Goal: Task Accomplishment & Management: Manage account settings

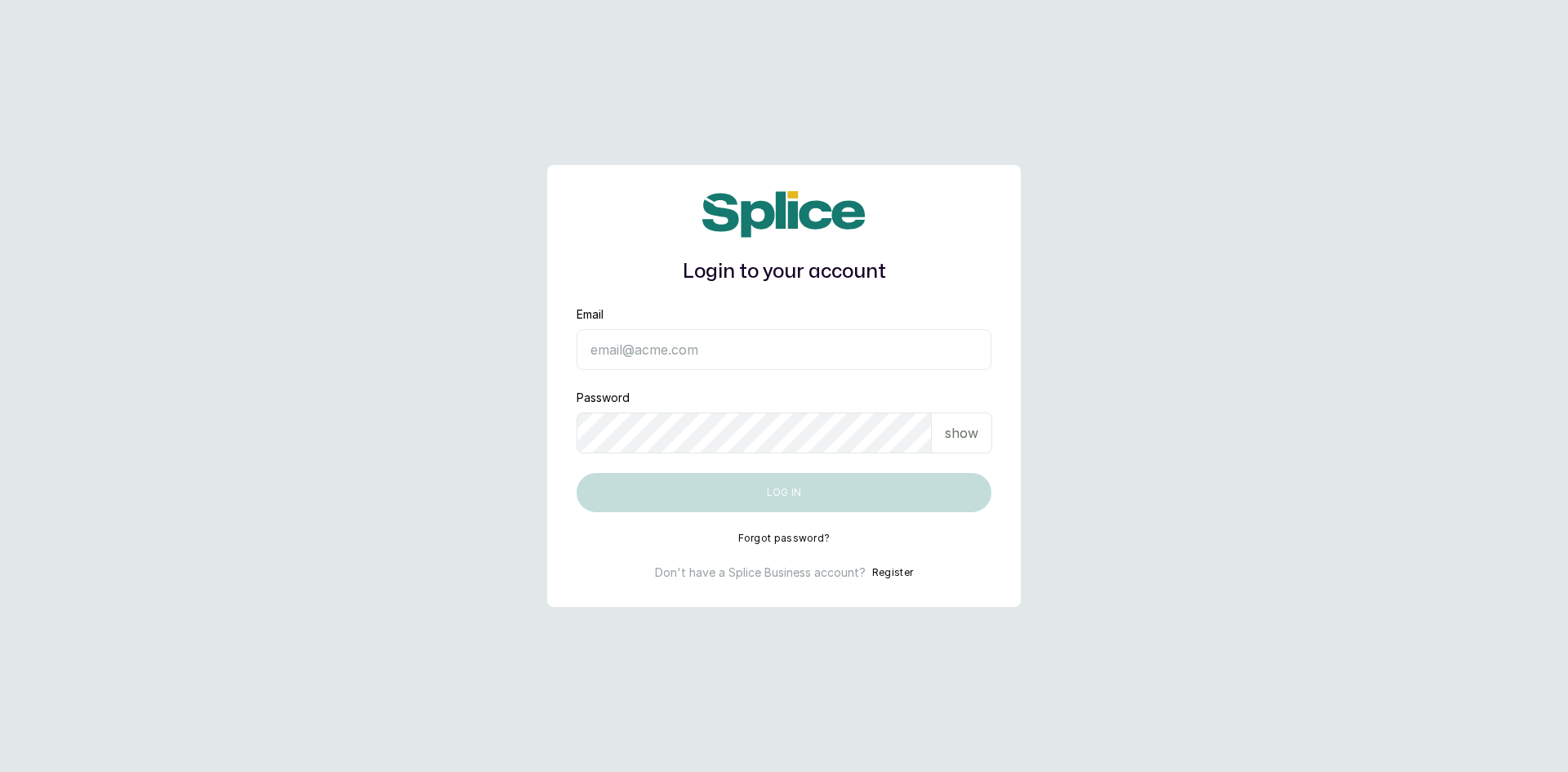
type input "sknanalyticsmedaesthetics@gmail.com"
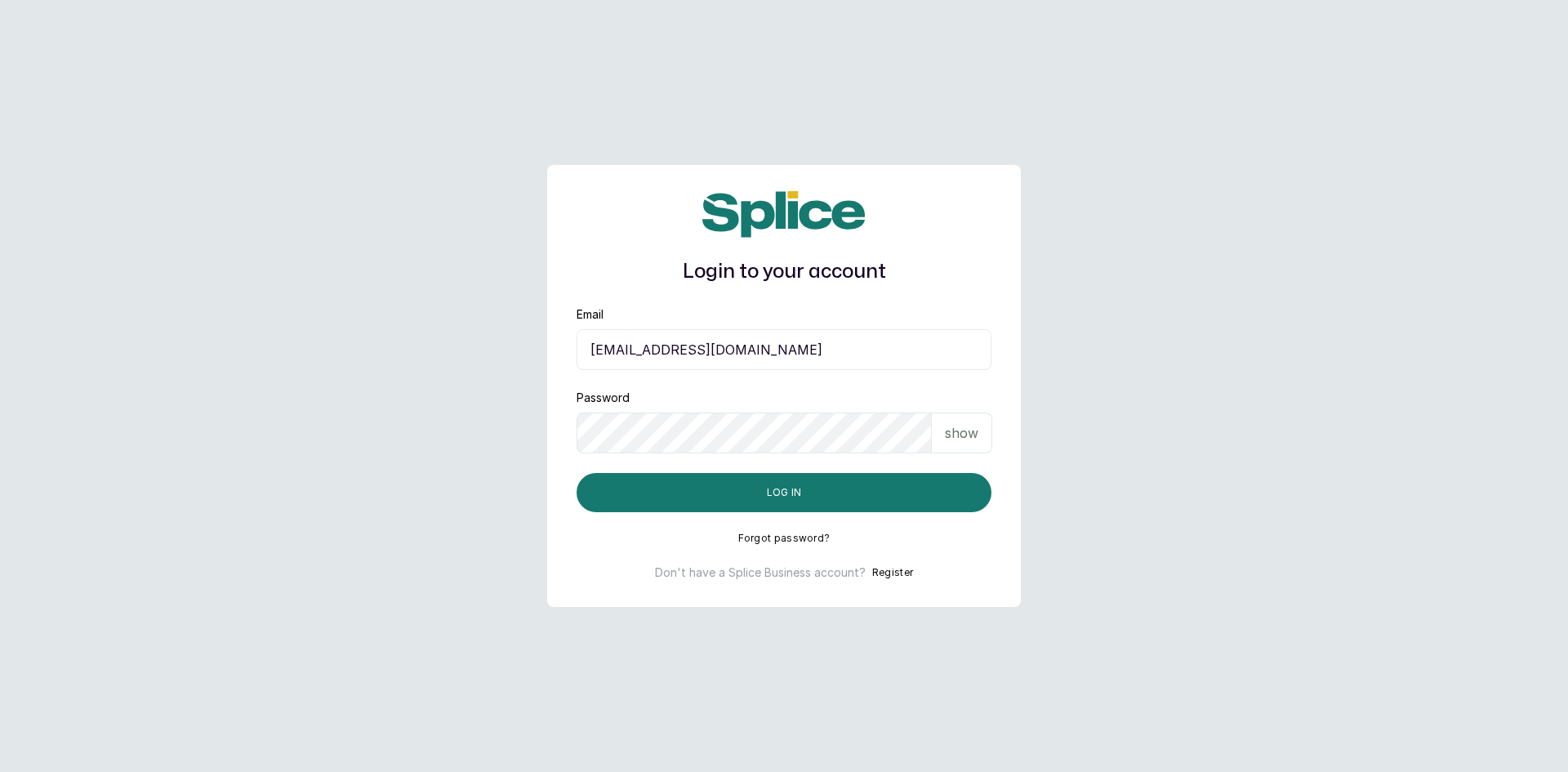
drag, startPoint x: 973, startPoint y: 427, endPoint x: 952, endPoint y: 443, distance: 26.4
click at [973, 426] on p "show" at bounding box center [962, 432] width 34 height 19
click at [857, 487] on button "Log in" at bounding box center [784, 492] width 415 height 39
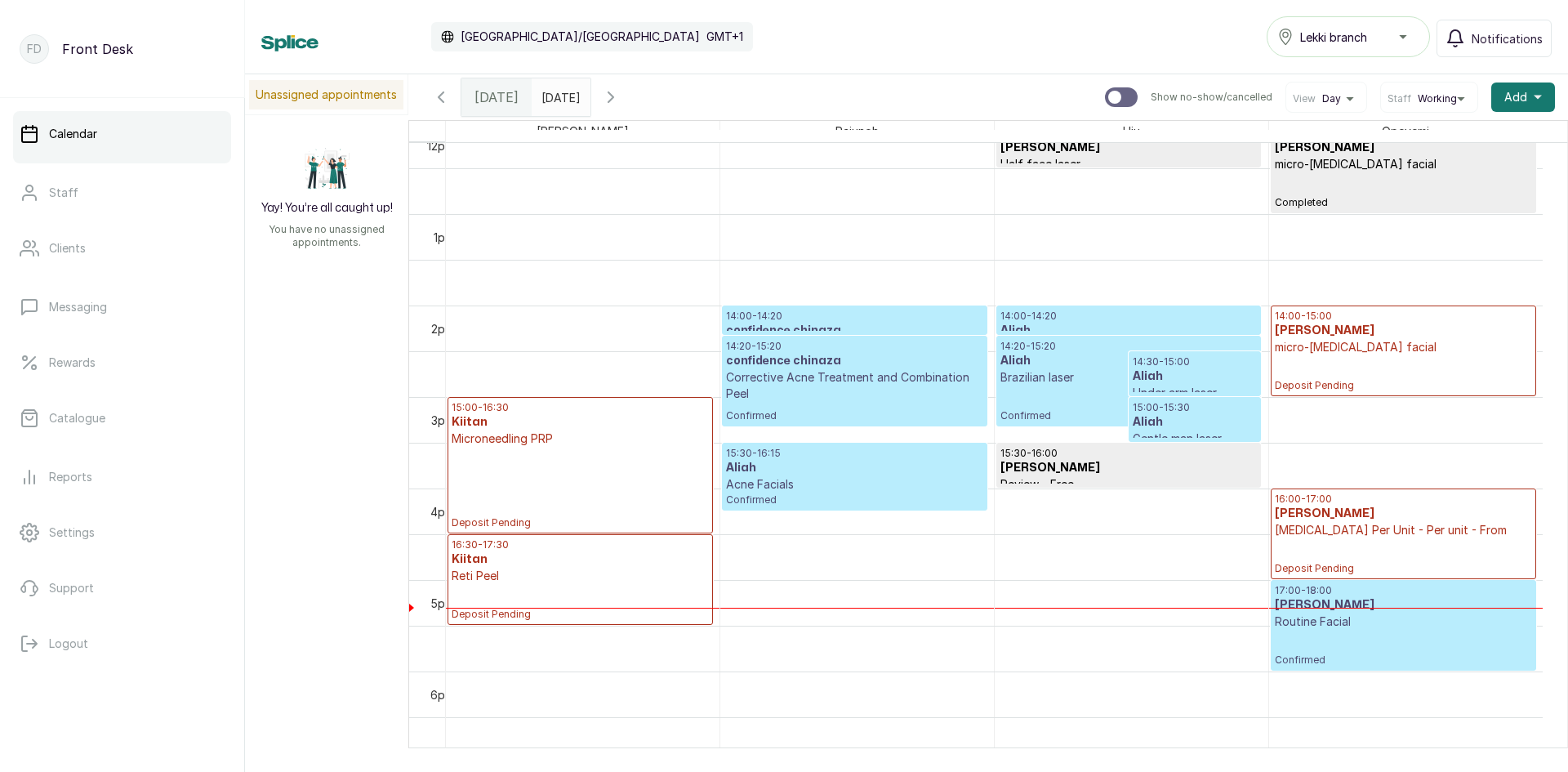
scroll to position [1121, 0]
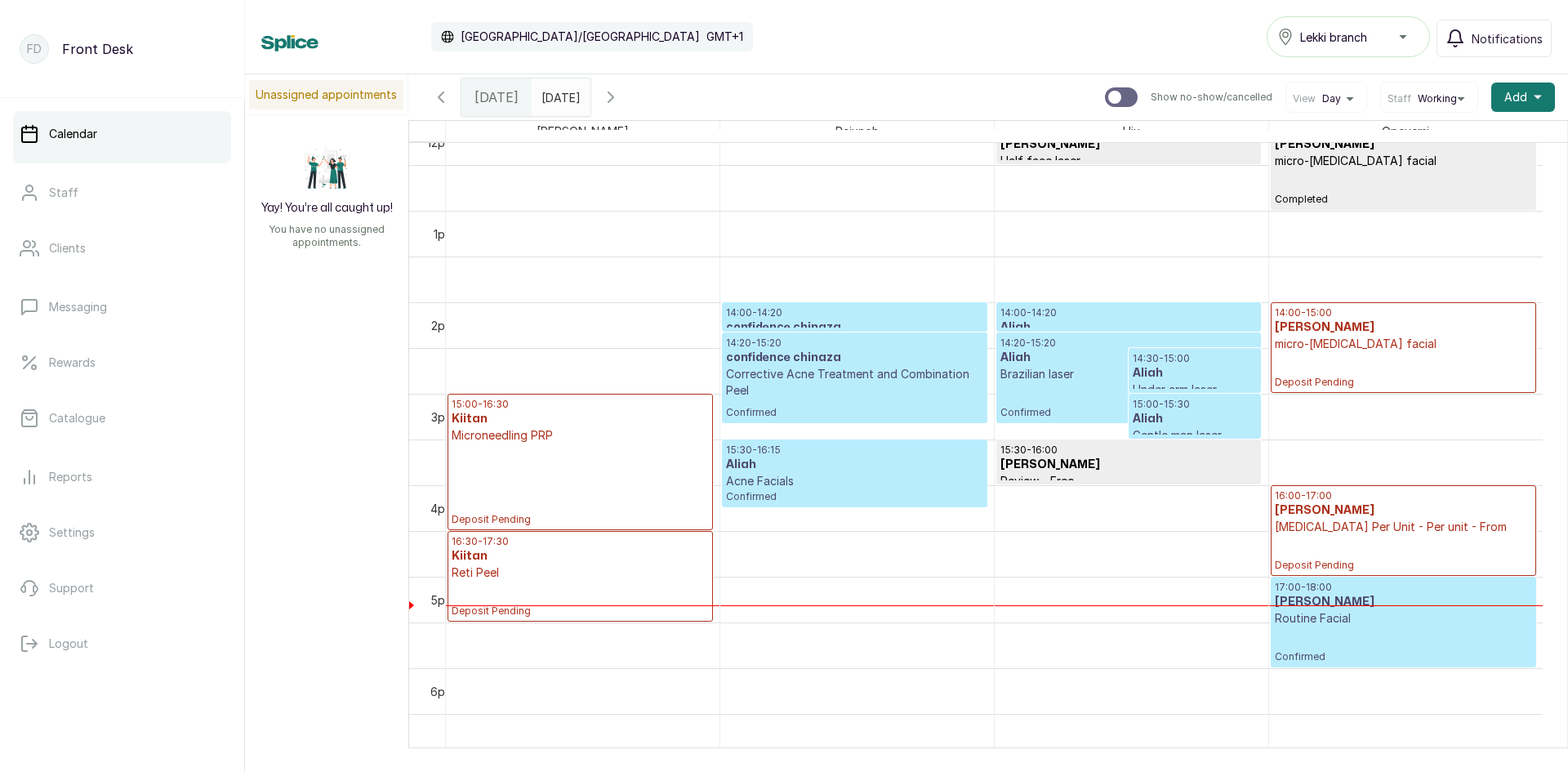
click at [834, 367] on p "Corrective Acne Treatment and Combination Peel" at bounding box center [854, 382] width 256 height 33
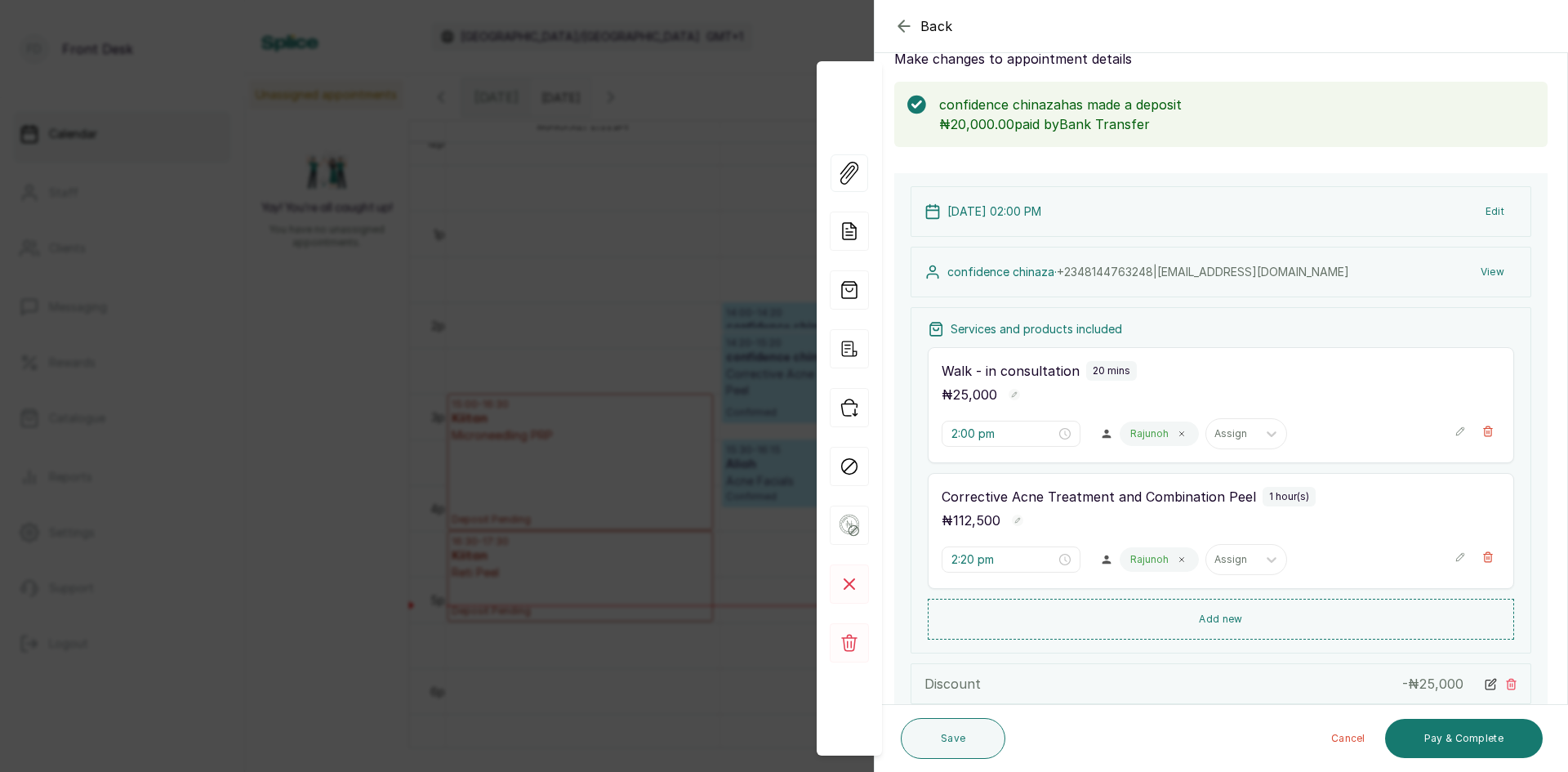
scroll to position [82, 0]
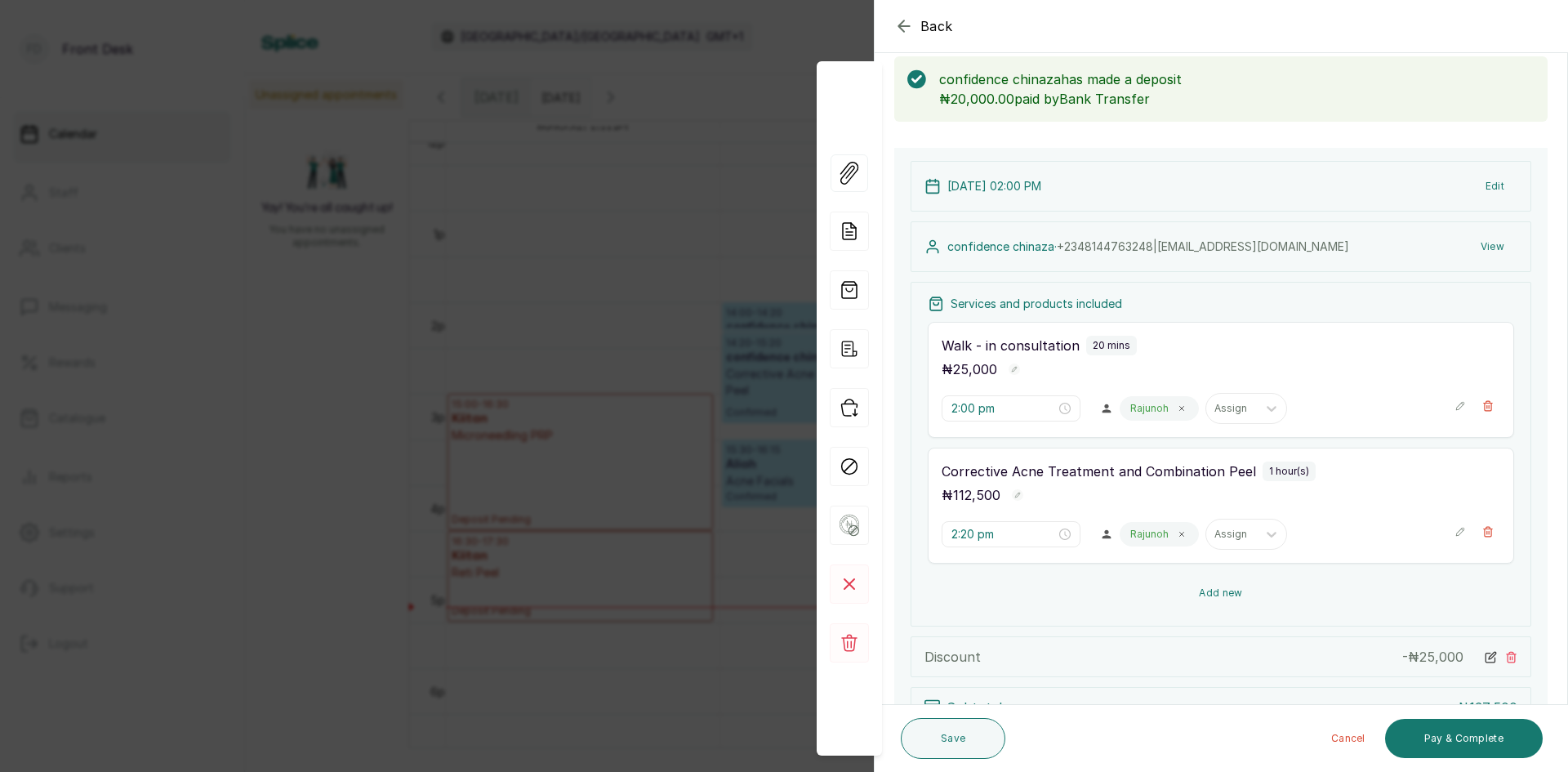
click at [1224, 596] on button "Add new" at bounding box center [1221, 593] width 586 height 39
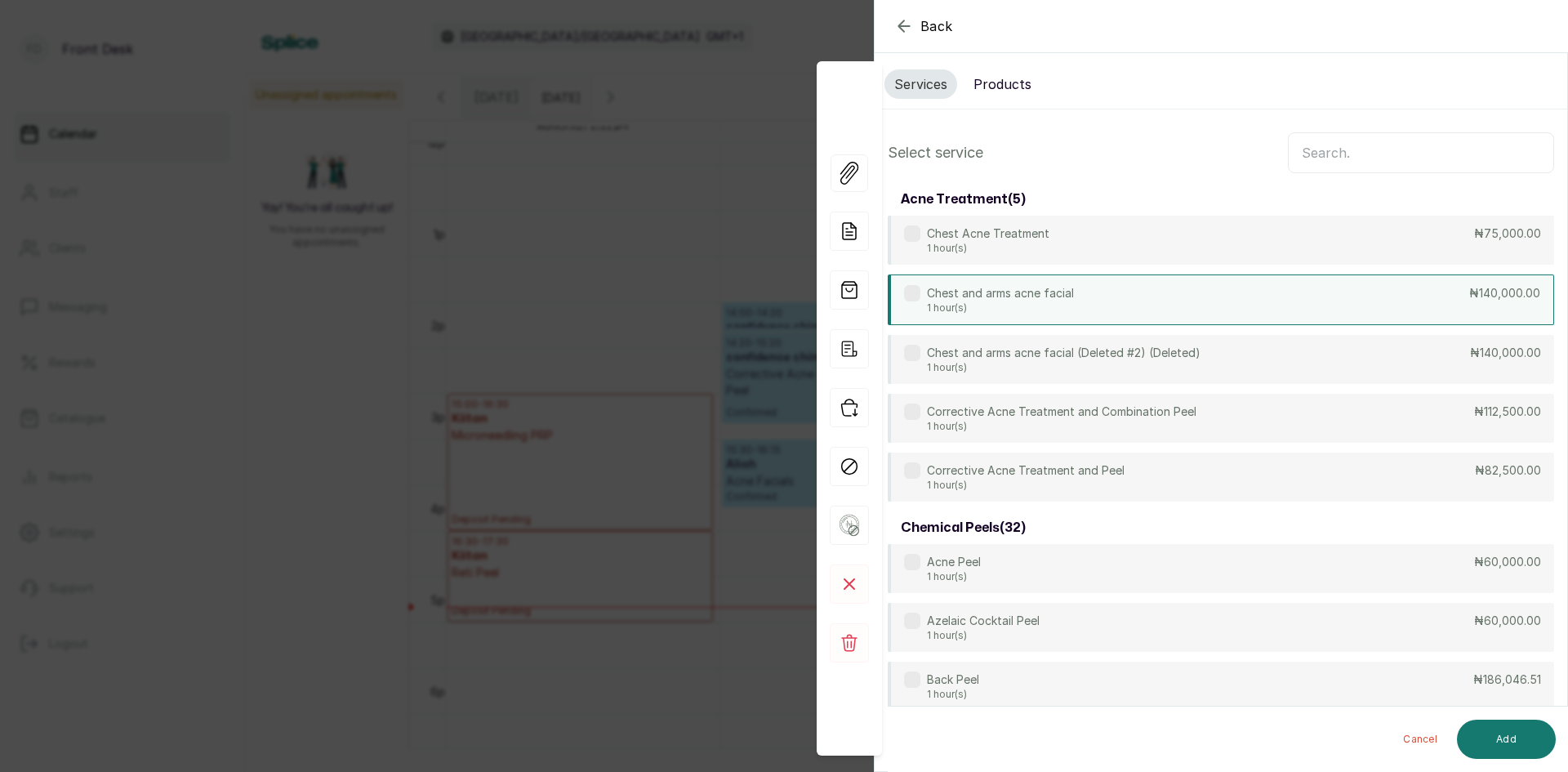
scroll to position [0, 0]
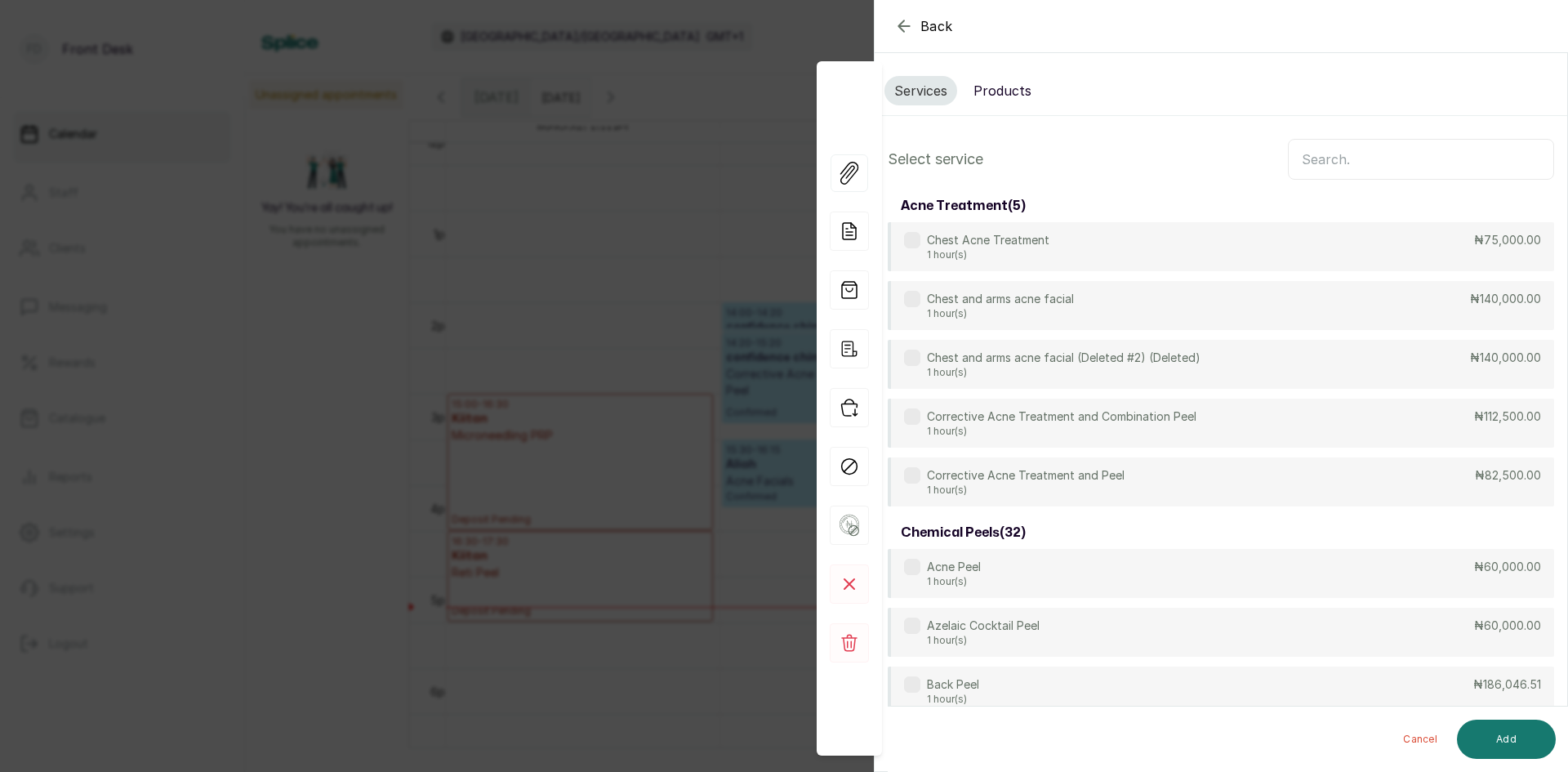
click at [1008, 95] on button "Products" at bounding box center [1003, 90] width 78 height 29
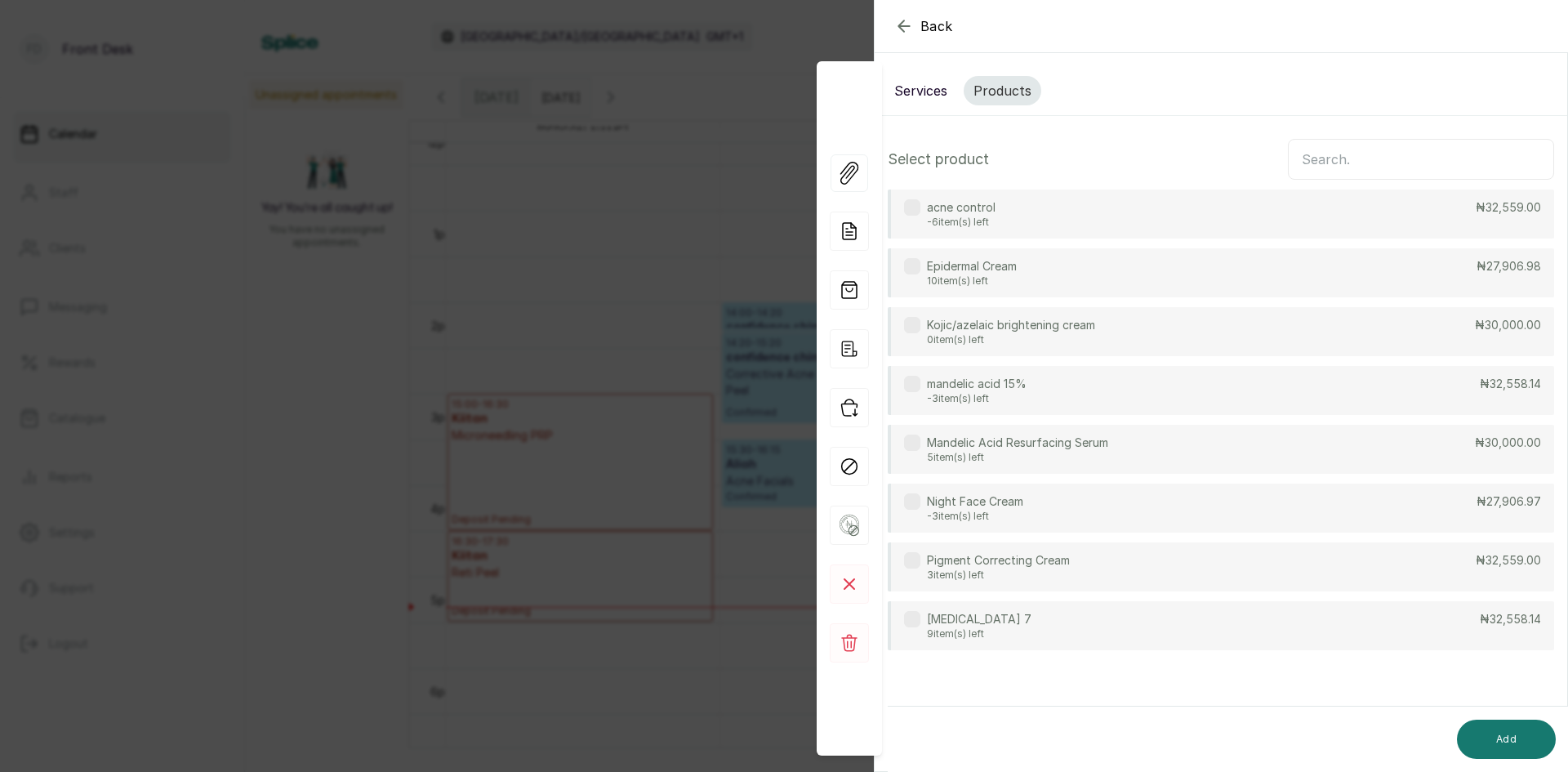
click at [1371, 162] on input "text" at bounding box center [1421, 159] width 266 height 41
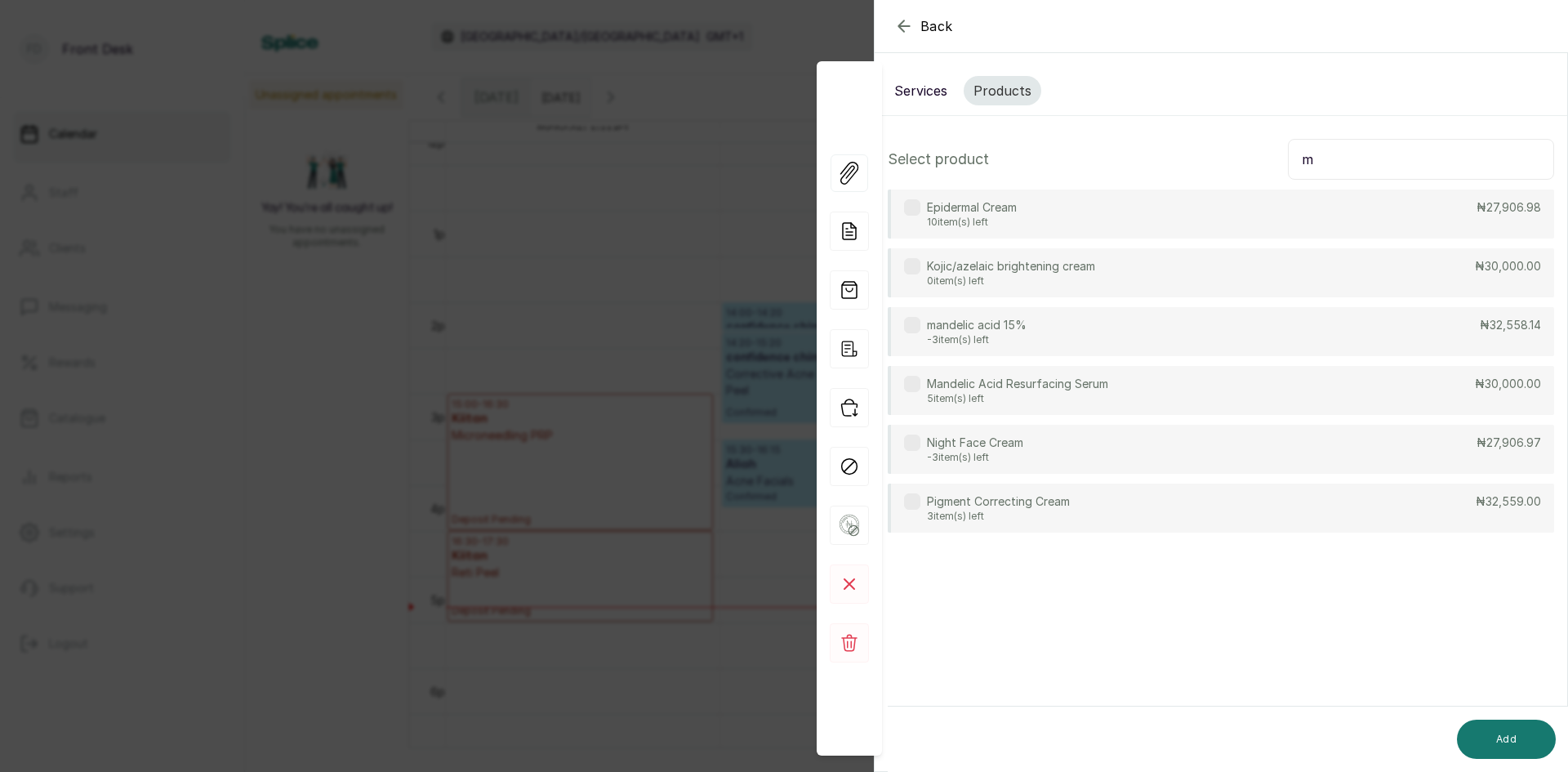
type input "m"
click at [1073, 322] on div "mandelic acid 15% -3 item(s) left ₦32,558.14" at bounding box center [1221, 332] width 667 height 49
click at [1513, 734] on button "Add" at bounding box center [1507, 739] width 99 height 39
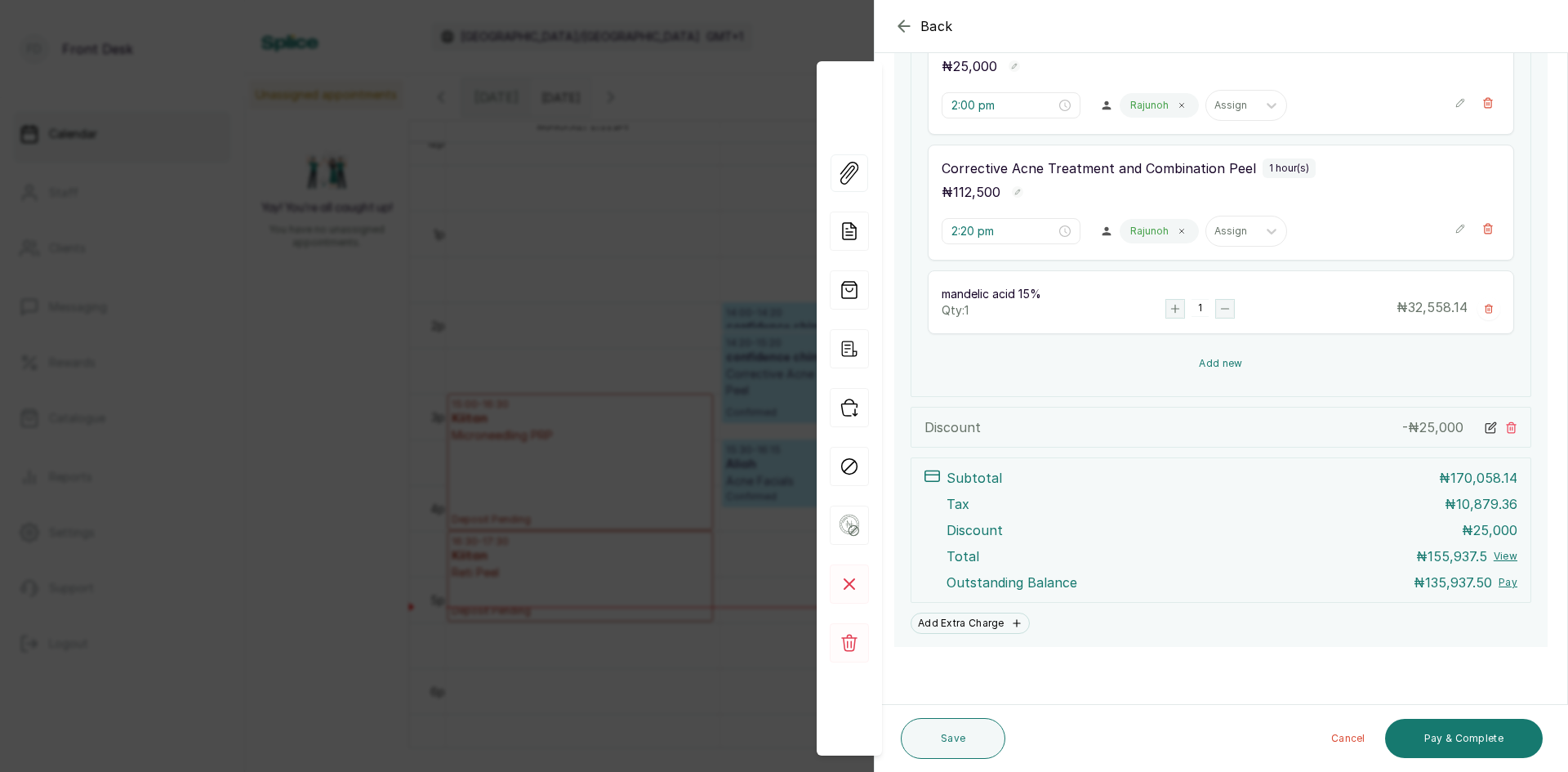
scroll to position [384, 0]
click at [1208, 356] on button "Add new" at bounding box center [1221, 363] width 586 height 39
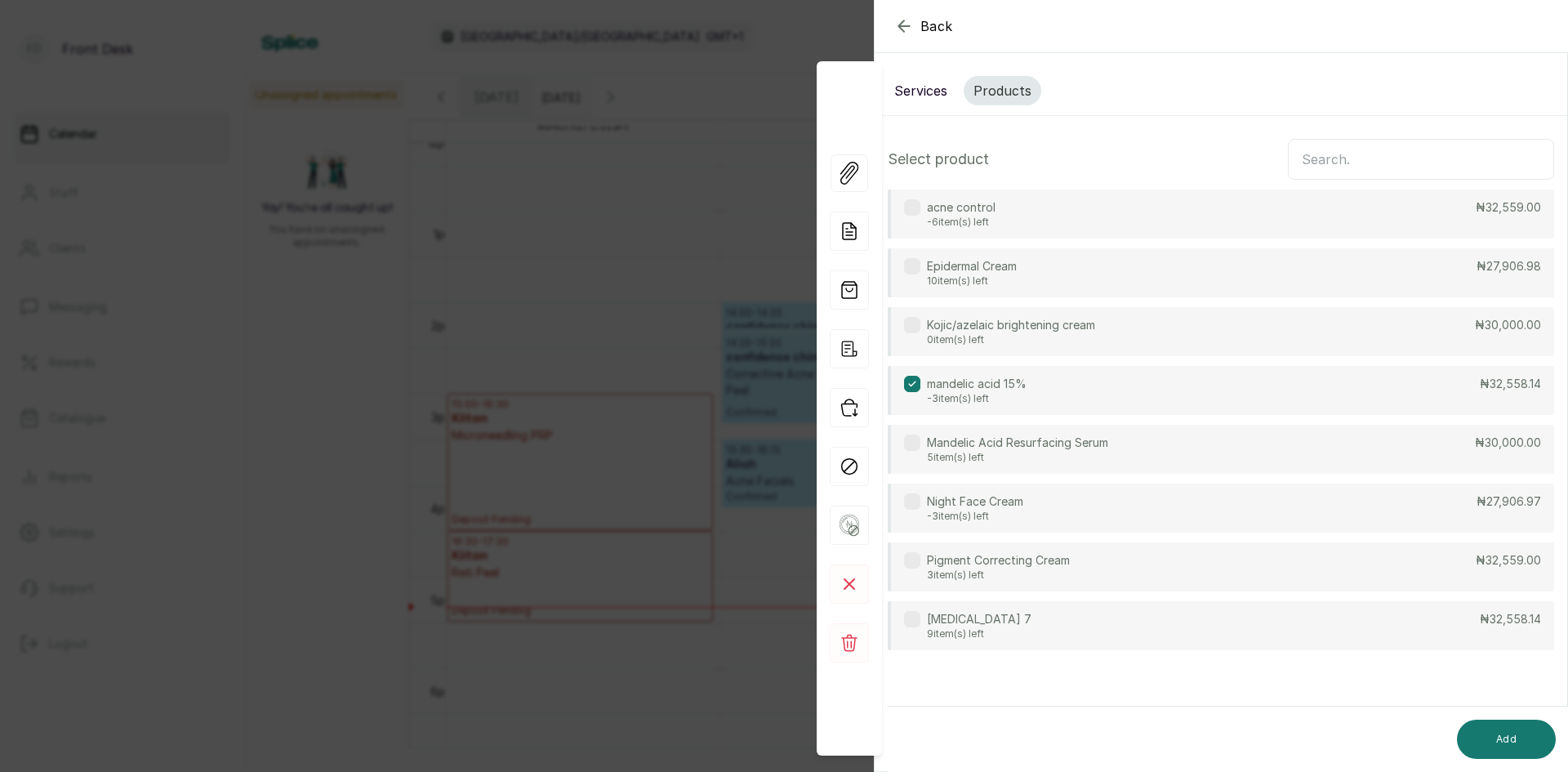
click at [1320, 156] on input "text" at bounding box center [1421, 159] width 266 height 41
click at [1097, 203] on div "acne control -6 item(s) left ₦32,559.00" at bounding box center [1221, 214] width 667 height 49
click at [1501, 730] on button "Add" at bounding box center [1507, 739] width 99 height 39
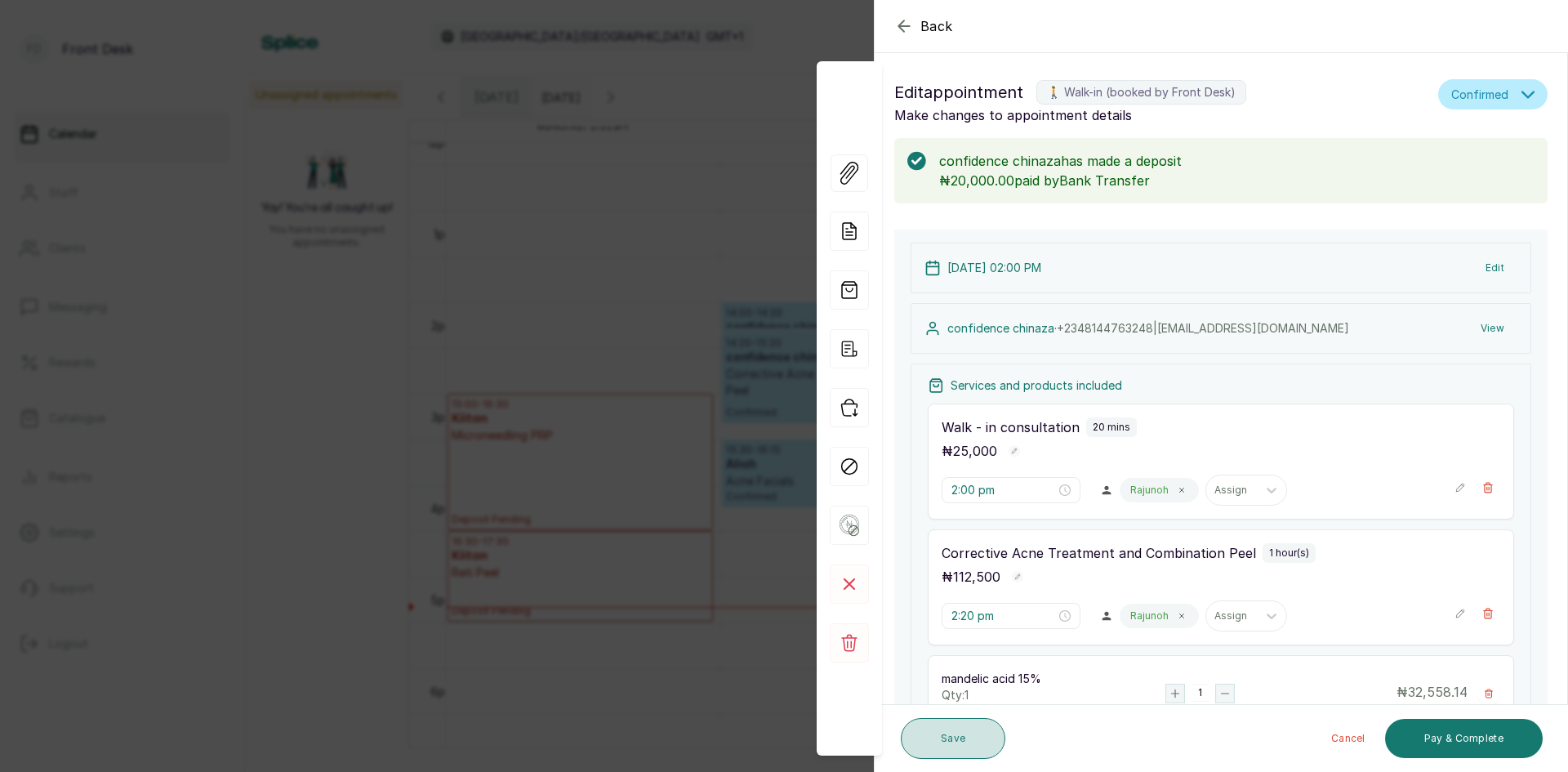
click at [960, 739] on button "Save" at bounding box center [953, 738] width 105 height 41
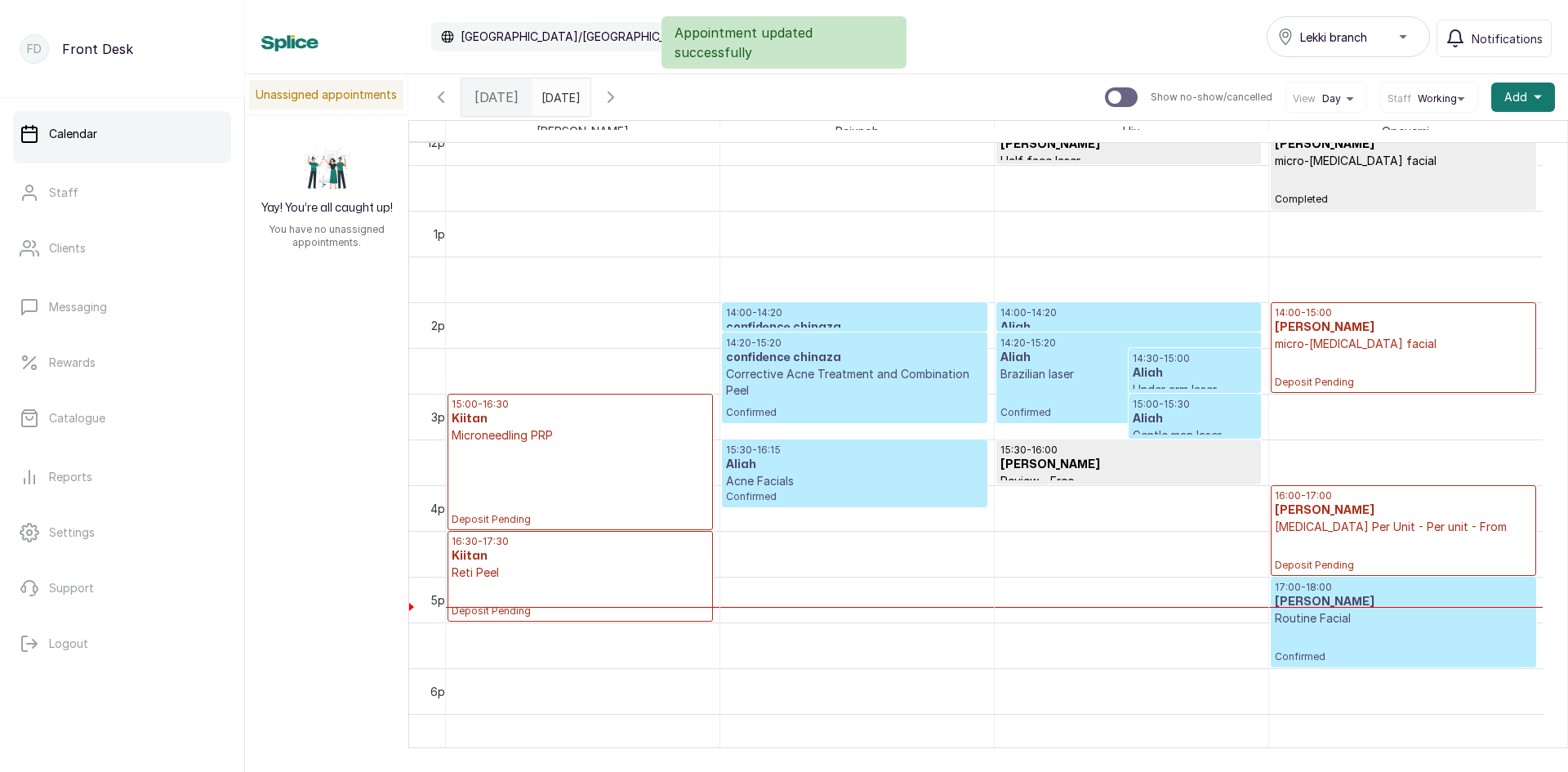
click at [932, 368] on p "Corrective Acne Treatment and Combination Peel" at bounding box center [854, 382] width 256 height 33
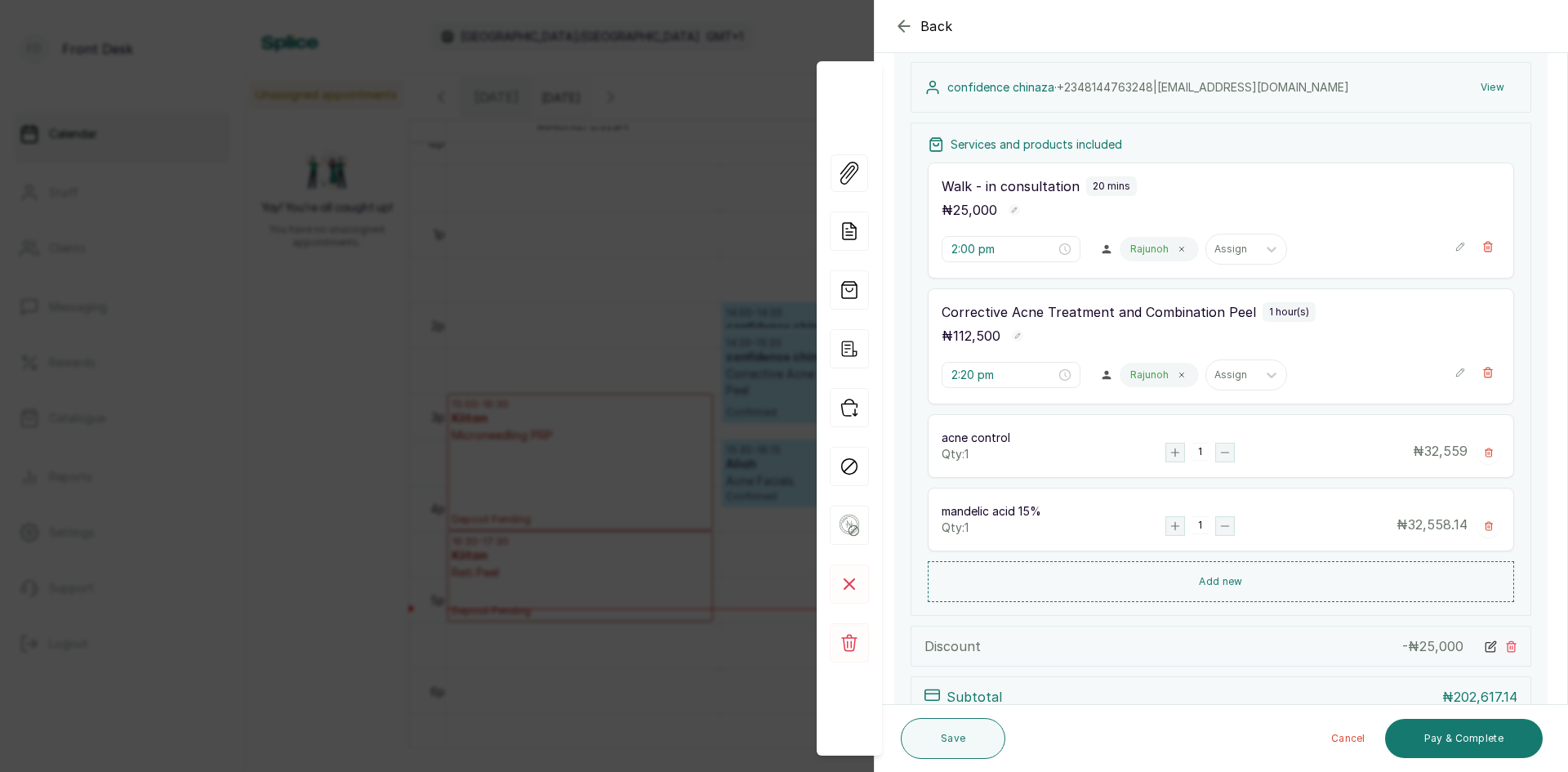
scroll to position [214, 0]
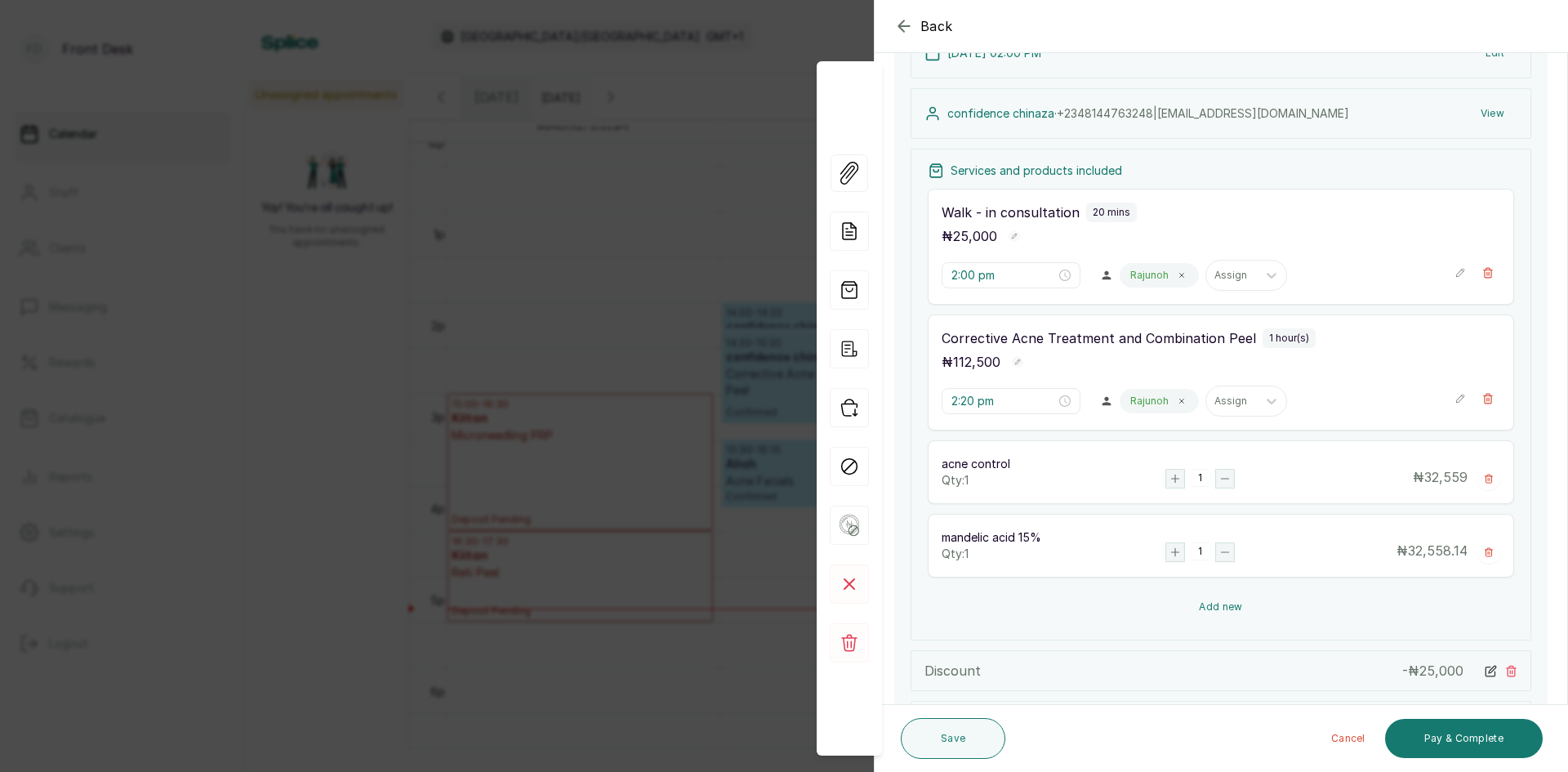
click at [1195, 605] on button "Add new" at bounding box center [1221, 606] width 586 height 39
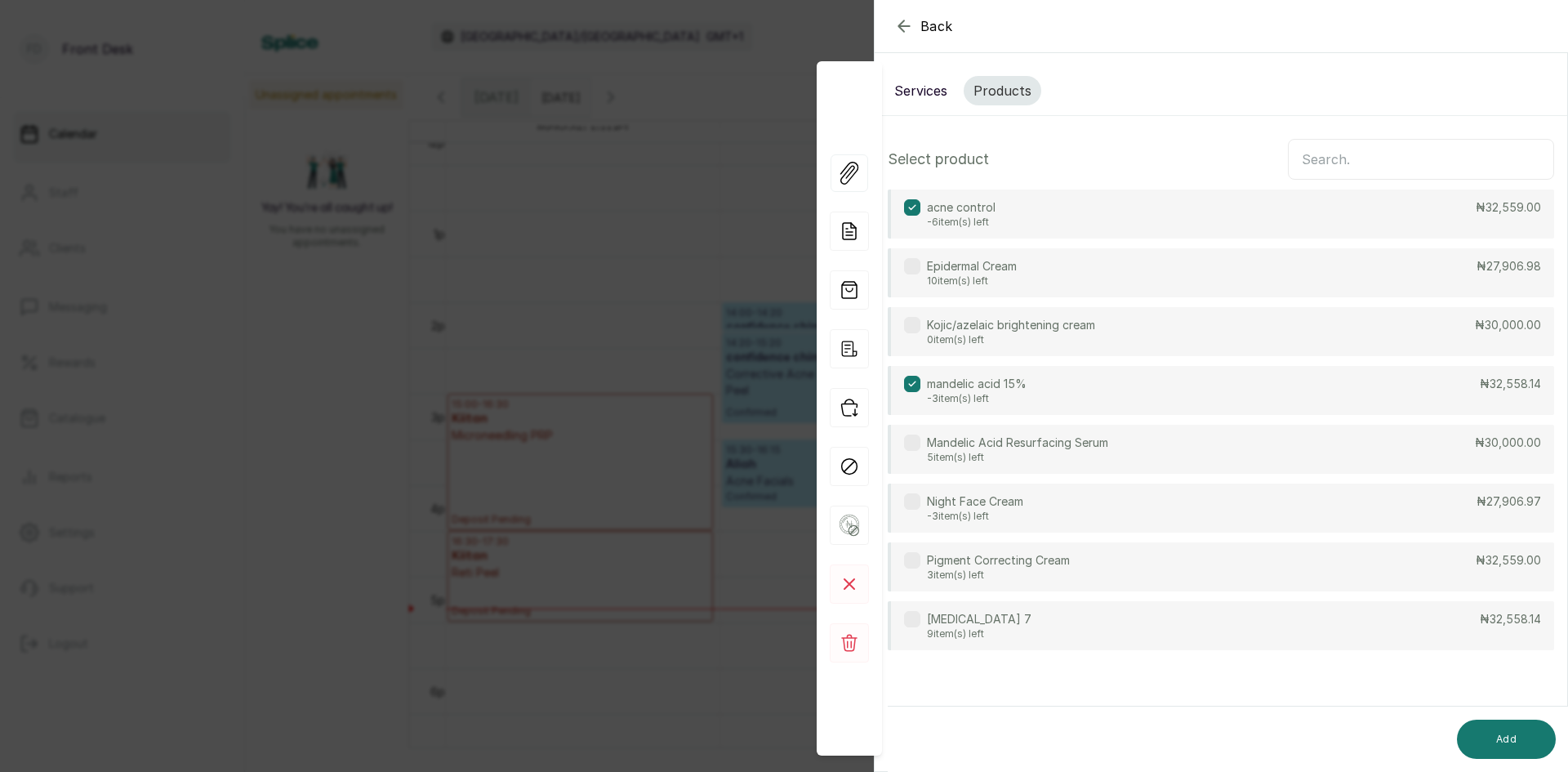
scroll to position [0, 0]
click at [936, 94] on button "Services" at bounding box center [921, 90] width 73 height 29
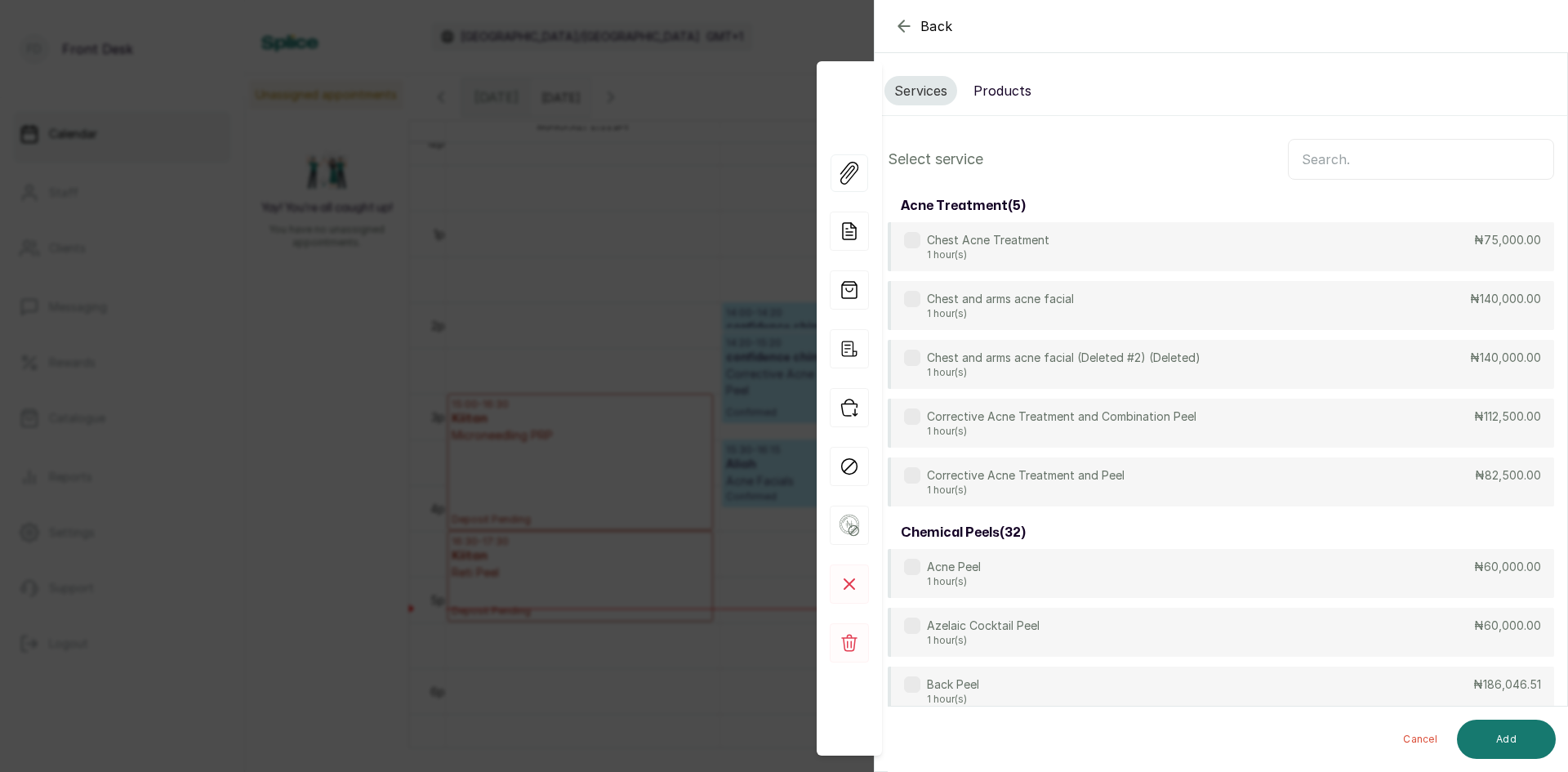
click at [1343, 164] on input "text" at bounding box center [1421, 159] width 266 height 41
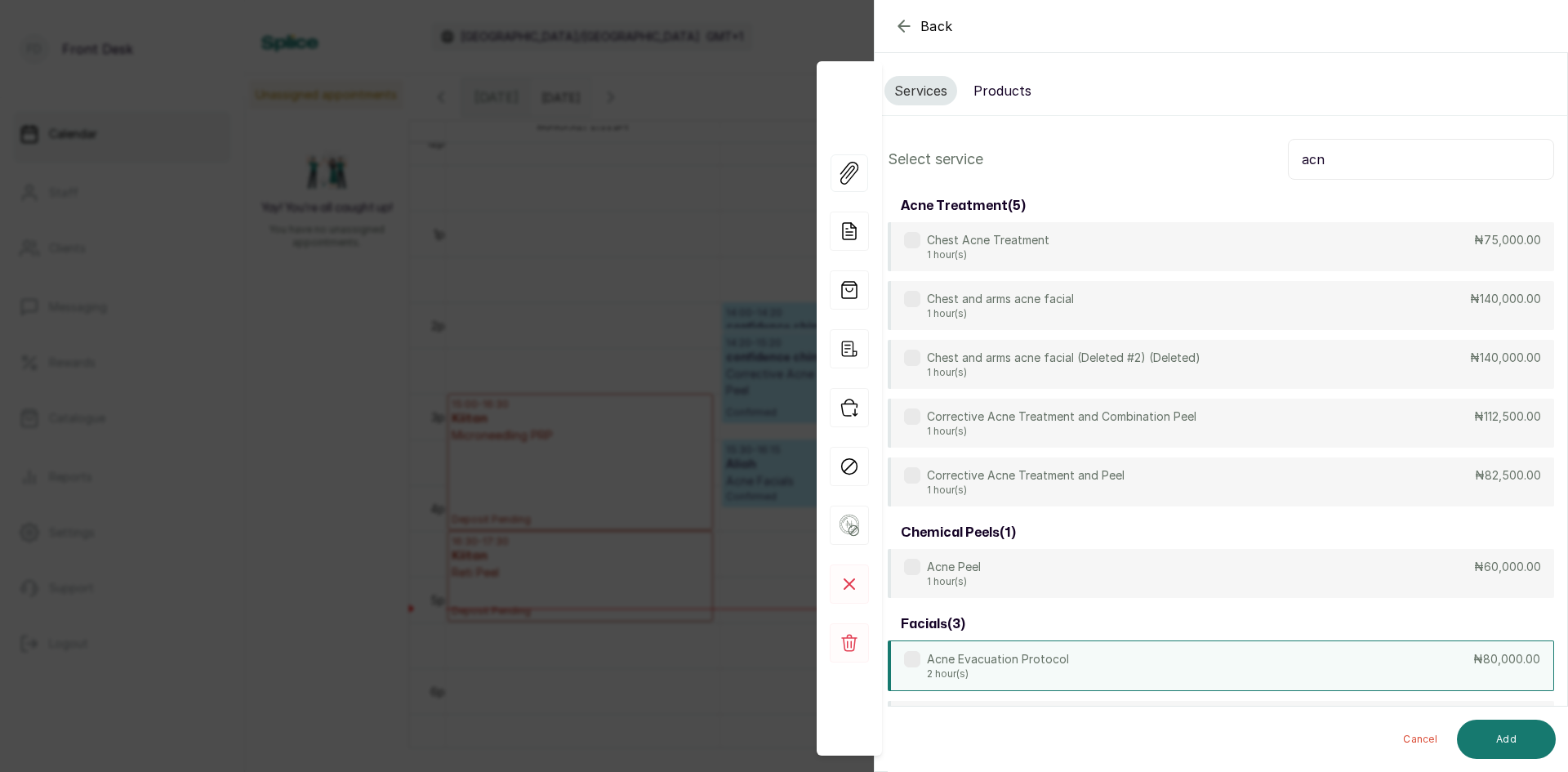
type input "acn"
click at [1028, 670] on p "2 hour(s)" at bounding box center [998, 674] width 142 height 13
click at [1509, 739] on button "Add" at bounding box center [1507, 739] width 99 height 39
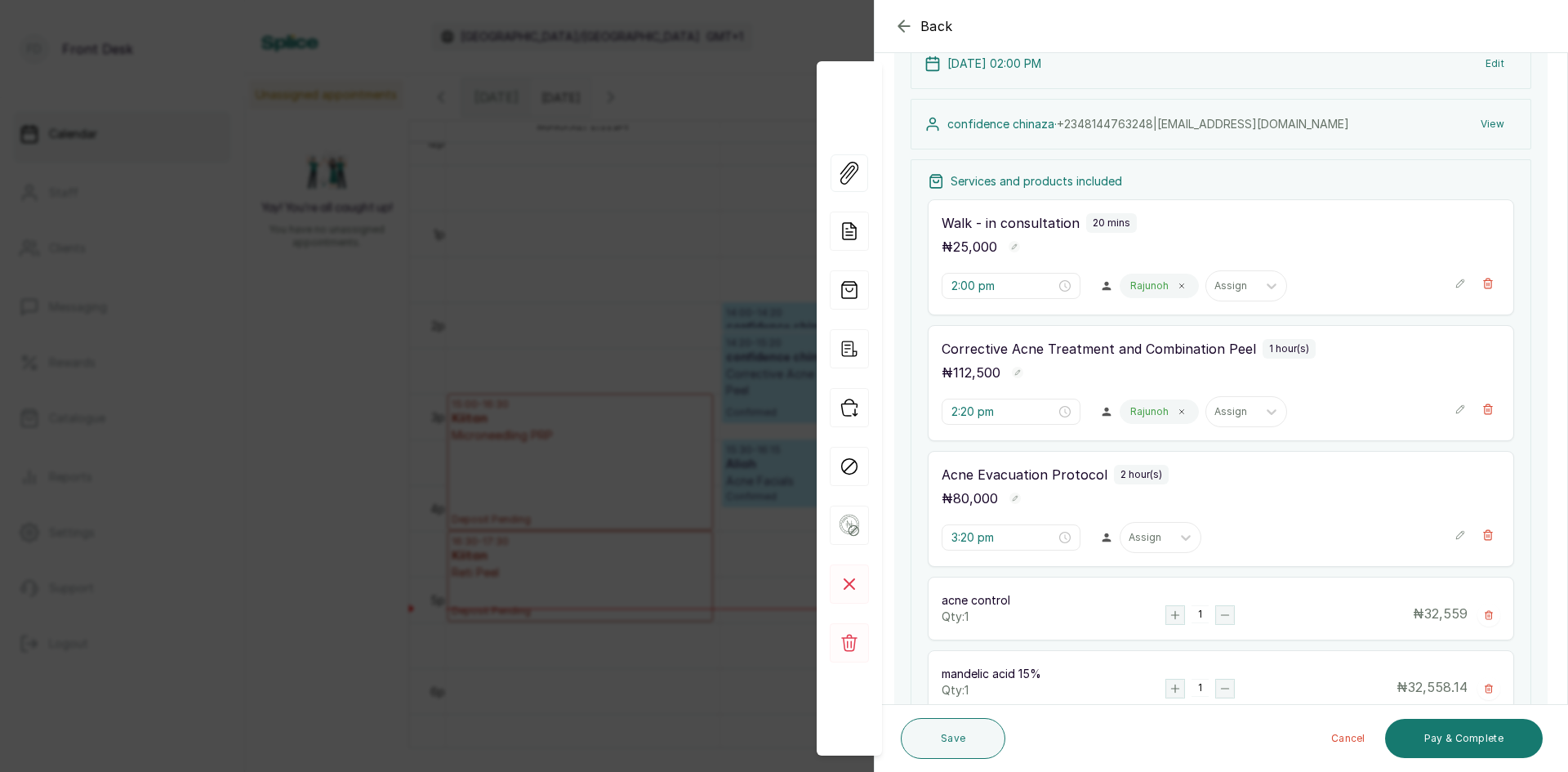
scroll to position [245, 0]
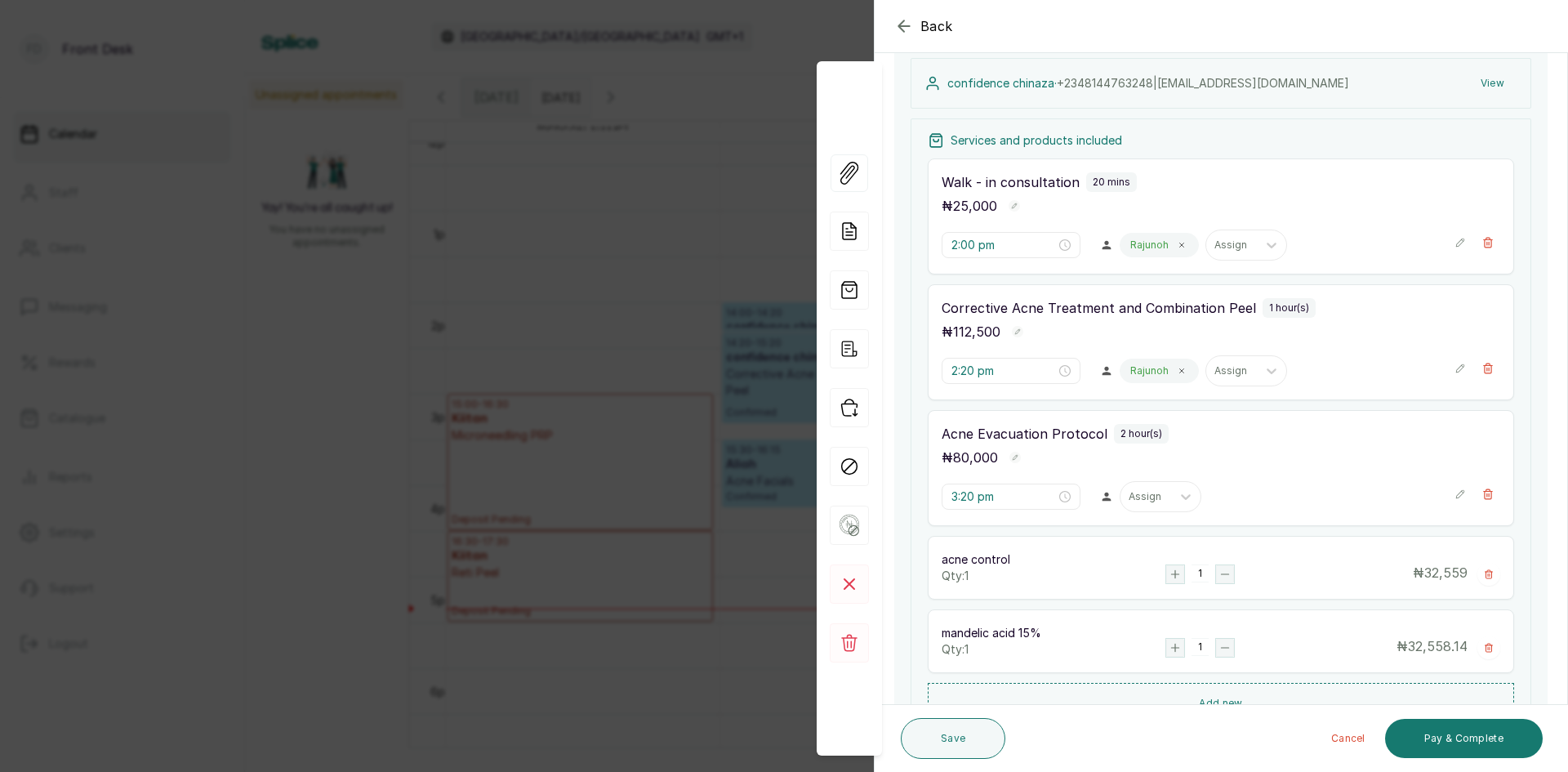
click at [1485, 573] on icon "button" at bounding box center [1488, 574] width 8 height 8
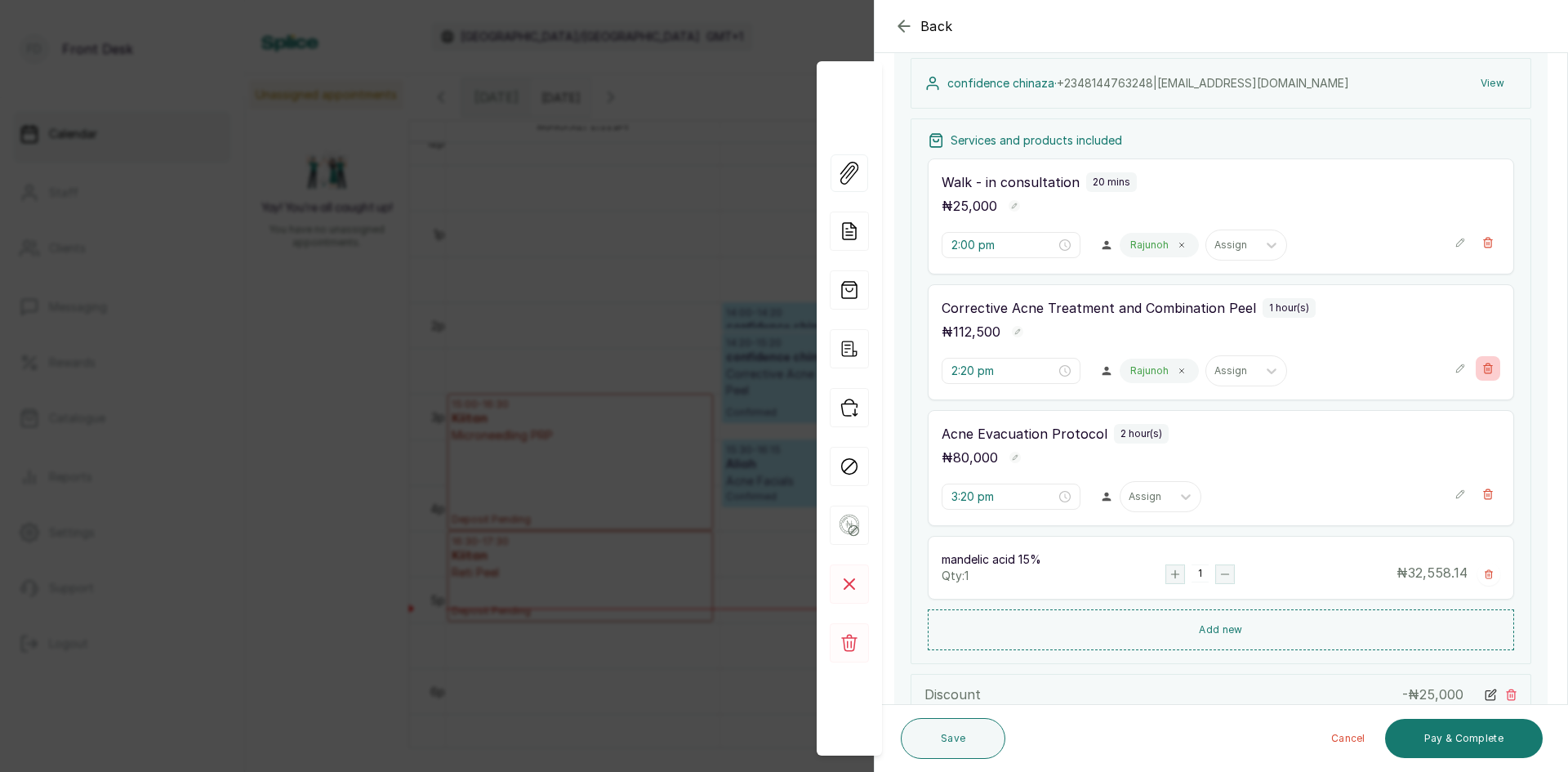
click at [1483, 363] on icon "button" at bounding box center [1488, 368] width 12 height 12
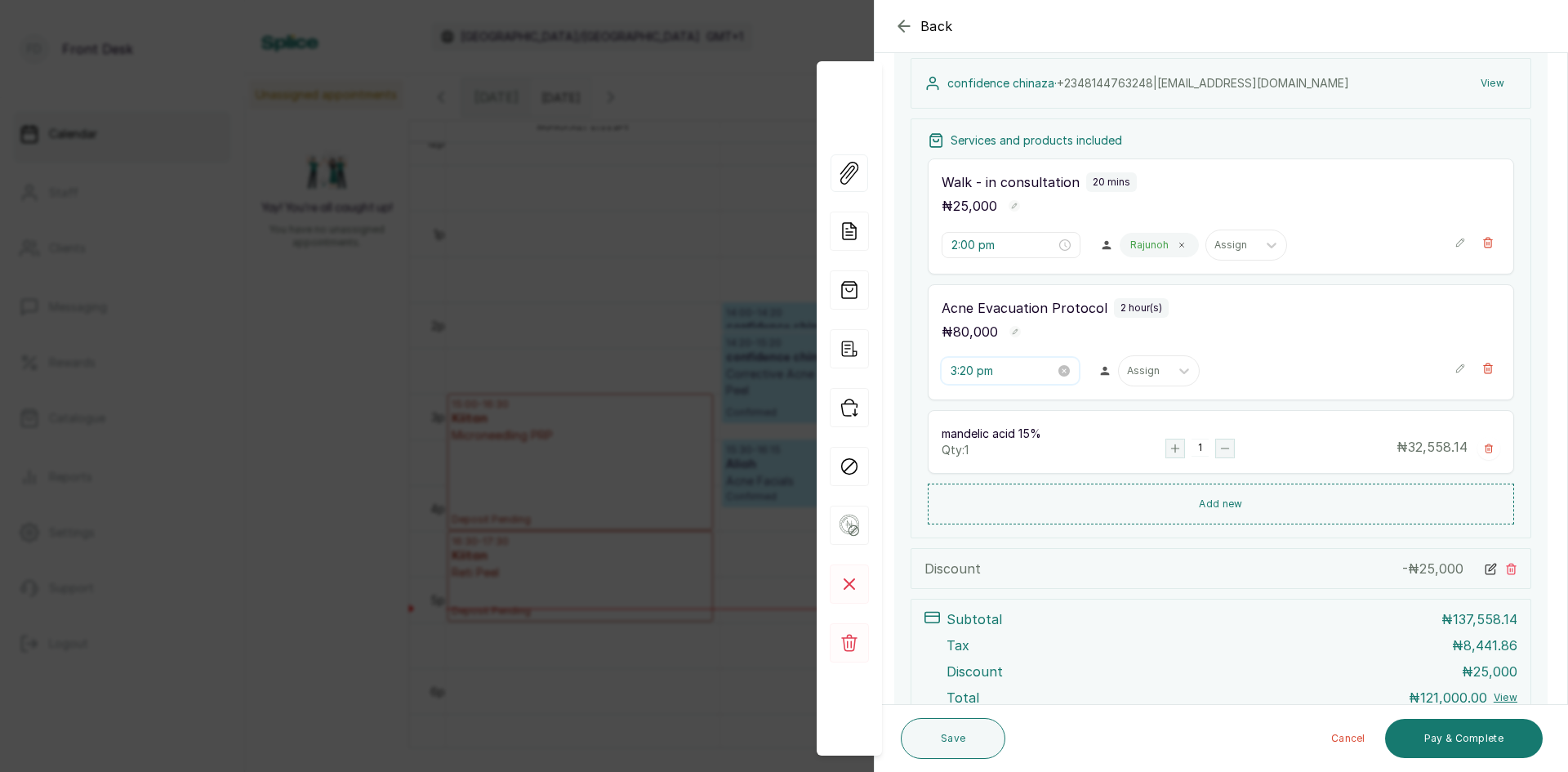
click at [1028, 375] on input "3:20 pm" at bounding box center [1003, 370] width 105 height 18
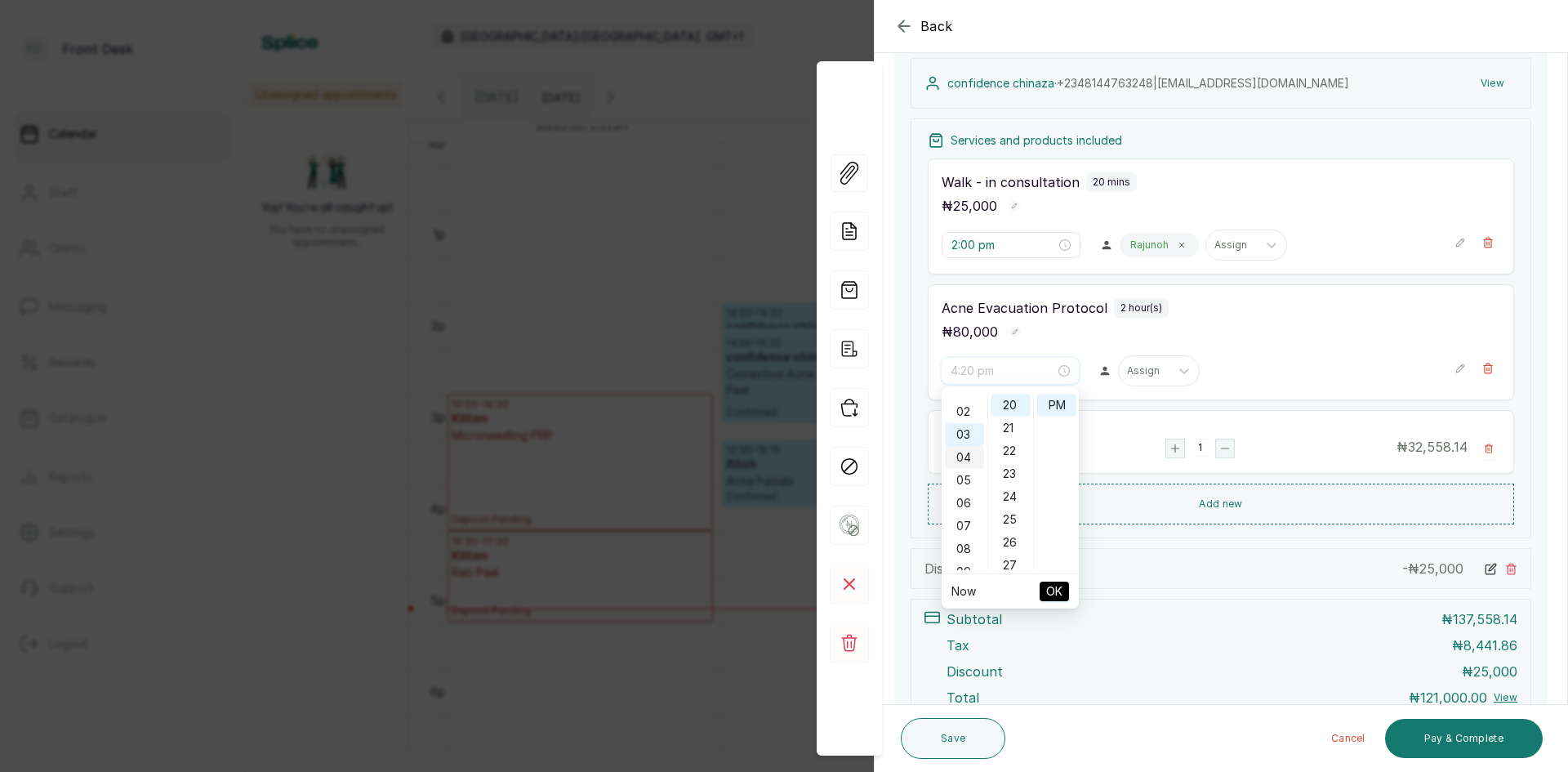
scroll to position [0, 0]
click at [967, 445] on div "02" at bounding box center [964, 450] width 39 height 23
type input "2:20 pm"
click at [1053, 587] on span "OK" at bounding box center [1055, 591] width 17 height 31
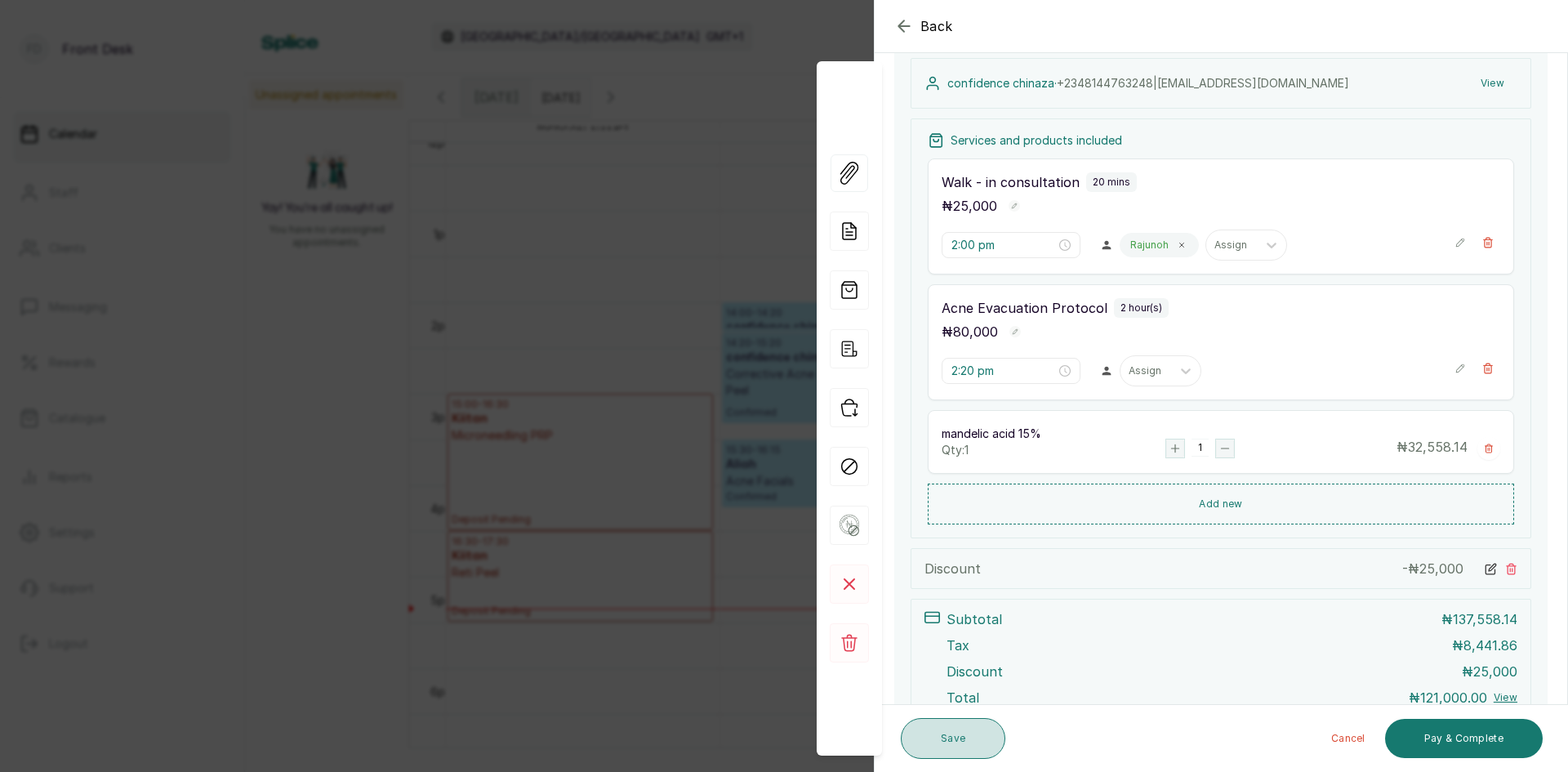
click at [931, 736] on button "Save" at bounding box center [953, 738] width 105 height 41
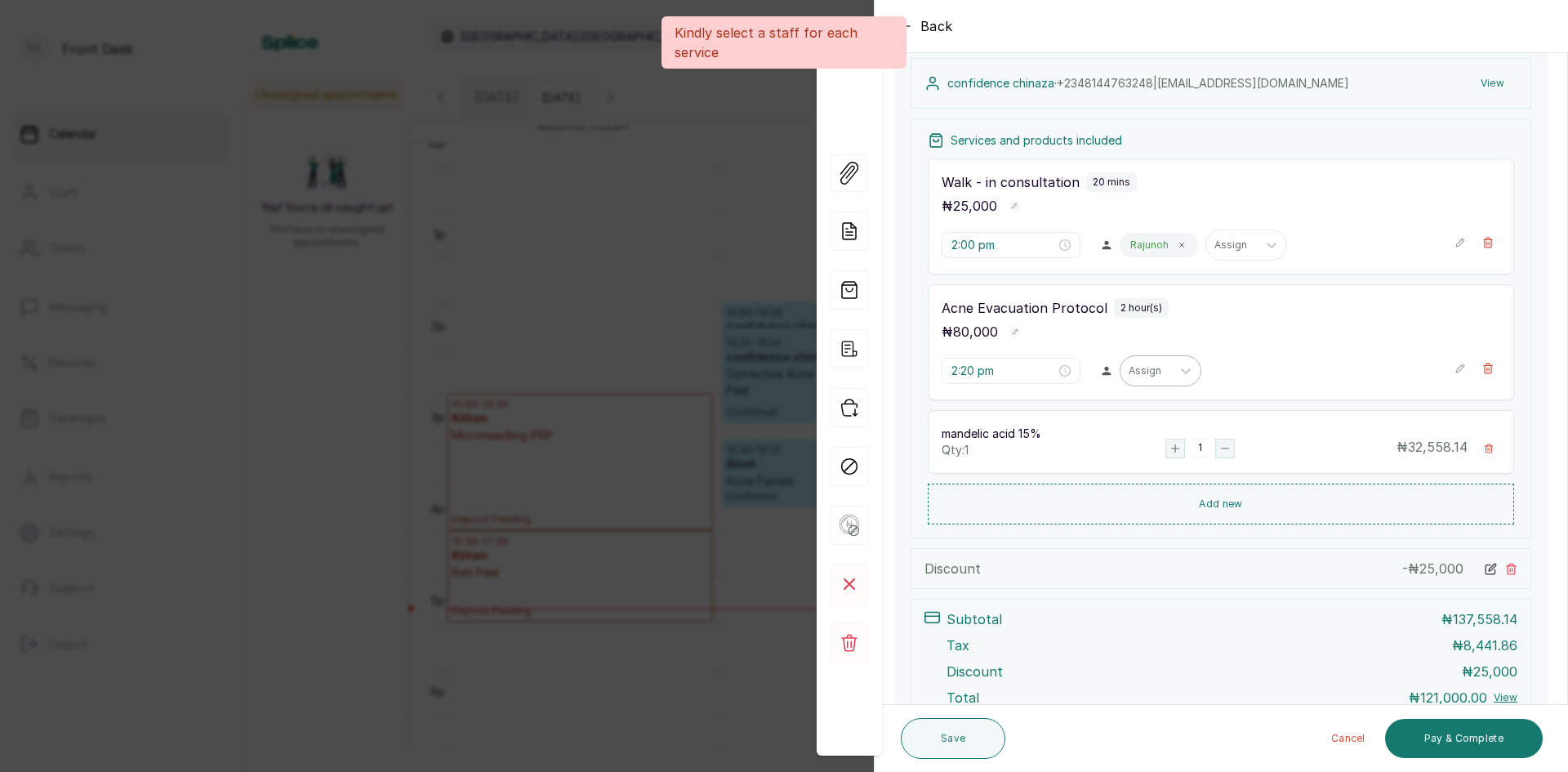
click at [1132, 371] on div at bounding box center [1146, 371] width 34 height 15
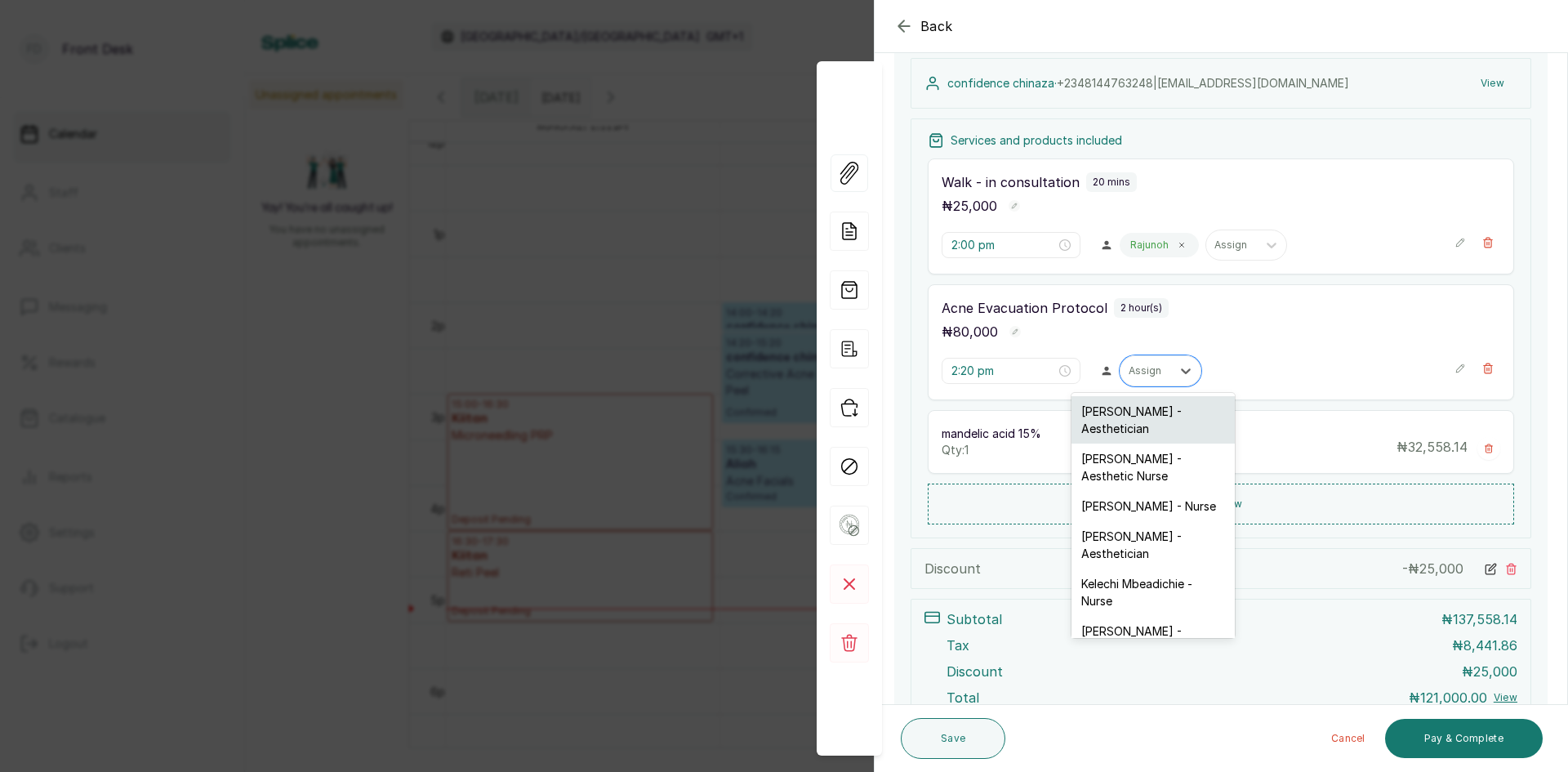
click at [1113, 415] on div "[PERSON_NAME] - Aesthetician" at bounding box center [1153, 419] width 163 height 48
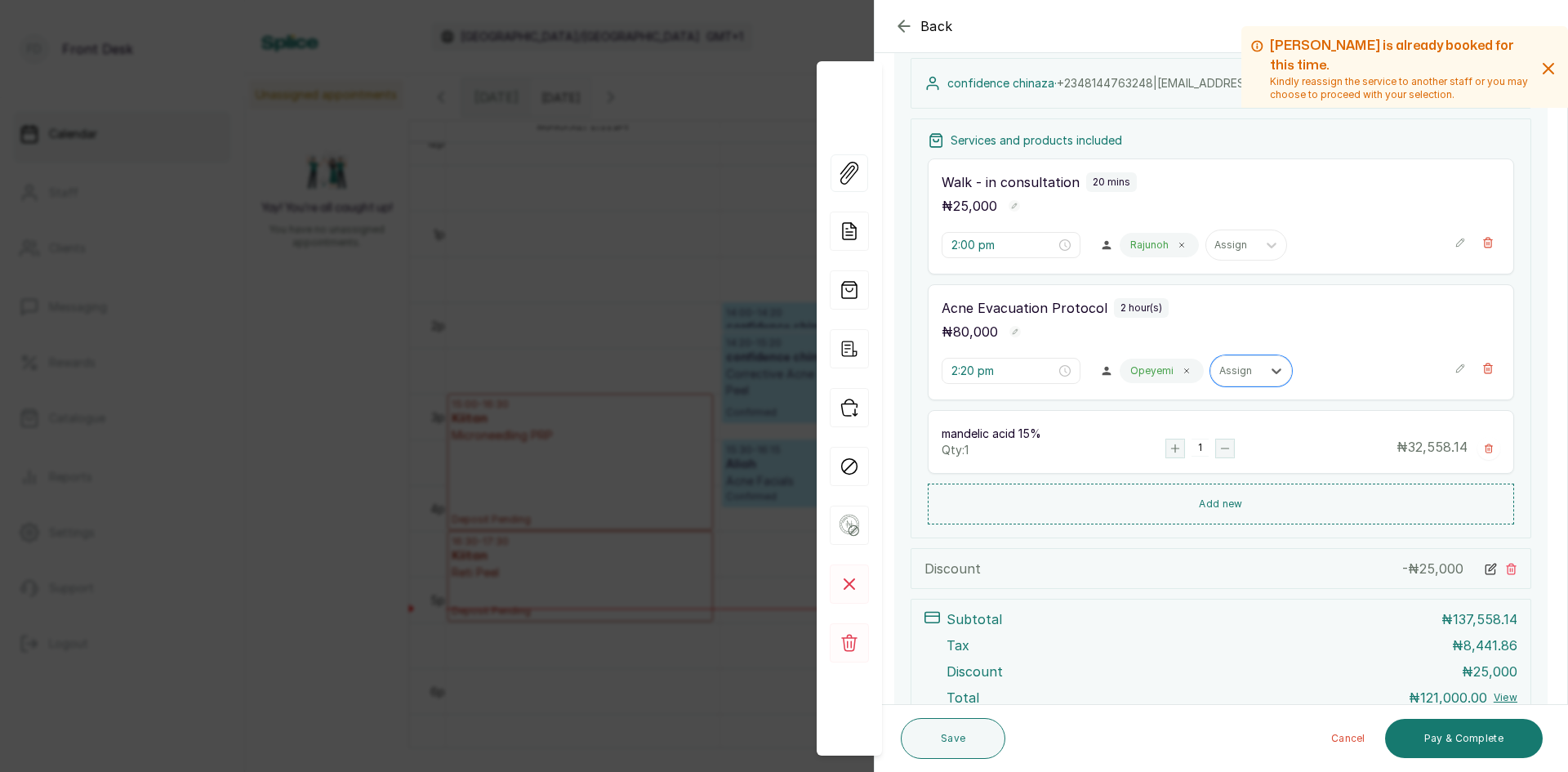
click at [1150, 374] on p "Opeyemi" at bounding box center [1153, 371] width 44 height 13
click at [1182, 370] on span at bounding box center [1187, 371] width 13 height 13
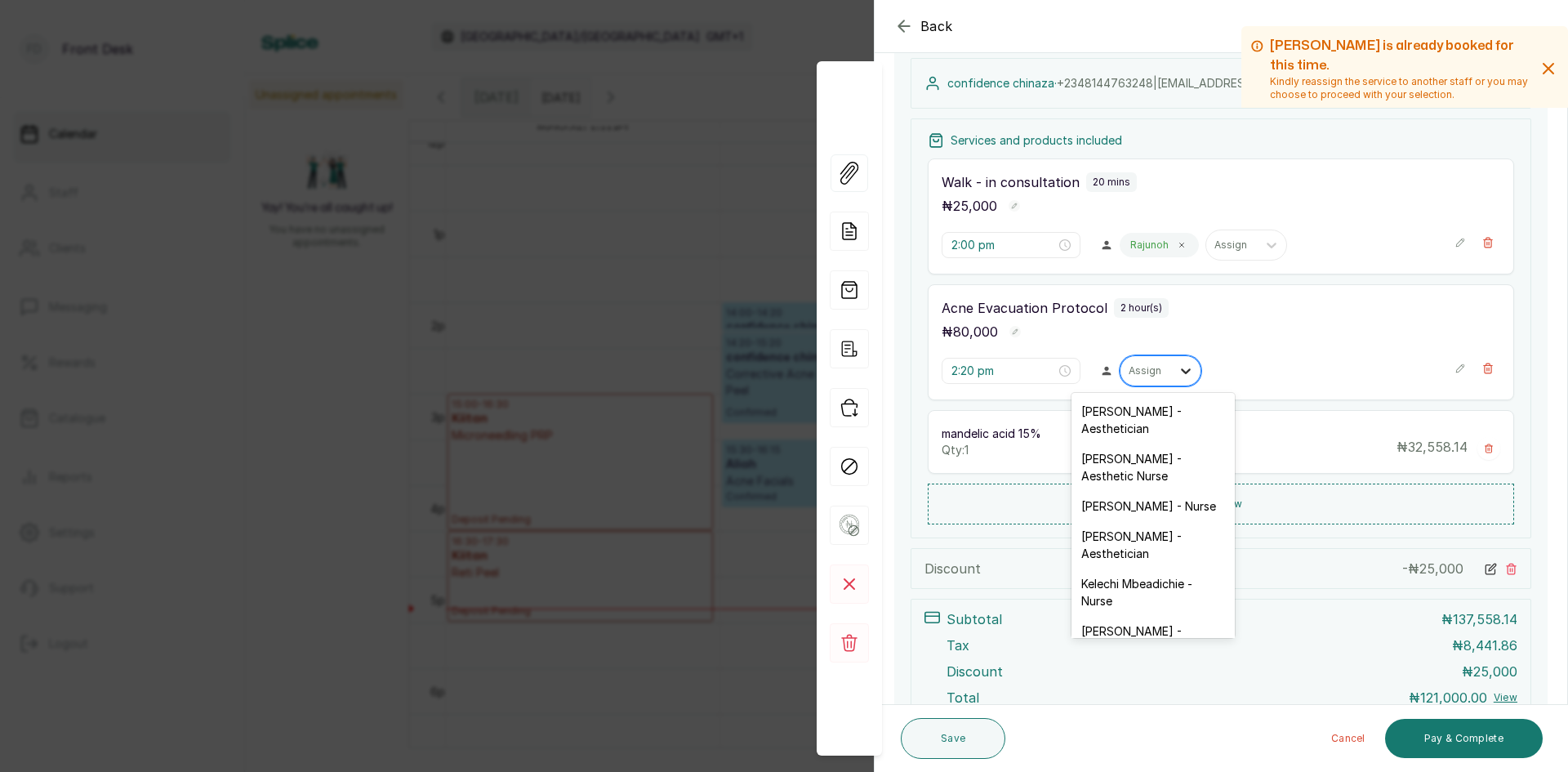
click at [1185, 370] on icon at bounding box center [1186, 371] width 17 height 17
click at [1137, 545] on div "[PERSON_NAME] - Aesthetician" at bounding box center [1153, 544] width 163 height 48
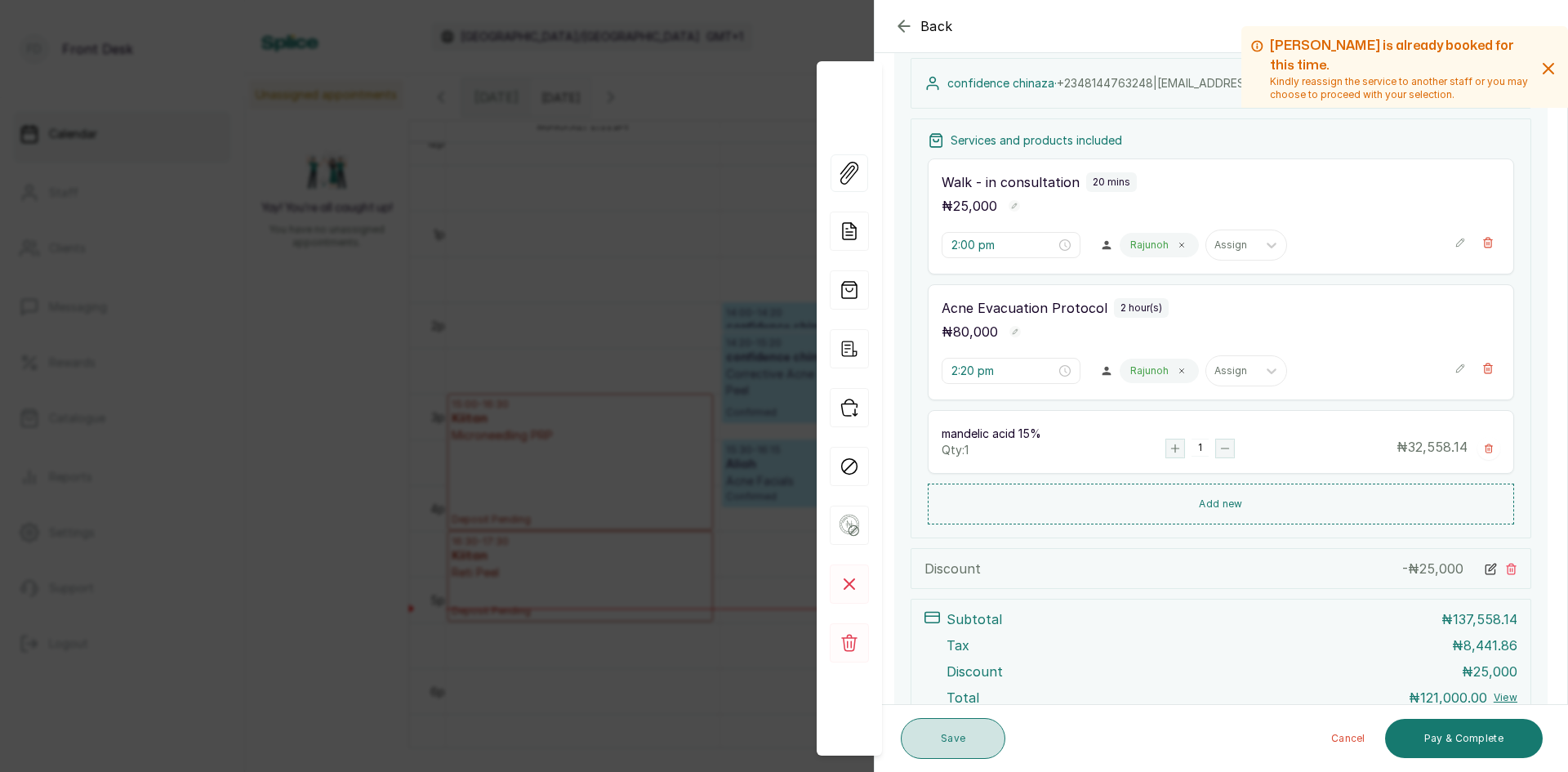
click at [957, 739] on button "Save" at bounding box center [953, 738] width 105 height 41
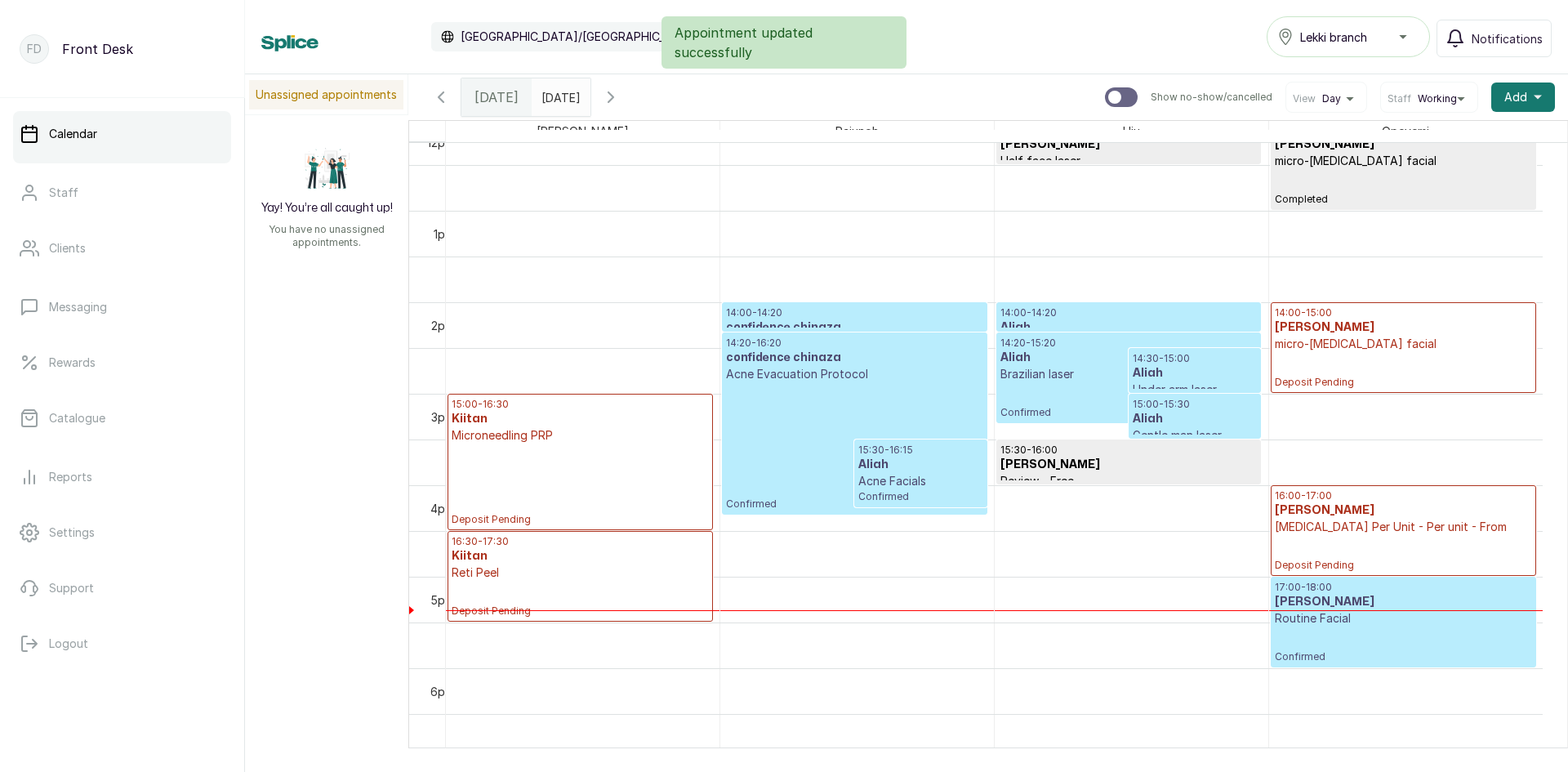
click at [869, 346] on p "14:20 - 16:20" at bounding box center [854, 343] width 256 height 13
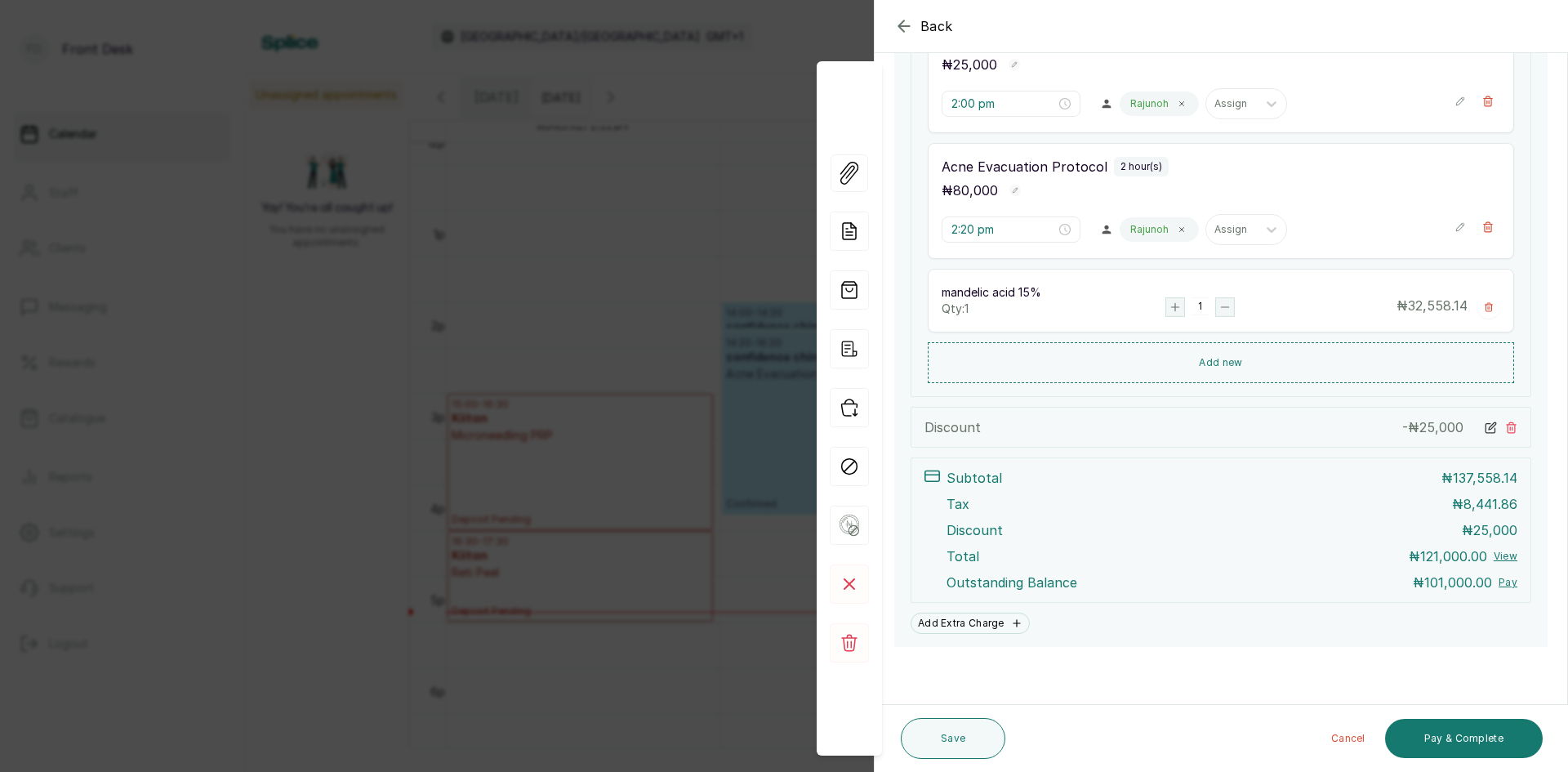
scroll to position [386, 0]
click at [943, 28] on span "Back" at bounding box center [936, 26] width 33 height 19
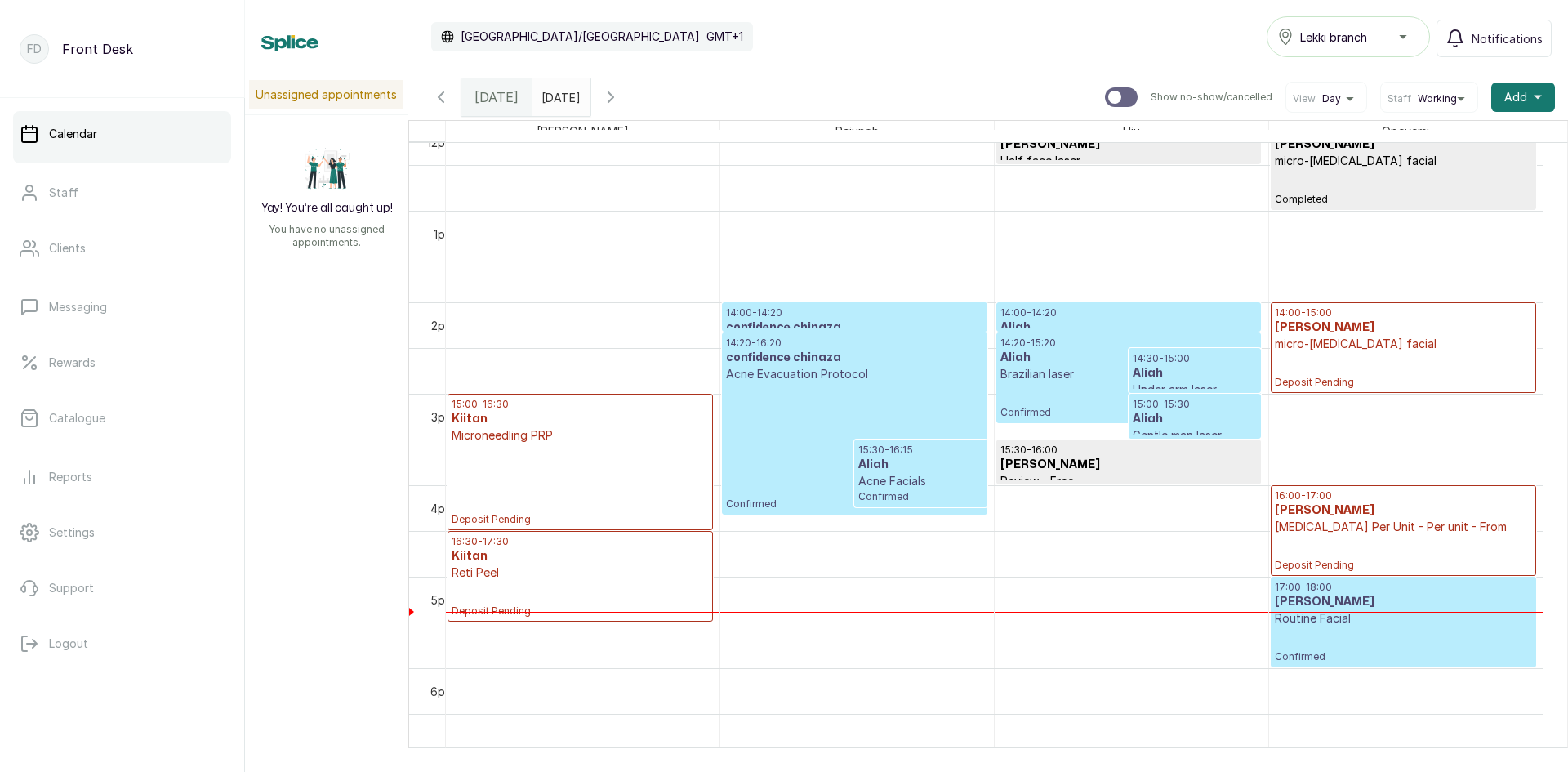
click at [622, 467] on div "15:00 - 16:30 Kiitan Microneedling PRP Deposit Pending" at bounding box center [580, 461] width 257 height 128
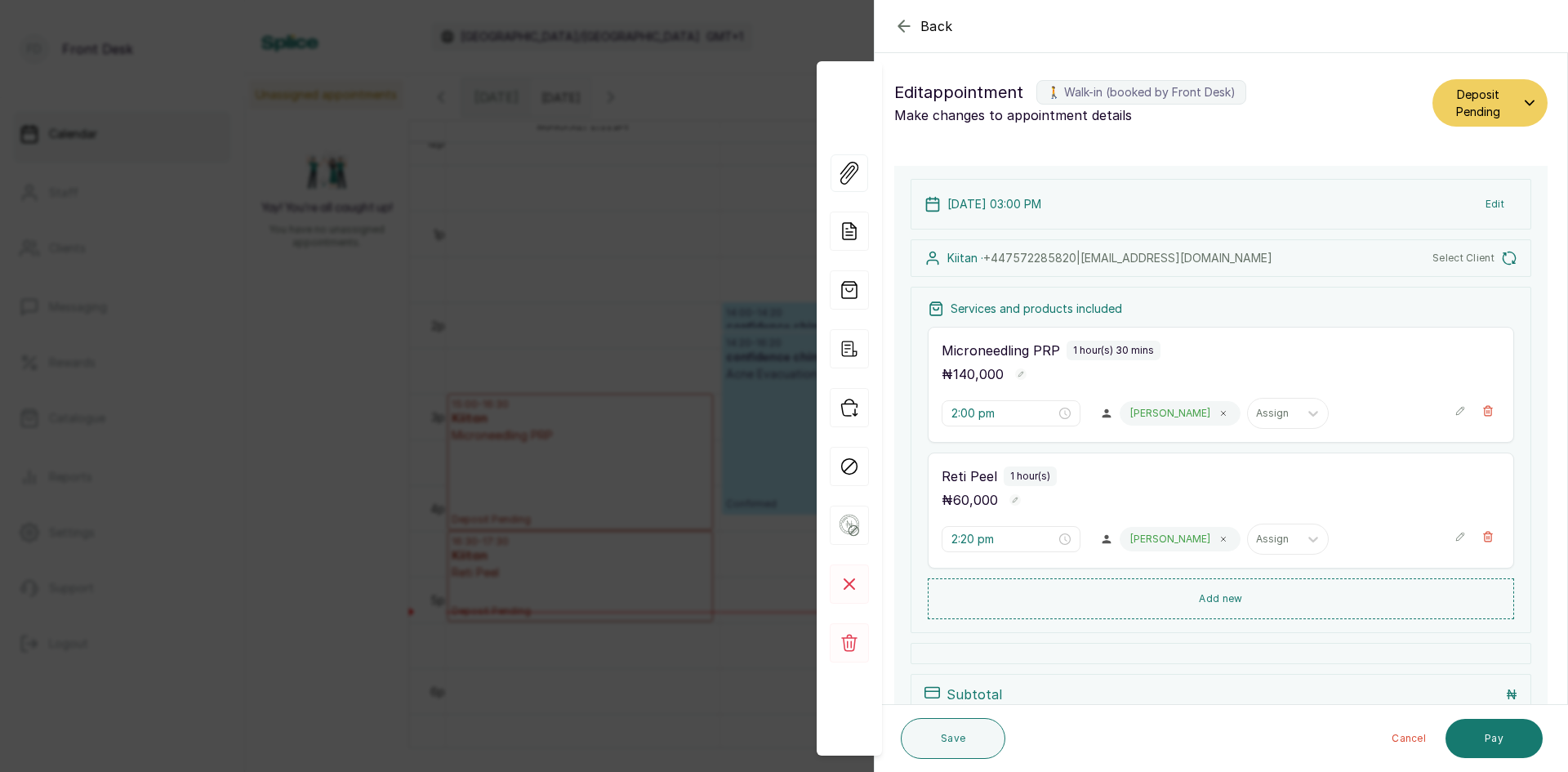
type input "3:00 pm"
type input "4:30 pm"
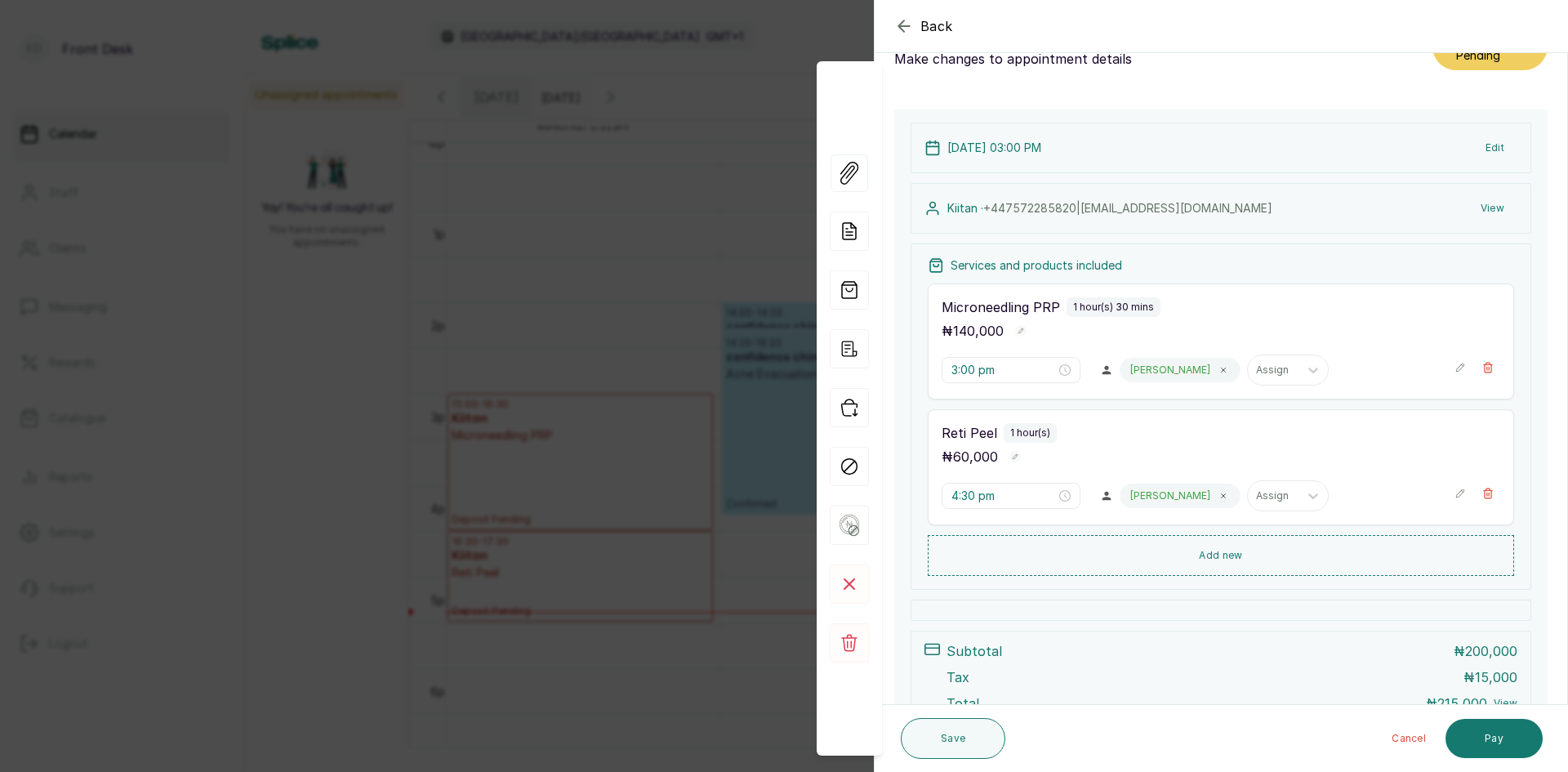
scroll to position [82, 0]
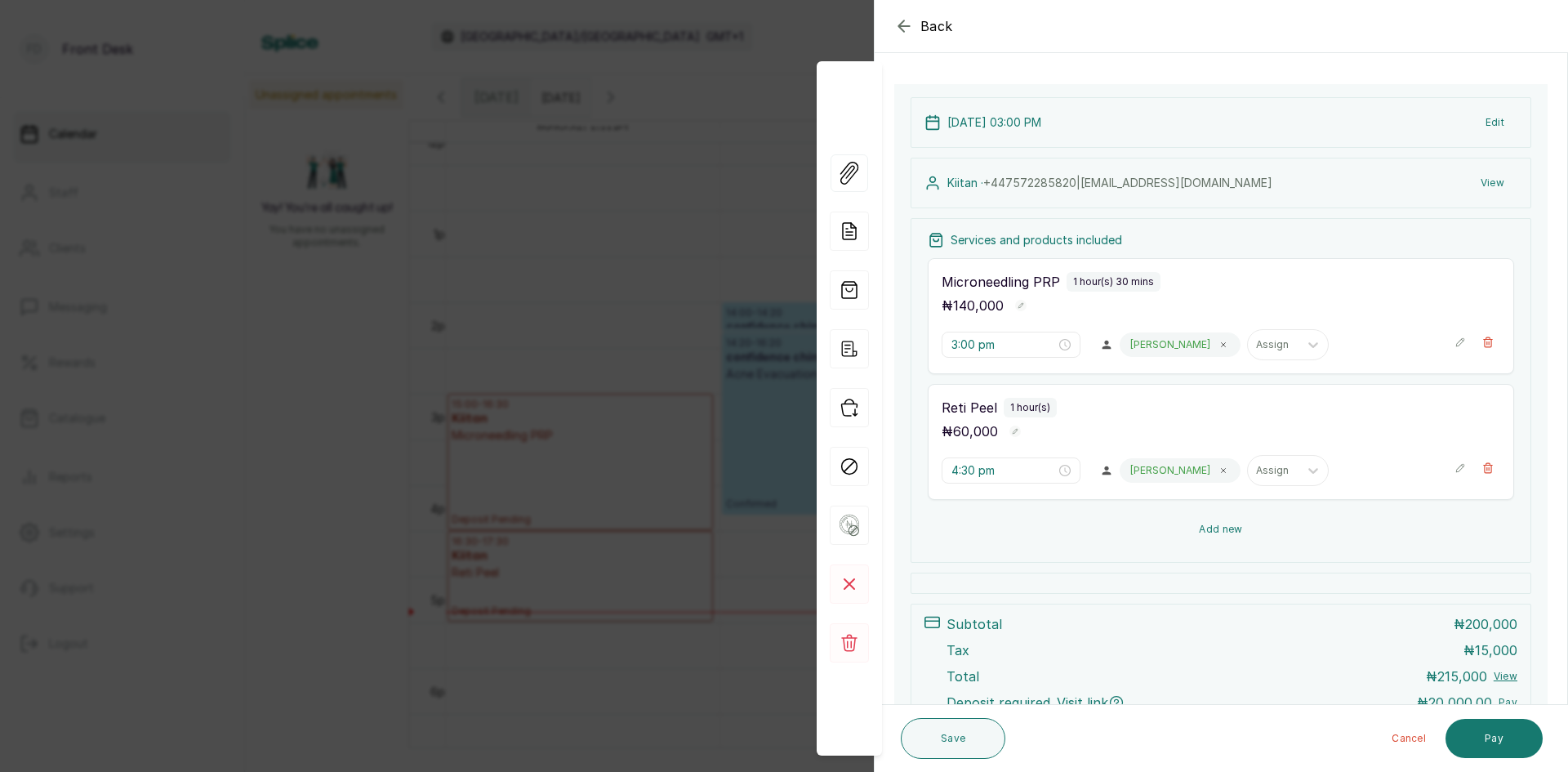
click at [1196, 519] on button "Add new" at bounding box center [1221, 529] width 586 height 39
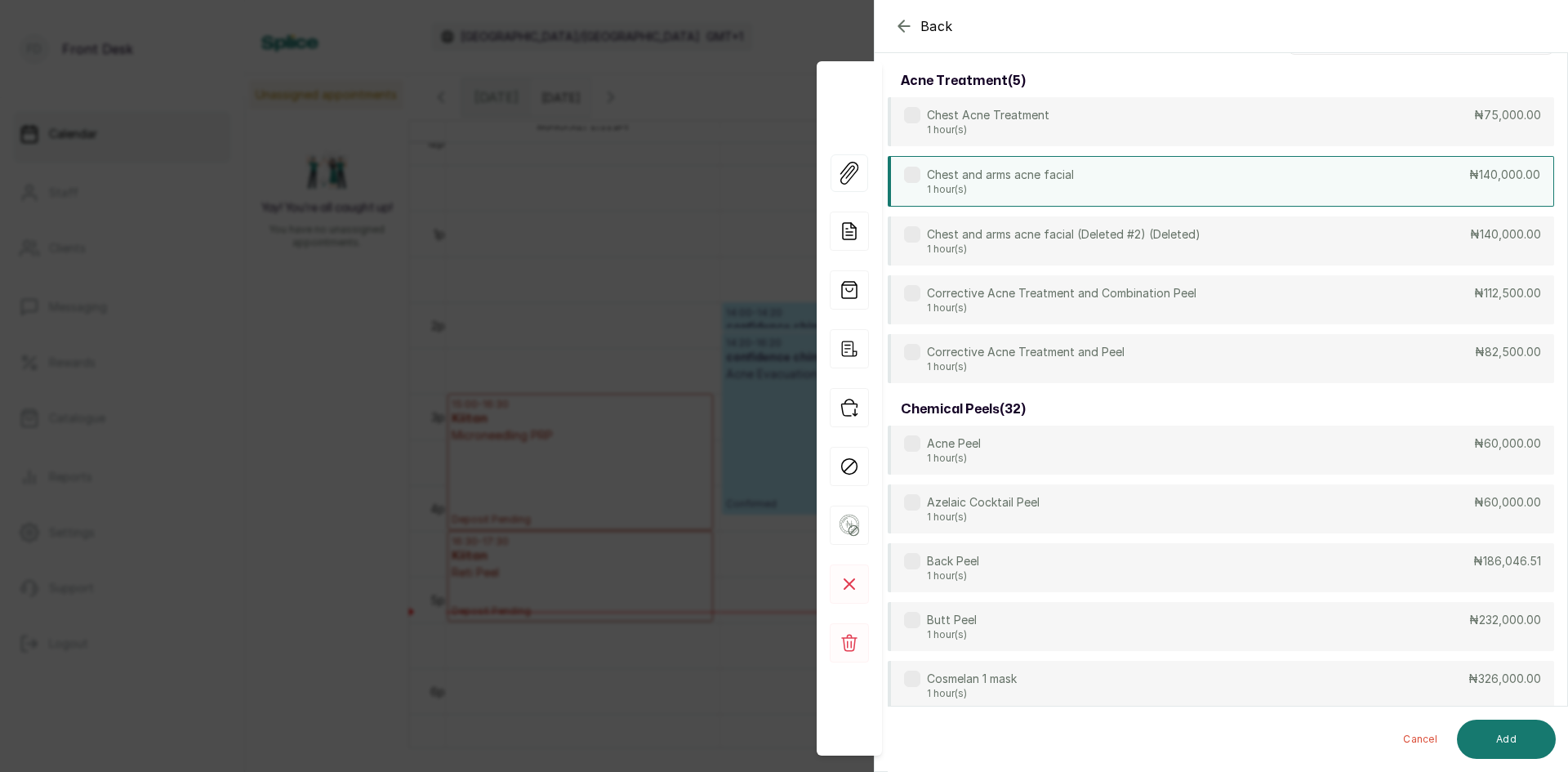
scroll to position [0, 0]
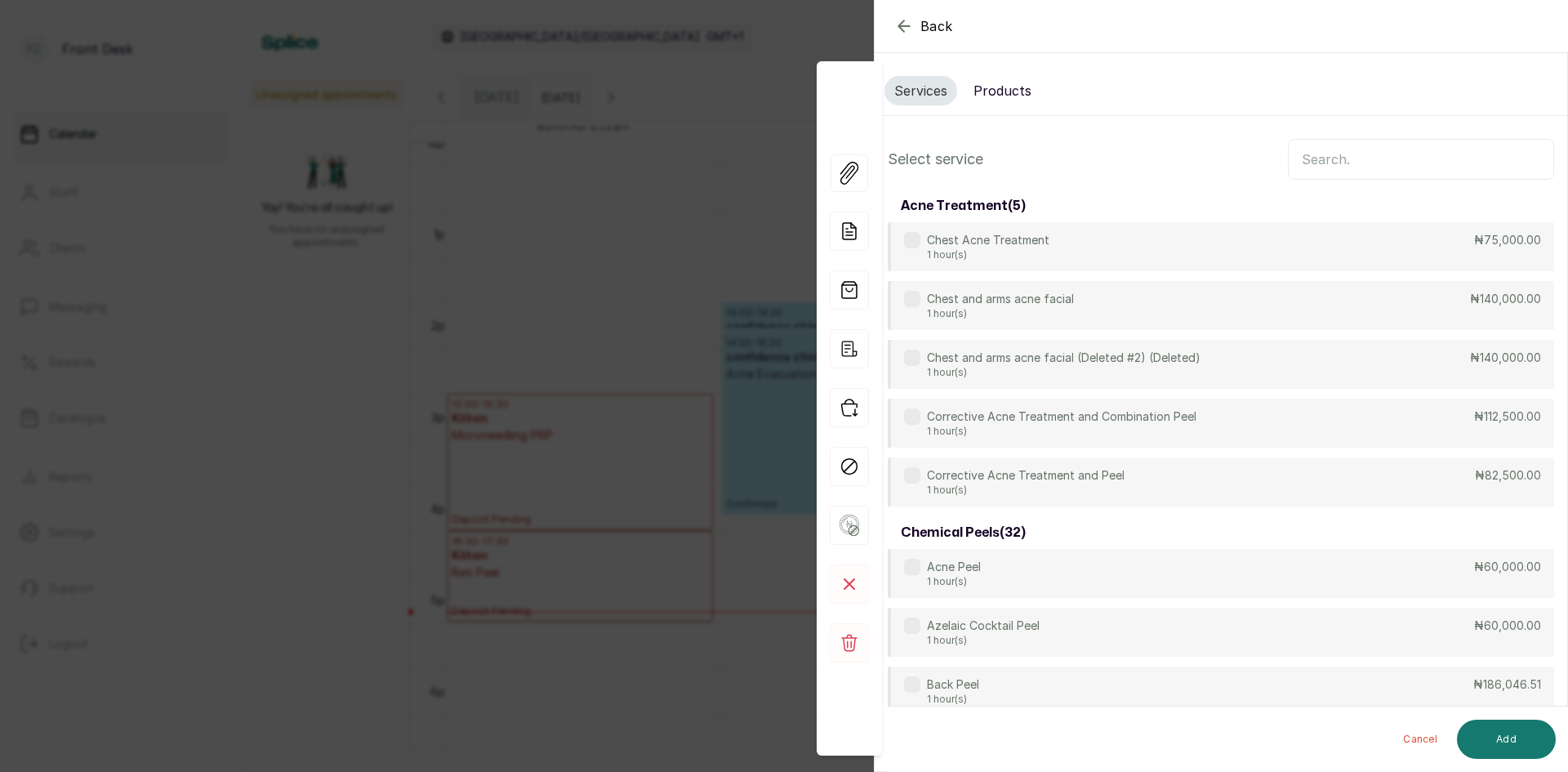
click at [1309, 163] on input "text" at bounding box center [1421, 159] width 266 height 41
click at [1026, 91] on button "Products" at bounding box center [1003, 90] width 78 height 29
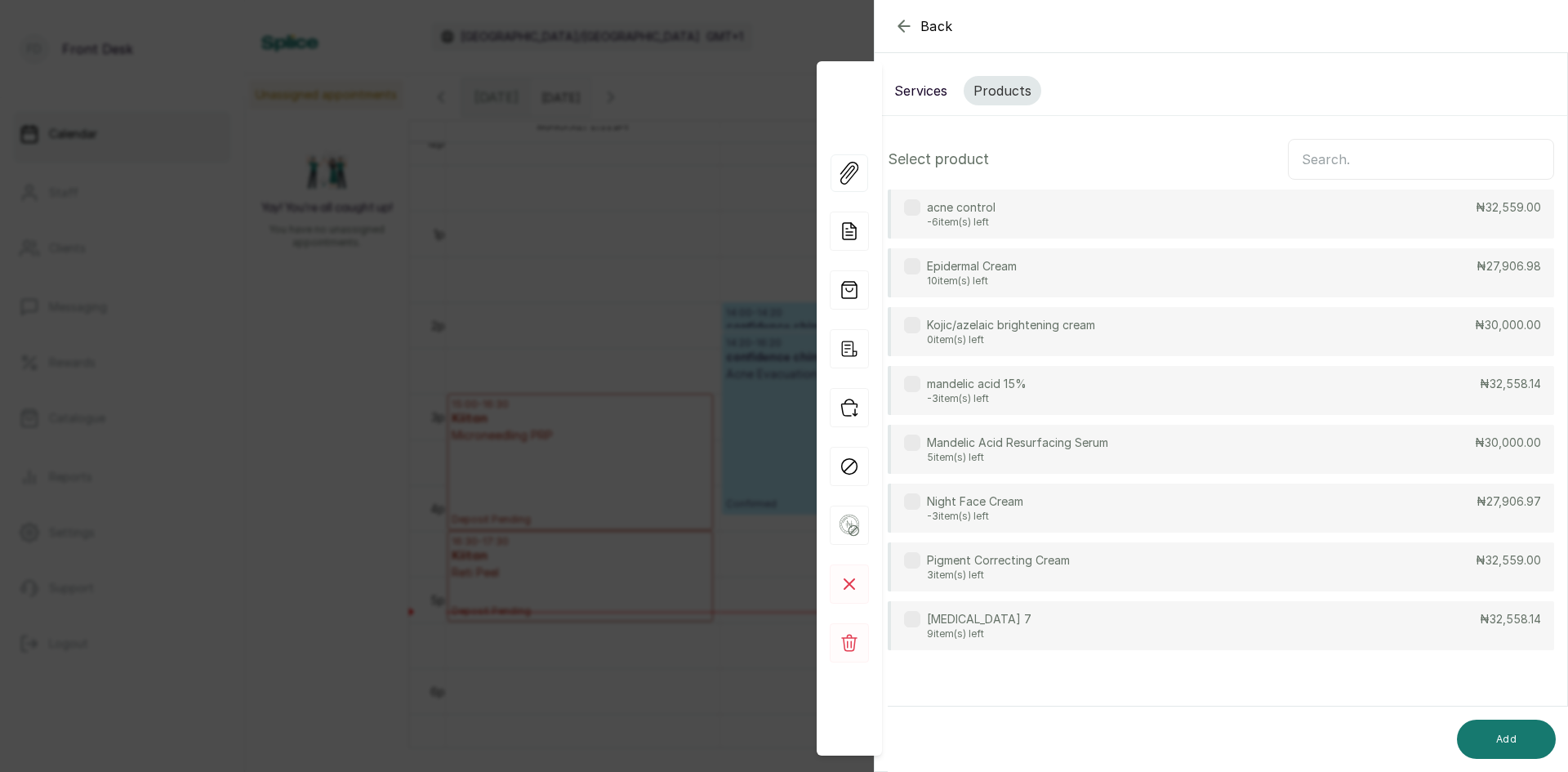
click at [1019, 617] on div "Quinol 7 9 item(s) left ₦32,558.14" at bounding box center [1221, 625] width 667 height 49
click at [1501, 731] on button "Add" at bounding box center [1507, 739] width 99 height 39
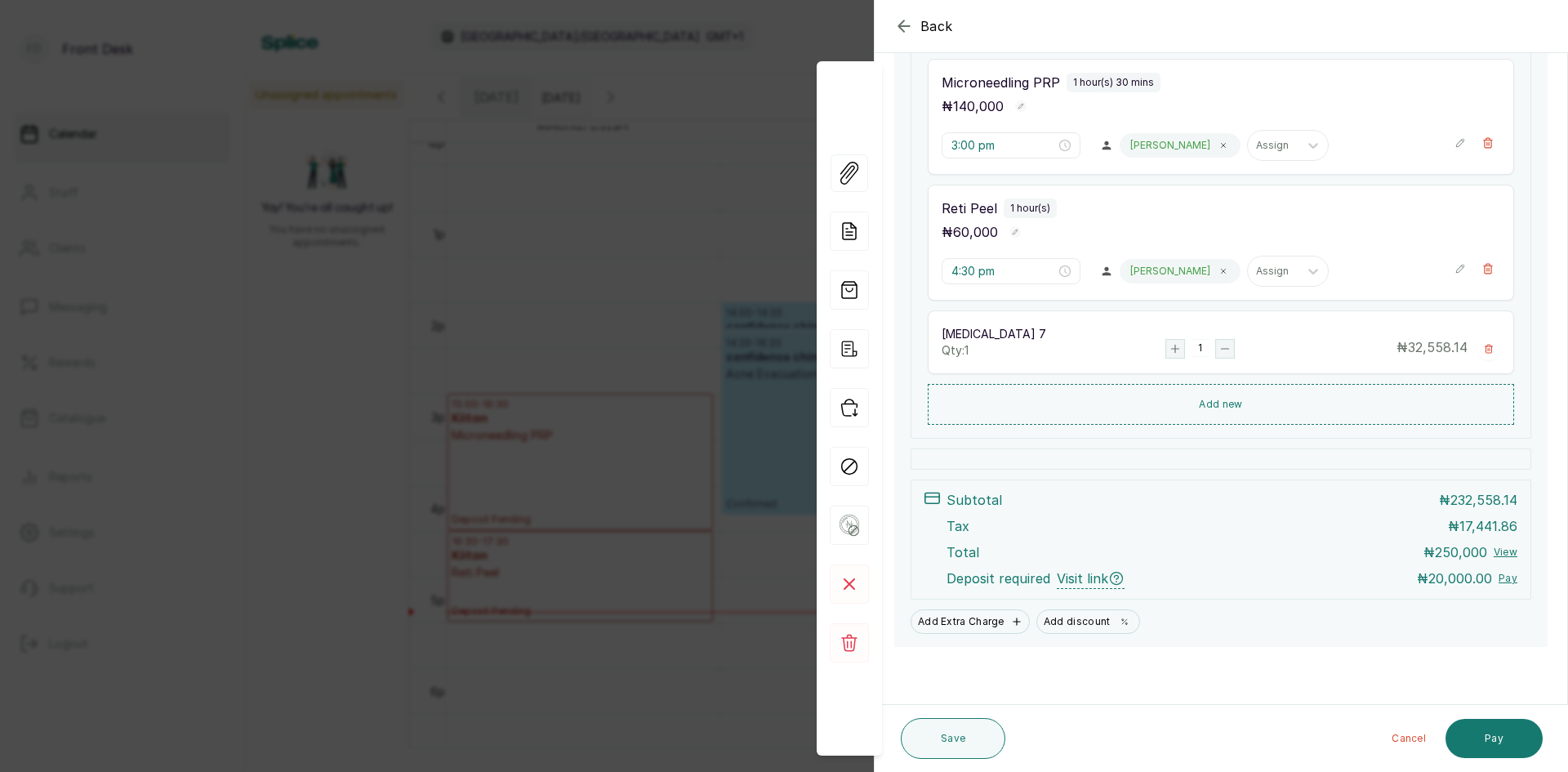
scroll to position [280, 0]
click at [935, 741] on button "Save" at bounding box center [953, 738] width 105 height 41
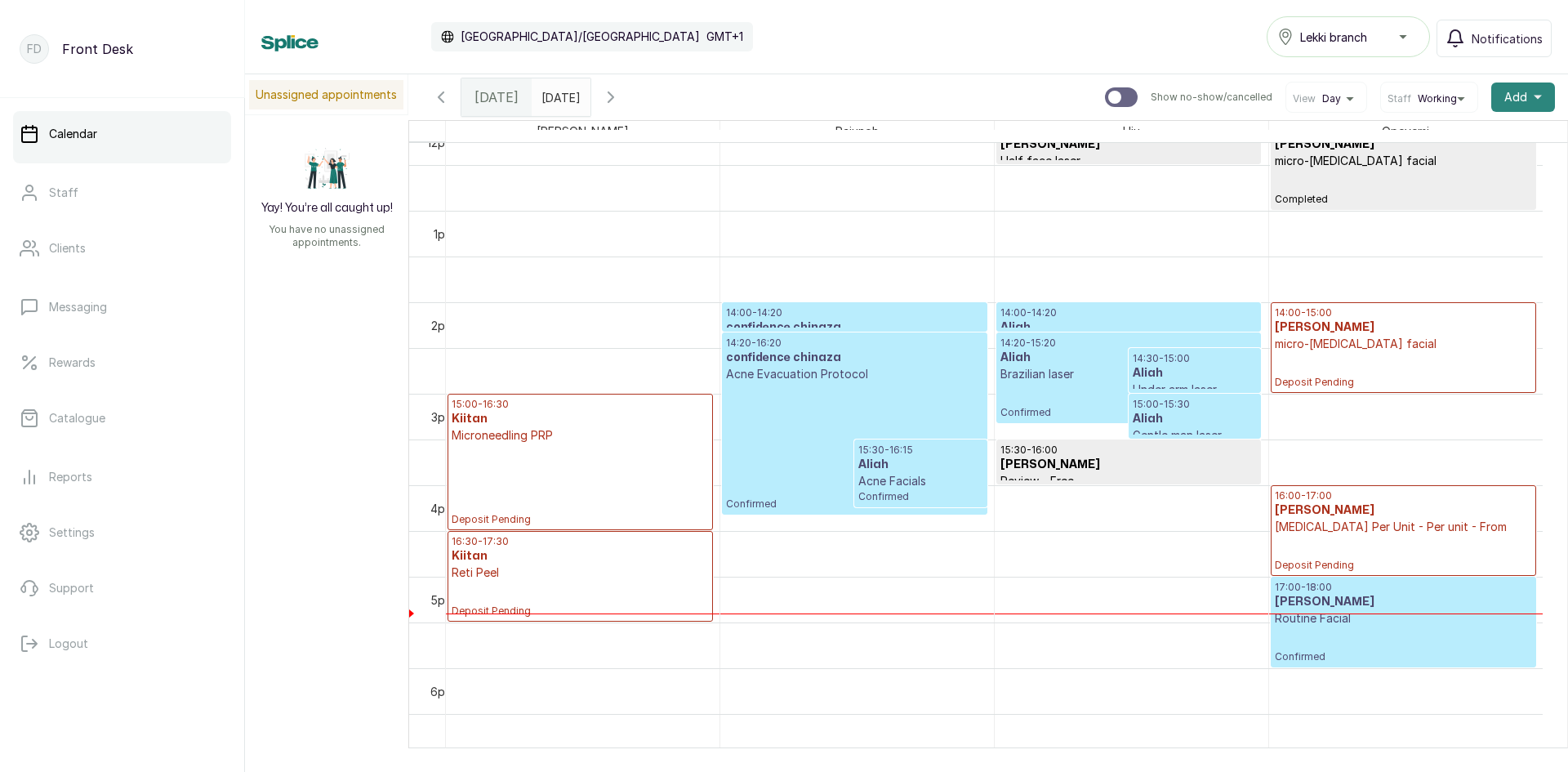
click at [1504, 95] on span "Add" at bounding box center [1515, 97] width 23 height 17
click at [1433, 145] on span "Add Appointment" at bounding box center [1463, 141] width 157 height 19
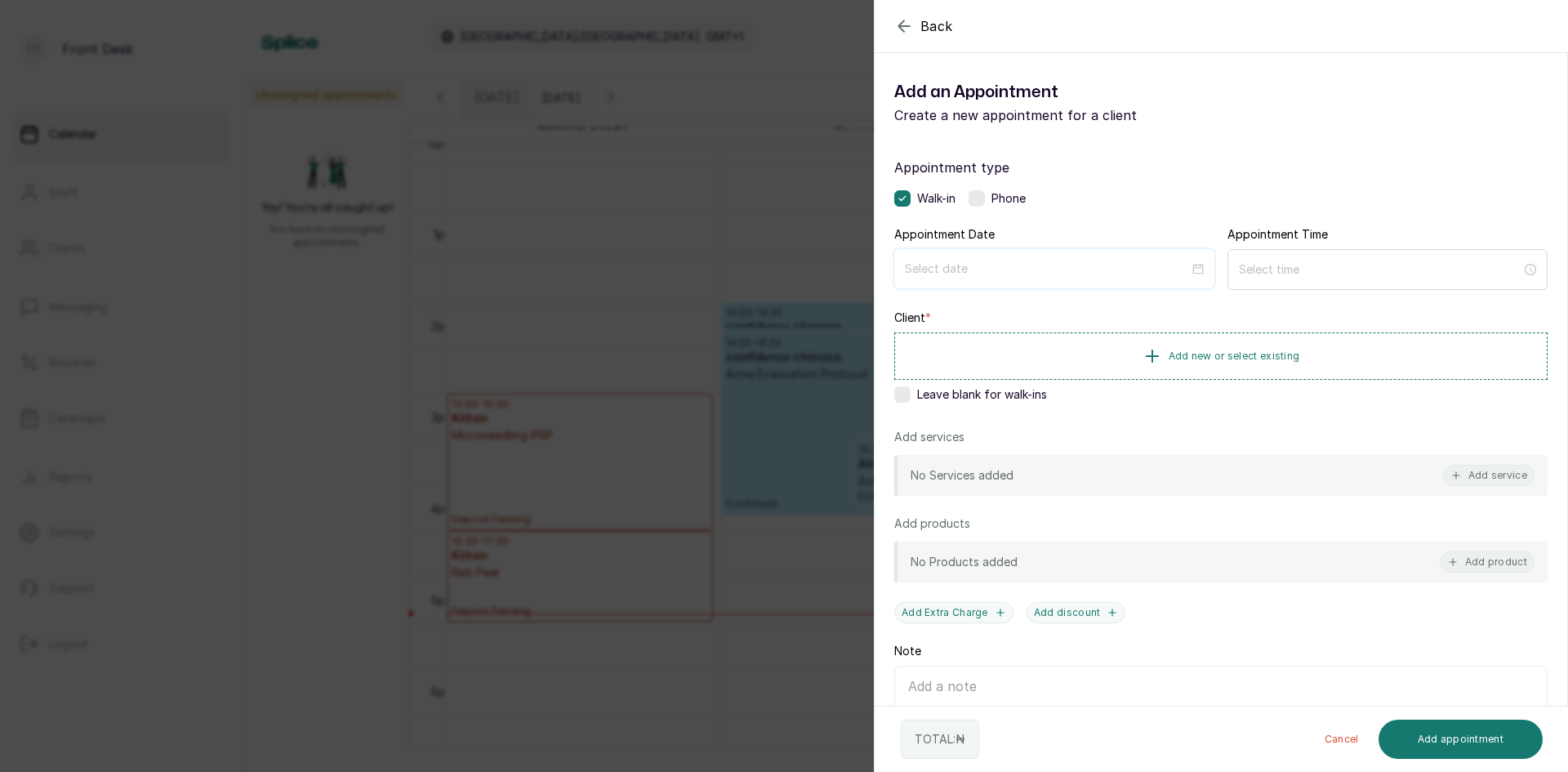
click at [1024, 268] on input at bounding box center [1047, 268] width 284 height 18
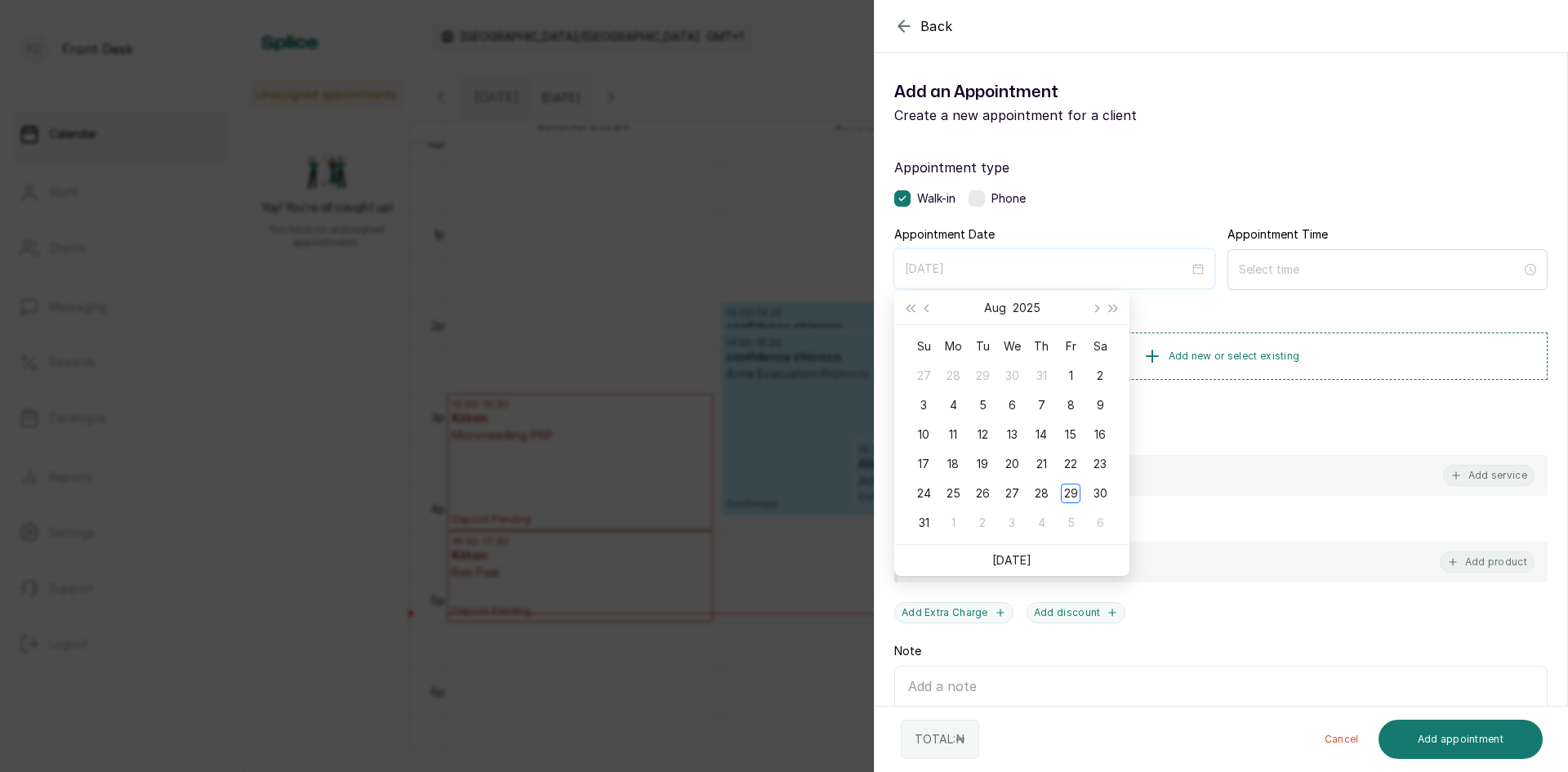
type input "2025/08/02"
click at [1101, 311] on button "Next month (PageDown)" at bounding box center [1095, 307] width 18 height 33
type input "2025/09/03"
type input "2025/09/12"
click at [1072, 409] on div "12" at bounding box center [1070, 404] width 19 height 19
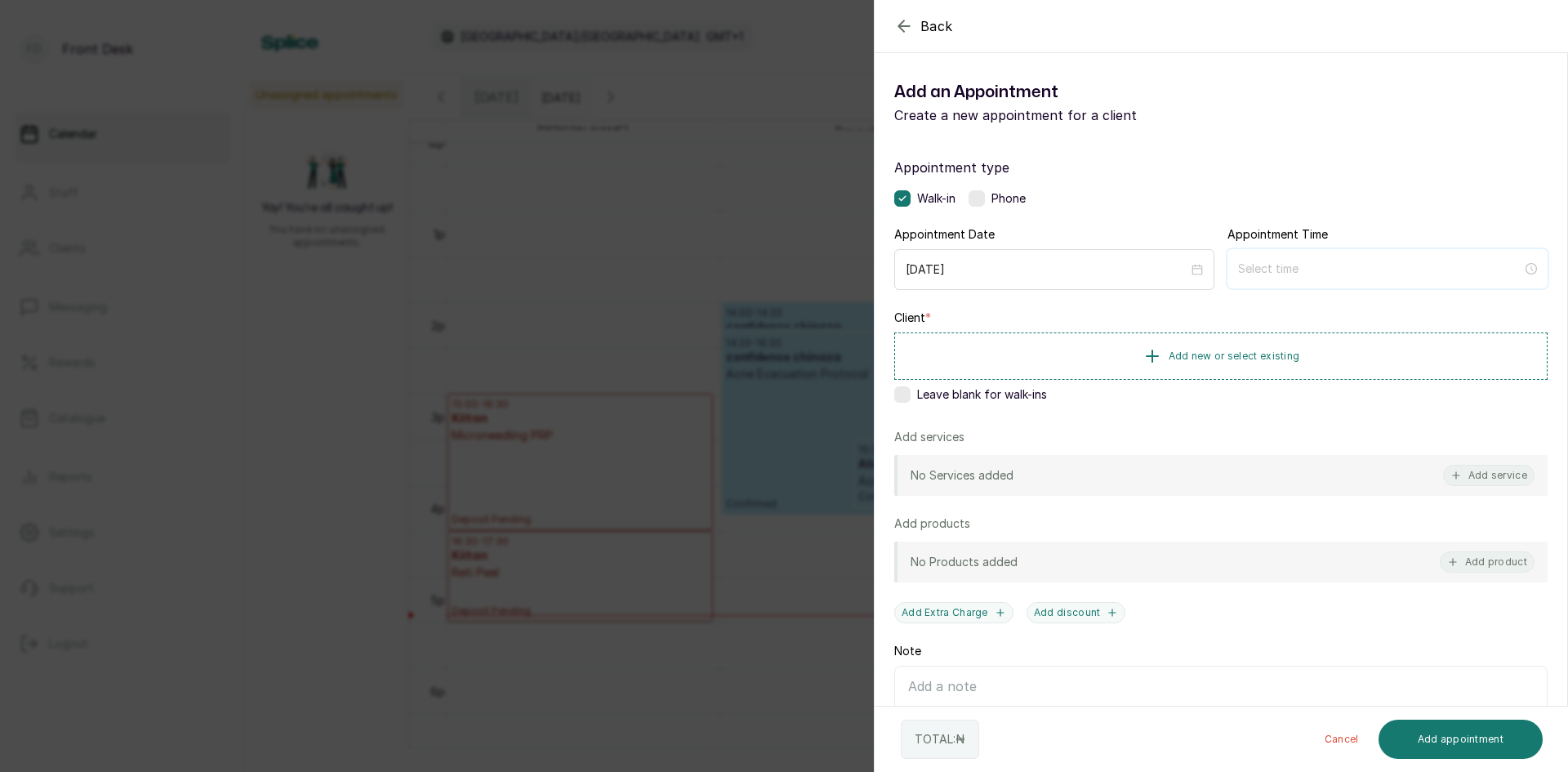
click at [1275, 266] on input at bounding box center [1380, 268] width 284 height 18
type input "12:00 am"
type input "1:00 am"
type input "12:00 am"
type input "1:00 am"
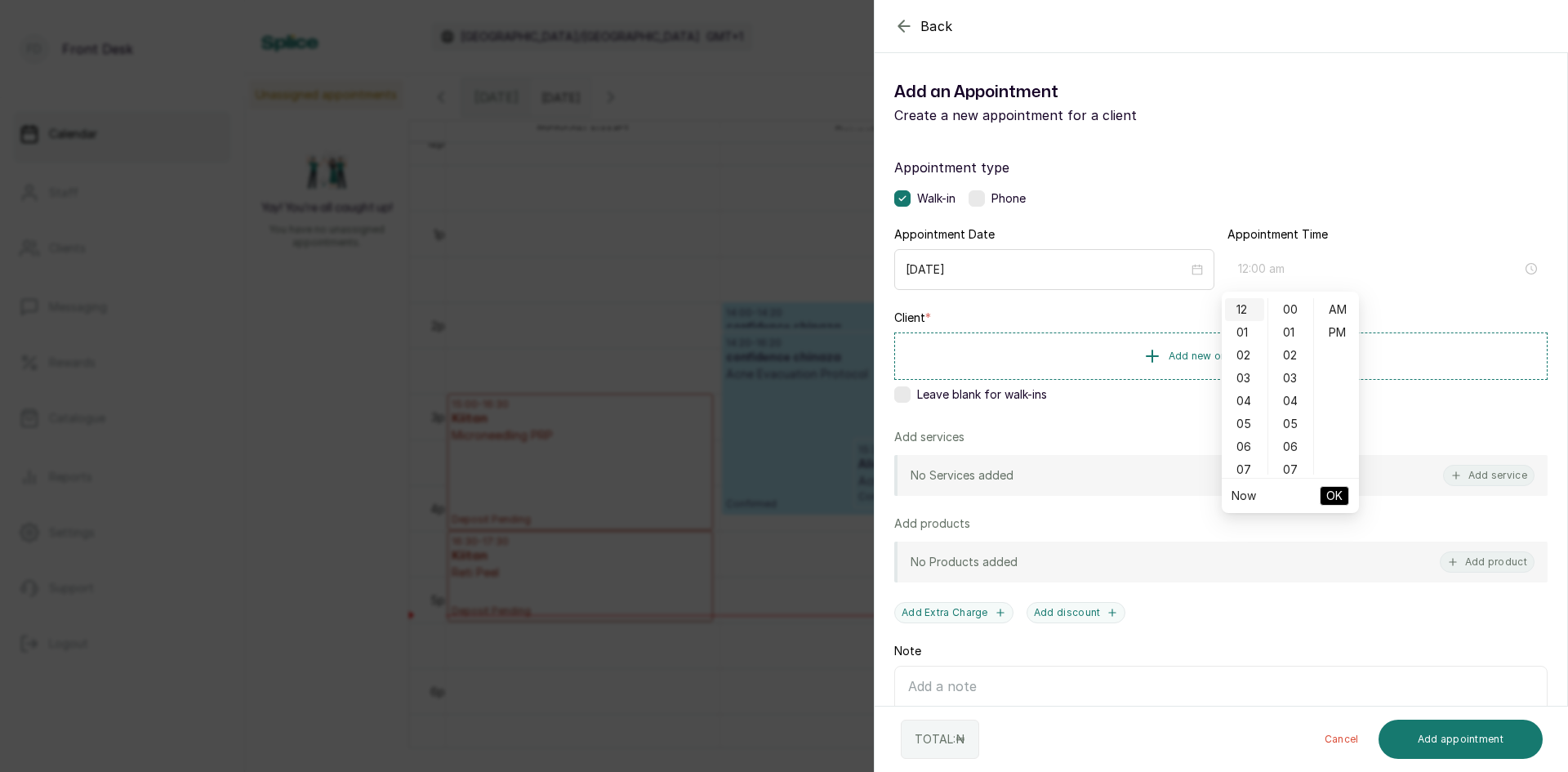
click at [1243, 307] on div "12" at bounding box center [1245, 309] width 39 height 23
type input "12:00 pm"
click at [1336, 332] on div "PM" at bounding box center [1337, 332] width 39 height 23
click at [1331, 497] on span "OK" at bounding box center [1335, 495] width 17 height 31
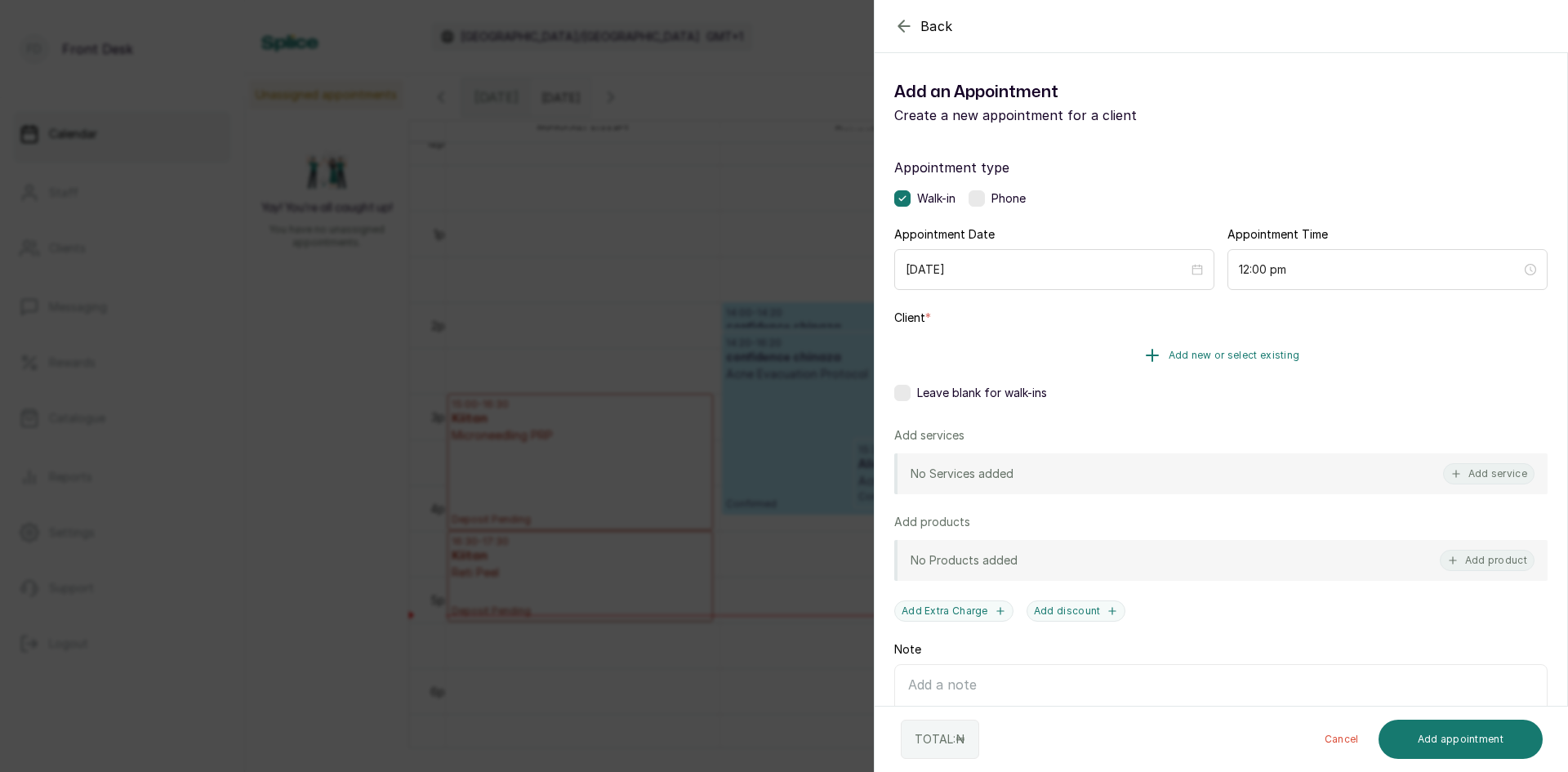
click at [1223, 352] on span "Add new or select existing" at bounding box center [1235, 355] width 132 height 13
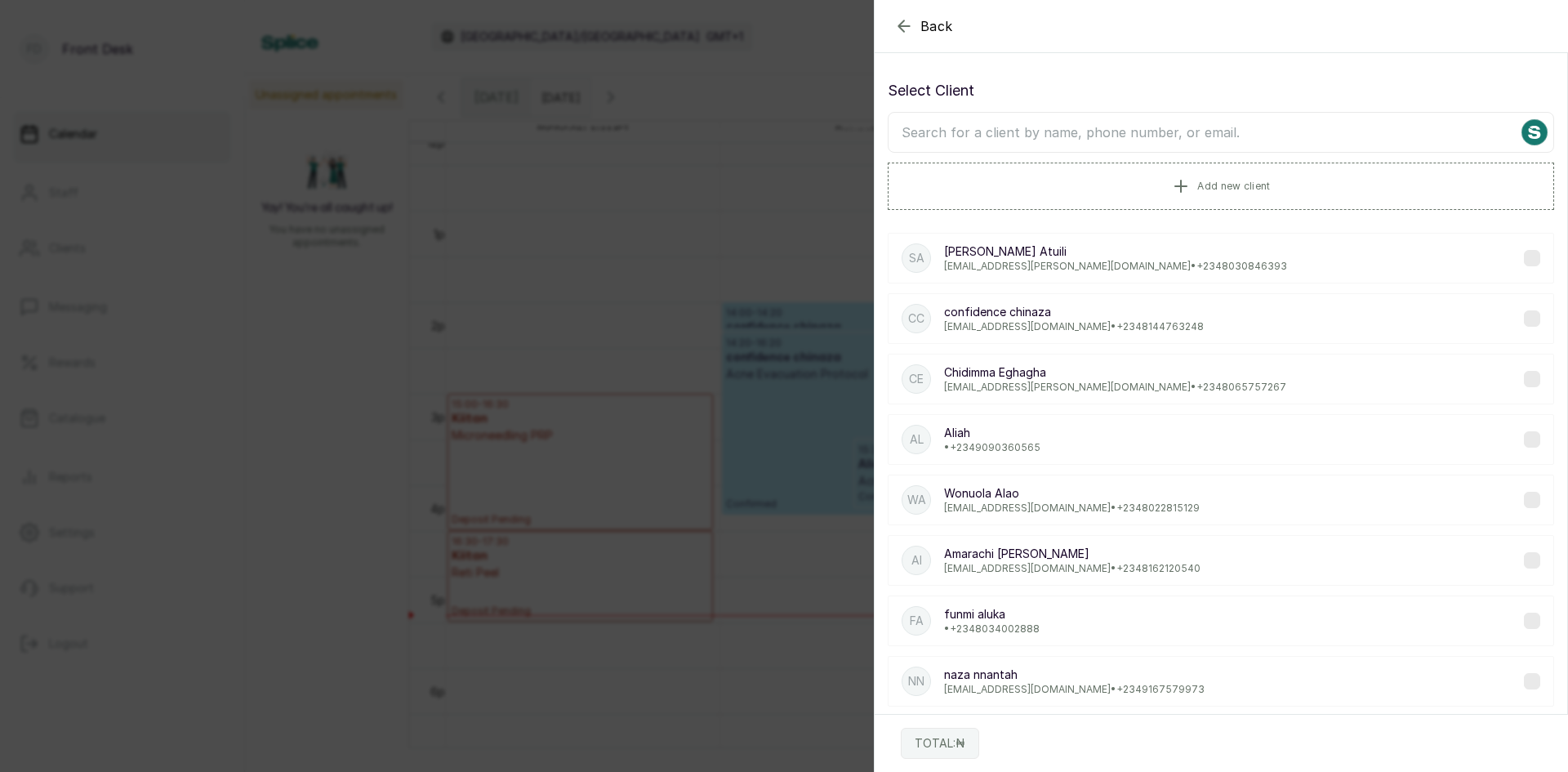
click at [1127, 132] on input "text" at bounding box center [1221, 132] width 667 height 41
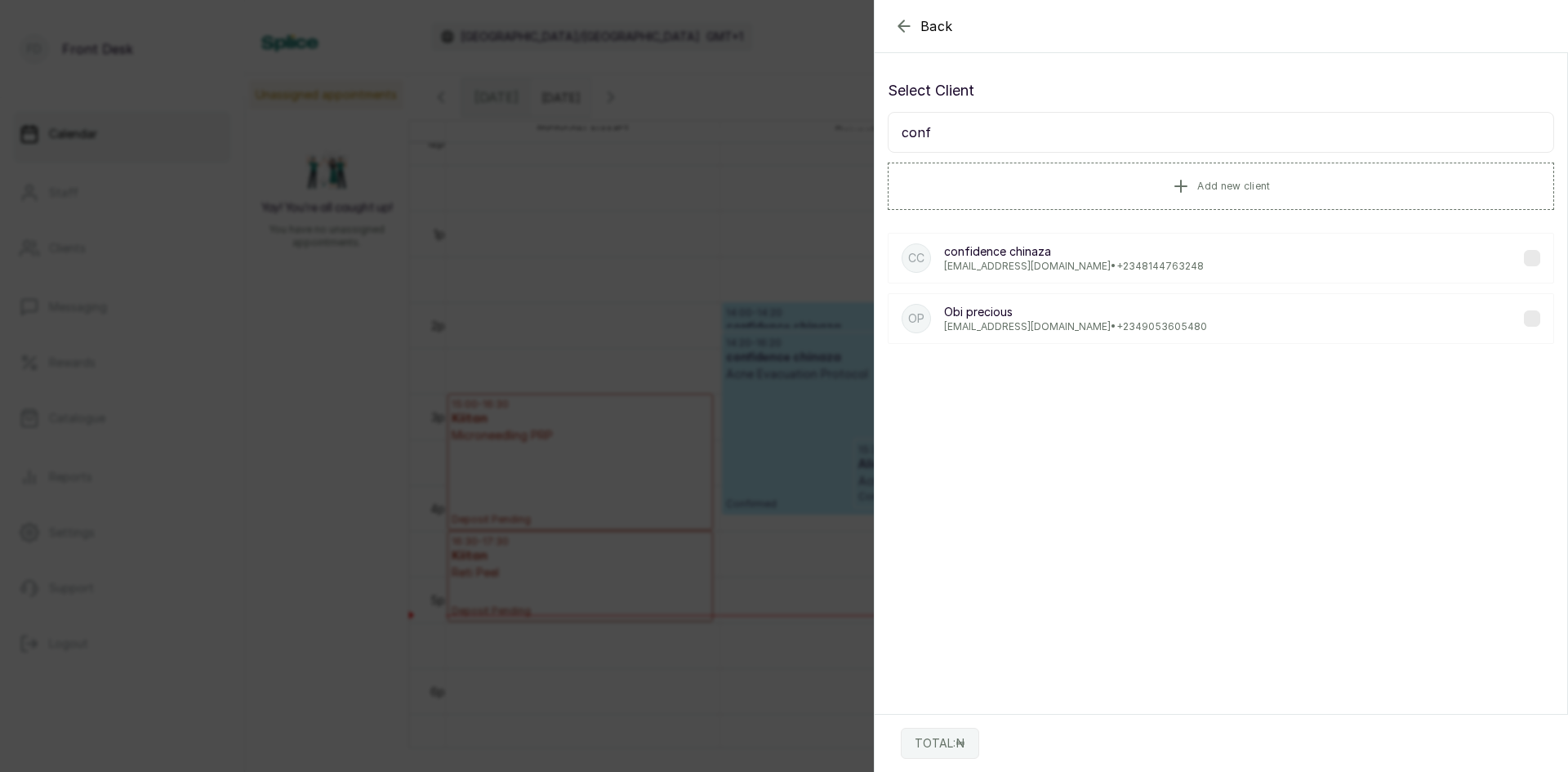
type input "conf"
click at [1070, 269] on p "confidenceobiajuru094@gmail.com • +234 8144763248" at bounding box center [1074, 266] width 260 height 13
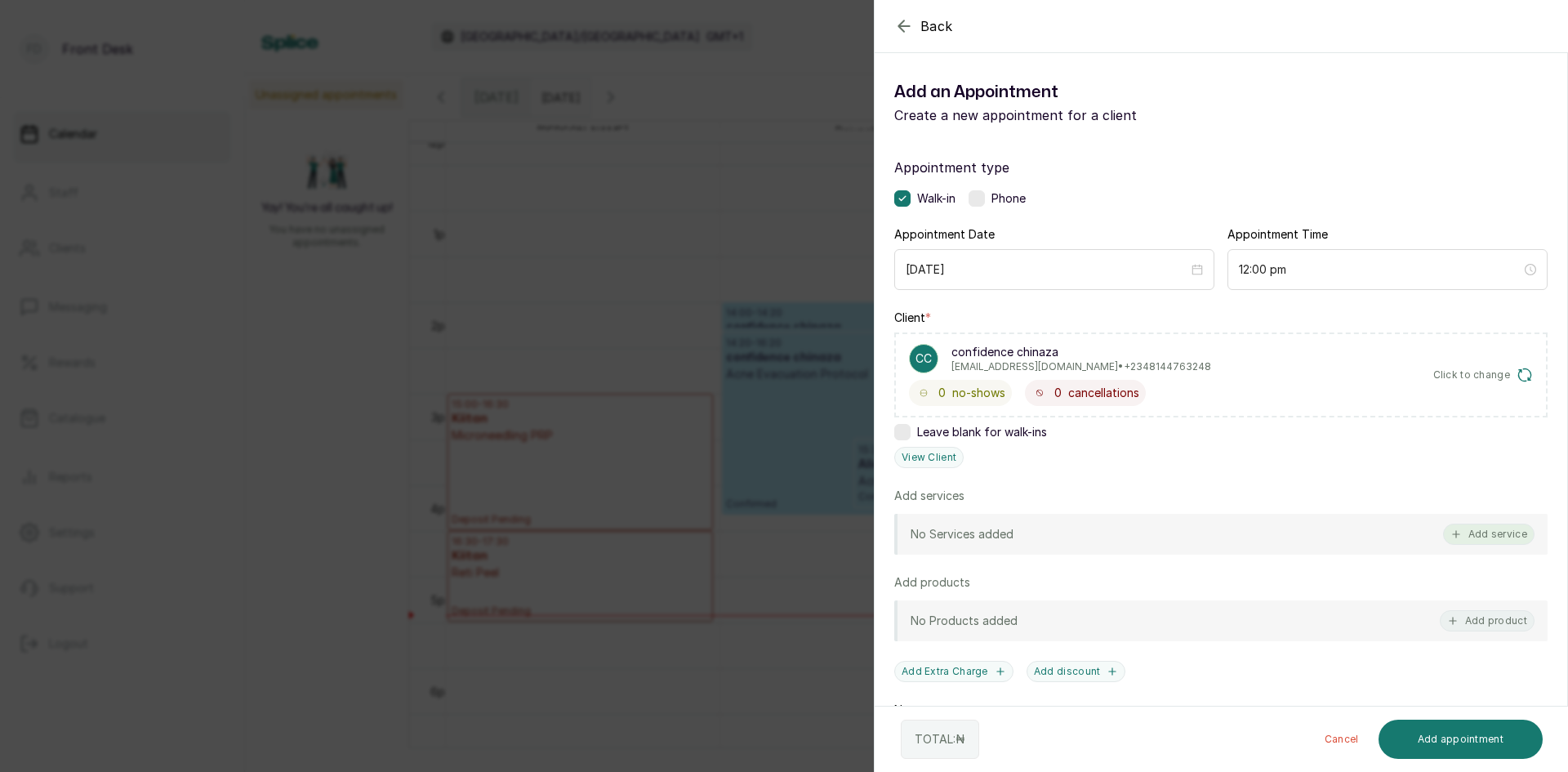
click at [1457, 533] on button "Add service" at bounding box center [1488, 533] width 91 height 21
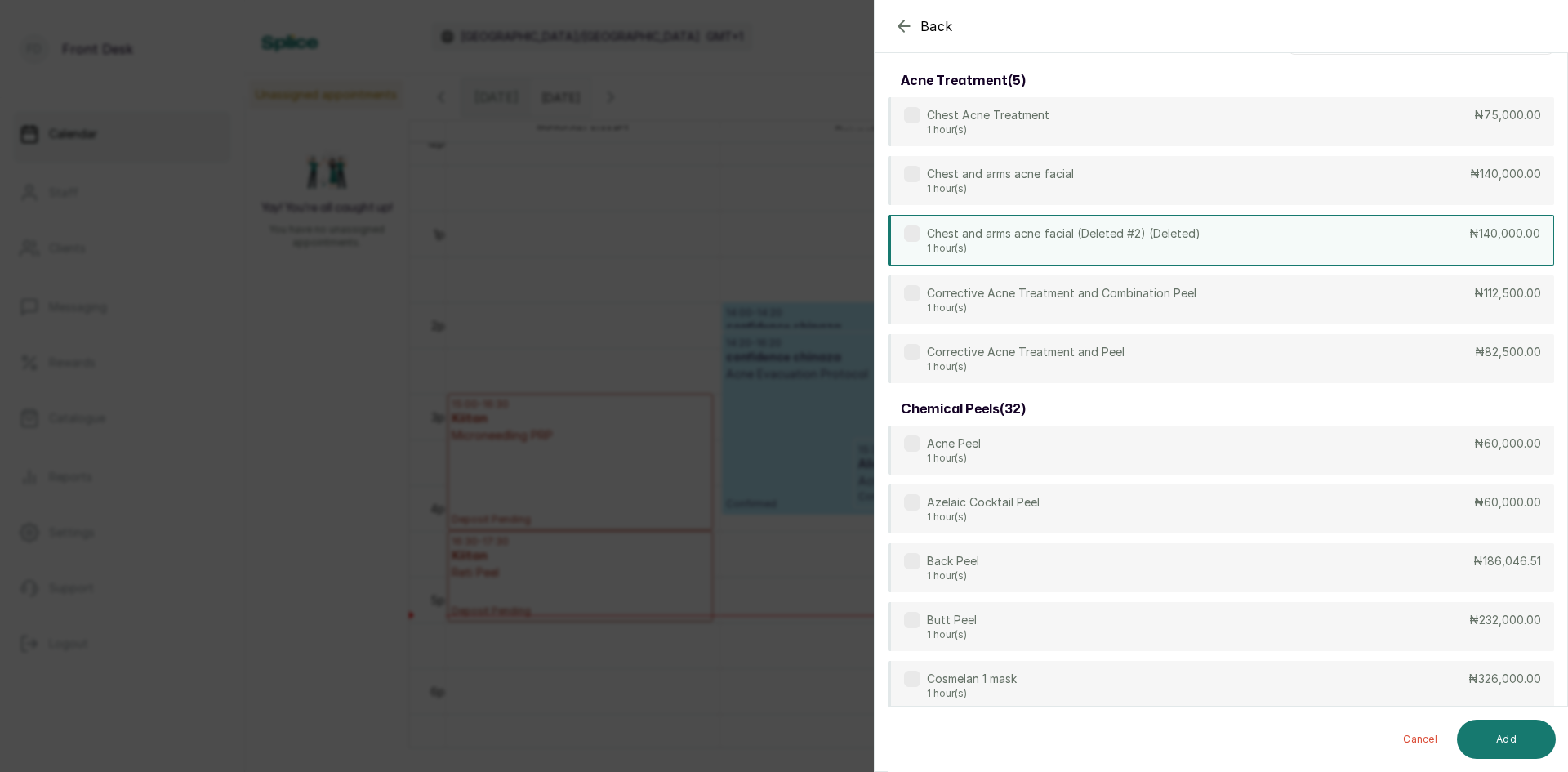
scroll to position [0, 0]
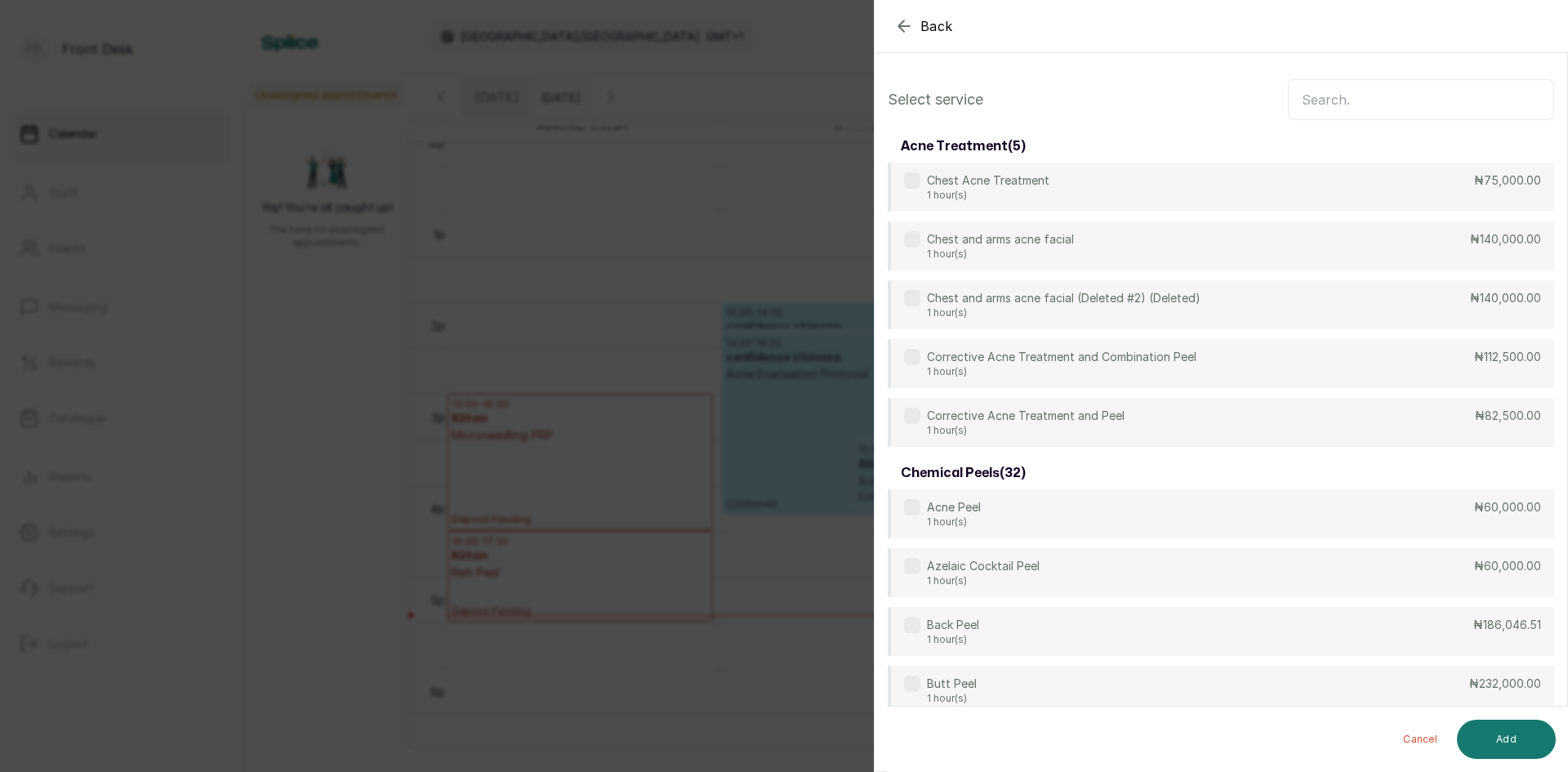
click at [1370, 109] on input "text" at bounding box center [1421, 100] width 266 height 41
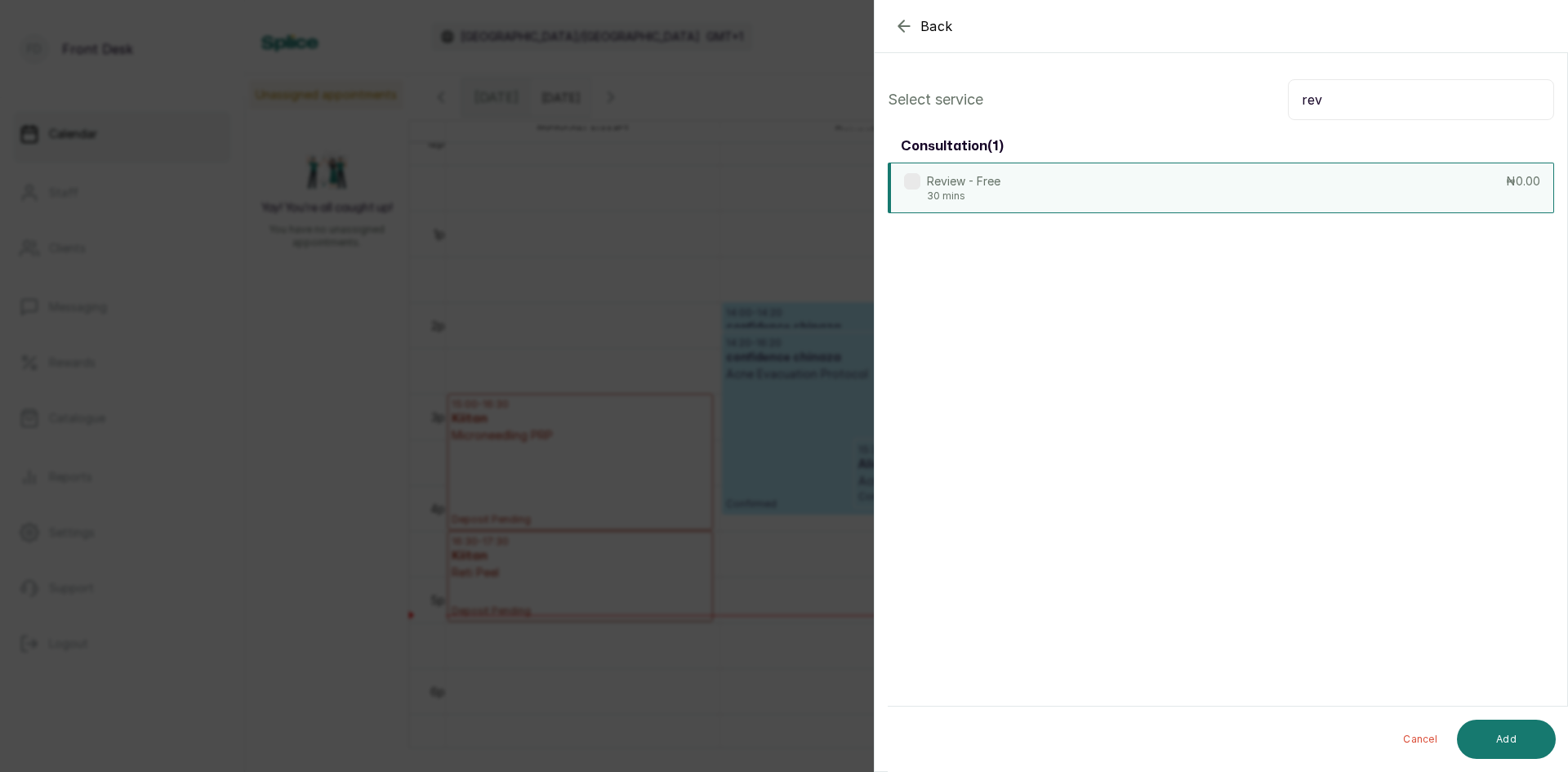
type input "rev"
click at [1257, 188] on div "Review - Free 30 mins ₦0.00" at bounding box center [1221, 188] width 667 height 50
click at [1494, 742] on button "Add" at bounding box center [1507, 739] width 99 height 39
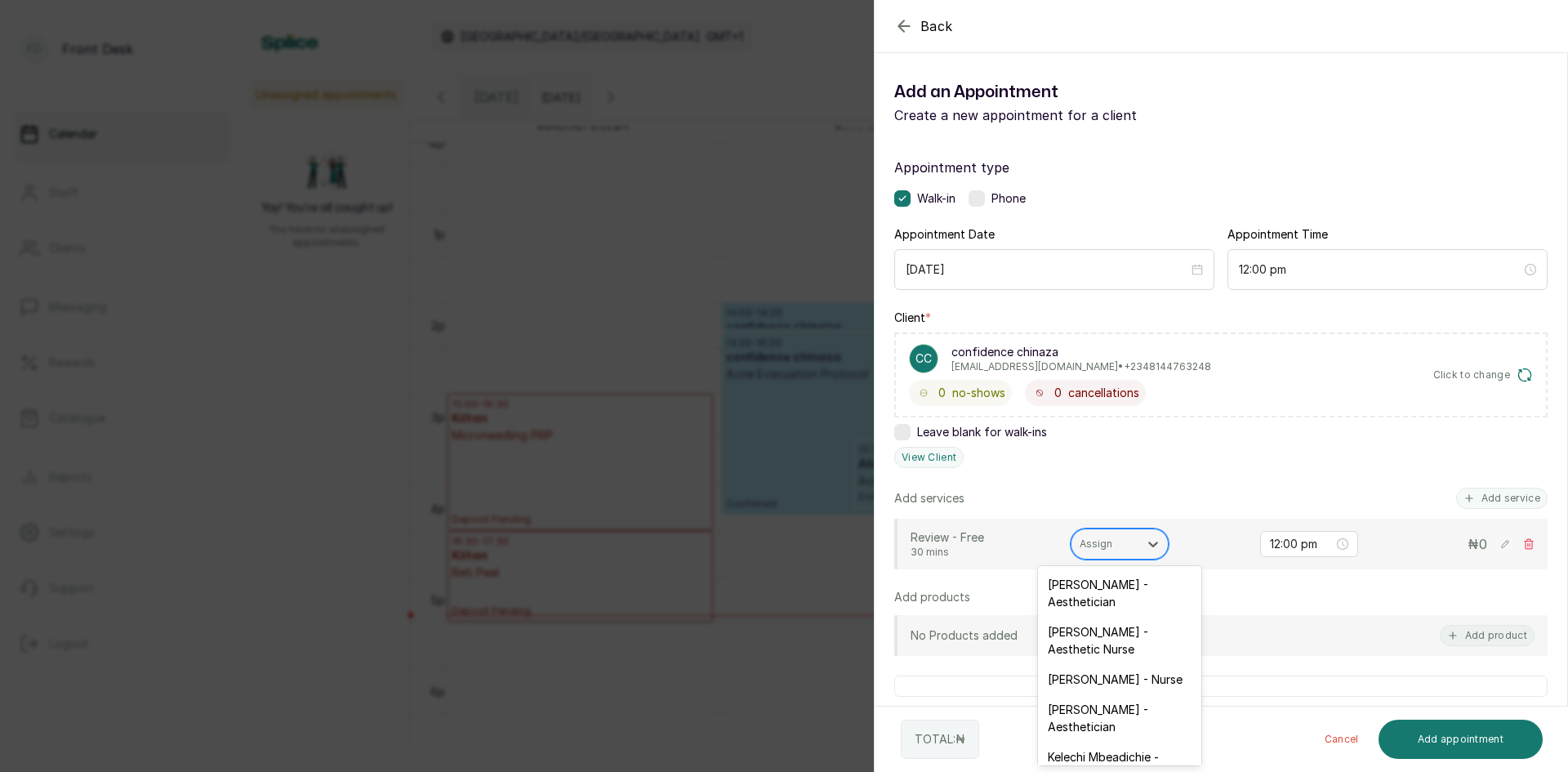
click at [1132, 548] on div "Assign" at bounding box center [1106, 543] width 67 height 21
click at [1103, 605] on div "[PERSON_NAME] - Aesthetician" at bounding box center [1120, 593] width 163 height 48
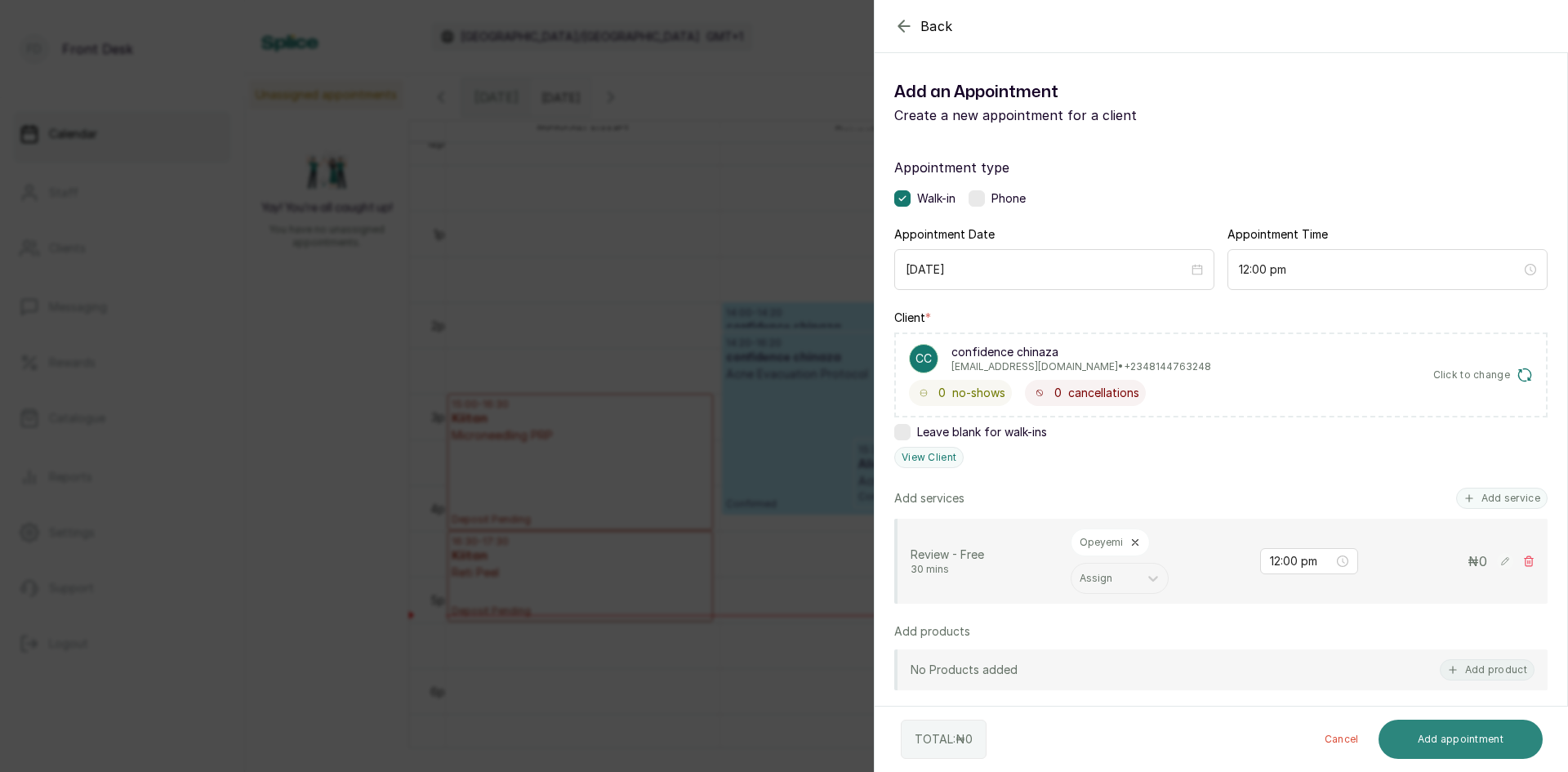
click at [1402, 733] on button "Add appointment" at bounding box center [1461, 739] width 165 height 39
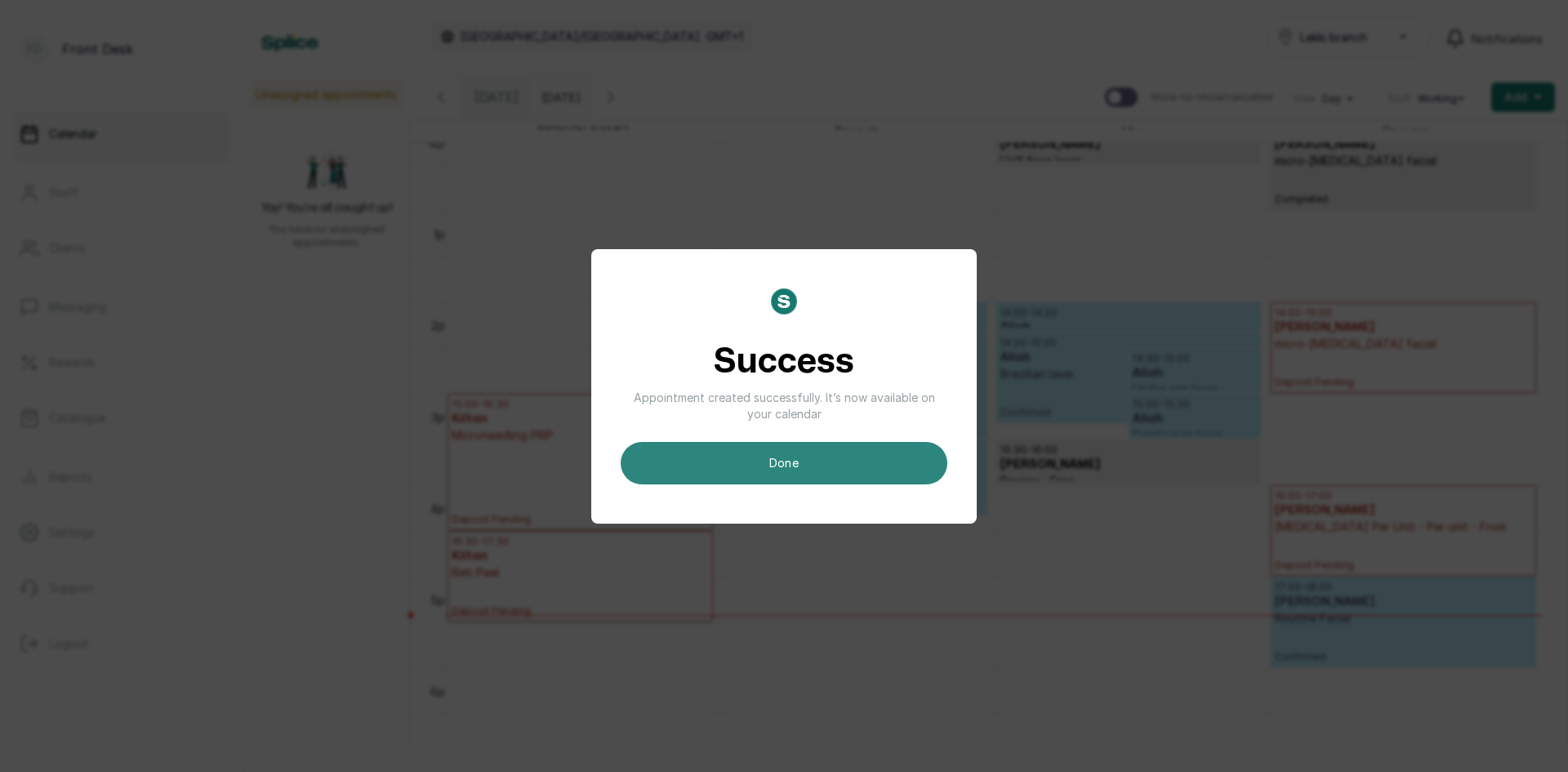
click at [837, 445] on button "done" at bounding box center [784, 463] width 327 height 43
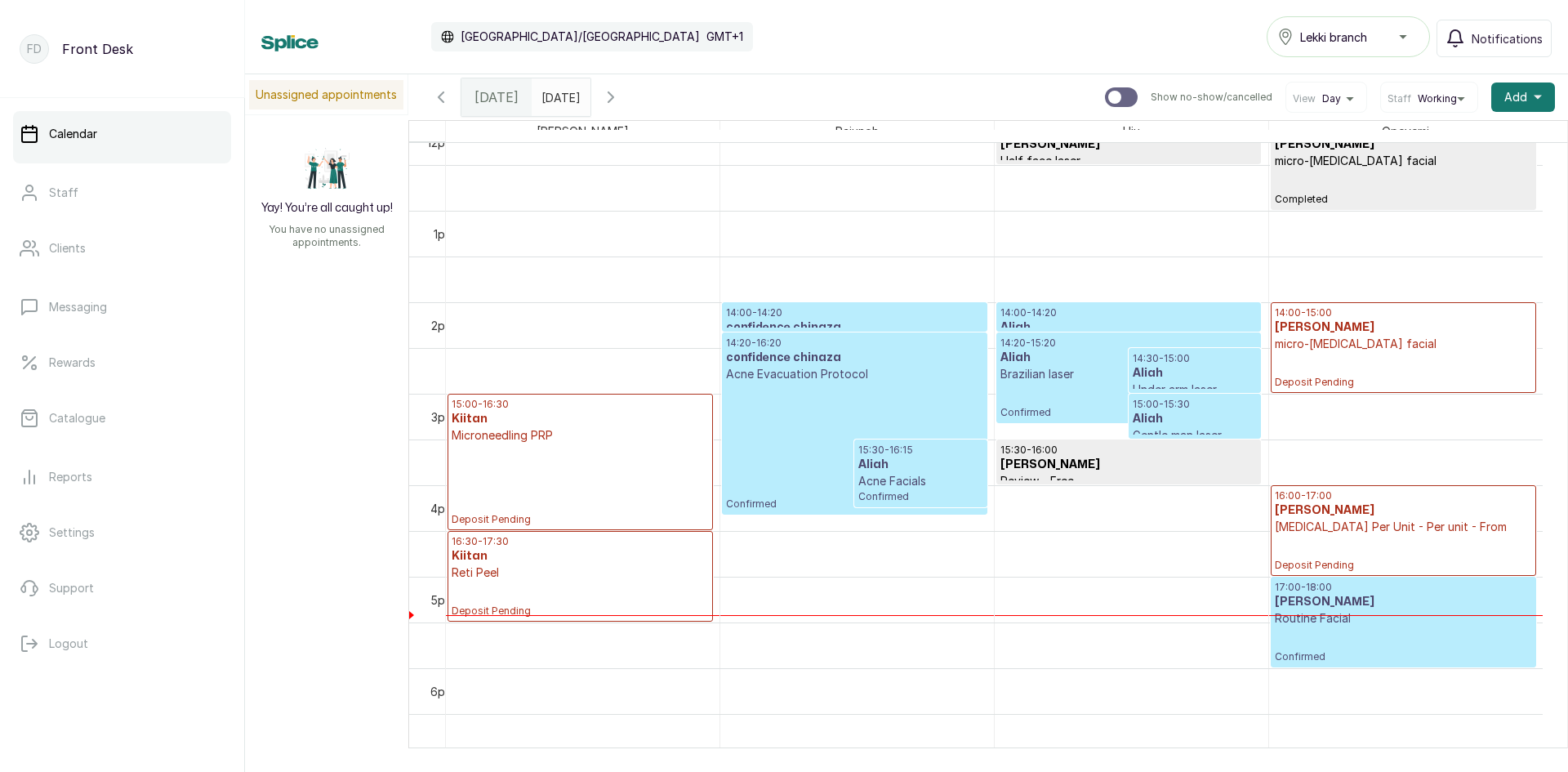
click at [854, 386] on div "14:20 - 16:20 confidence chinaza Acne Evacuation Protocol Confirmed" at bounding box center [854, 424] width 256 height 174
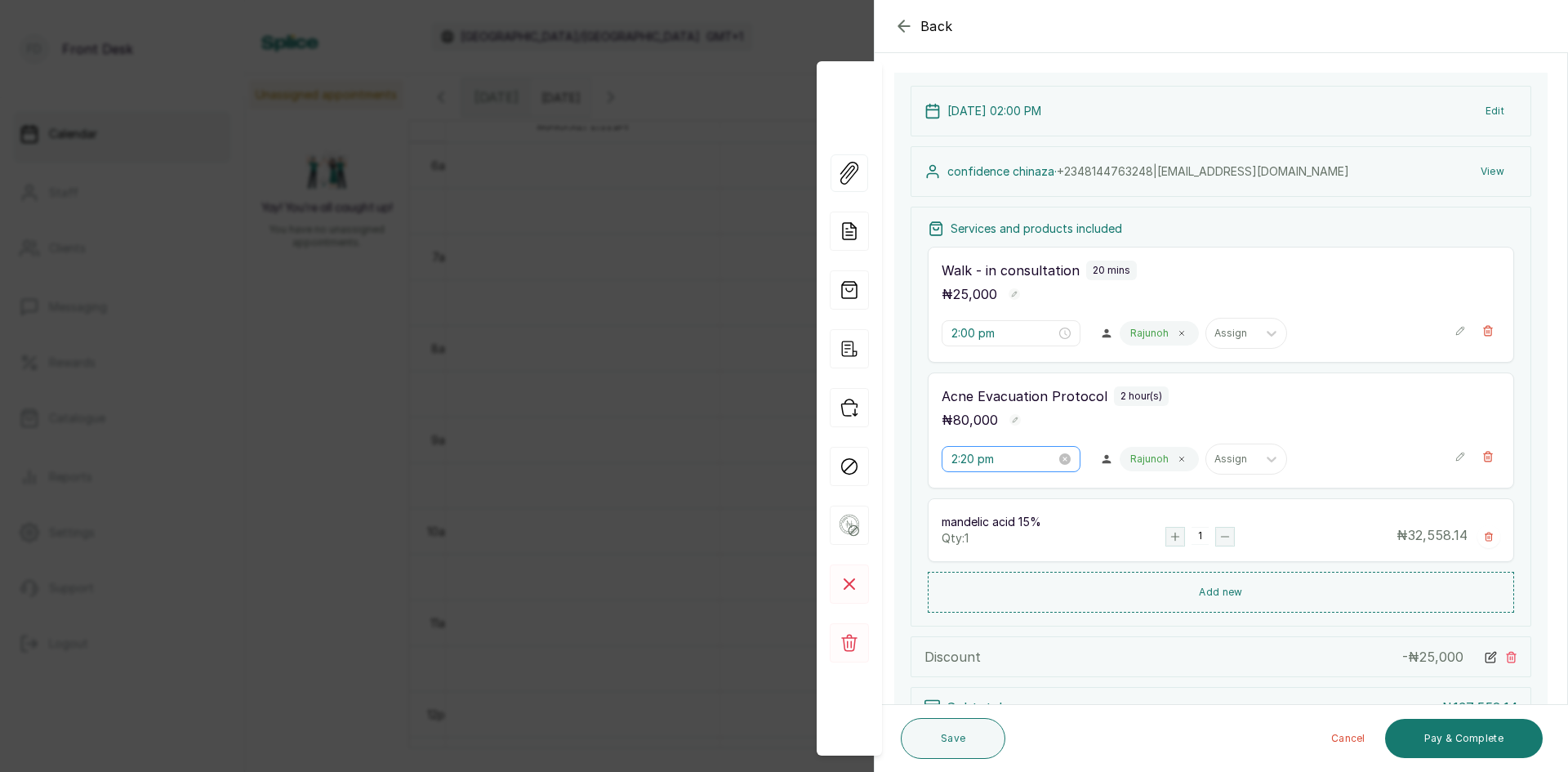
scroll to position [163, 0]
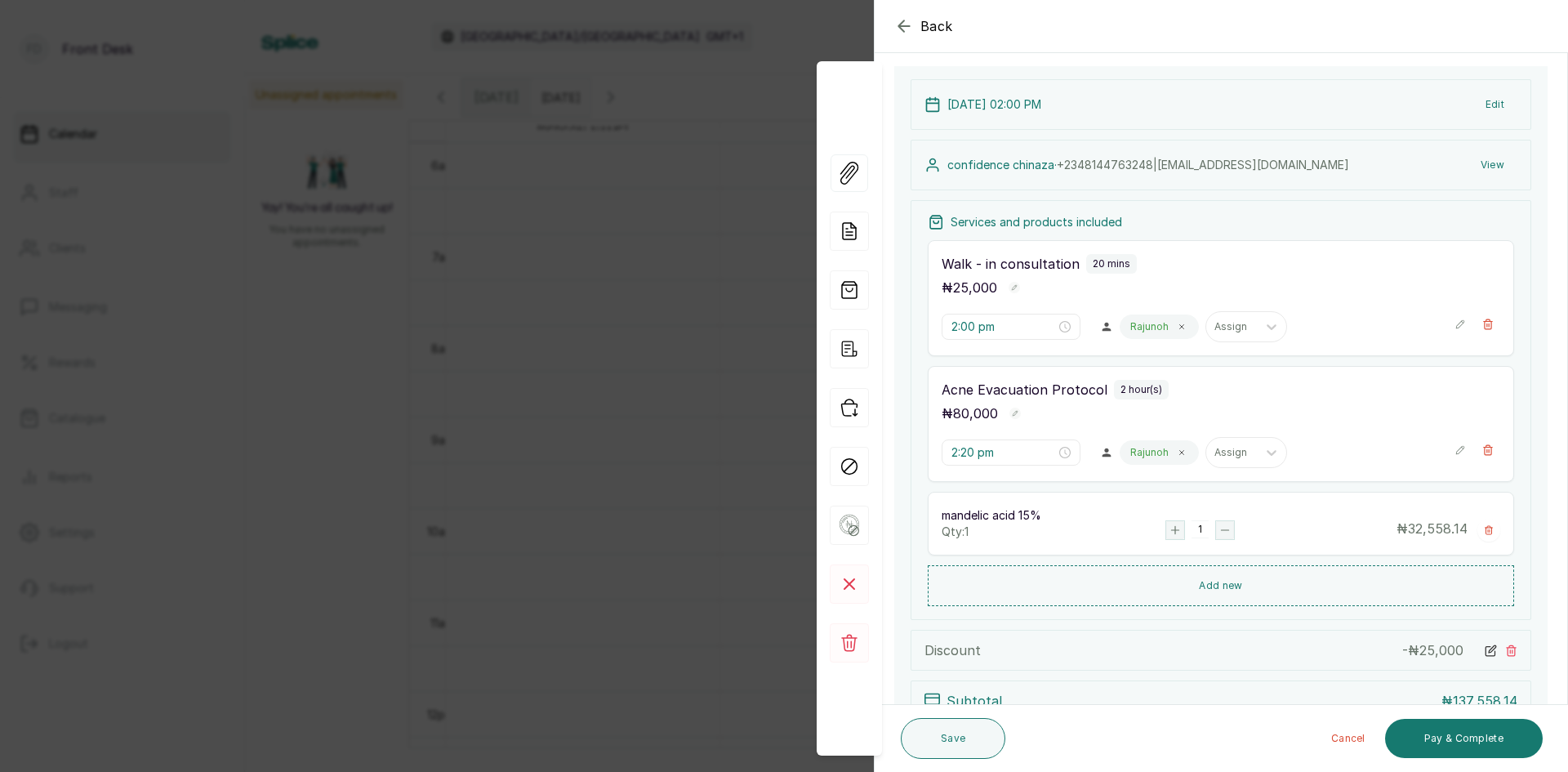
click at [719, 248] on div "Back Appointment Details Edit appointment 🚶 Walk-in (booked by Front Desk) Make…" at bounding box center [784, 386] width 1568 height 772
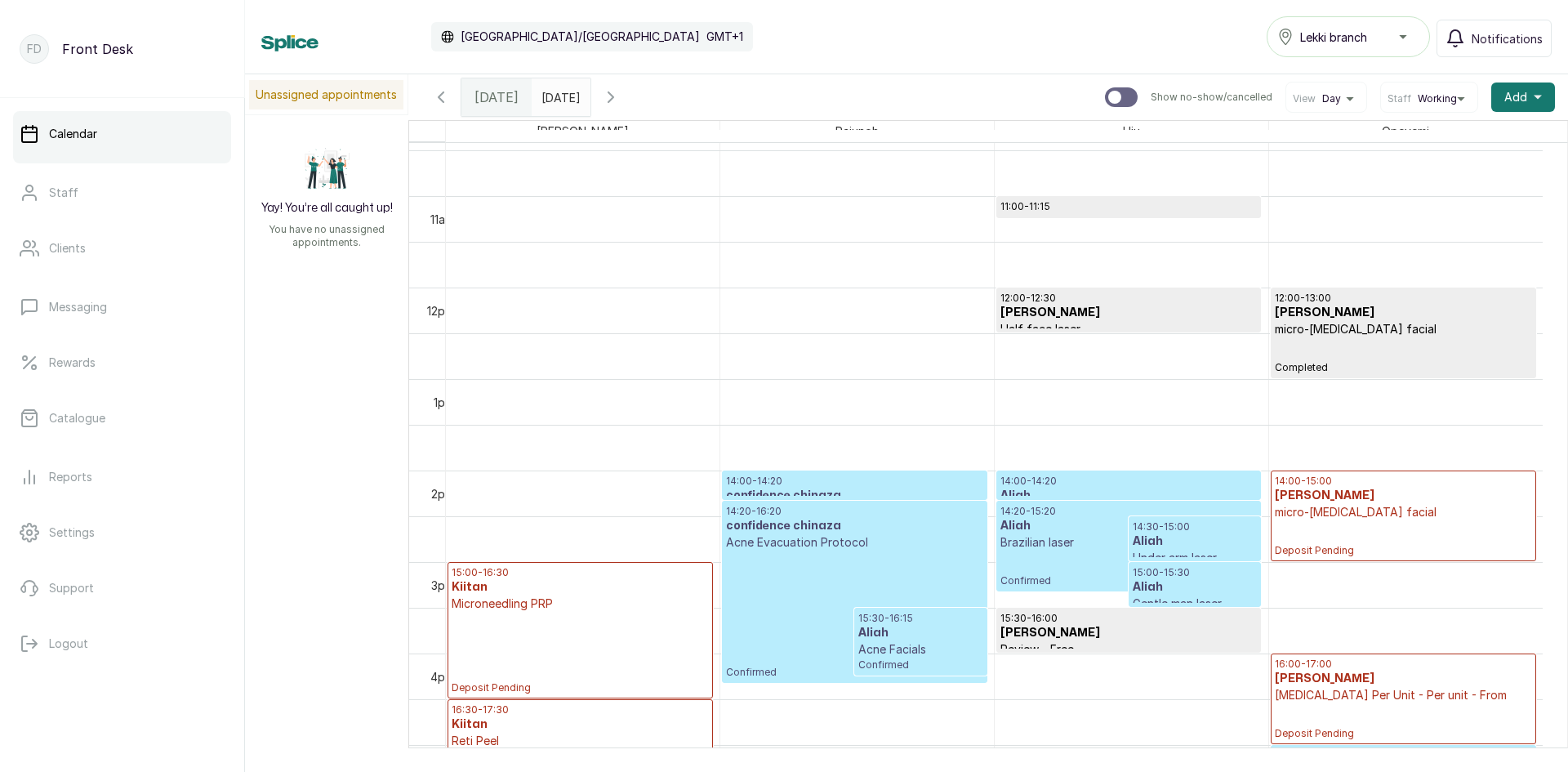
scroll to position [958, 0]
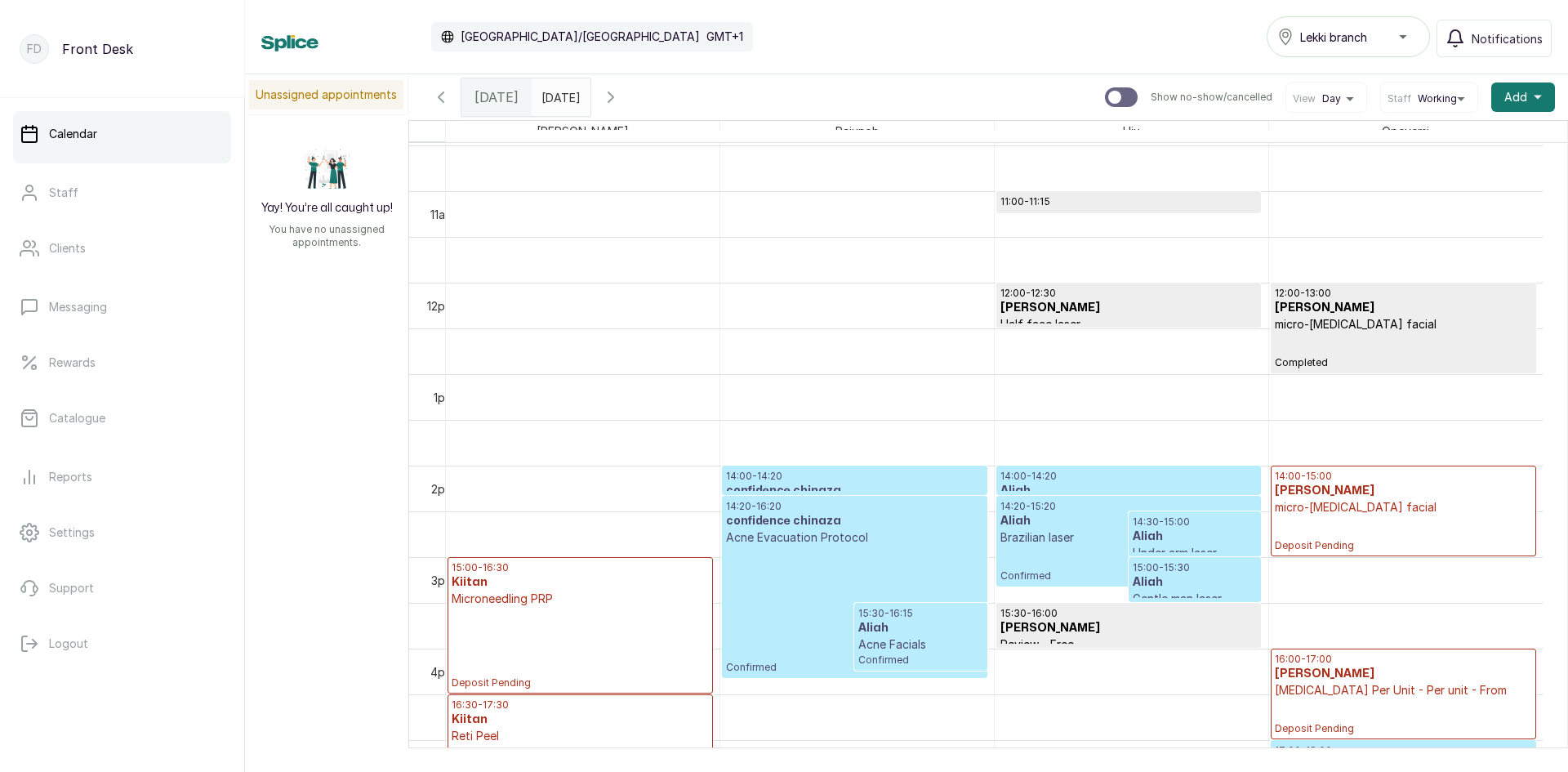
click at [895, 559] on div "14:20 - 16:20 confidence chinaza Acne Evacuation Protocol Confirmed" at bounding box center [854, 587] width 256 height 174
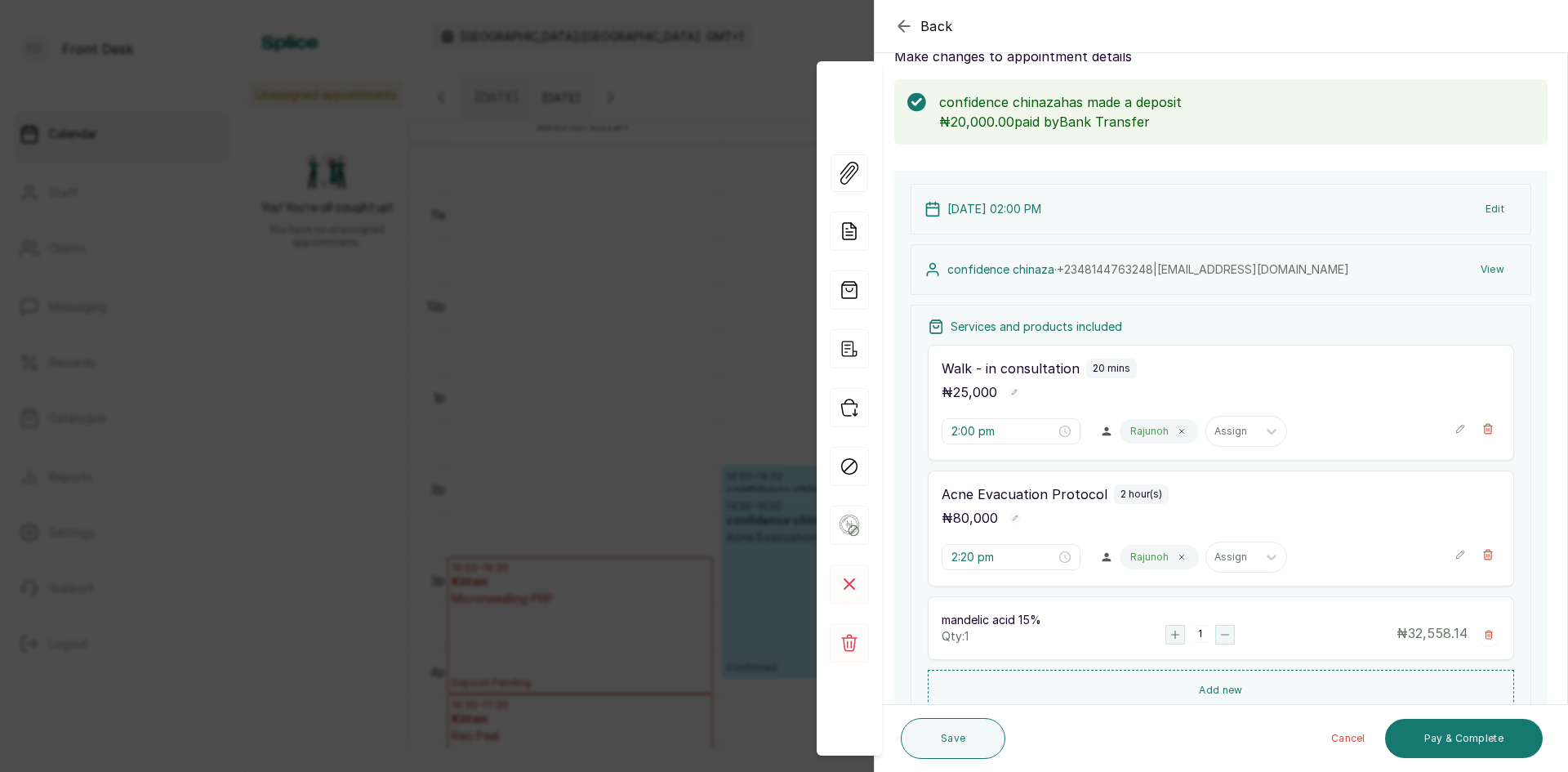
scroll to position [82, 0]
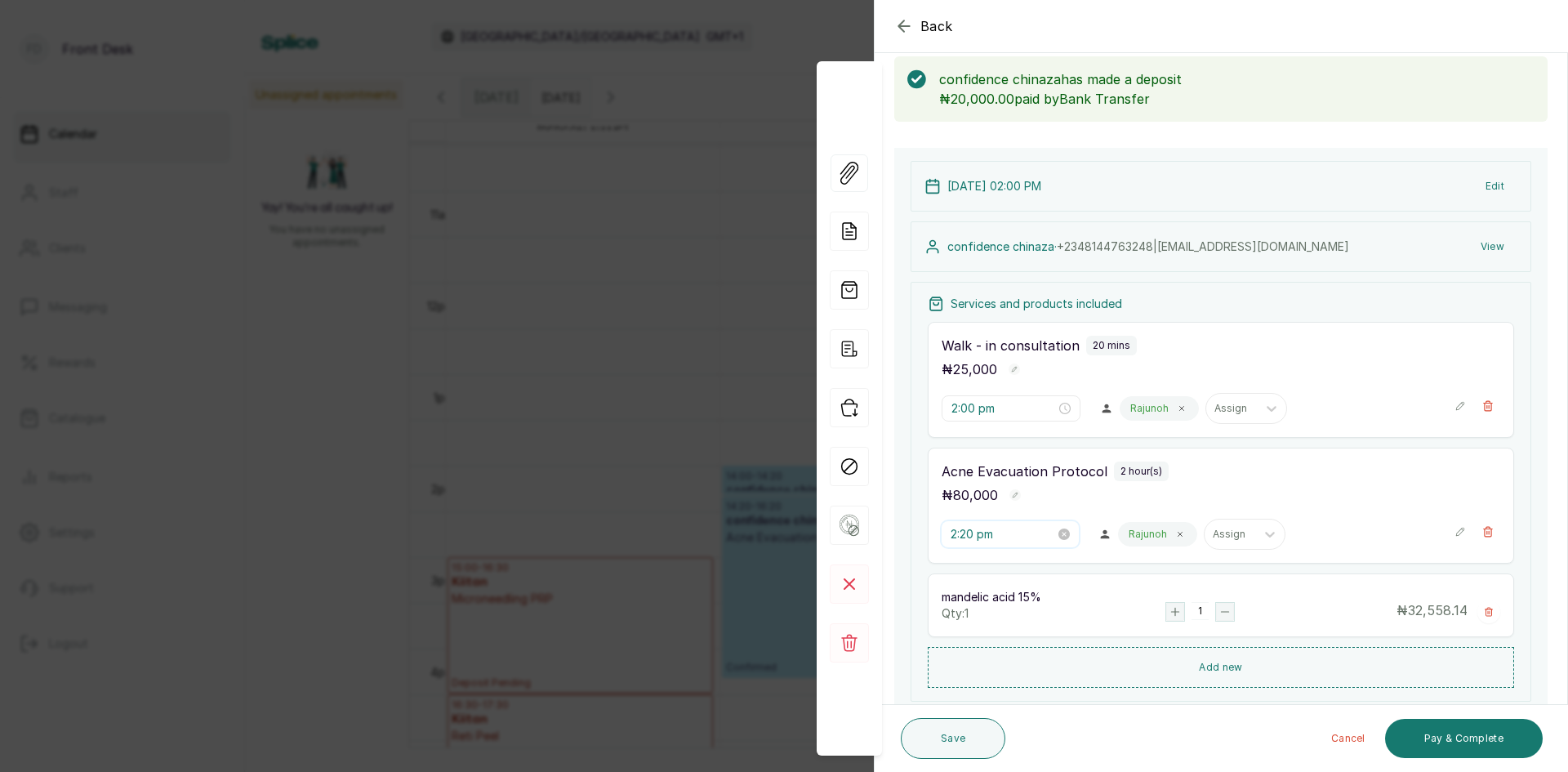
click at [1039, 530] on input "2:20 pm" at bounding box center [1003, 533] width 105 height 18
click at [1012, 615] on div "15" at bounding box center [1011, 617] width 39 height 23
click at [1014, 585] on div "05" at bounding box center [1011, 584] width 39 height 23
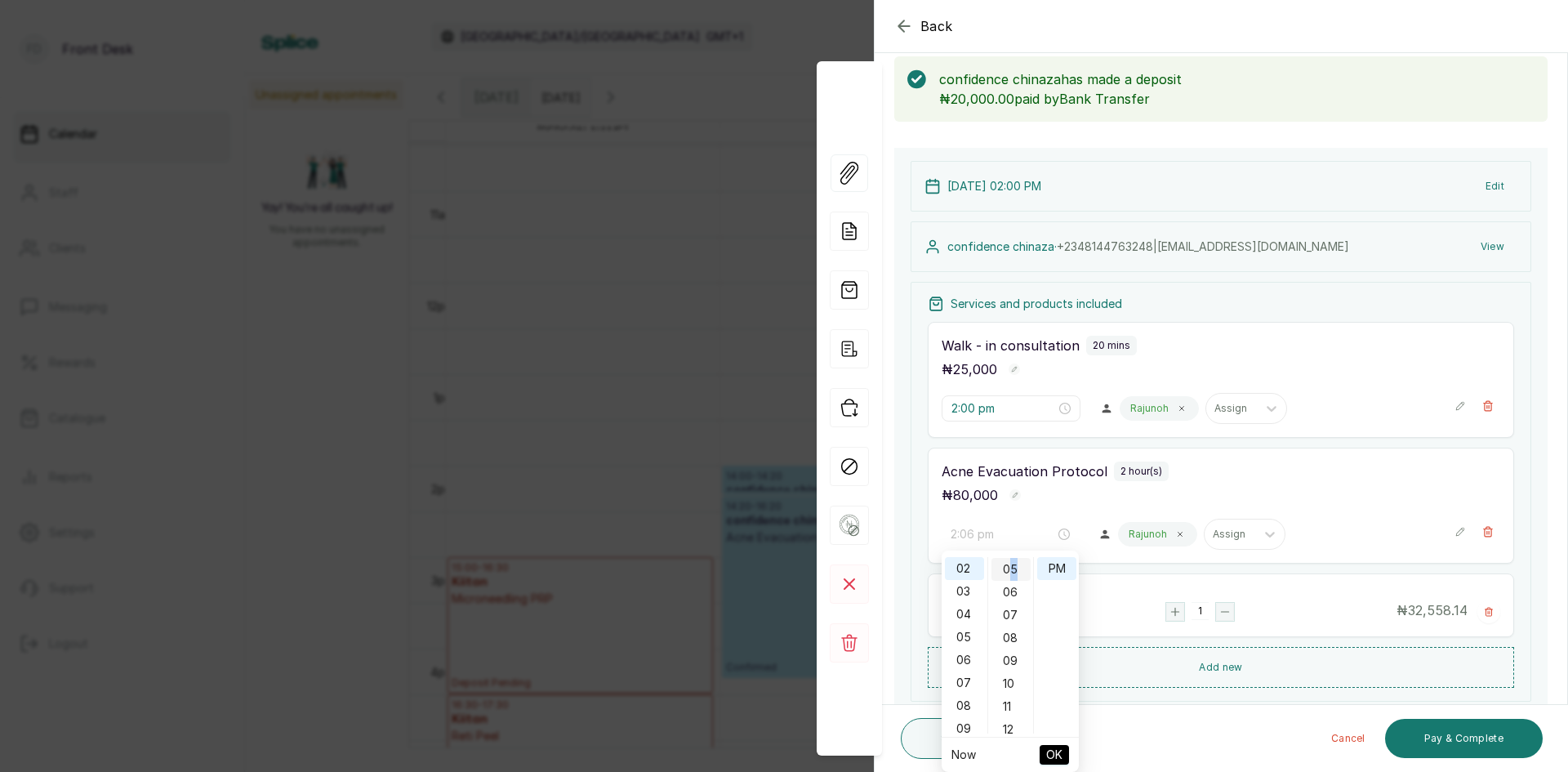
scroll to position [115, 0]
type input "2:05 pm"
click at [1044, 755] on button "OK" at bounding box center [1054, 754] width 29 height 19
click at [953, 741] on button "Save" at bounding box center [953, 738] width 105 height 41
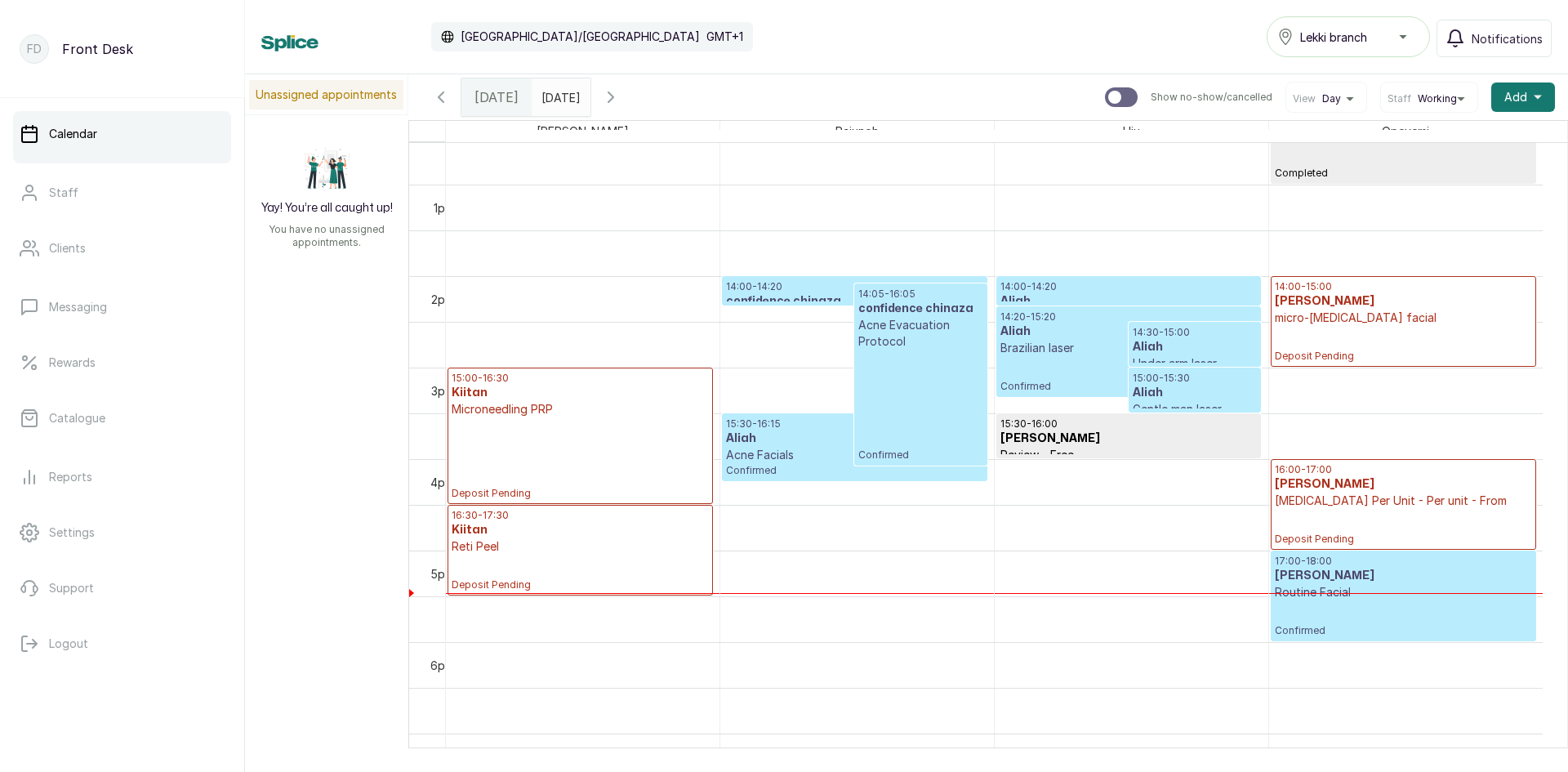
scroll to position [1284, 0]
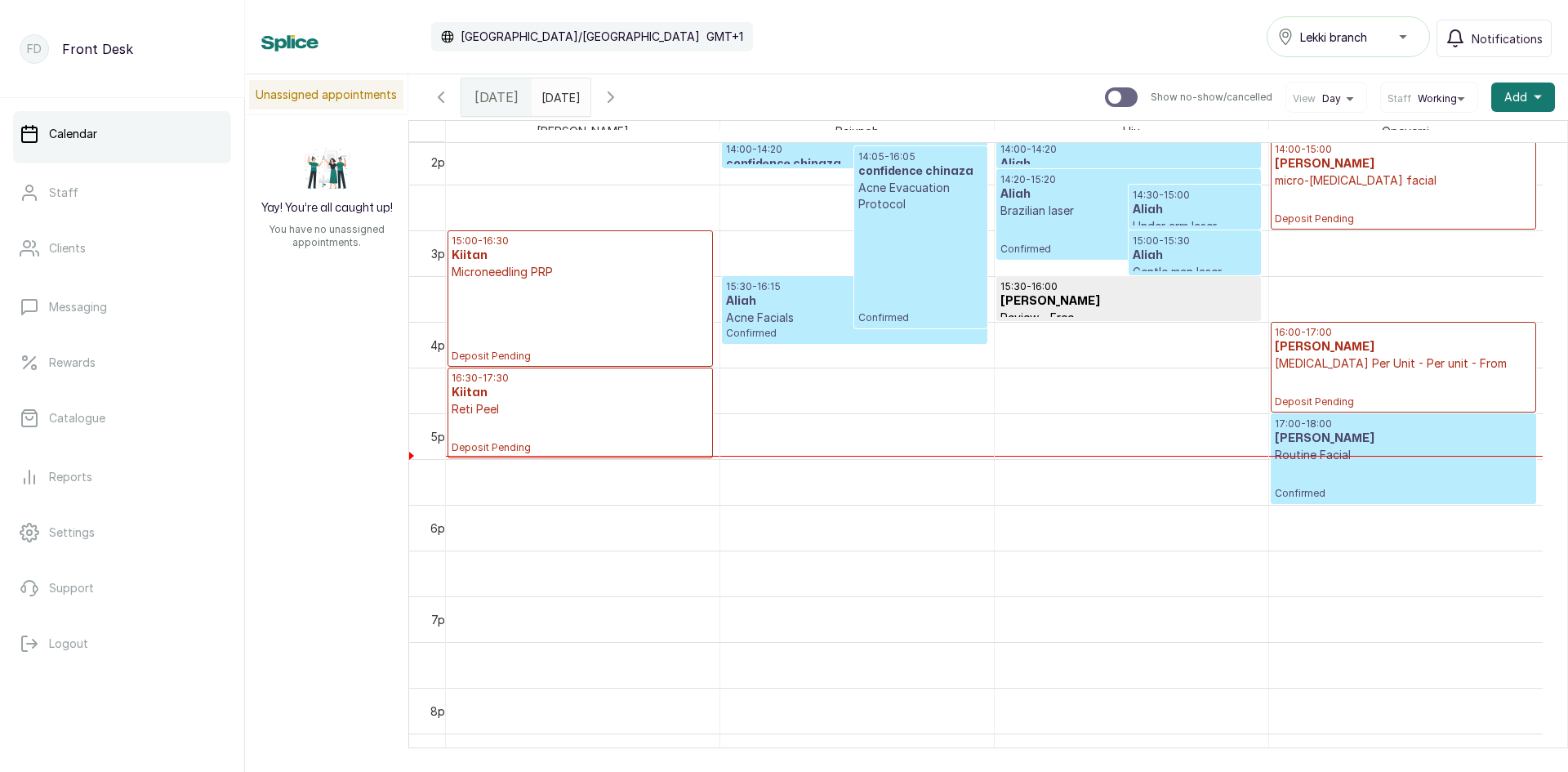
click at [1371, 357] on p "[MEDICAL_DATA] Per Unit - Per unit - From" at bounding box center [1403, 363] width 257 height 17
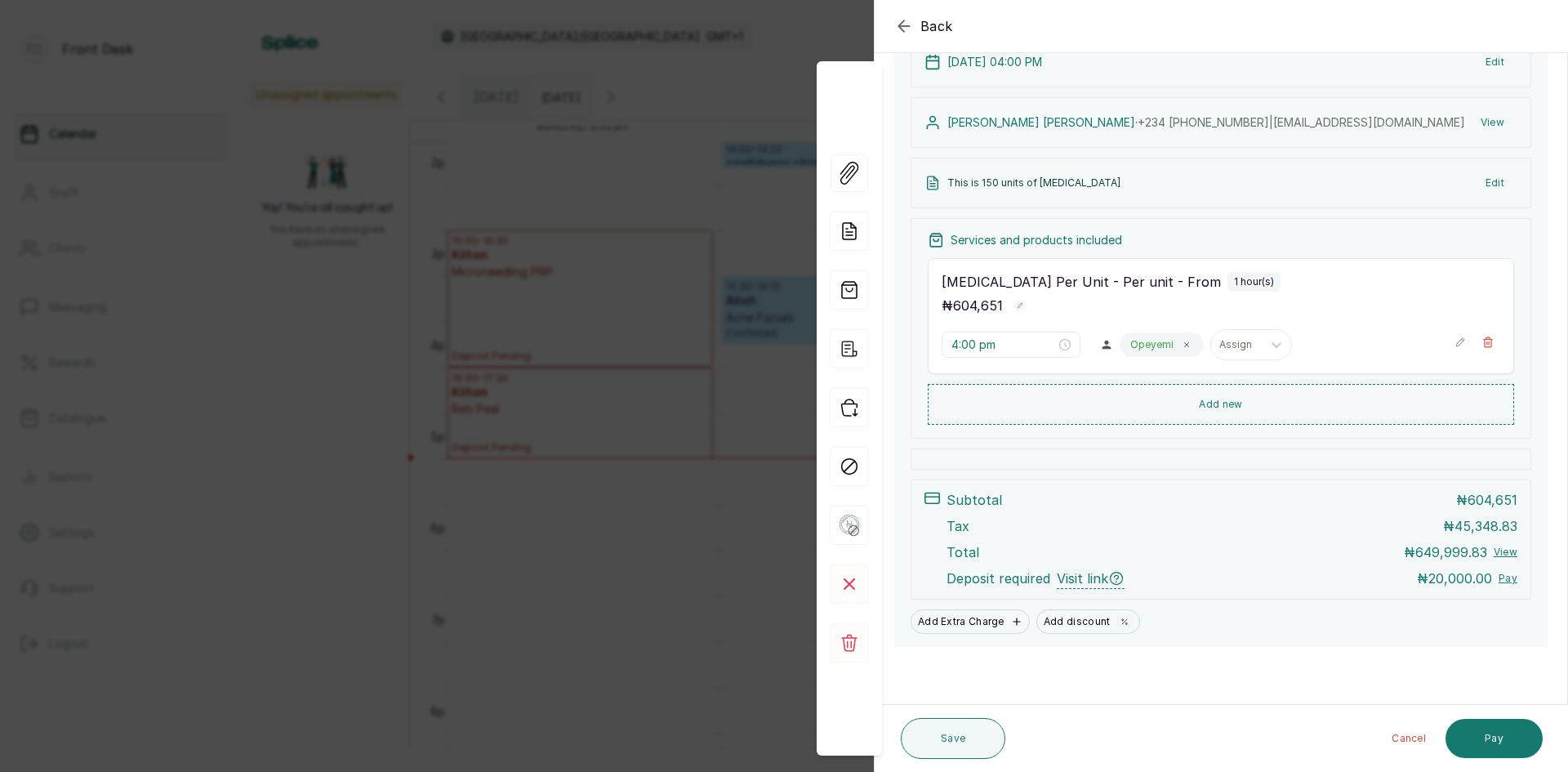
scroll to position [142, 0]
click at [591, 310] on div "Back Appointment Details Edit appointment 🚶 Walk-in (booked by Front Desk) Make…" at bounding box center [784, 386] width 1568 height 772
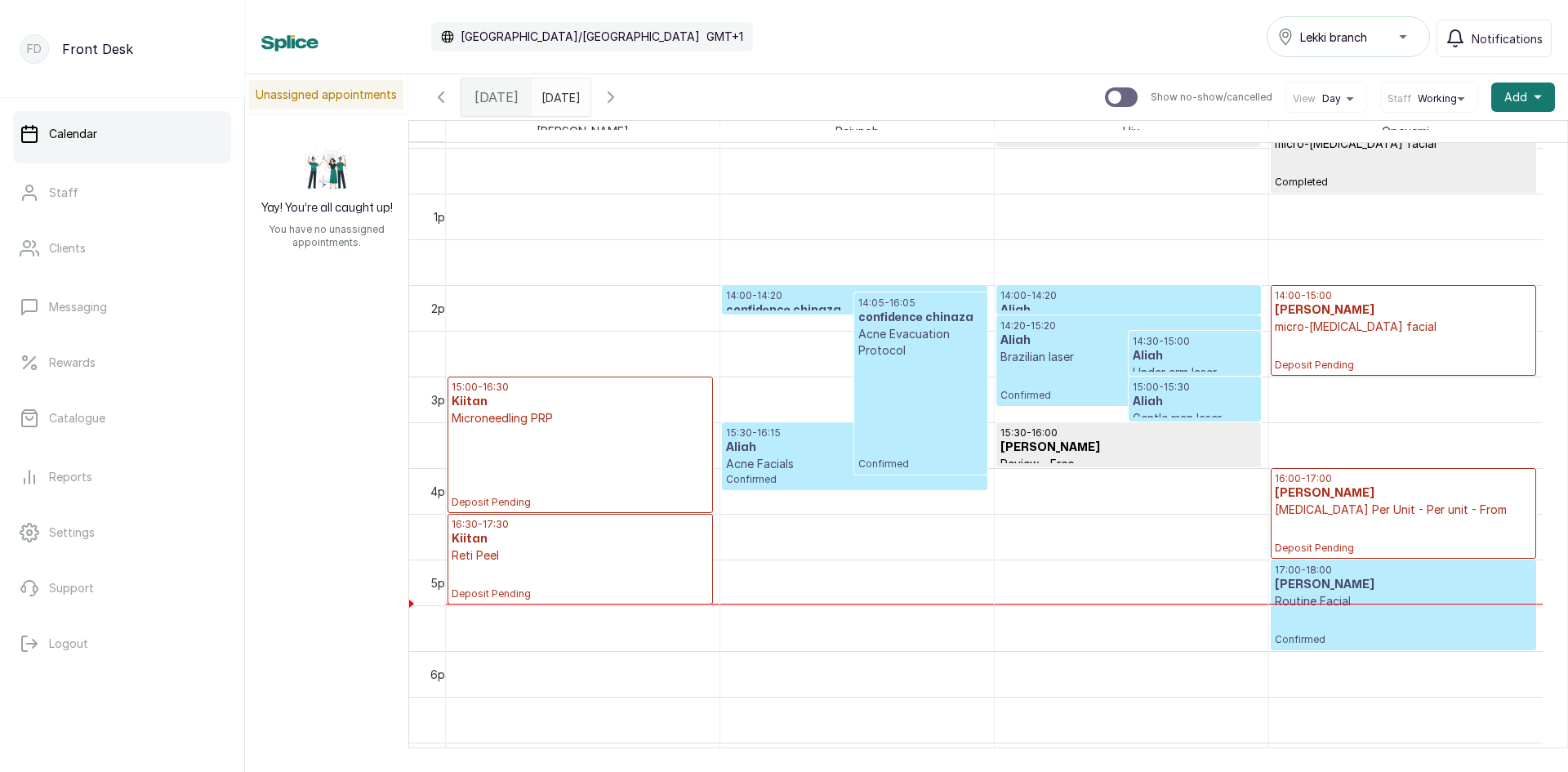
scroll to position [1121, 0]
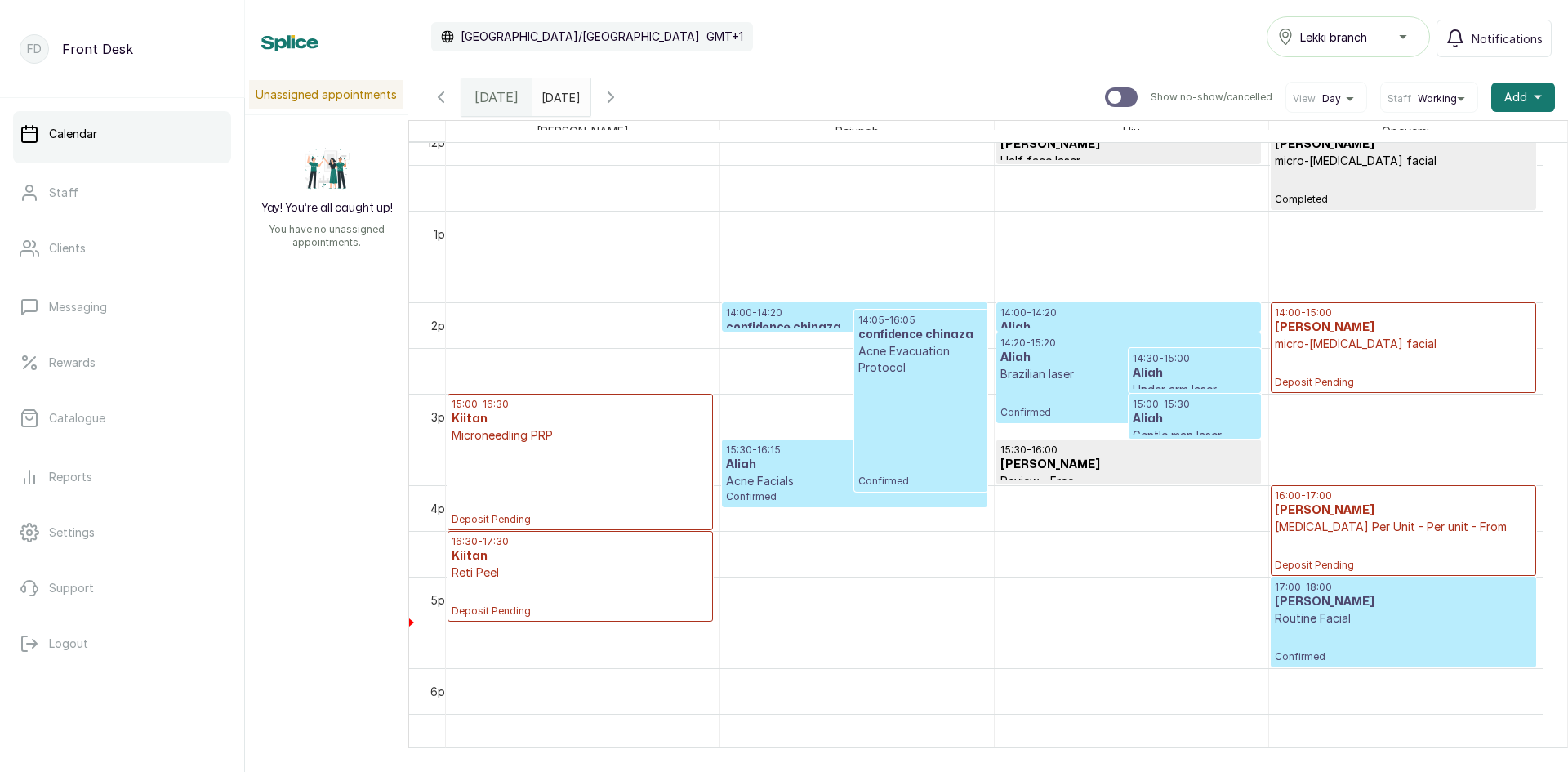
click at [606, 470] on div "15:00 - 16:30 Kiitan Microneedling PRP Deposit Pending" at bounding box center [580, 461] width 257 height 128
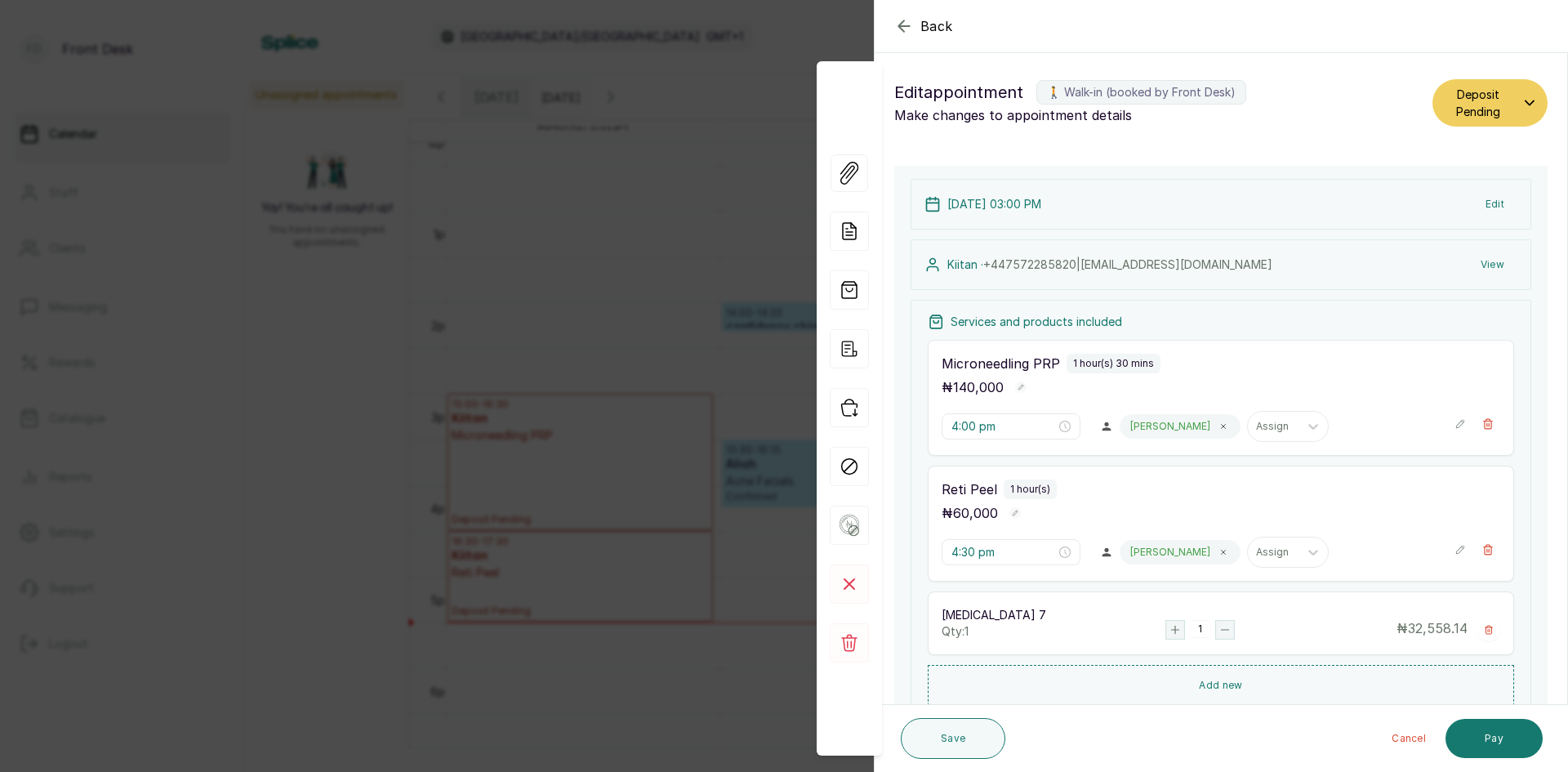
type input "3:00 pm"
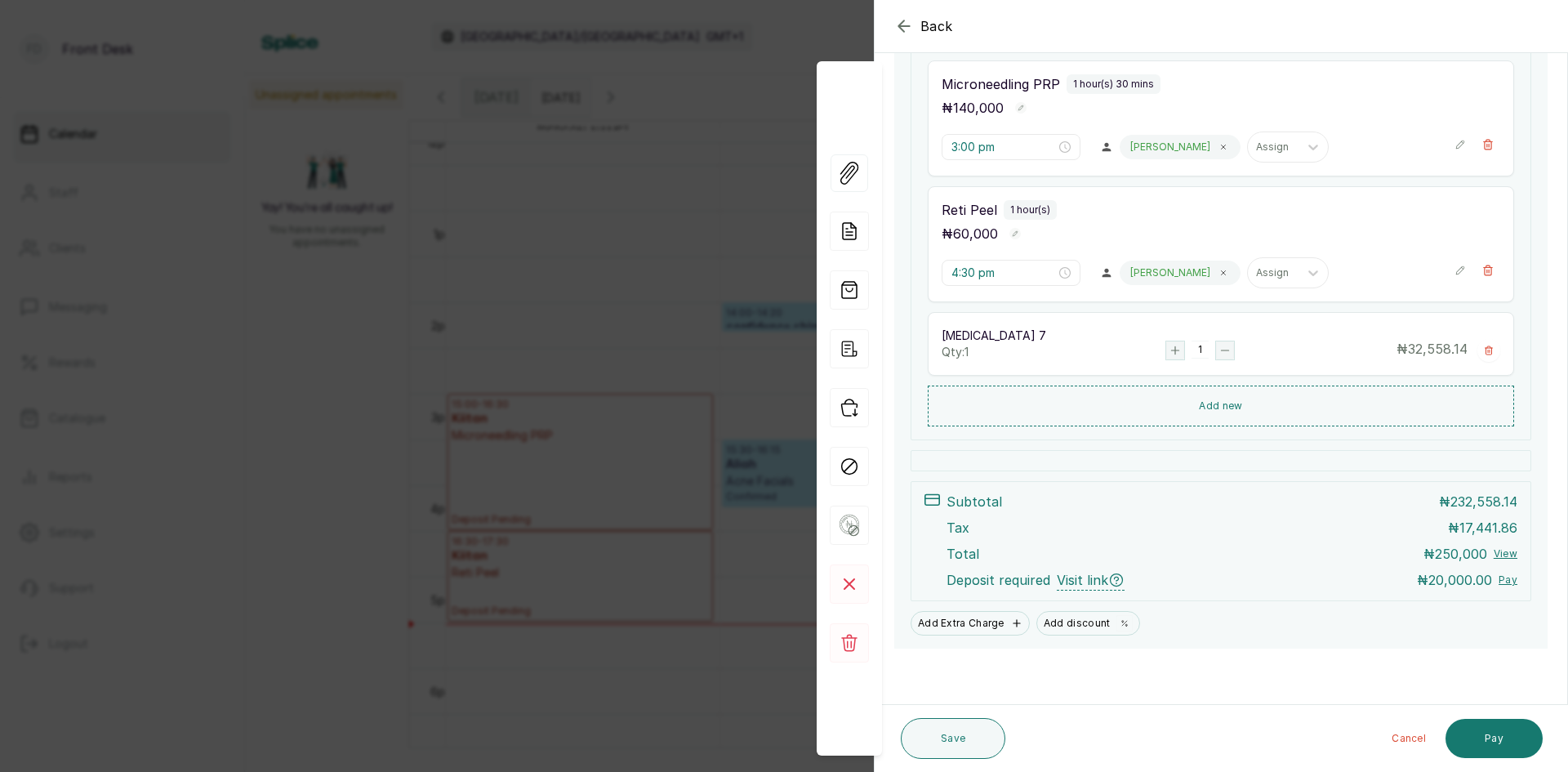
scroll to position [280, 0]
click at [600, 101] on div "Back Appointment Details Edit appointment 🚶 Walk-in (booked by Front Desk) Make…" at bounding box center [784, 386] width 1568 height 772
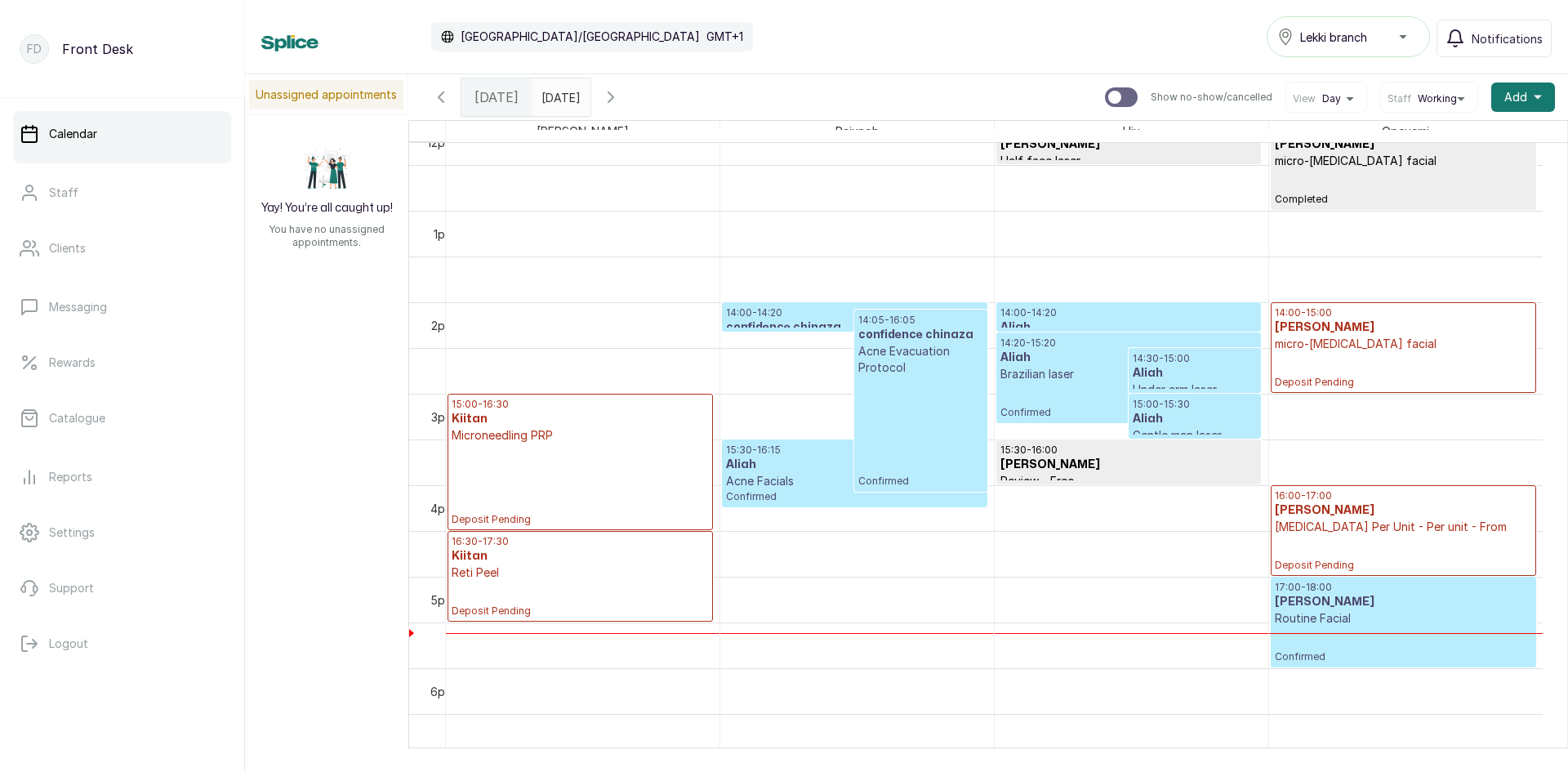
click at [1039, 353] on h3 "Aliah" at bounding box center [1129, 358] width 256 height 17
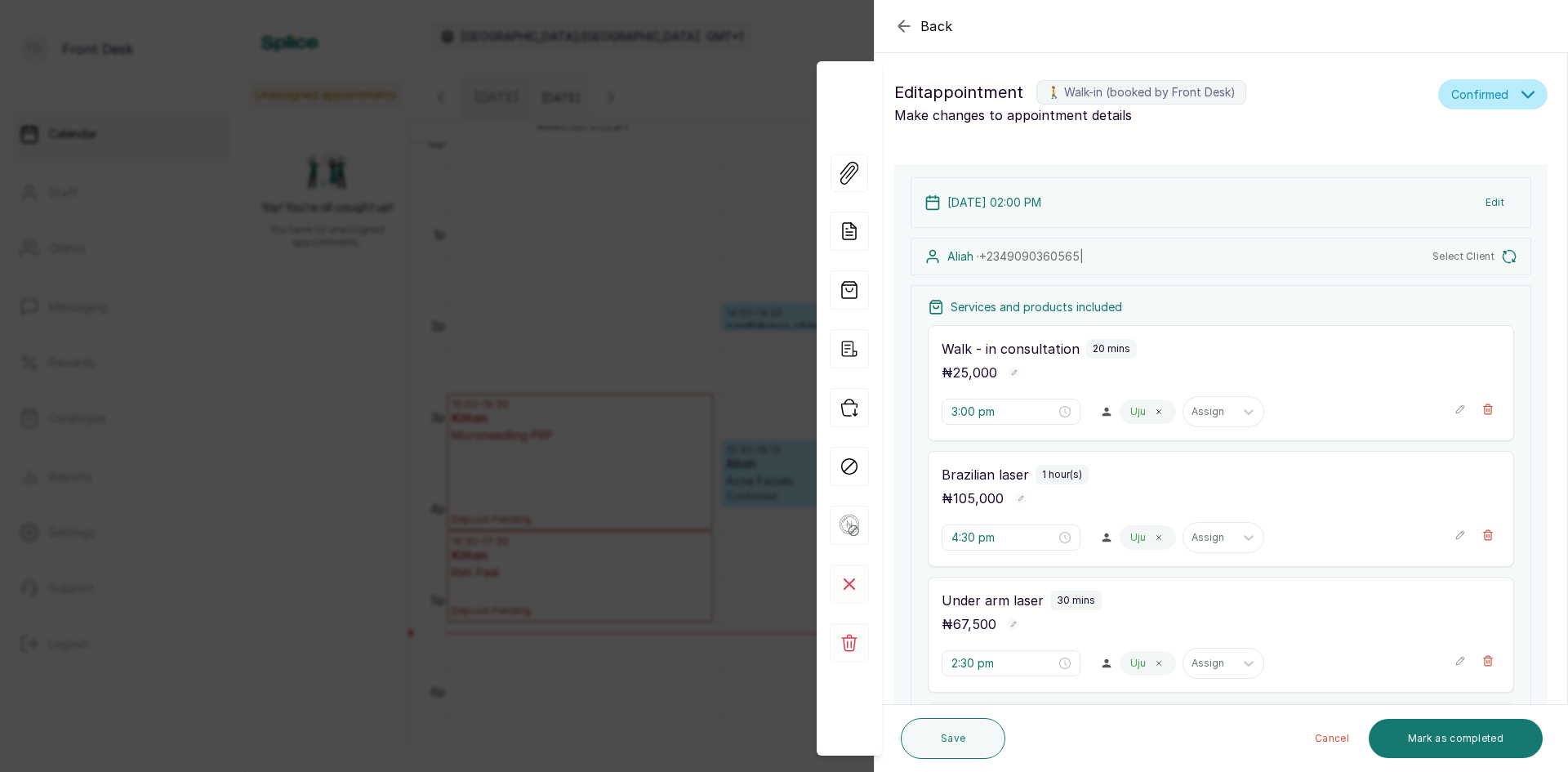
type input "2:00 pm"
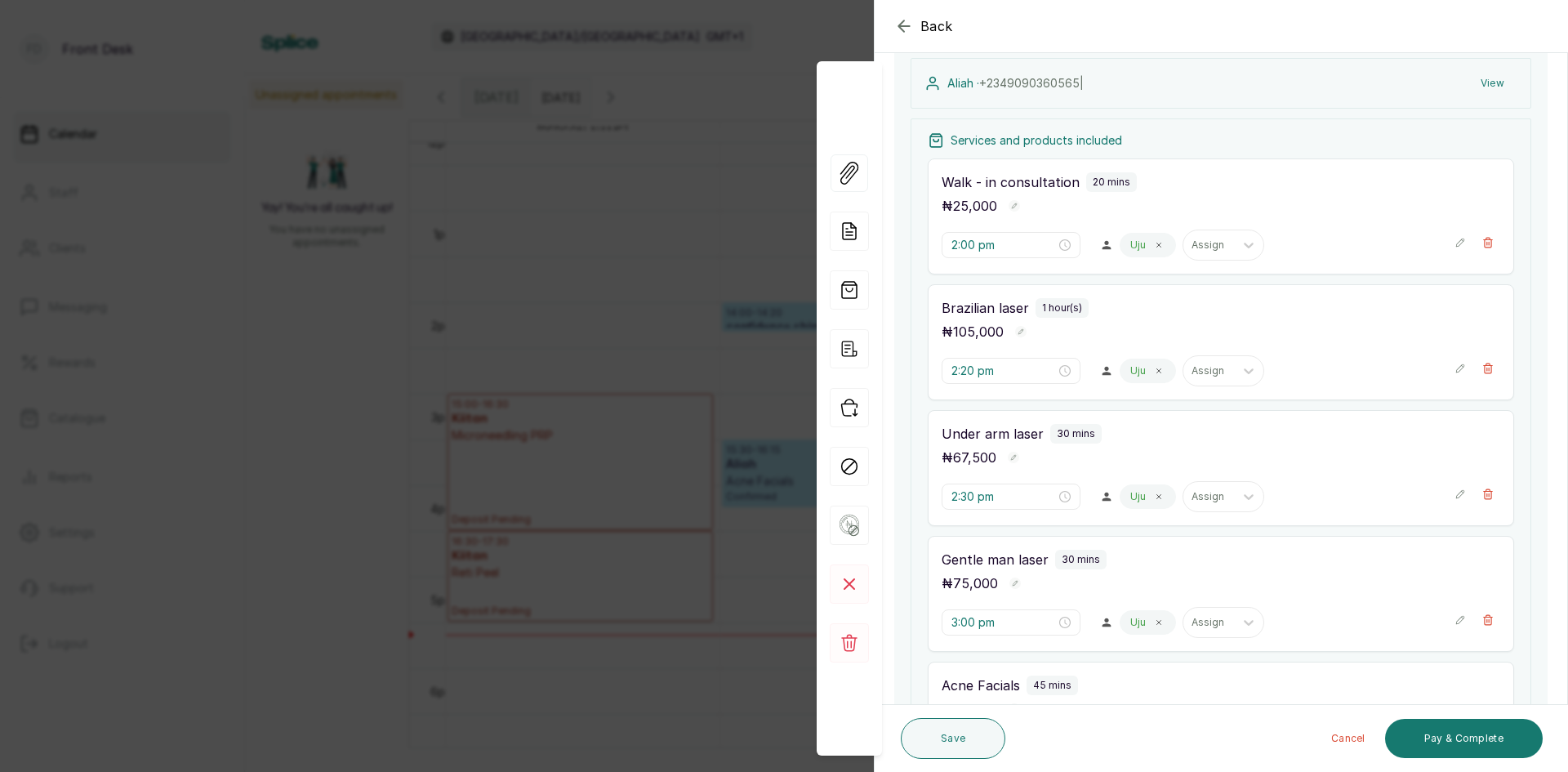
scroll to position [327, 0]
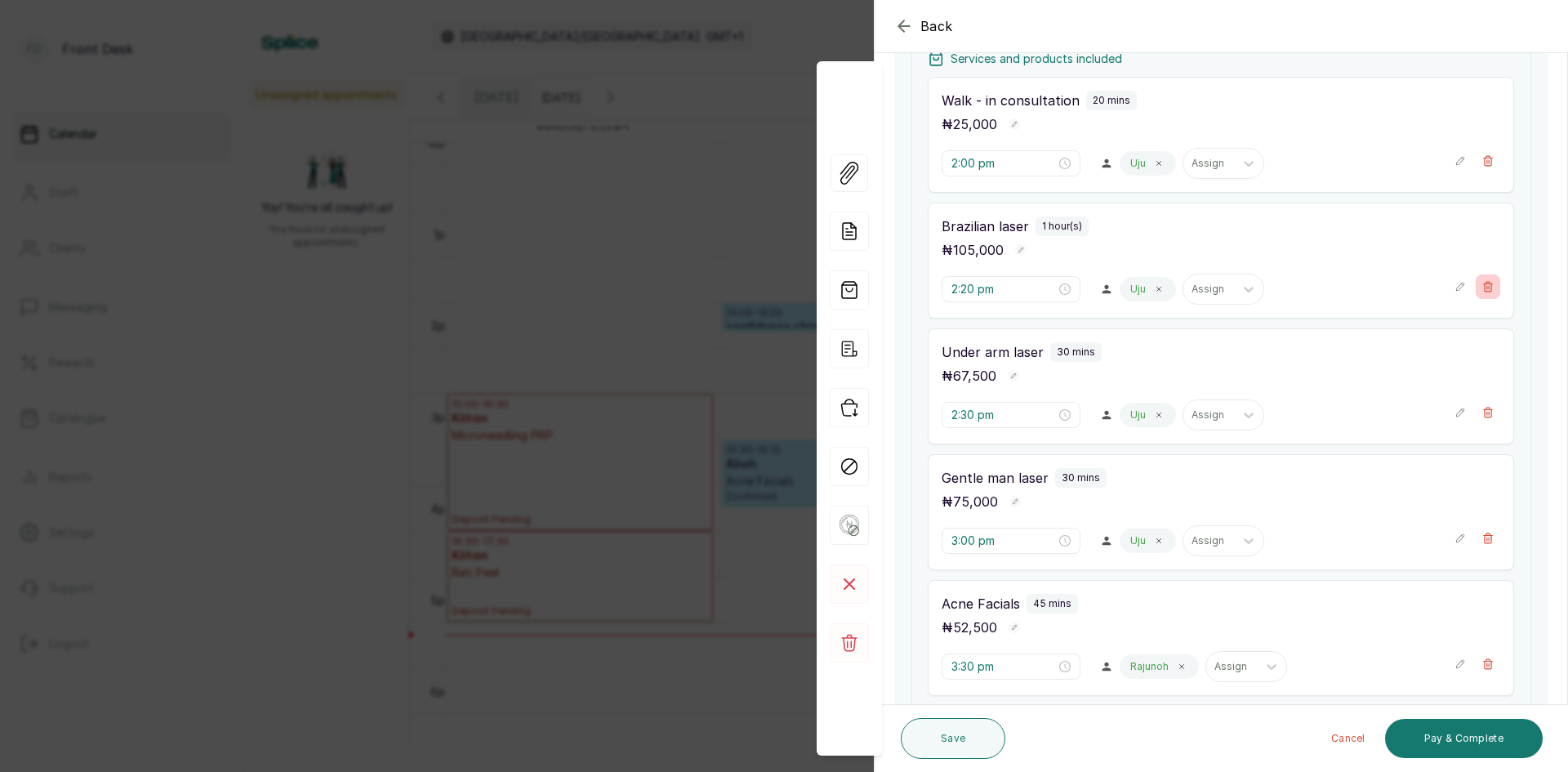
click at [1484, 285] on icon "button" at bounding box center [1488, 286] width 9 height 10
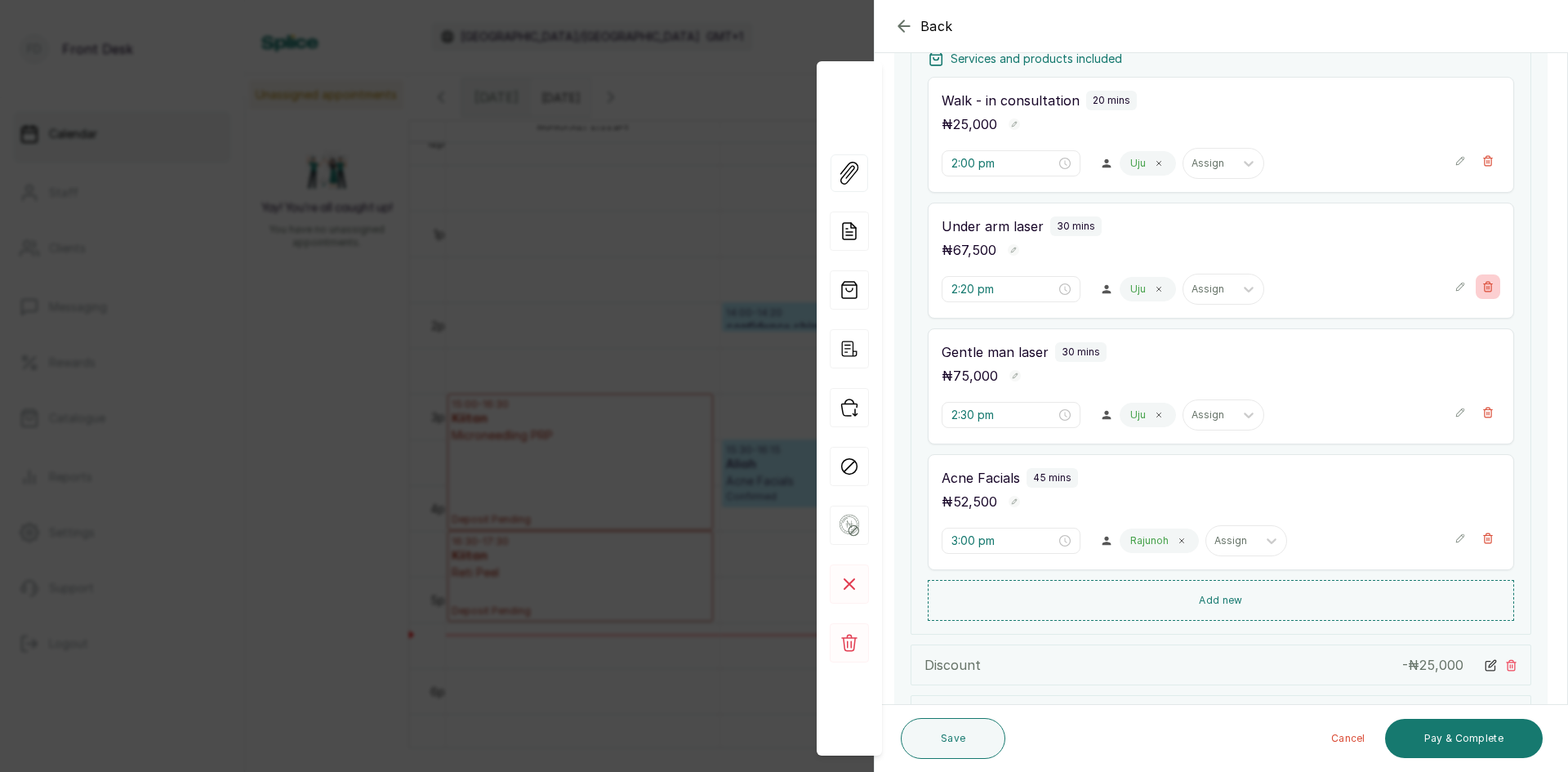
type input "2:30 pm"
type input "3:00 pm"
type input "3:30 pm"
click at [937, 742] on button "Save" at bounding box center [953, 738] width 105 height 41
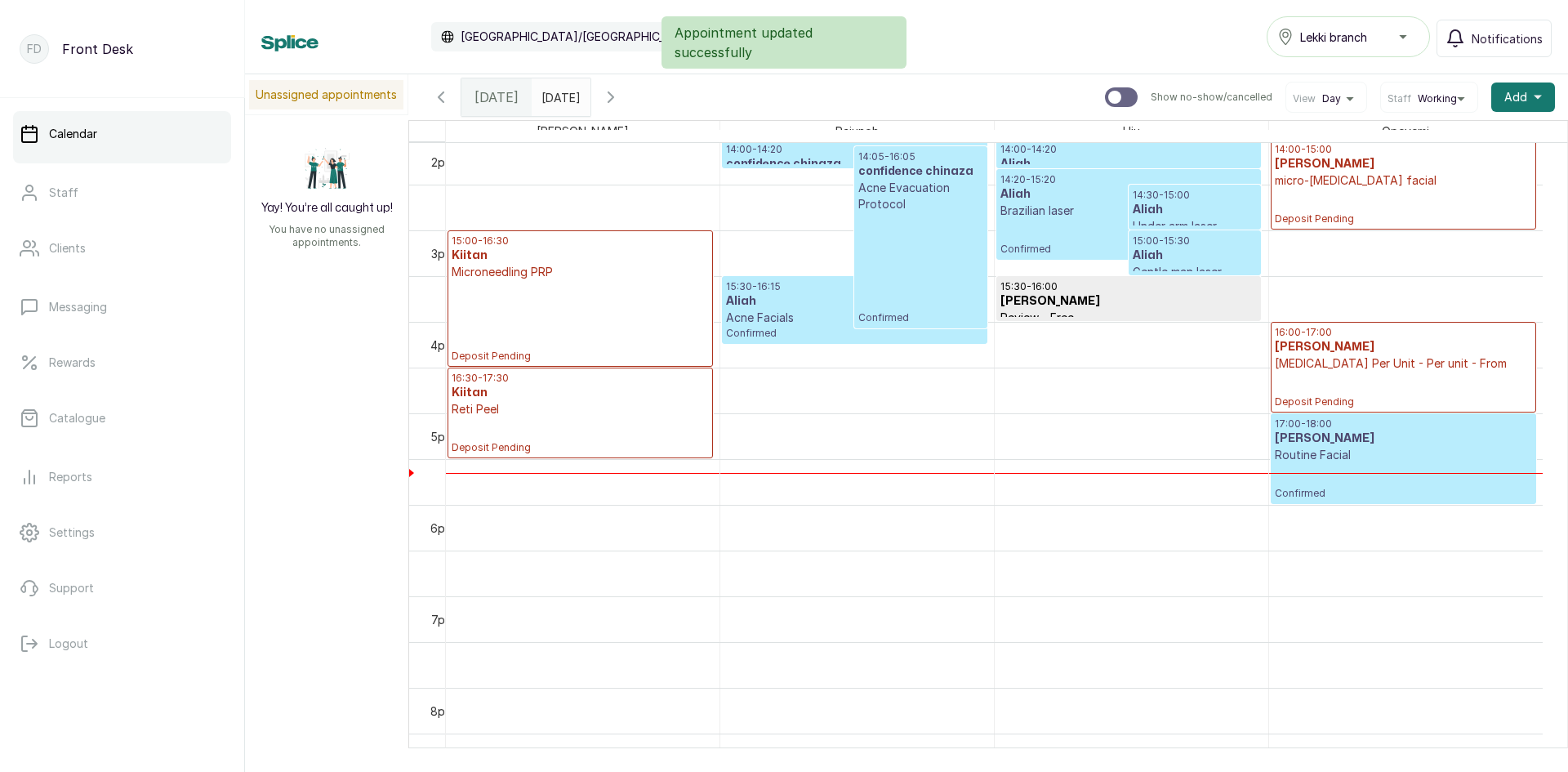
scroll to position [1203, 0]
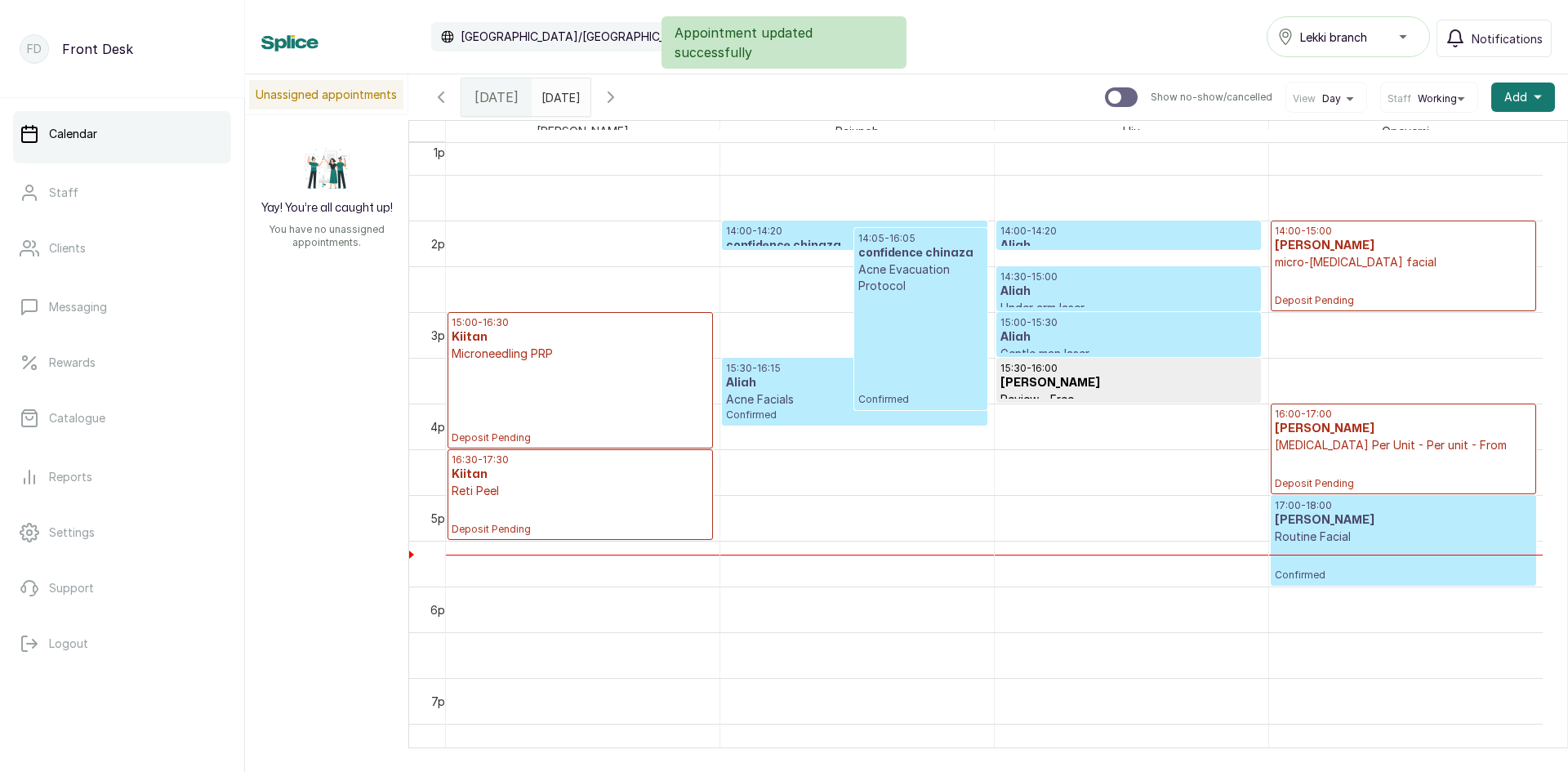
click at [1104, 315] on div "15:00 - 15:30 Aliah Gentle man laser Confirmed" at bounding box center [1129, 335] width 263 height 44
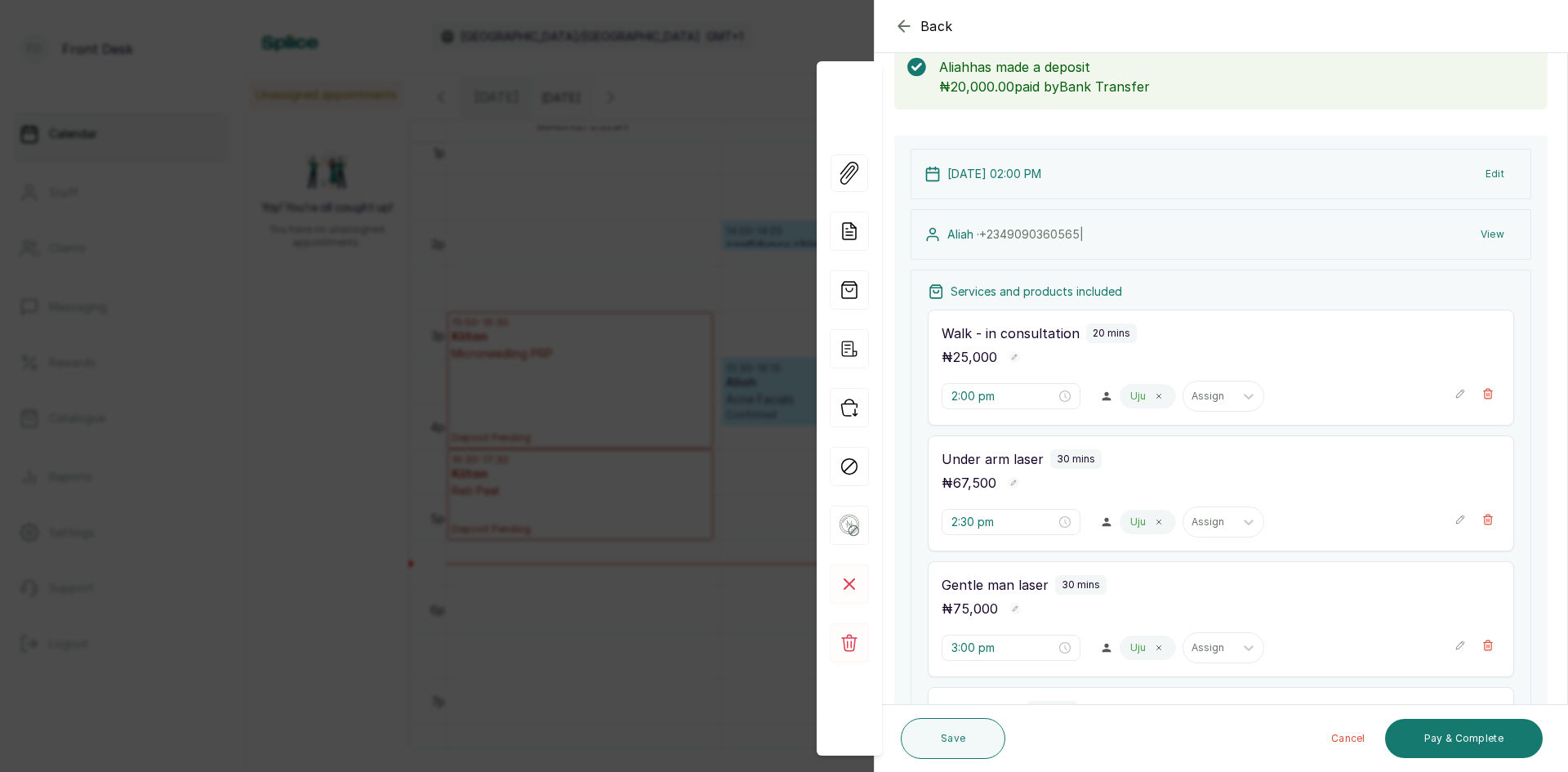
scroll to position [163, 0]
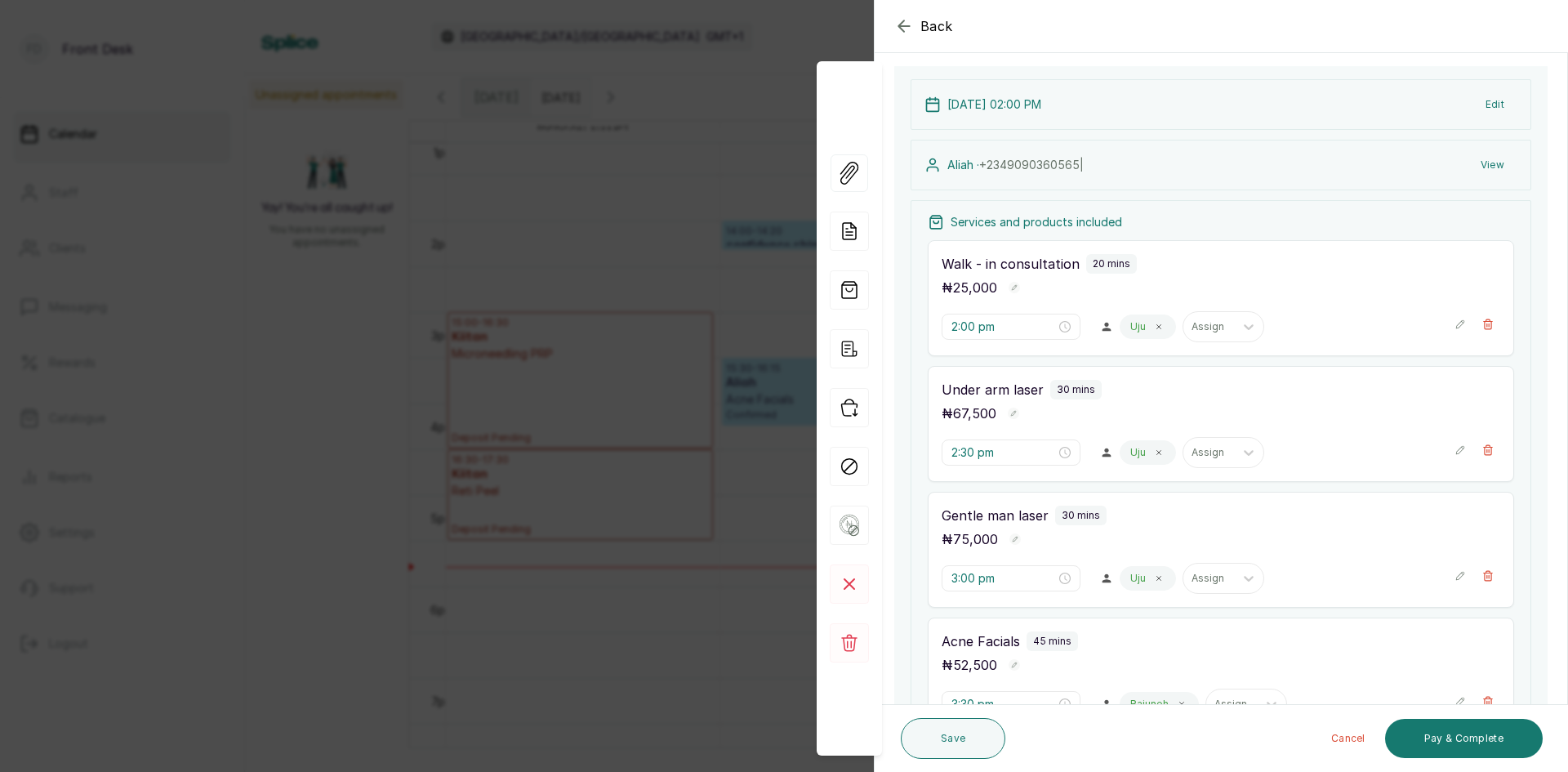
click at [1428, 709] on div "Save Cancel Pay & Complete" at bounding box center [1221, 739] width 694 height 67
click at [565, 222] on div "Back Appointment Details Edit appointment 🚶 Walk-in (booked by Front Desk) Make…" at bounding box center [784, 386] width 1568 height 772
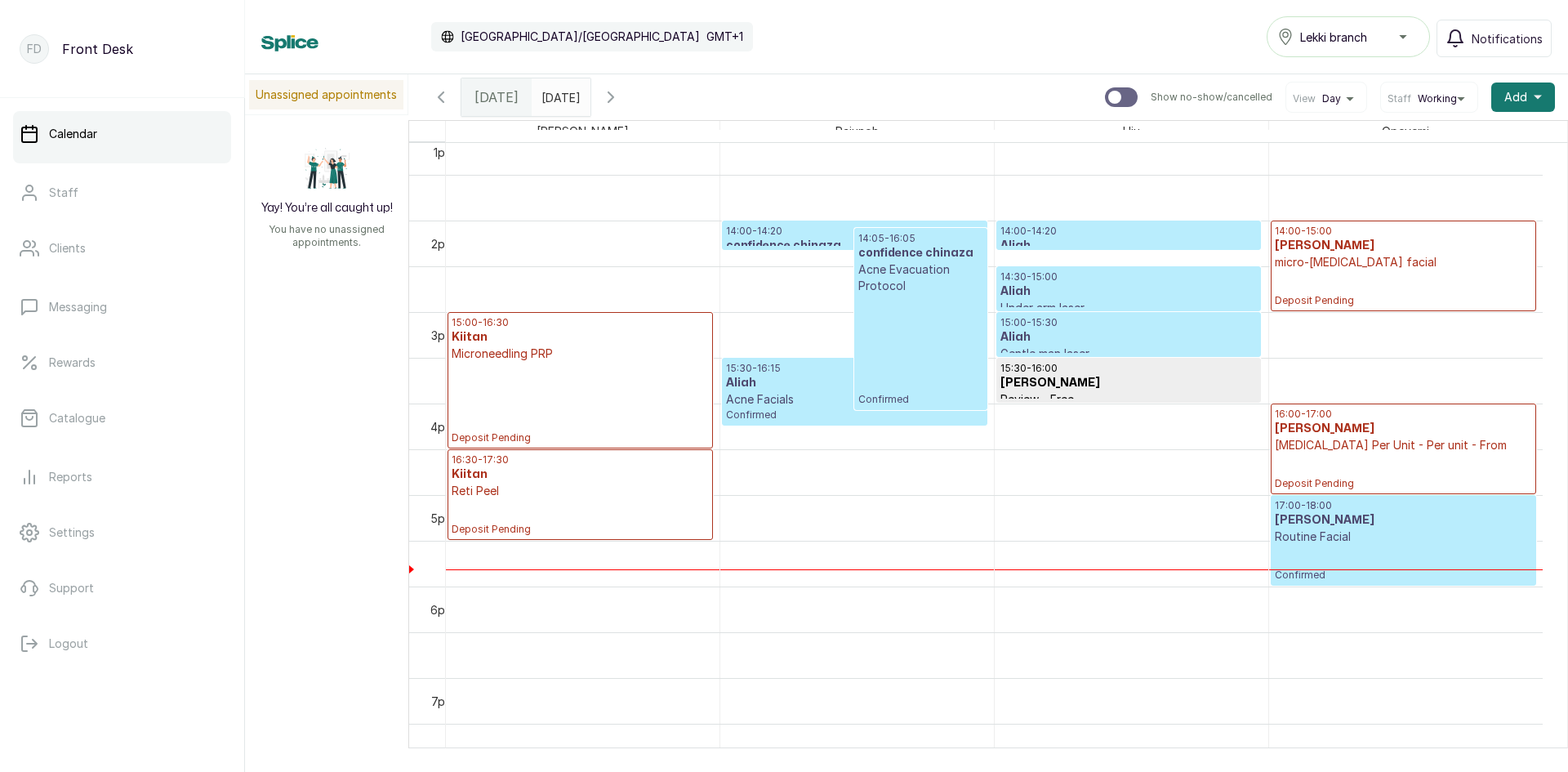
scroll to position [1121, 0]
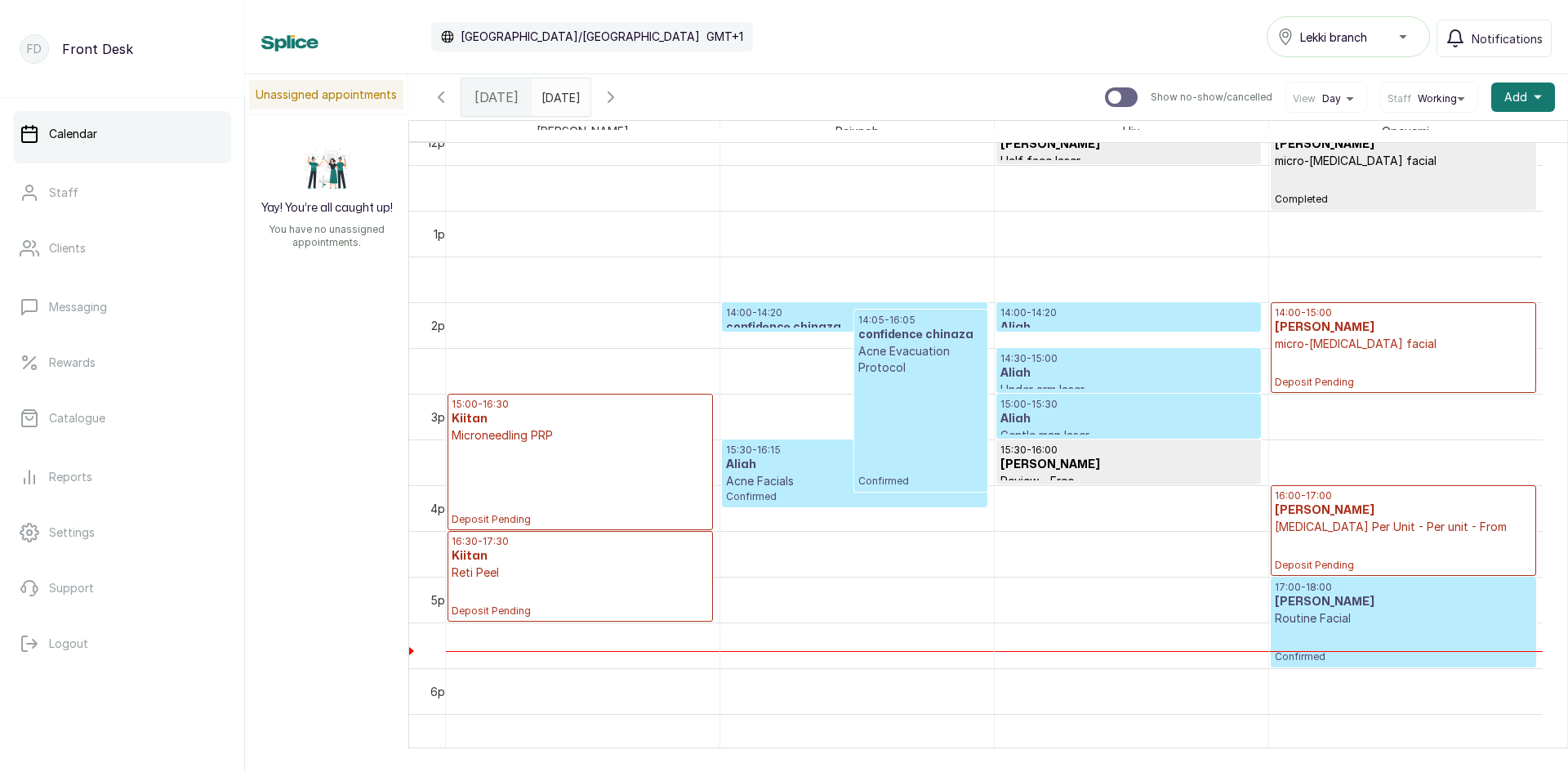
click at [1105, 370] on h3 "Aliah" at bounding box center [1129, 373] width 256 height 17
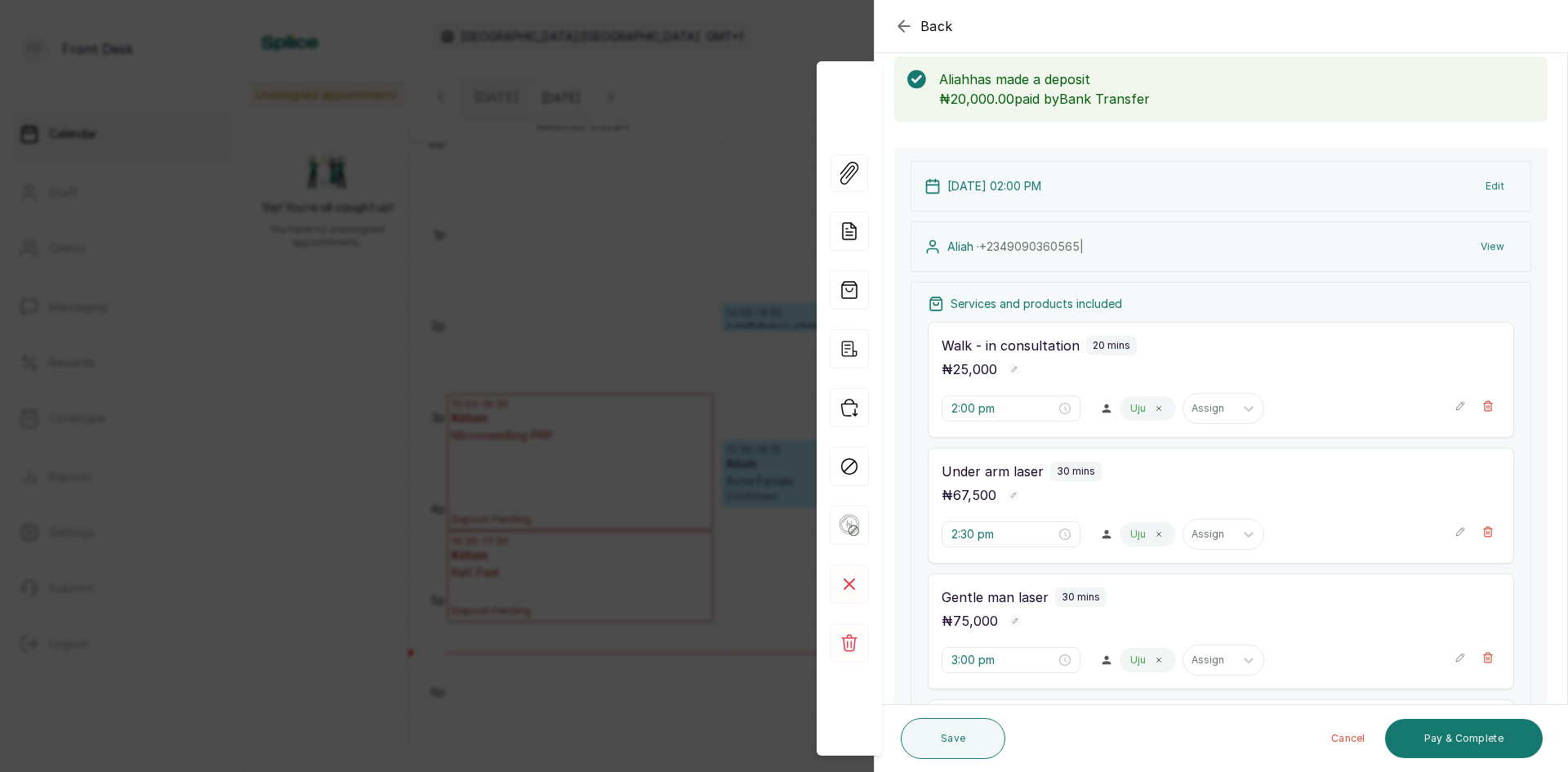
scroll to position [549, 0]
click at [600, 182] on div "Back Appointment Details Edit appointment 🚶 Walk-in (booked by Front Desk) Make…" at bounding box center [784, 386] width 1568 height 772
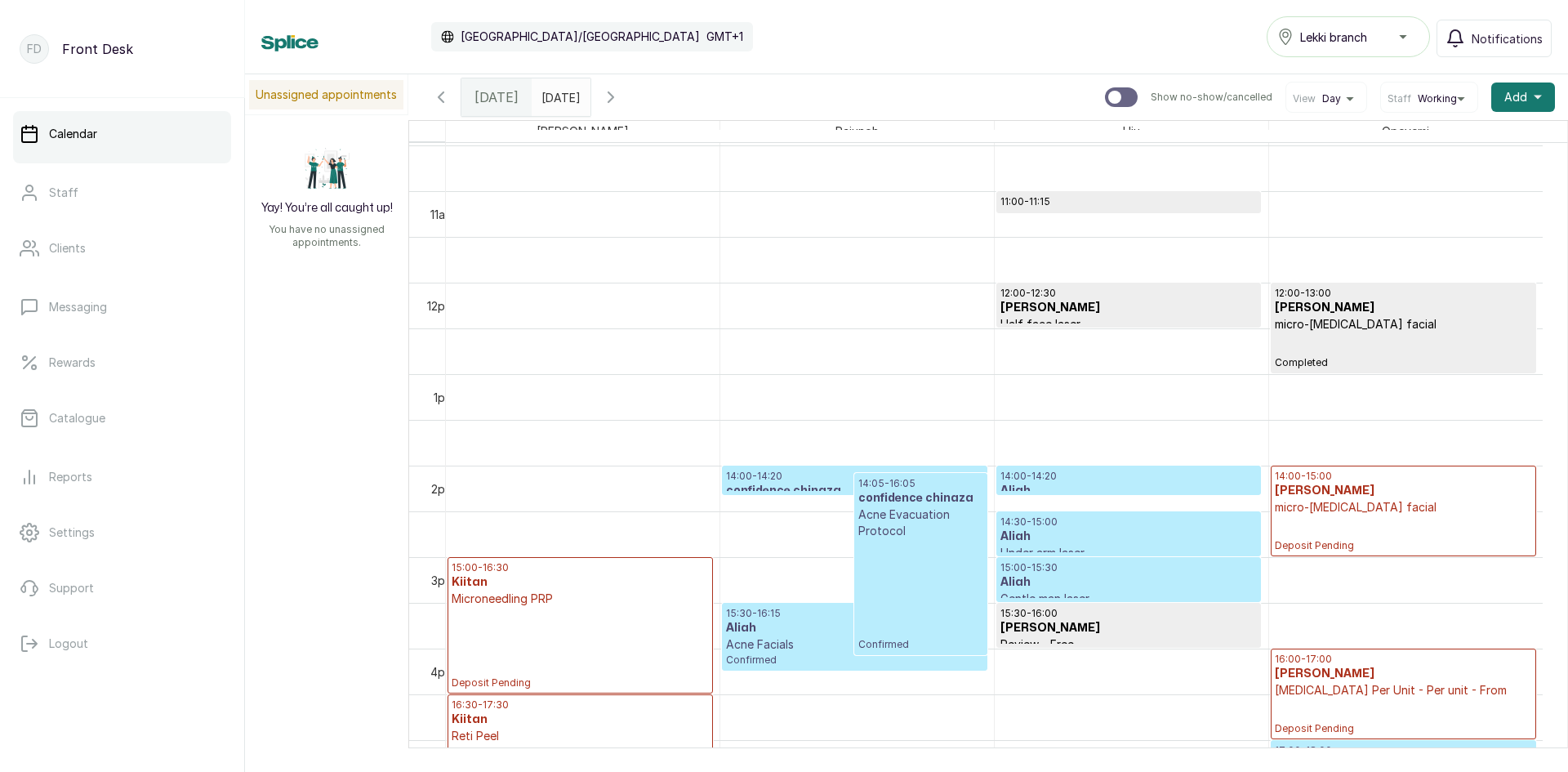
scroll to position [1121, 0]
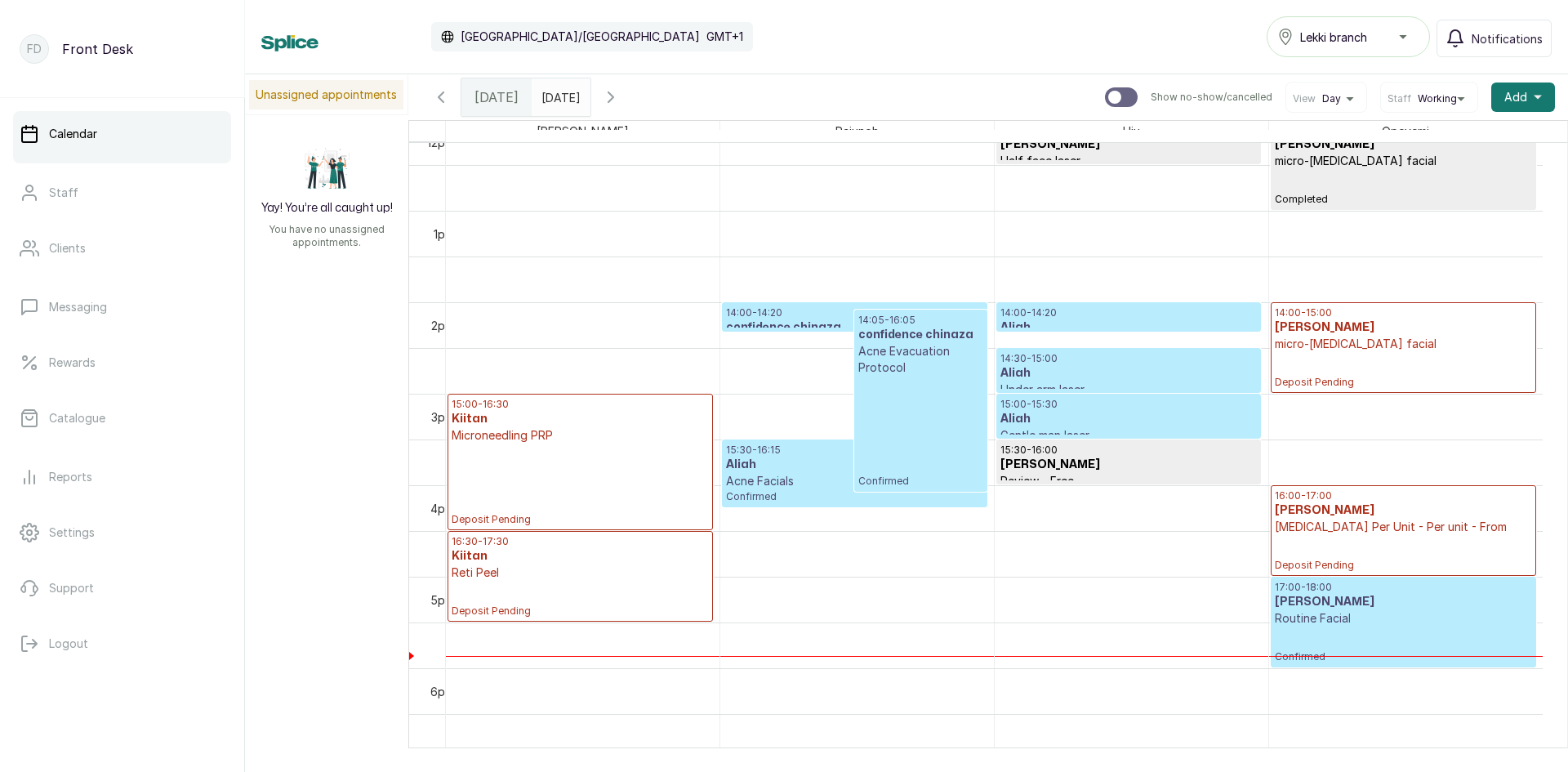
click at [585, 416] on h3 "Kiitan" at bounding box center [580, 419] width 257 height 17
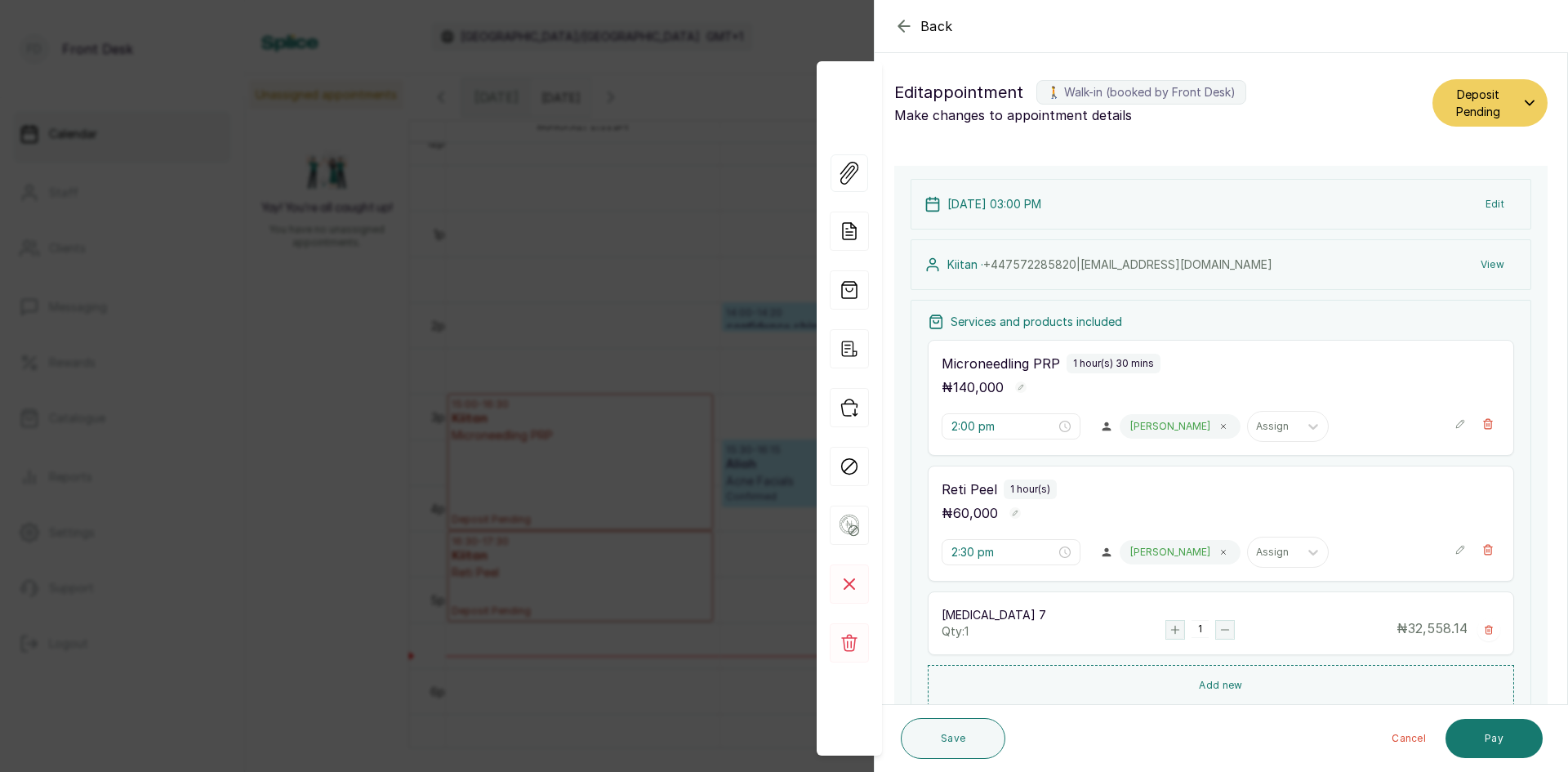
type input "3:00 pm"
type input "4:30 pm"
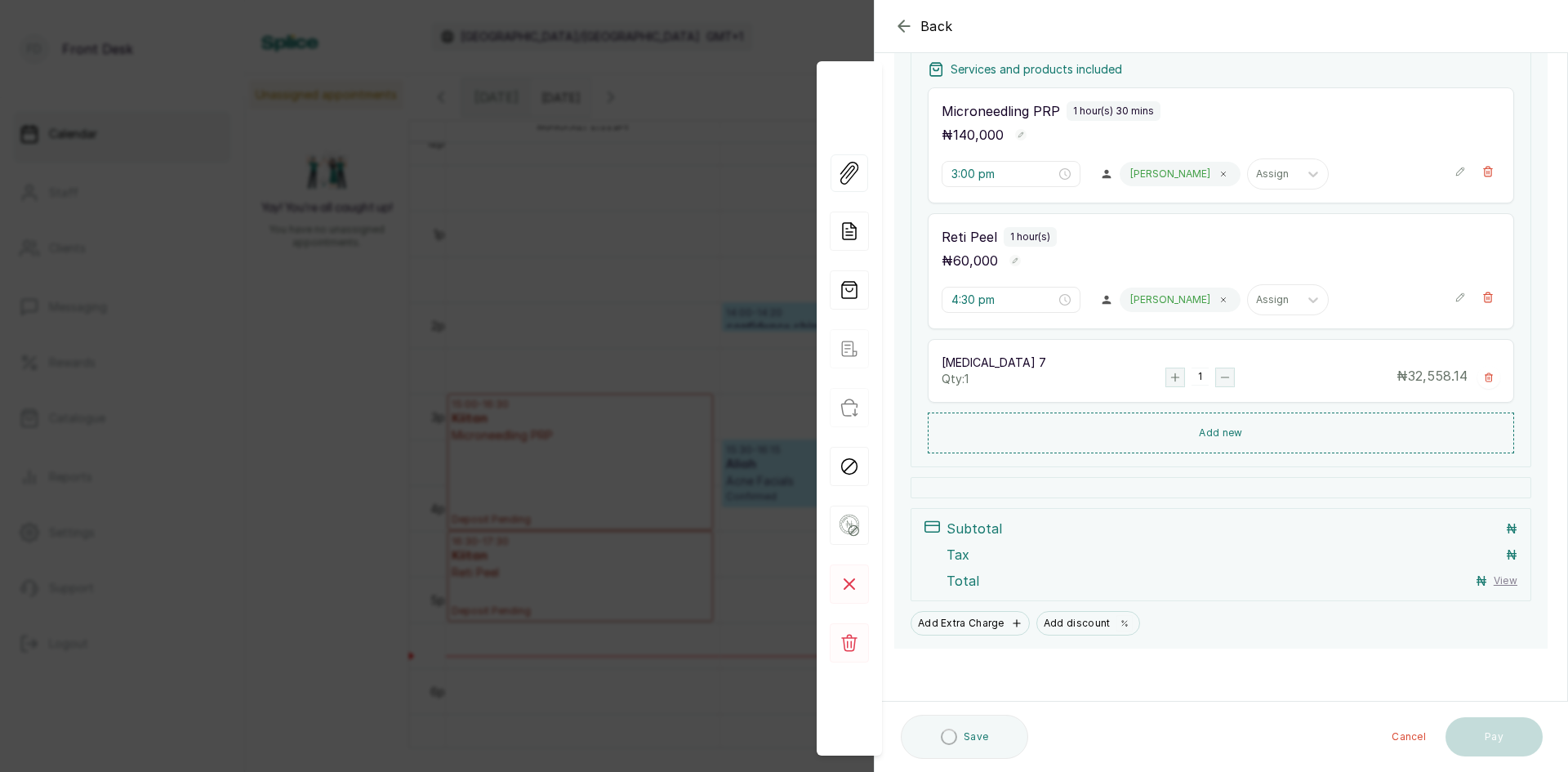
scroll to position [254, 0]
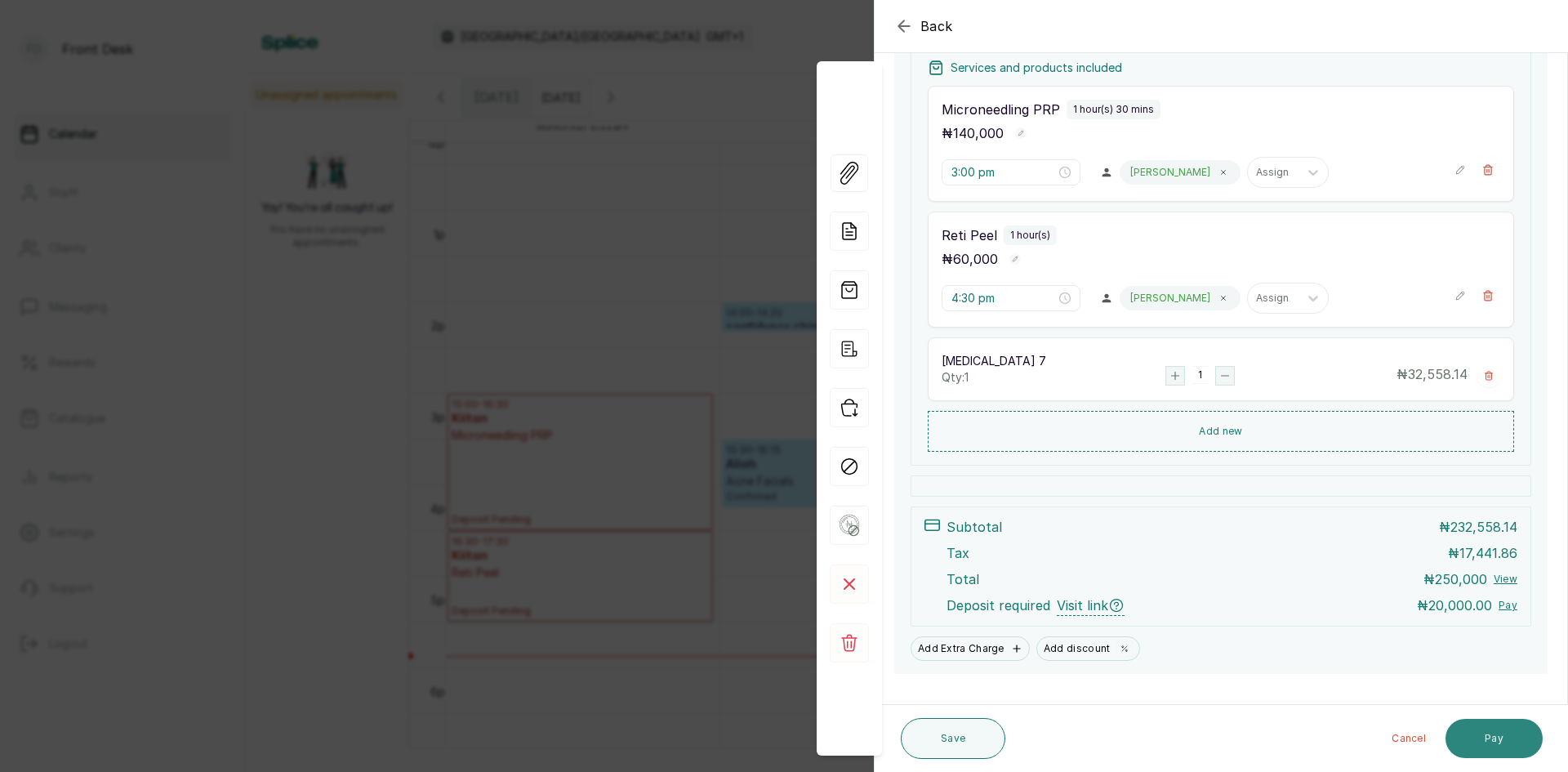
click at [1471, 728] on button "Pay" at bounding box center [1494, 738] width 97 height 39
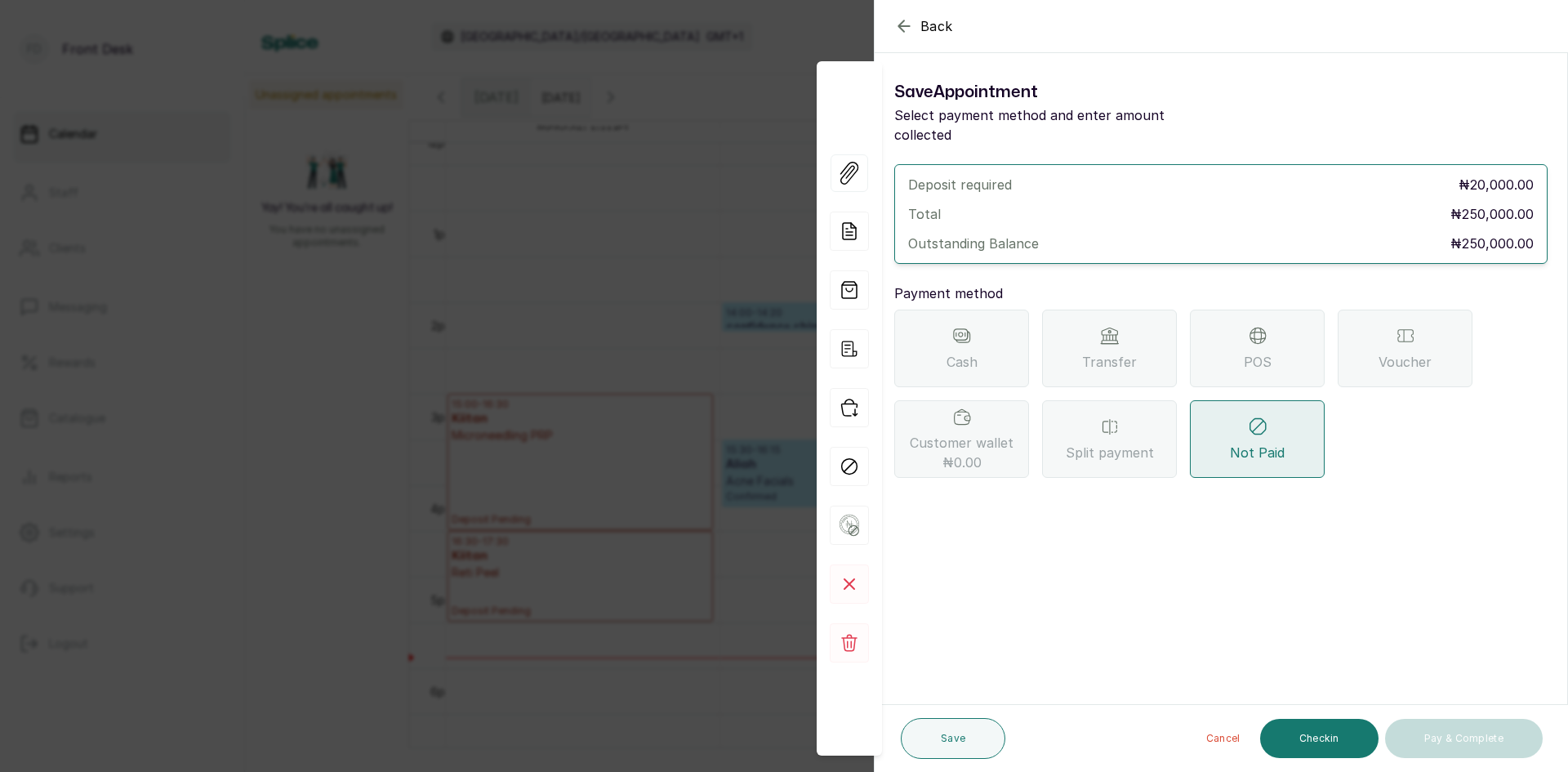
click at [1082, 338] on div "Transfer" at bounding box center [1109, 348] width 135 height 78
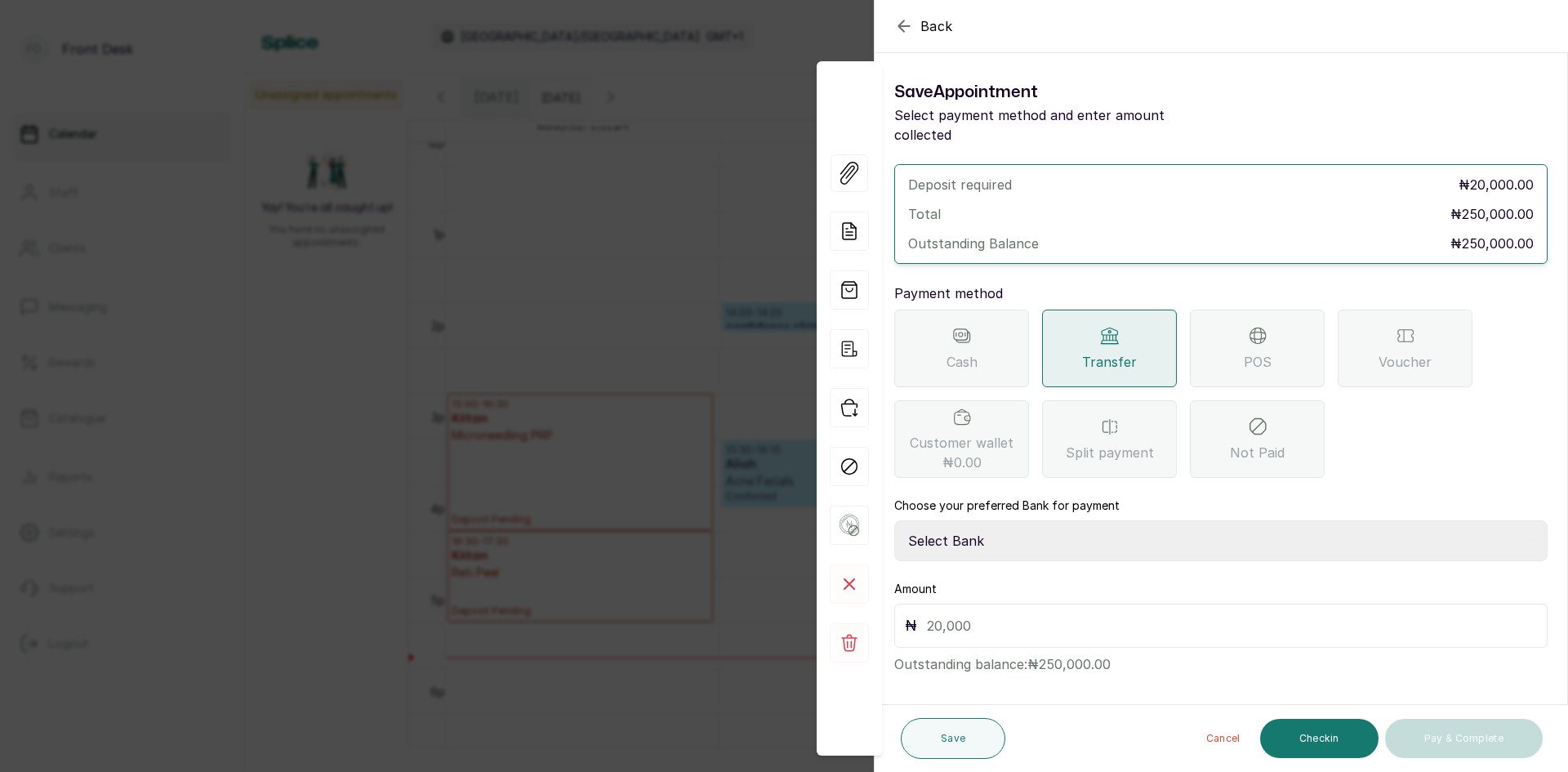
click at [990, 520] on select "Select Bank [PERSON_NAME] Fairmoney Microfinance Bank SKN ANALYTICS MED AESTH. …" at bounding box center [1221, 540] width 653 height 41
select select "43272bc0-21c6-4b19-b9fb-c2093b8603c2"
click at [895, 520] on select "Select Bank [PERSON_NAME] Fairmoney Microfinance Bank SKN ANALYTICS MED AESTH. …" at bounding box center [1221, 540] width 653 height 41
click at [969, 614] on input "text" at bounding box center [1232, 625] width 611 height 23
type input "20,000"
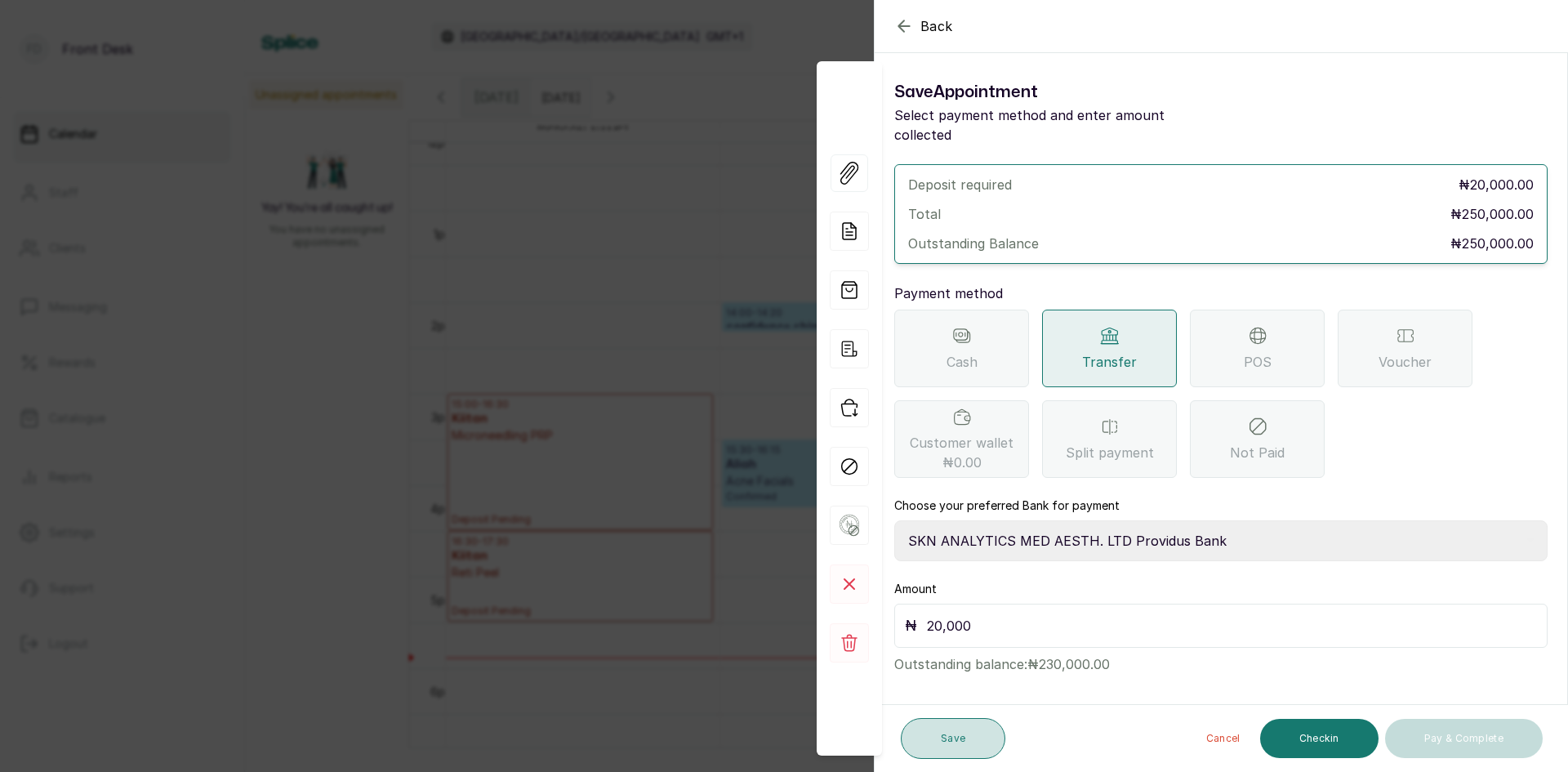
click at [935, 747] on button "Save" at bounding box center [953, 738] width 105 height 41
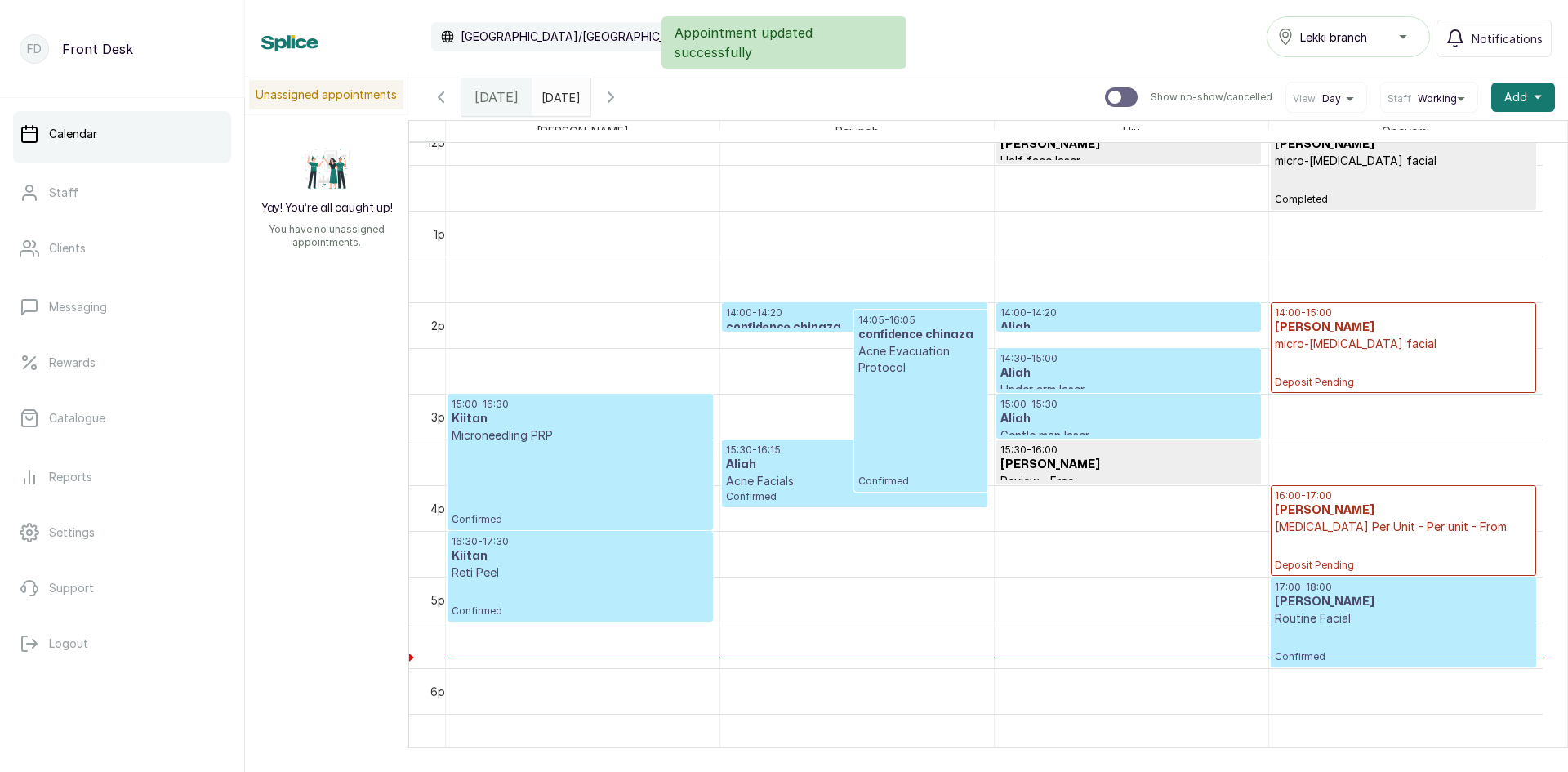
click at [600, 438] on p "Microneedling PRP" at bounding box center [580, 435] width 257 height 17
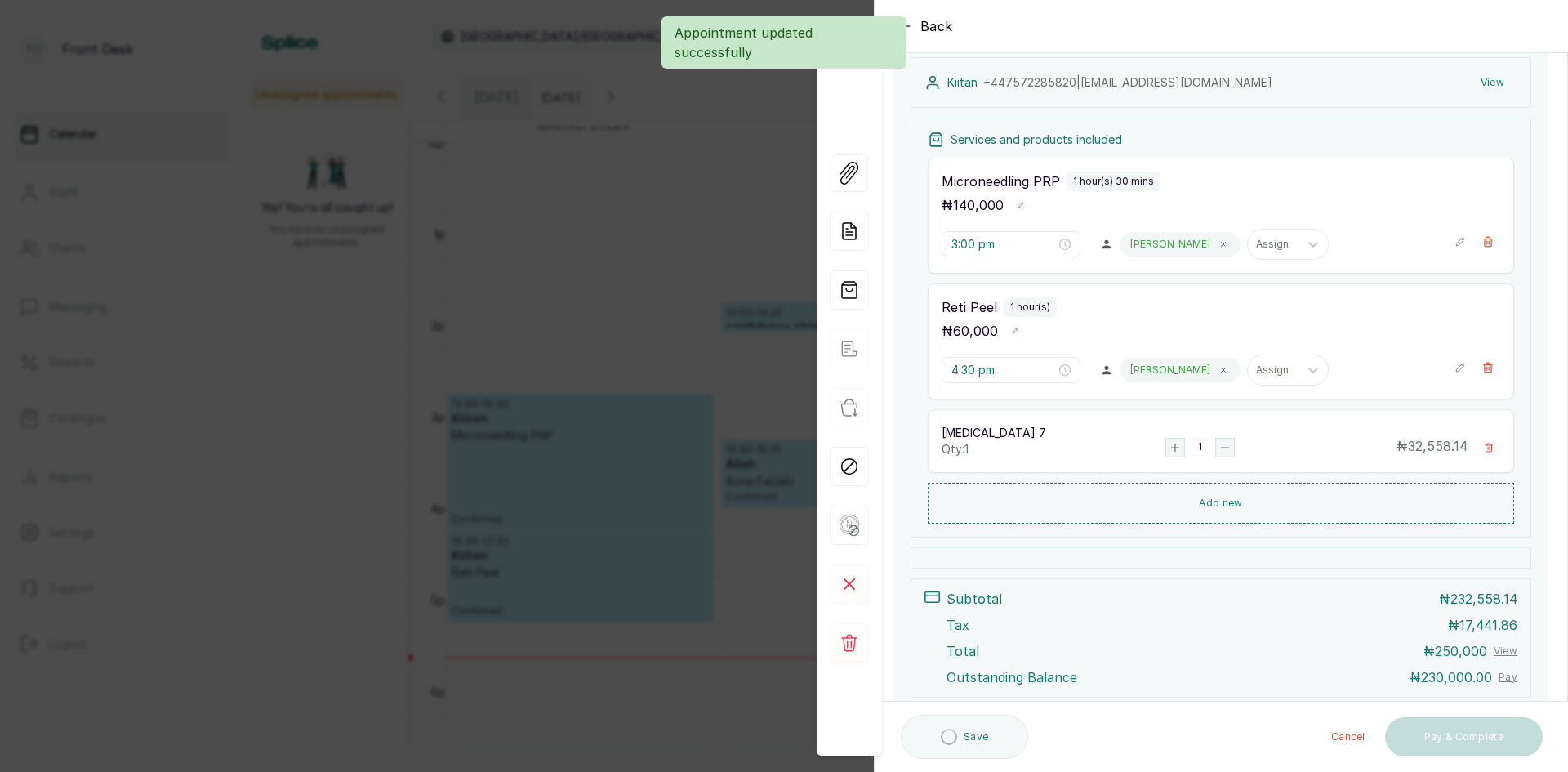
scroll to position [327, 0]
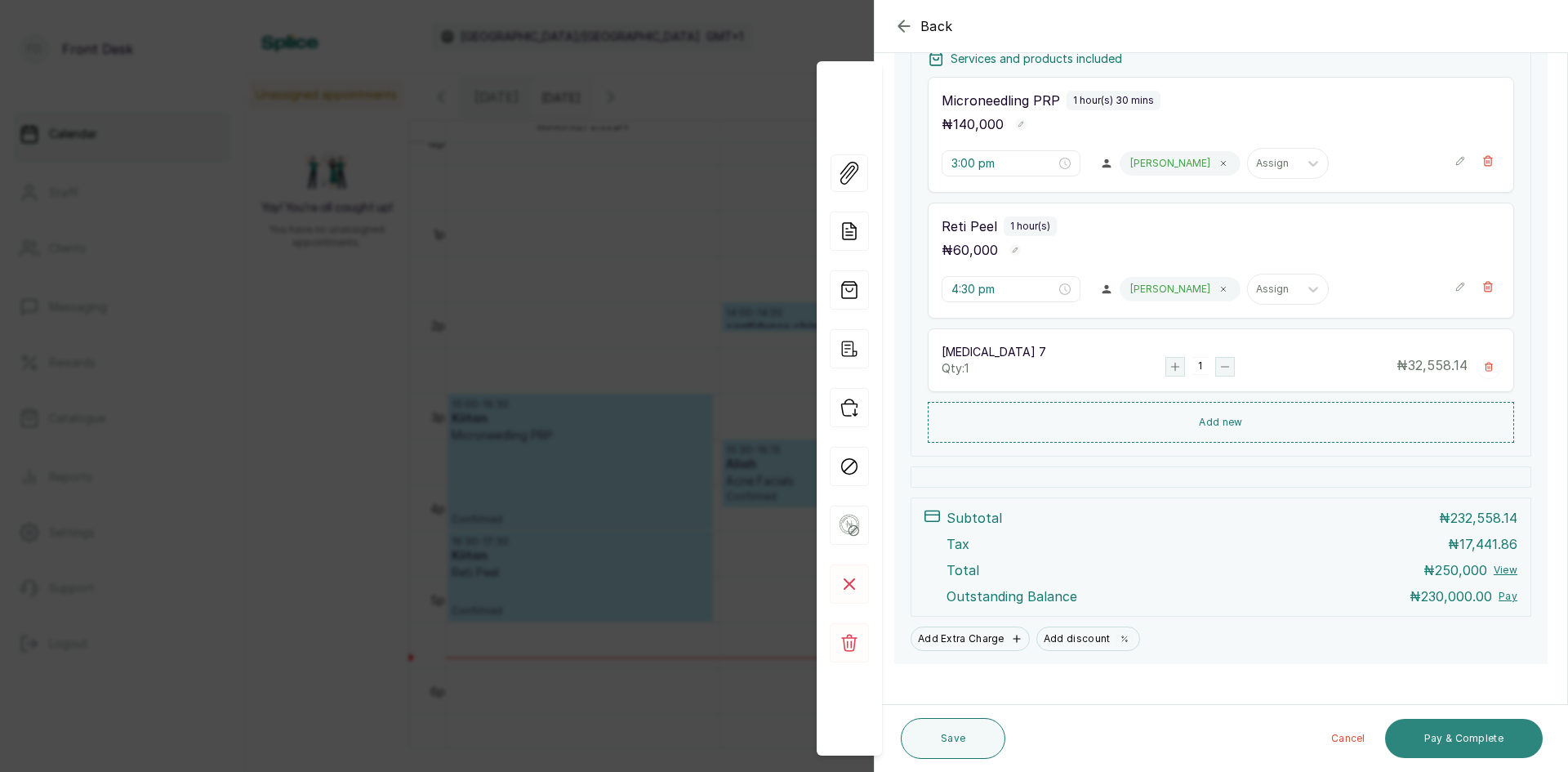
click at [1449, 736] on button "Pay & Complete" at bounding box center [1464, 738] width 157 height 39
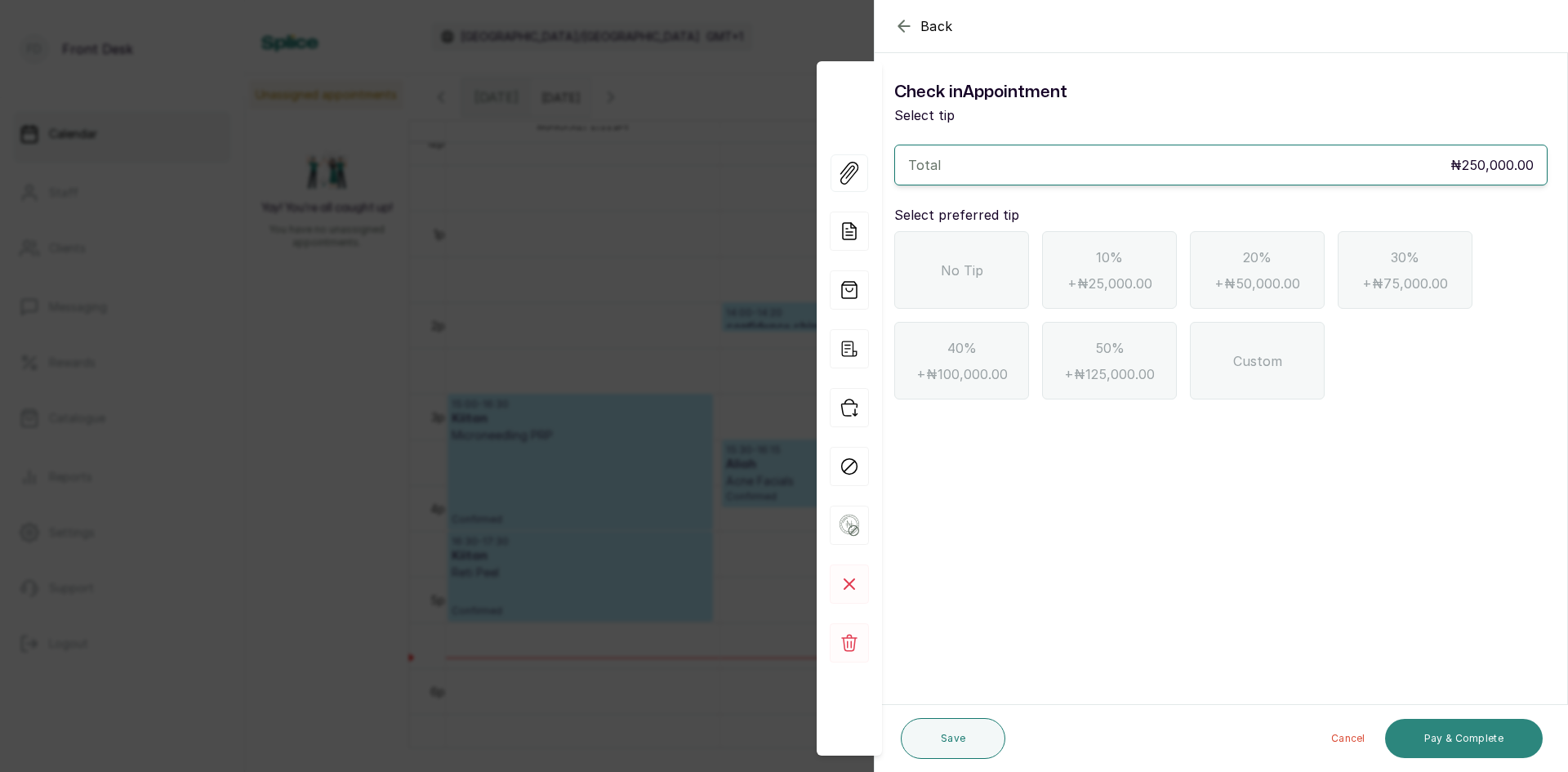
scroll to position [0, 0]
click at [970, 270] on span "No Tip" at bounding box center [962, 270] width 43 height 19
click at [1469, 730] on button "Pay & Complete" at bounding box center [1464, 738] width 157 height 39
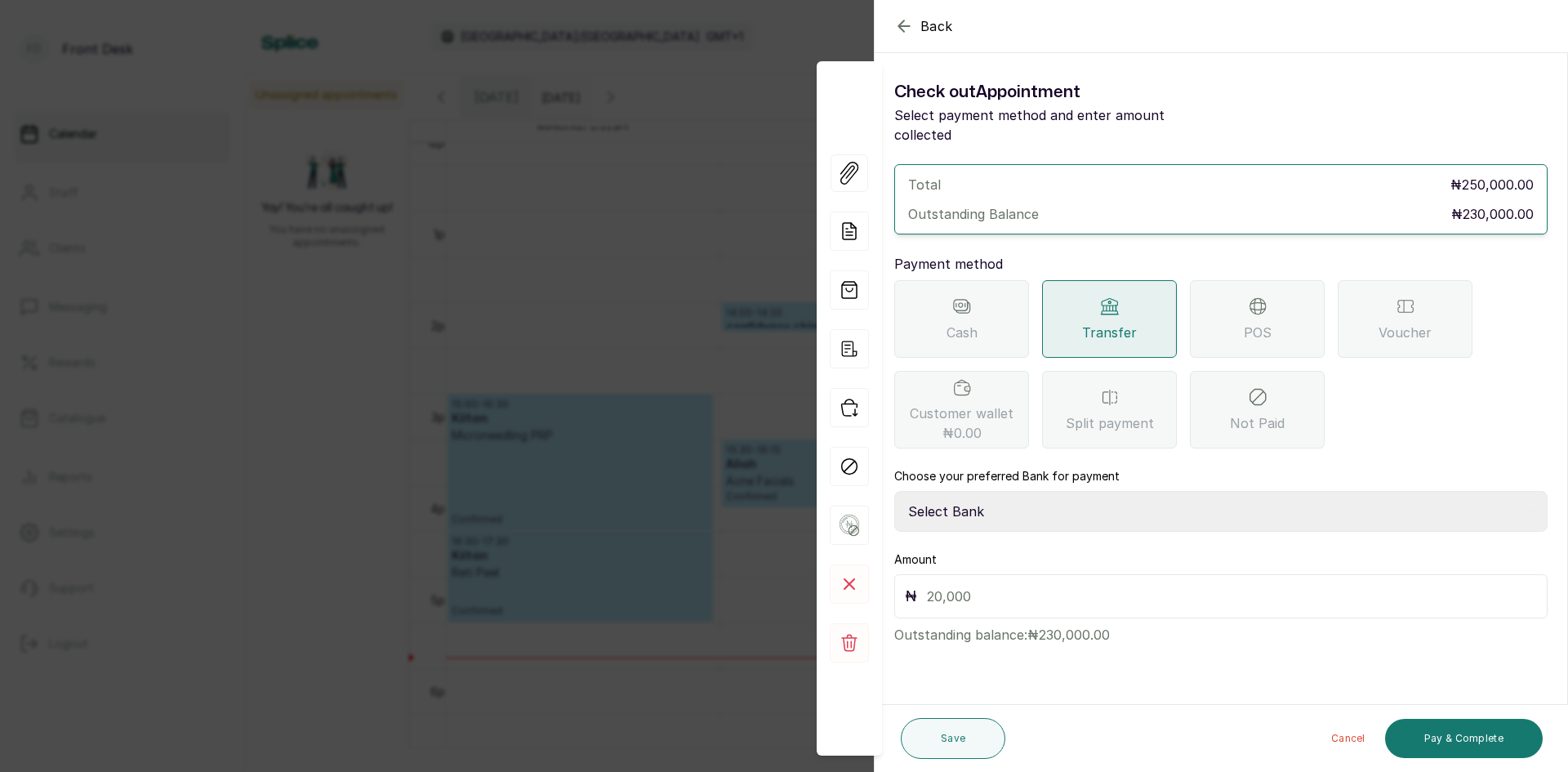
click at [999, 491] on select "Select Bank [PERSON_NAME] Fairmoney Microfinance Bank SKN ANALYTICS MED AESTH. …" at bounding box center [1221, 511] width 653 height 41
select select "43272bc0-21c6-4b19-b9fb-c2093b8603c2"
click at [895, 491] on select "Select Bank [PERSON_NAME] Fairmoney Microfinance Bank SKN ANALYTICS MED AESTH. …" at bounding box center [1221, 511] width 653 height 41
click at [1006, 584] on input "text" at bounding box center [1232, 595] width 611 height 23
type input "230,000"
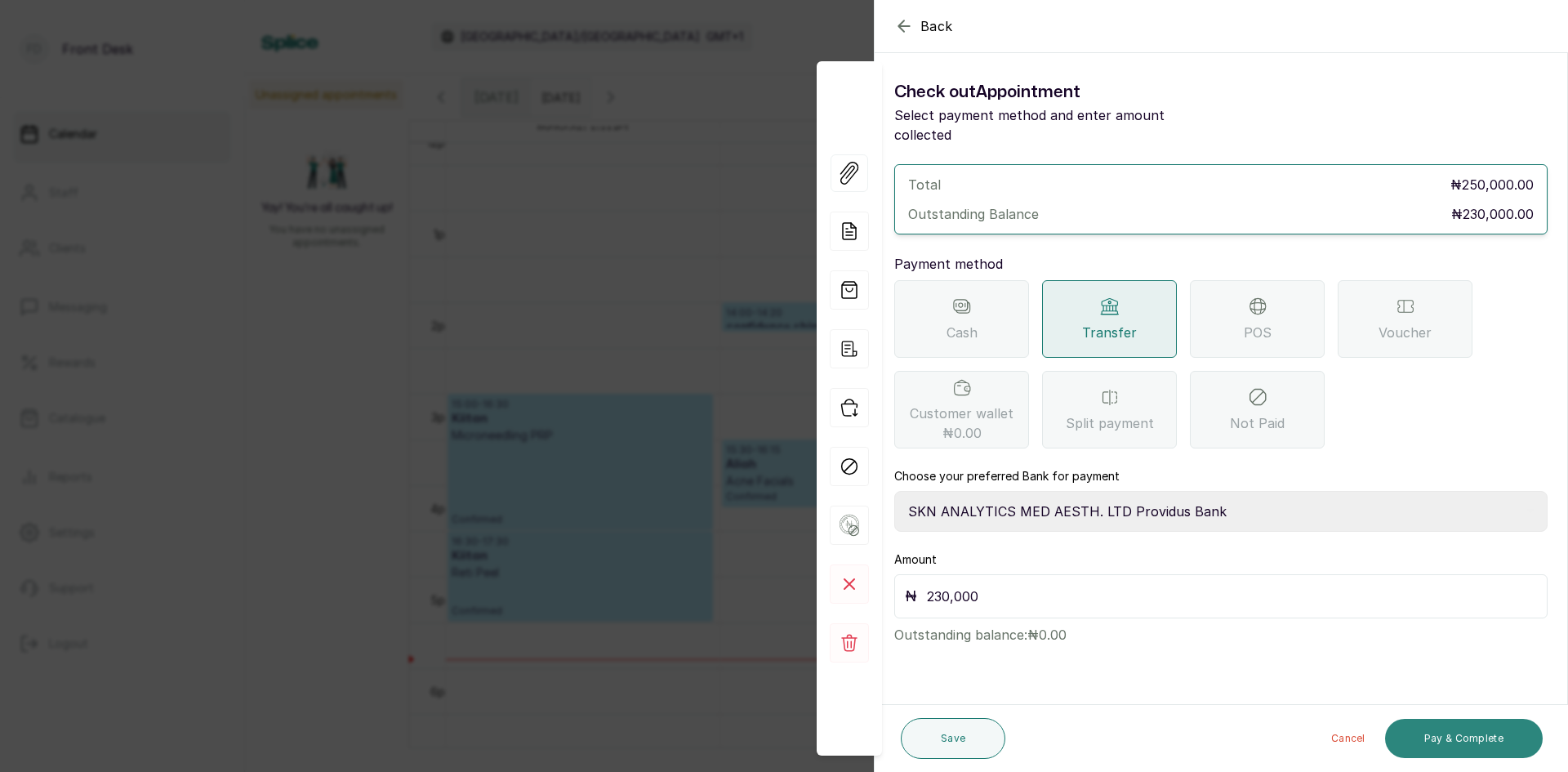
click at [1473, 745] on button "Pay & Complete" at bounding box center [1464, 738] width 157 height 39
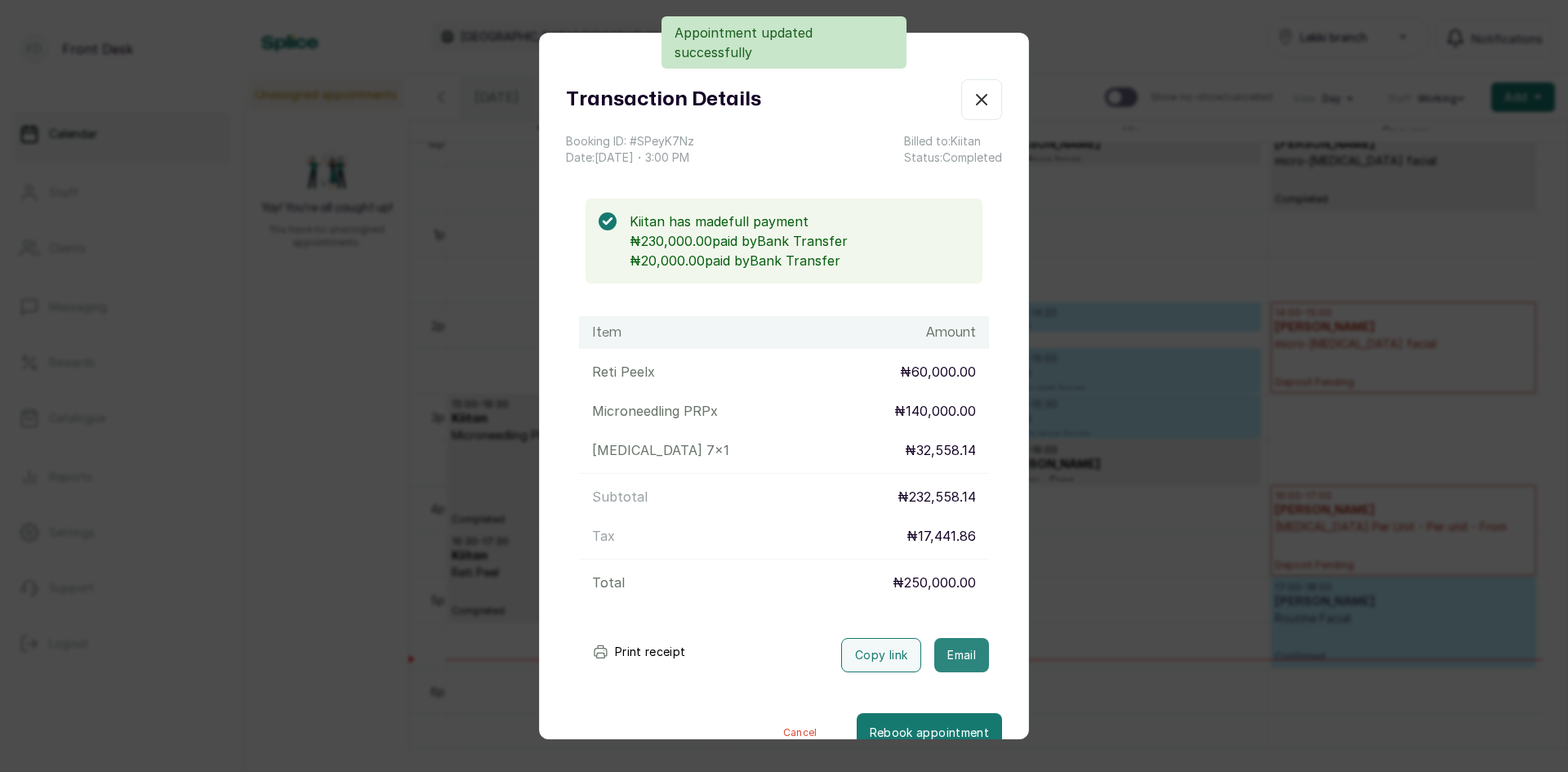
click at [935, 662] on button "Email" at bounding box center [962, 655] width 54 height 34
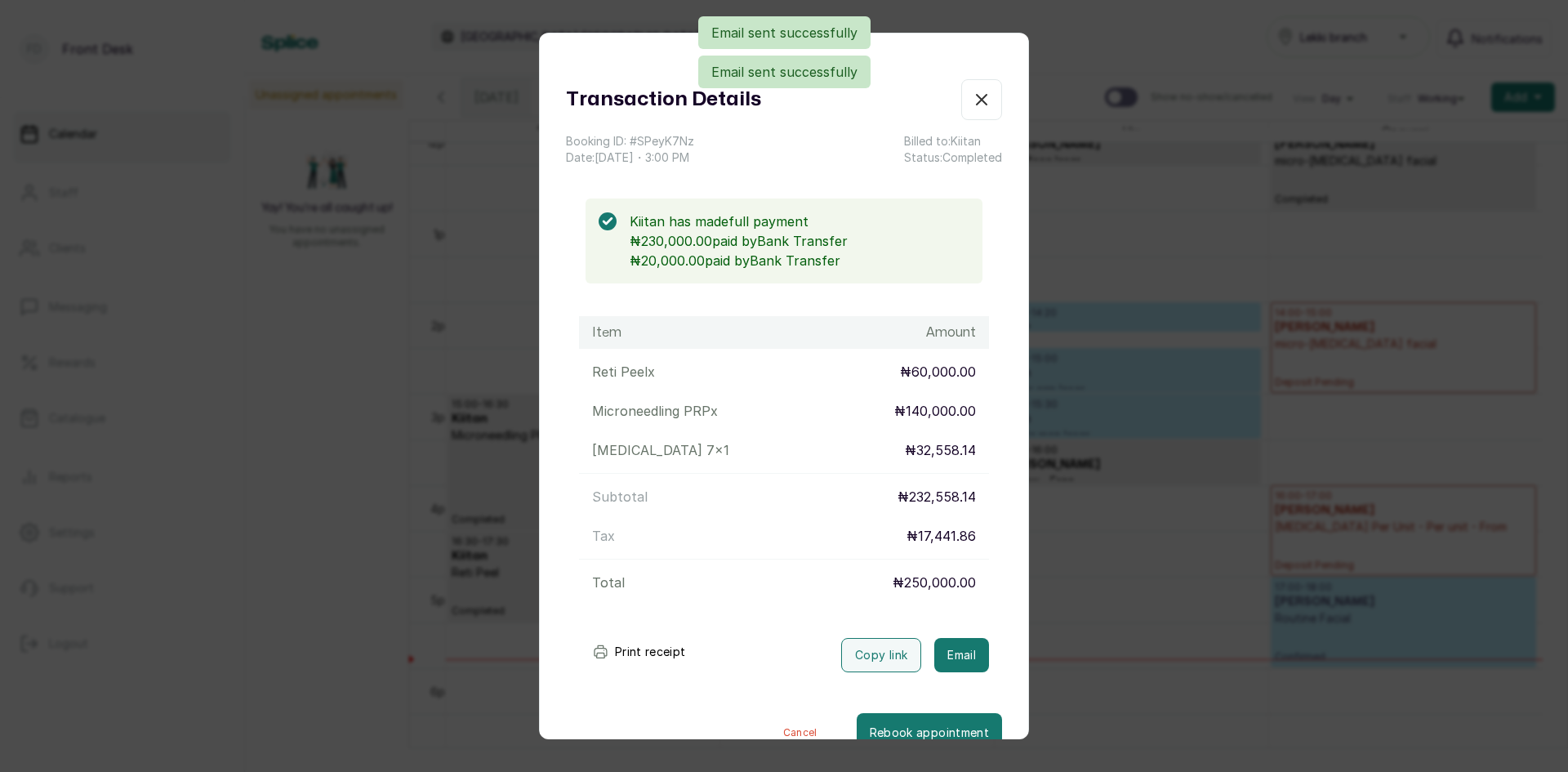
click at [1084, 507] on div "Transaction Details Booking ID: # SPeyK7Nz Date: 29 Aug, 2025 ・ 3:00 PM Billed …" at bounding box center [784, 386] width 1568 height 772
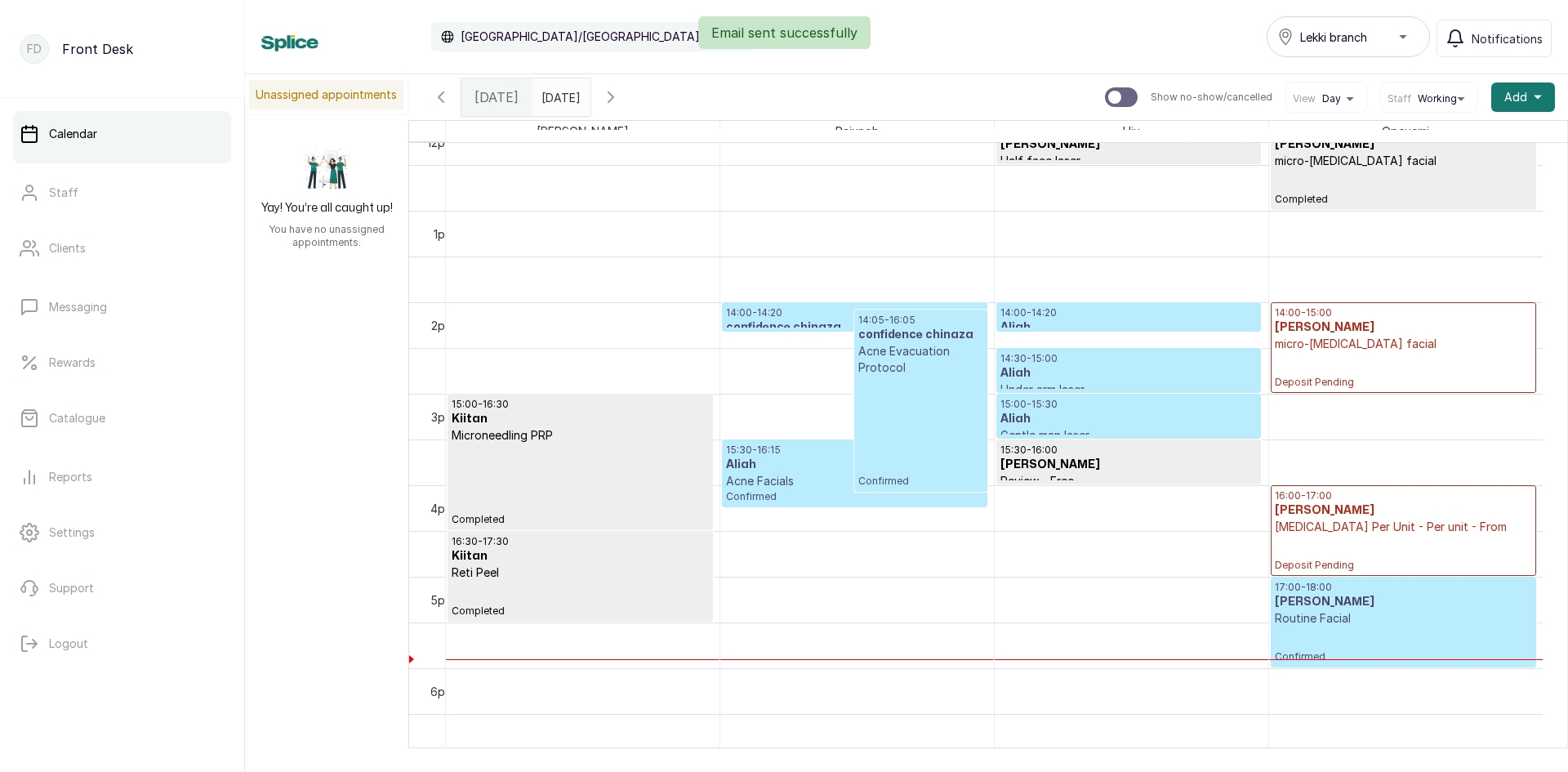
click at [939, 345] on p "Acne Evacuation Protocol" at bounding box center [921, 359] width 124 height 33
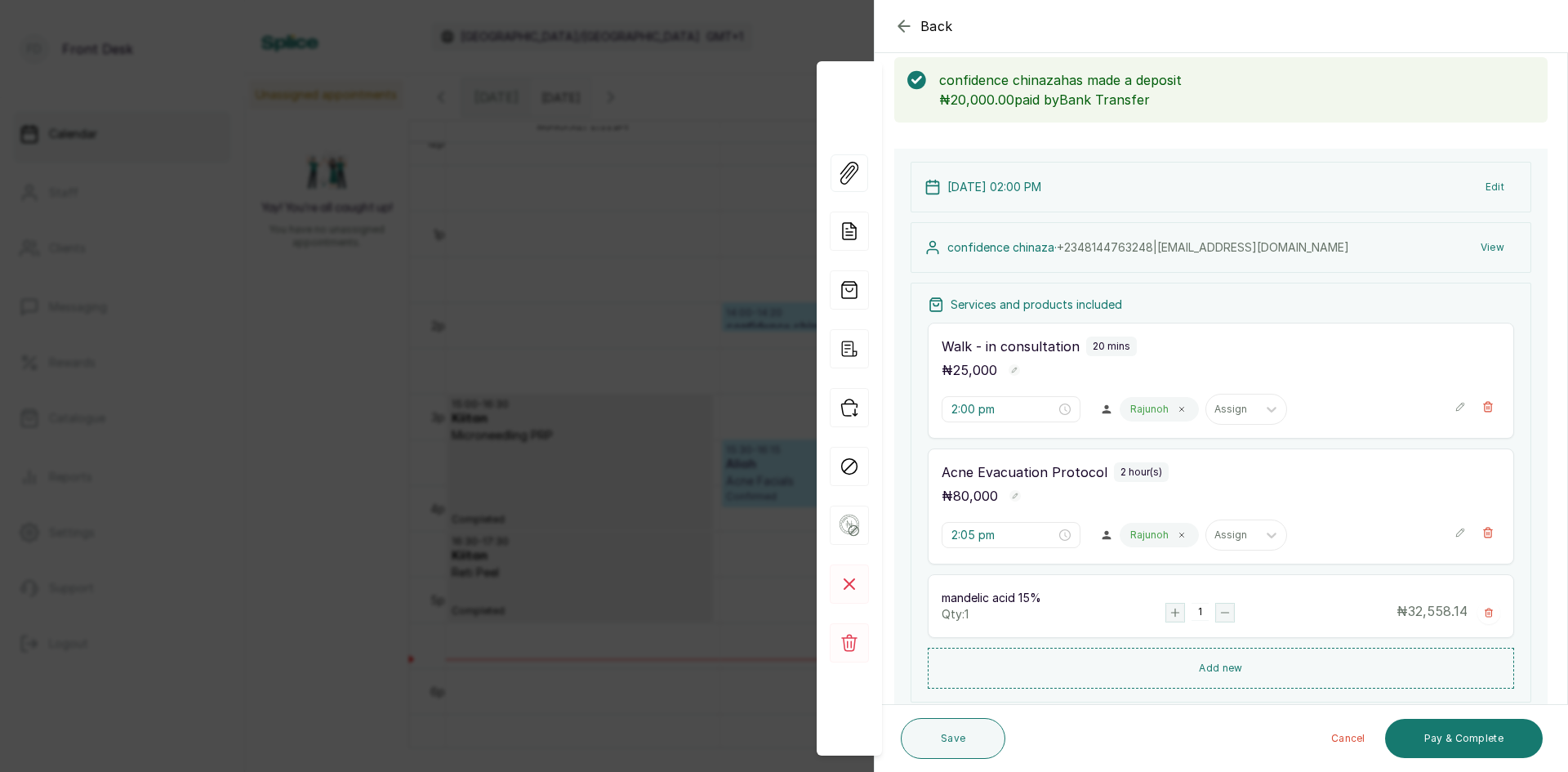
scroll to position [82, 0]
click at [703, 461] on div "Back Appointment Details Edit appointment 🚶 Walk-in (booked by Front Desk) Make…" at bounding box center [784, 386] width 1568 height 772
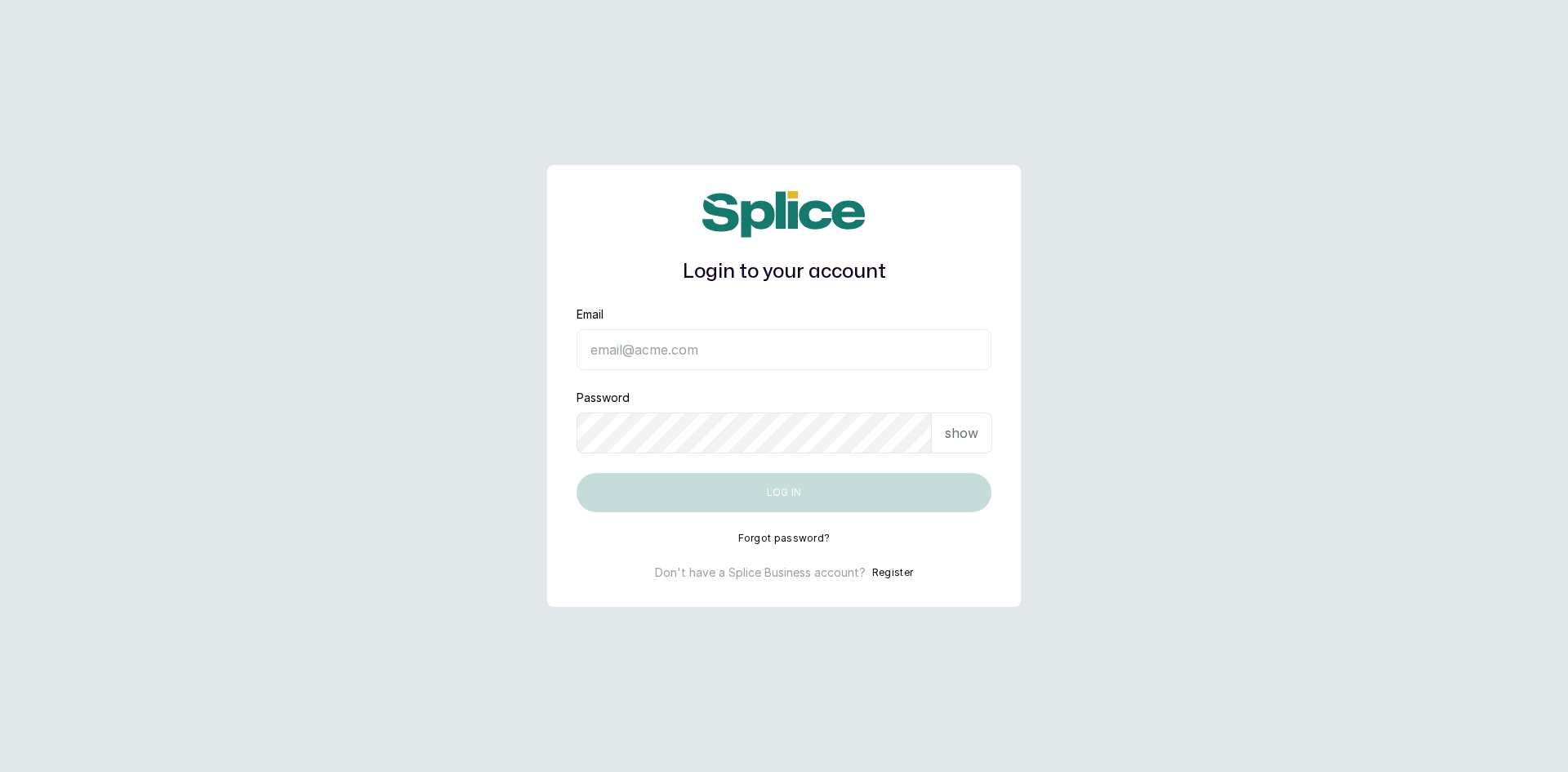
type input "sknanalyticsmedaesthetics@gmail.com"
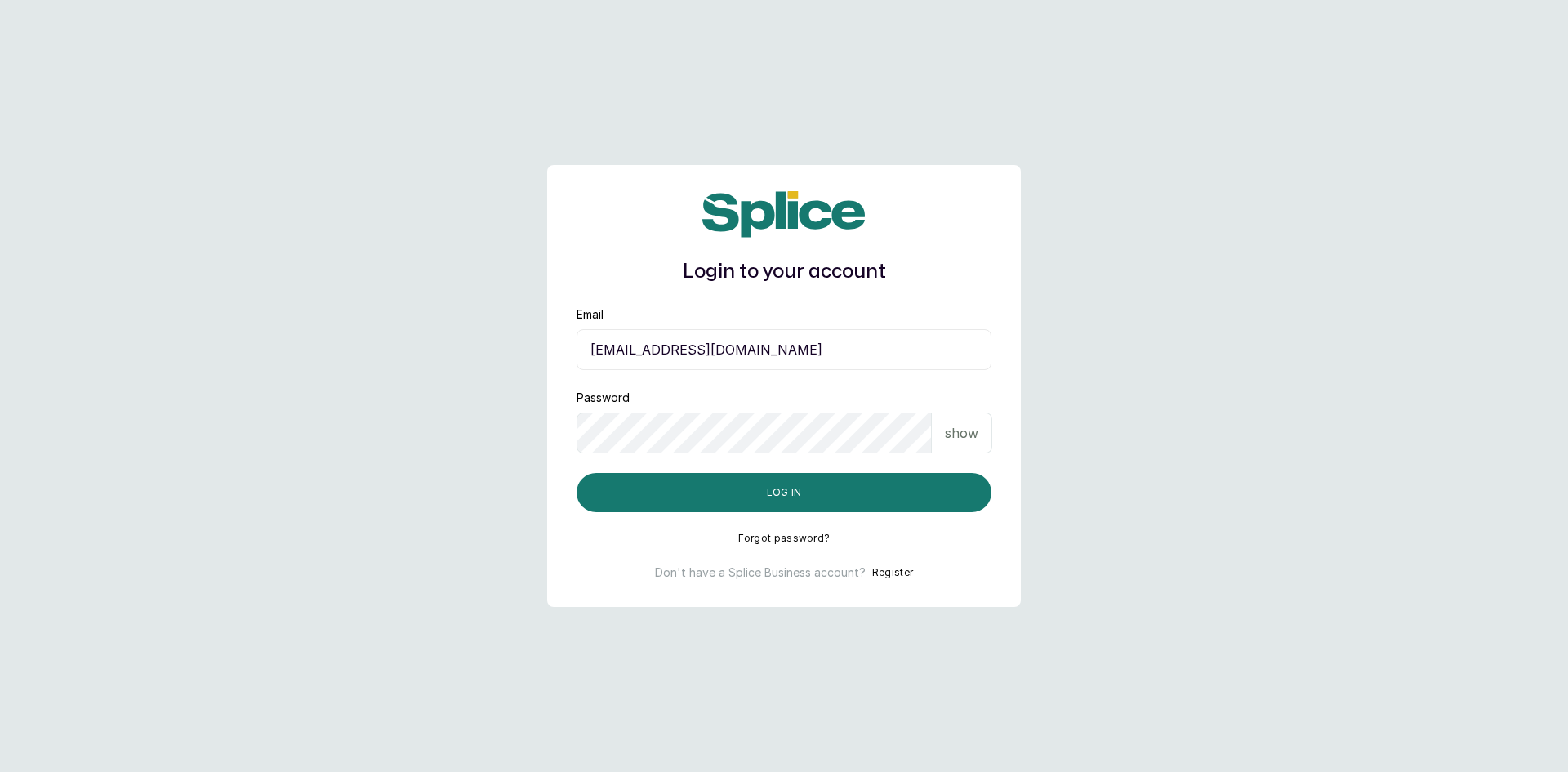
click at [972, 440] on p "show" at bounding box center [962, 432] width 34 height 19
click at [745, 485] on button "Log in" at bounding box center [784, 492] width 415 height 39
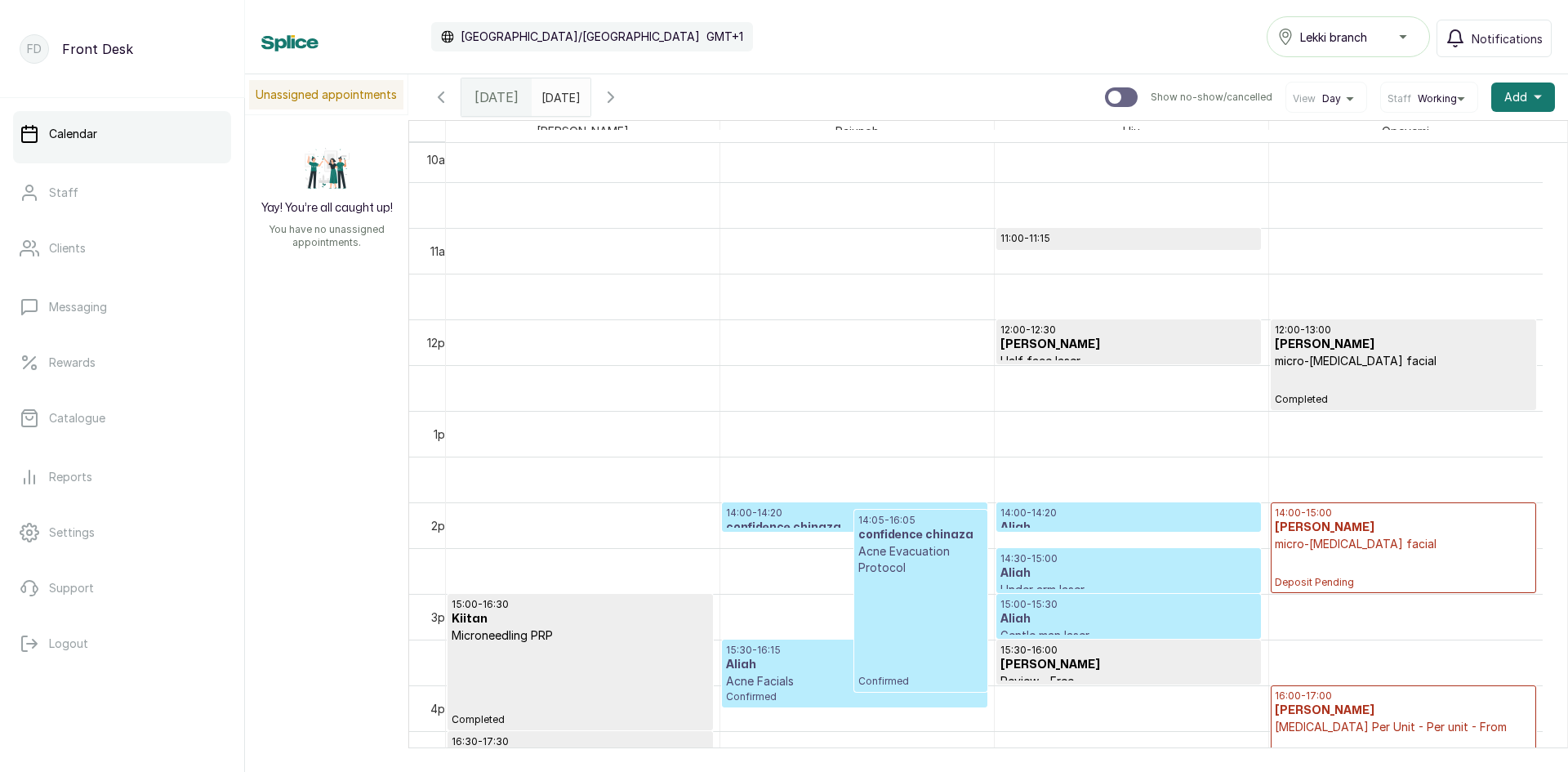
scroll to position [1039, 0]
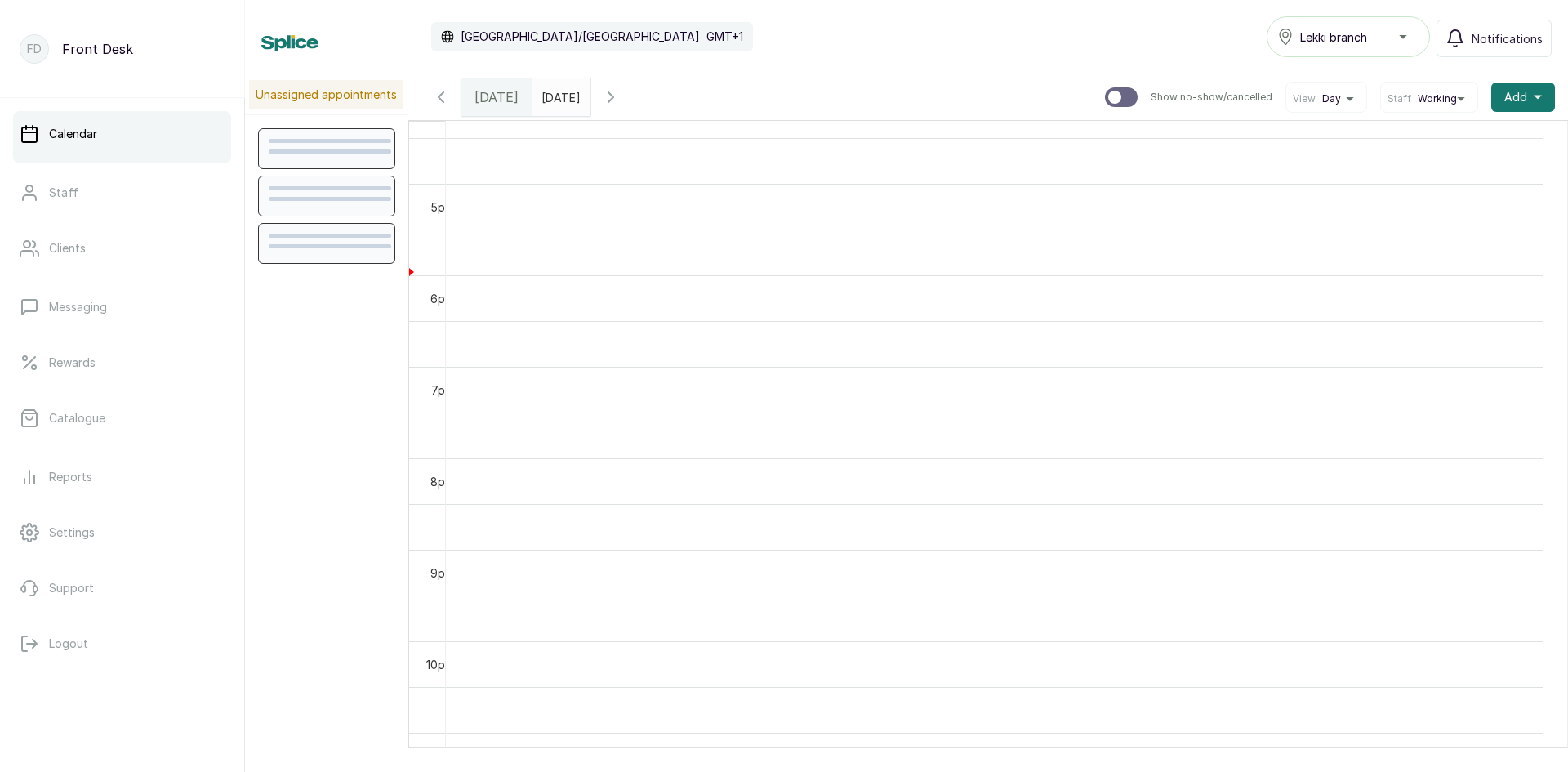
scroll to position [1560, 0]
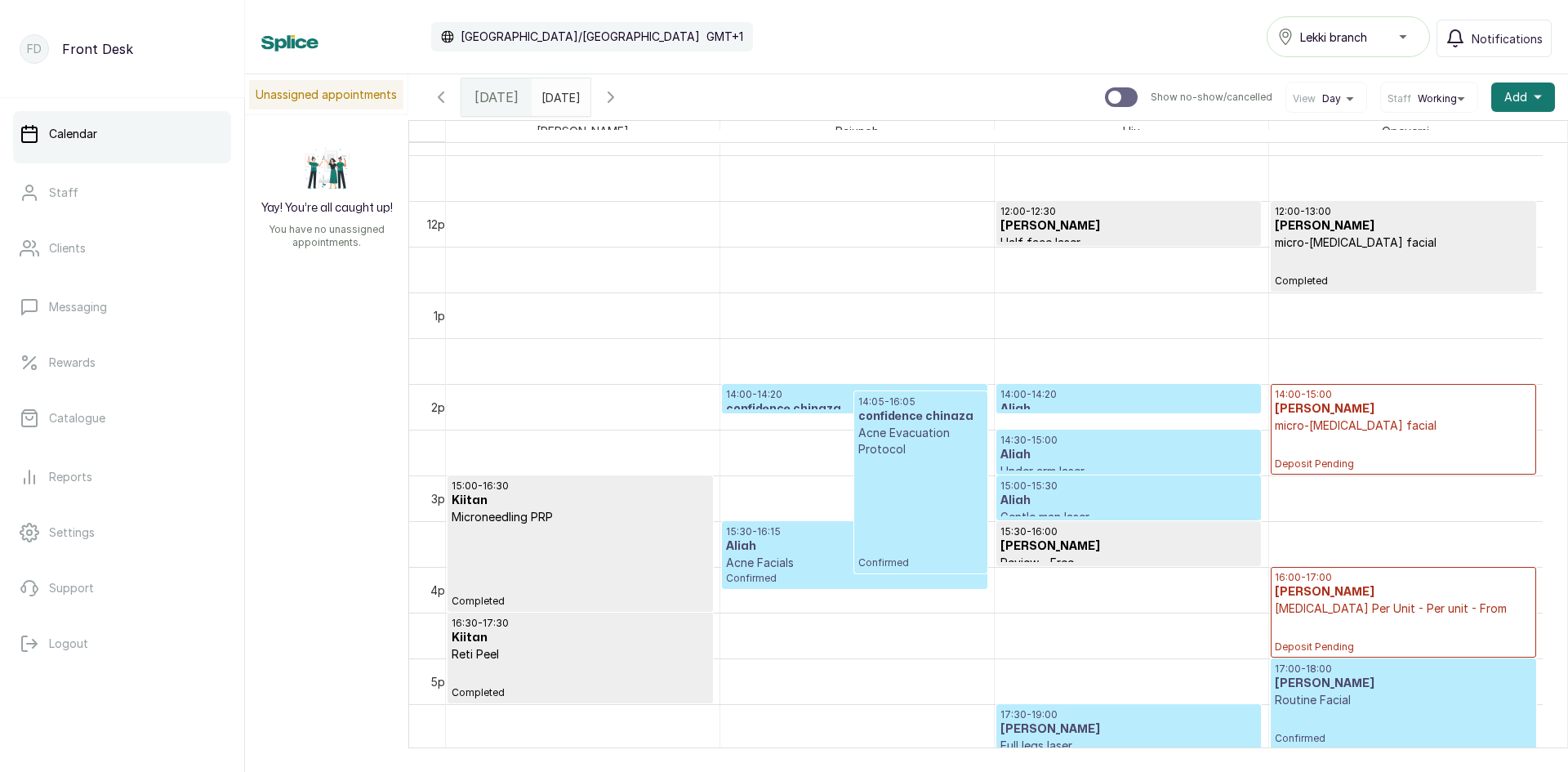
click at [1377, 599] on h3 "[PERSON_NAME]" at bounding box center [1403, 592] width 257 height 17
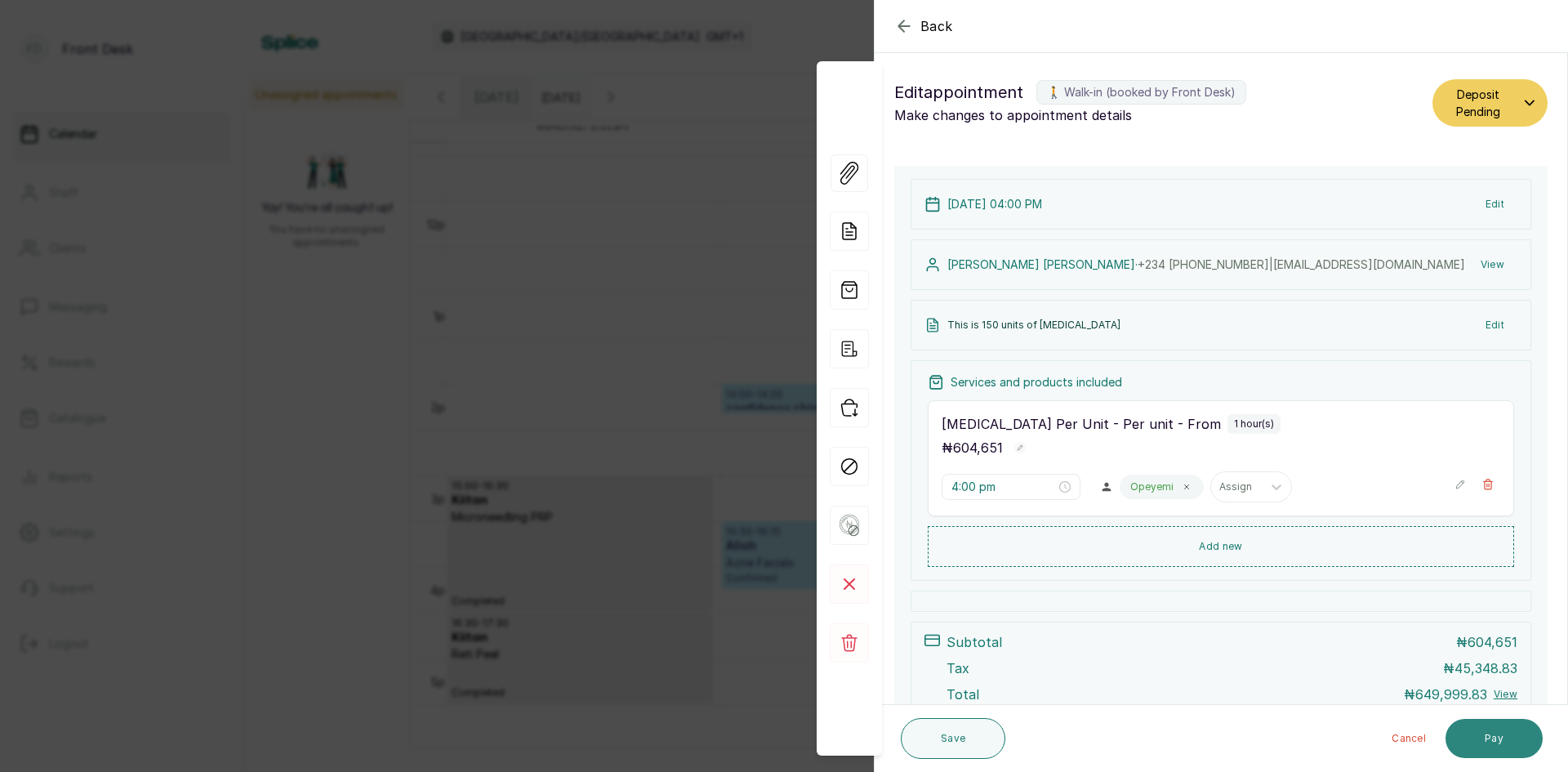
click at [1492, 720] on button "Pay" at bounding box center [1494, 738] width 97 height 39
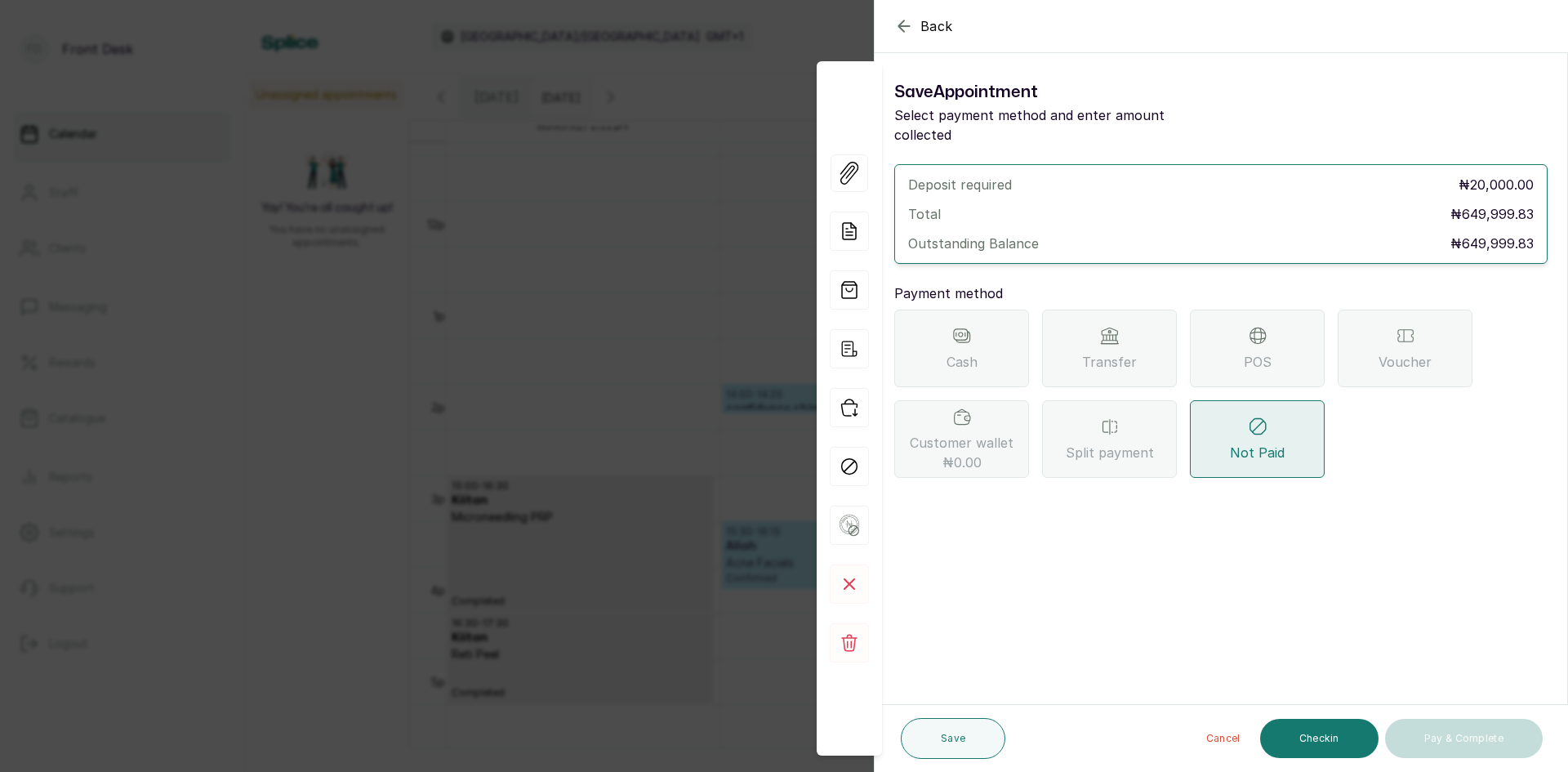
click at [1133, 352] on span "Transfer" at bounding box center [1109, 361] width 54 height 19
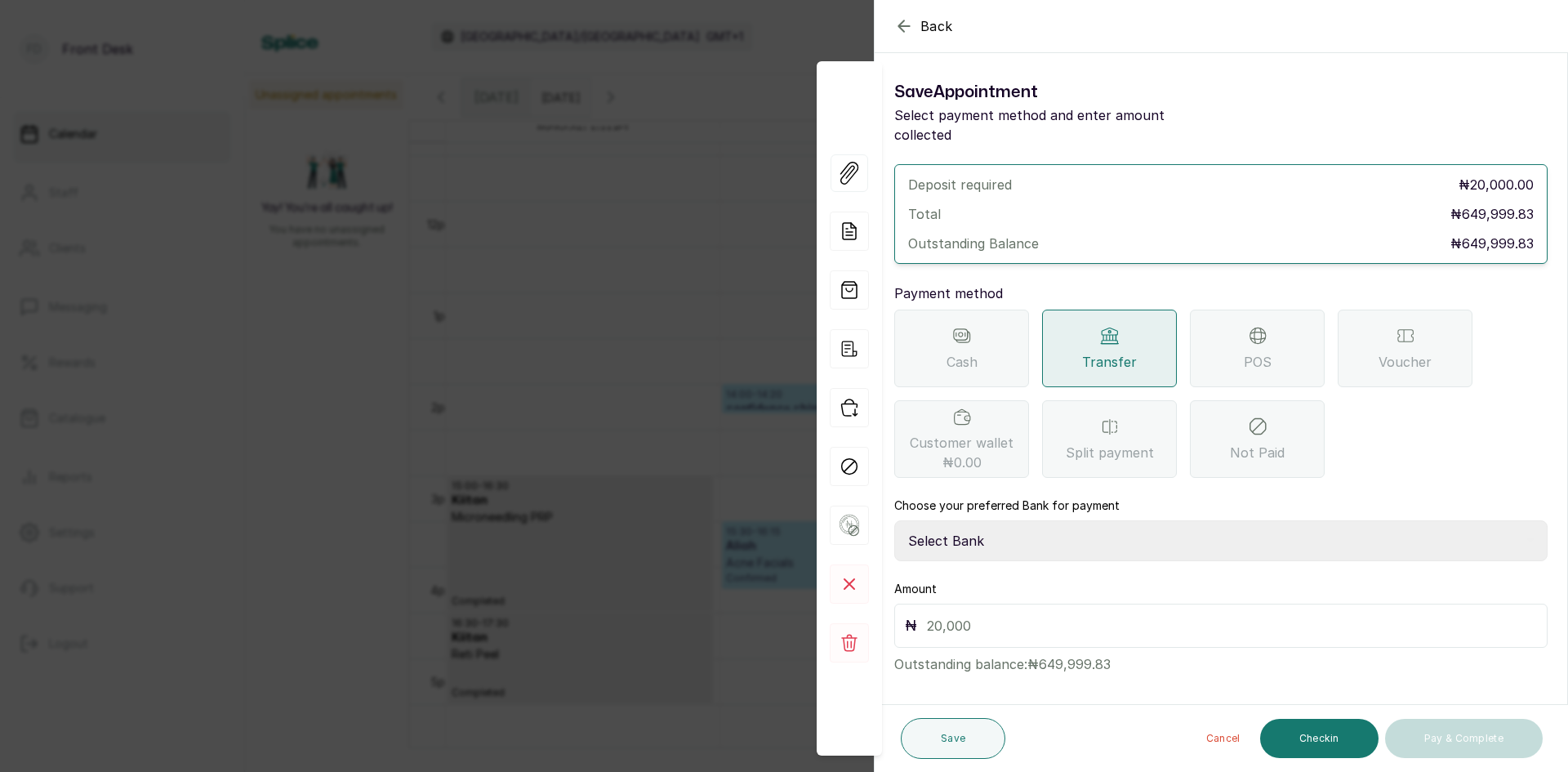
click at [1032, 525] on select "Select Bank [PERSON_NAME] Fairmoney Microfinance Bank SKN ANALYTICS MED AESTH. …" at bounding box center [1221, 540] width 653 height 41
select select "43272bc0-21c6-4b19-b9fb-c2093b8603c2"
click at [895, 520] on select "Select Bank [PERSON_NAME] Fairmoney Microfinance Bank SKN ANALYTICS MED AESTH. …" at bounding box center [1221, 540] width 653 height 41
click at [1017, 614] on input "text" at bounding box center [1232, 625] width 611 height 23
type input "20,000"
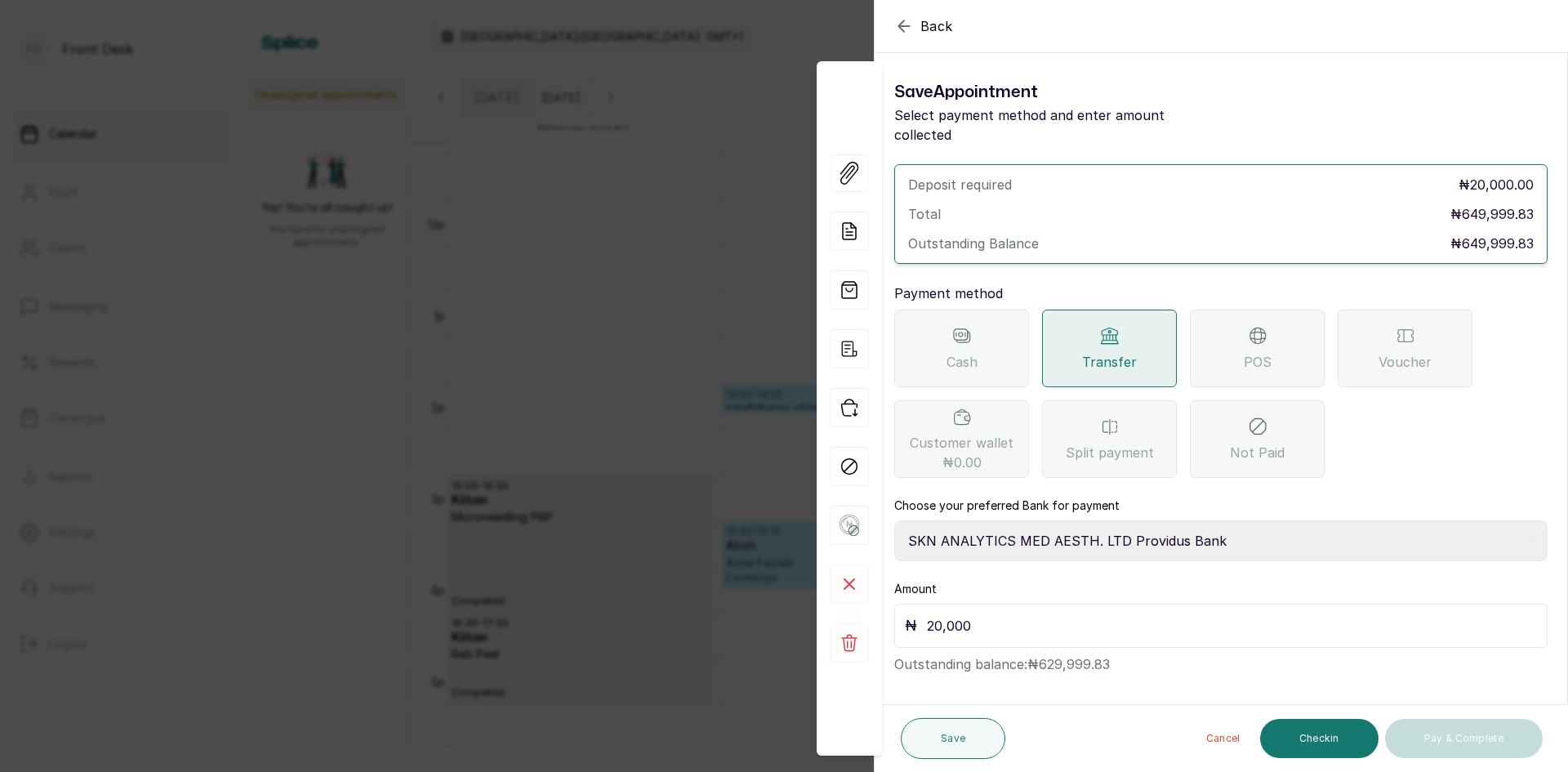
click at [648, 440] on div "Back Appointment Details Save Appointment Select payment method and enter amoun…" at bounding box center [784, 386] width 1568 height 772
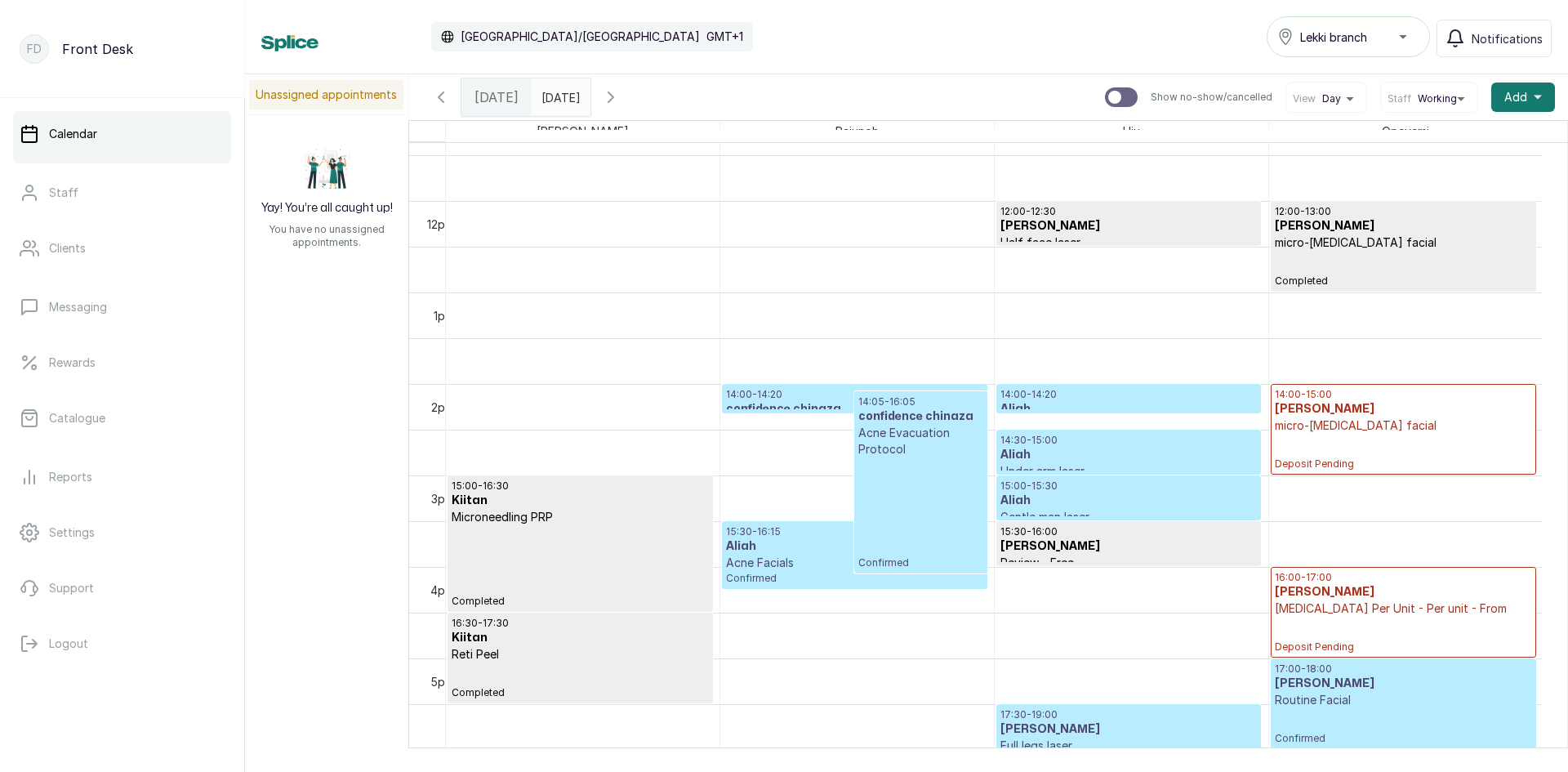
click at [1358, 613] on p "[MEDICAL_DATA] Per Unit - Per unit - From" at bounding box center [1403, 609] width 257 height 17
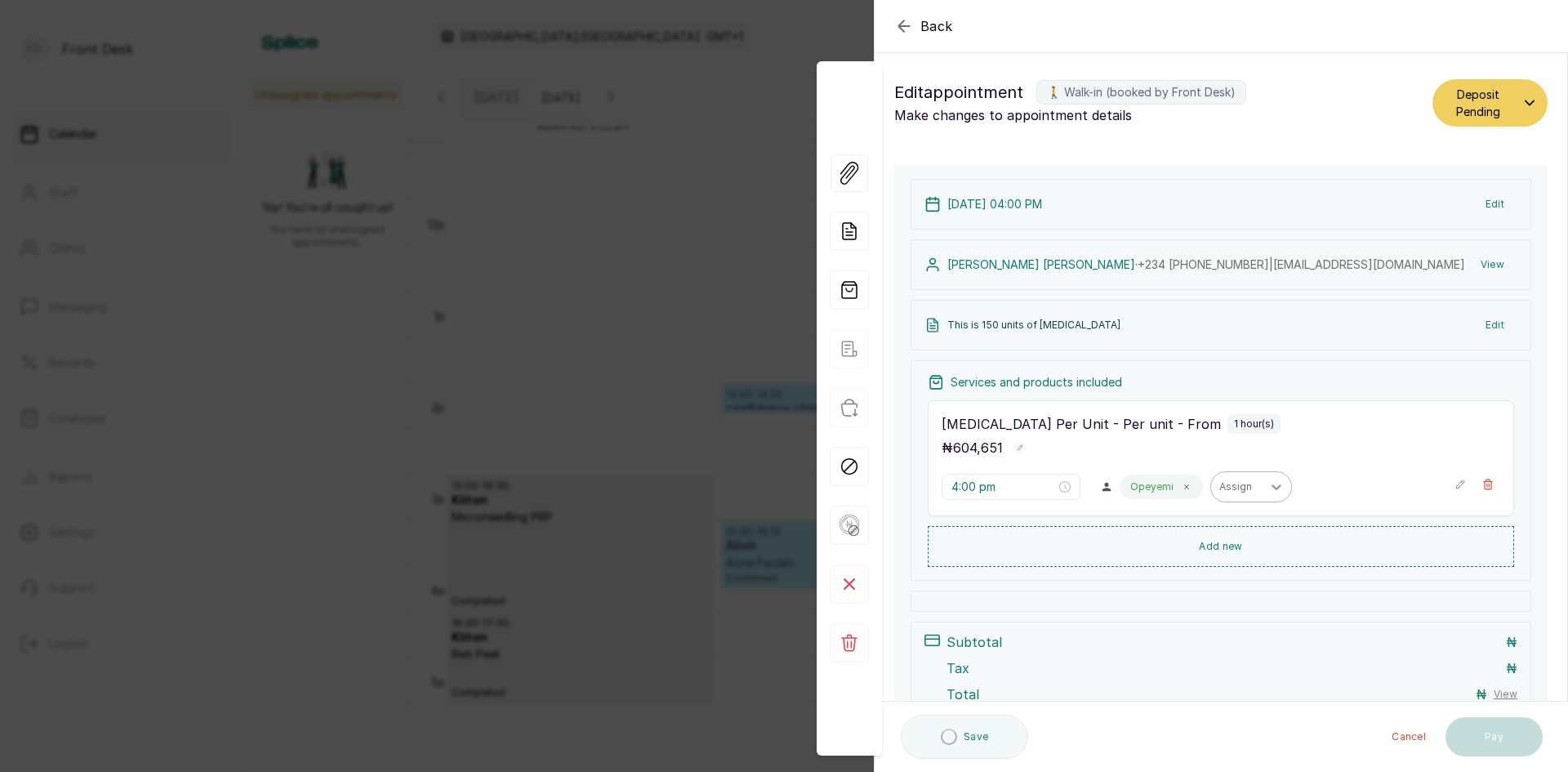
click at [1183, 486] on icon at bounding box center [1187, 486] width 8 height 8
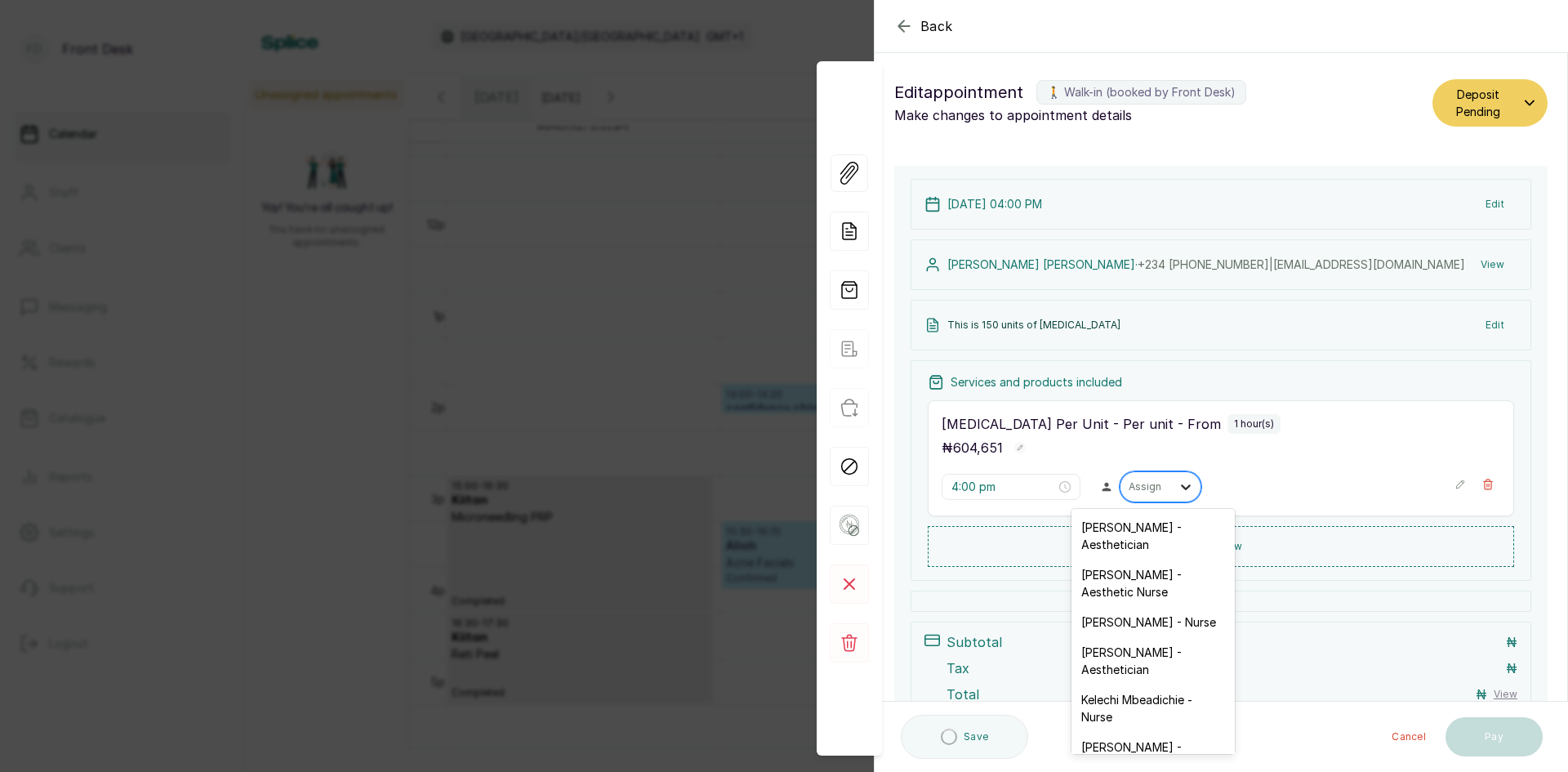
click at [1178, 486] on icon at bounding box center [1186, 486] width 17 height 17
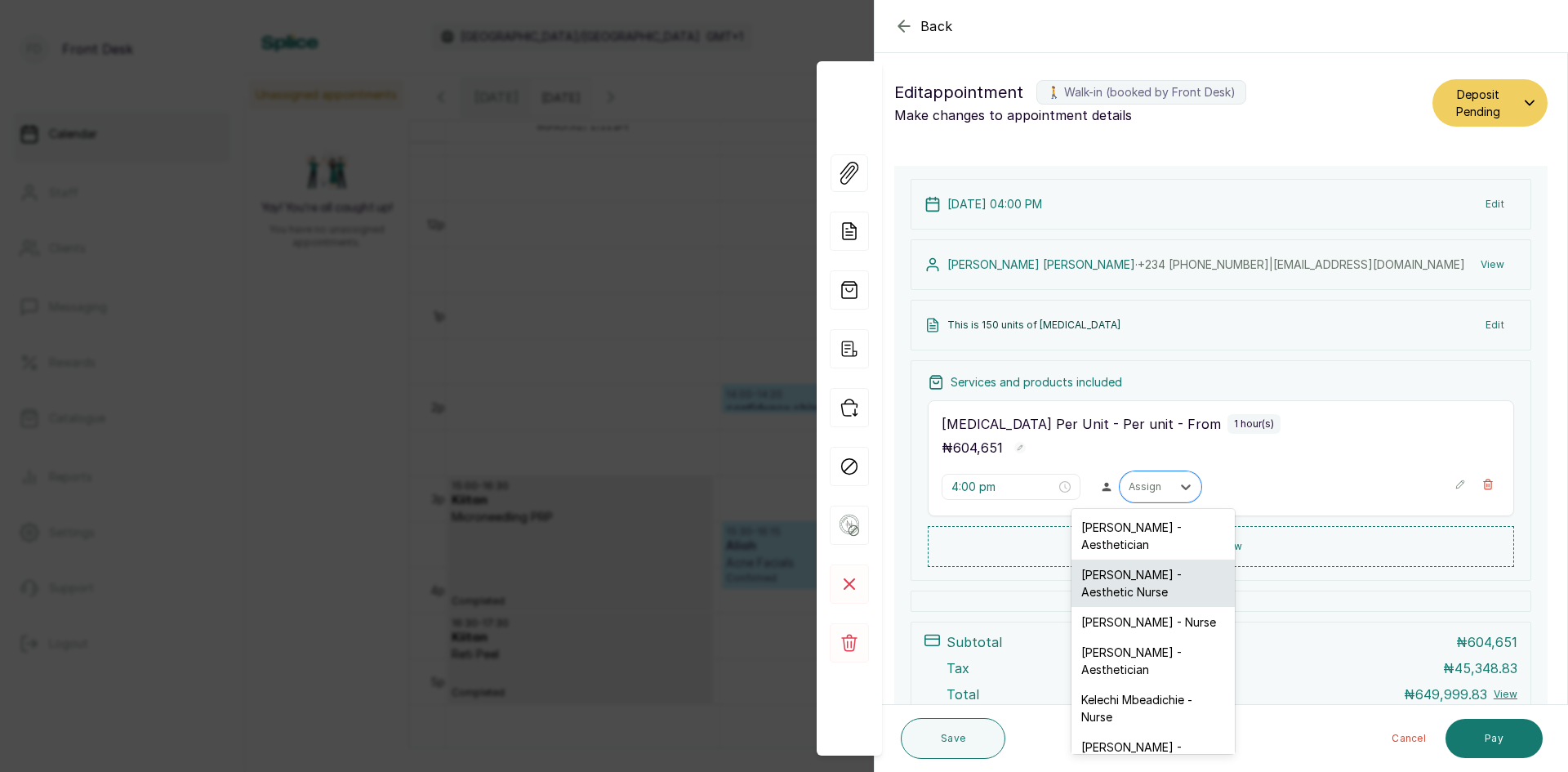
click at [1164, 588] on div "[PERSON_NAME] - Aesthetic Nurse" at bounding box center [1153, 583] width 163 height 48
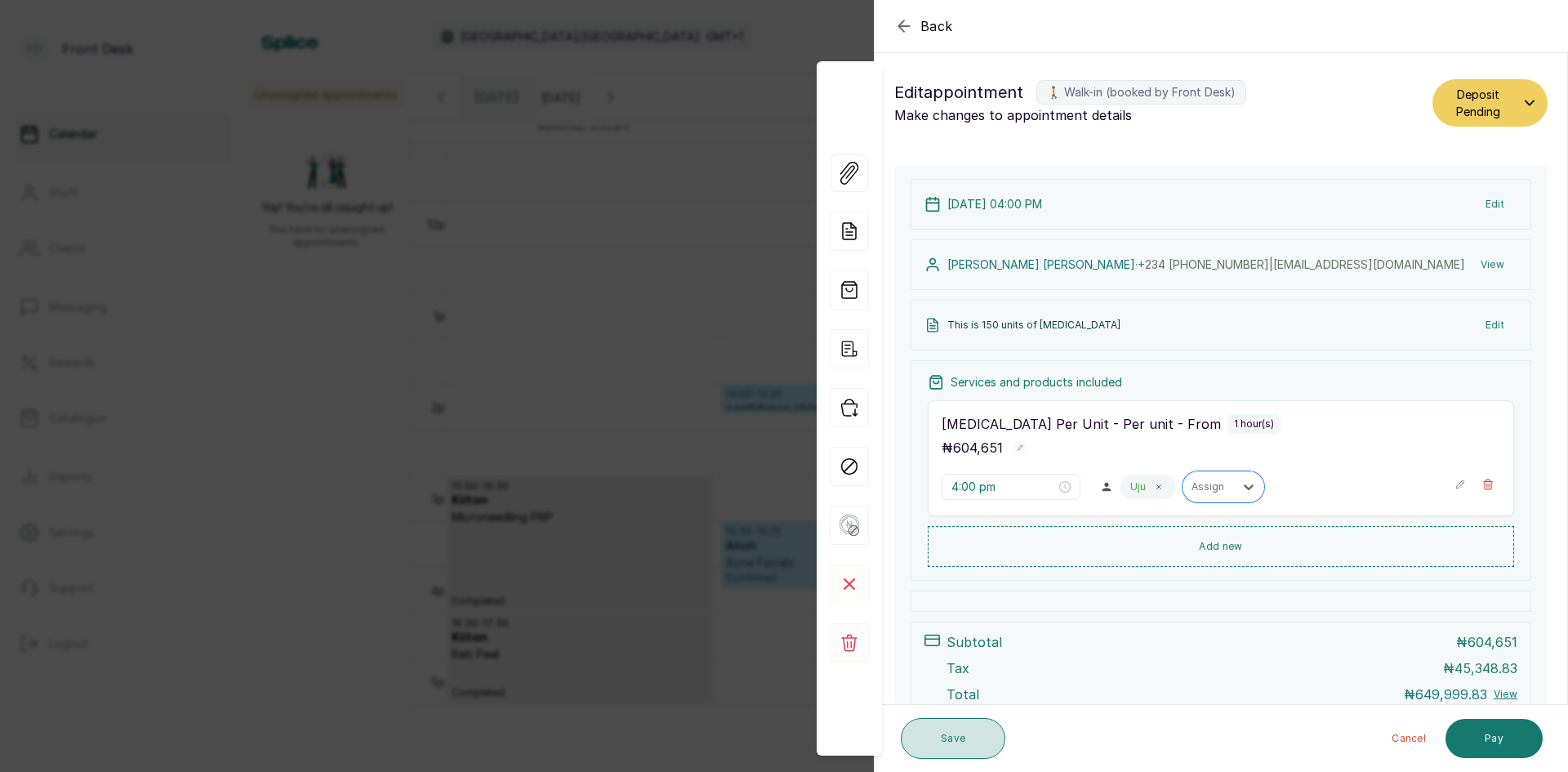
click at [982, 739] on button "Save" at bounding box center [953, 738] width 105 height 41
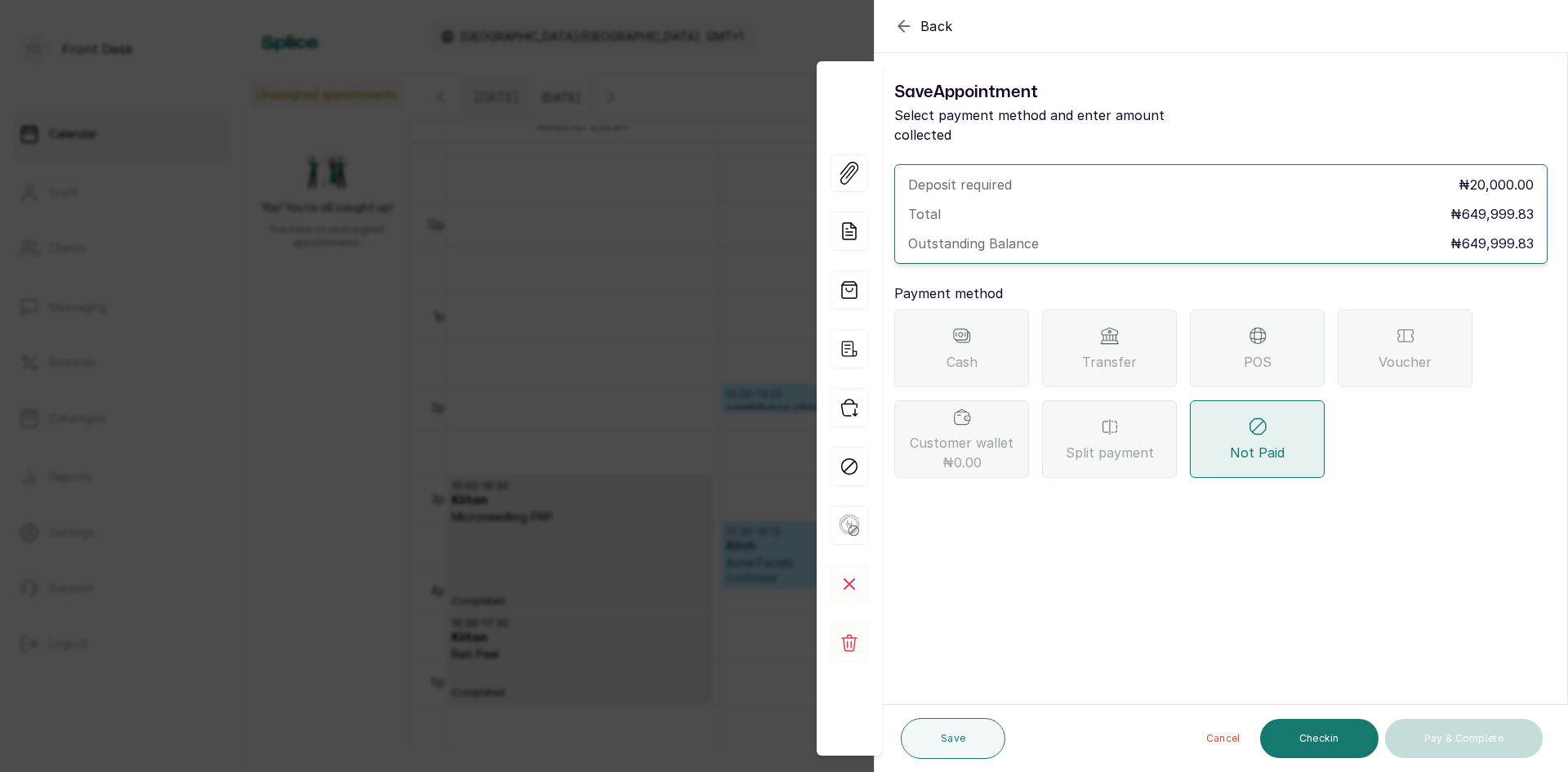
click at [926, 26] on span "Back" at bounding box center [936, 26] width 33 height 19
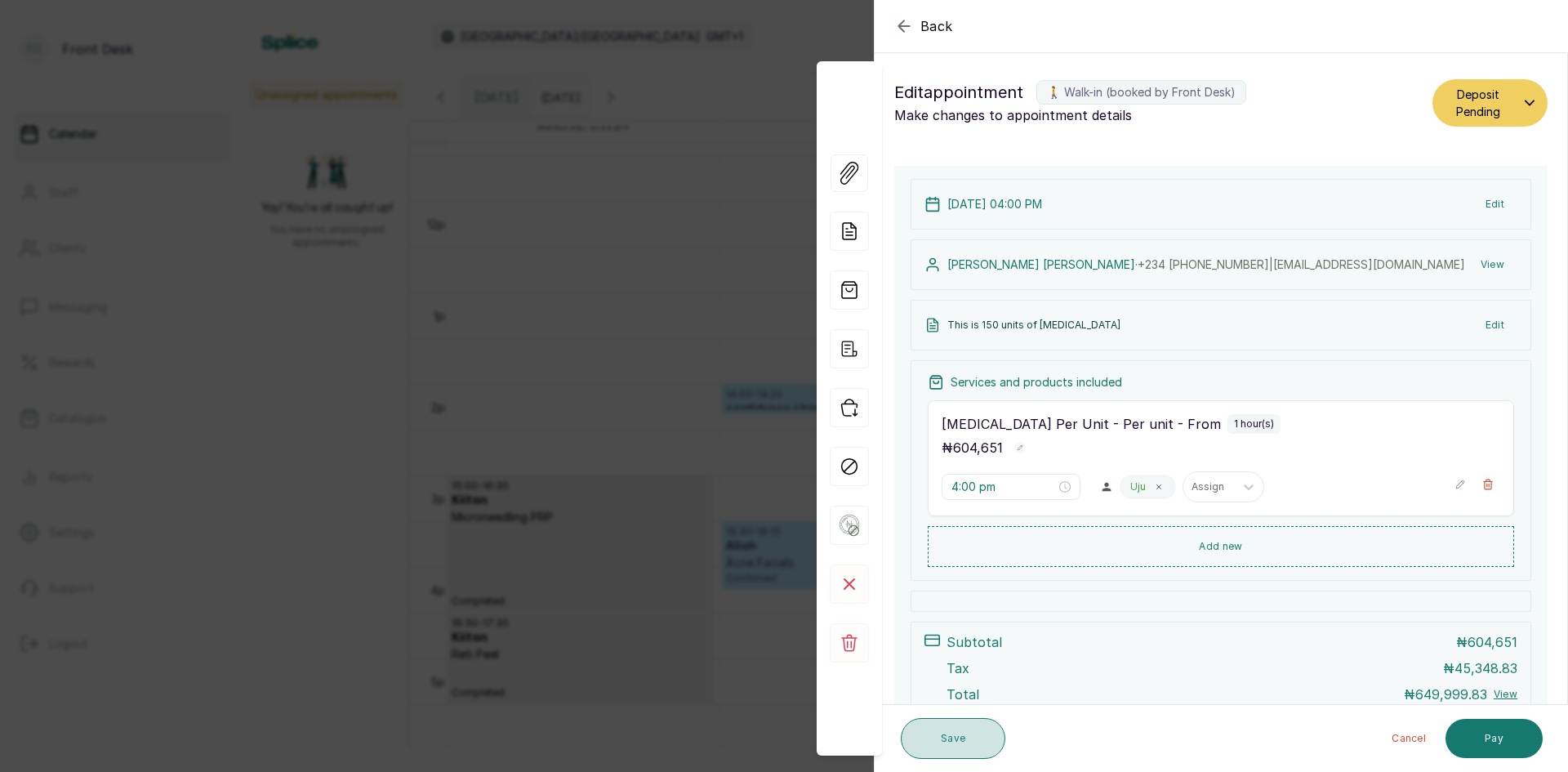
click at [945, 742] on button "Save" at bounding box center [953, 738] width 105 height 41
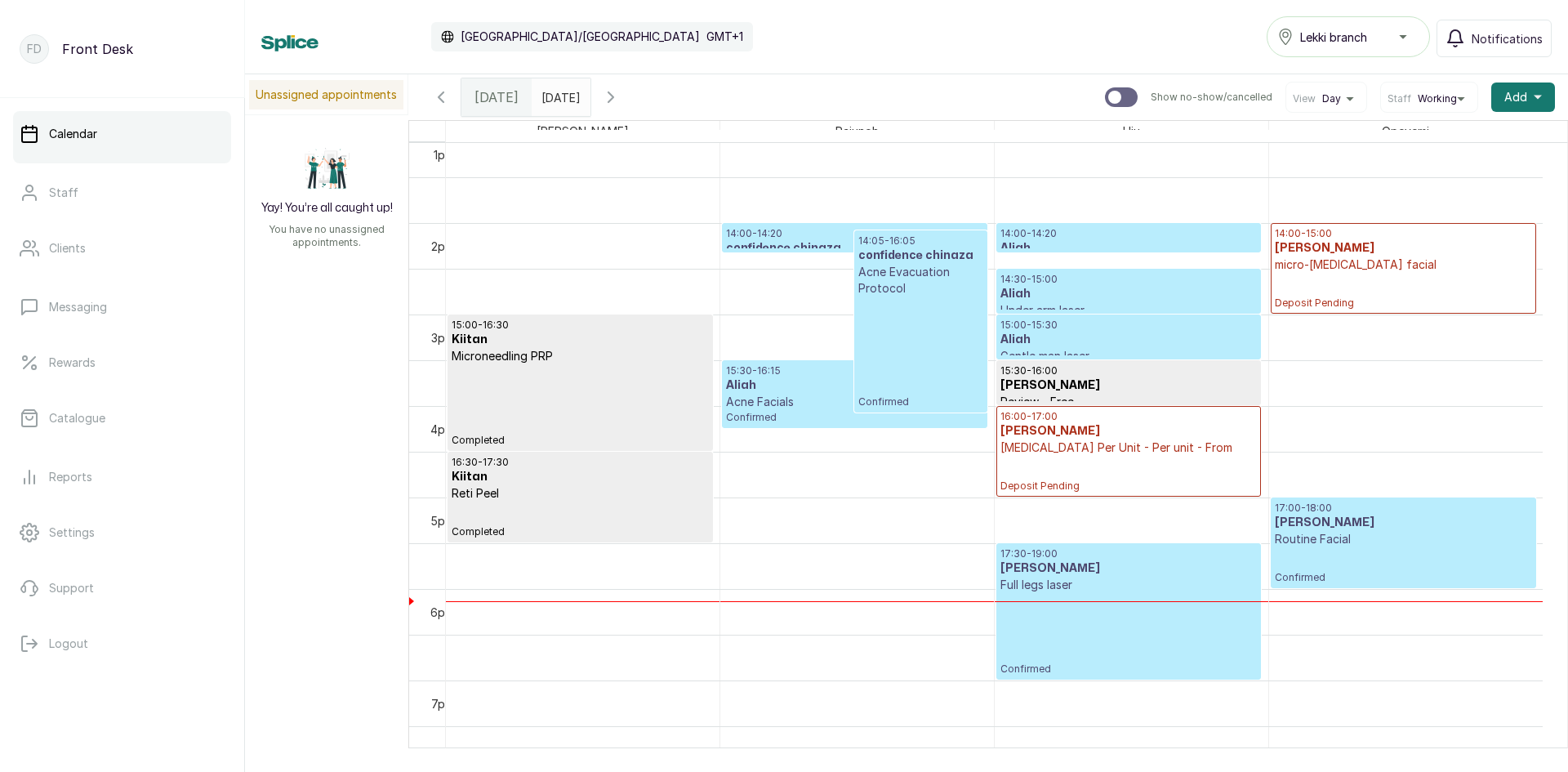
scroll to position [1203, 0]
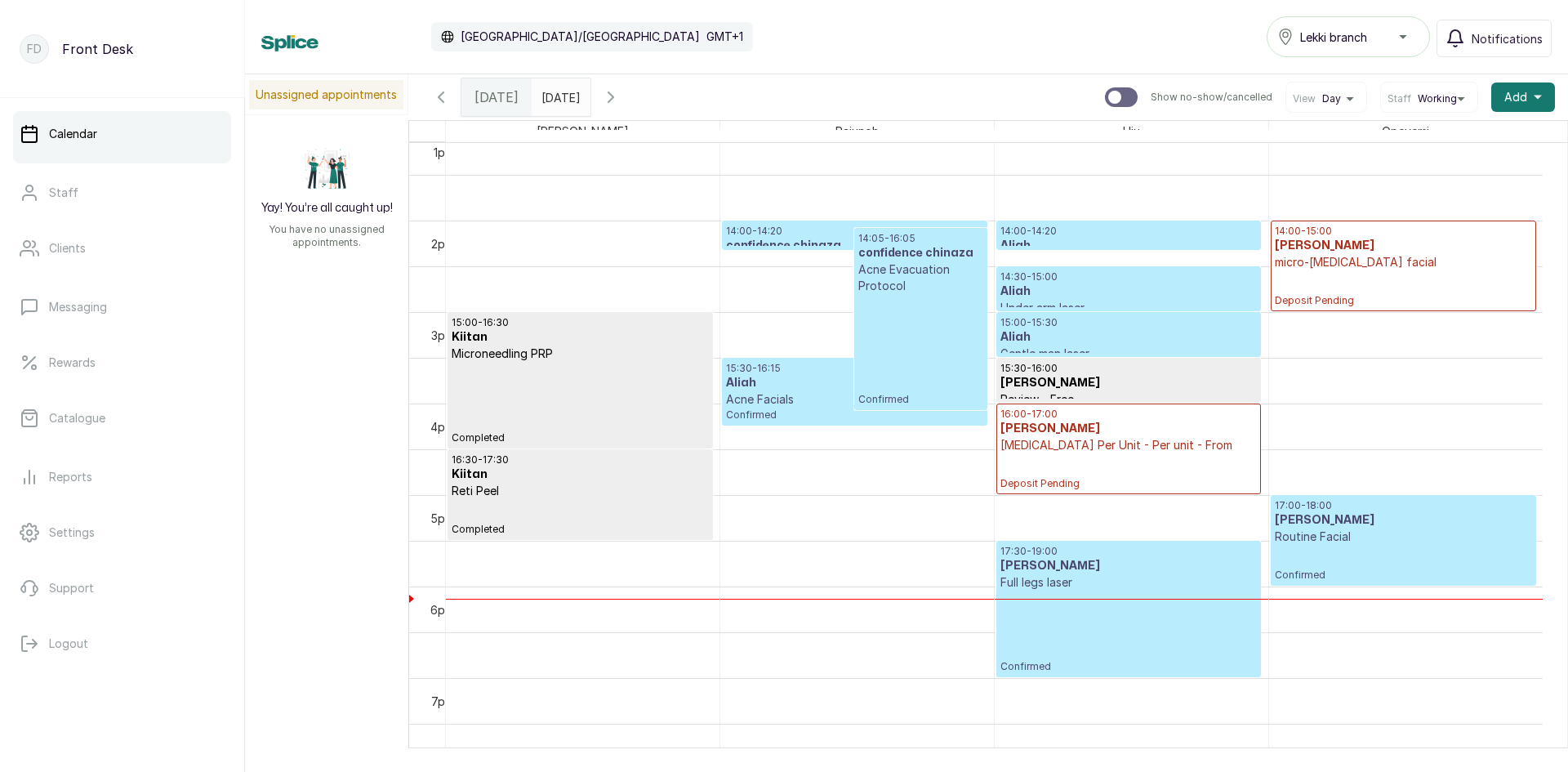
click at [1178, 444] on p "[MEDICAL_DATA] Per Unit - Per unit - From" at bounding box center [1129, 445] width 256 height 17
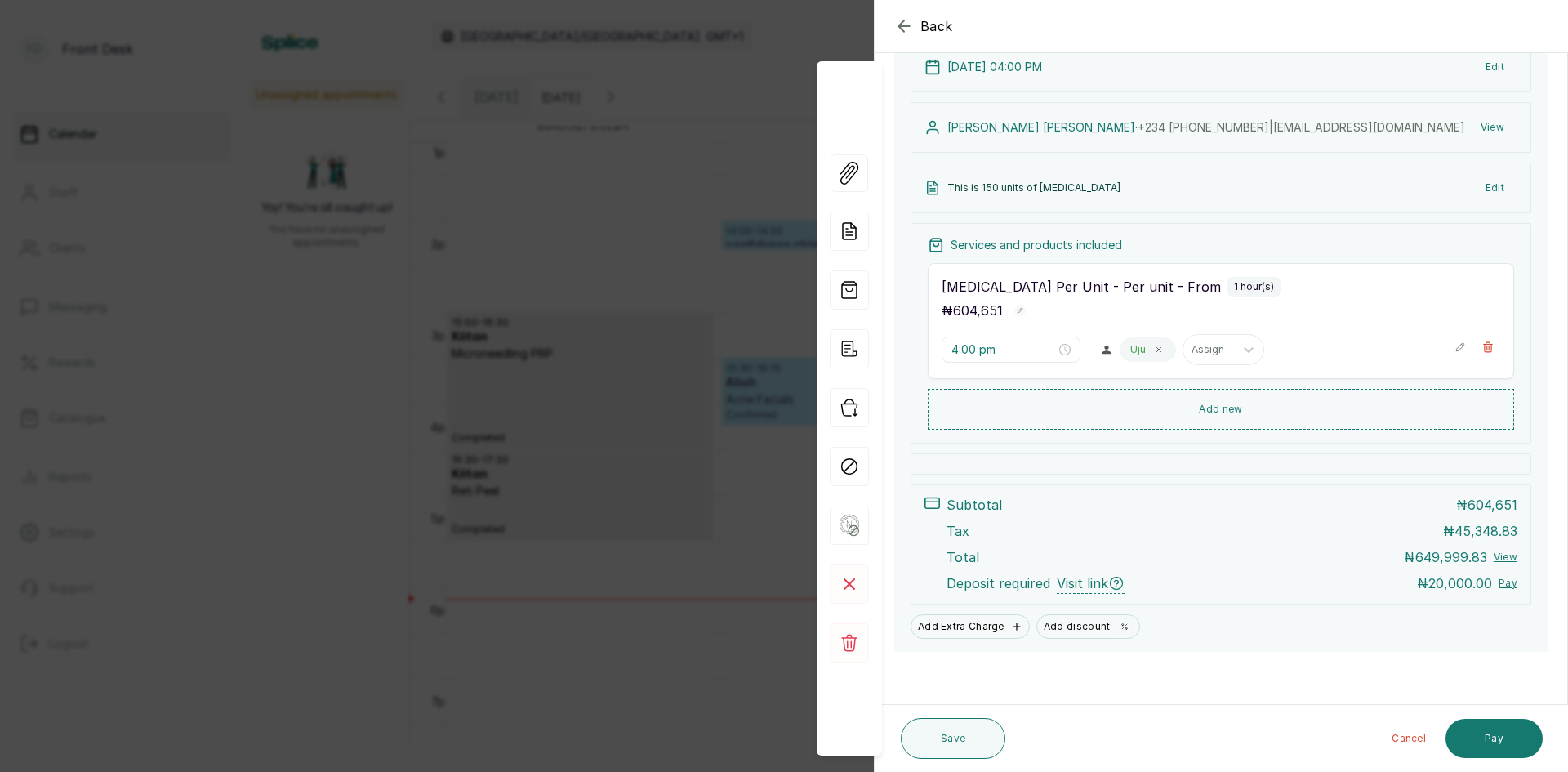
scroll to position [142, 0]
click at [1490, 734] on button "Pay" at bounding box center [1494, 738] width 97 height 39
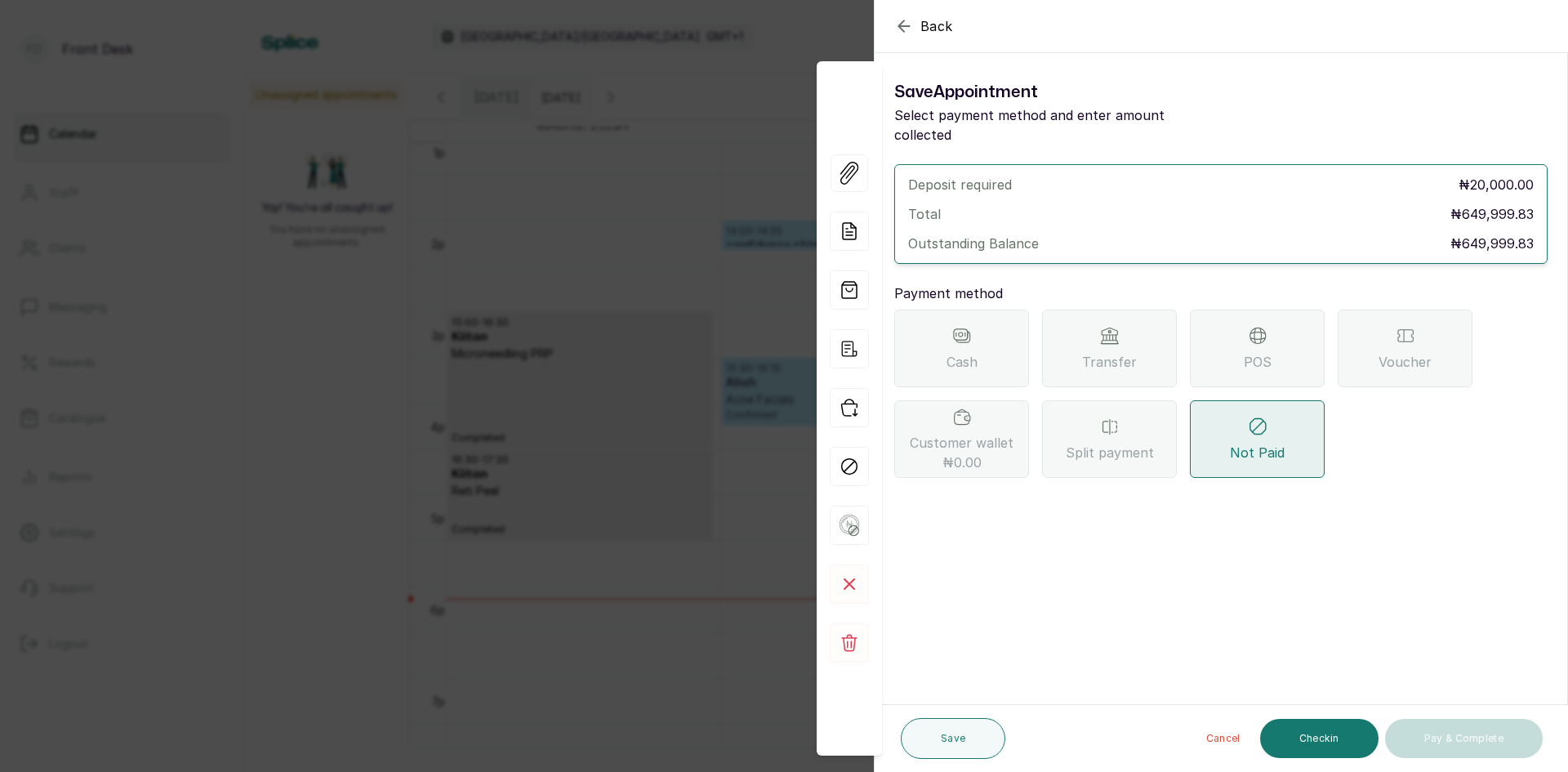
click at [1101, 352] on span "Transfer" at bounding box center [1109, 361] width 54 height 19
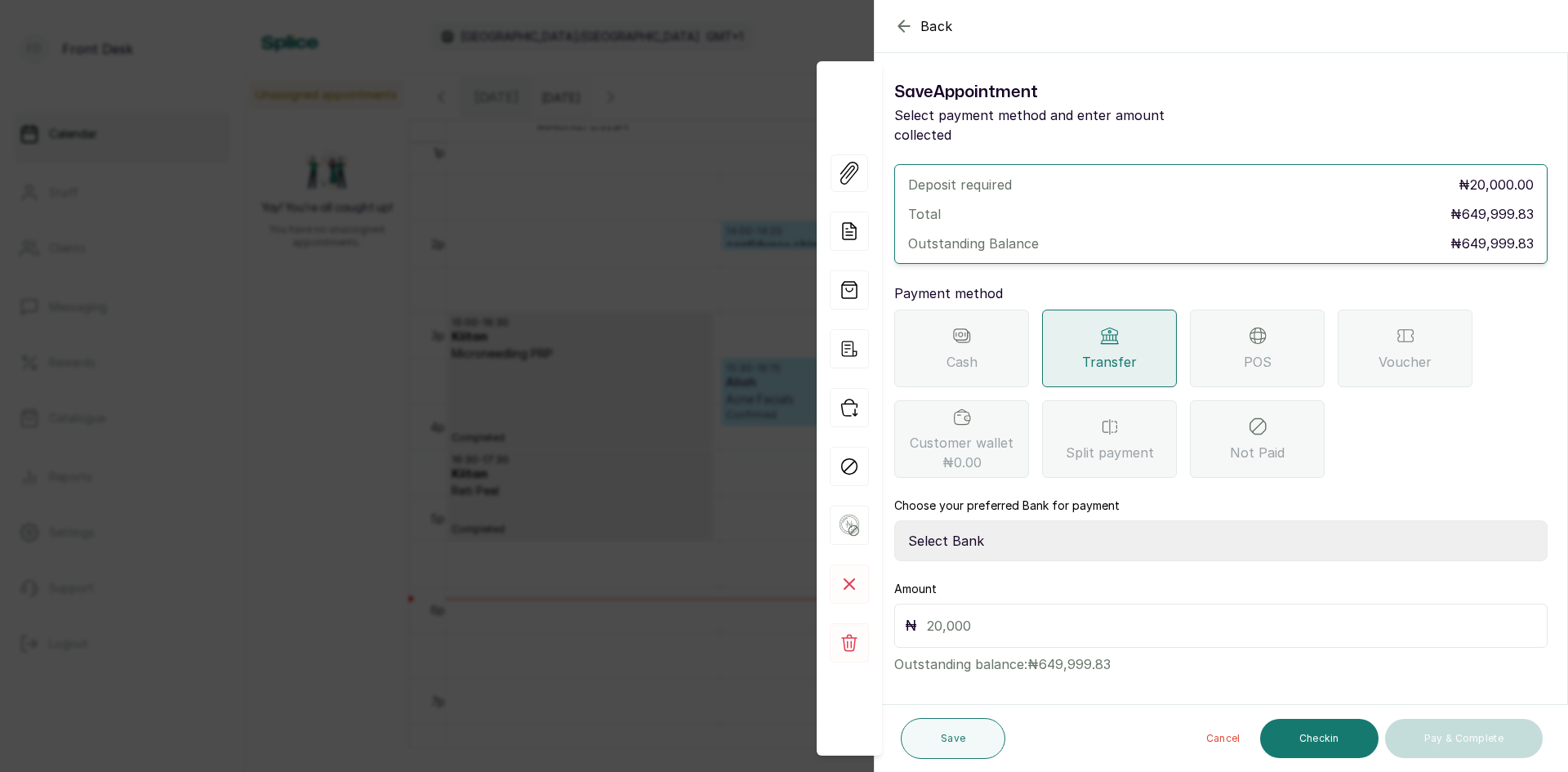
click at [1037, 520] on select "Select Bank [PERSON_NAME] Fairmoney Microfinance Bank SKN ANALYTICS MED AESTH. …" at bounding box center [1221, 540] width 653 height 41
select select "43272bc0-21c6-4b19-b9fb-c2093b8603c2"
click at [895, 520] on select "Select Bank [PERSON_NAME] Fairmoney Microfinance Bank SKN ANALYTICS MED AESTH. …" at bounding box center [1221, 540] width 653 height 41
click at [1074, 614] on input "text" at bounding box center [1232, 625] width 611 height 23
type input "20,000"
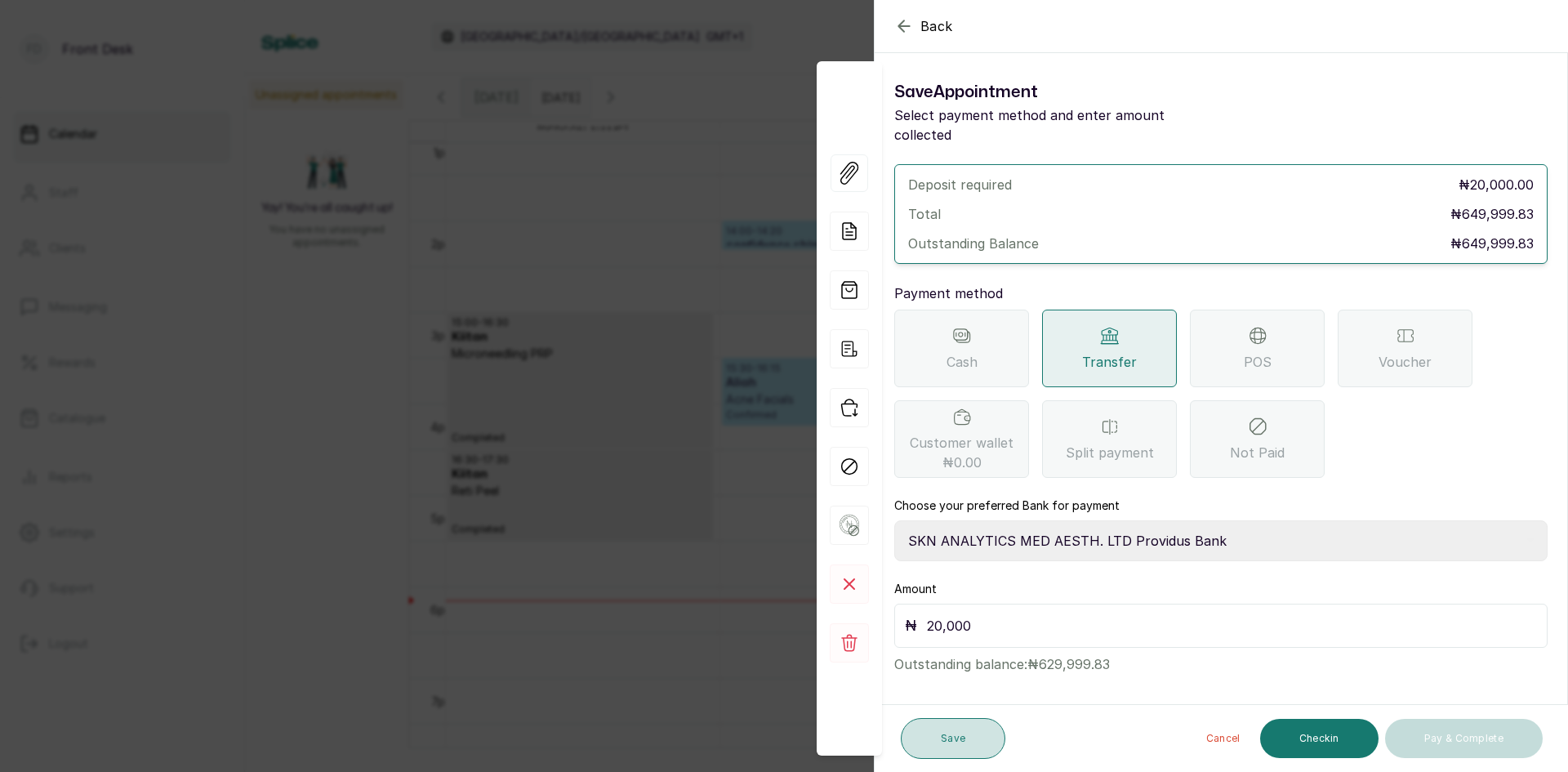
click at [944, 734] on button "Save" at bounding box center [953, 738] width 105 height 41
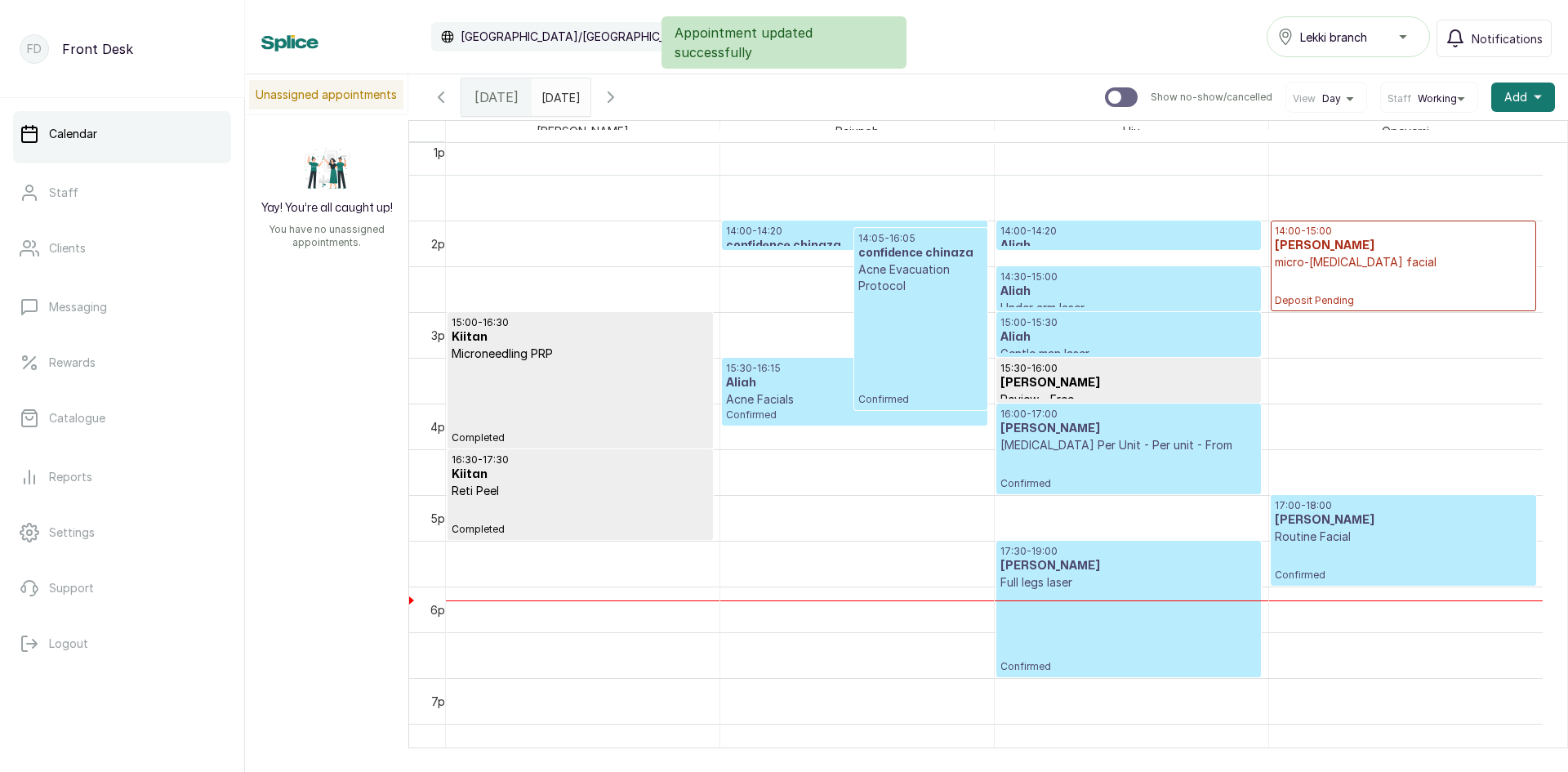
click at [1105, 454] on div "16:00 - 17:00 [PERSON_NAME] [MEDICAL_DATA] Per Unit - Per unit - From Confirmed" at bounding box center [1129, 449] width 256 height 82
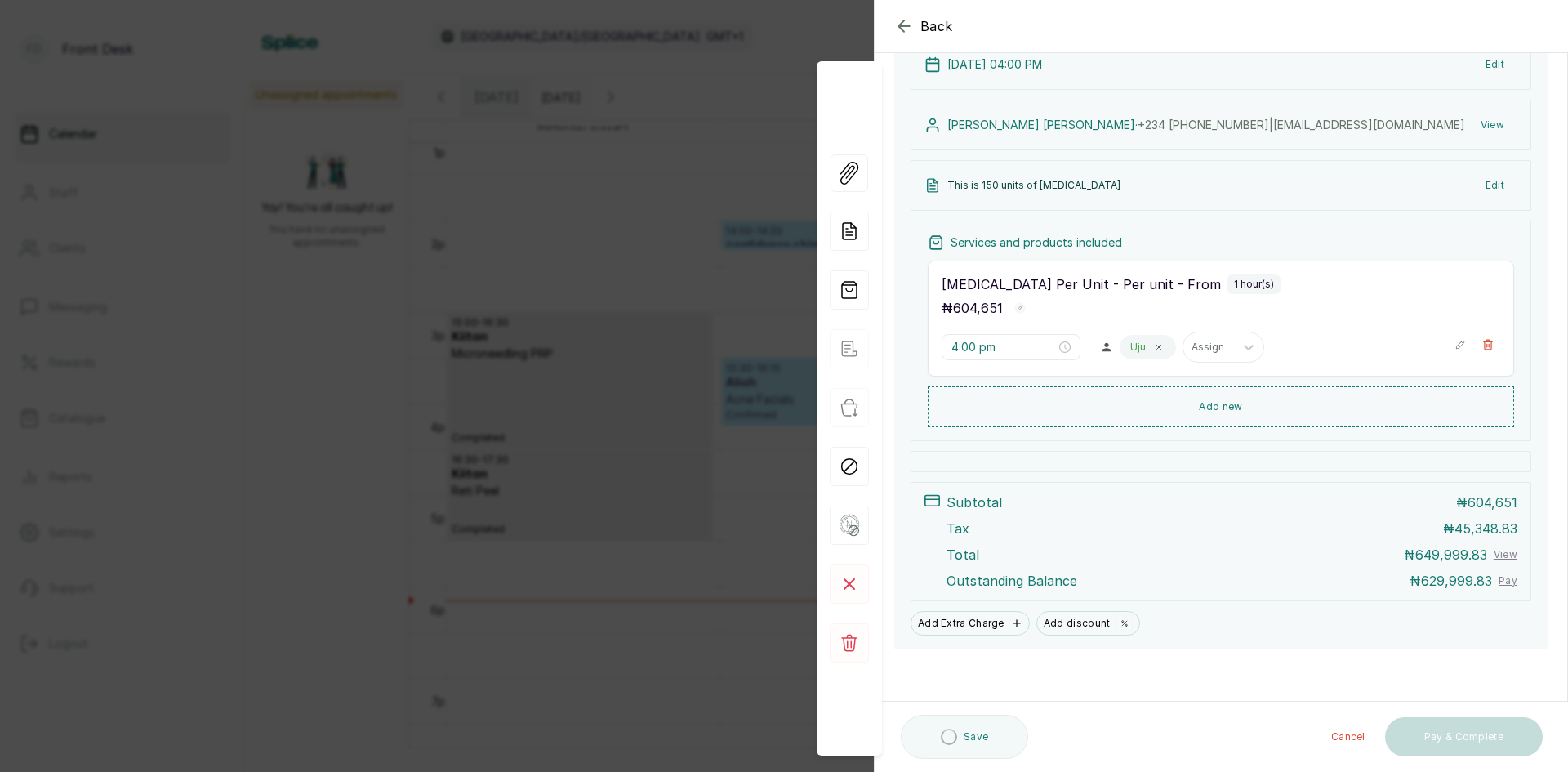
scroll to position [205, 0]
click at [1488, 736] on button "Pay & Complete" at bounding box center [1464, 738] width 157 height 39
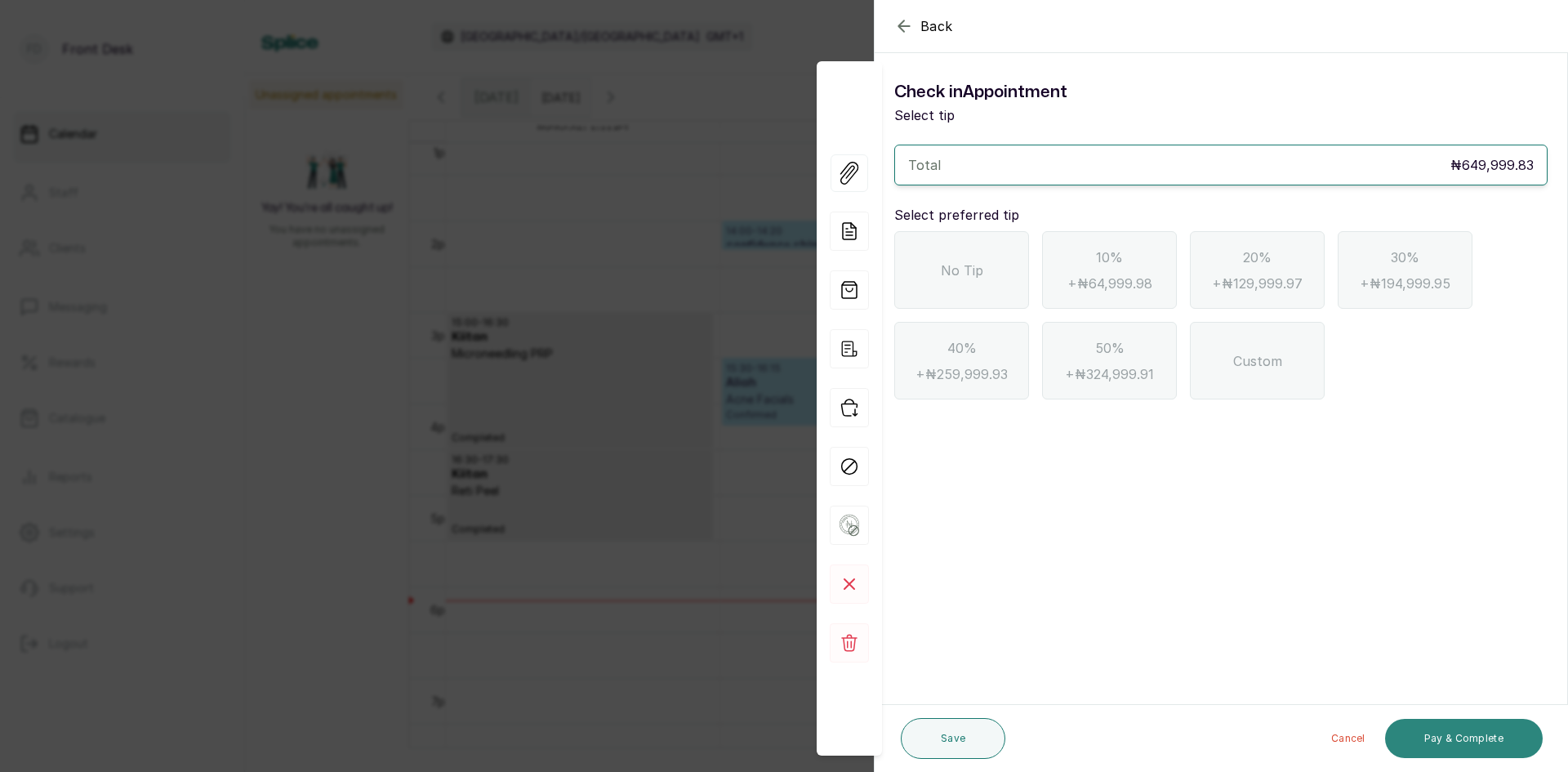
scroll to position [0, 0]
click at [993, 265] on div "No Tip" at bounding box center [962, 270] width 135 height 78
click at [1458, 733] on button "Pay & Complete" at bounding box center [1464, 738] width 157 height 39
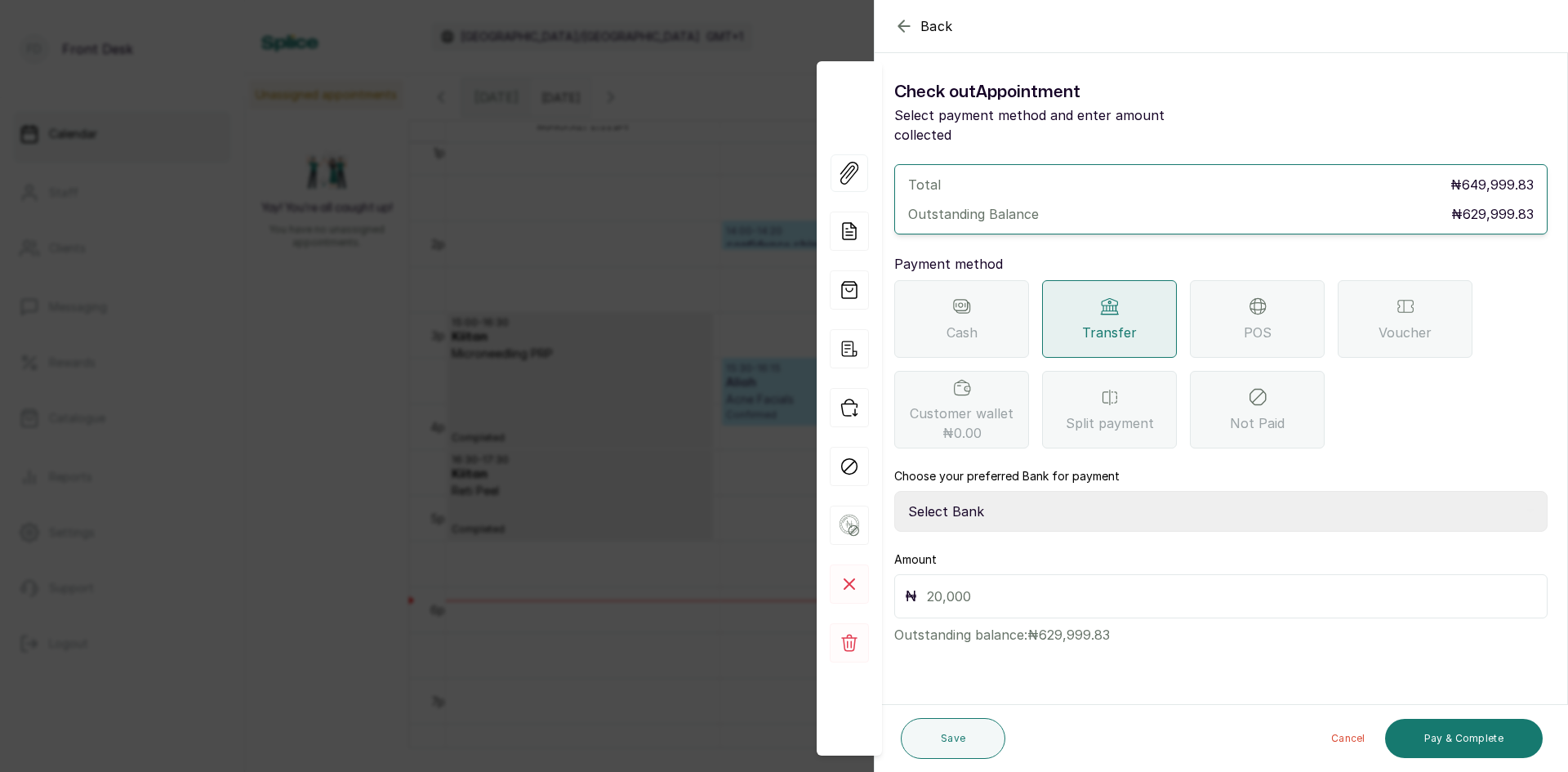
click at [970, 491] on select "Select Bank [PERSON_NAME] Fairmoney Microfinance Bank SKN ANALYTICS MED AESTH. …" at bounding box center [1221, 511] width 653 height 41
select select "43272bc0-21c6-4b19-b9fb-c2093b8603c2"
click at [895, 491] on select "Select Bank [PERSON_NAME] Fairmoney Microfinance Bank SKN ANALYTICS MED AESTH. …" at bounding box center [1221, 511] width 653 height 41
click at [1002, 584] on input "text" at bounding box center [1232, 595] width 611 height 23
type input "629,999.83"
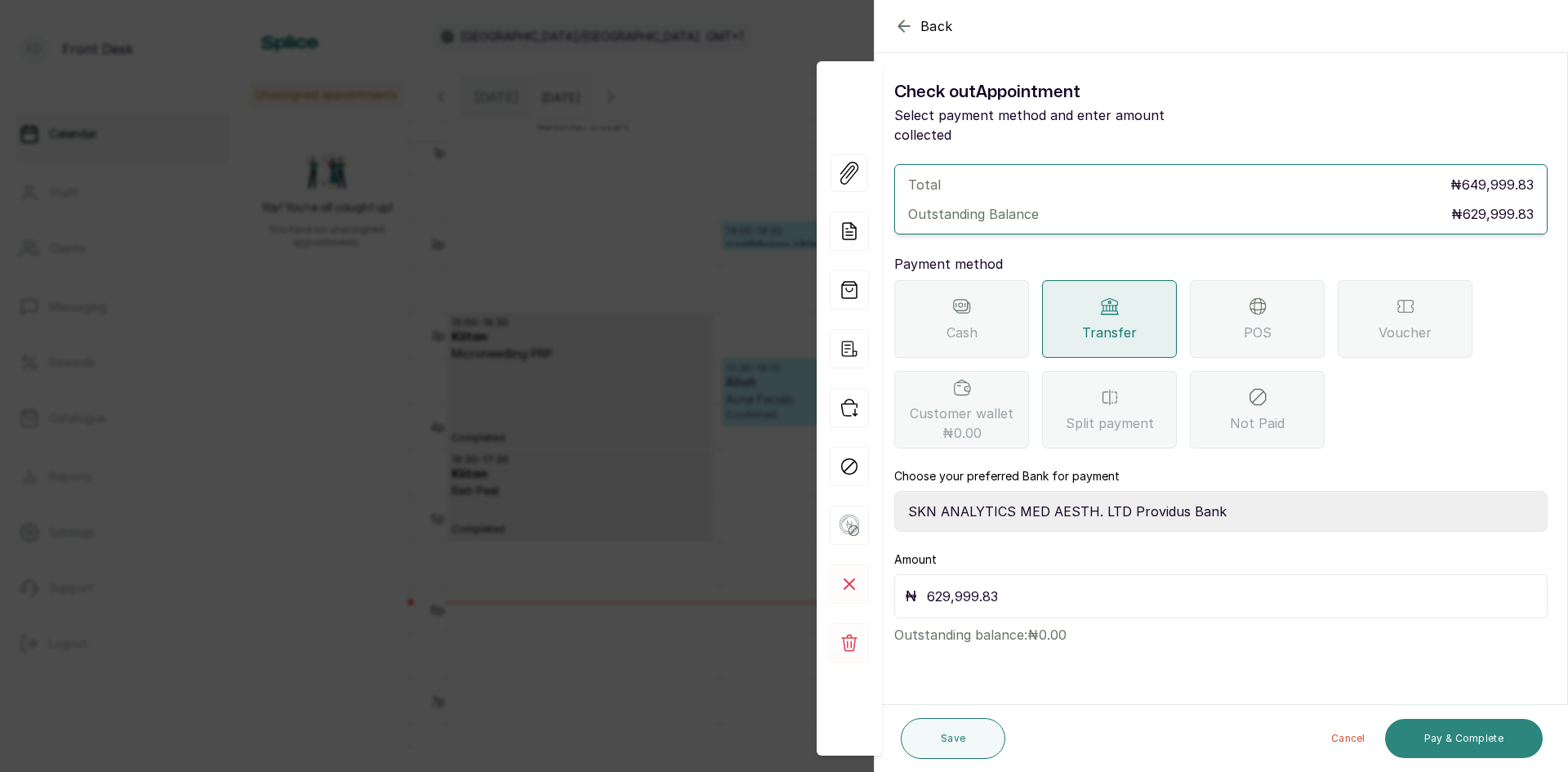
click at [1449, 737] on button "Pay & Complete" at bounding box center [1464, 738] width 157 height 39
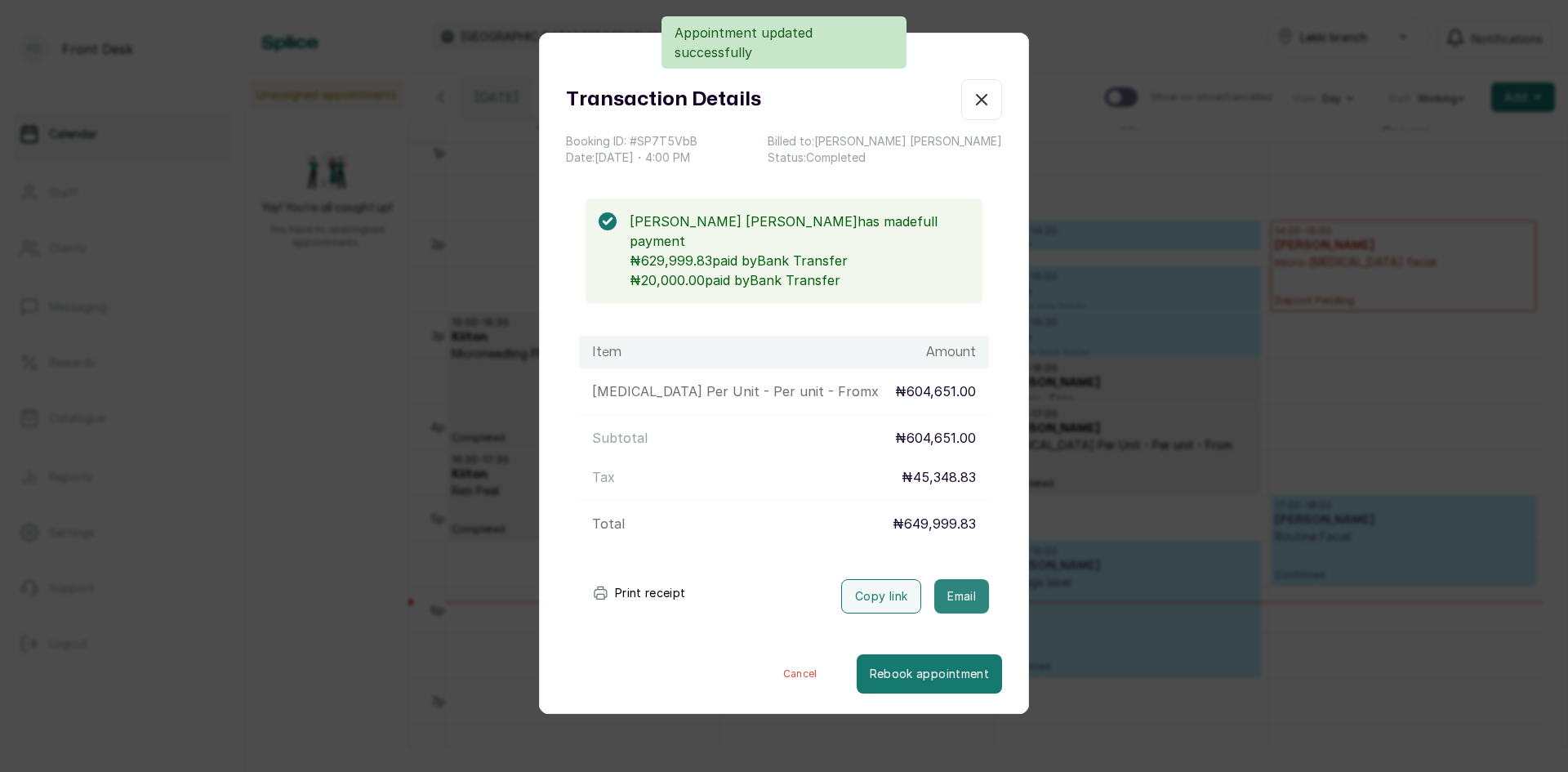
click at [953, 579] on button "Email" at bounding box center [962, 595] width 54 height 34
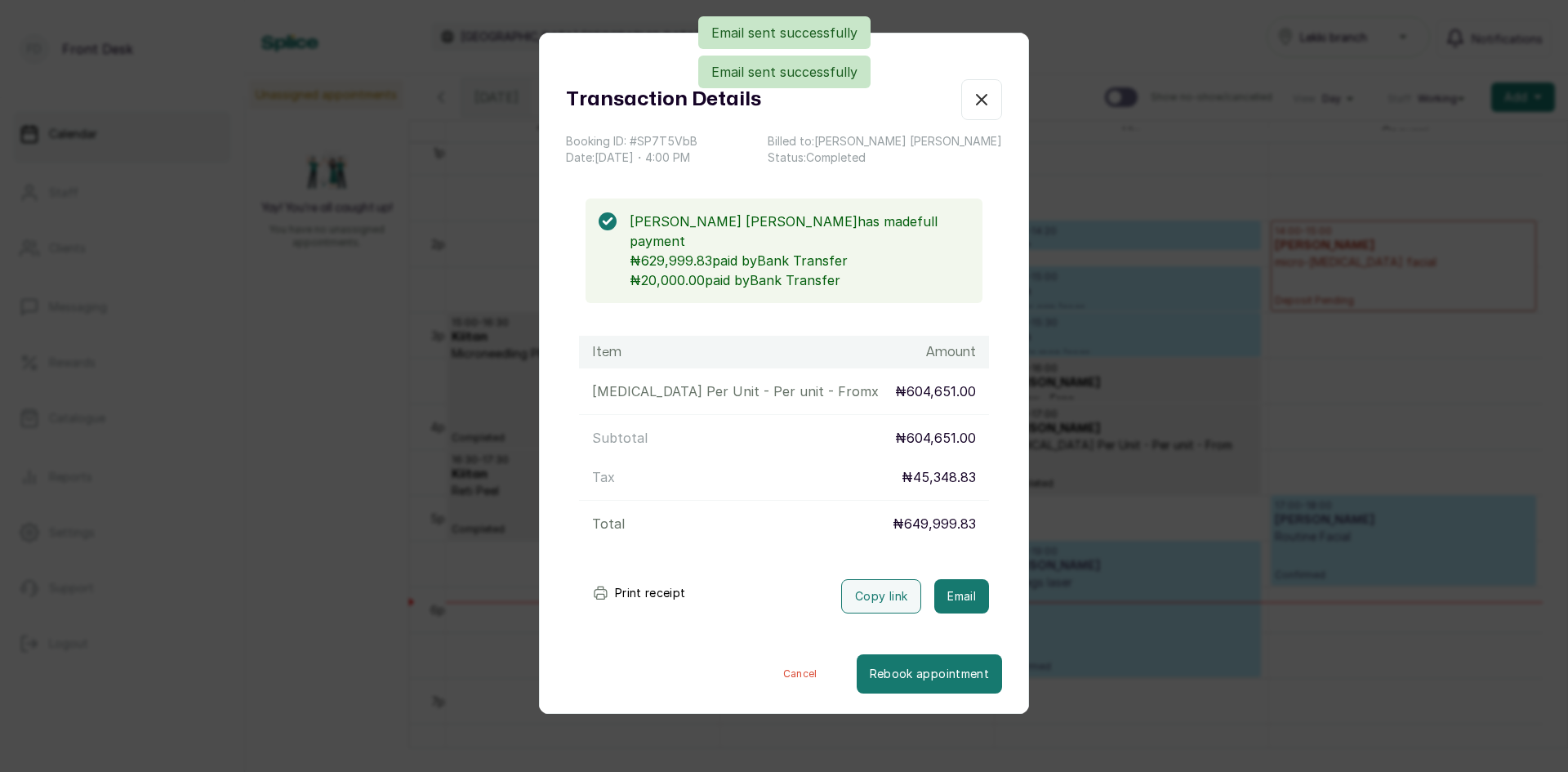
click at [1137, 532] on div "Transaction Details Booking ID: # SP7T5VbB Date: [DATE] ・ 4:00 PM Billed to: [P…" at bounding box center [784, 386] width 1568 height 772
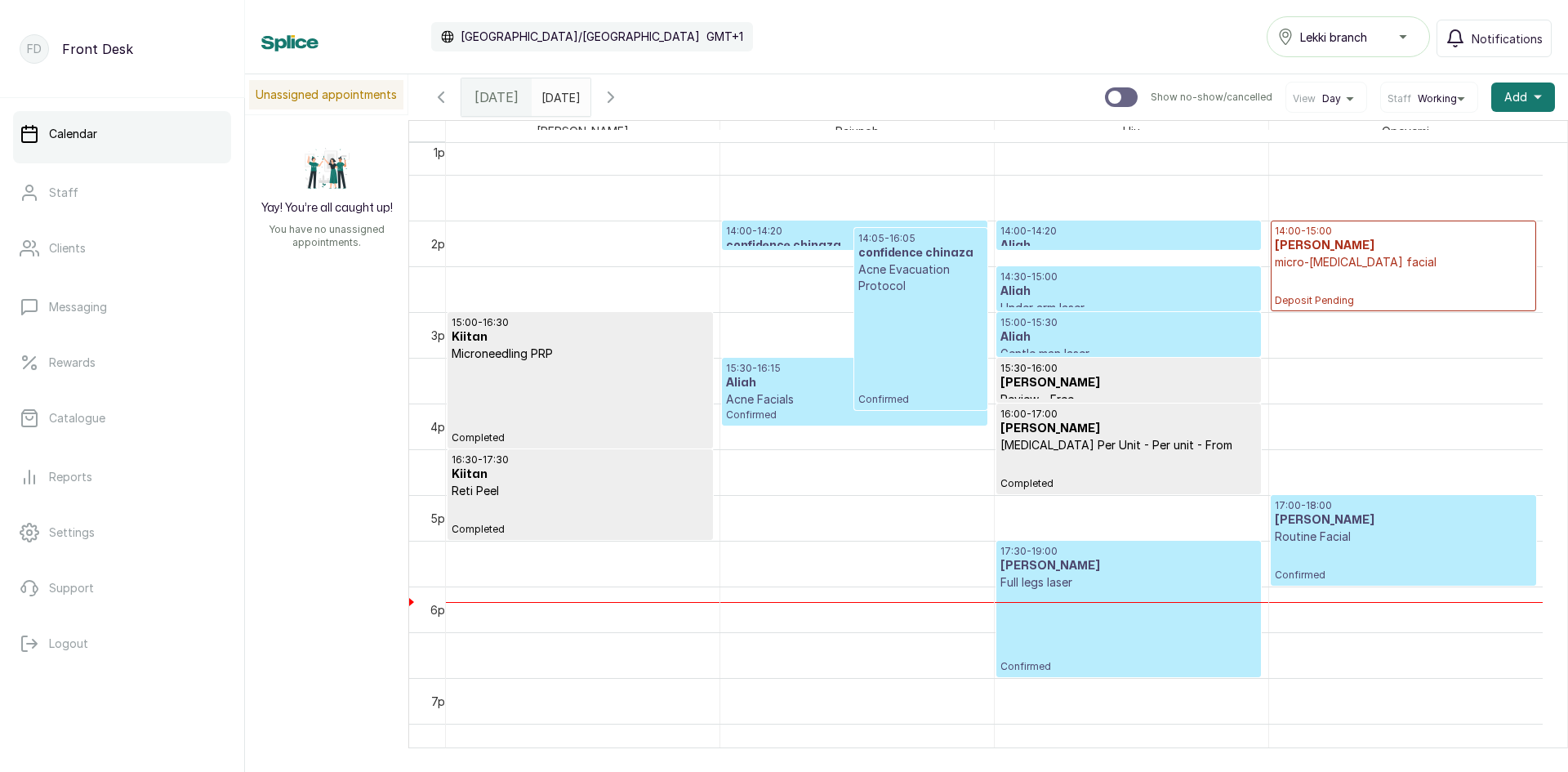
click at [894, 255] on h3 "confidence chinaza" at bounding box center [921, 254] width 124 height 17
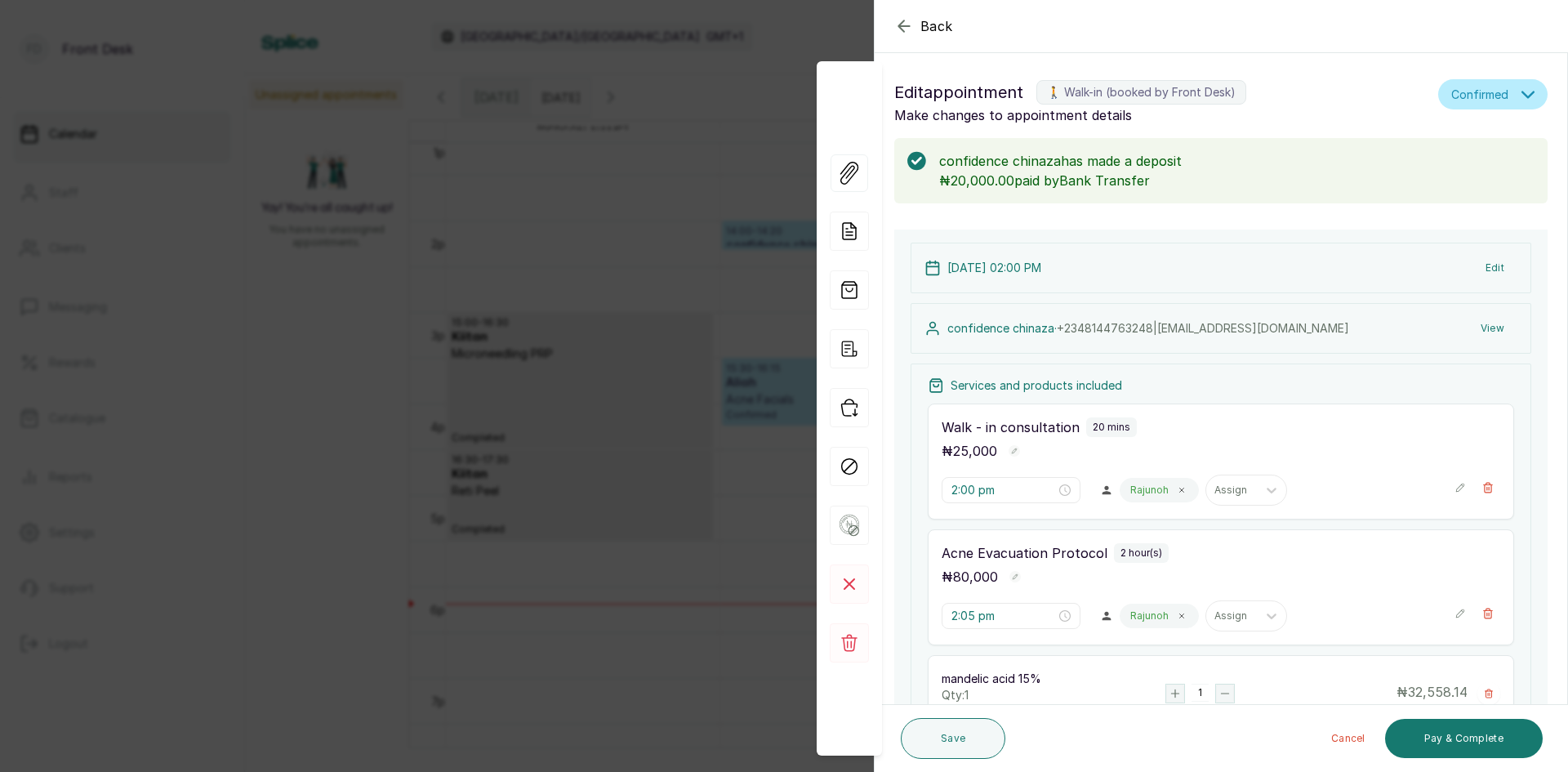
click at [636, 493] on div "Back Appointment Details Edit appointment 🚶 Walk-in (booked by Front Desk) Make…" at bounding box center [784, 386] width 1568 height 772
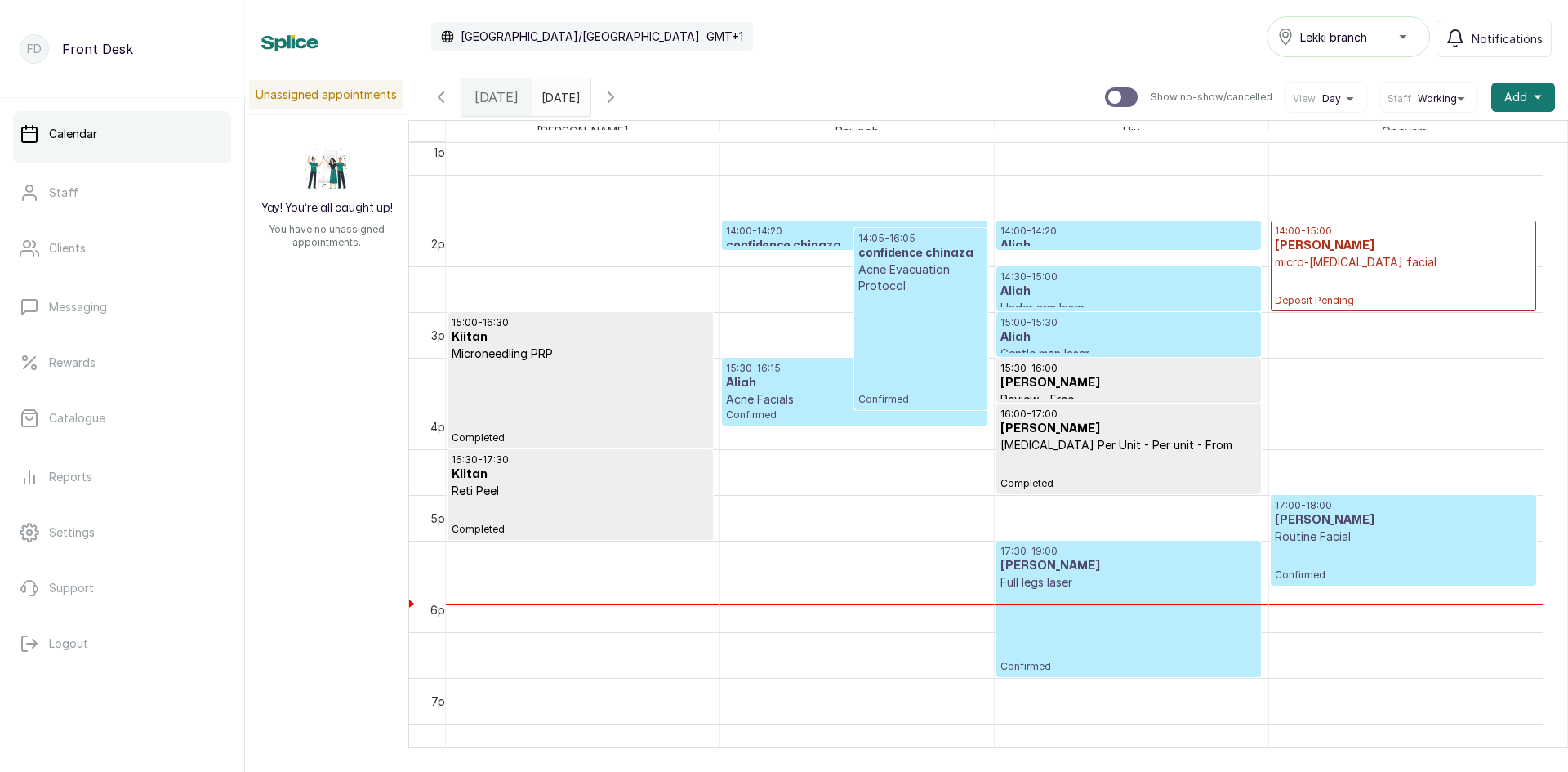
type input "dd/MM/yyyy"
click at [550, 100] on input "dd/MM/yyyy" at bounding box center [545, 93] width 26 height 28
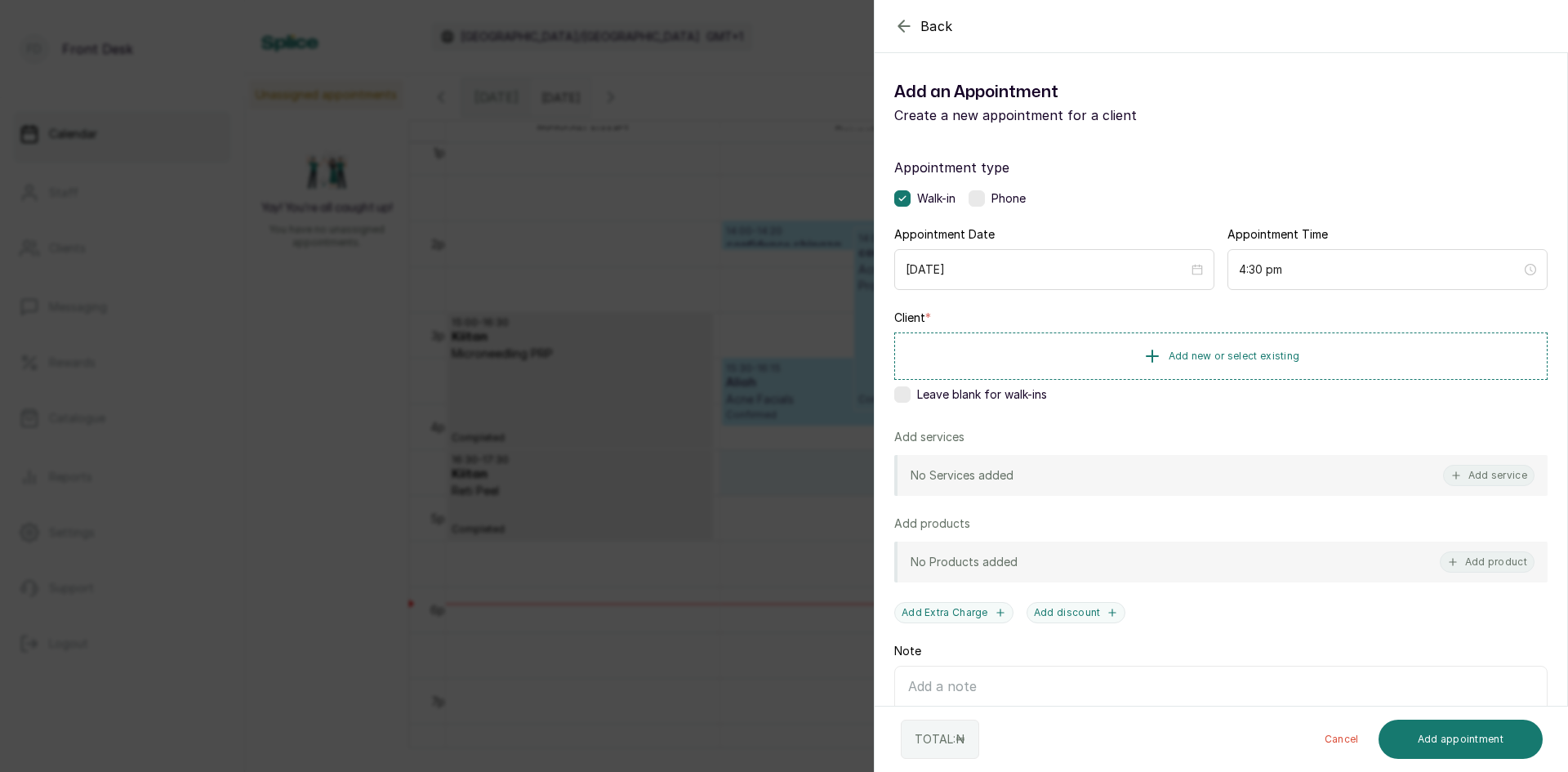
click at [346, 463] on div "Back Add Appointment Add an Appointment Create a new appointment for a client A…" at bounding box center [784, 386] width 1568 height 772
type input "dd/MM/yyyy"
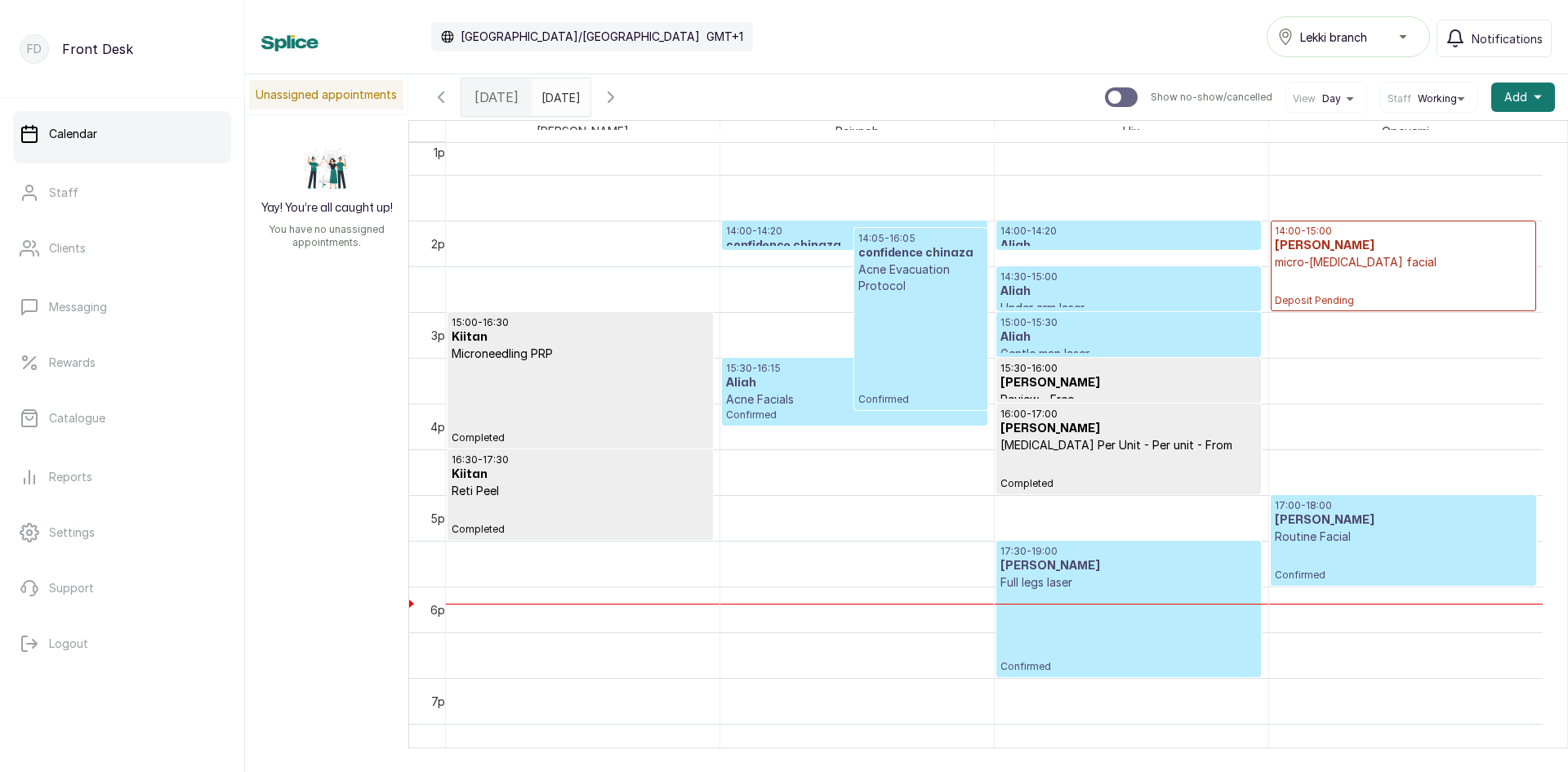
click at [538, 90] on input "dd/MM/yyyy" at bounding box center [545, 93] width 26 height 28
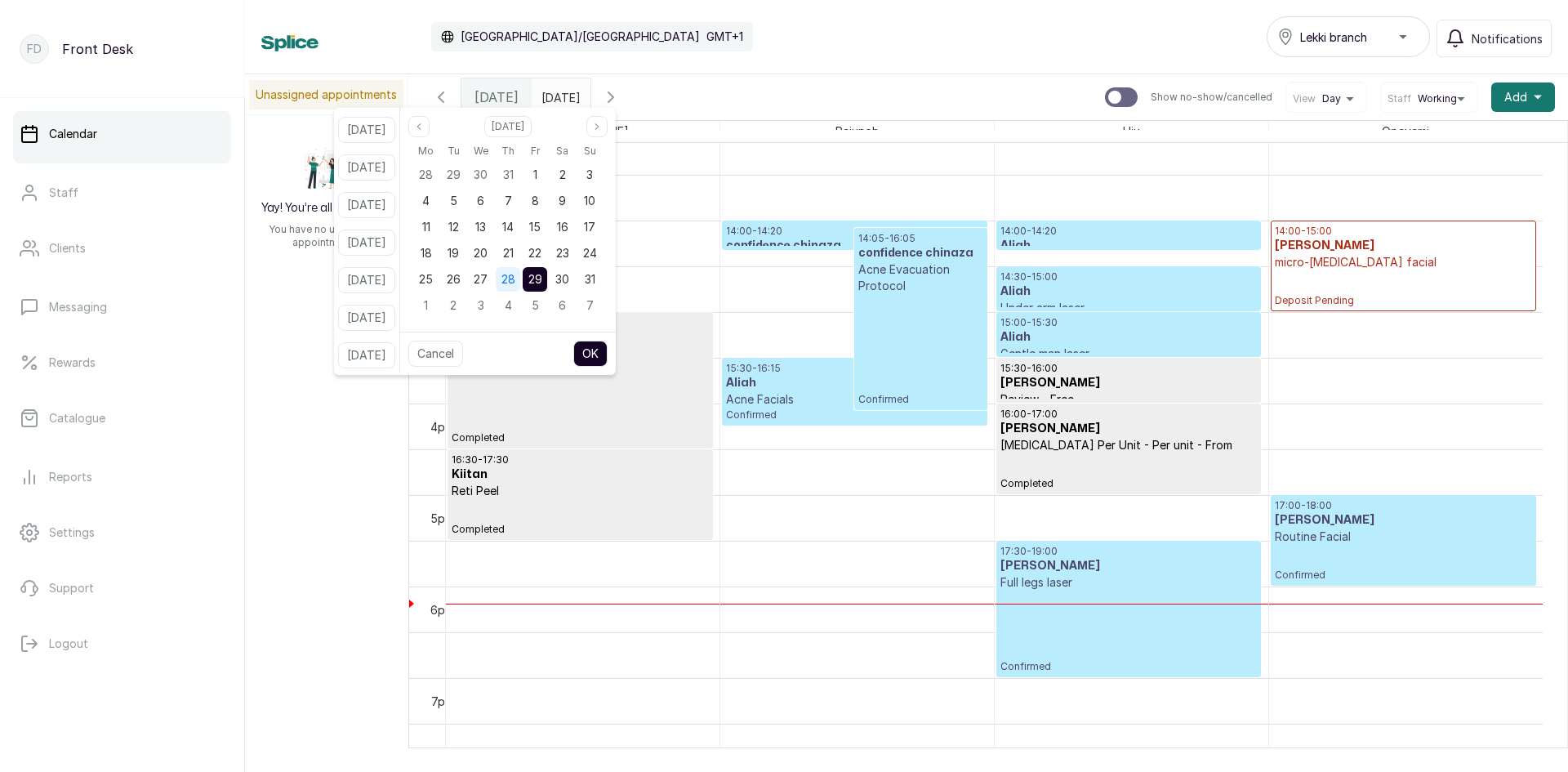
click at [515, 275] on span "28" at bounding box center [508, 279] width 14 height 14
click at [598, 347] on button "OK" at bounding box center [591, 353] width 34 height 26
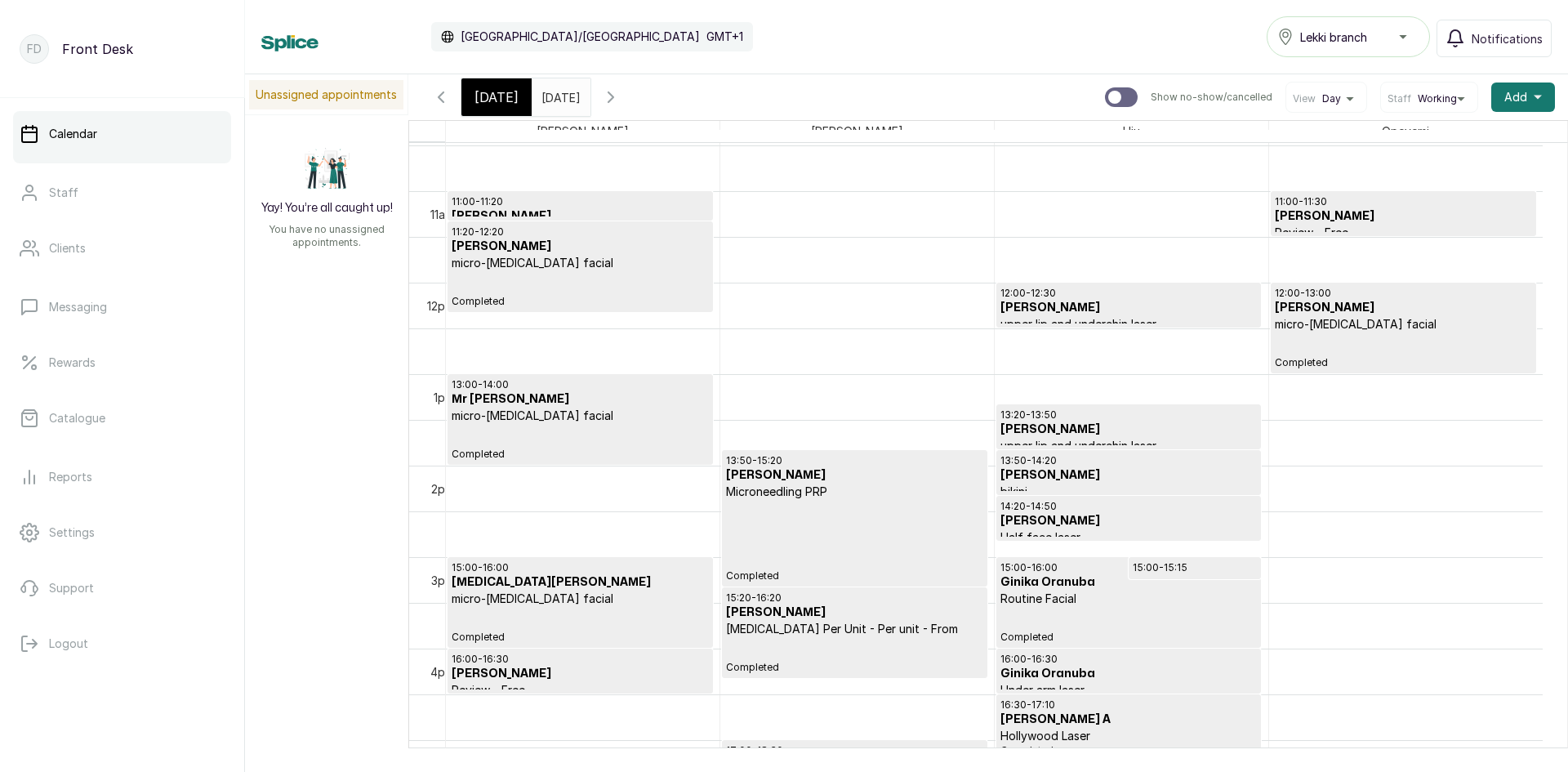
click at [559, 99] on input "[DATE]" at bounding box center [545, 93] width 26 height 28
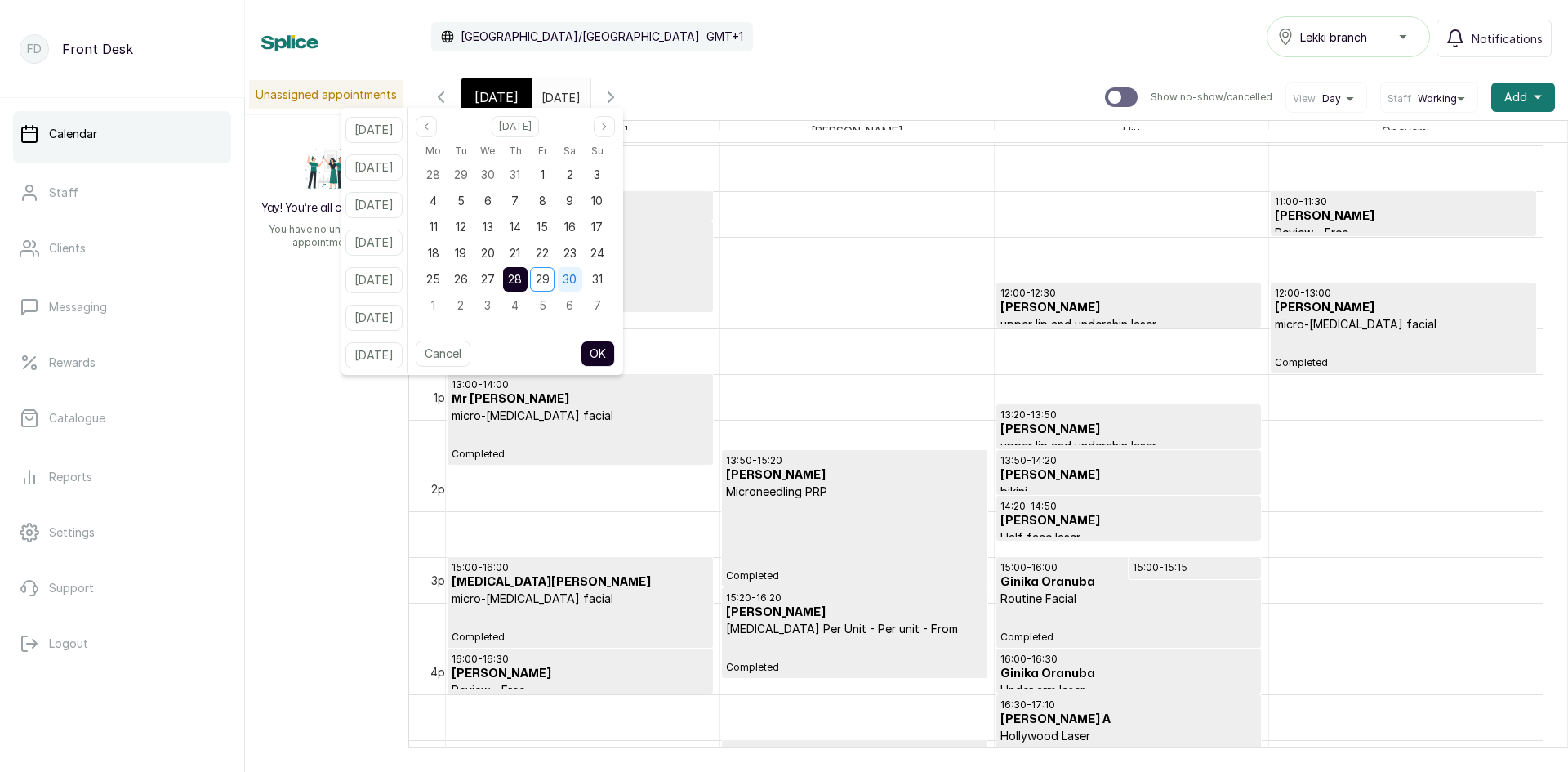
click at [582, 274] on div "30" at bounding box center [570, 279] width 24 height 24
click at [615, 346] on button "OK" at bounding box center [597, 353] width 34 height 26
type input "[DATE]"
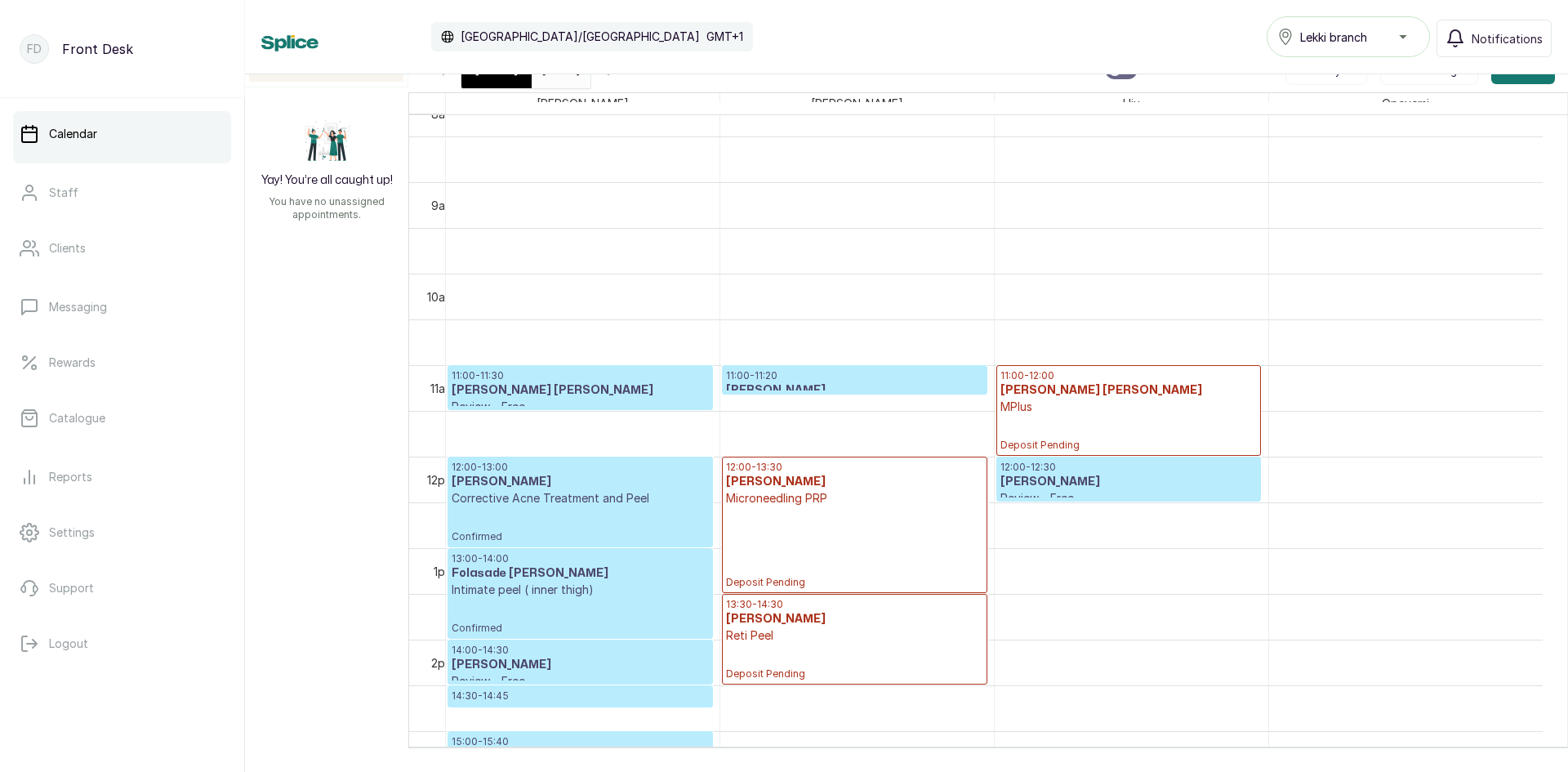
scroll to position [713, 0]
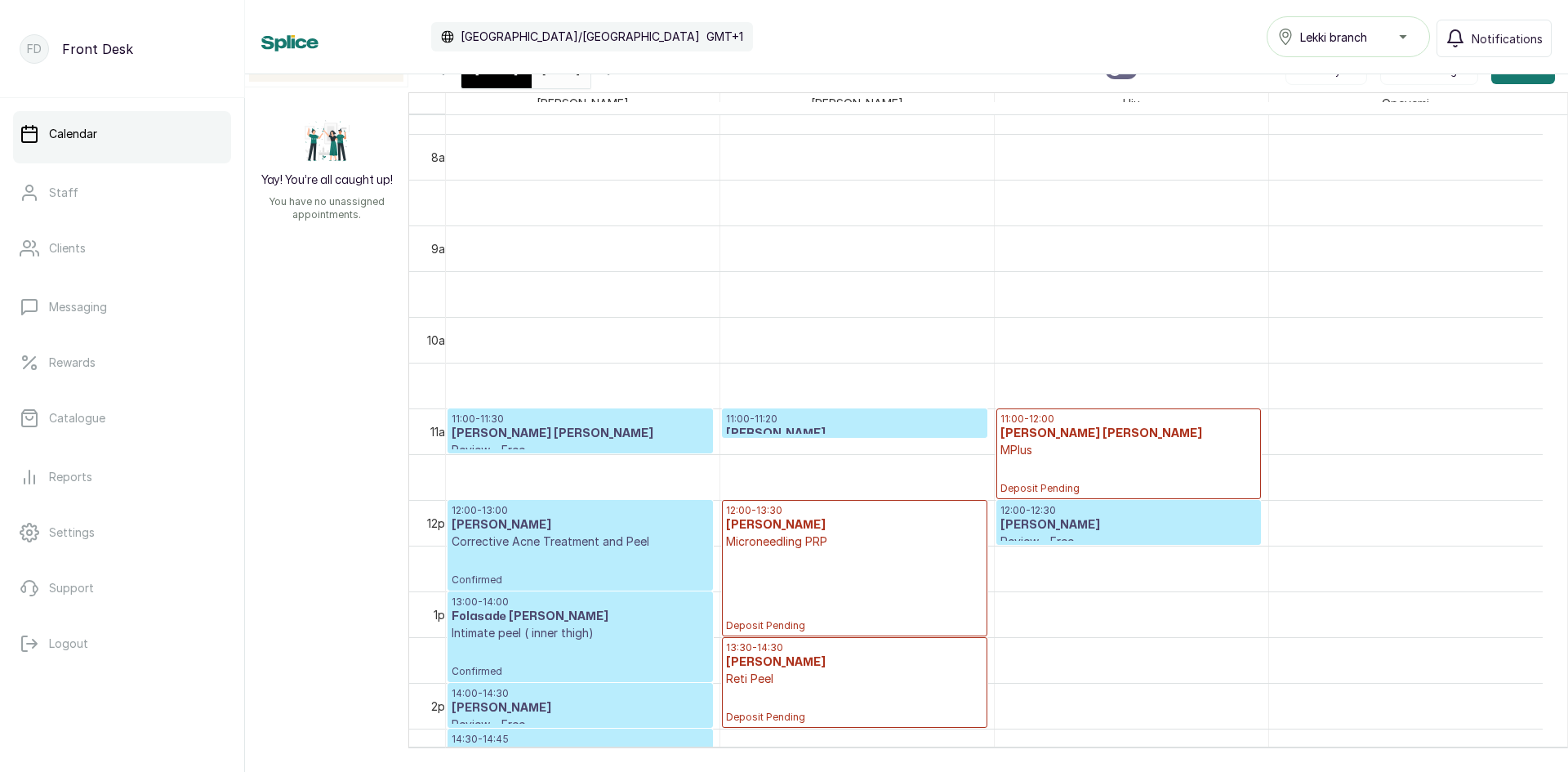
click at [780, 424] on p "11:00 - 11:20" at bounding box center [854, 419] width 256 height 13
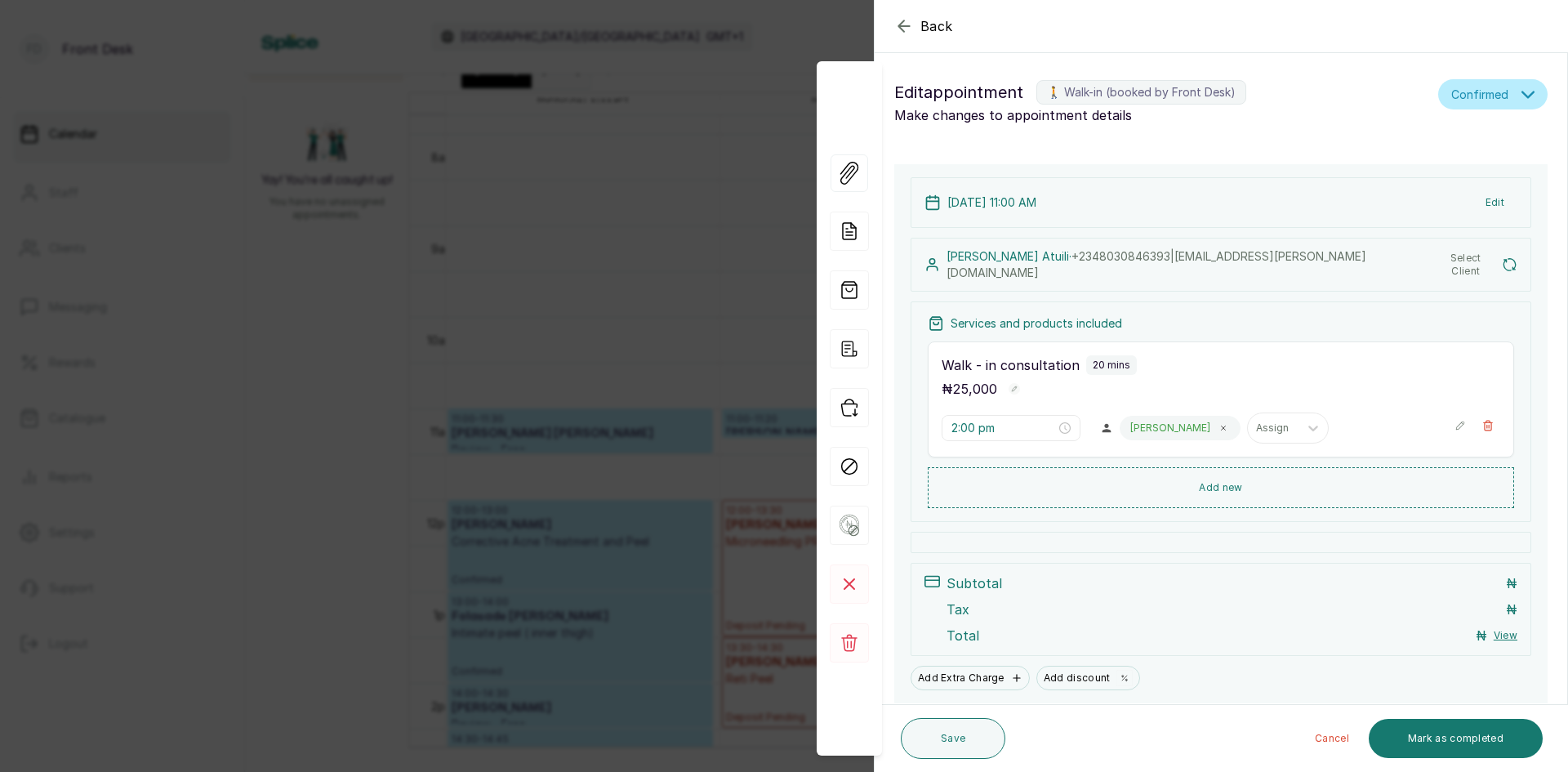
type input "11:00 am"
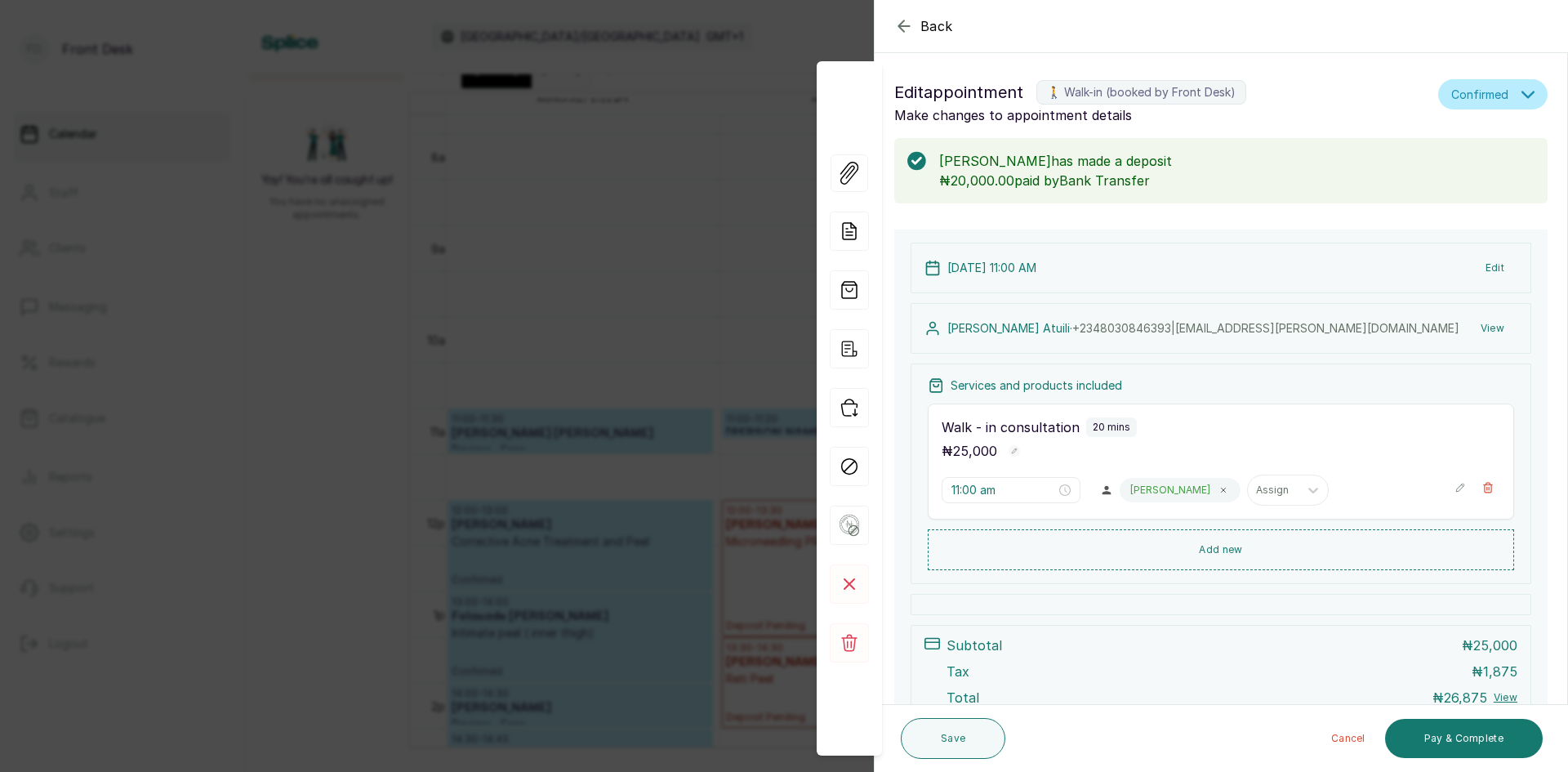
click at [175, 450] on div "Back Appointment Details Edit appointment 🚶 Walk-in (booked by Front Desk) Make…" at bounding box center [784, 386] width 1568 height 772
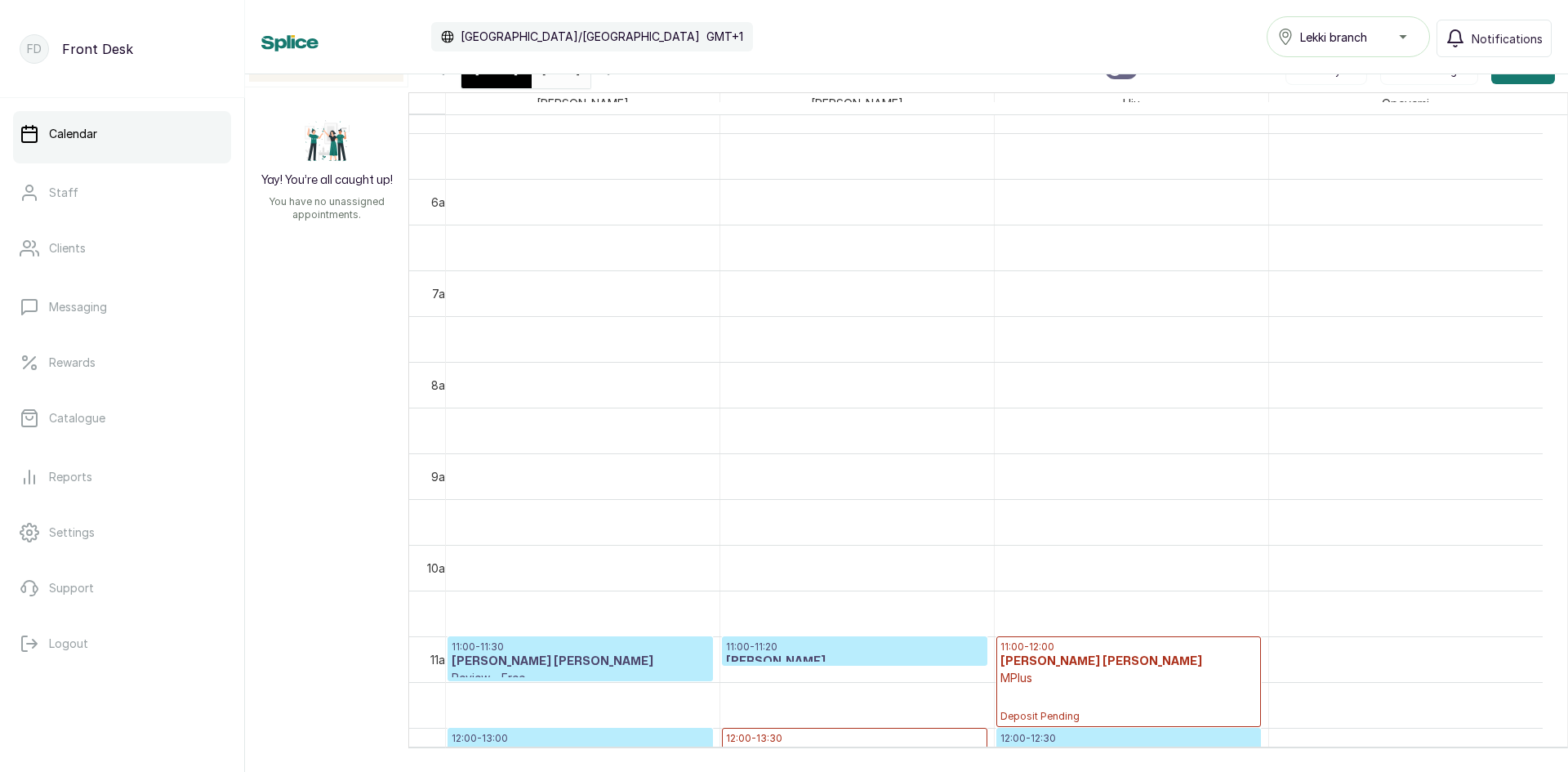
scroll to position [468, 0]
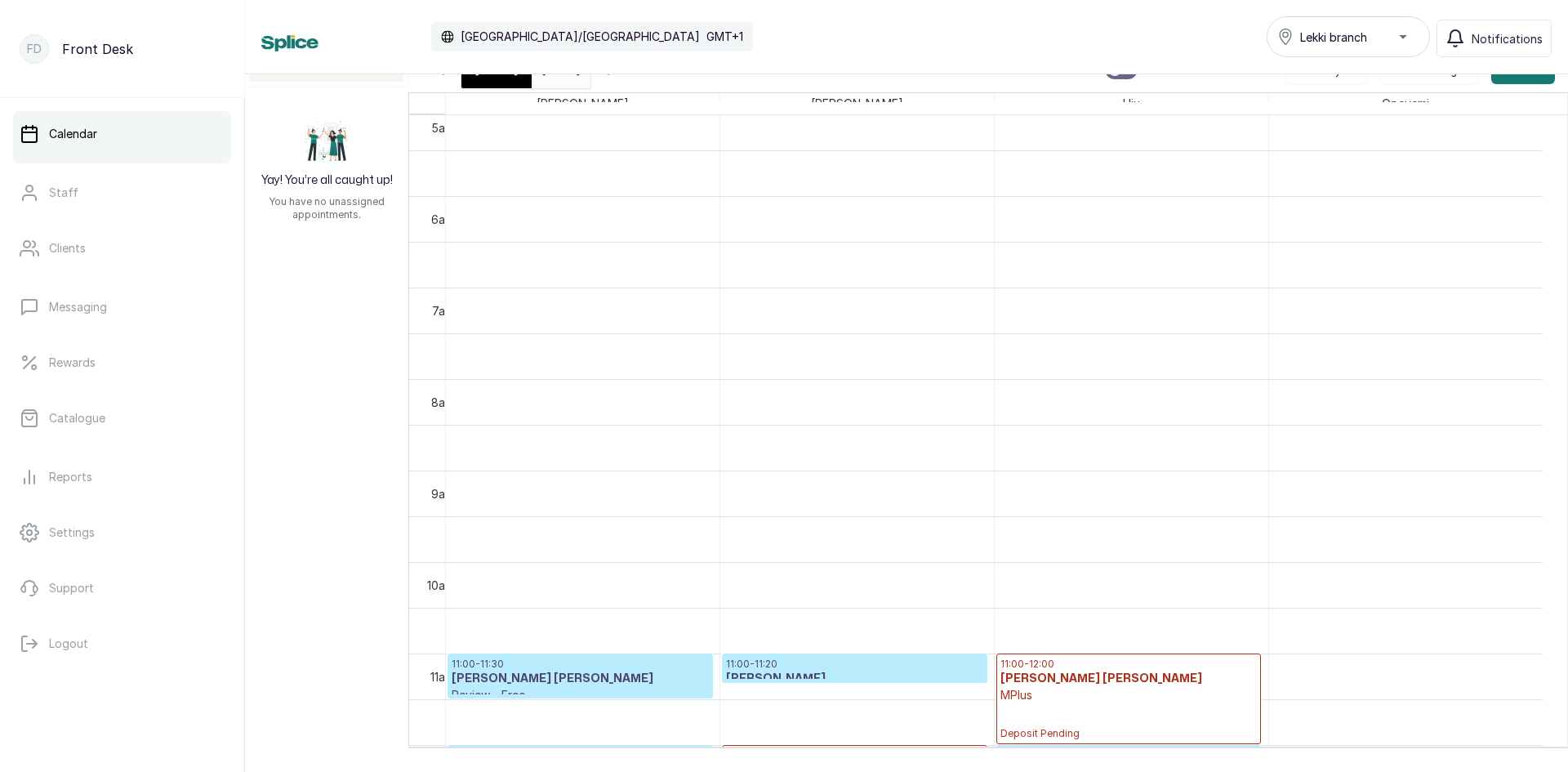
click at [473, 75] on div "[DATE]" at bounding box center [497, 69] width 70 height 38
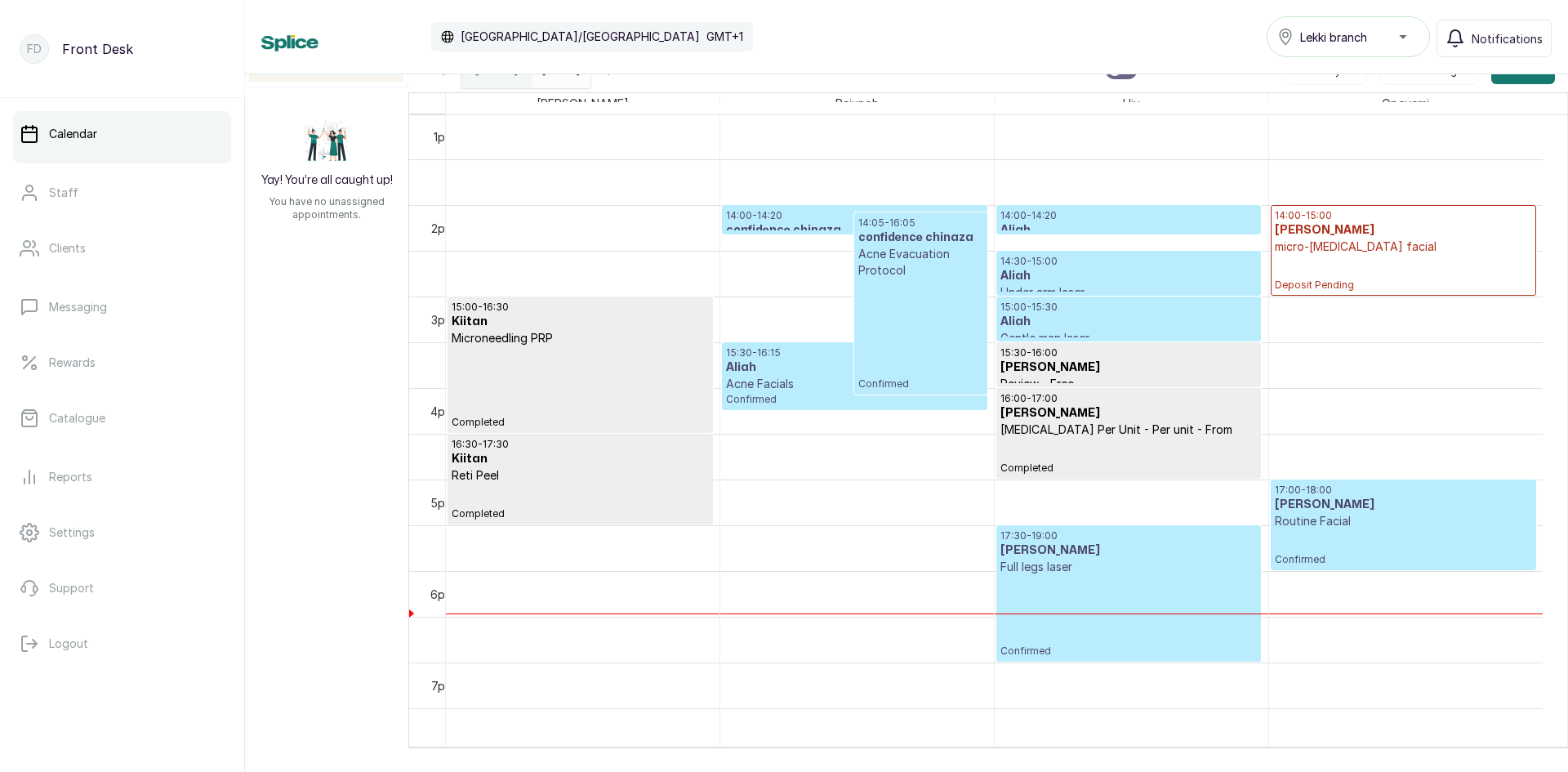
scroll to position [1203, 0]
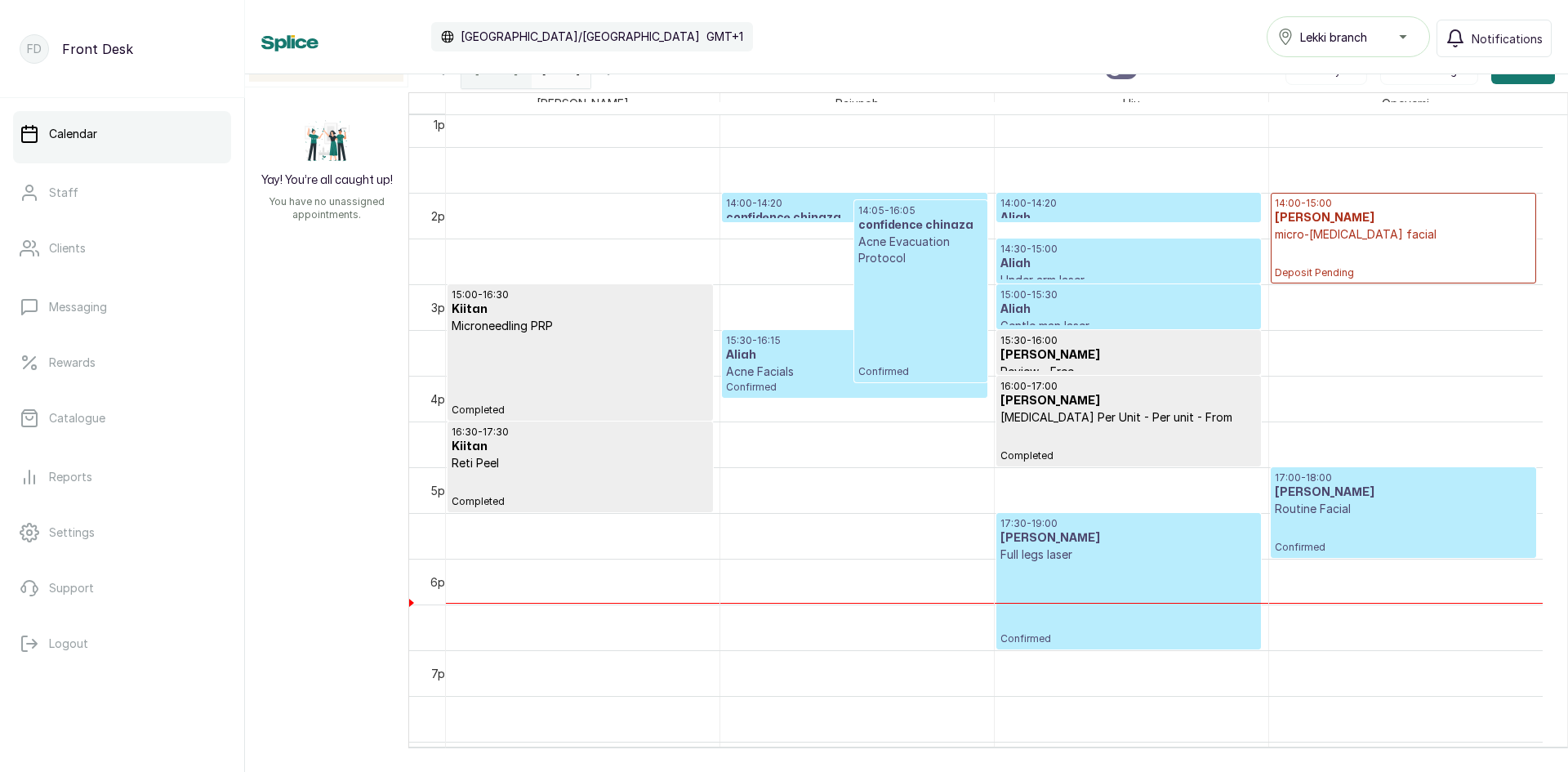
click at [936, 246] on p "Acne Evacuation Protocol" at bounding box center [921, 250] width 124 height 33
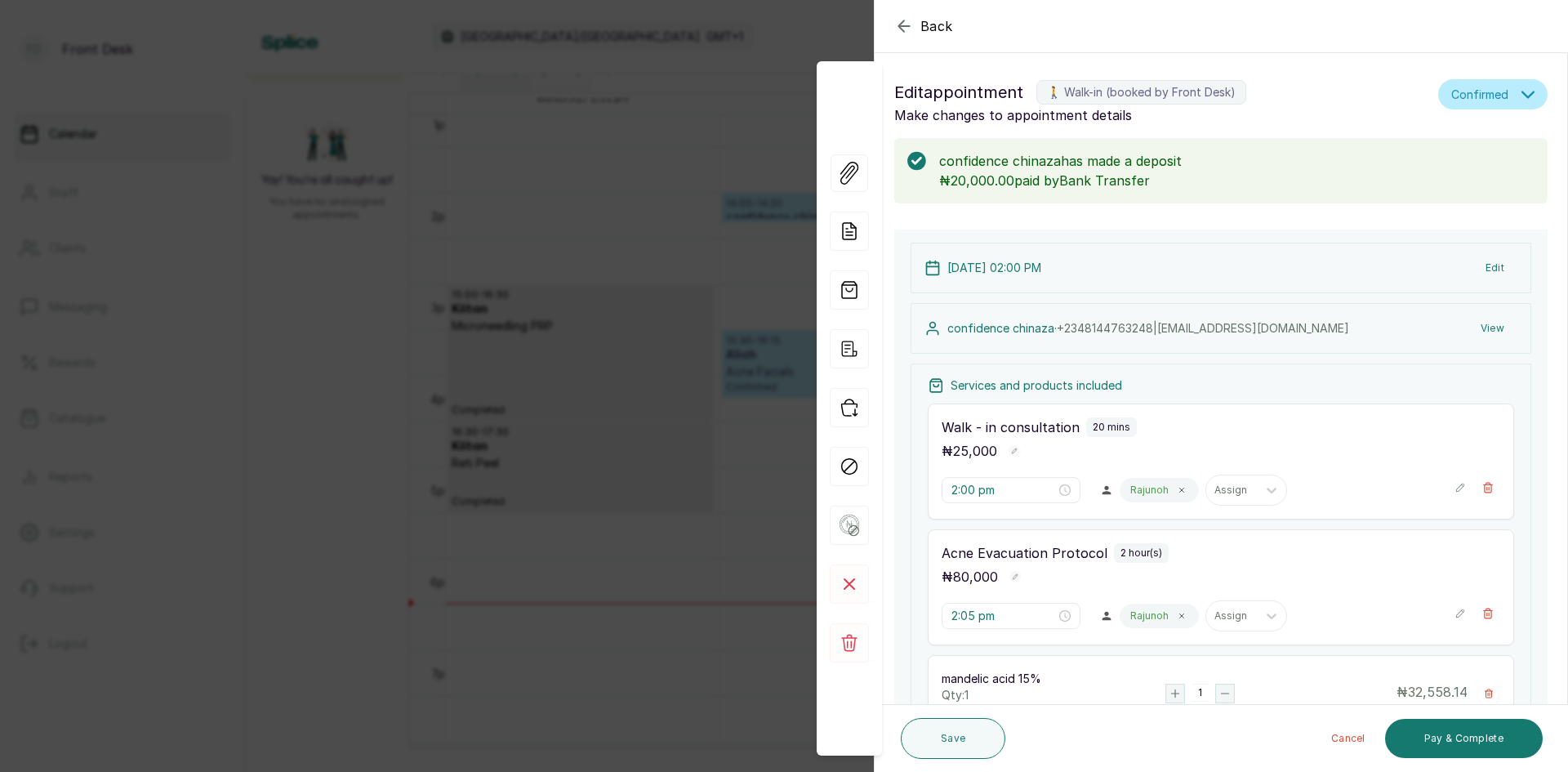
click at [297, 280] on div "Back Appointment Details Edit appointment 🚶 Walk-in (booked by Front Desk) Make…" at bounding box center [784, 386] width 1568 height 772
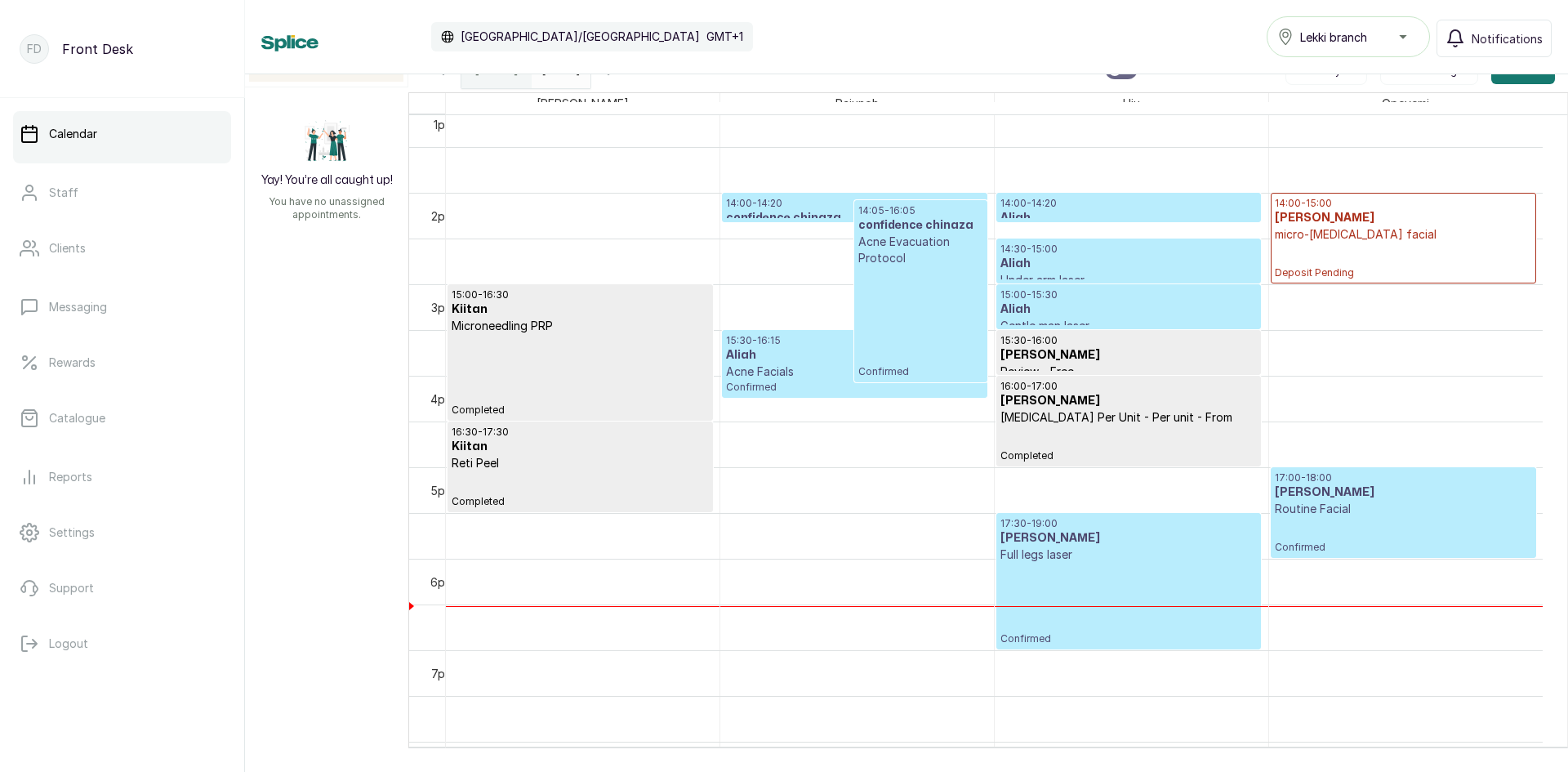
click at [931, 234] on p "Acne Evacuation Protocol" at bounding box center [921, 250] width 124 height 33
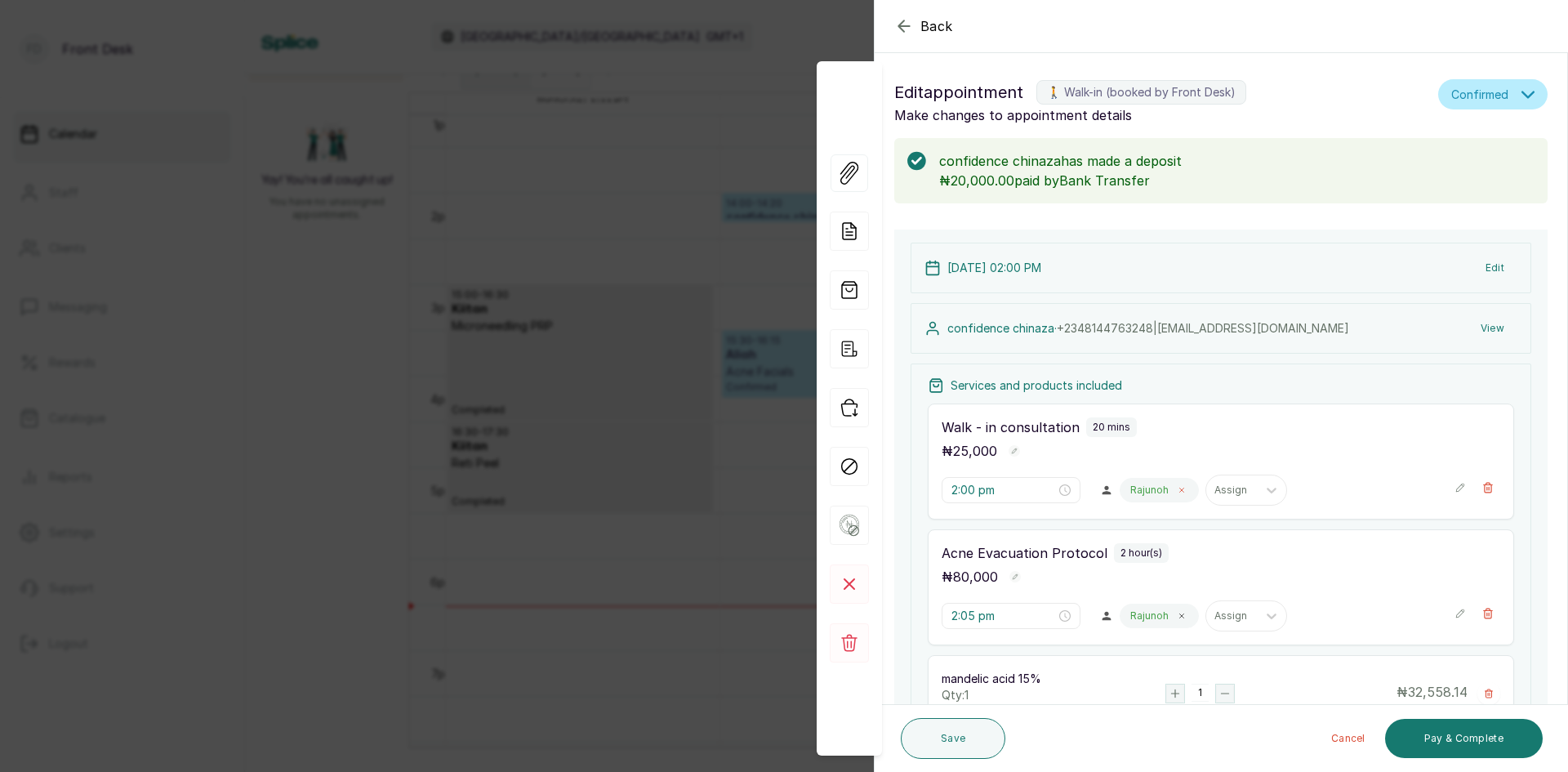
click at [1178, 493] on icon at bounding box center [1182, 490] width 8 height 8
click at [1178, 489] on icon at bounding box center [1186, 490] width 17 height 17
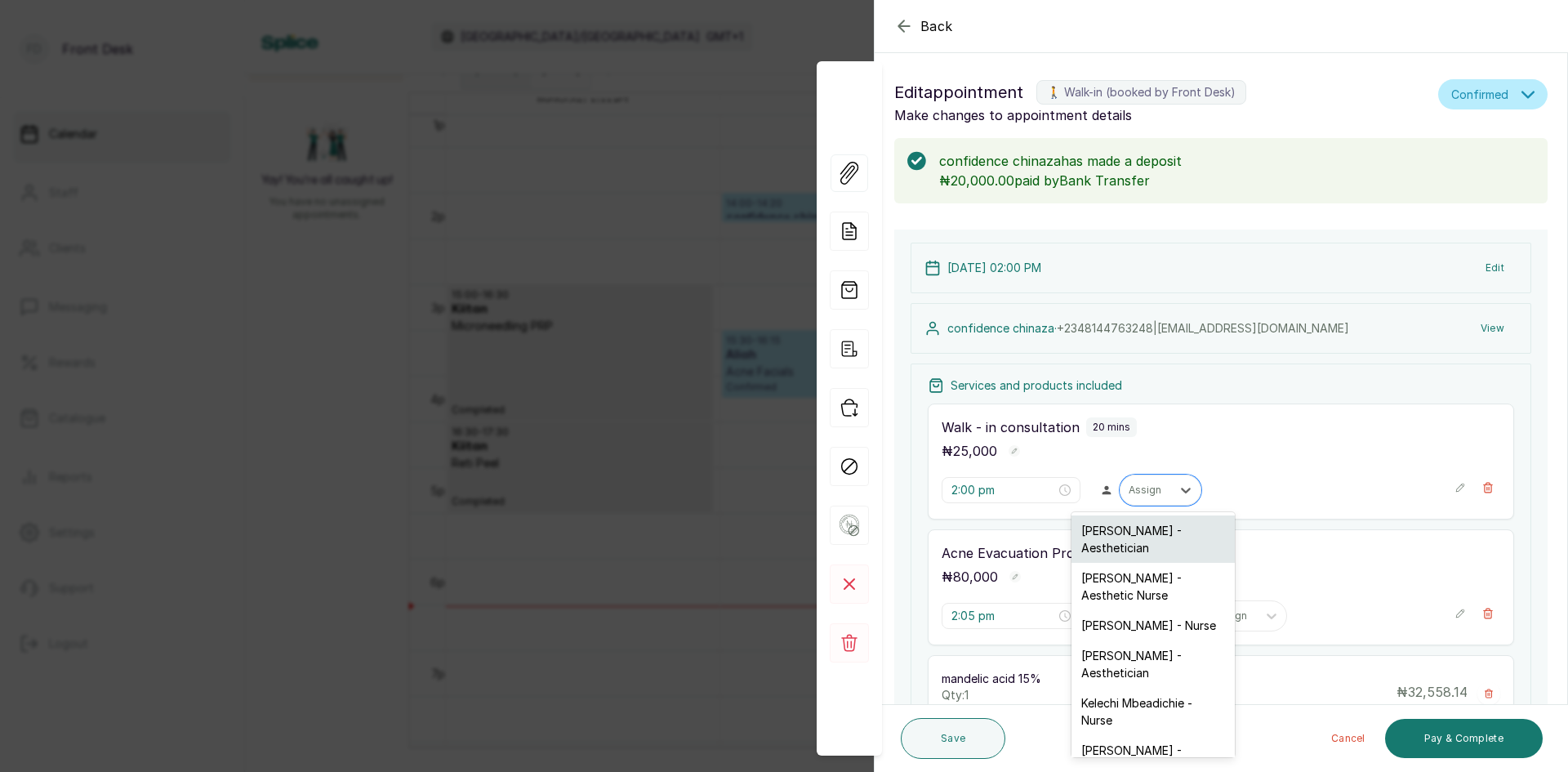
click at [1143, 530] on div "[PERSON_NAME] - Aesthetician" at bounding box center [1153, 538] width 163 height 48
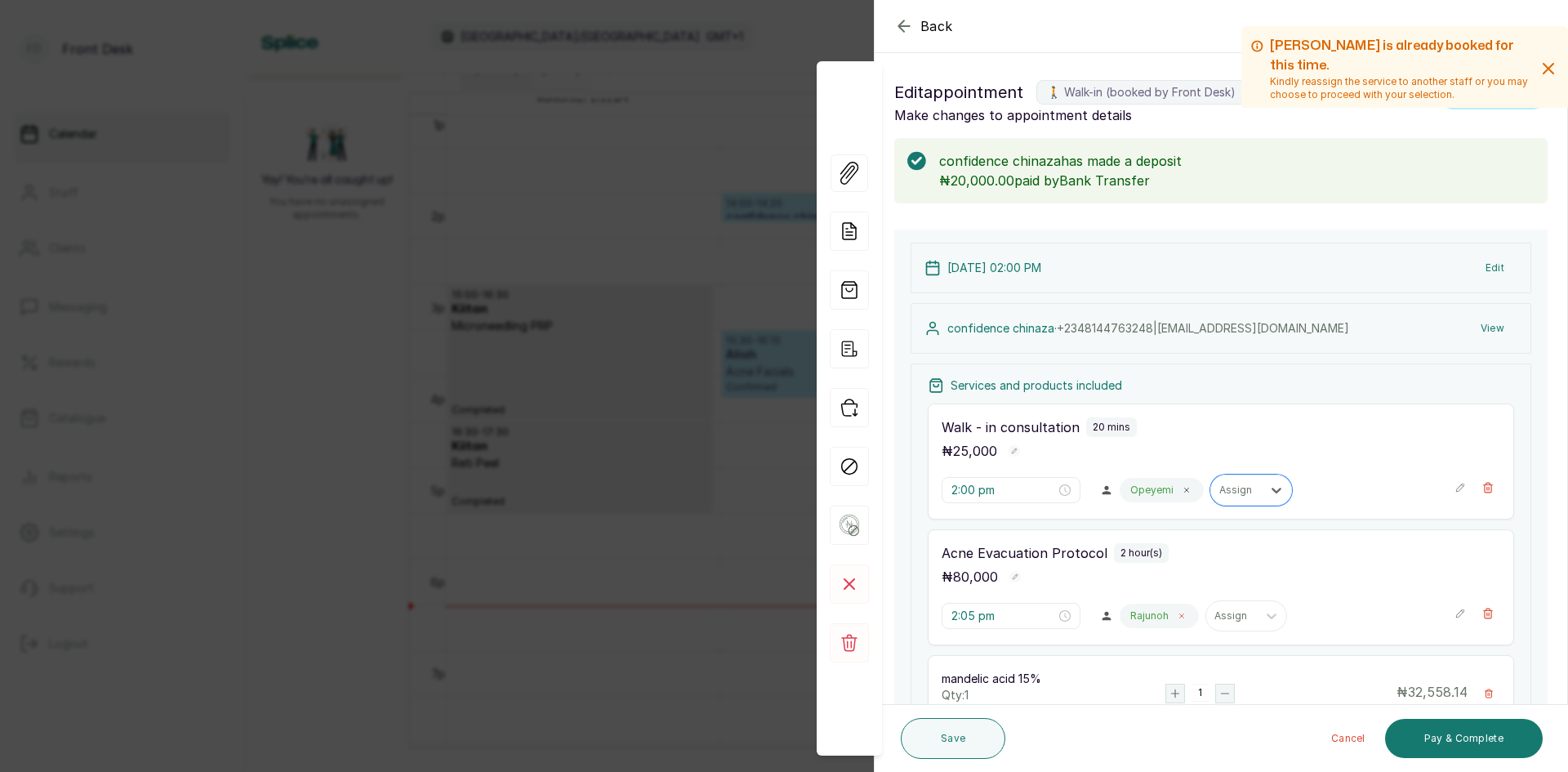
click at [1175, 610] on span at bounding box center [1182, 616] width 13 height 13
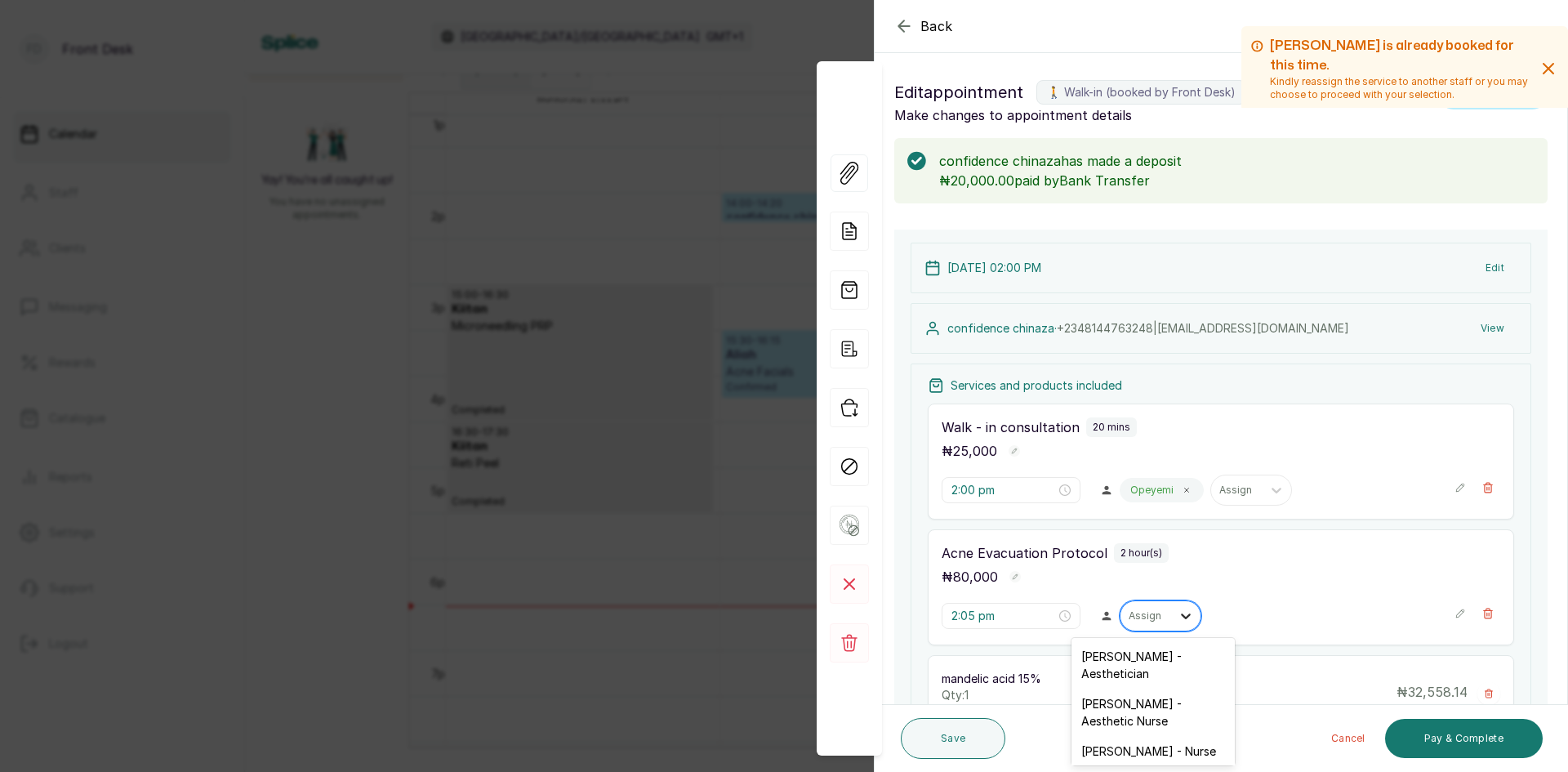
click at [1178, 610] on icon at bounding box center [1186, 616] width 17 height 17
click at [1153, 656] on div "[PERSON_NAME] - Aesthetician" at bounding box center [1153, 665] width 163 height 48
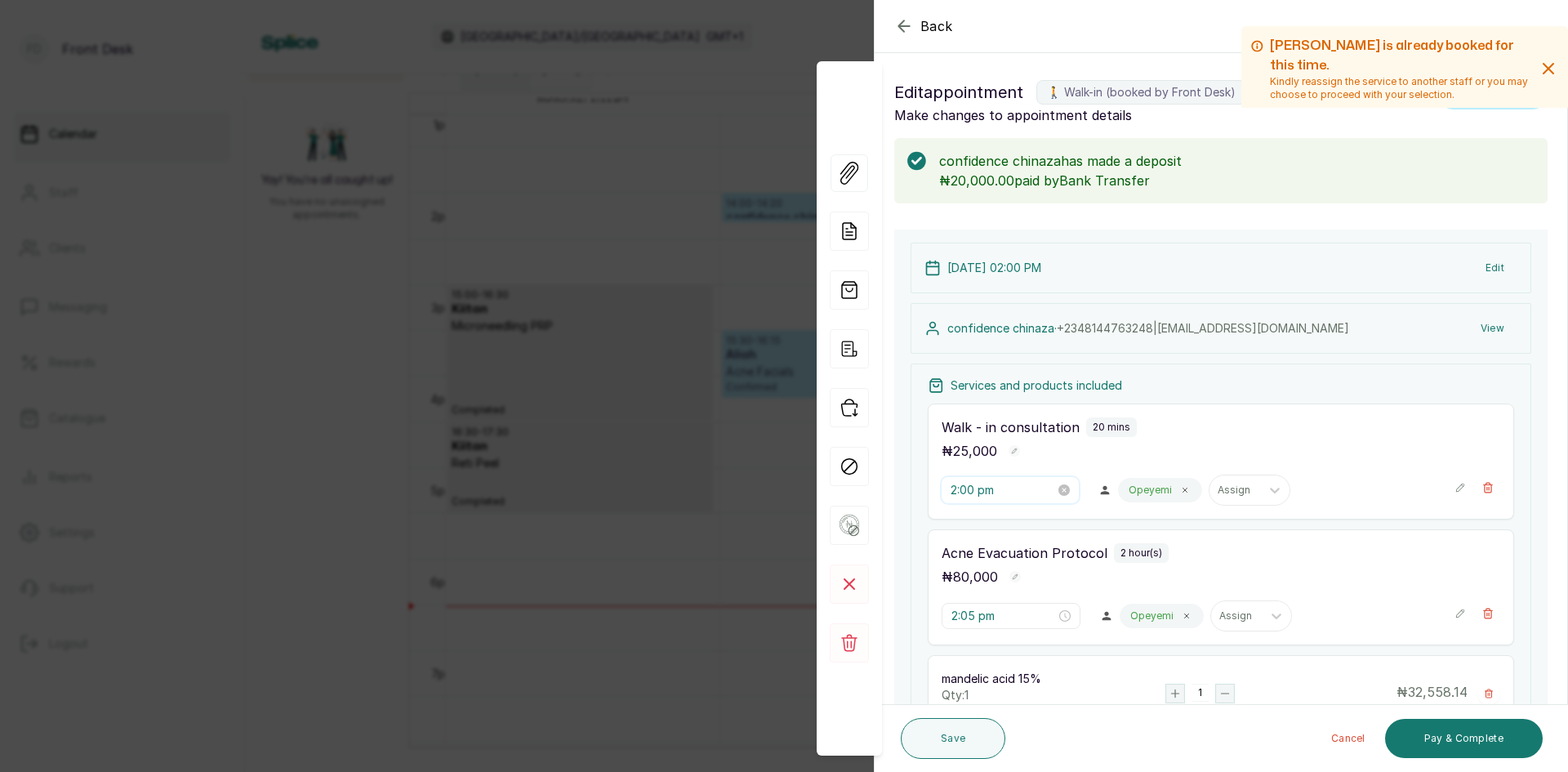
click at [1030, 492] on input "2:00 pm" at bounding box center [1003, 489] width 105 height 18
click at [972, 544] on div "03" at bounding box center [964, 547] width 39 height 23
click at [1055, 703] on span "OK" at bounding box center [1055, 710] width 17 height 31
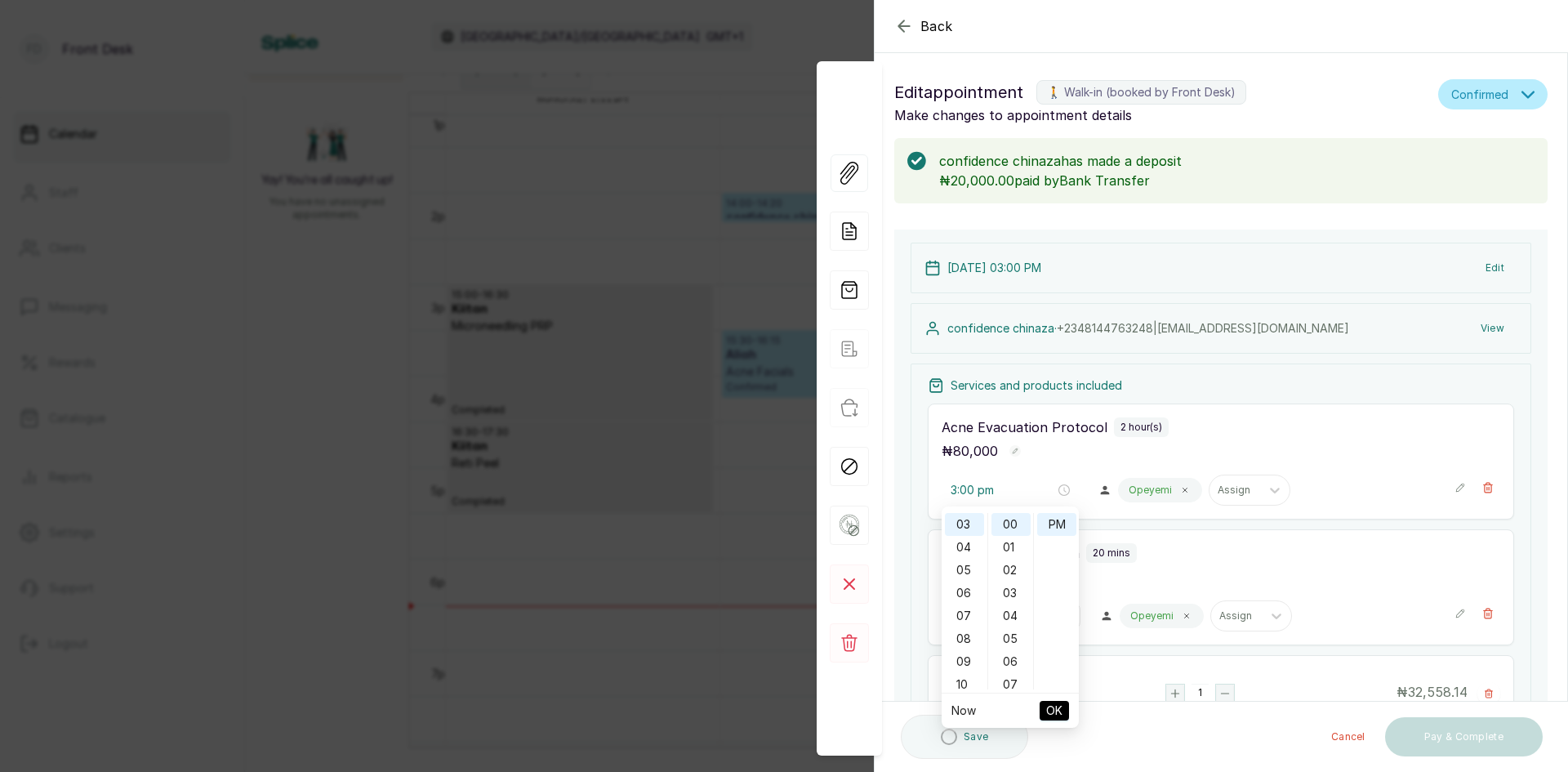
type input "2:05 pm"
type input "3:00 pm"
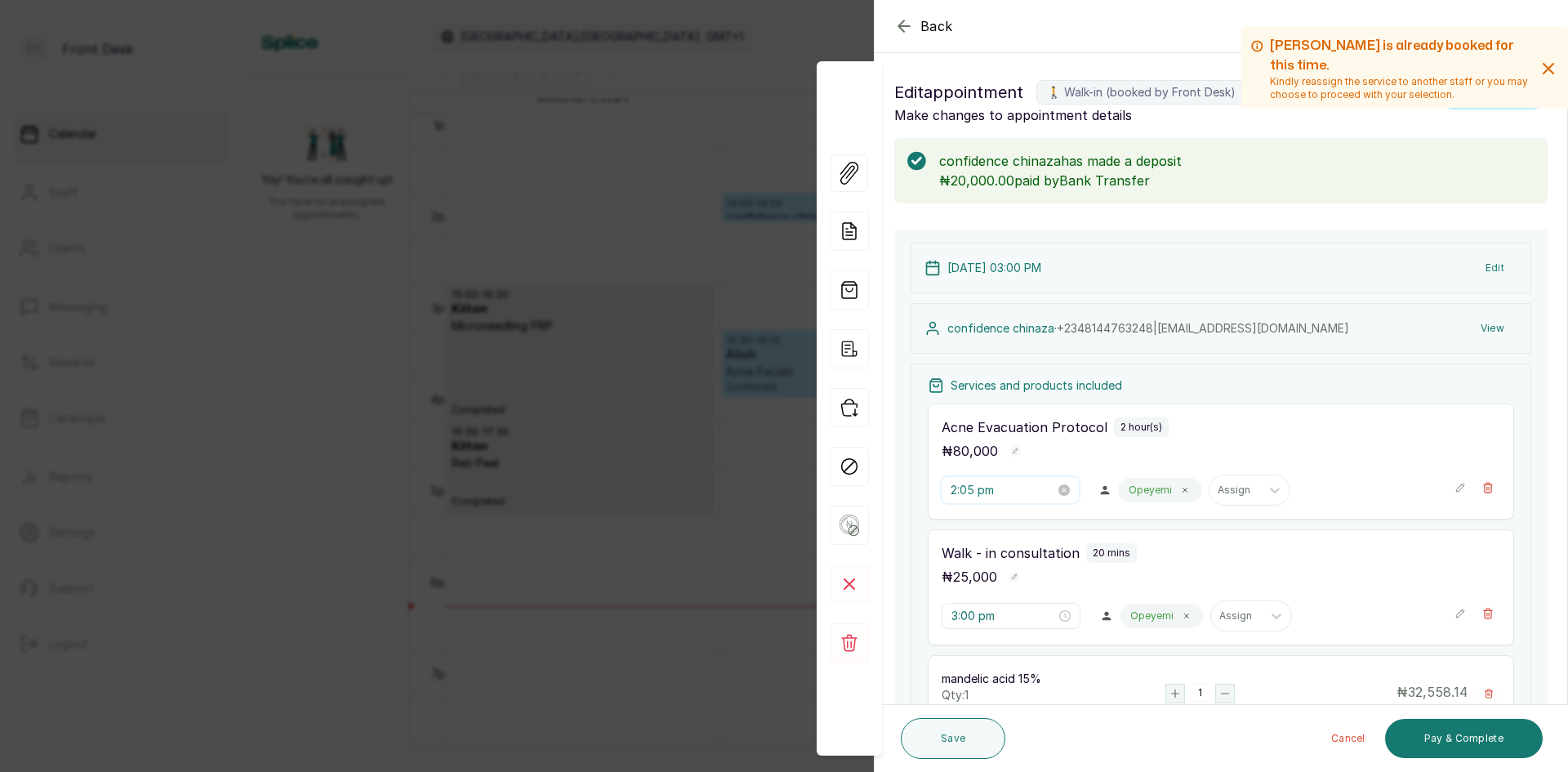
click at [1029, 483] on input "2:05 pm" at bounding box center [1003, 489] width 105 height 18
click at [972, 543] on div "03" at bounding box center [964, 547] width 39 height 23
click at [1013, 621] on div "20" at bounding box center [1011, 621] width 39 height 23
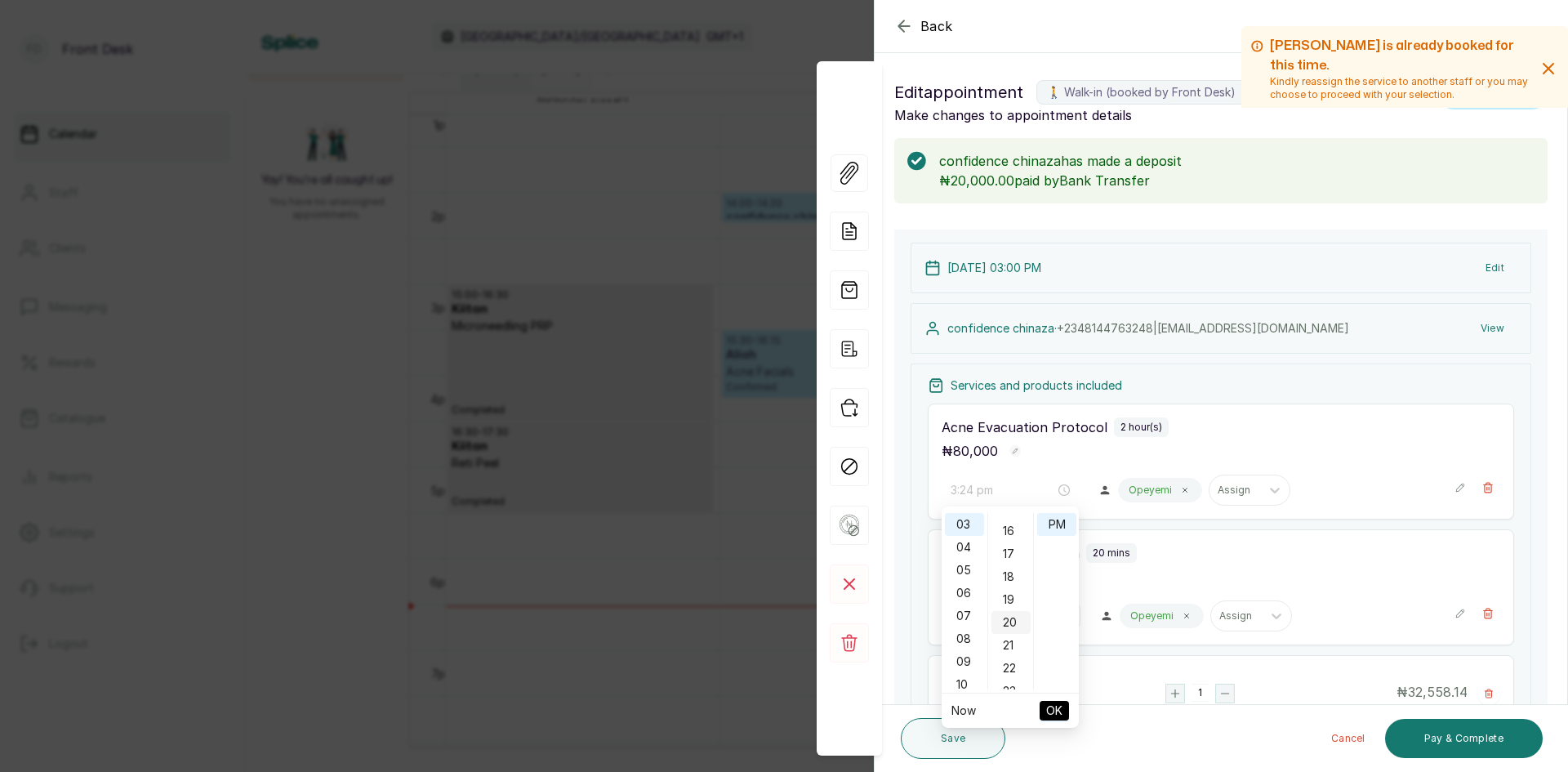
scroll to position [457, 0]
click at [1056, 715] on span "OK" at bounding box center [1055, 710] width 17 height 31
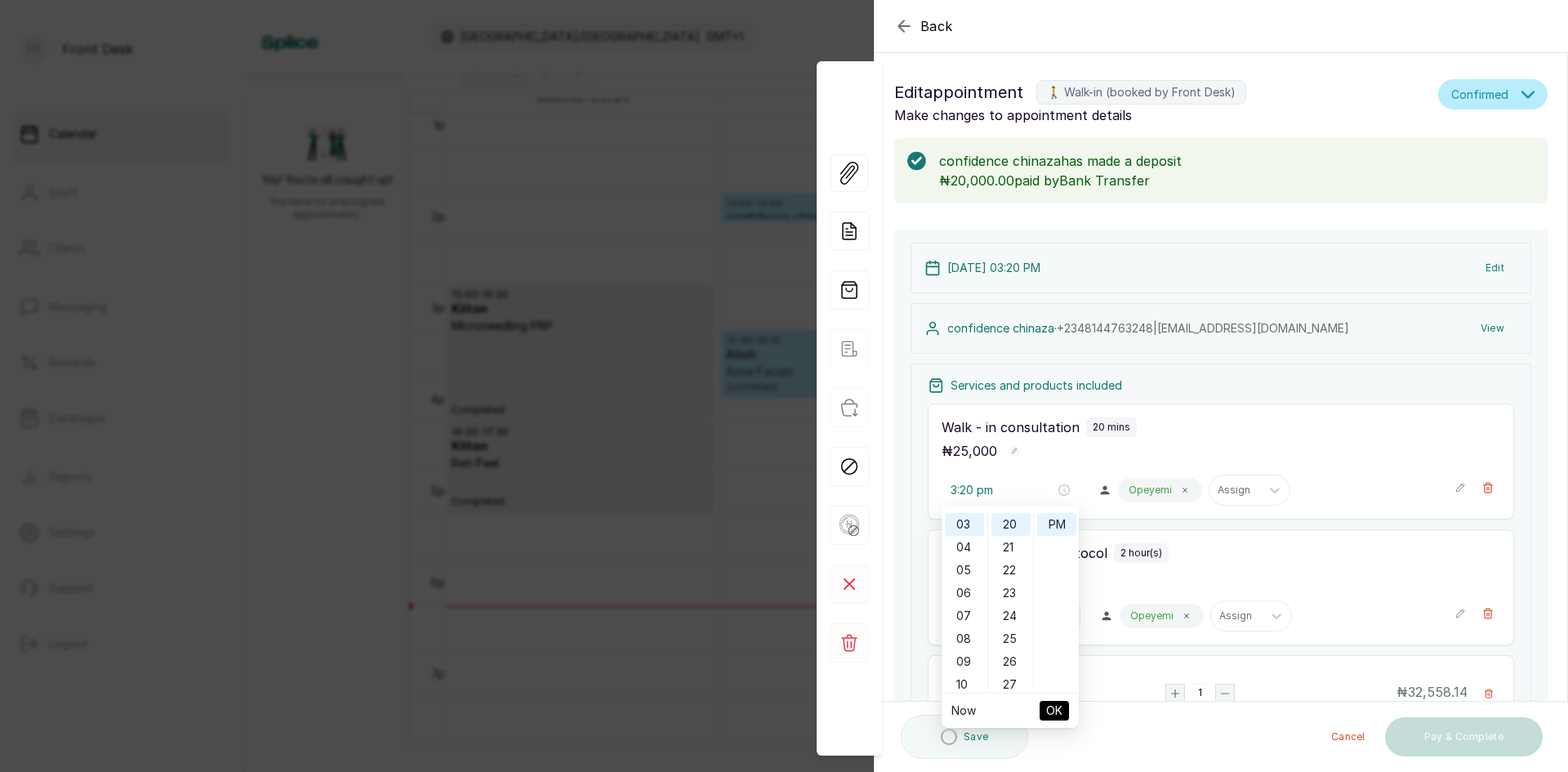
type input "3:00 pm"
type input "3:20 pm"
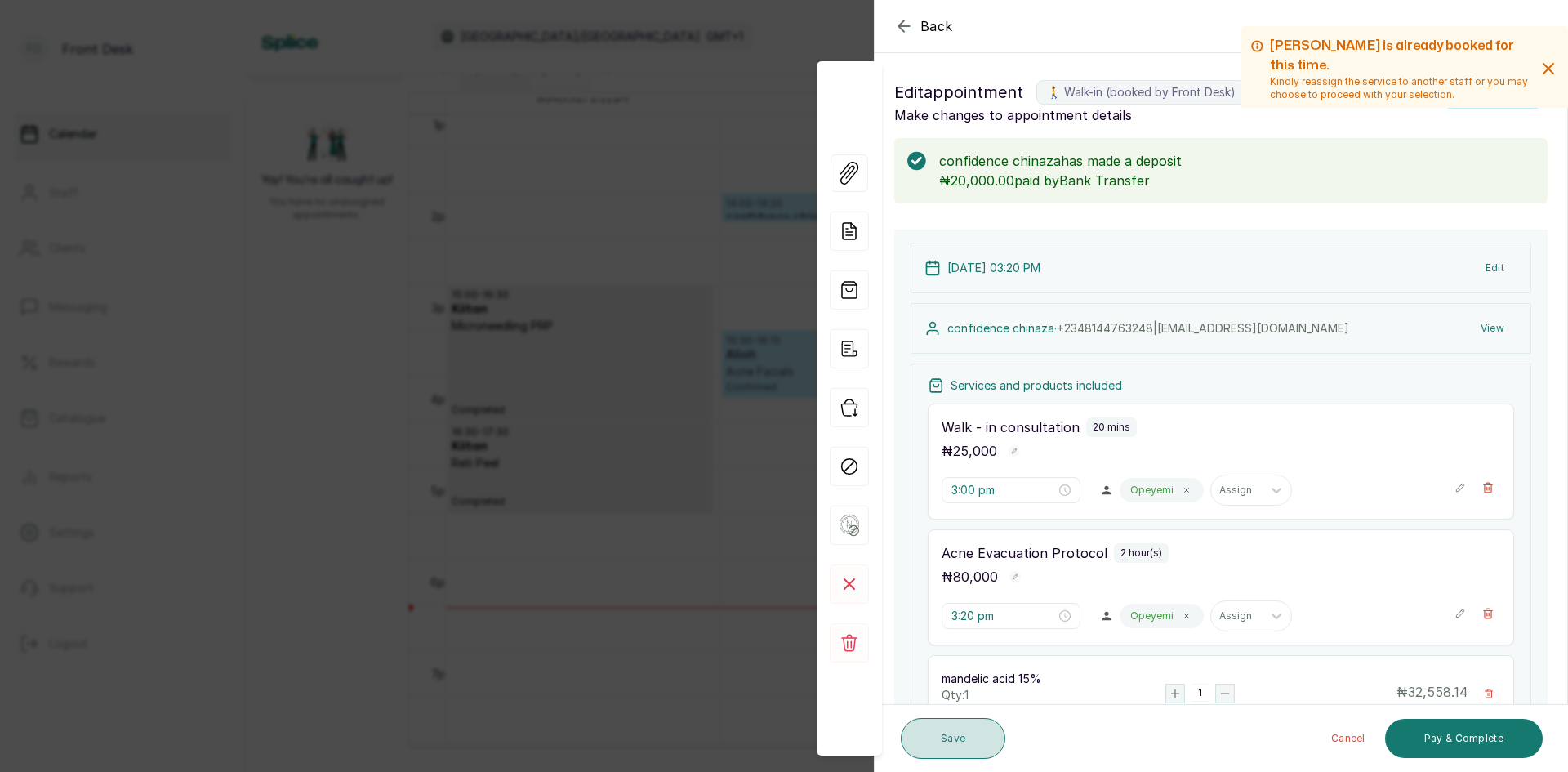
click at [967, 736] on button "Save" at bounding box center [953, 738] width 105 height 41
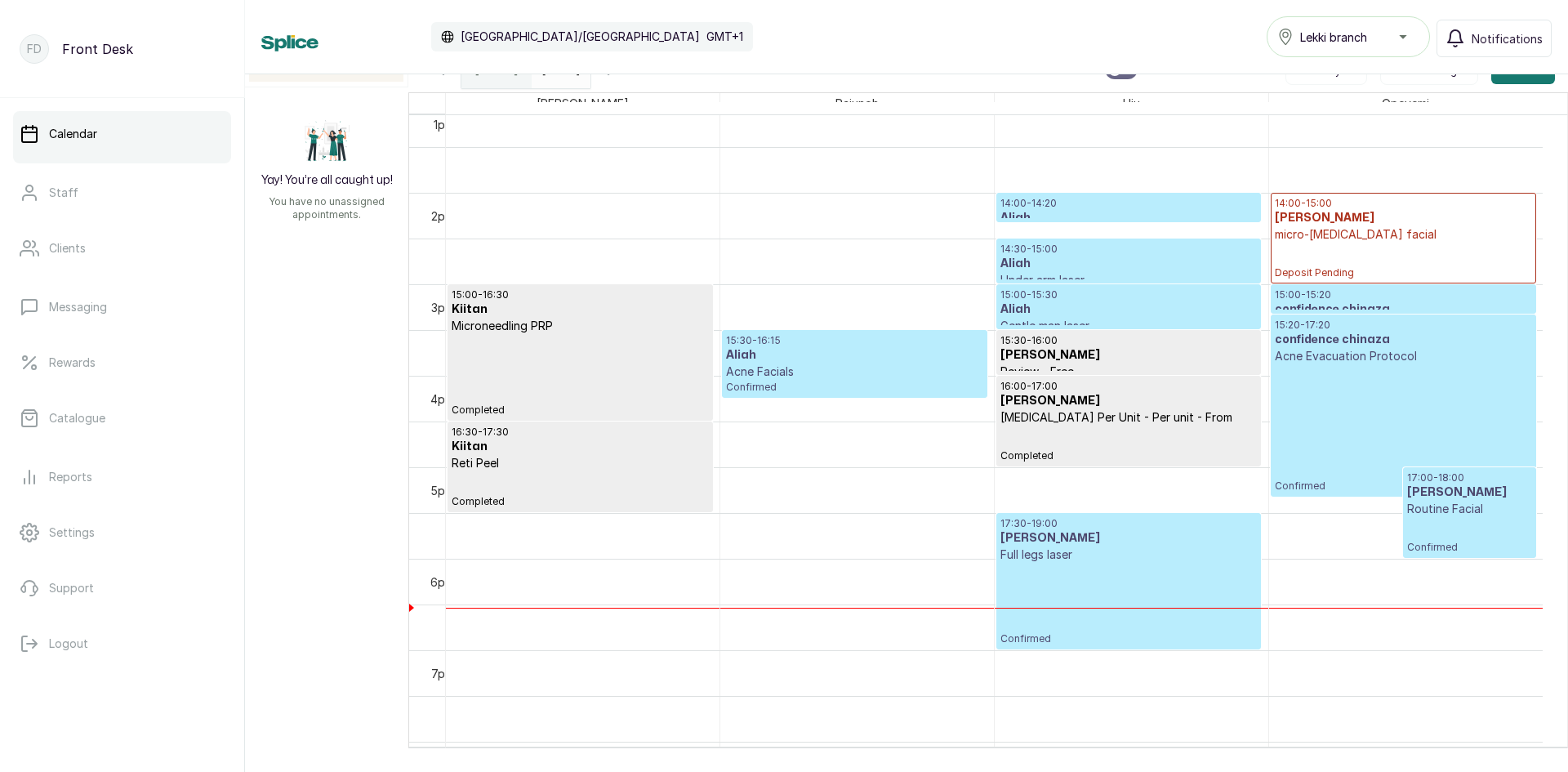
click at [1337, 404] on div "15:20 - 17:20 confidence chinaza Acne Evacuation Protocol Confirmed" at bounding box center [1403, 405] width 257 height 174
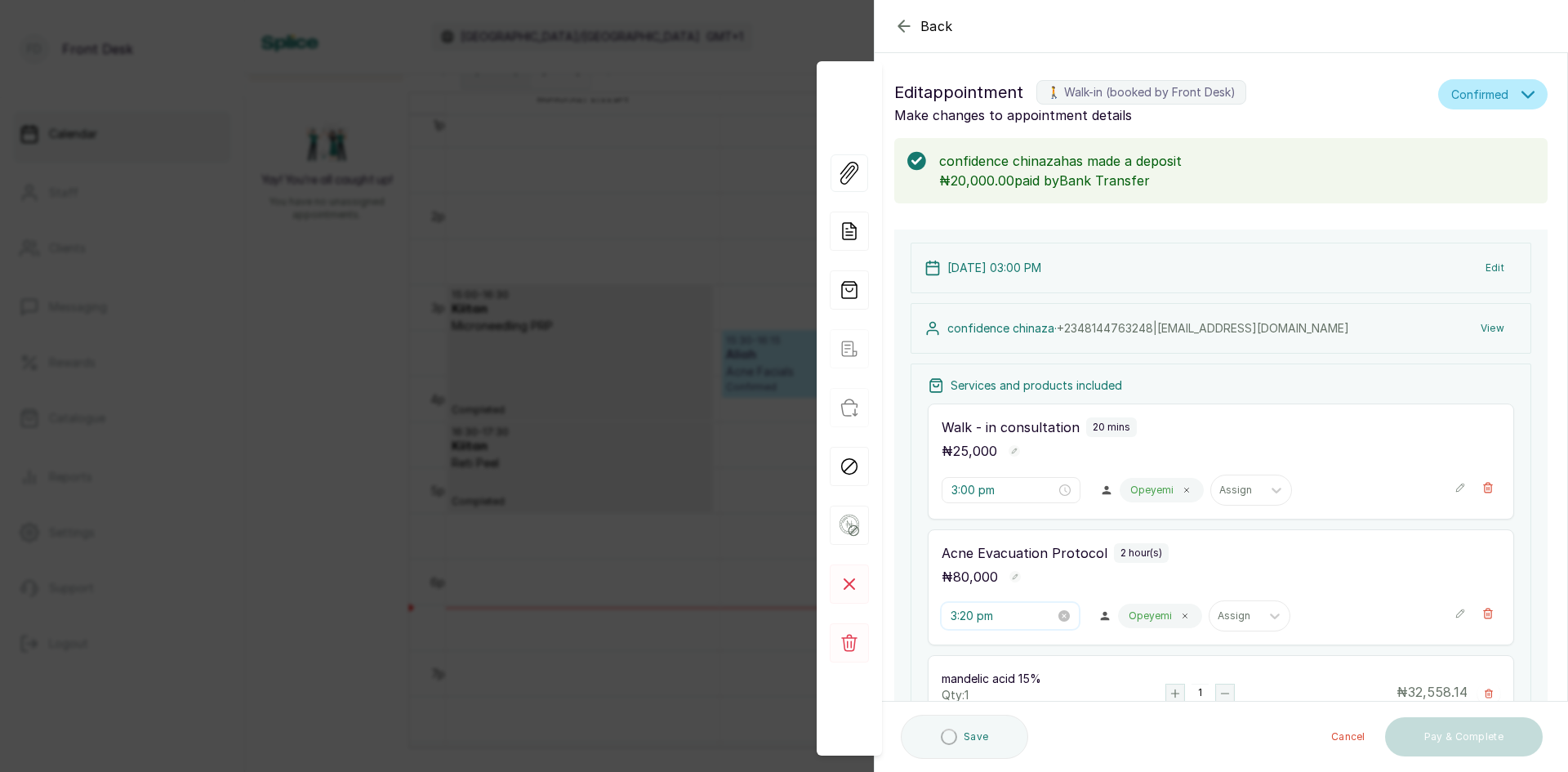
click at [1020, 618] on input "3:20 pm" at bounding box center [1003, 615] width 105 height 18
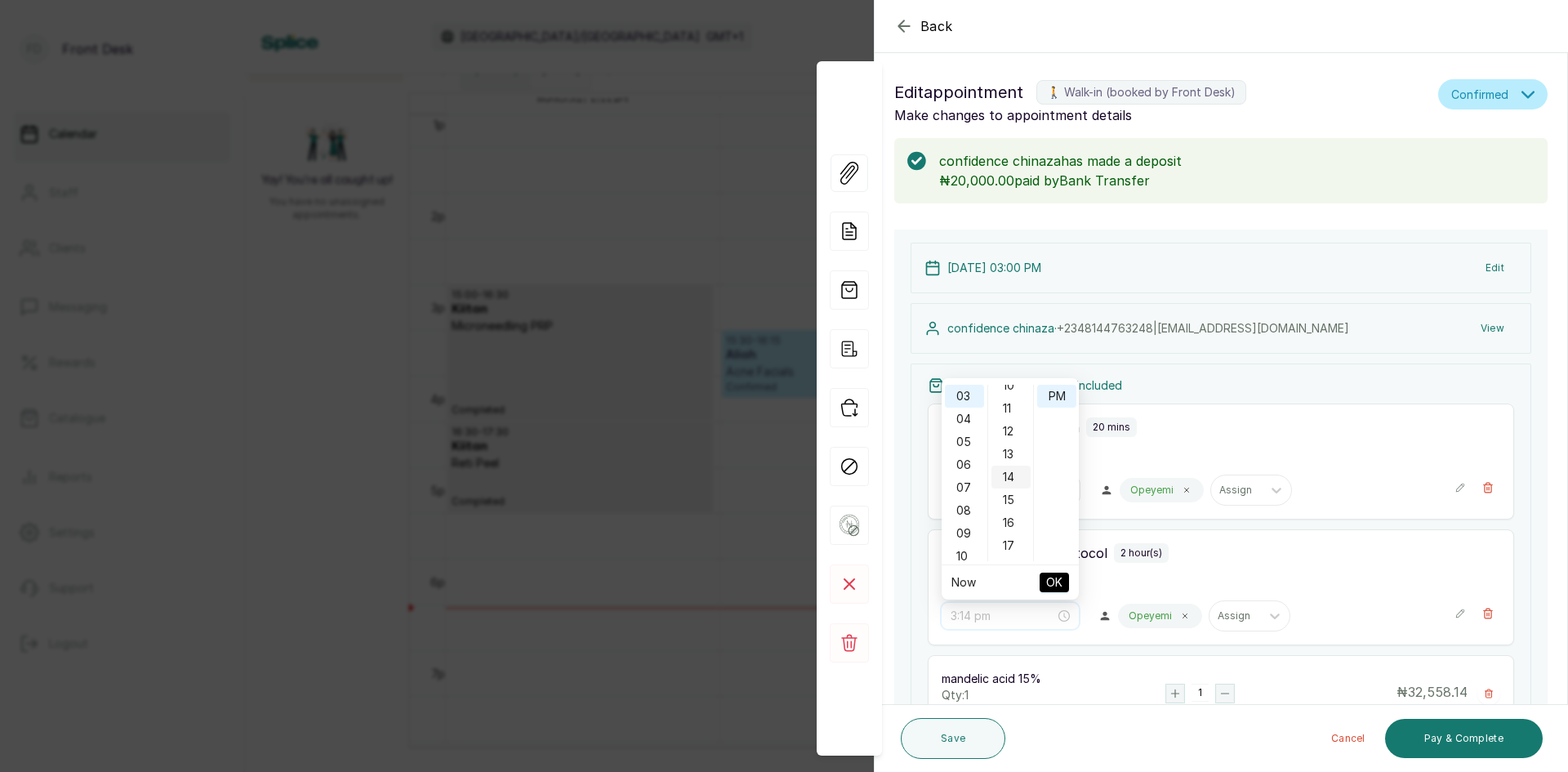
scroll to position [213, 0]
click at [1011, 414] on div "10" at bounding box center [1011, 412] width 39 height 23
type input "3:10 pm"
click at [1053, 577] on span "OK" at bounding box center [1055, 582] width 17 height 31
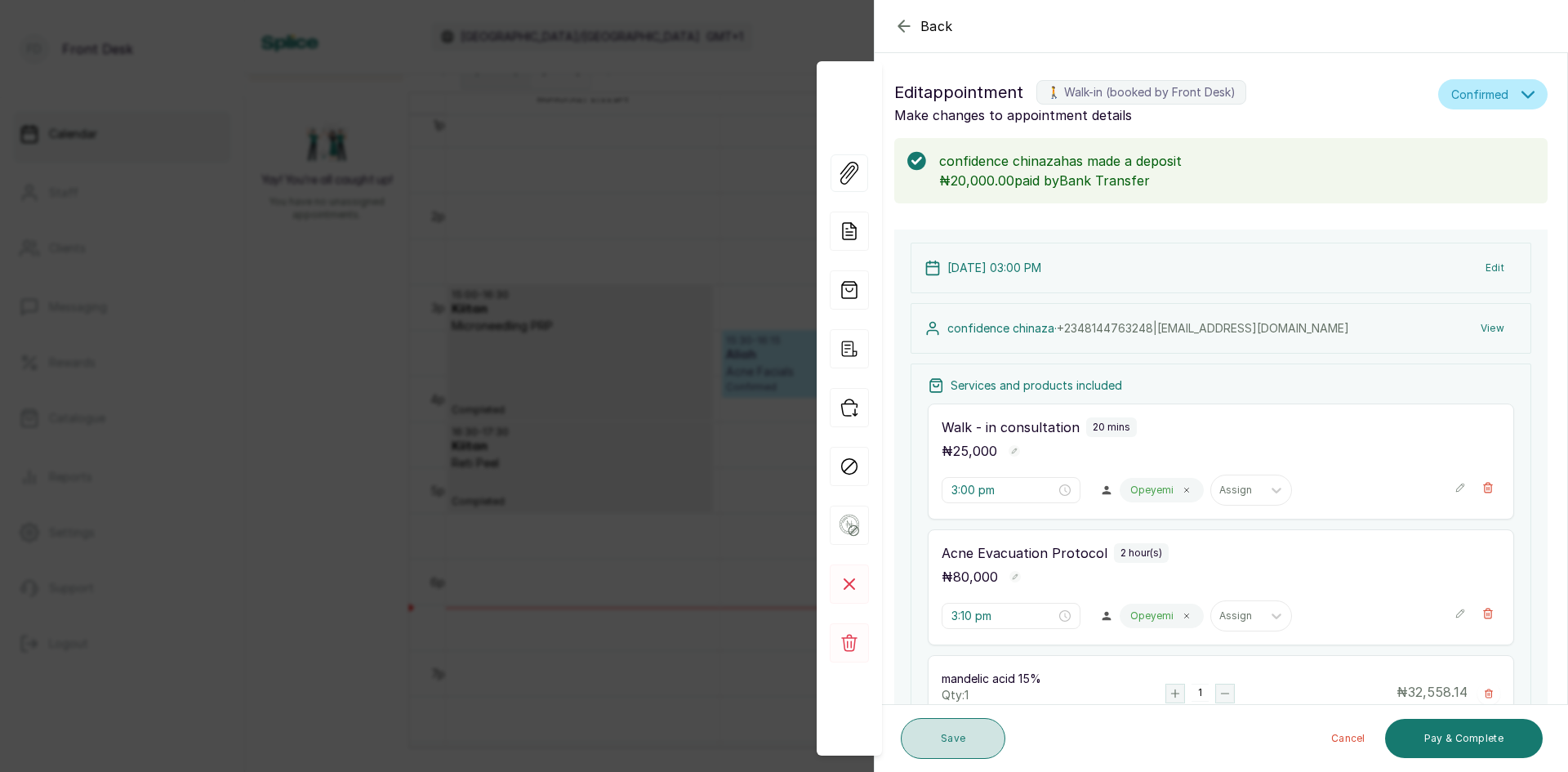
click at [952, 733] on button "Save" at bounding box center [953, 738] width 105 height 41
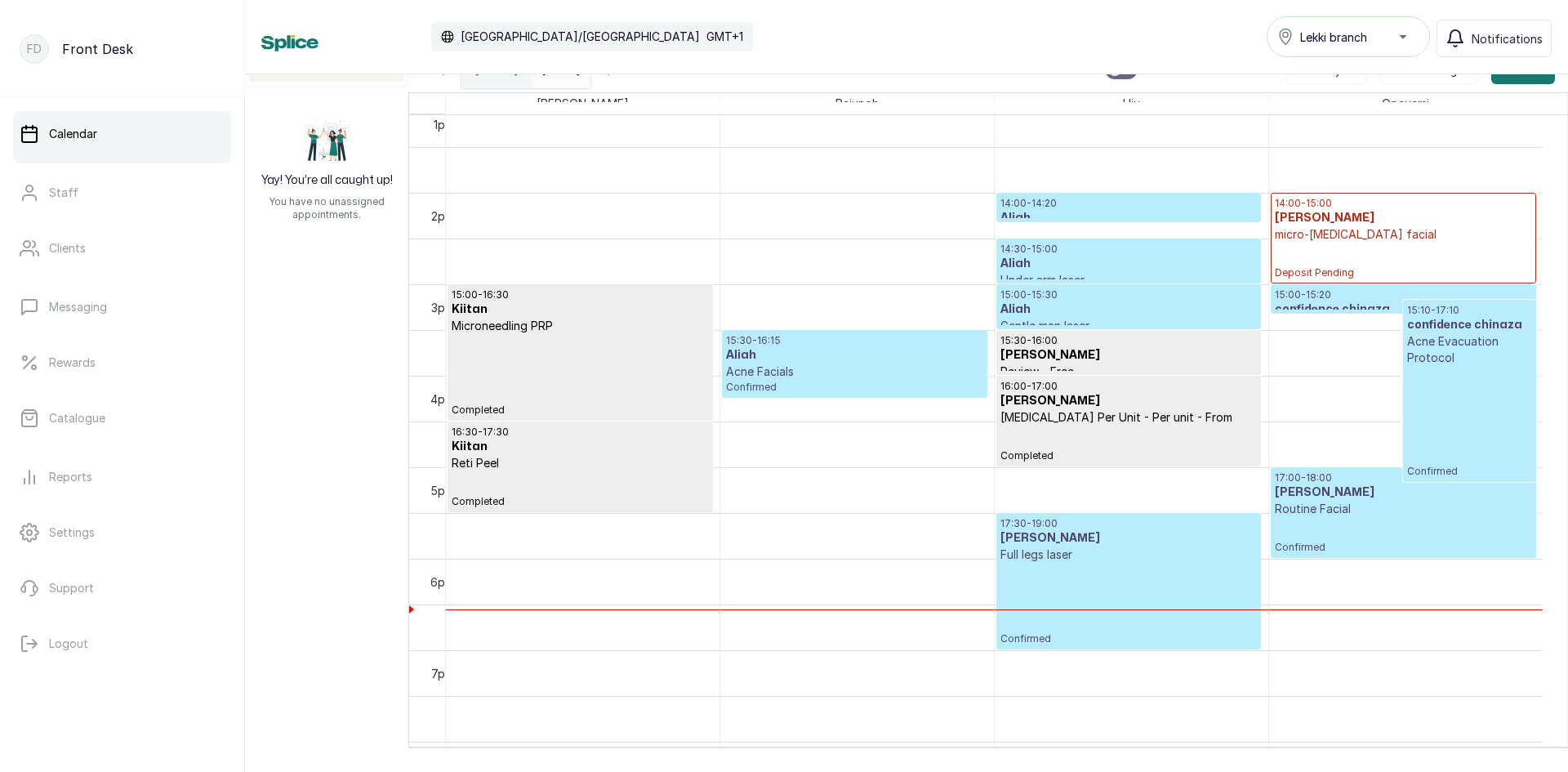
click at [1093, 295] on p "15:00 - 15:30" at bounding box center [1129, 295] width 256 height 13
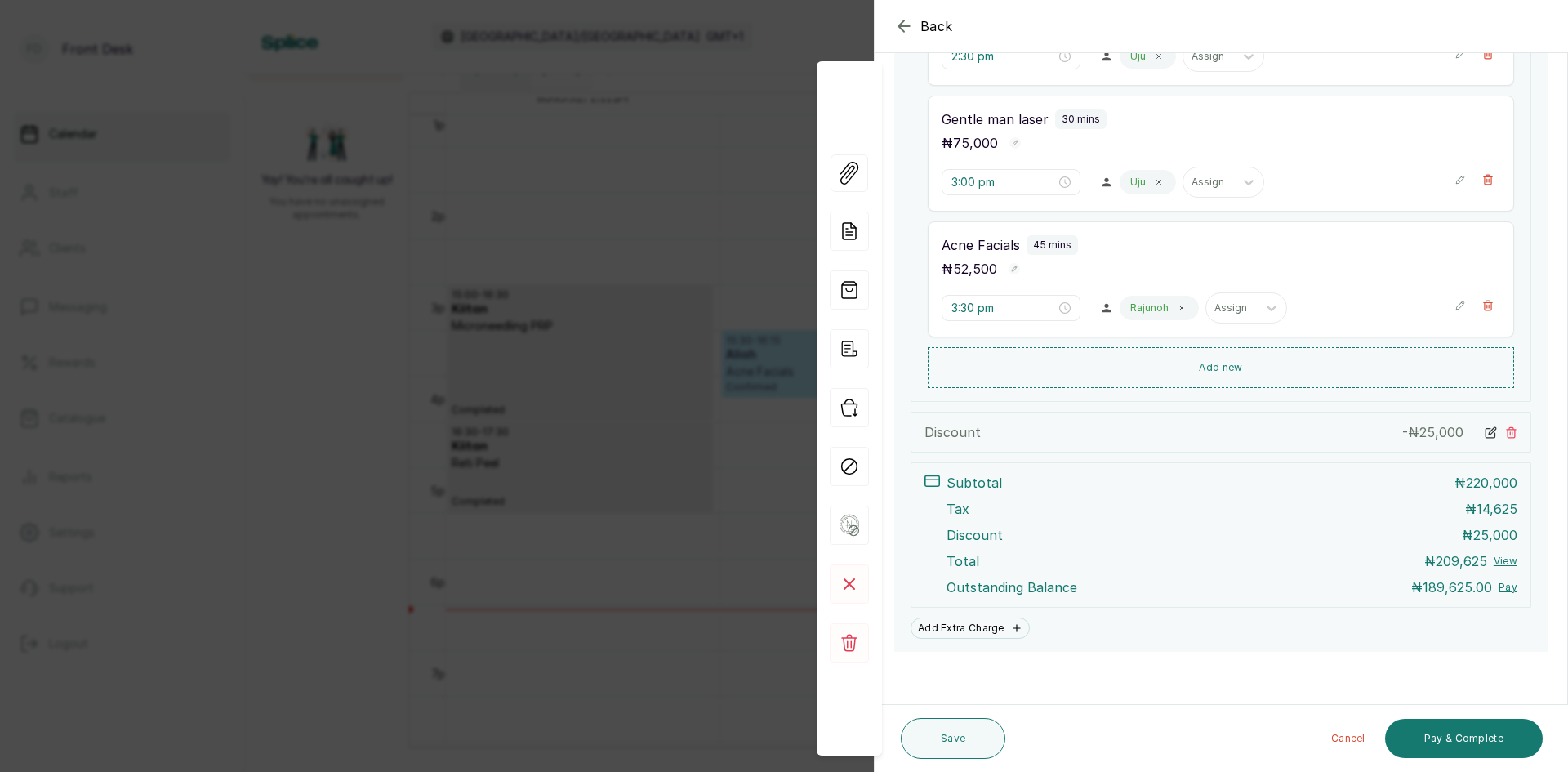
scroll to position [564, 0]
click at [1418, 739] on button "Pay & Complete" at bounding box center [1464, 738] width 157 height 39
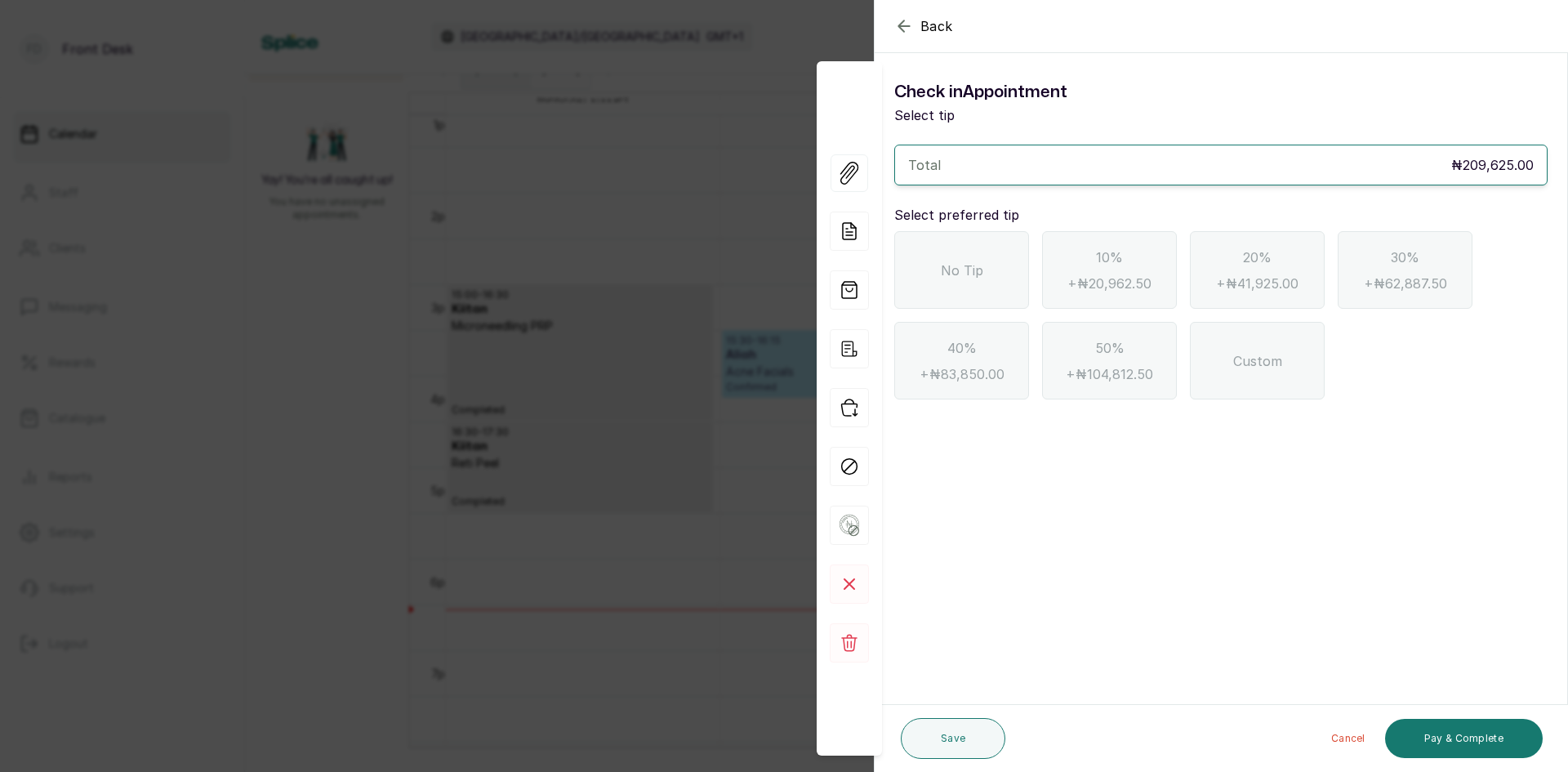
click at [998, 270] on div "No Tip" at bounding box center [962, 270] width 135 height 78
click at [1426, 737] on button "Pay & Complete" at bounding box center [1464, 738] width 157 height 39
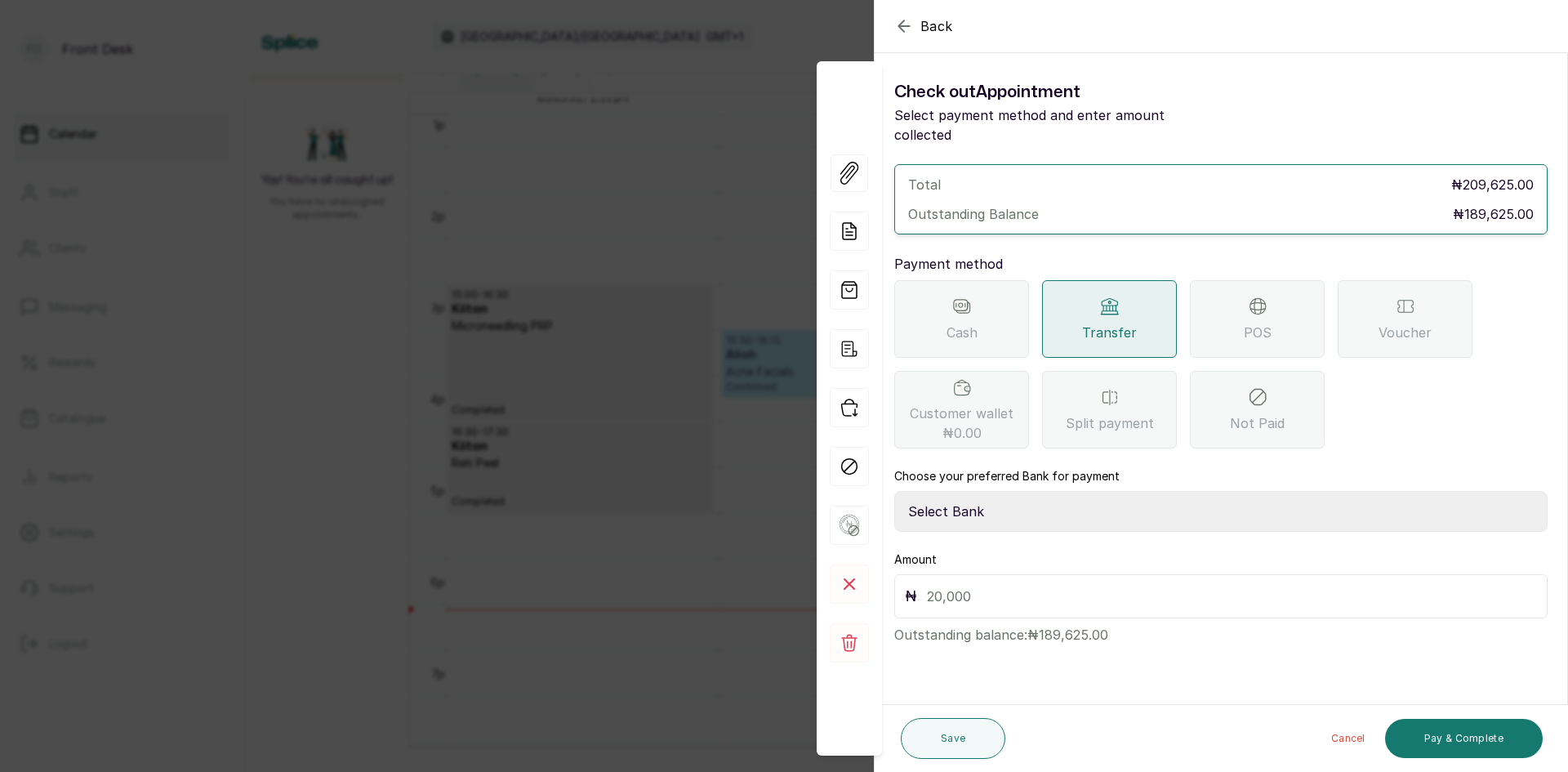
click at [1223, 313] on div "POS" at bounding box center [1257, 319] width 135 height 78
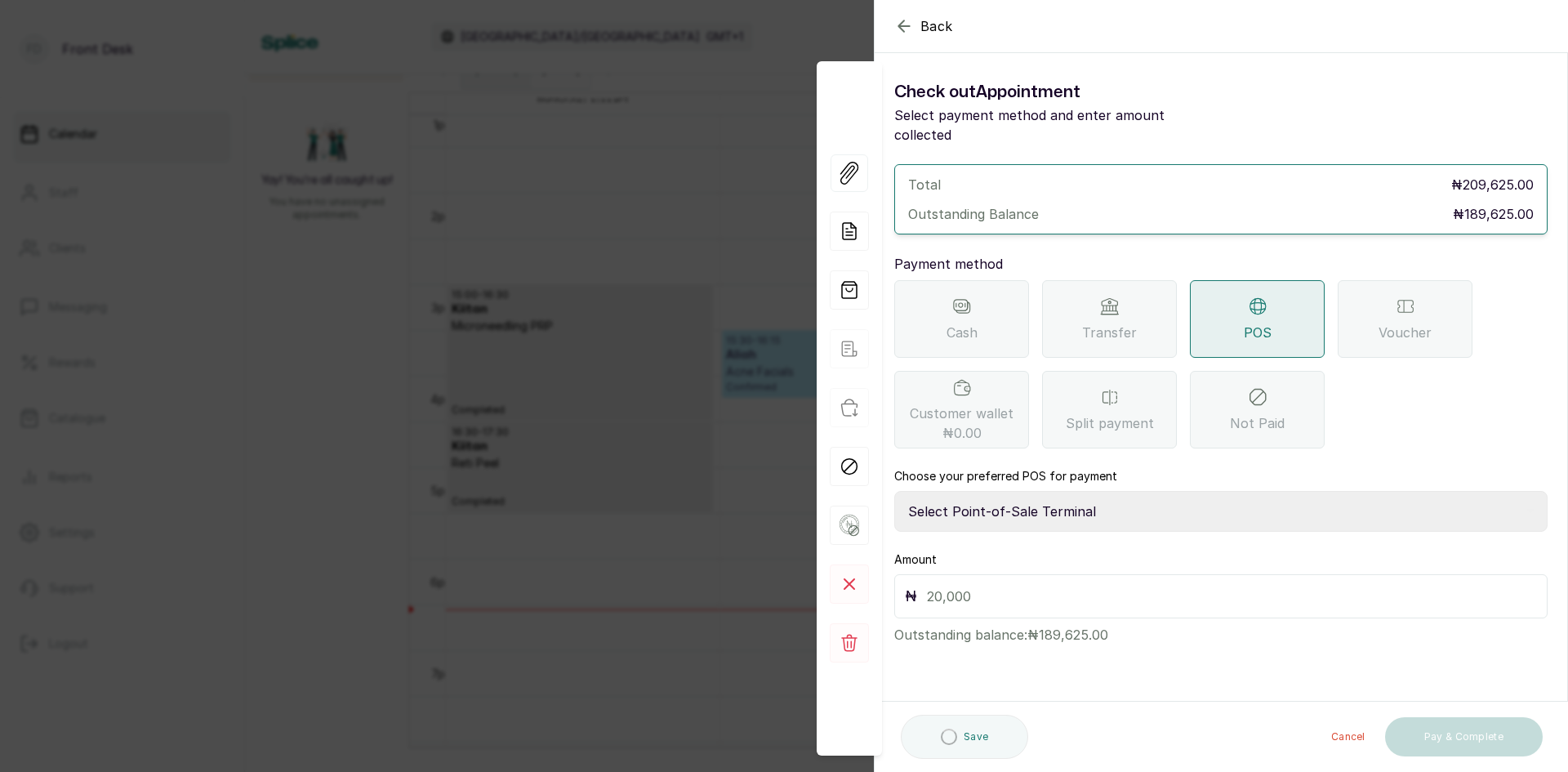
click at [1073, 497] on select "Select Point-of-Sale Terminal SKN ANALYTICS MED AESTHETIC LIMITED Fairmoney Mic…" at bounding box center [1221, 511] width 653 height 41
select select "43129536-bd7e-4b6d-8e8c-ab2c46322d67"
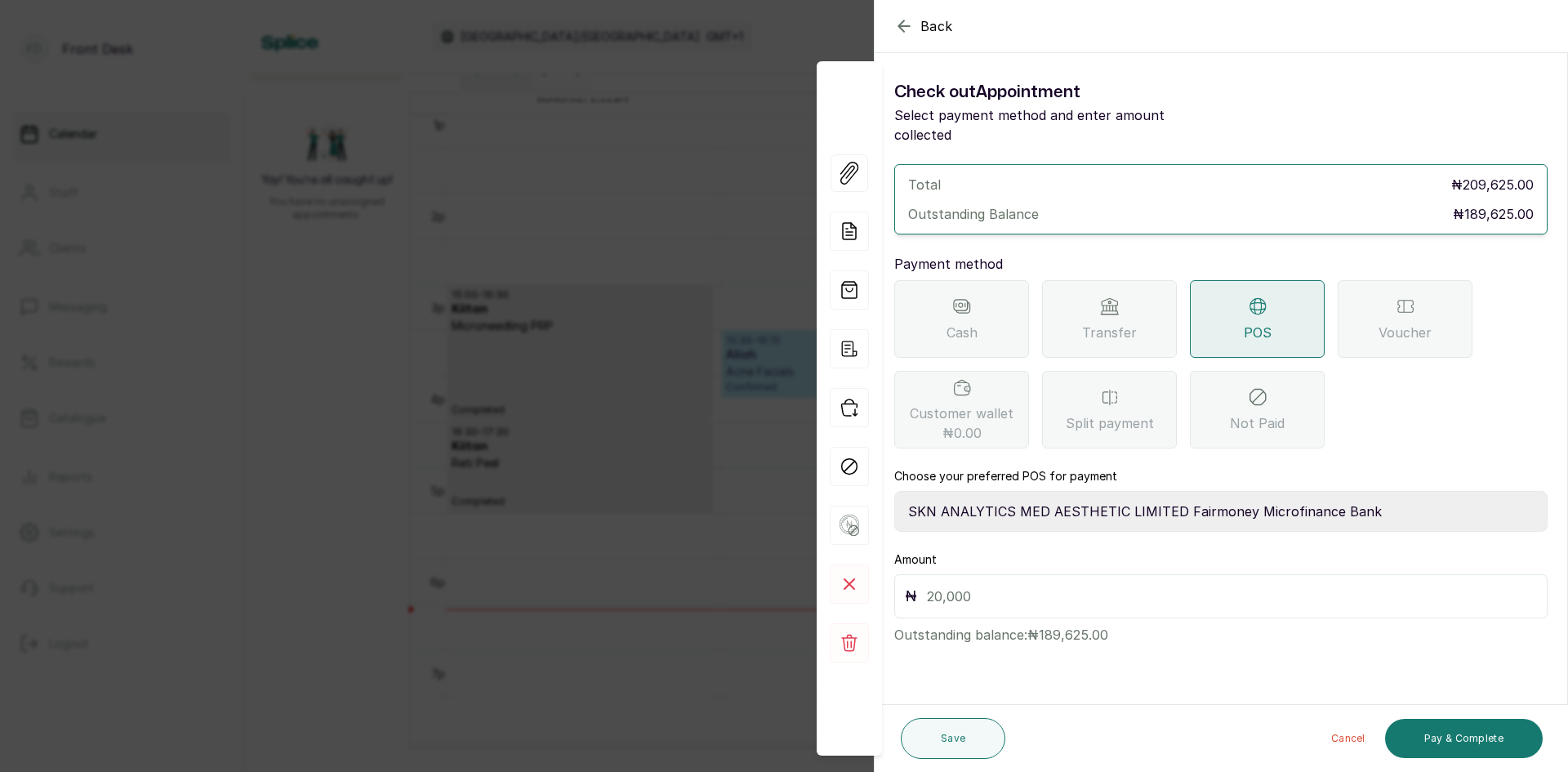
click at [895, 491] on select "Select Point-of-Sale Terminal SKN ANALYTICS MED AESTHETIC LIMITED Fairmoney Mic…" at bounding box center [1221, 511] width 653 height 41
click at [1075, 584] on input "text" at bounding box center [1232, 595] width 611 height 23
type input "189,625"
click at [1455, 727] on button "Pay & Complete" at bounding box center [1464, 738] width 157 height 39
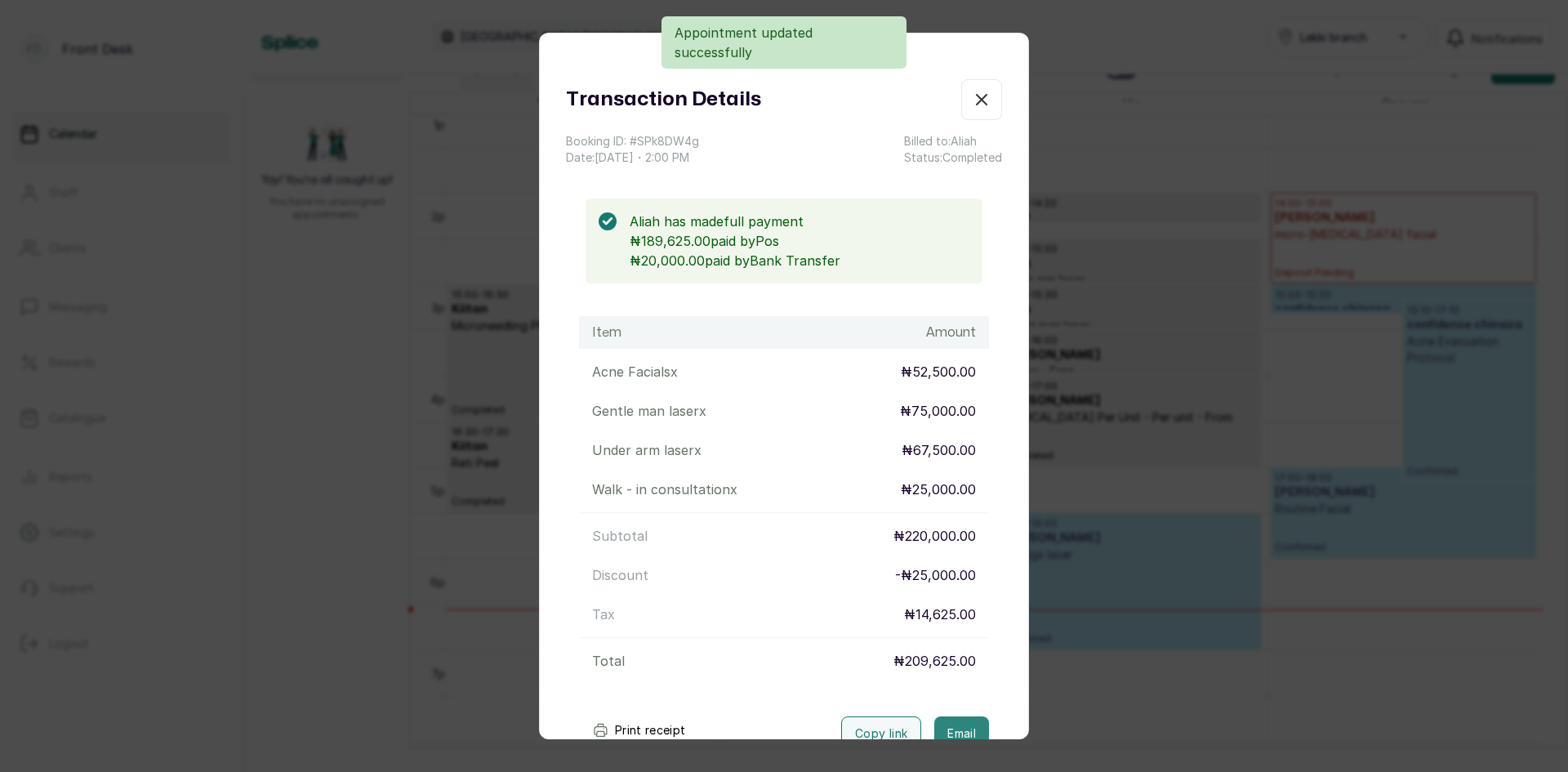
click at [935, 724] on button "Email" at bounding box center [962, 733] width 54 height 34
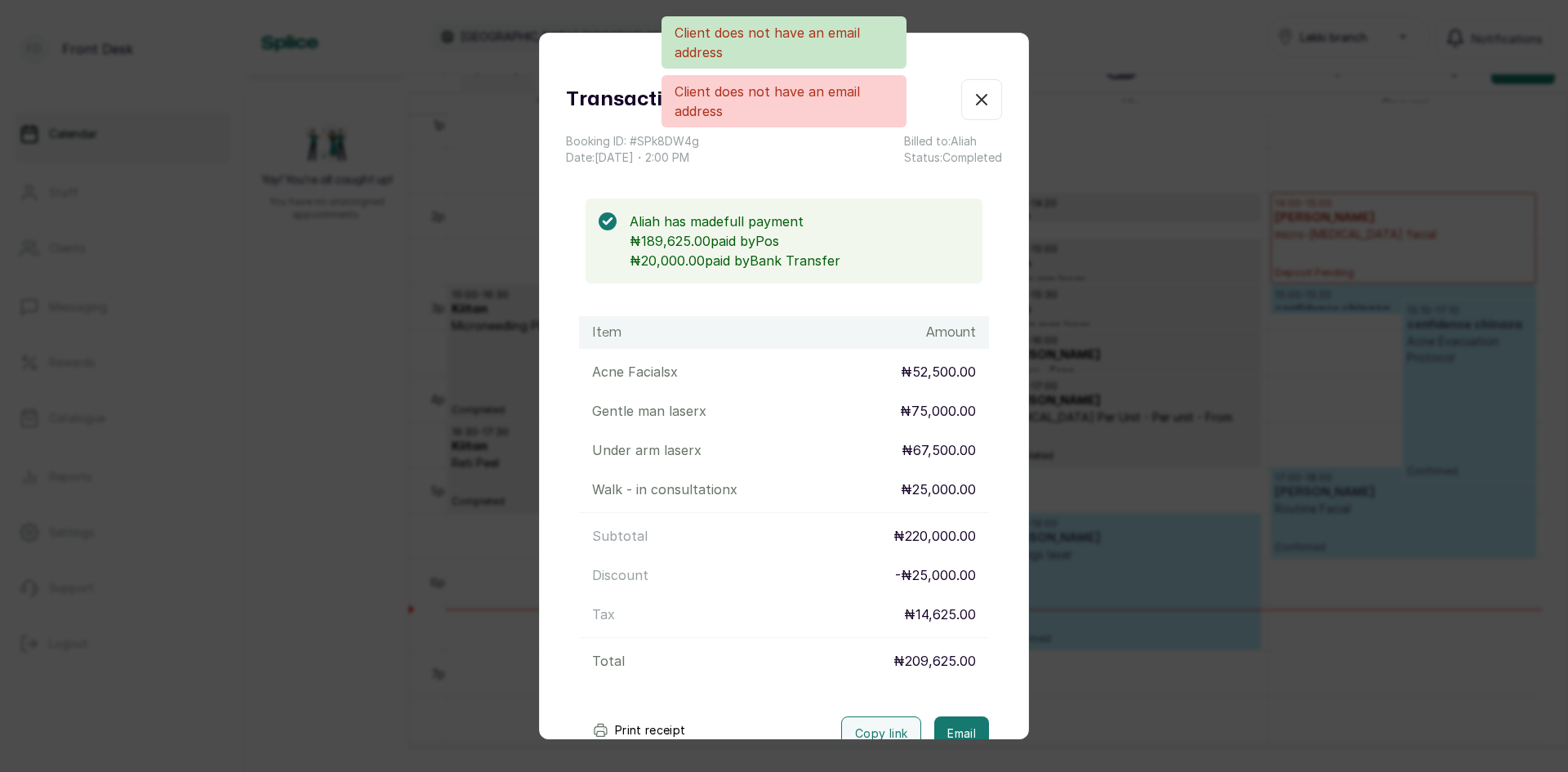
click at [1132, 519] on div "Transaction Details Booking ID: # SPk8DW4g Date: [DATE] ・ 2:00 PM Billed to: Al…" at bounding box center [784, 386] width 1568 height 772
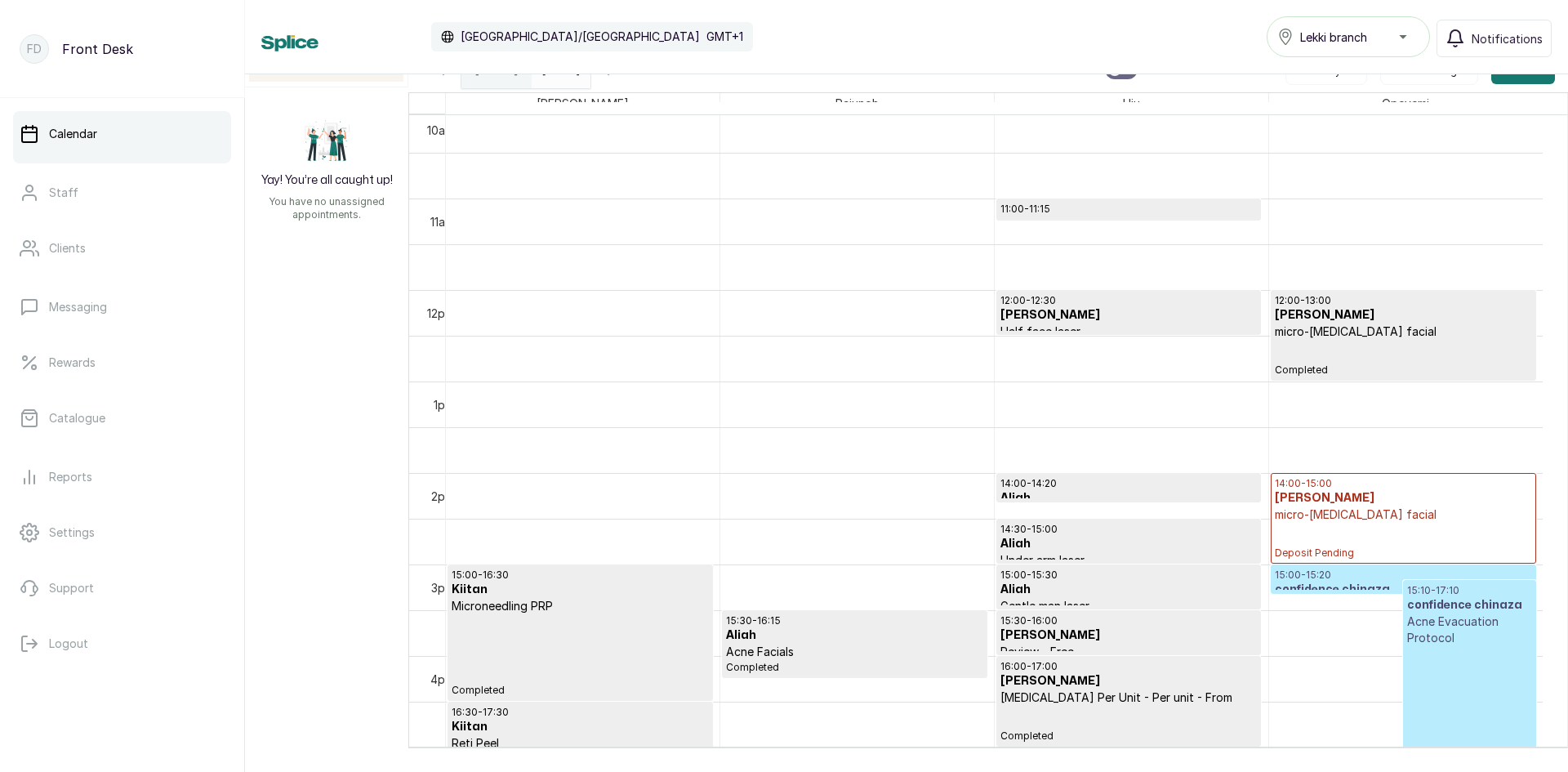
scroll to position [1121, 0]
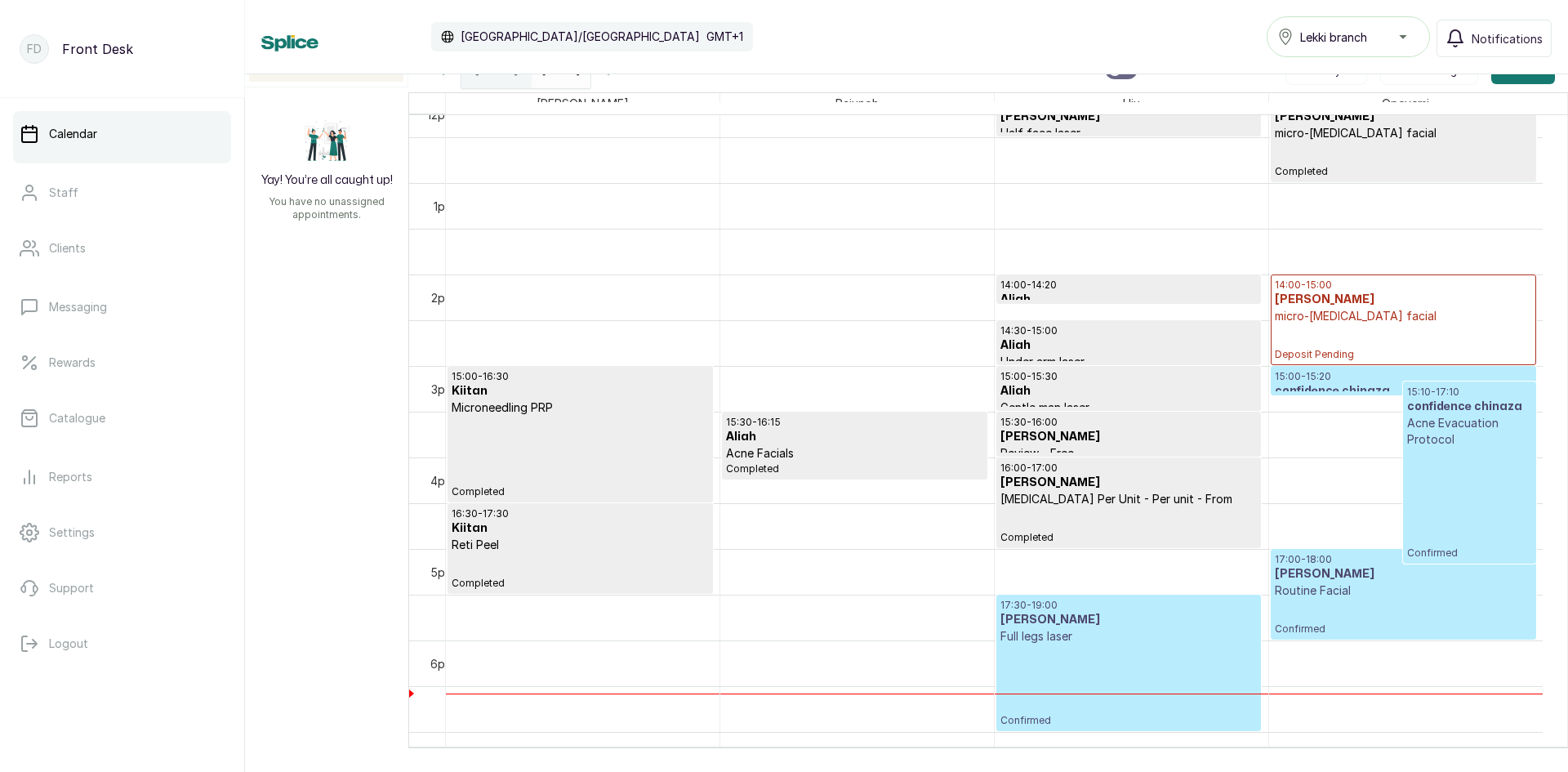
click at [1349, 317] on p "micro-[MEDICAL_DATA] facial" at bounding box center [1403, 317] width 257 height 17
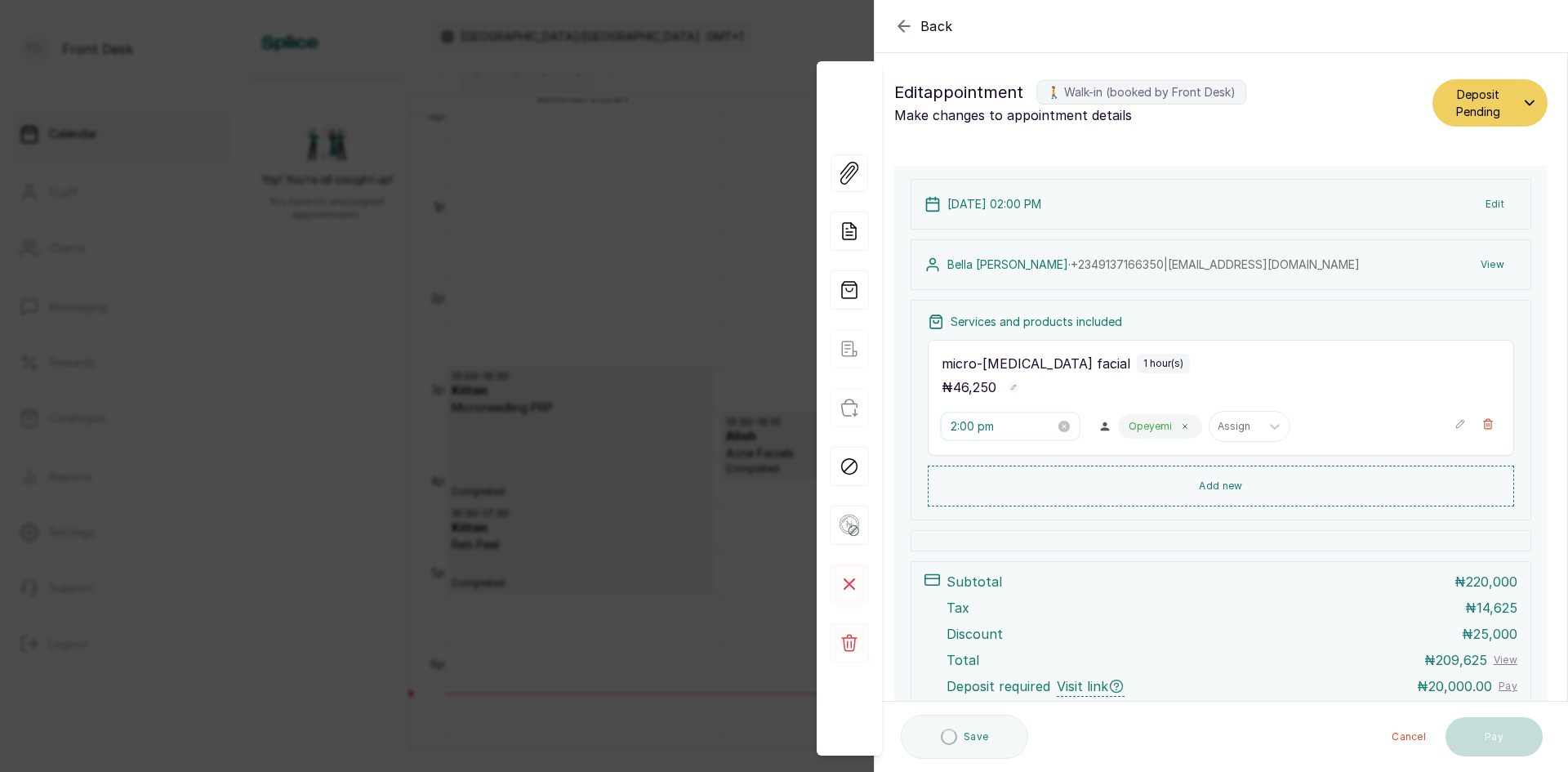
click at [1006, 417] on input "2:00 pm" at bounding box center [1003, 425] width 105 height 18
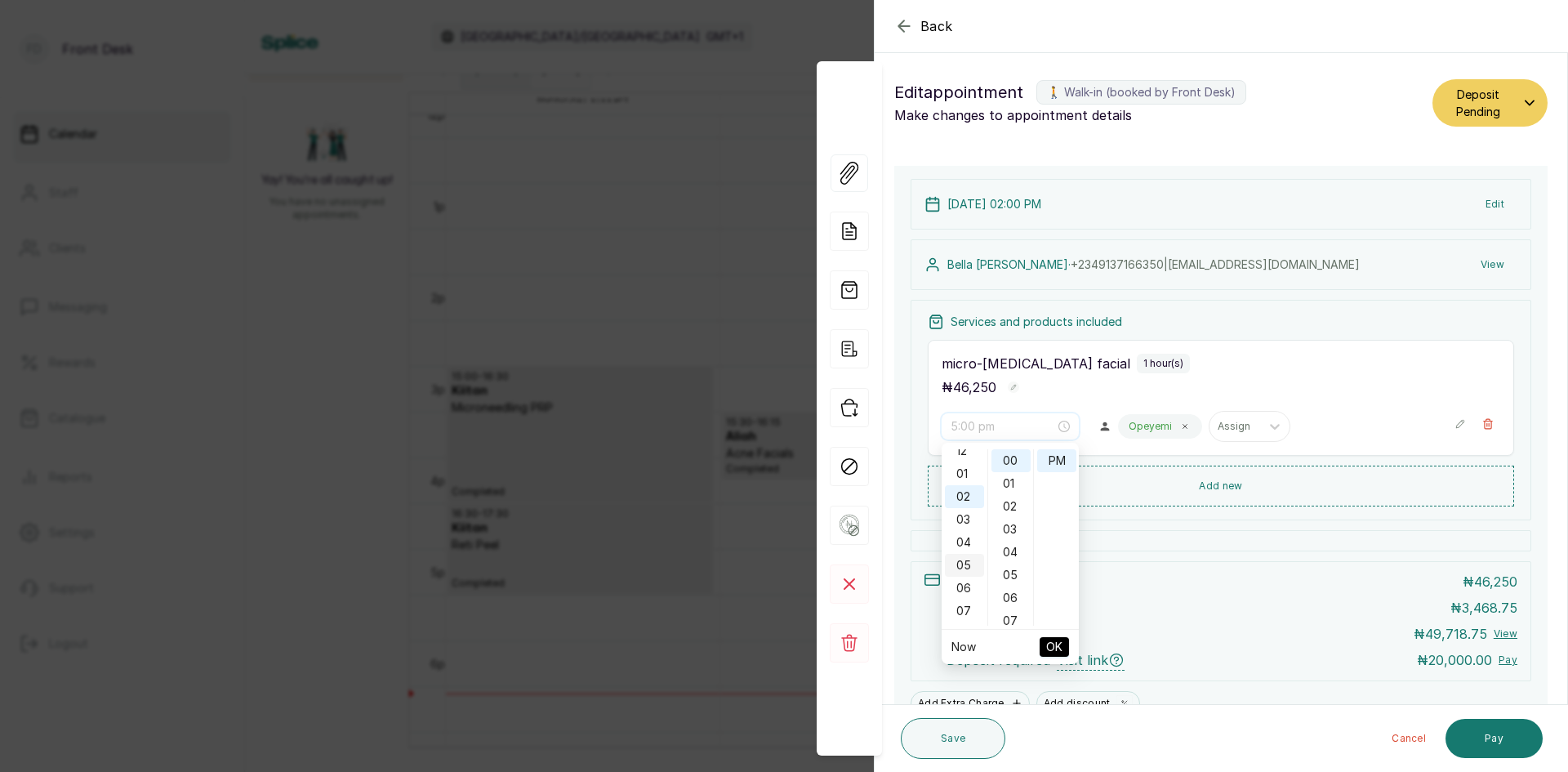
scroll to position [0, 0]
click at [977, 471] on ul "12 01 02 03 04 05 06 07 08 09 10 11" at bounding box center [964, 537] width 46 height 177
click at [1024, 485] on div "30" at bounding box center [1011, 492] width 39 height 23
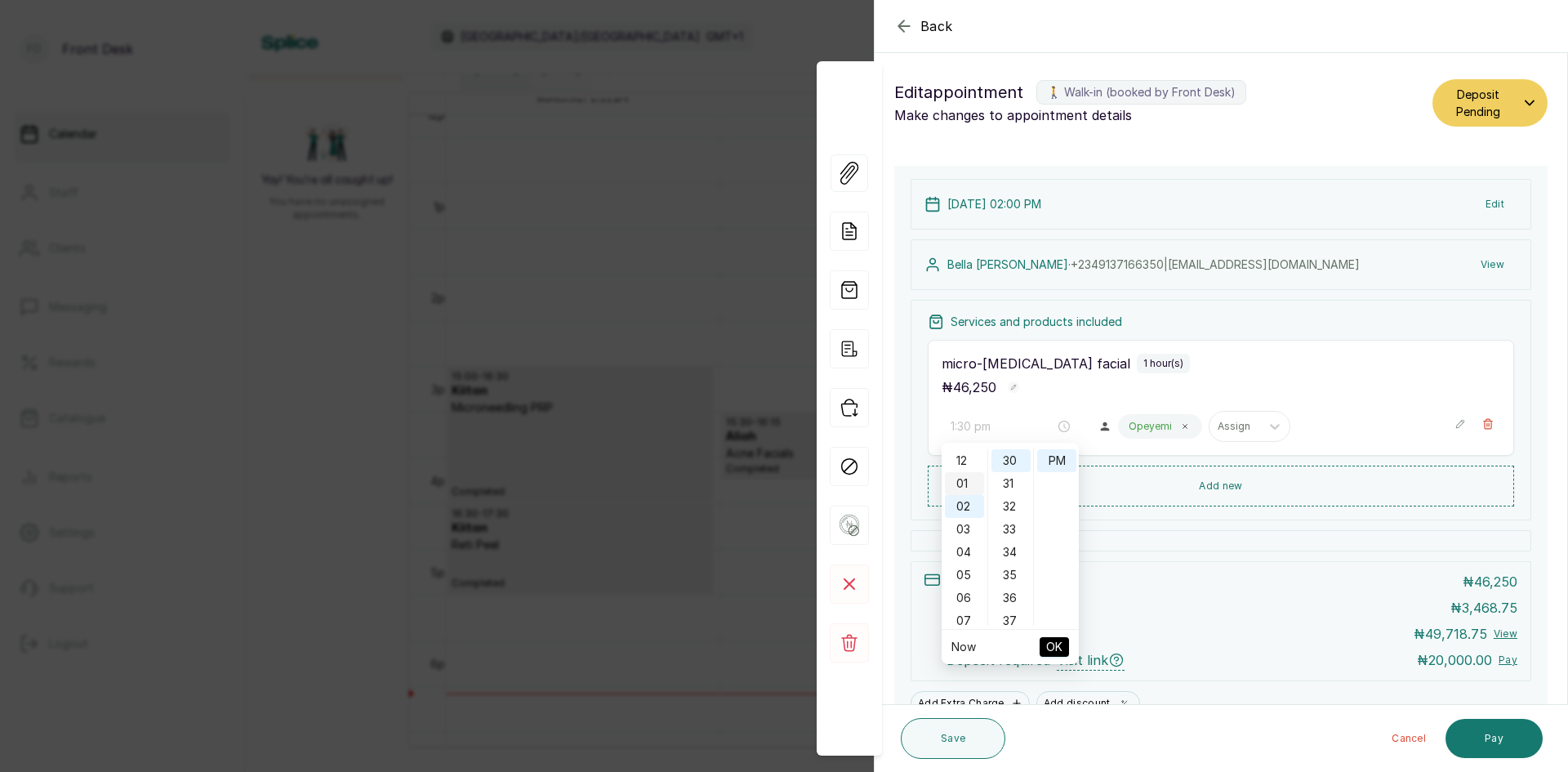
click at [963, 478] on div "01" at bounding box center [964, 483] width 39 height 23
type input "1:30 pm"
click at [1064, 641] on button "OK" at bounding box center [1054, 646] width 29 height 19
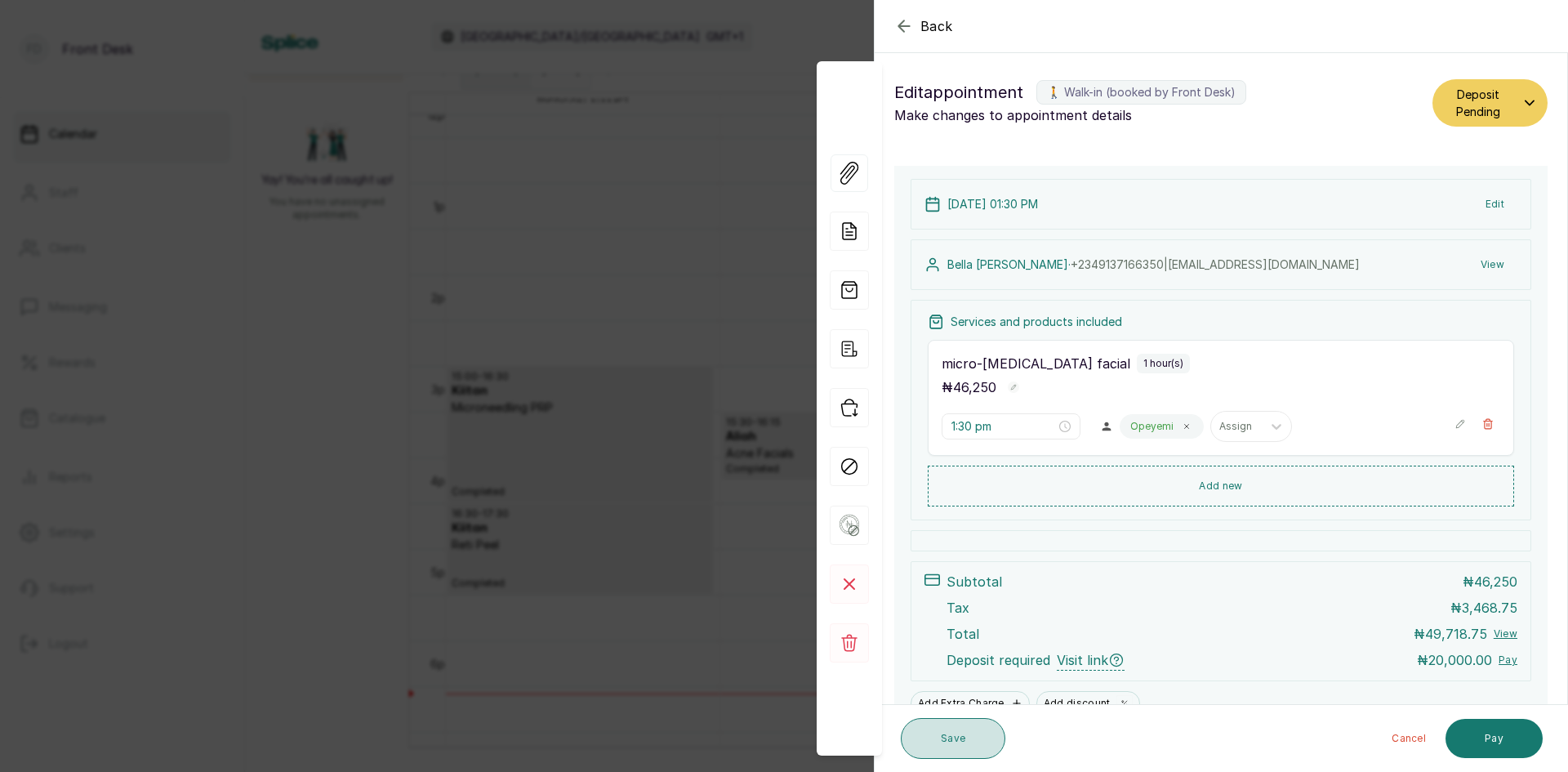
click at [970, 719] on button "Save" at bounding box center [953, 738] width 105 height 41
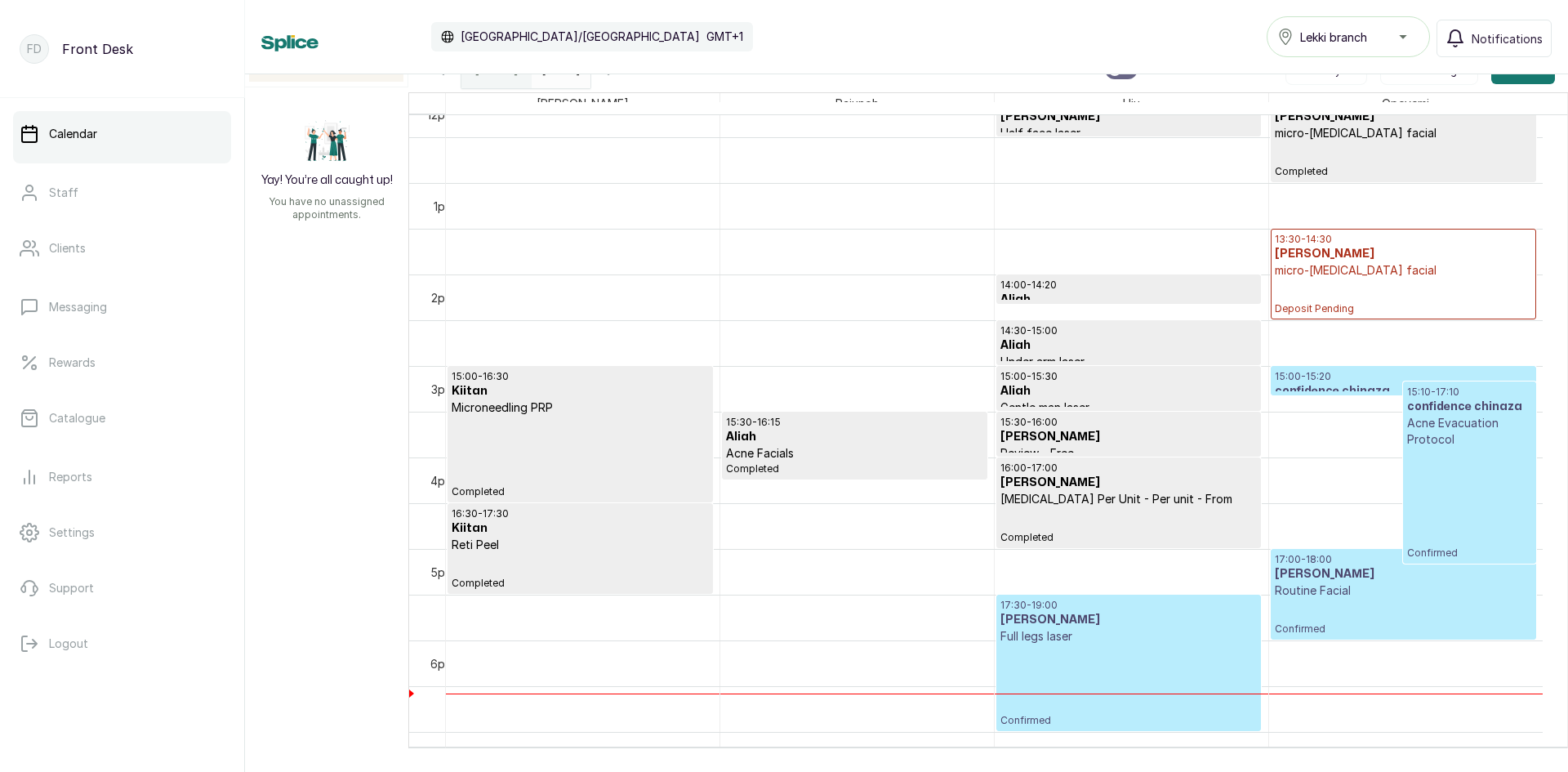
click at [1303, 588] on p "Routine Facial" at bounding box center [1403, 590] width 257 height 17
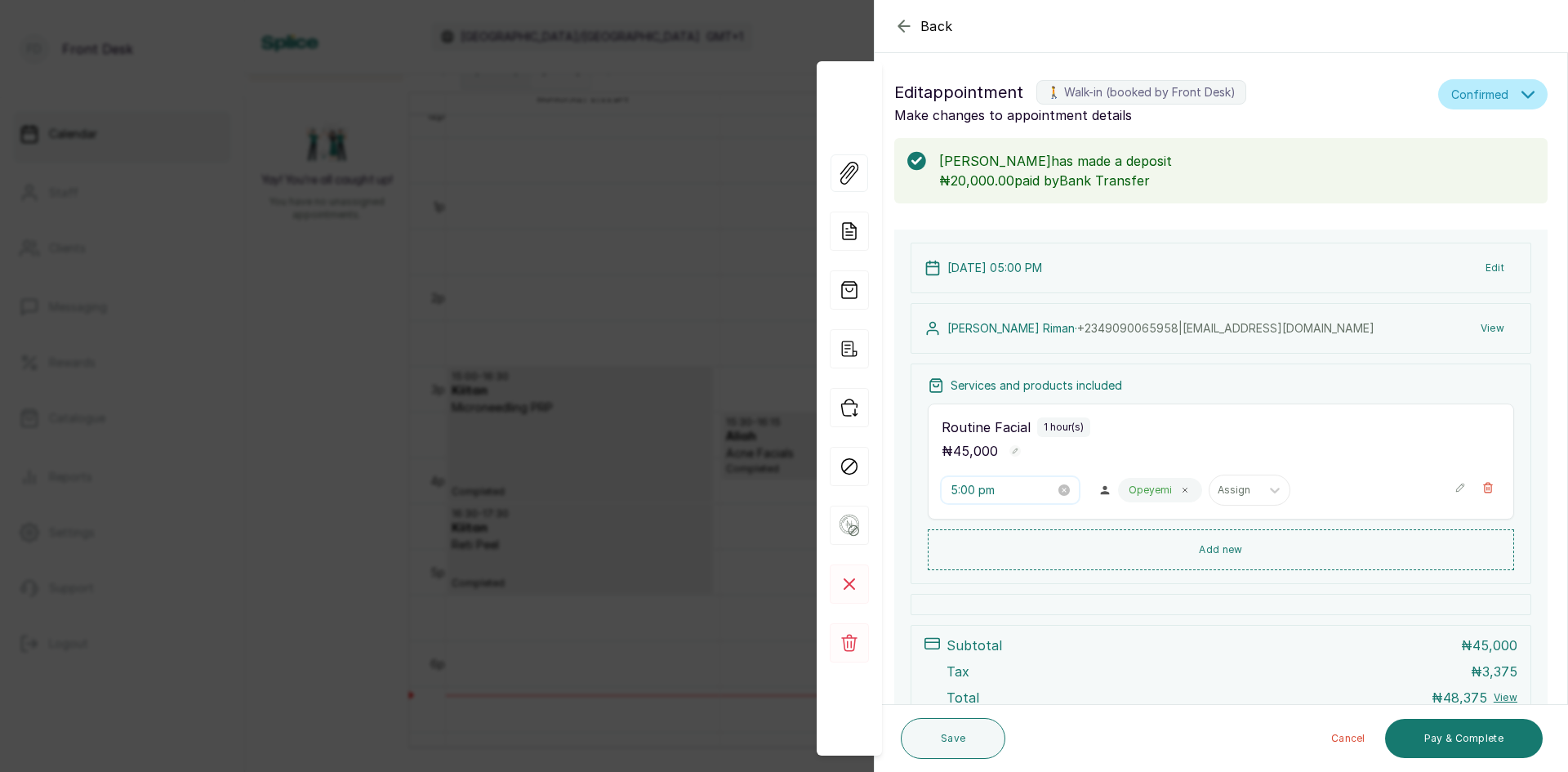
click at [1002, 486] on input "5:00 pm" at bounding box center [1003, 489] width 105 height 18
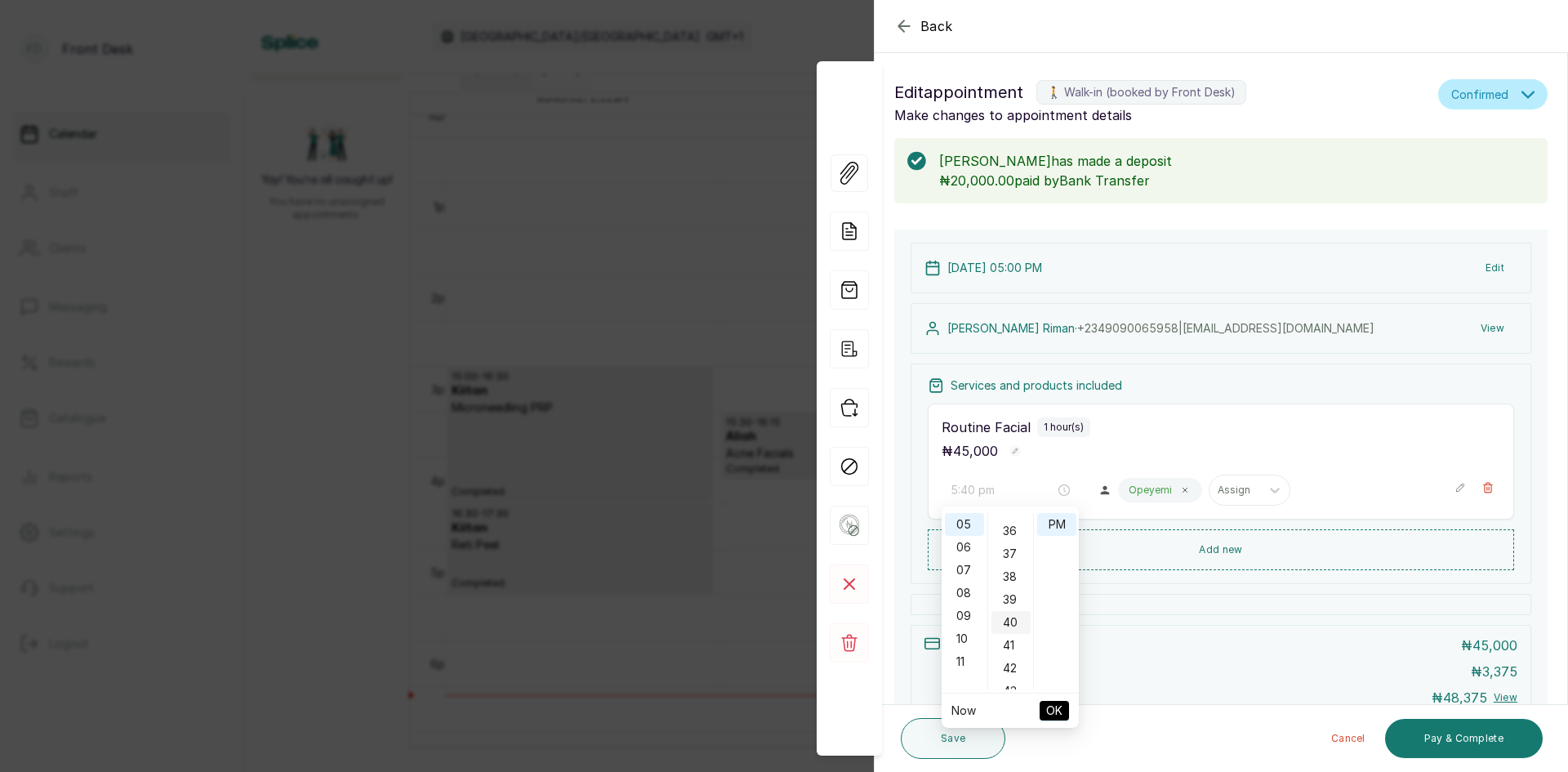
click at [1014, 625] on div "40" at bounding box center [1011, 621] width 39 height 23
type input "5:40 pm"
click at [1056, 709] on span "OK" at bounding box center [1055, 710] width 17 height 31
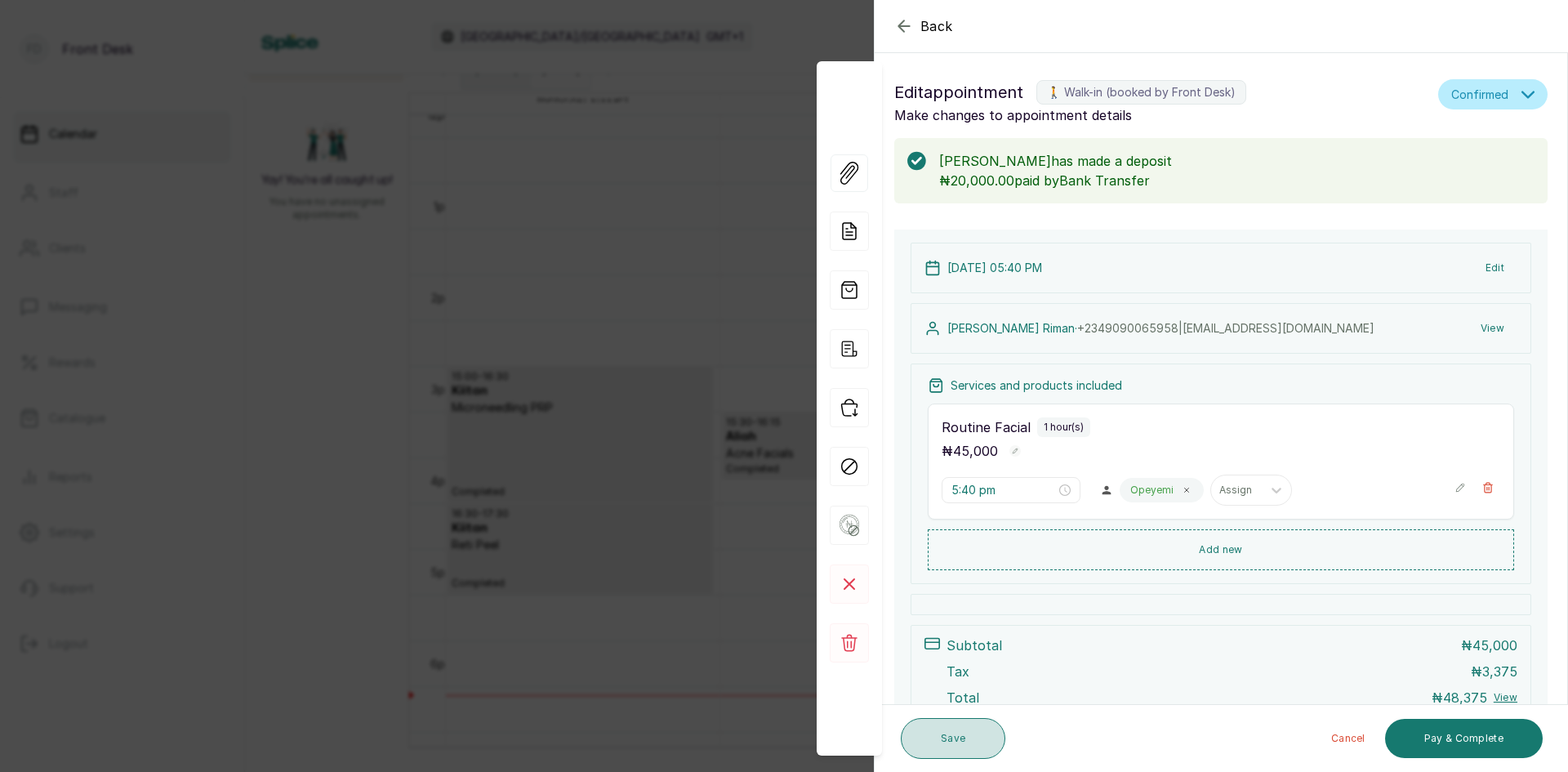
click at [963, 743] on button "Save" at bounding box center [953, 738] width 105 height 41
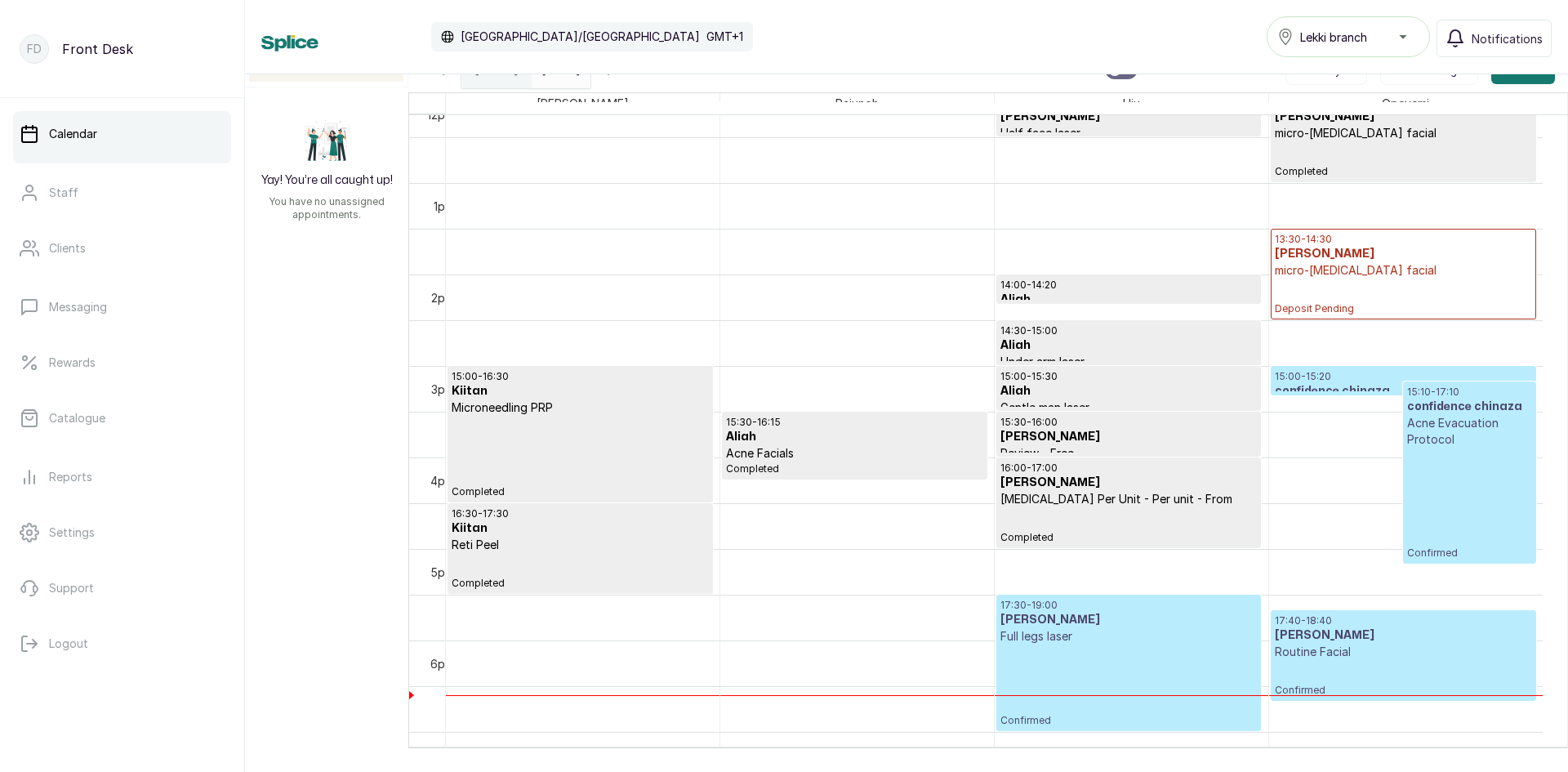
click at [1435, 476] on div "15:10 - 17:10 confidence chinaza Acne Evacuation Protocol Confirmed" at bounding box center [1469, 472] width 124 height 174
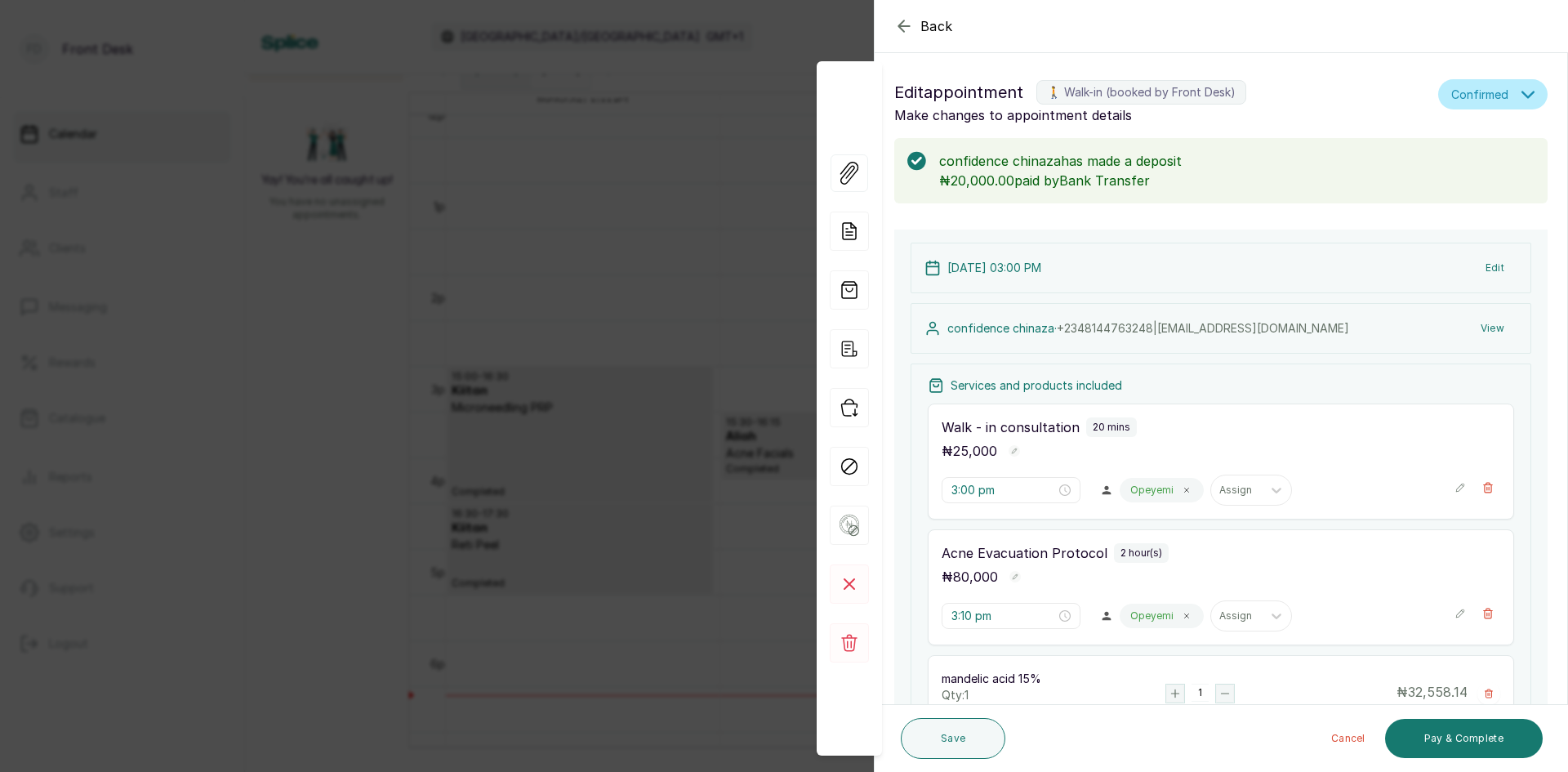
click at [683, 488] on div "Back Appointment Details Edit appointment 🚶 Walk-in (booked by Front Desk) Make…" at bounding box center [784, 386] width 1568 height 772
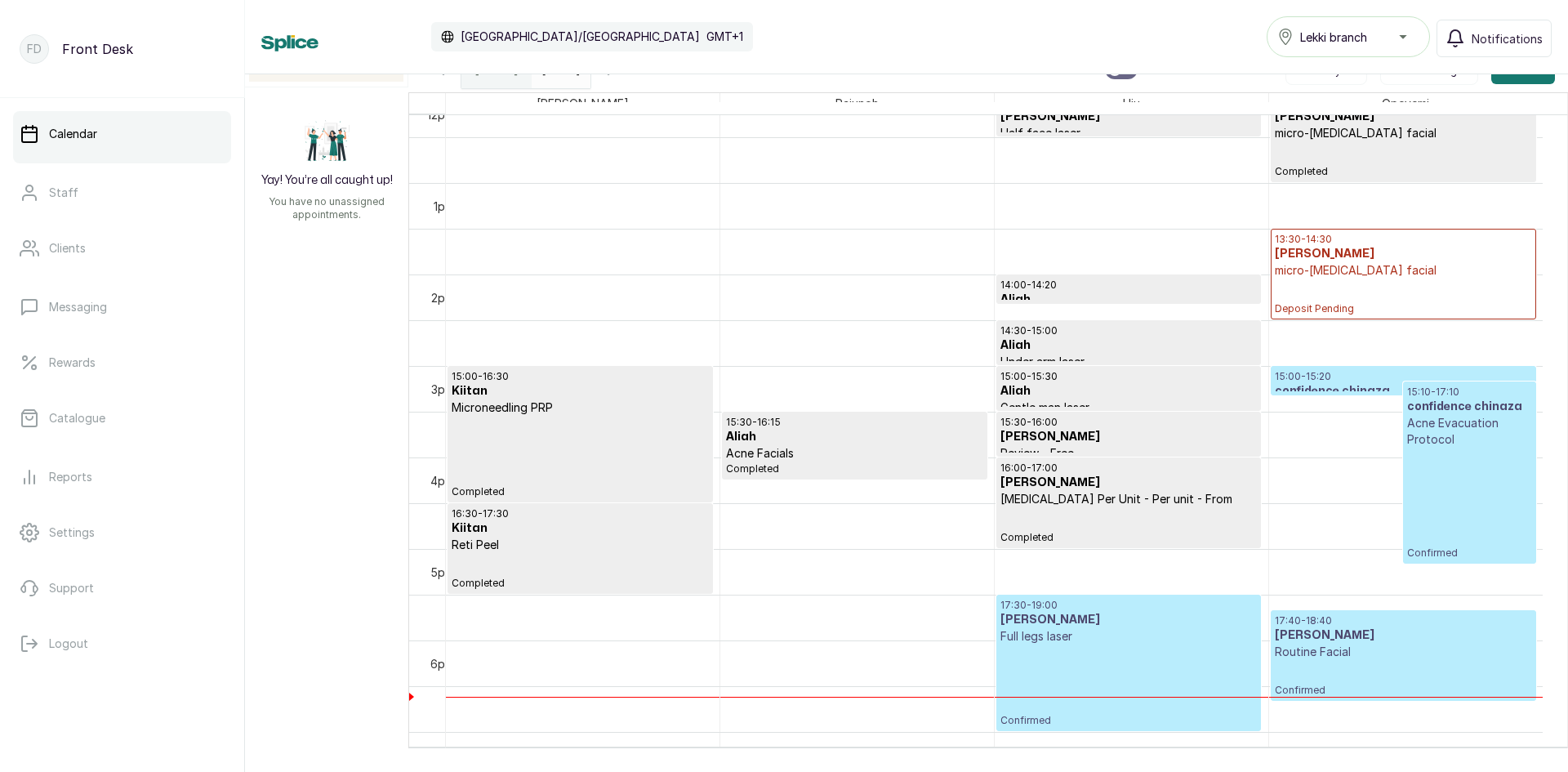
click at [1425, 461] on div "15:10 - 17:10 confidence chinaza Acne Evacuation Protocol Confirmed" at bounding box center [1469, 472] width 124 height 174
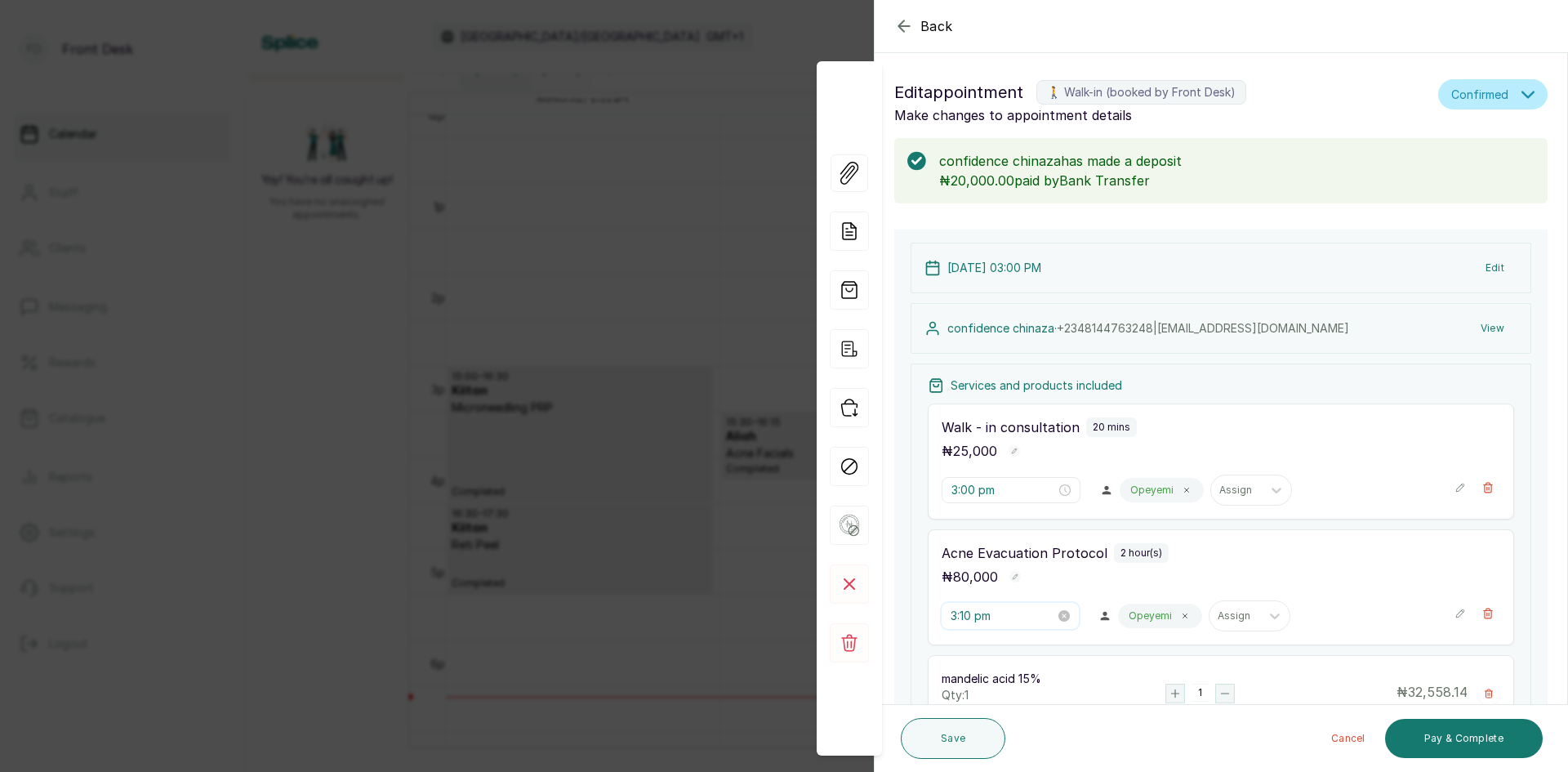
click at [999, 618] on input "3:10 pm" at bounding box center [1003, 615] width 105 height 18
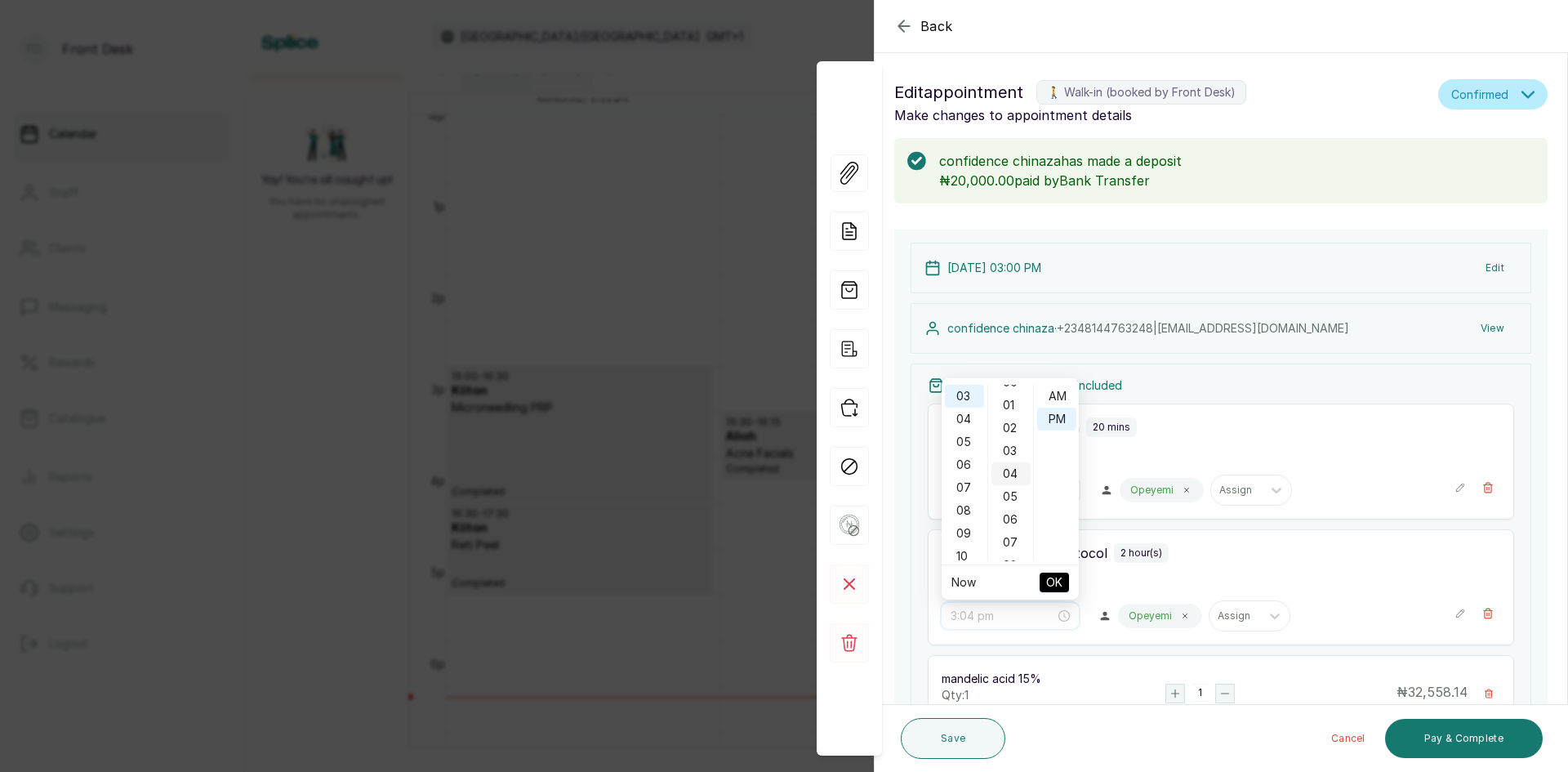
scroll to position [0, 0]
click at [1025, 393] on ul "00 01 02 03 04 05 06 07 08 09 10 11 12 13 14 15 16 17 18 19 20 21 22 23 24 25 2…" at bounding box center [1010, 472] width 46 height 177
type input "3:00 pm"
click at [1009, 397] on div "00" at bounding box center [1011, 395] width 39 height 23
click at [1008, 389] on div "00" at bounding box center [1011, 395] width 39 height 23
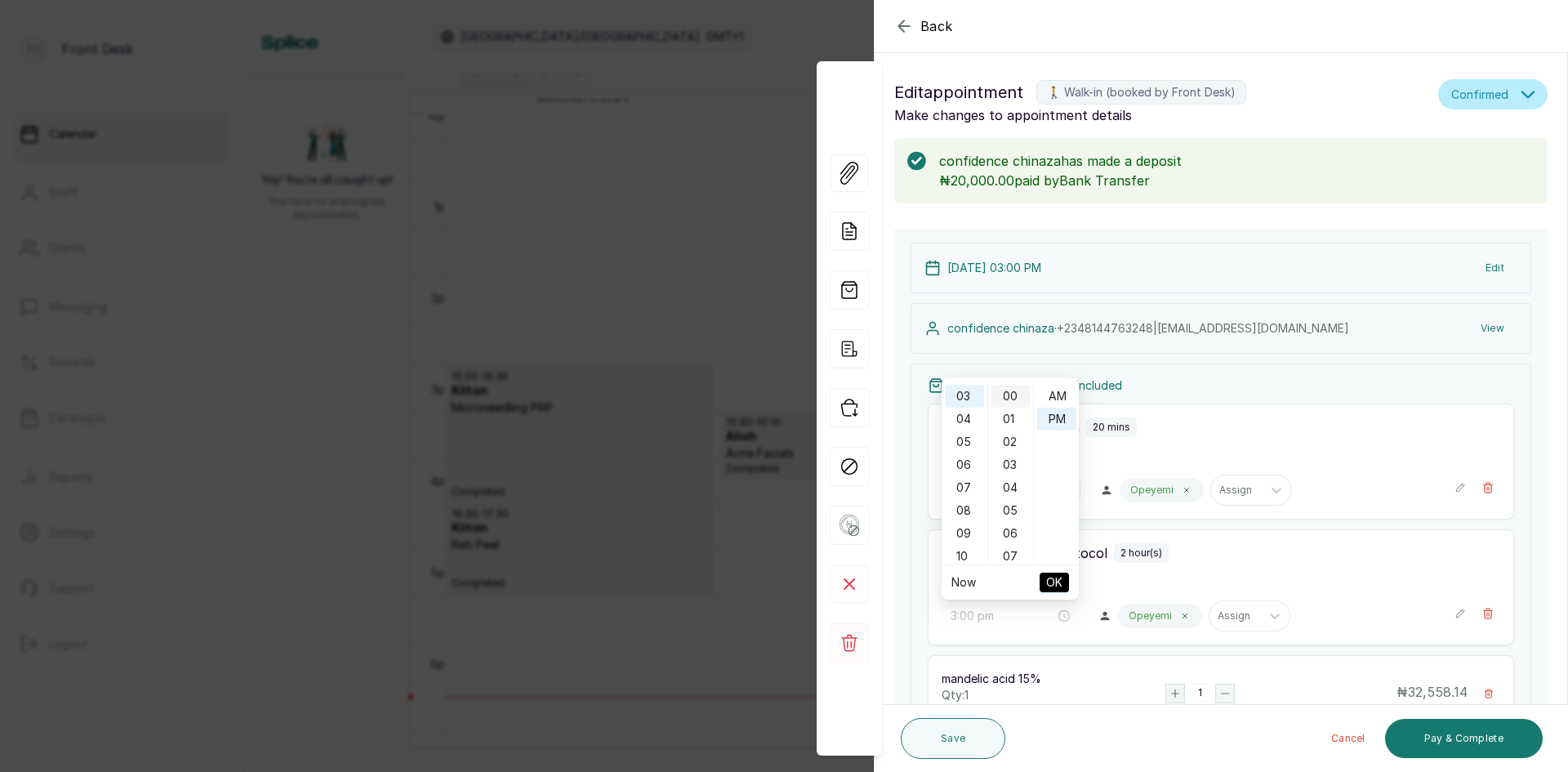
click at [1009, 389] on div "00" at bounding box center [1011, 395] width 39 height 23
click at [1009, 389] on div "00" at bounding box center [1011, 395] width 39 height 23
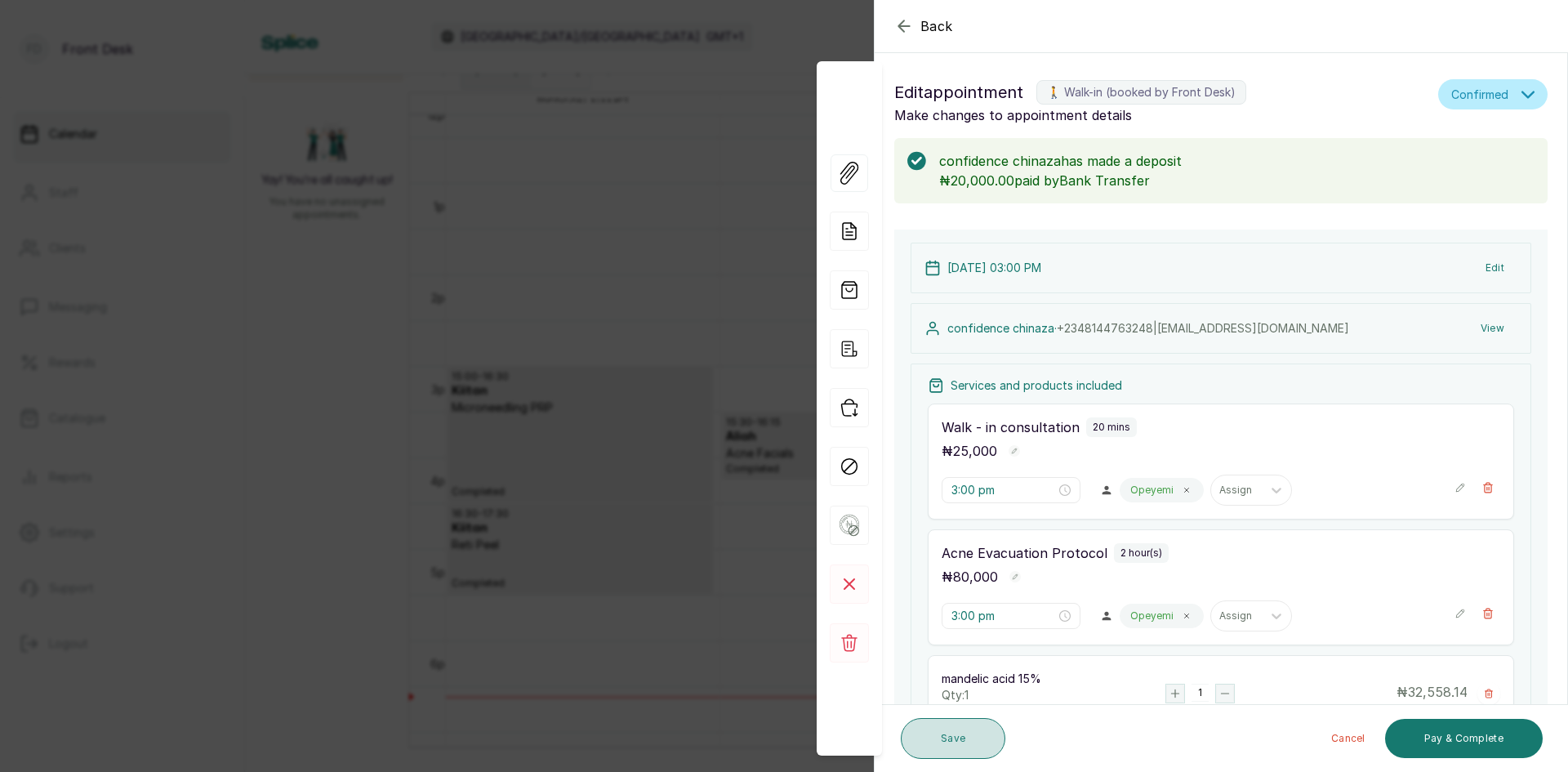
click at [966, 734] on button "Save" at bounding box center [953, 738] width 105 height 41
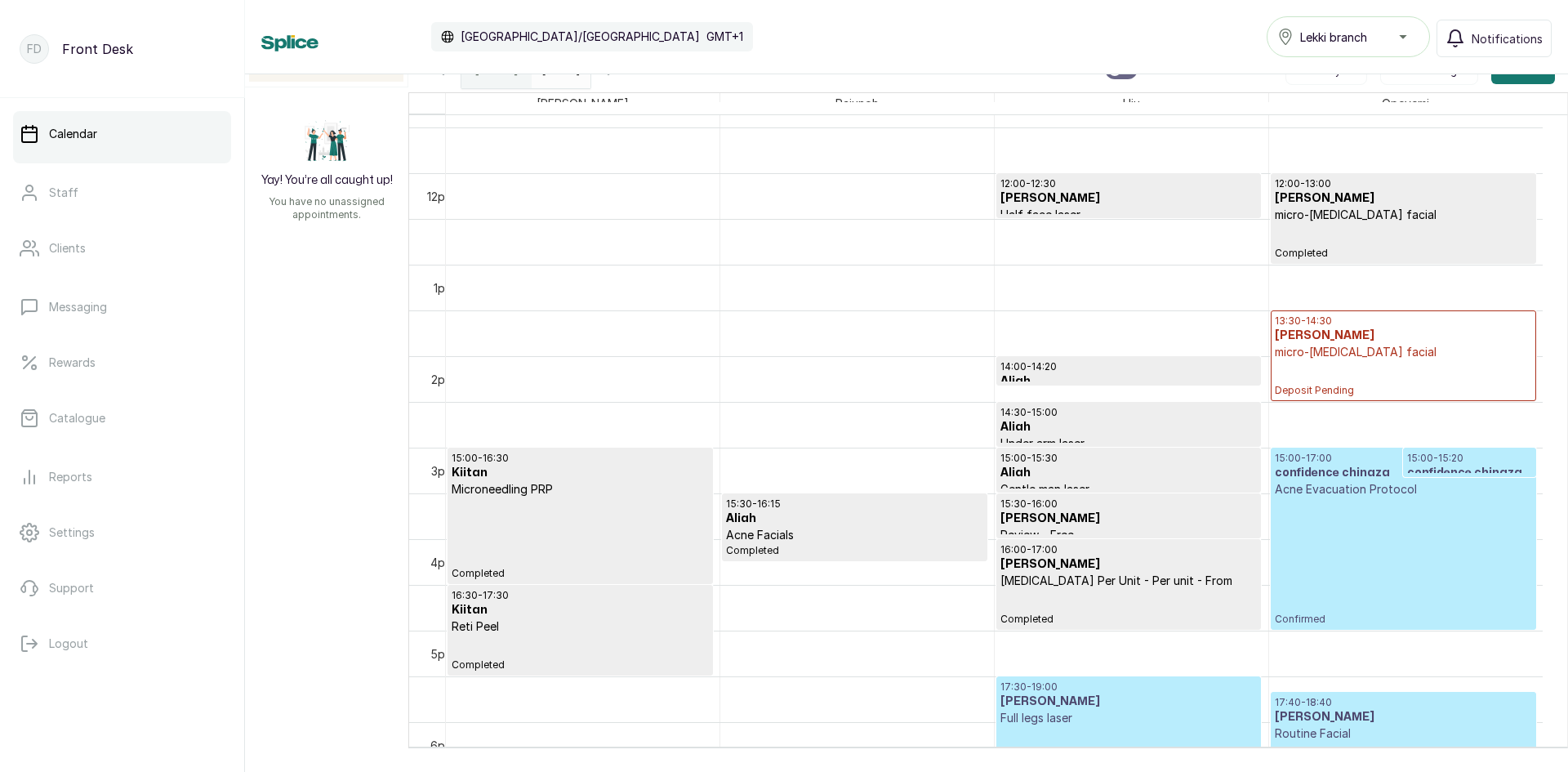
scroll to position [1070, 0]
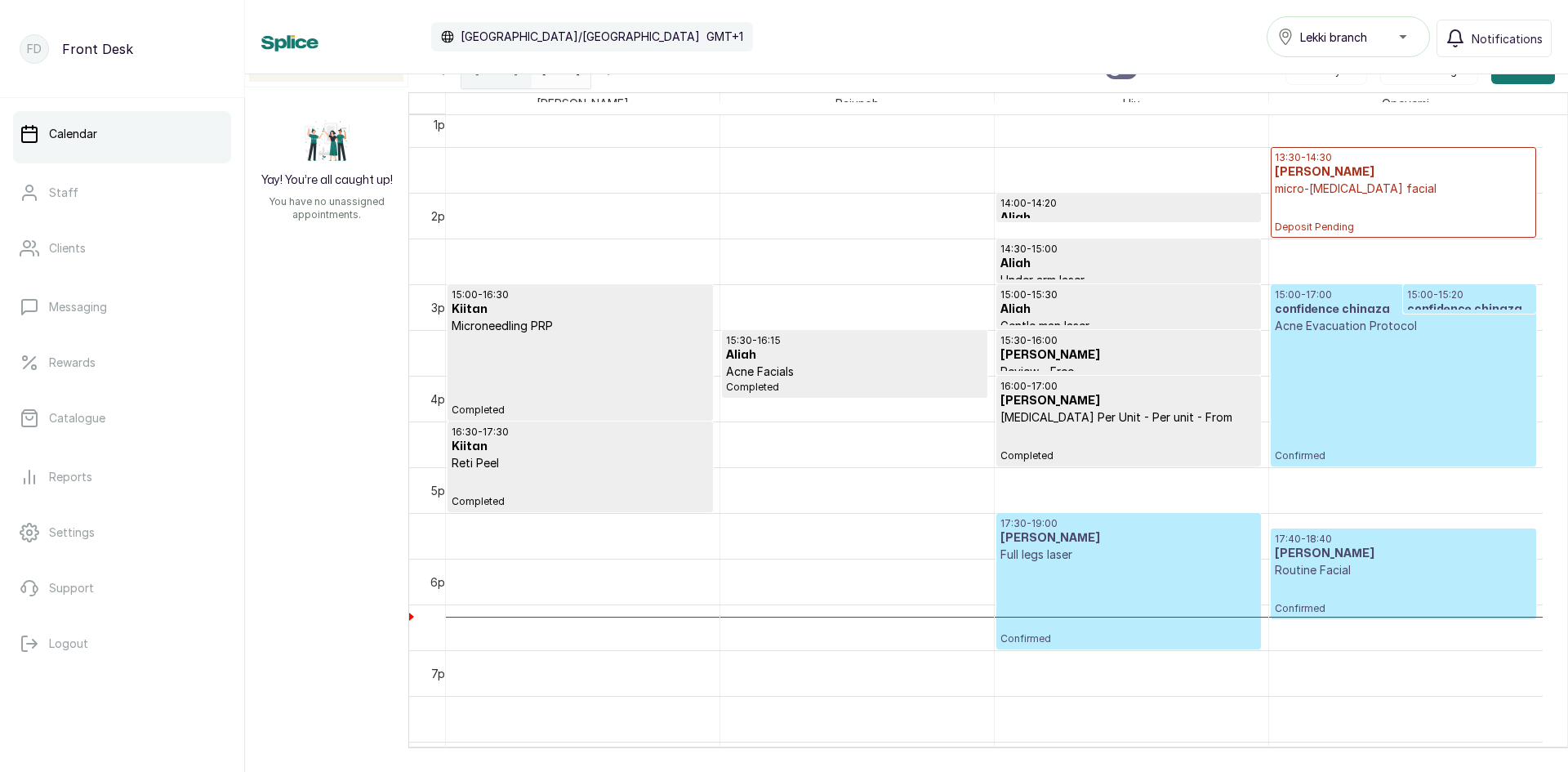
click at [1384, 401] on div "15:00 - 17:00 confidence chinaza Acne Evacuation Protocol Confirmed" at bounding box center [1403, 375] width 257 height 174
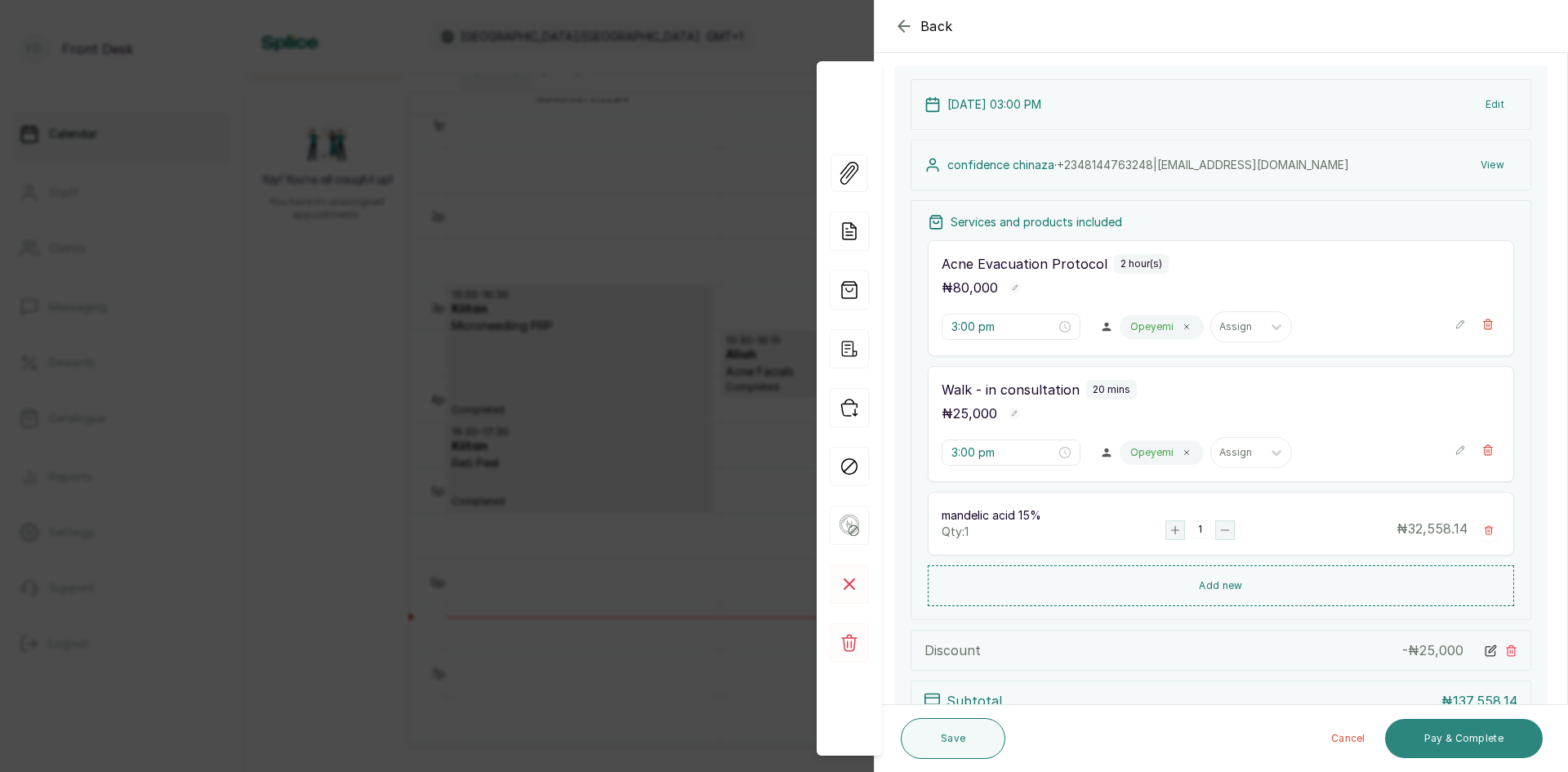
click at [1473, 740] on button "Pay & Complete" at bounding box center [1464, 738] width 157 height 39
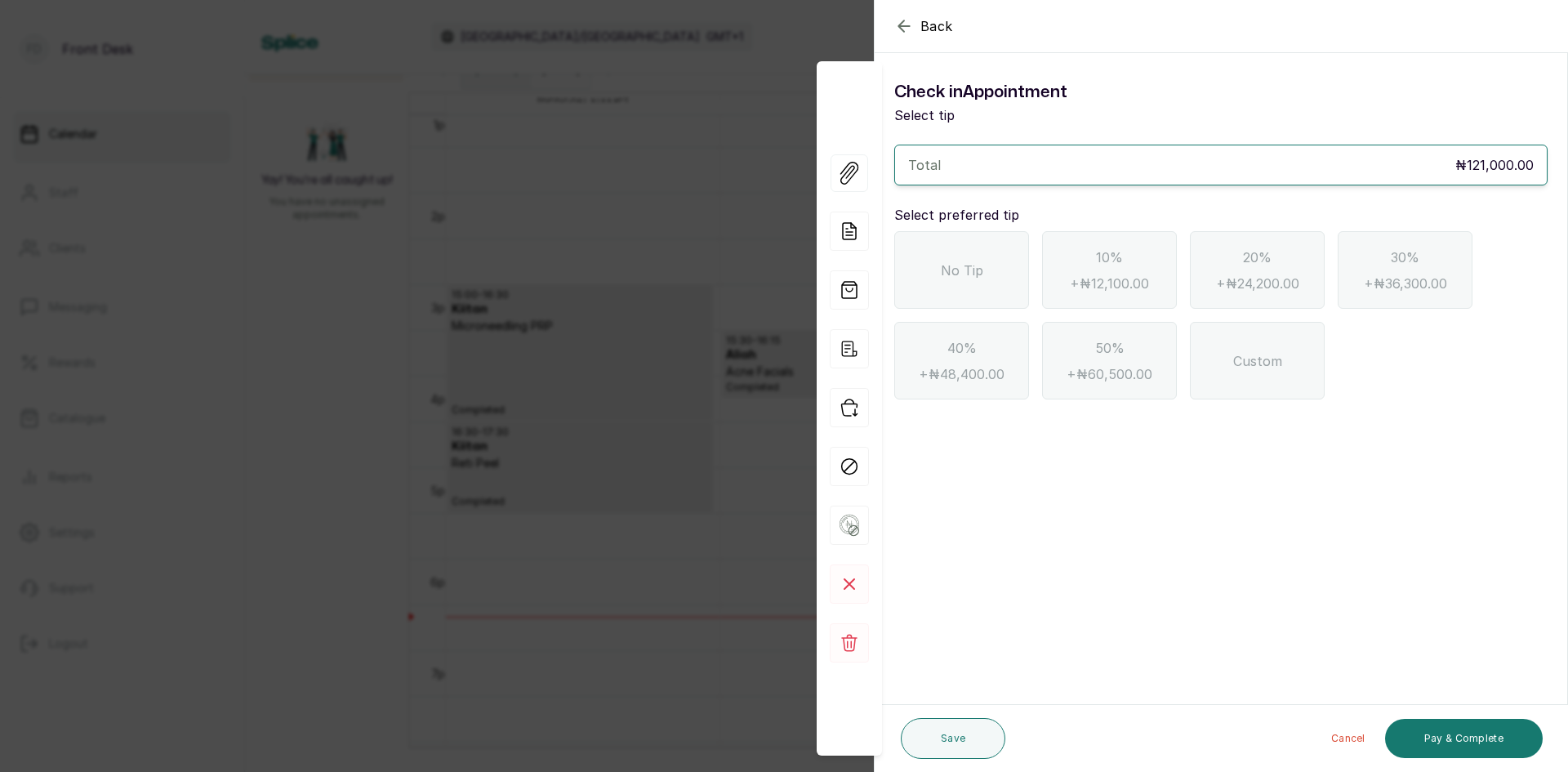
click at [973, 260] on span "No Tip" at bounding box center [962, 270] width 43 height 19
click at [1448, 746] on button "Pay & Complete" at bounding box center [1464, 738] width 157 height 39
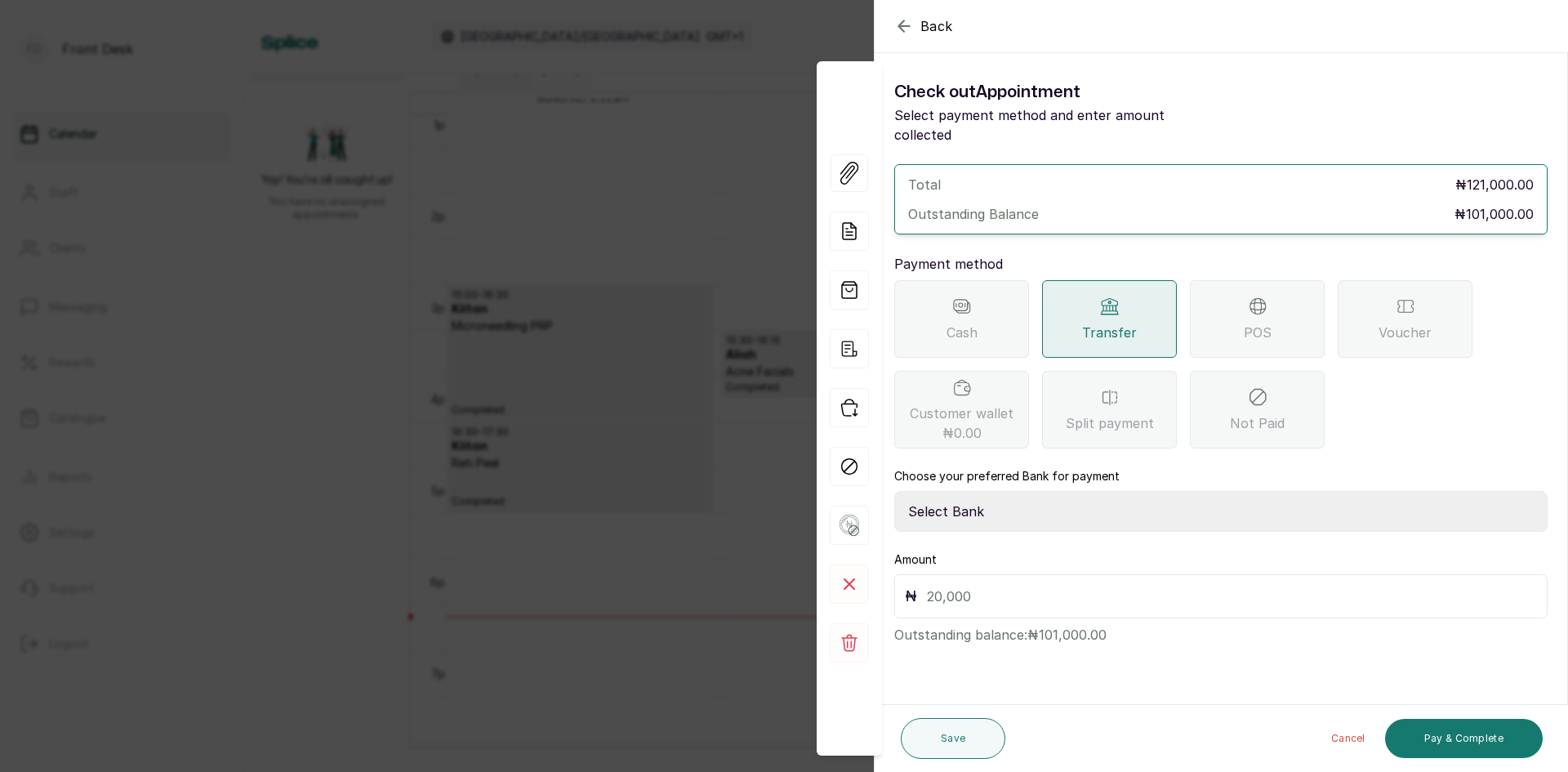
click at [1086, 297] on div "Transfer" at bounding box center [1109, 319] width 135 height 78
click at [1008, 491] on select "Select Bank [PERSON_NAME] Fairmoney Microfinance Bank SKN ANALYTICS MED AESTH. …" at bounding box center [1221, 511] width 653 height 41
select select "43272bc0-21c6-4b19-b9fb-c2093b8603c2"
click at [895, 491] on select "Select Bank [PERSON_NAME] Fairmoney Microfinance Bank SKN ANALYTICS MED AESTH. …" at bounding box center [1221, 511] width 653 height 41
click at [1039, 584] on input "text" at bounding box center [1232, 595] width 611 height 23
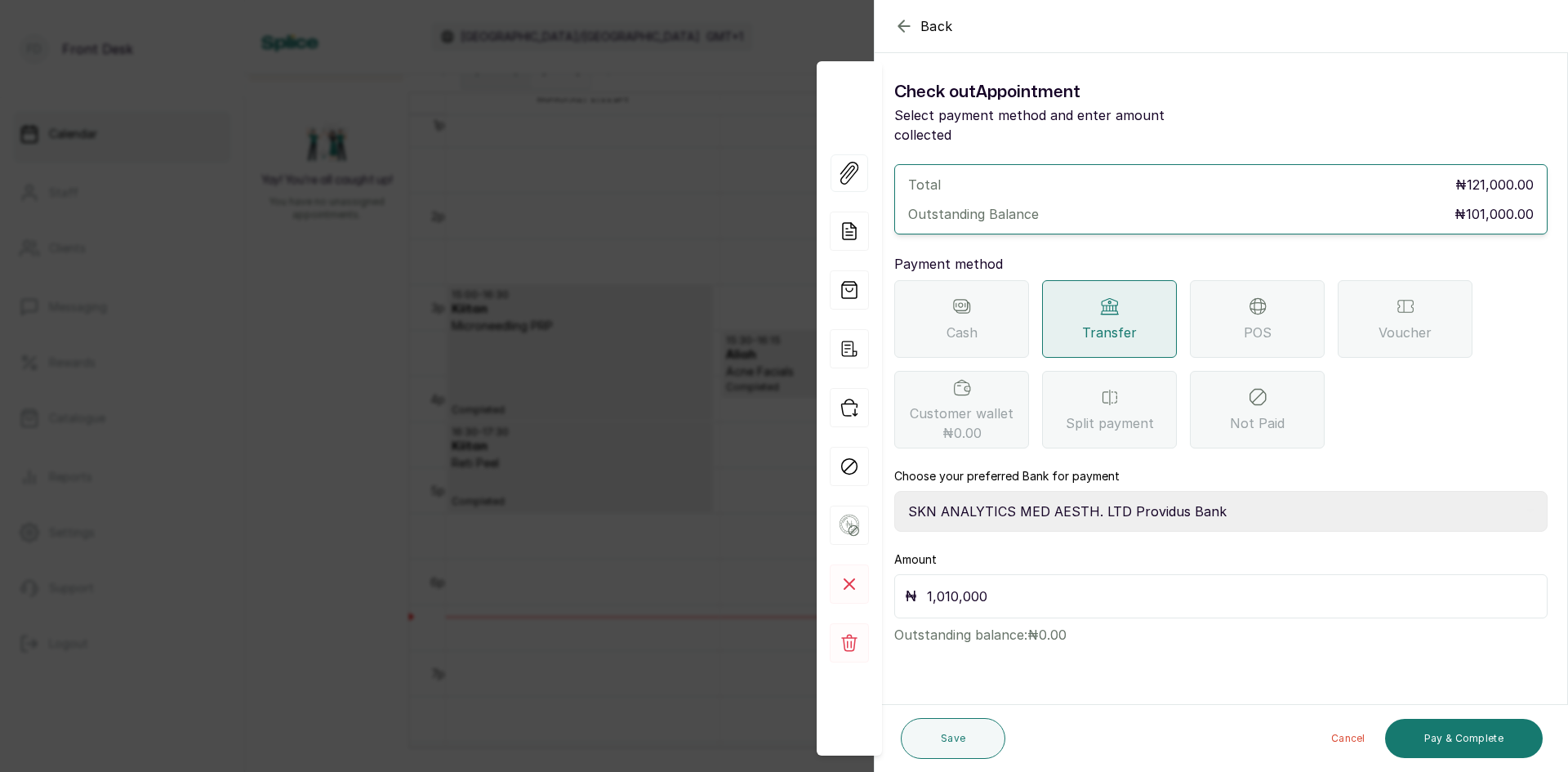
drag, startPoint x: 977, startPoint y: 573, endPoint x: 987, endPoint y: 577, distance: 10.8
click at [987, 584] on input "1,010,000" at bounding box center [1232, 595] width 611 height 23
type input "101,000"
click at [1425, 733] on button "Pay & Complete" at bounding box center [1464, 738] width 157 height 39
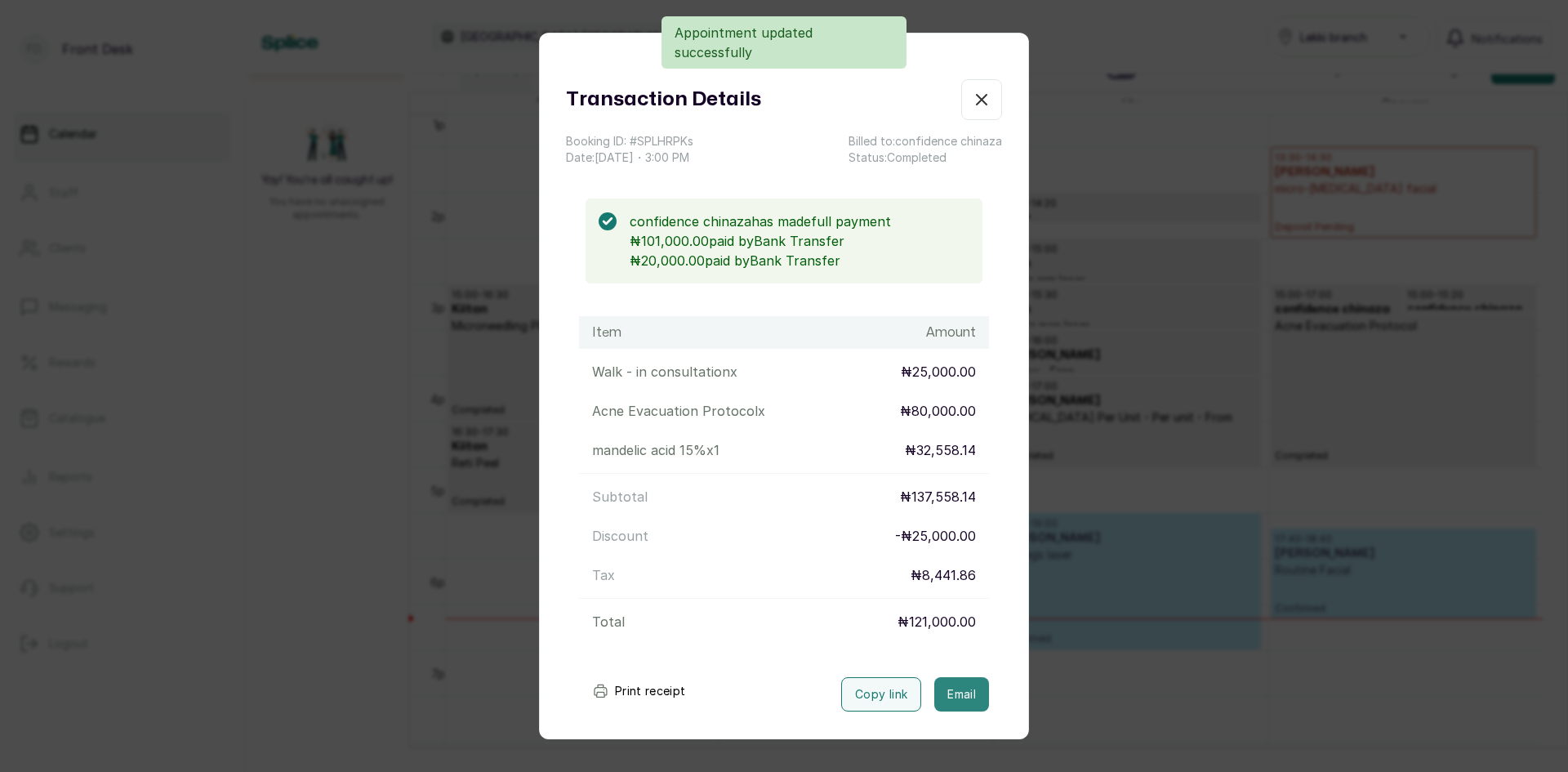
click at [938, 696] on button "Email" at bounding box center [962, 693] width 54 height 34
click at [1190, 286] on div "Transaction Details Booking ID: # SPLHRPKs Date: [DATE] ・ 3:00 PM Billed to: co…" at bounding box center [784, 386] width 1568 height 772
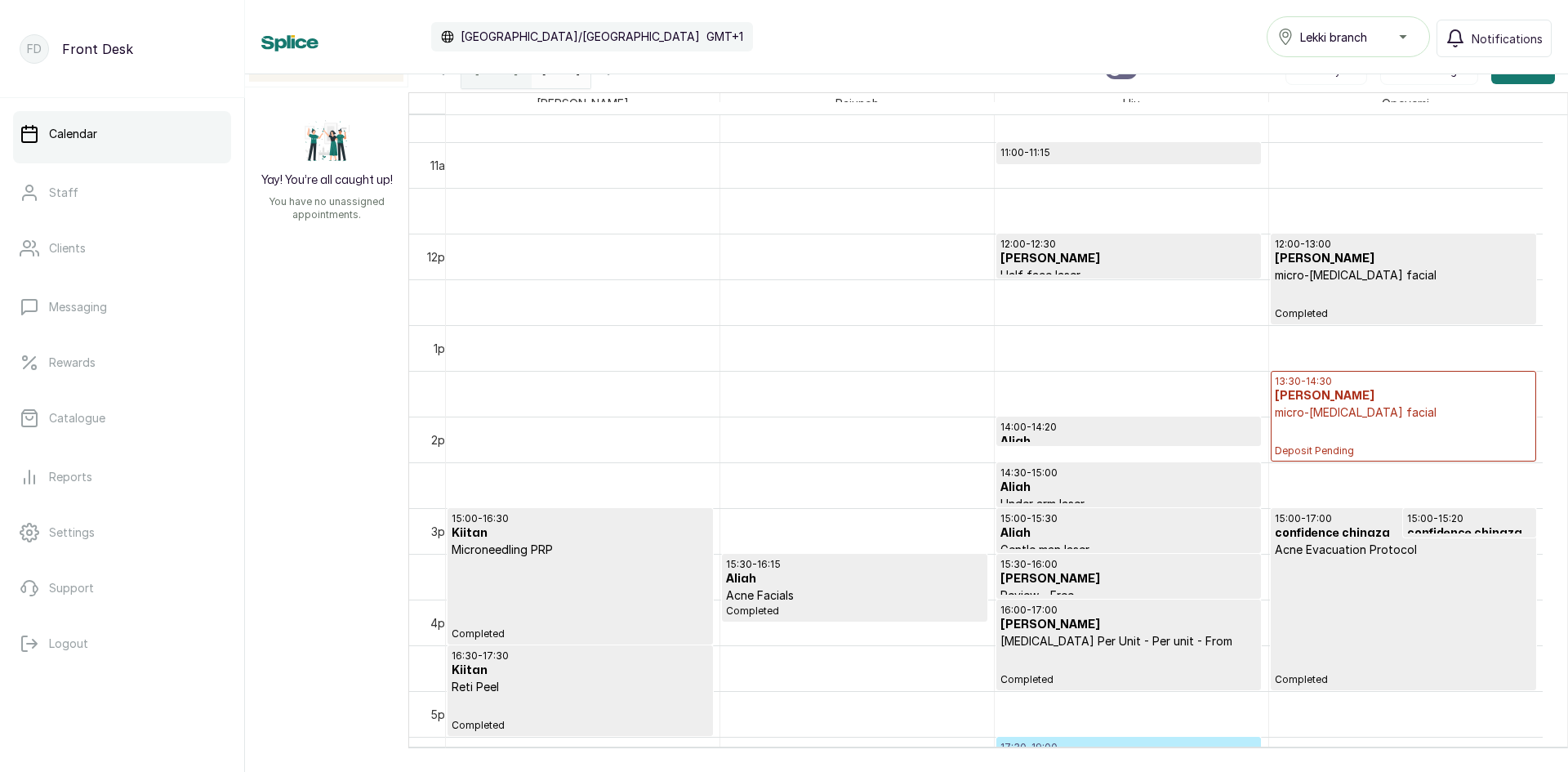
scroll to position [876, 0]
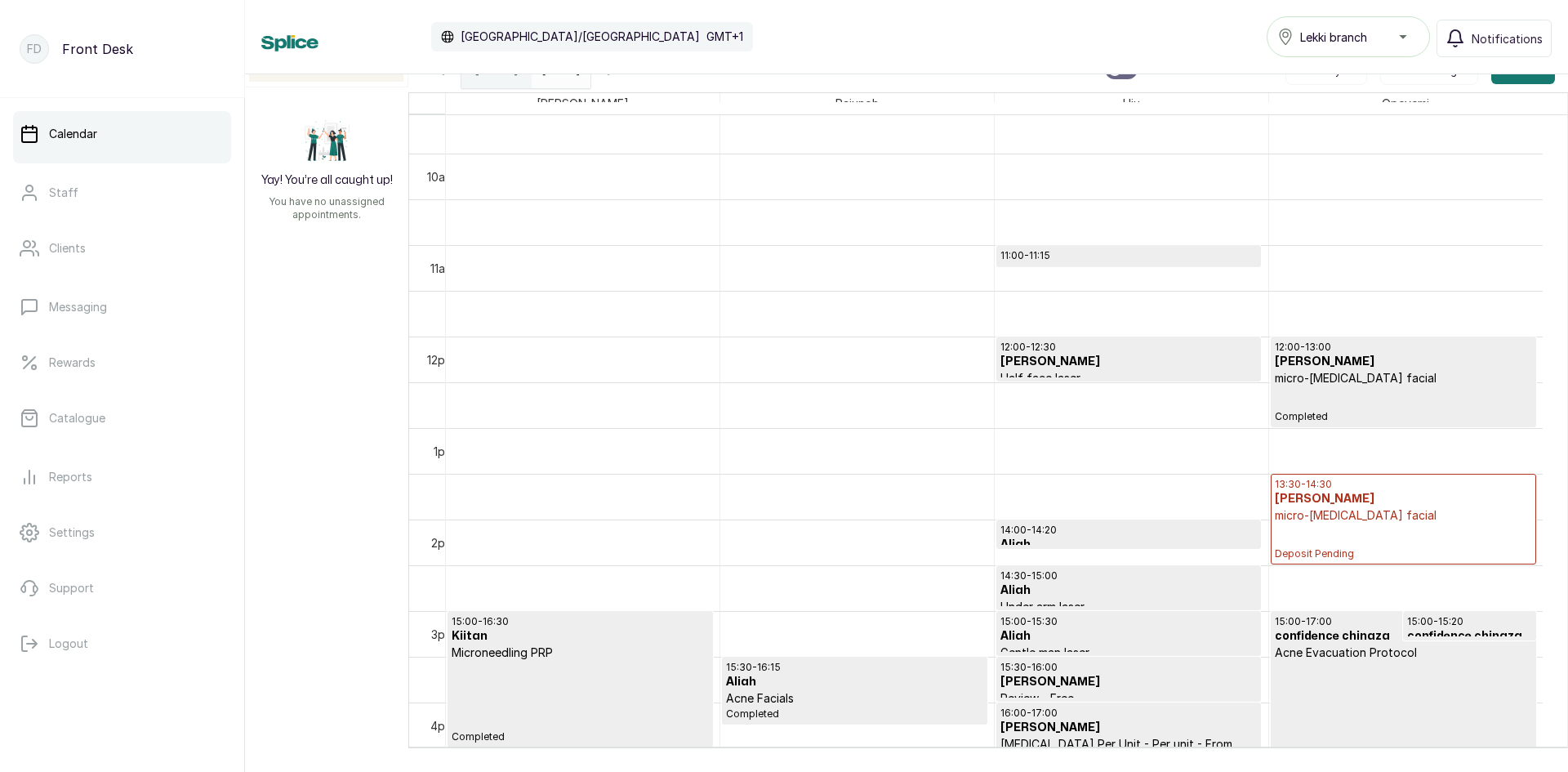
click at [591, 86] on div "[DATE] [DATE]" at bounding box center [561, 69] width 59 height 38
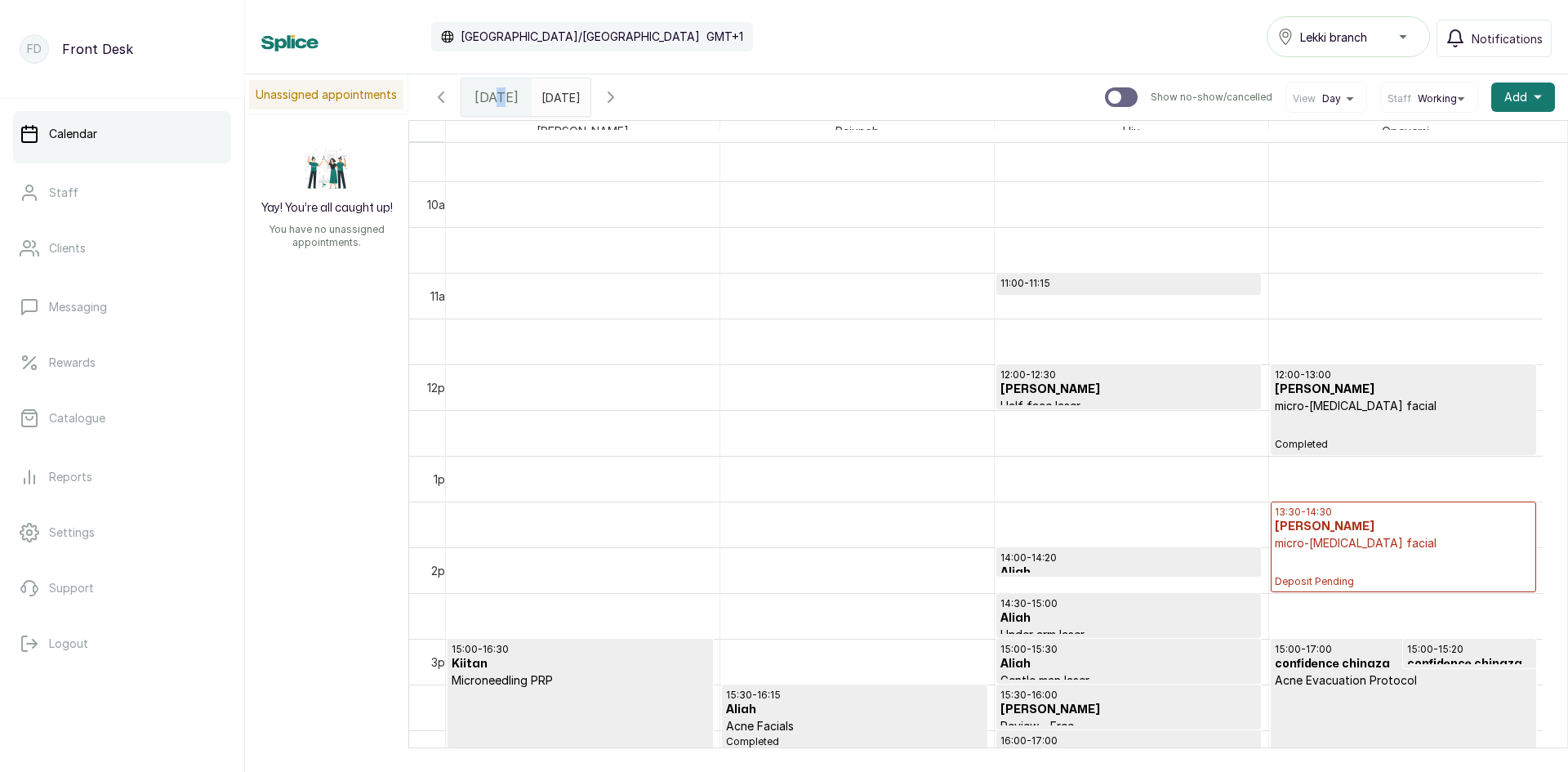
click at [504, 75] on div "[DATE] [DATE] [DATE] Show no-show/cancelled View Day Staff Working Add +" at bounding box center [988, 97] width 1160 height 46
click at [559, 95] on input "[DATE]" at bounding box center [545, 93] width 26 height 28
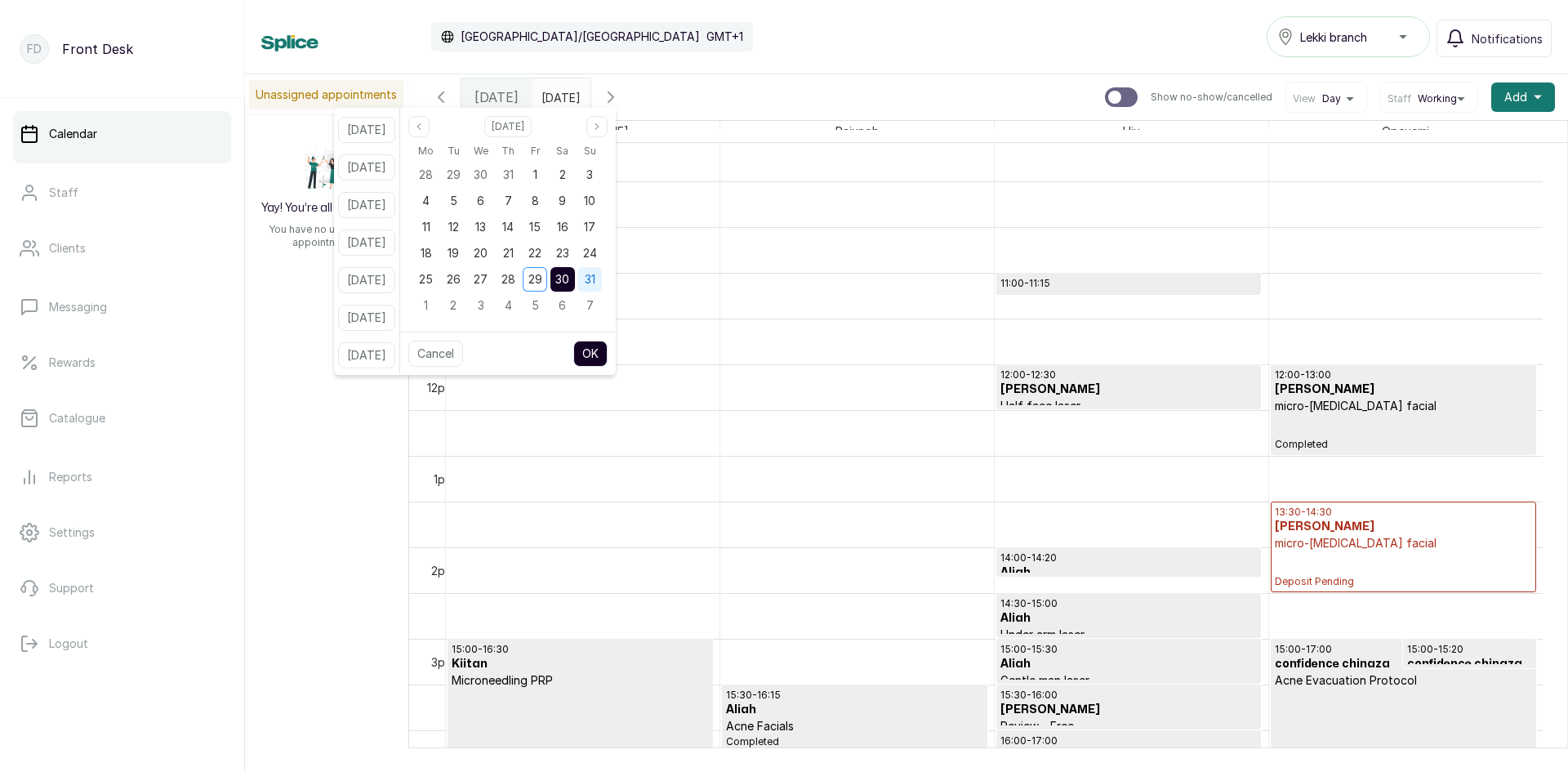
click at [596, 279] on span "31" at bounding box center [590, 279] width 11 height 14
click at [575, 272] on div "30" at bounding box center [562, 279] width 24 height 24
click at [601, 353] on button "OK" at bounding box center [591, 353] width 34 height 26
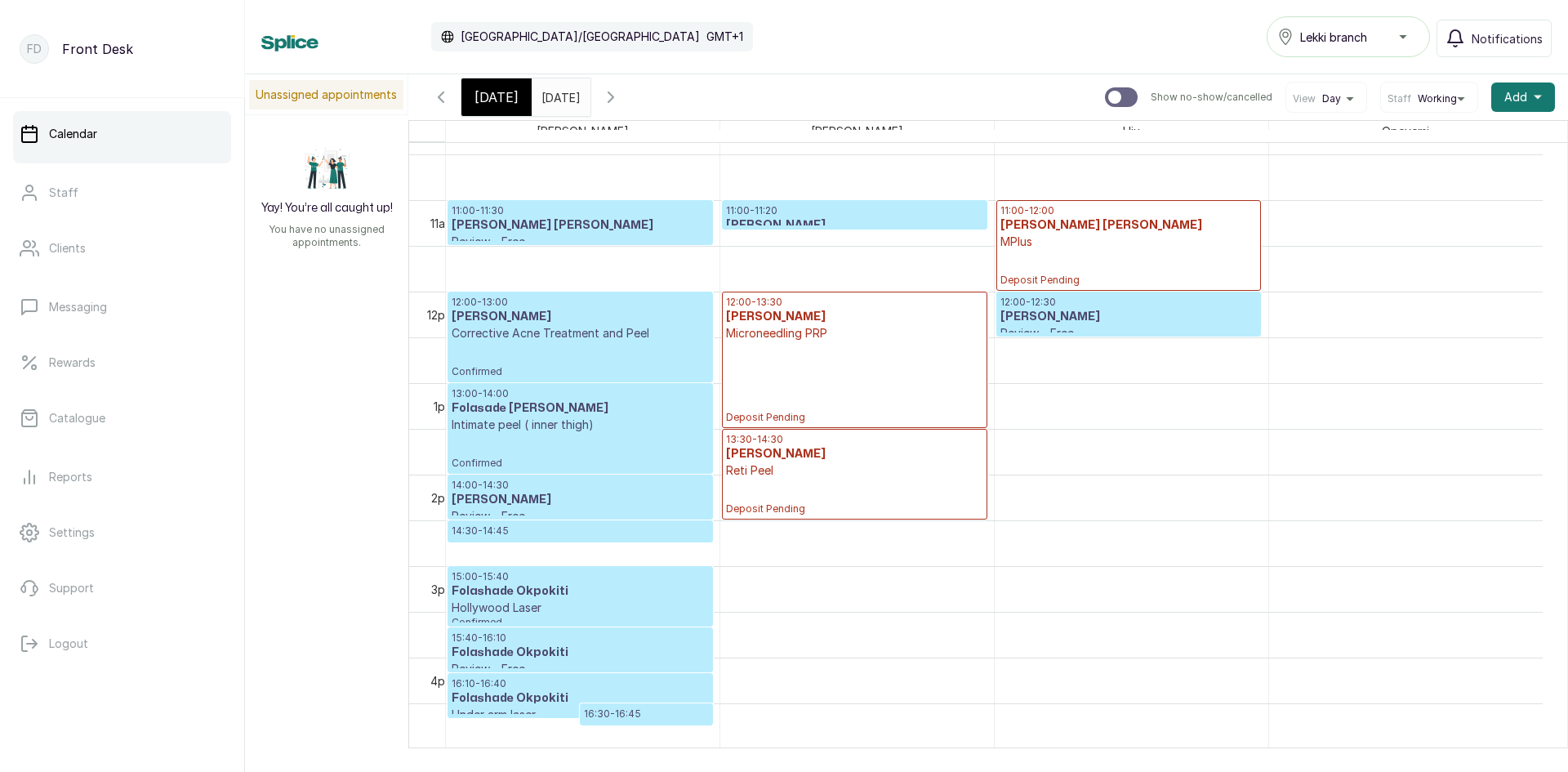
scroll to position [958, 0]
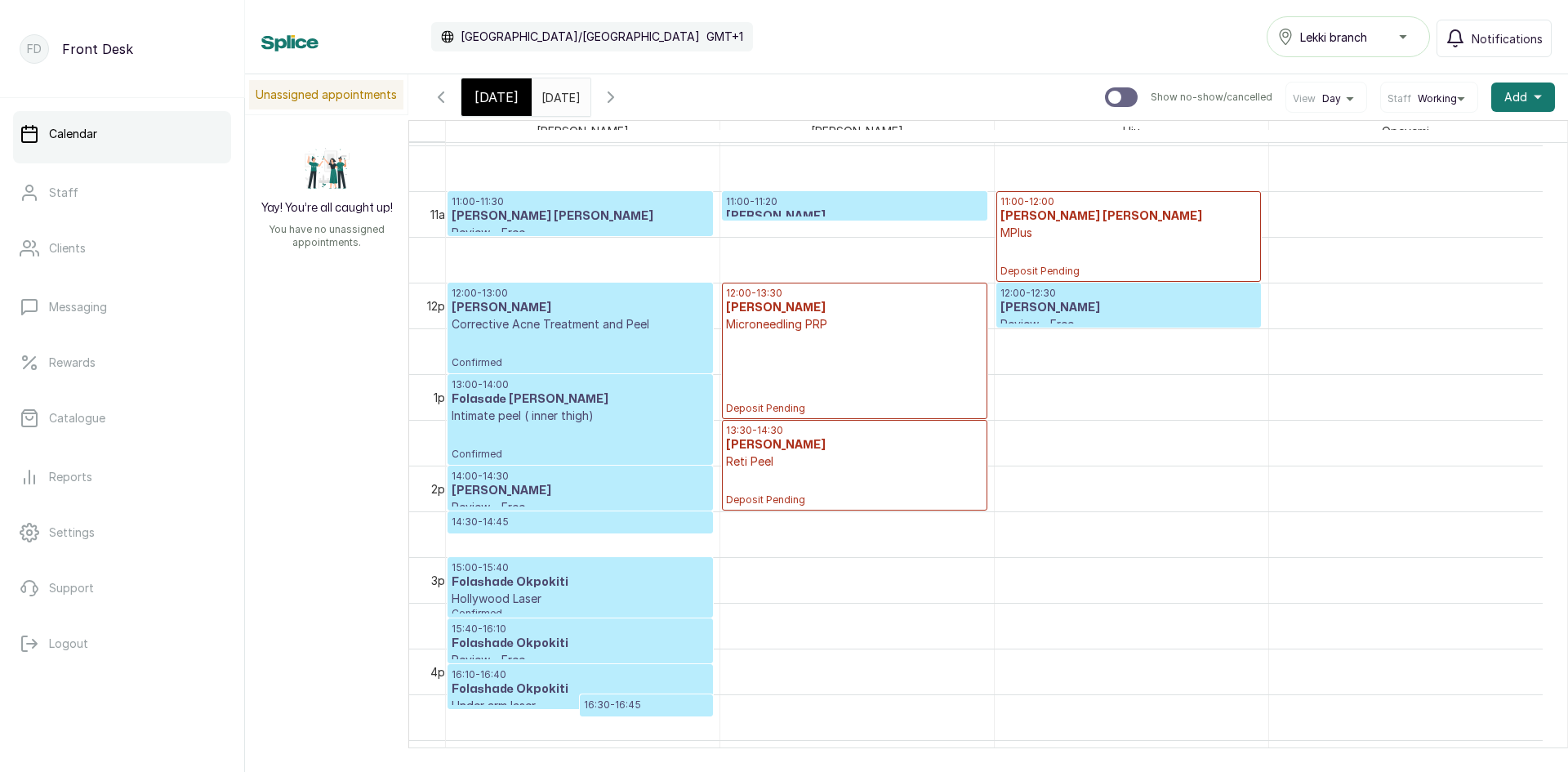
click at [647, 479] on p "14:00 - 14:30" at bounding box center [580, 476] width 257 height 13
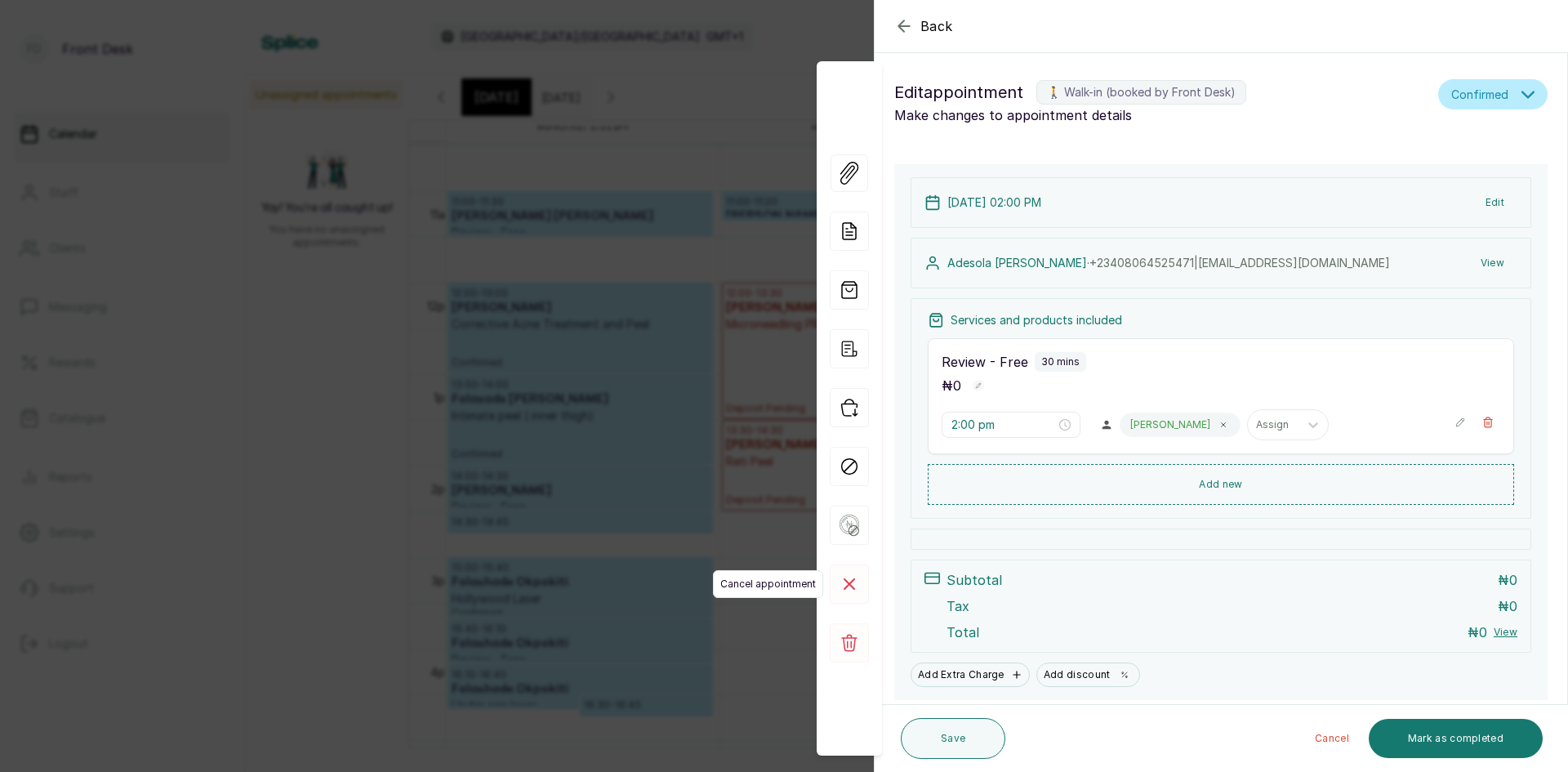
click at [853, 585] on rect at bounding box center [849, 584] width 39 height 39
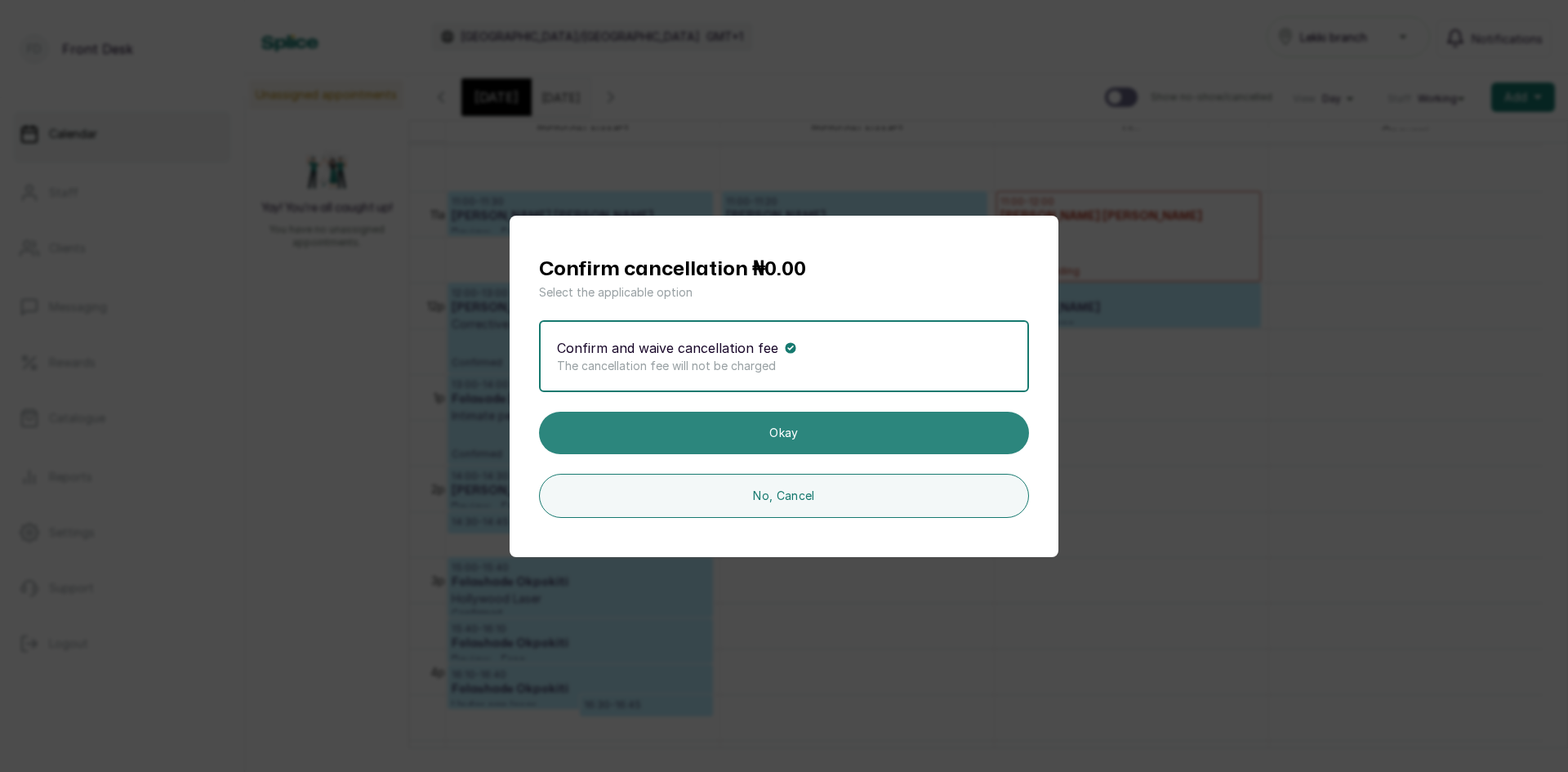
click at [864, 440] on button "Okay" at bounding box center [784, 433] width 490 height 43
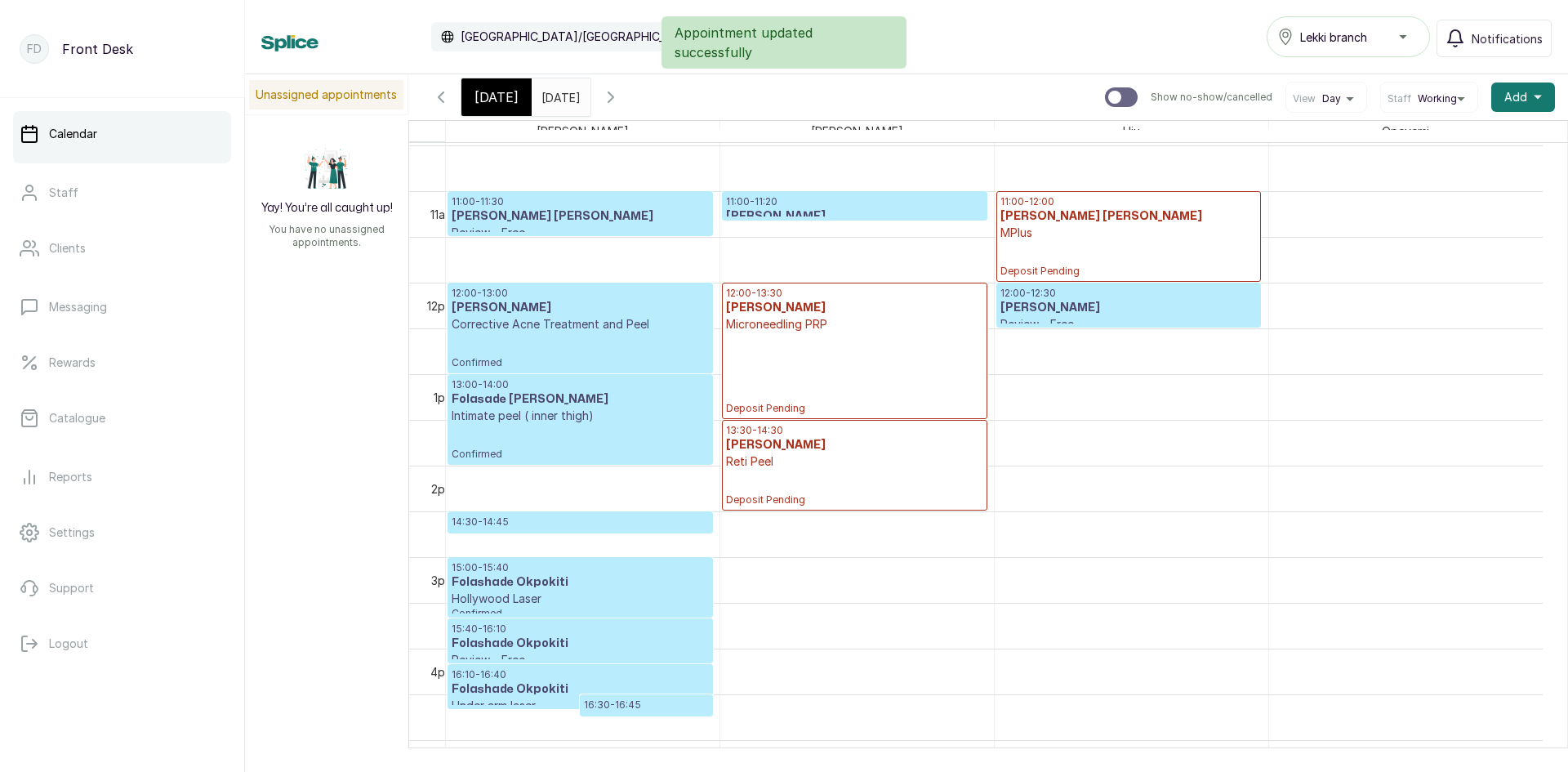
click at [668, 525] on p "14:30 - 14:45" at bounding box center [580, 522] width 257 height 13
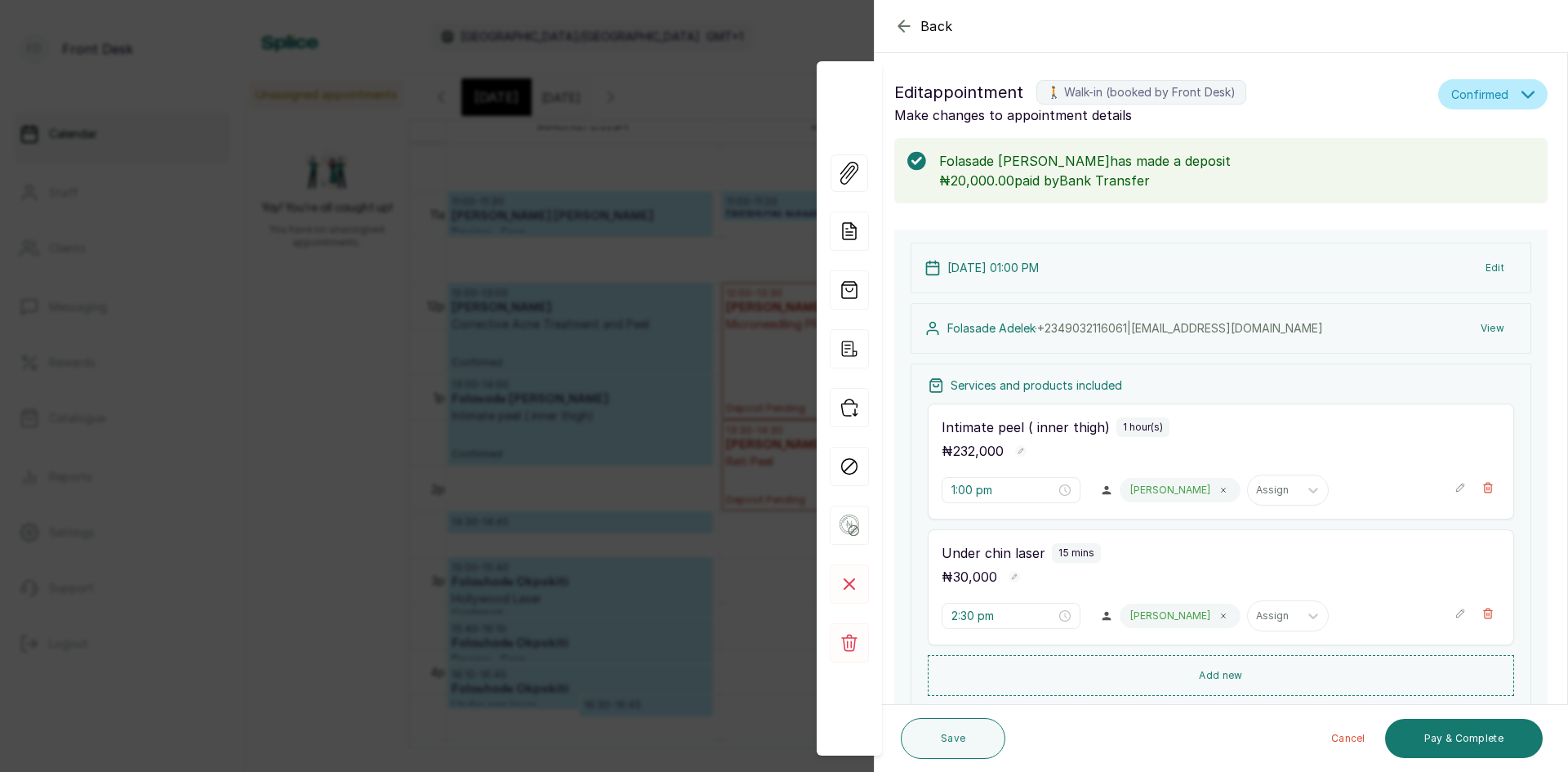
click at [601, 413] on div "Back Appointment Details Edit appointment 🚶 Walk-in (booked by Front Desk) Make…" at bounding box center [784, 386] width 1568 height 772
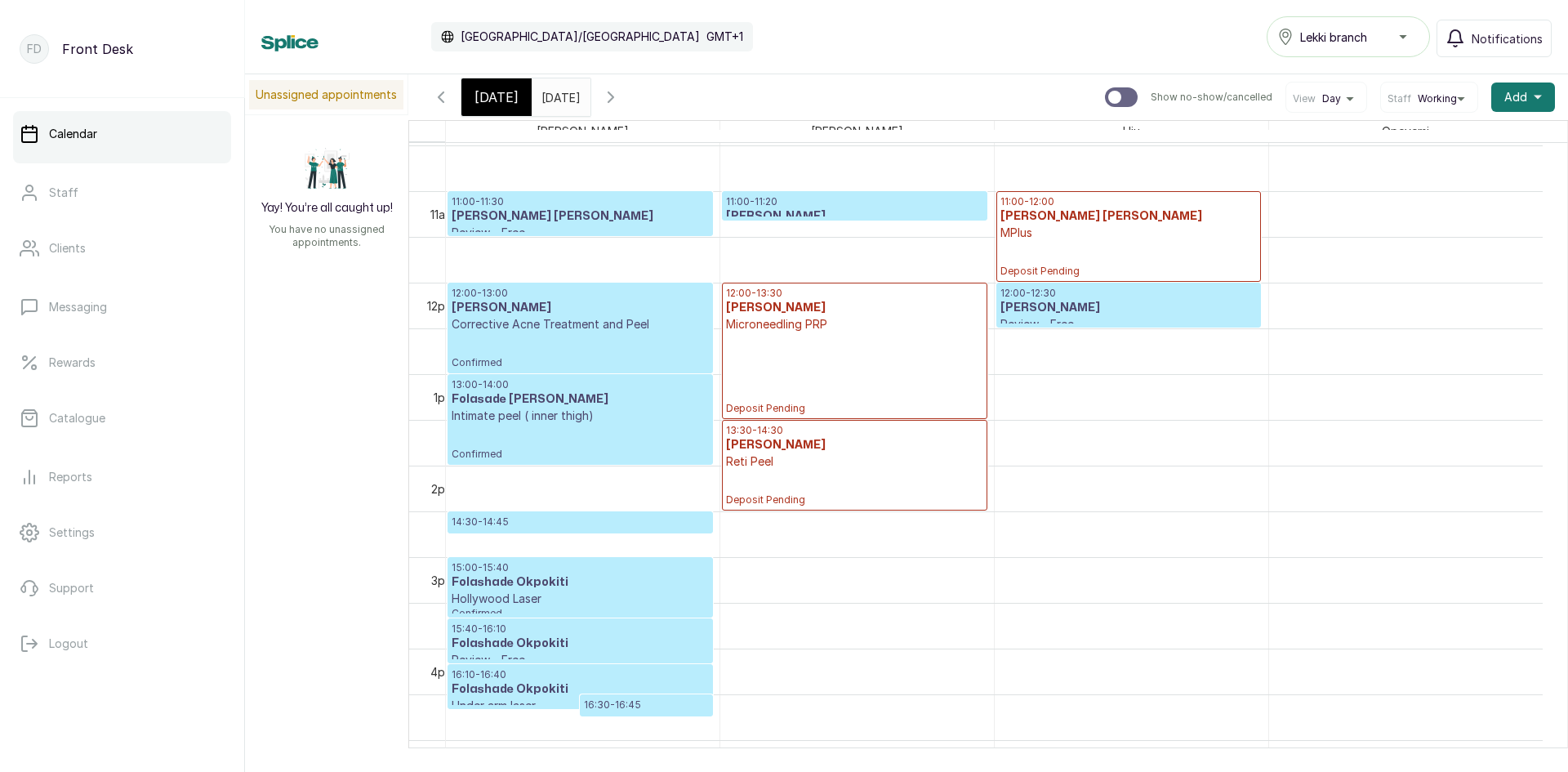
click at [1122, 100] on div at bounding box center [1121, 96] width 33 height 19
click at [1105, 87] on input "Show no-show/cancelled" at bounding box center [1105, 86] width 1 height 1
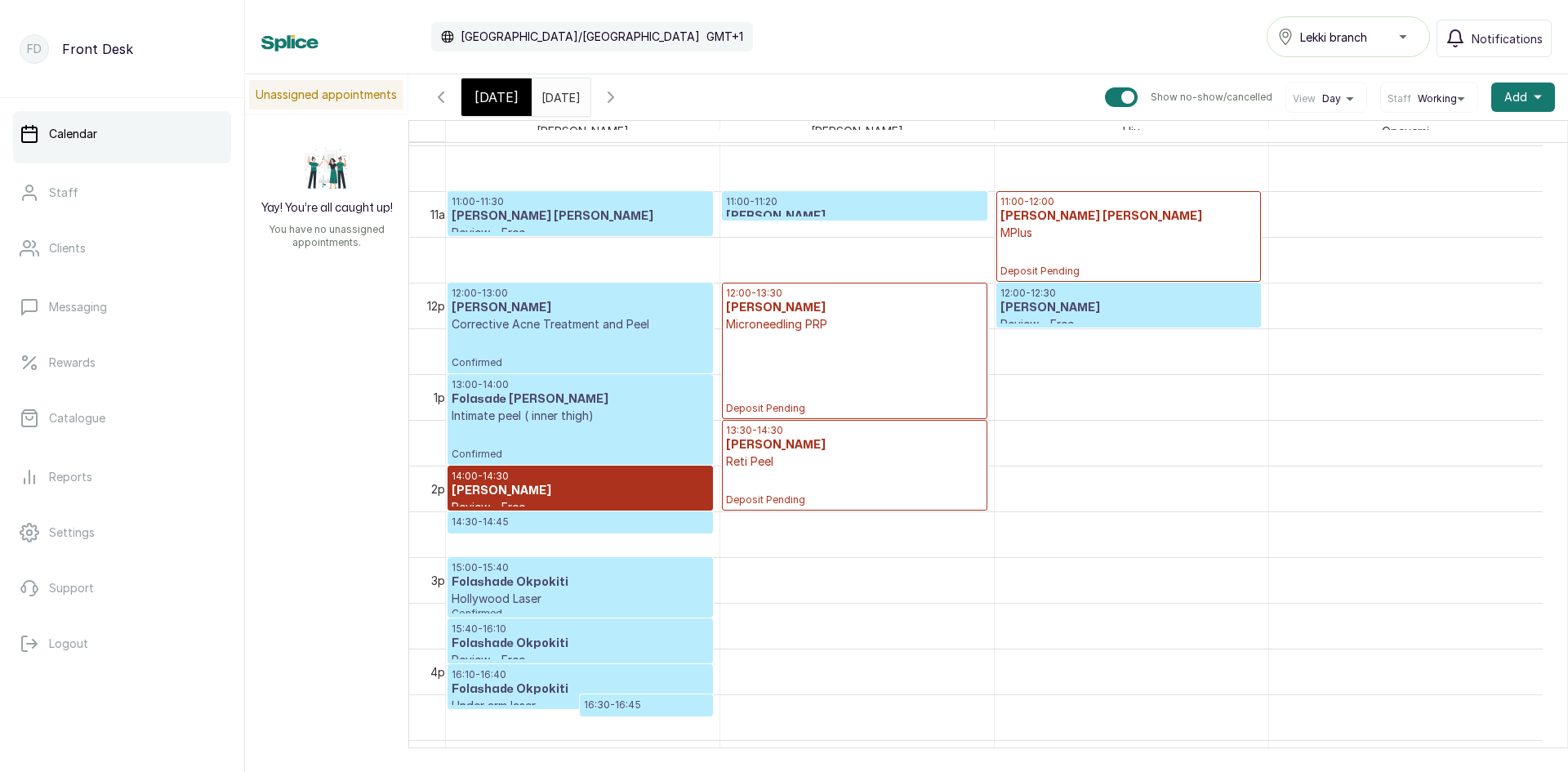
click at [1122, 99] on div at bounding box center [1128, 97] width 13 height 13
click at [1105, 87] on input "Show no-show/cancelled" at bounding box center [1105, 86] width 1 height 1
checkbox input "false"
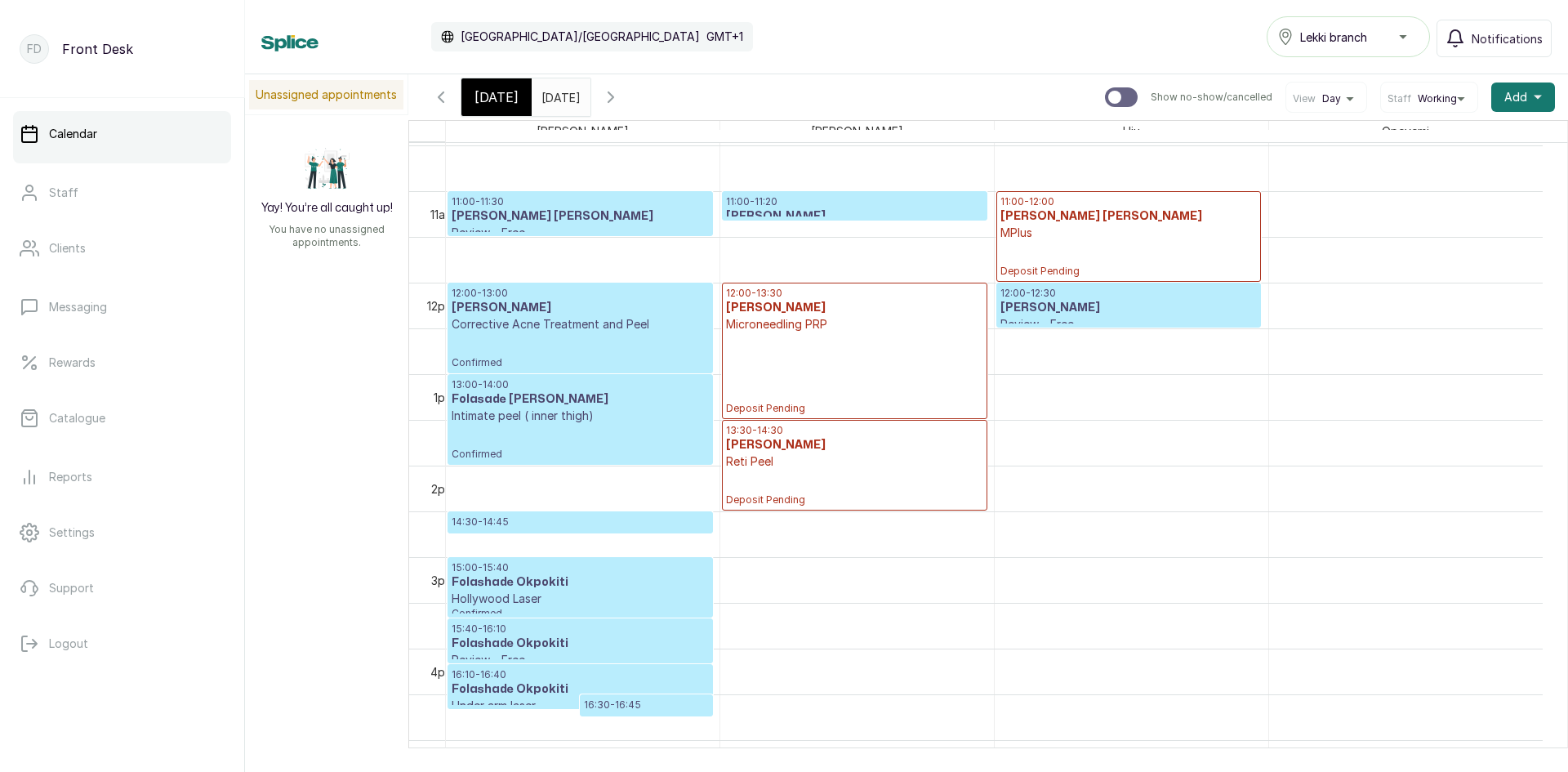
scroll to position [1039, 0]
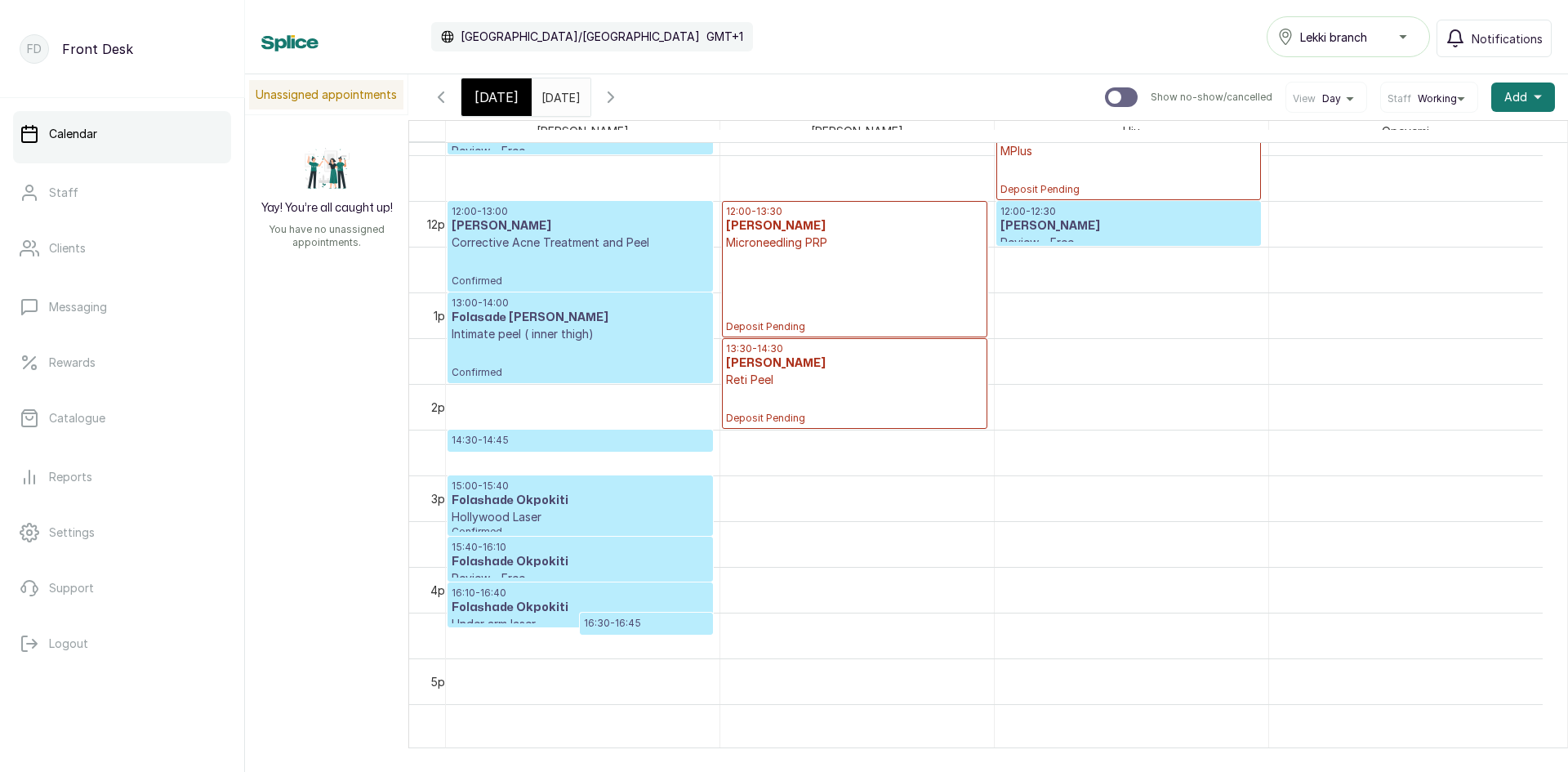
click at [592, 440] on p "14:30 - 14:45" at bounding box center [580, 440] width 257 height 13
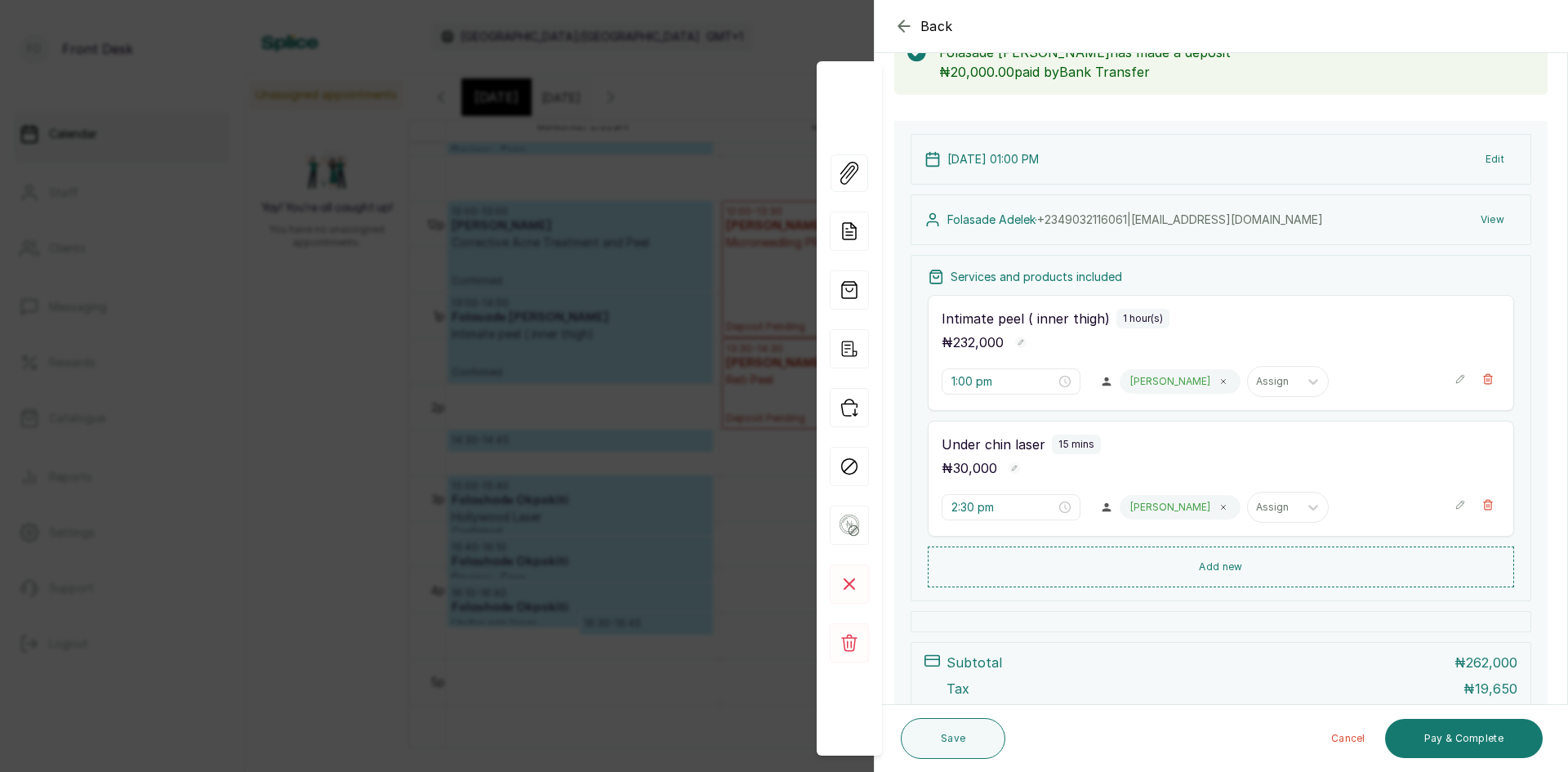
scroll to position [107, 0]
click at [692, 477] on div "Back Appointment Details Edit appointment 🚶 Walk-in (booked by Front Desk) Make…" at bounding box center [784, 386] width 1568 height 772
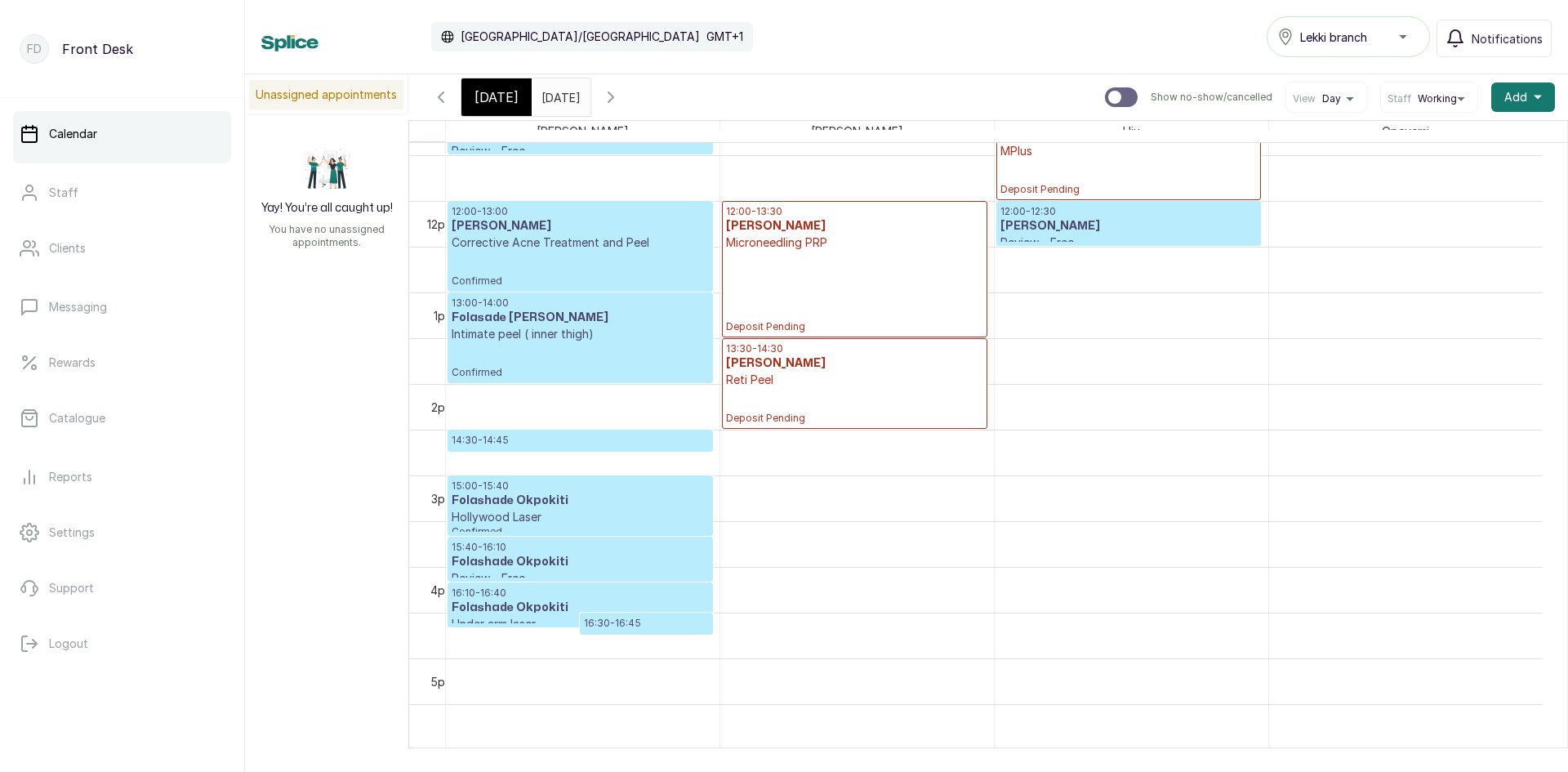
click at [602, 559] on h3 "Folashade Okpokiti" at bounding box center [580, 562] width 257 height 17
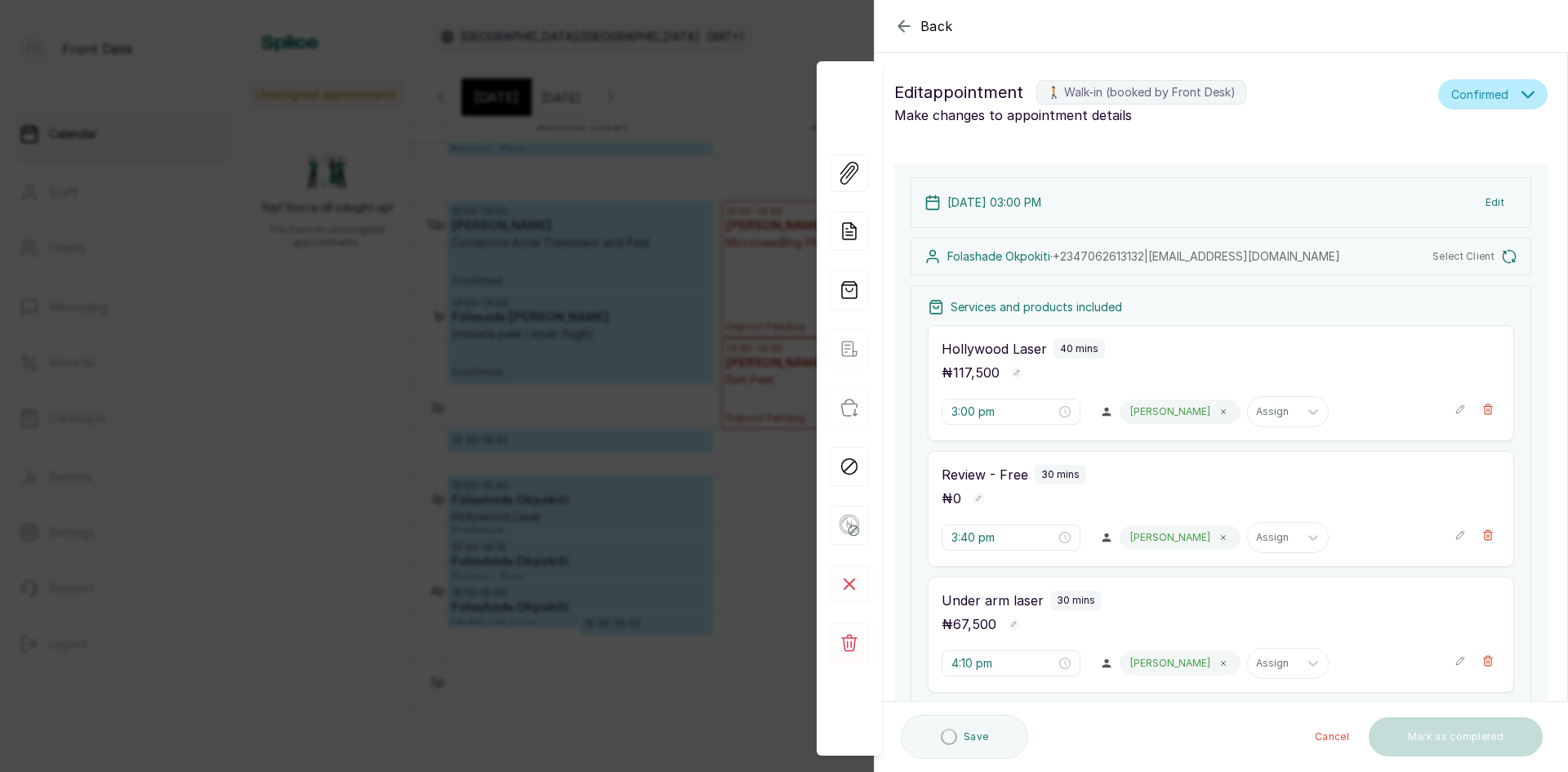
type input "3:00 pm"
type input "3:40 pm"
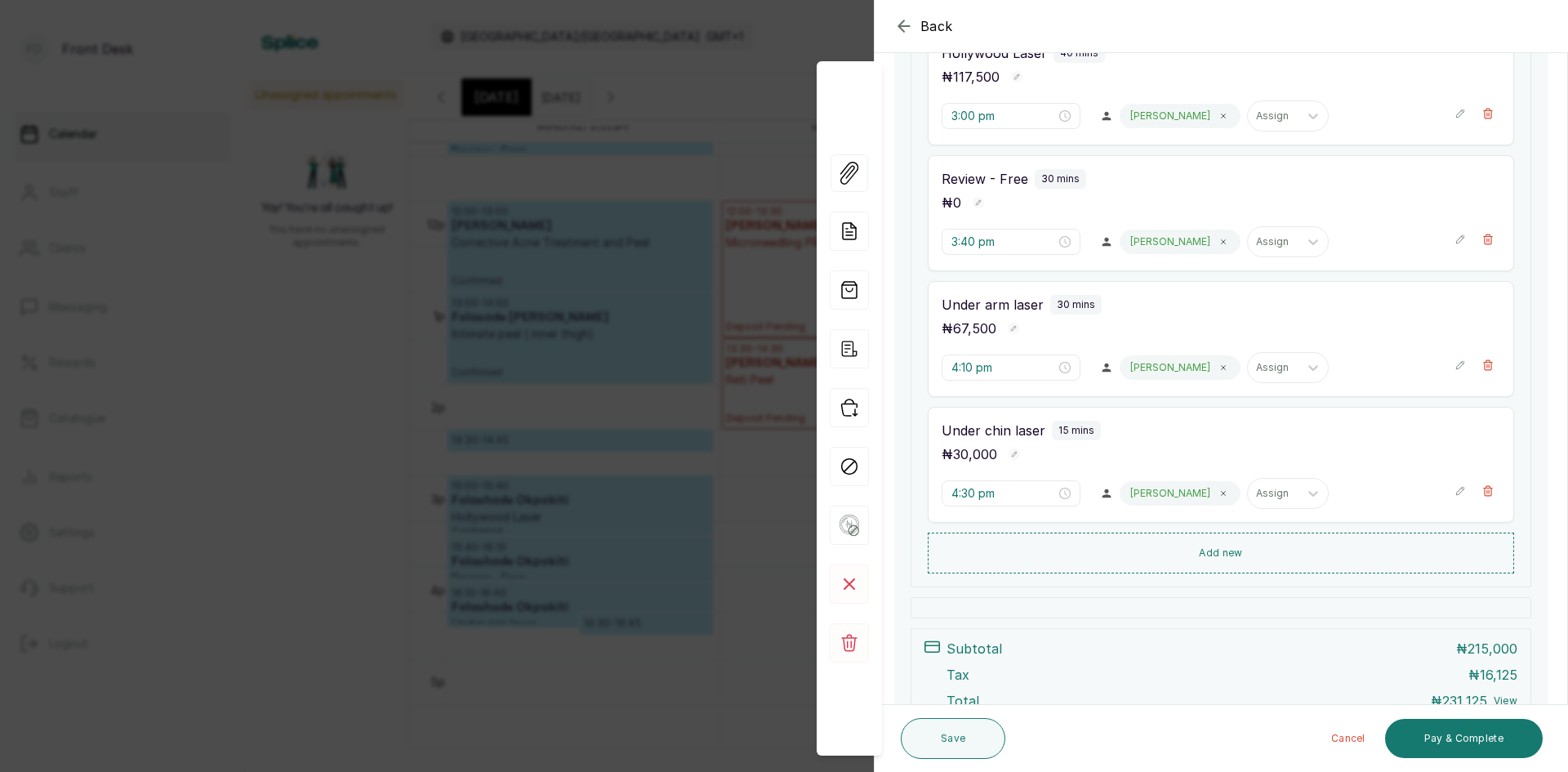
scroll to position [409, 0]
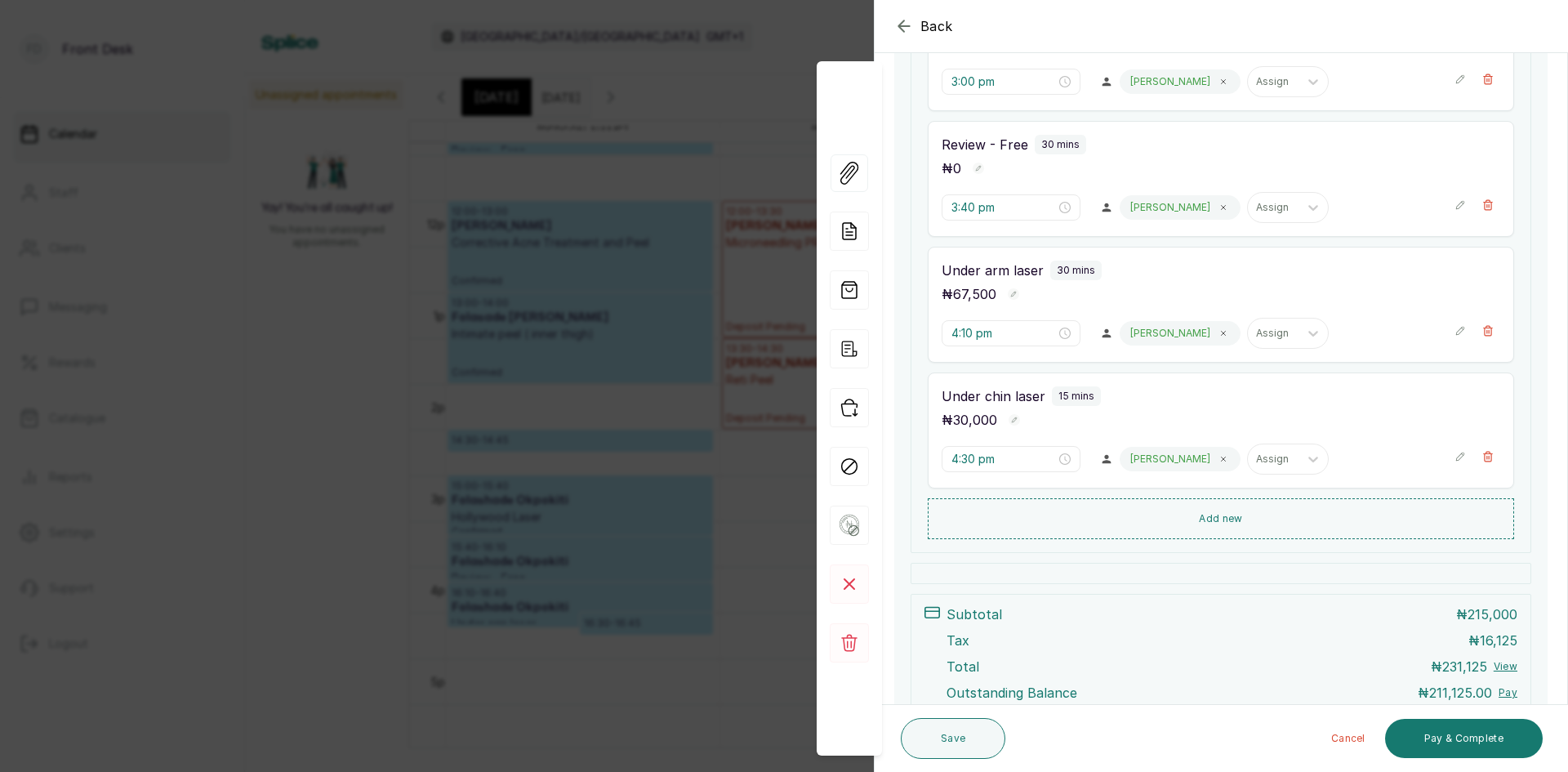
click at [208, 301] on div "Back Appointment Details Edit appointment 🚶 Walk-in (booked by Front Desk) Make…" at bounding box center [784, 386] width 1568 height 772
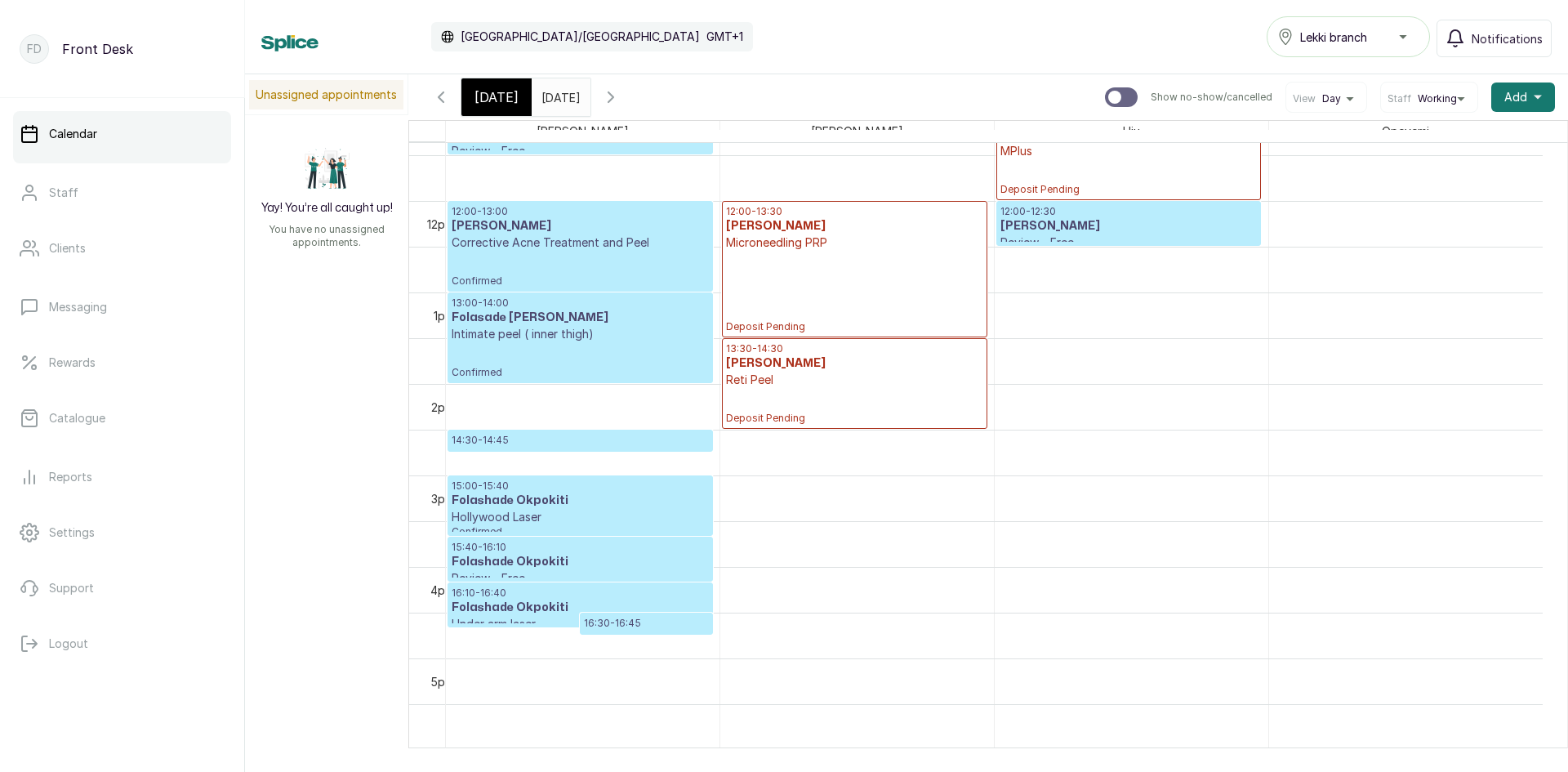
click at [502, 86] on div "[DATE]" at bounding box center [497, 97] width 70 height 38
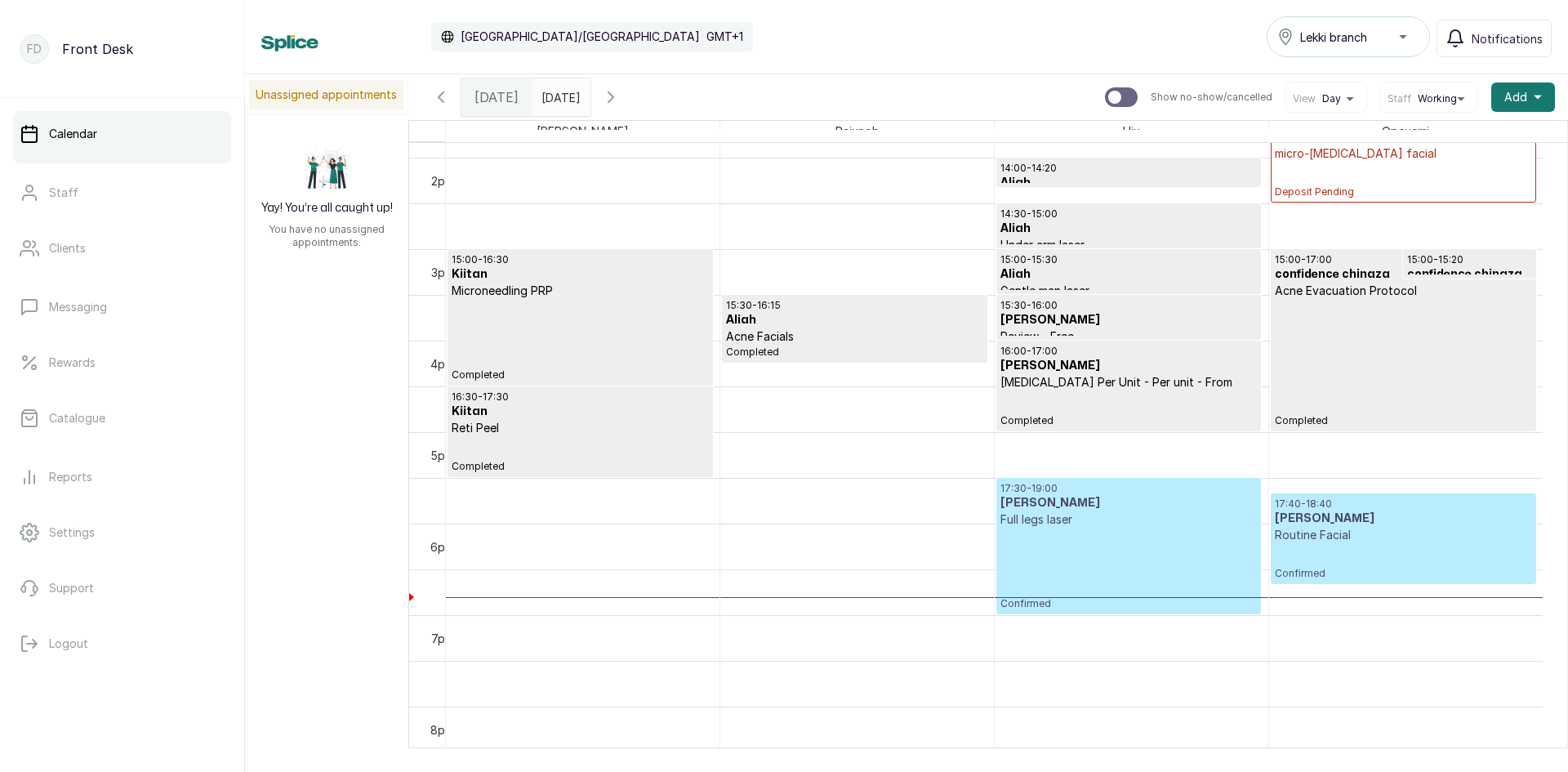
scroll to position [1284, 0]
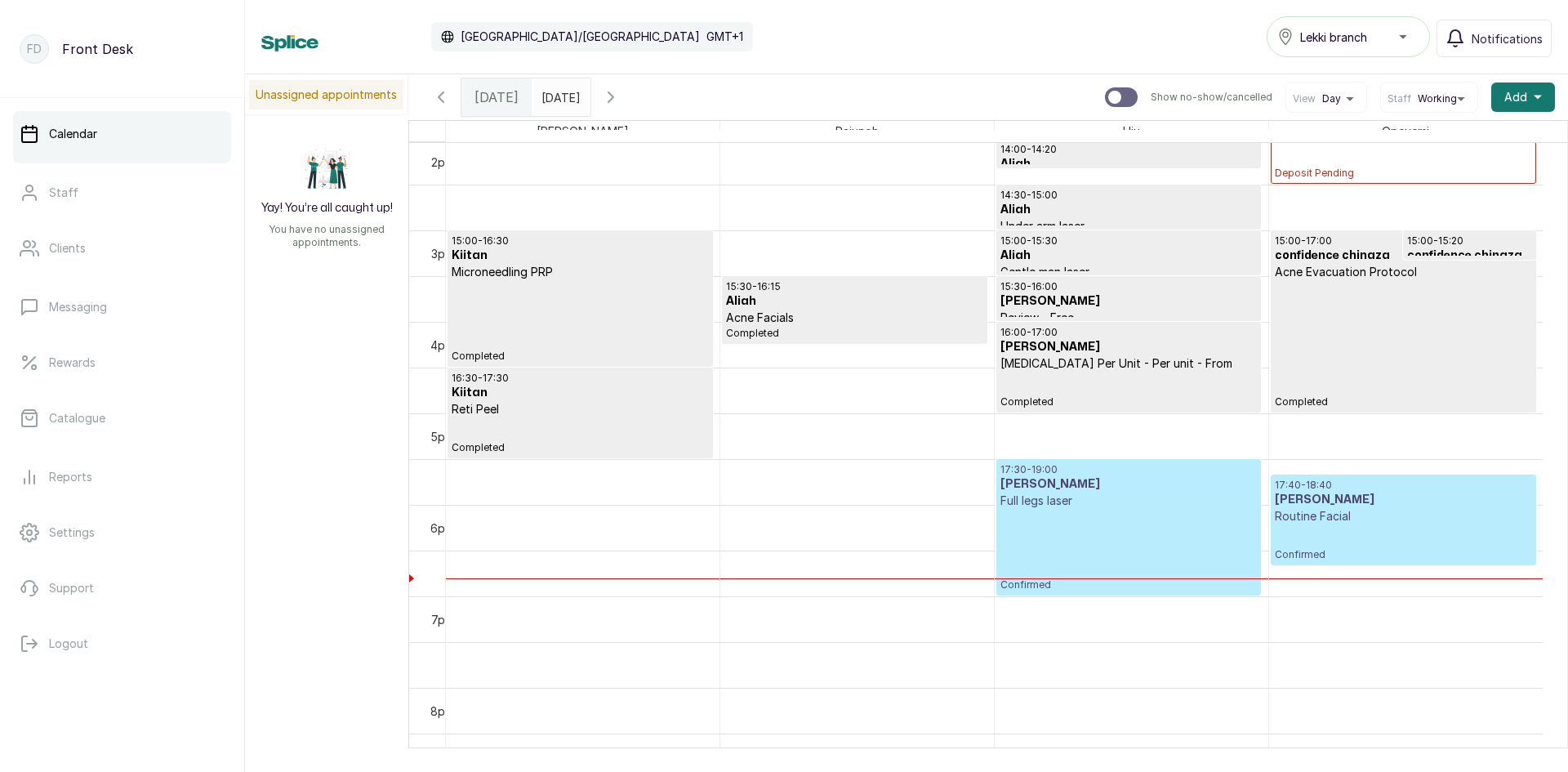
click at [1326, 497] on h3 "[PERSON_NAME]" at bounding box center [1403, 500] width 257 height 17
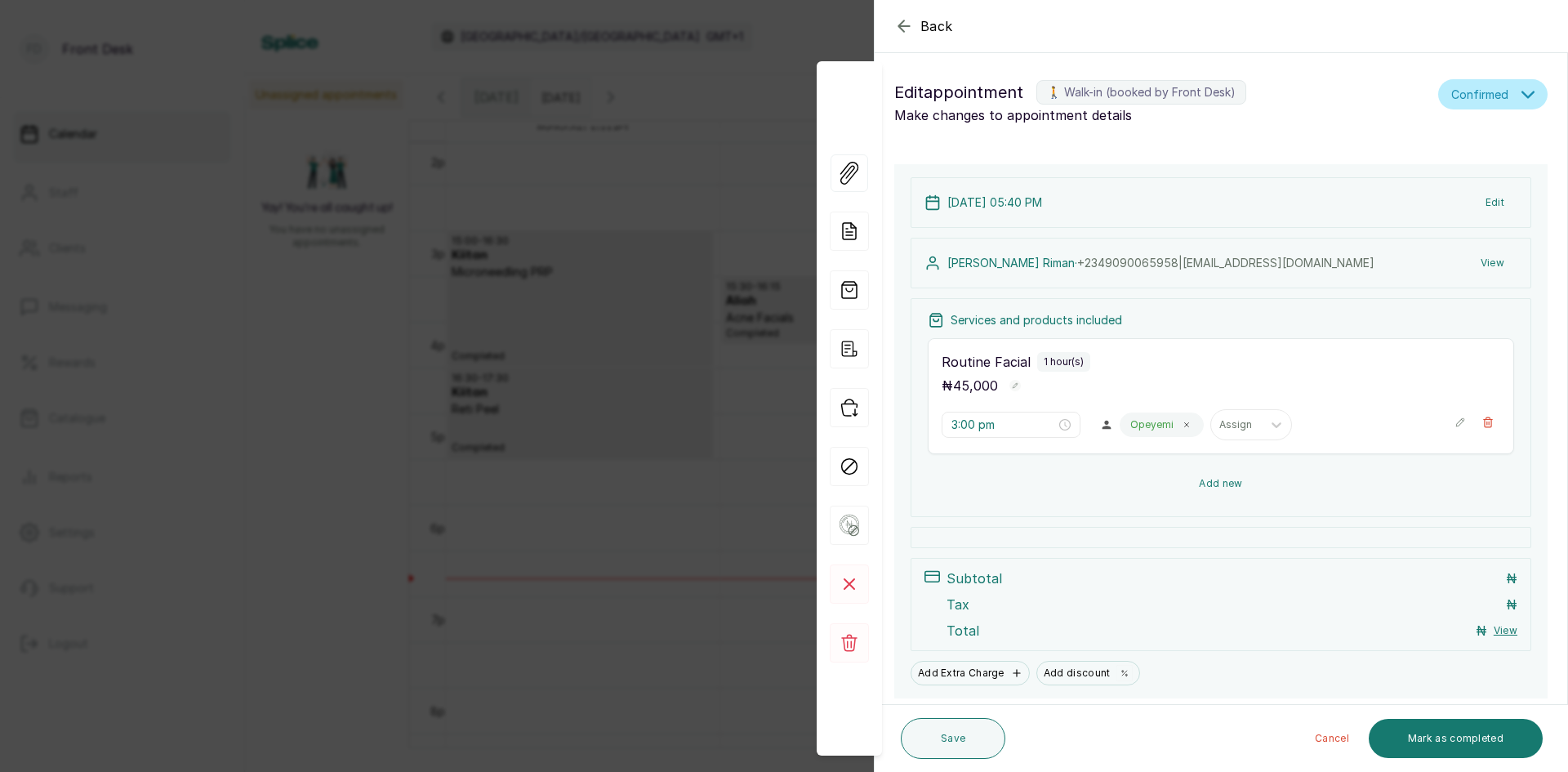
type input "5:40 pm"
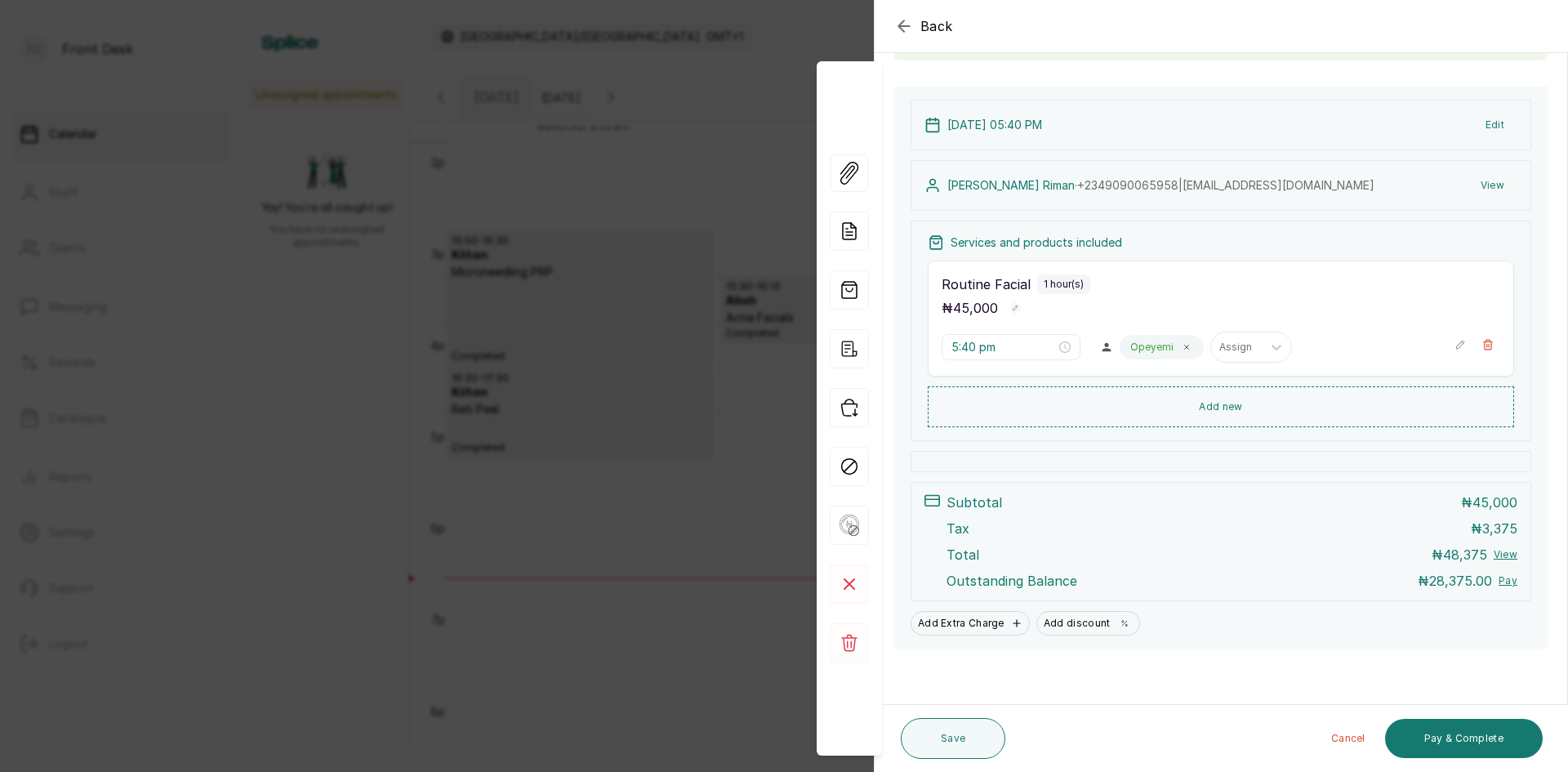
scroll to position [145, 0]
click at [138, 565] on div "Back Appointment Details Edit appointment 🚶 Walk-in (booked by Front Desk) Make…" at bounding box center [784, 386] width 1568 height 772
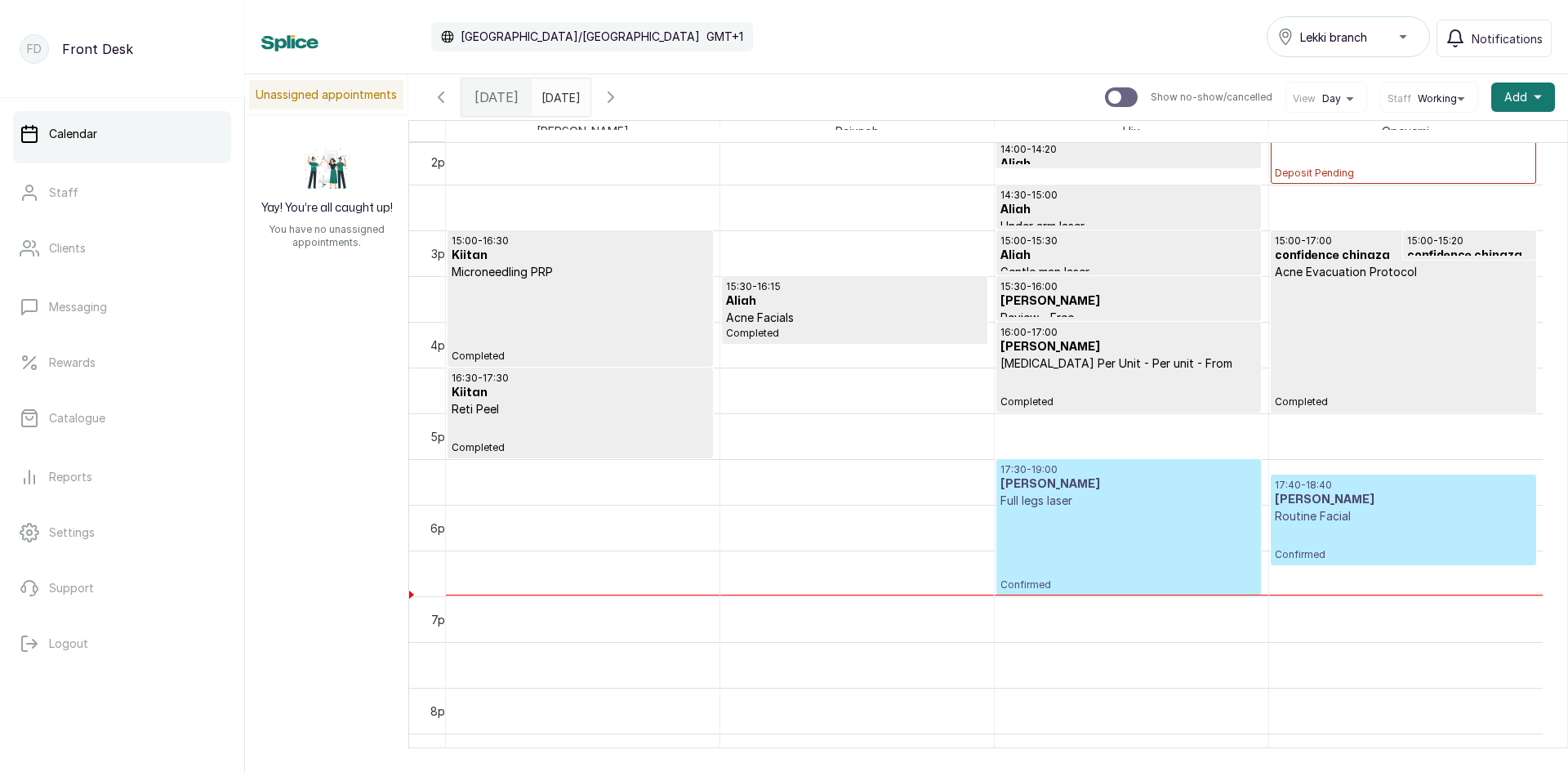
click at [1323, 539] on div "17:40 - 18:40 [PERSON_NAME] Facial Confirmed" at bounding box center [1403, 519] width 257 height 82
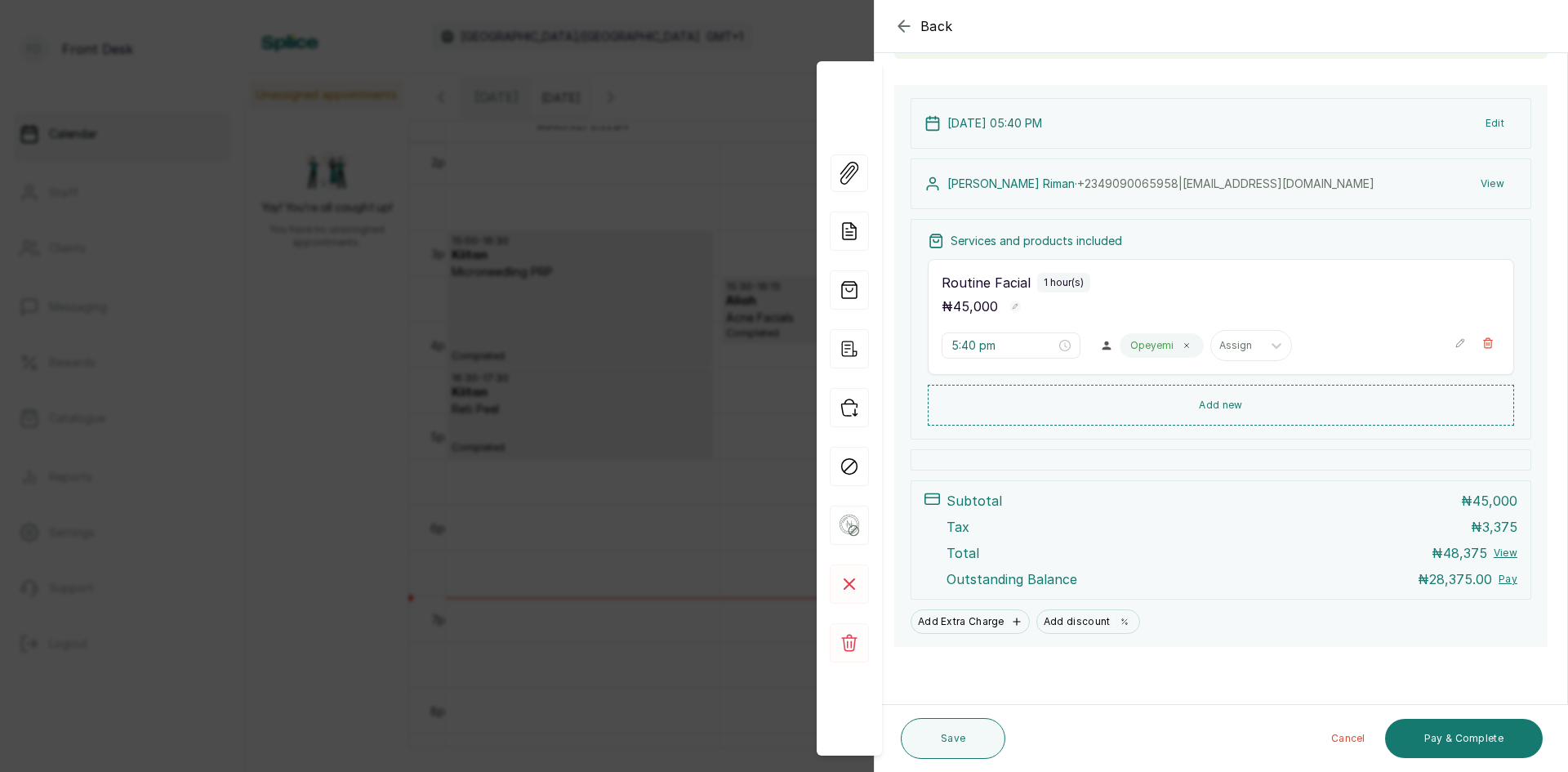
click at [832, 380] on div "View Forms Add note Add services and products View receipt Checkin Mark as no s…" at bounding box center [849, 409] width 65 height 586
click at [542, 287] on div "Back Appointment Details Edit appointment 🚶 Walk-in (booked by Front Desk) Make…" at bounding box center [784, 386] width 1568 height 772
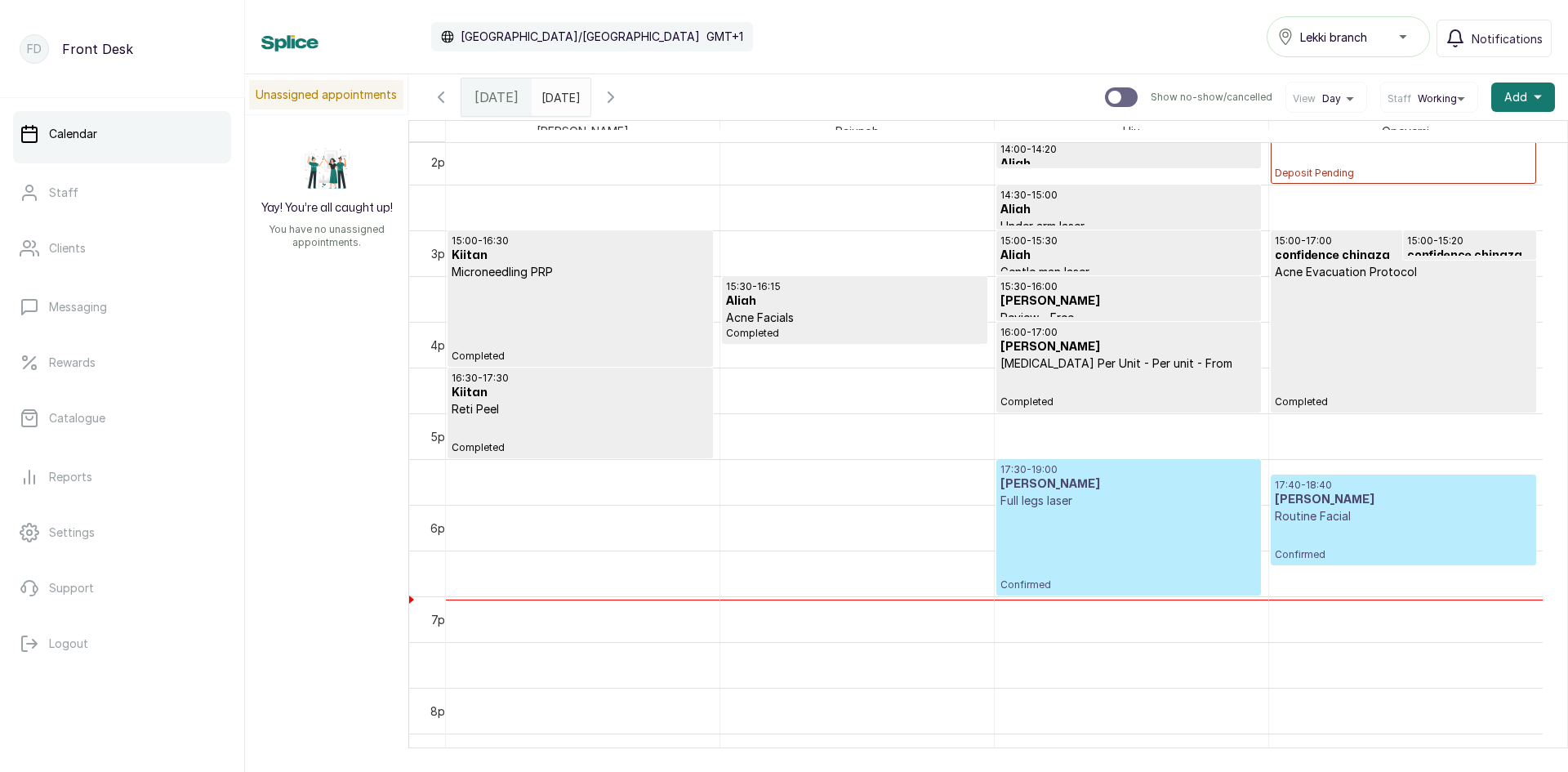
click at [1097, 508] on p "Full legs laser" at bounding box center [1129, 501] width 256 height 17
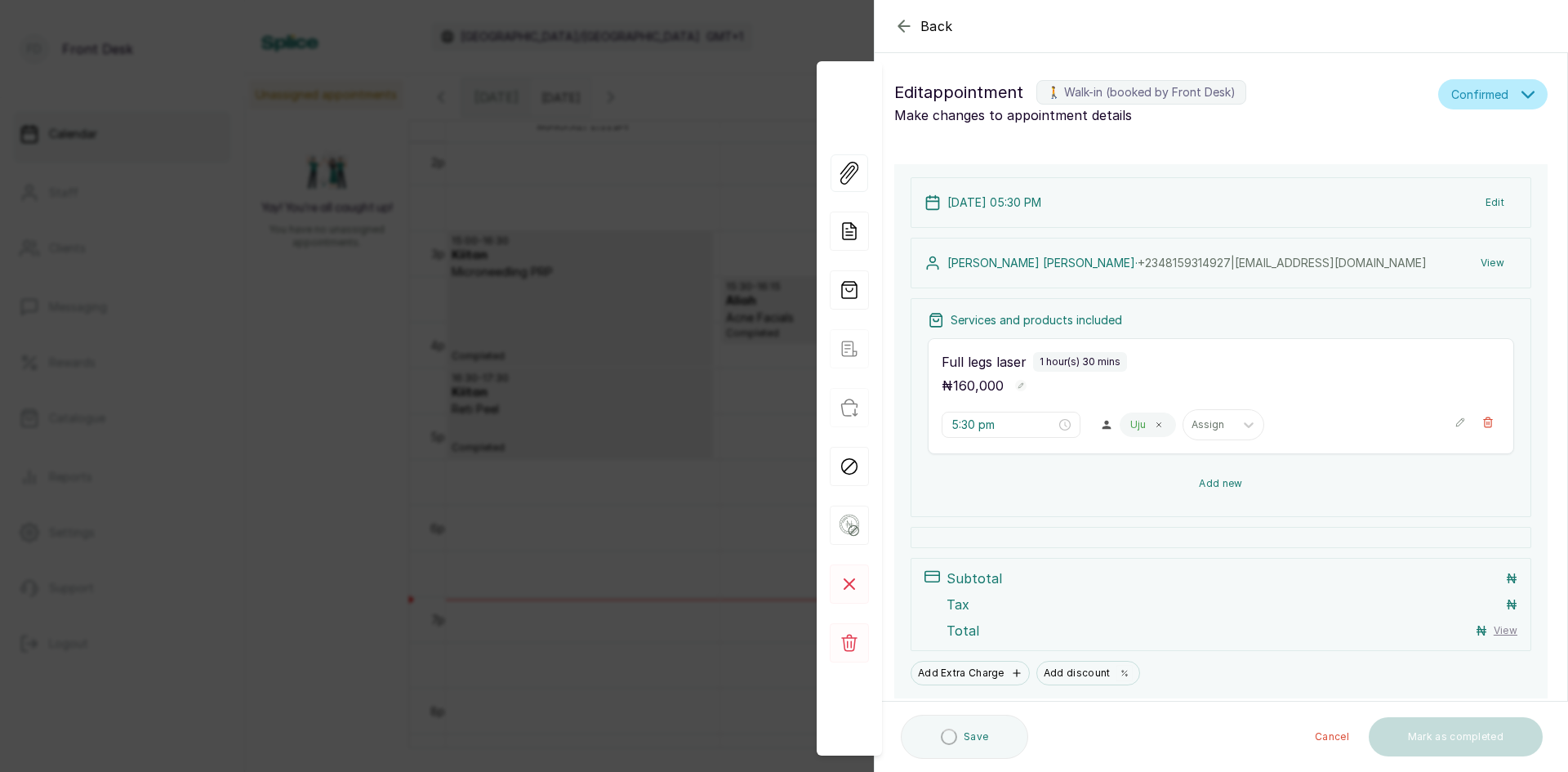
click at [1206, 466] on div "Services and products included Full legs laser 1 hour(s) 30 mins ₦ 160,000 5:30…" at bounding box center [1220, 407] width 621 height 219
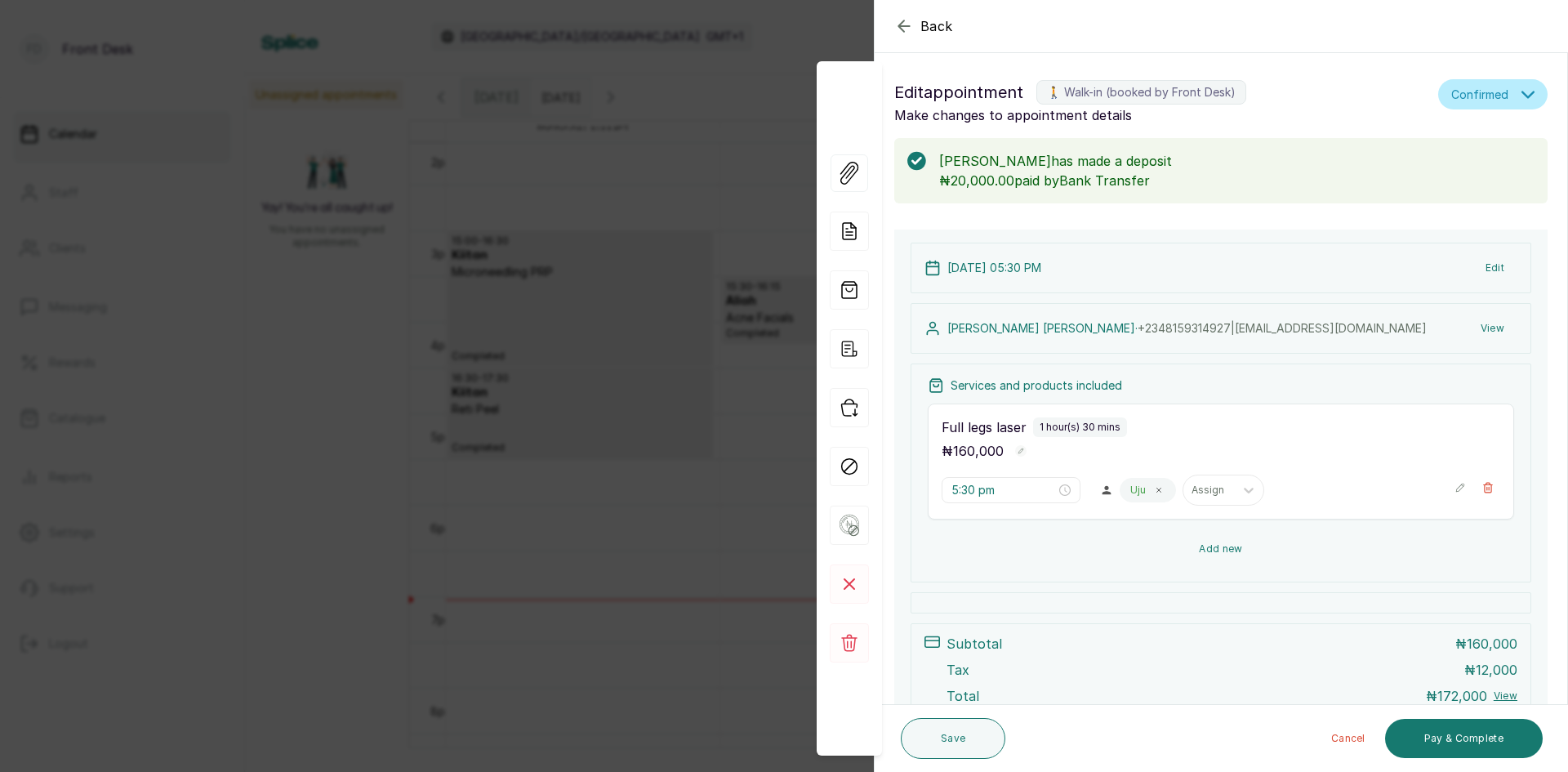
click at [1192, 550] on button "Add new" at bounding box center [1221, 548] width 586 height 39
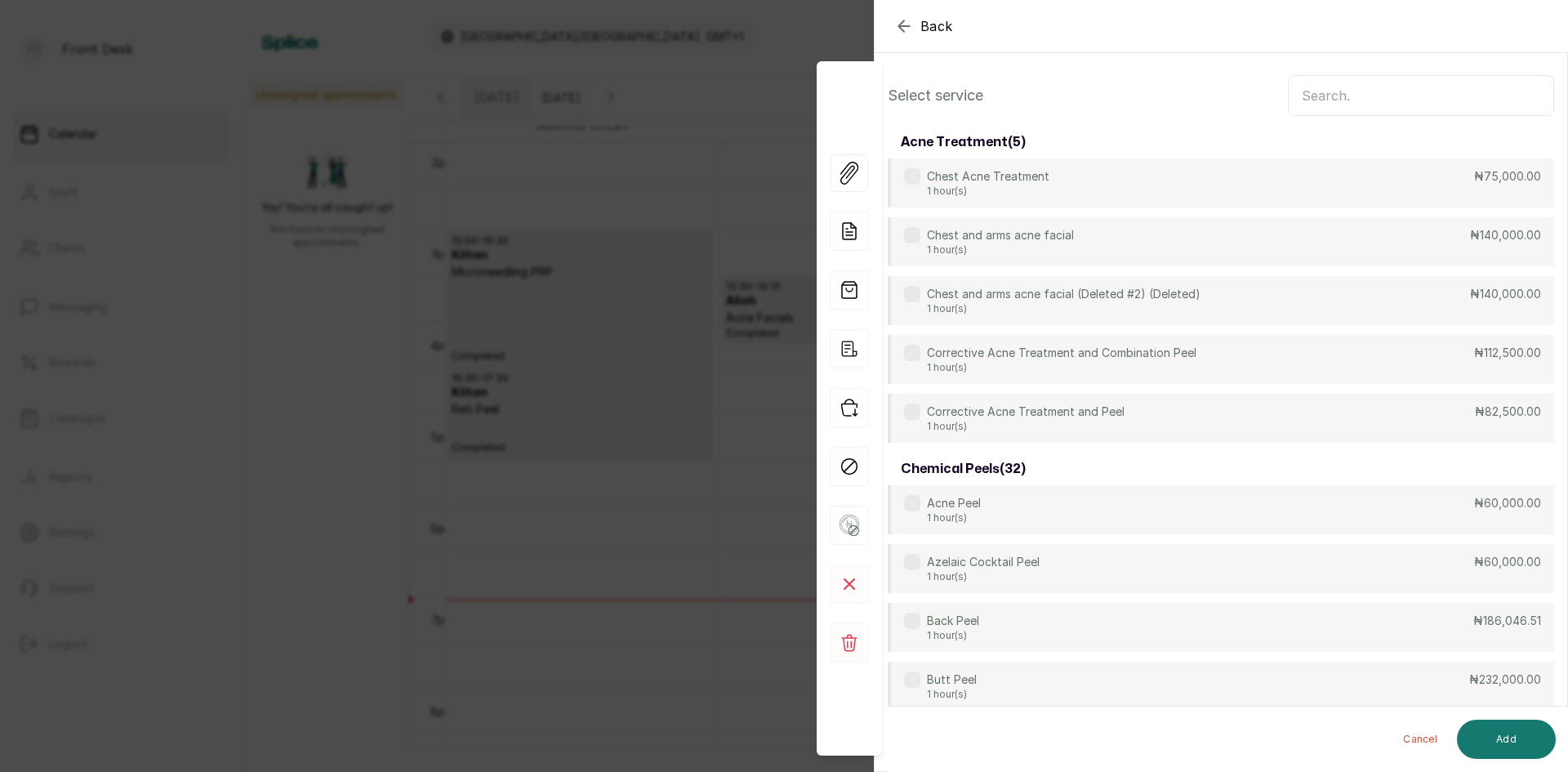
scroll to position [0, 0]
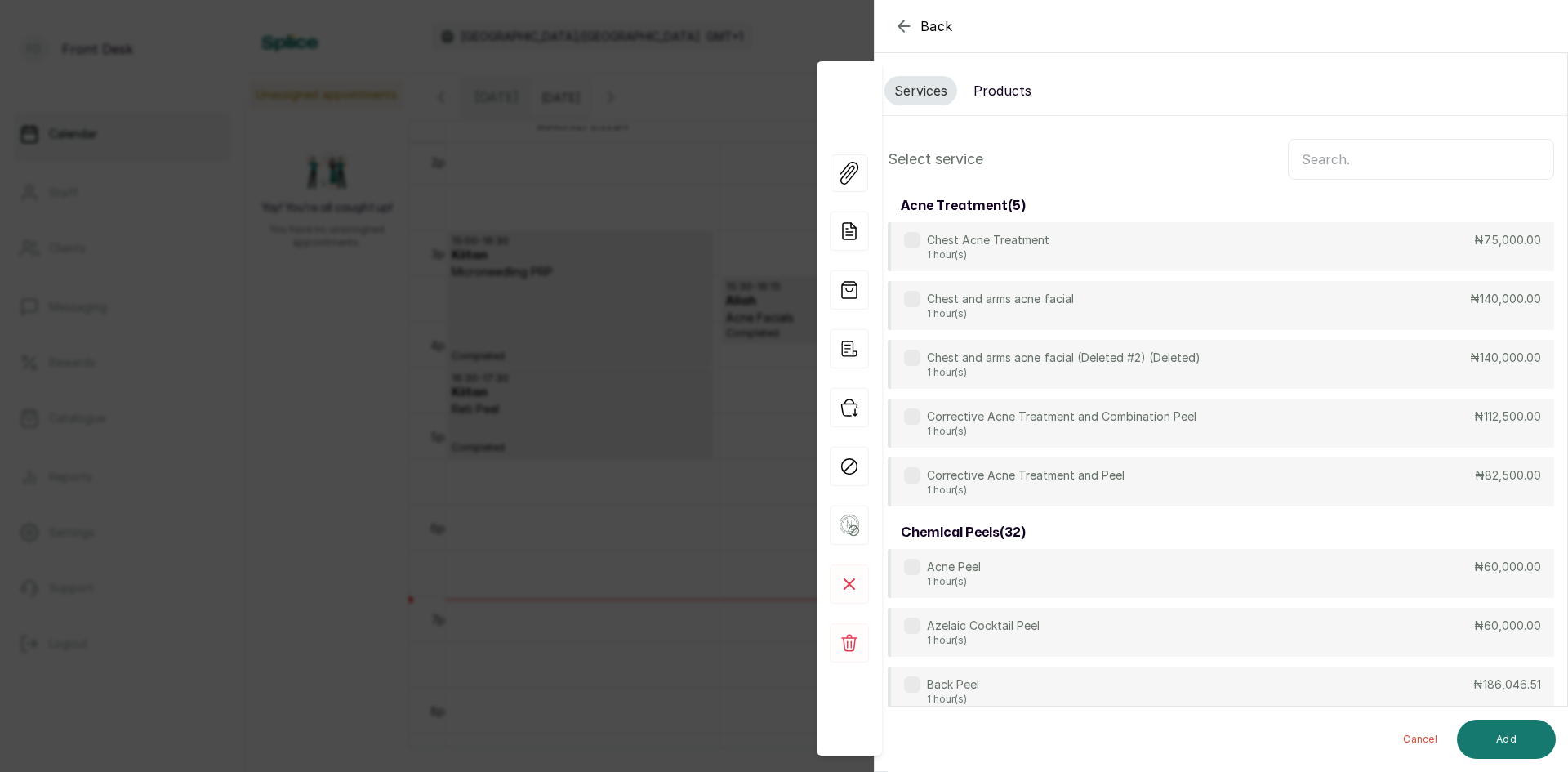
click at [1325, 164] on input "text" at bounding box center [1421, 159] width 266 height 41
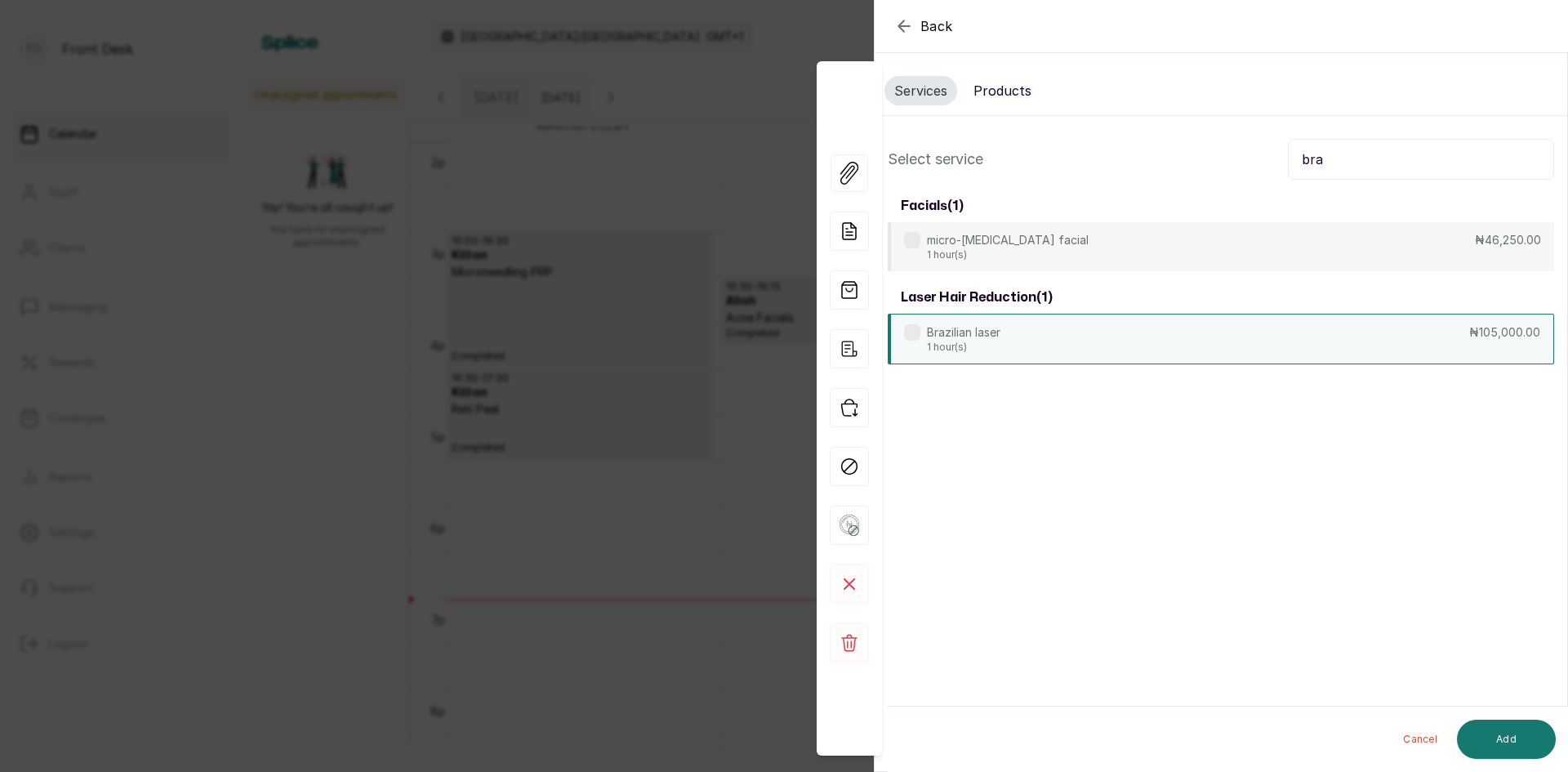
type input "bra"
click at [1092, 325] on div "Brazilian laser 1 hour(s) ₦105,000.00" at bounding box center [1221, 338] width 667 height 50
click at [1500, 731] on button "Add" at bounding box center [1507, 739] width 99 height 39
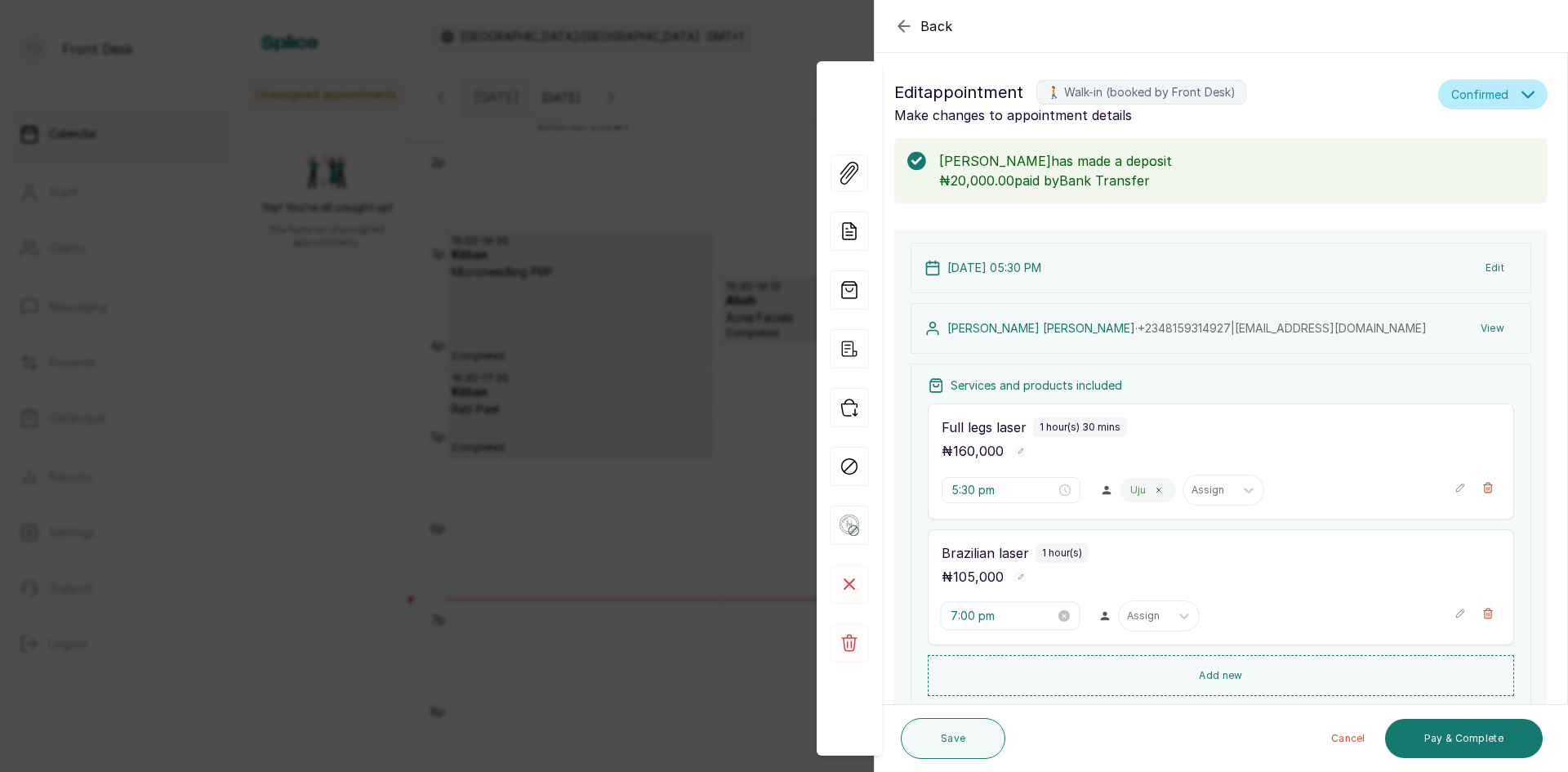
click at [1003, 614] on input "7:00 pm" at bounding box center [1003, 615] width 105 height 18
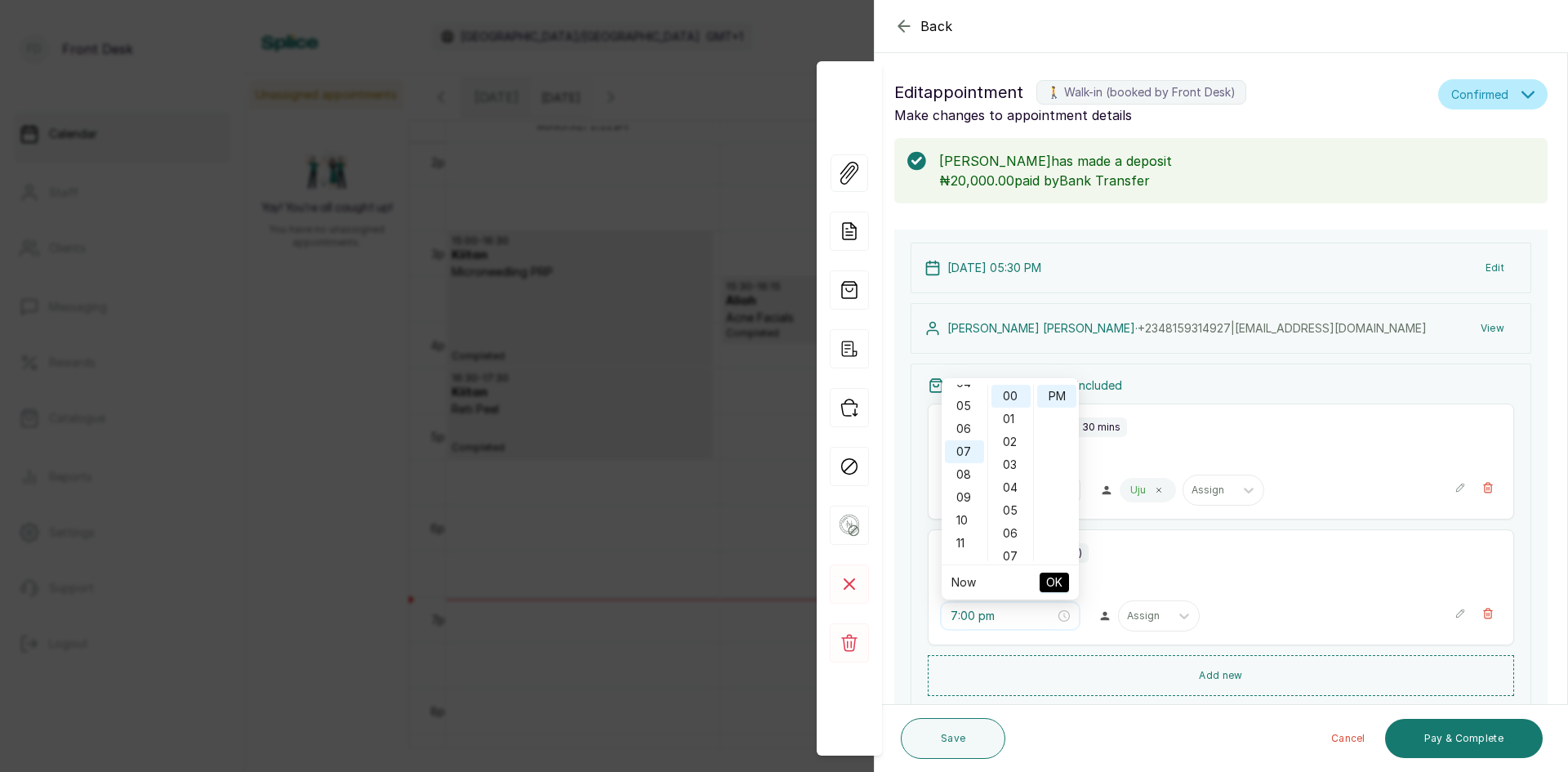
scroll to position [79, 0]
click at [967, 455] on div "06" at bounding box center [964, 455] width 39 height 23
type input "6:00 pm"
click at [1059, 582] on span "OK" at bounding box center [1055, 582] width 17 height 31
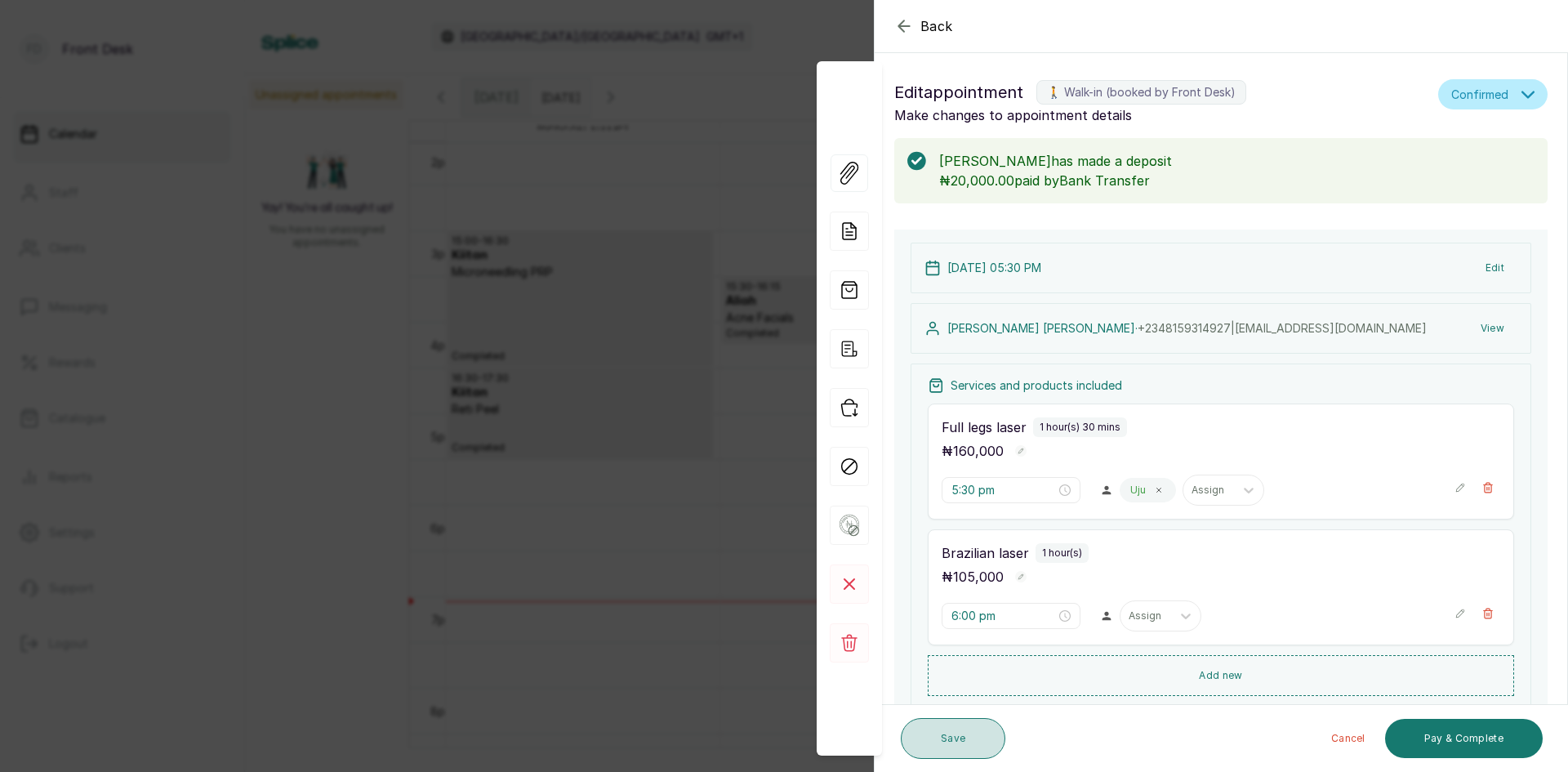
click at [984, 744] on button "Save" at bounding box center [953, 738] width 105 height 41
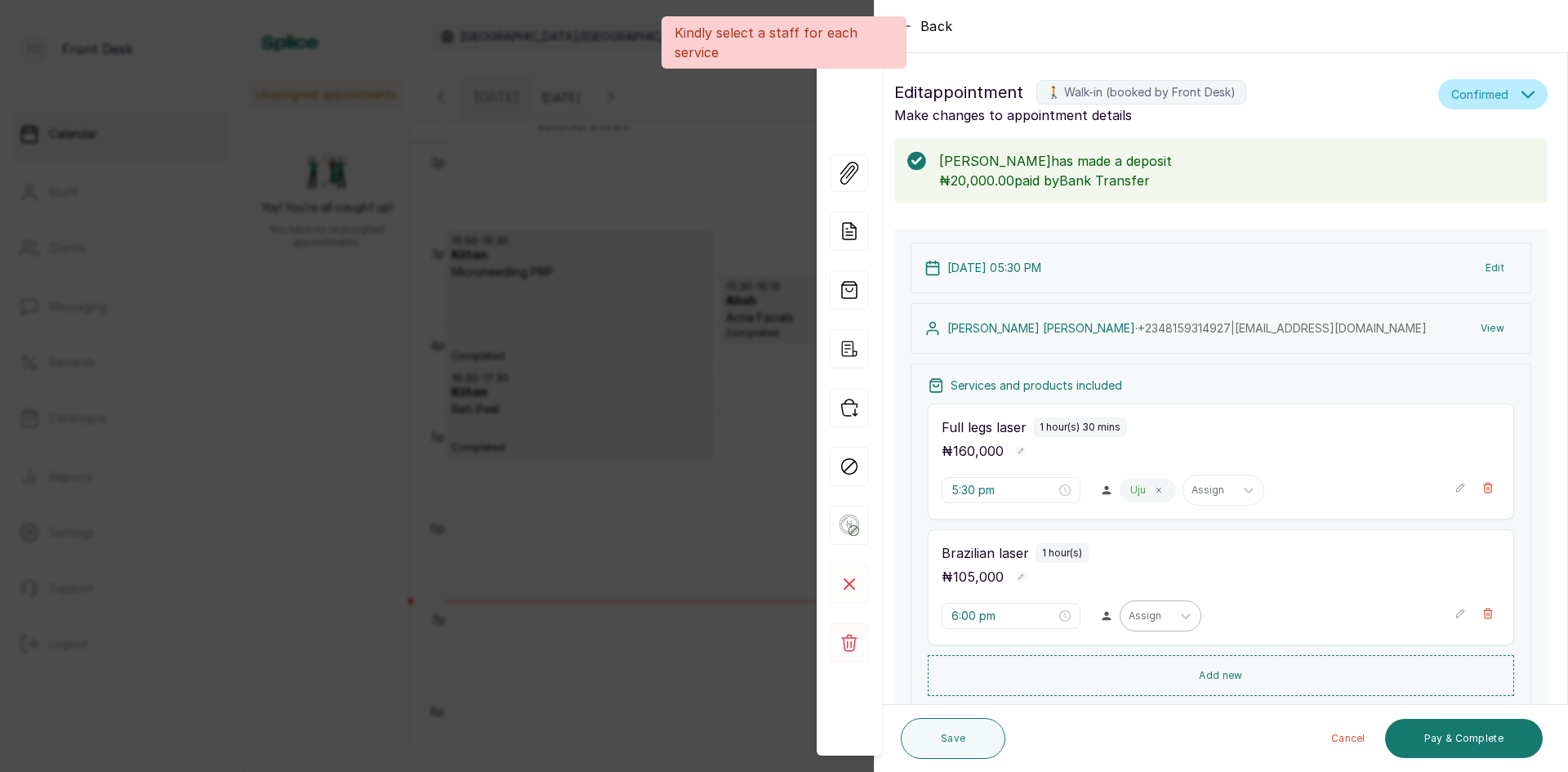
click at [1157, 615] on div "Assign" at bounding box center [1146, 615] width 50 height 21
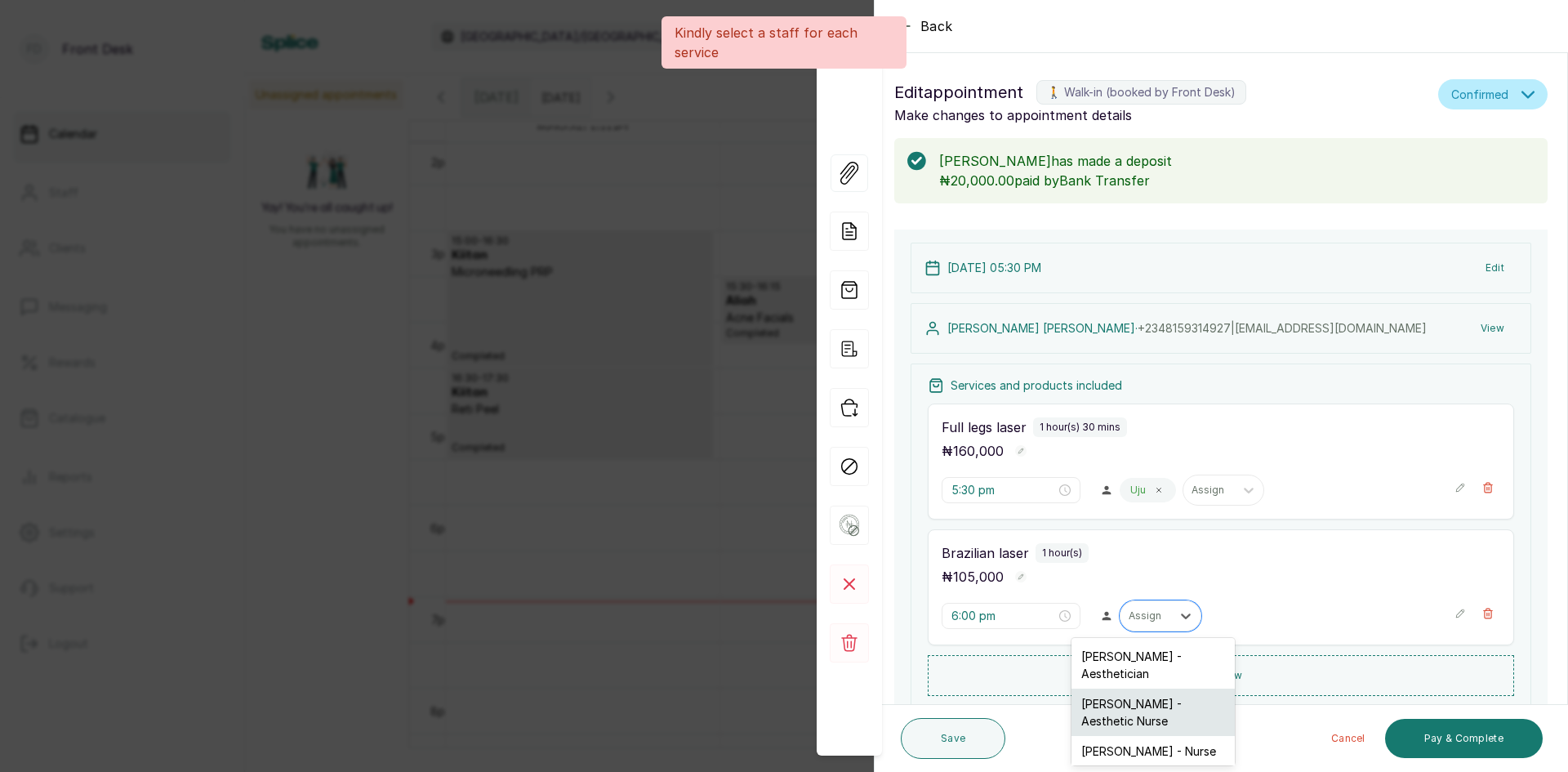
click at [1131, 708] on div "[PERSON_NAME] - Aesthetic Nurse" at bounding box center [1153, 712] width 163 height 48
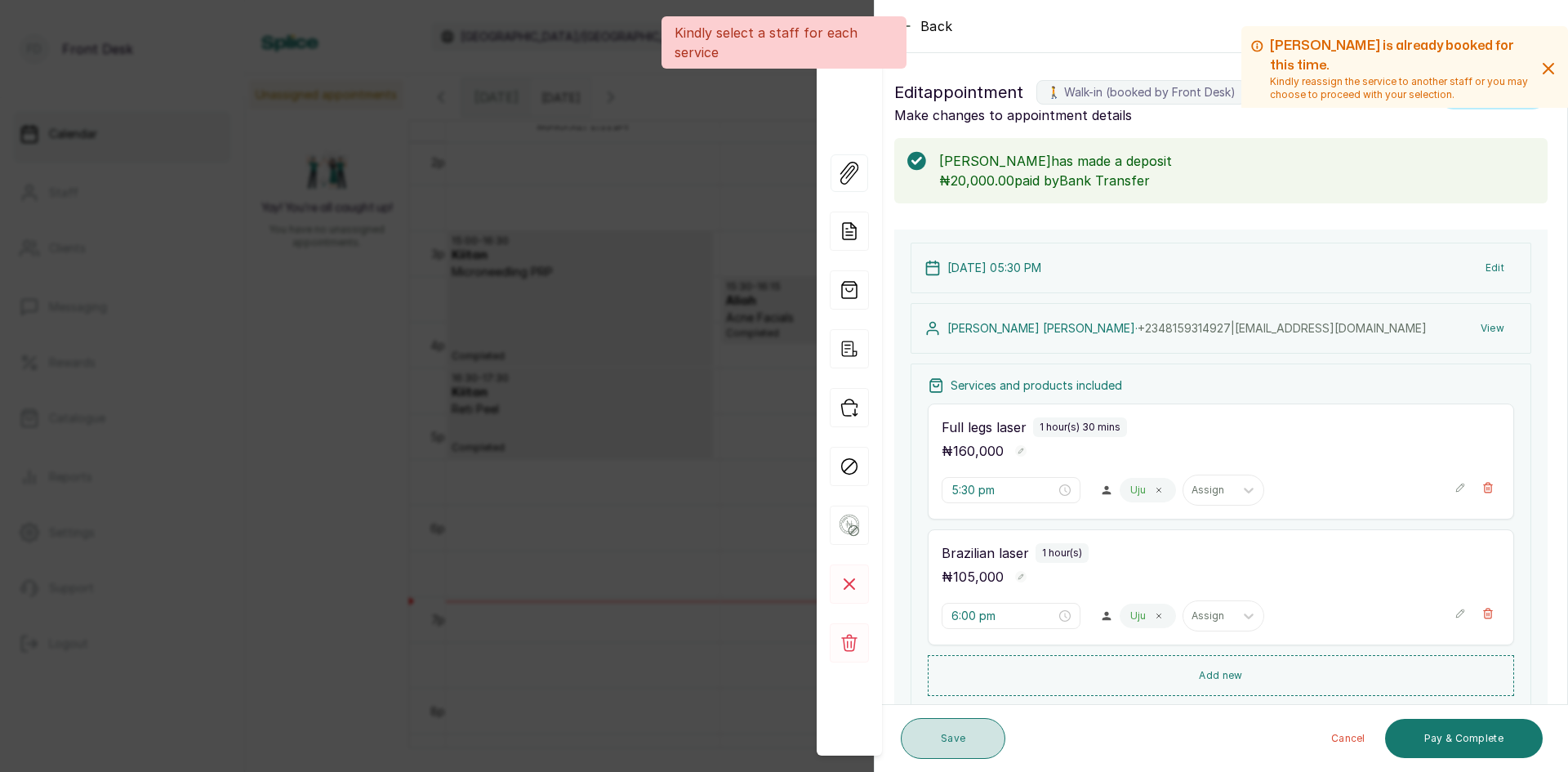
click at [973, 739] on button "Save" at bounding box center [953, 738] width 105 height 41
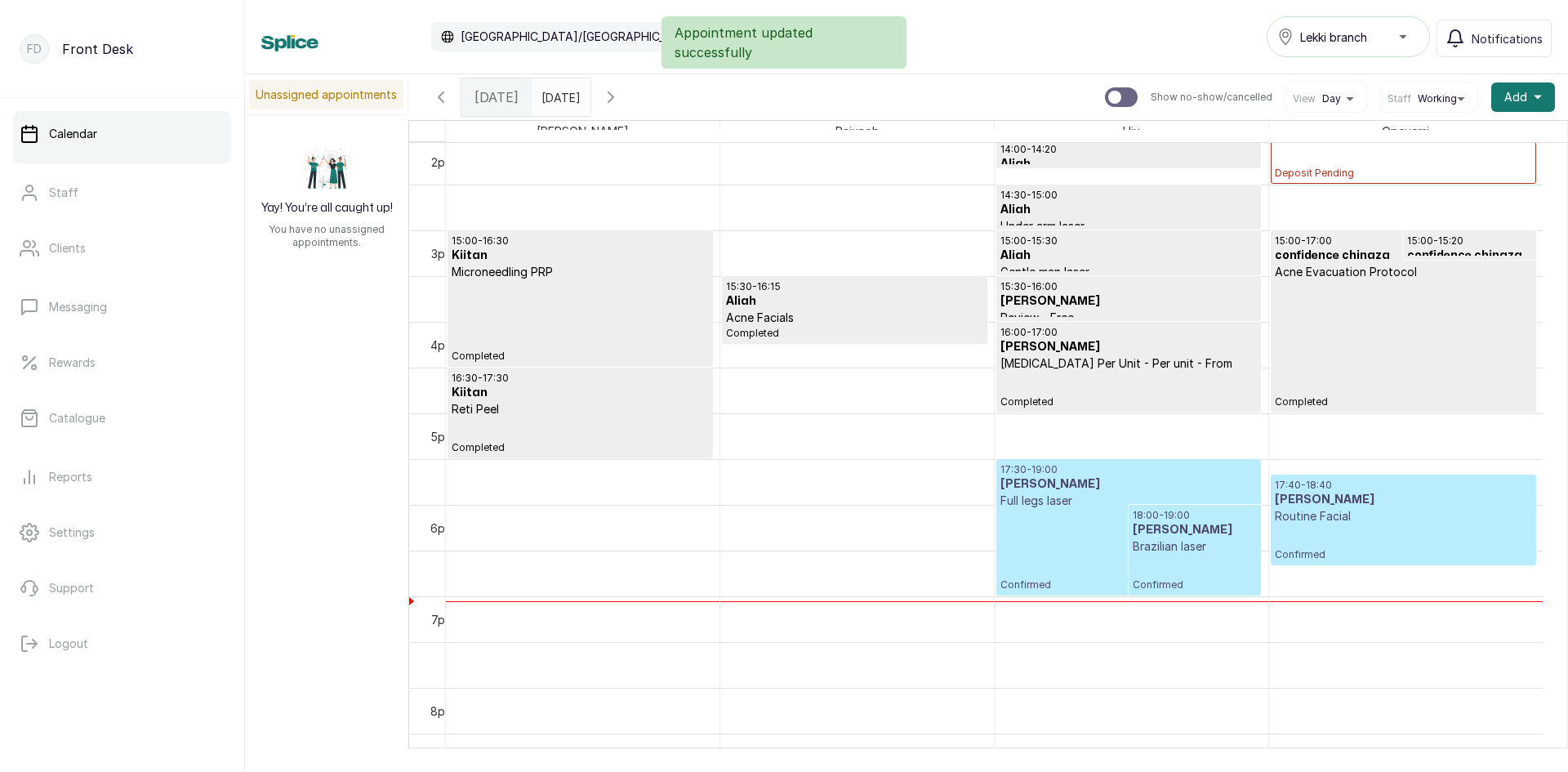
click at [1361, 518] on p "Routine Facial" at bounding box center [1403, 517] width 257 height 17
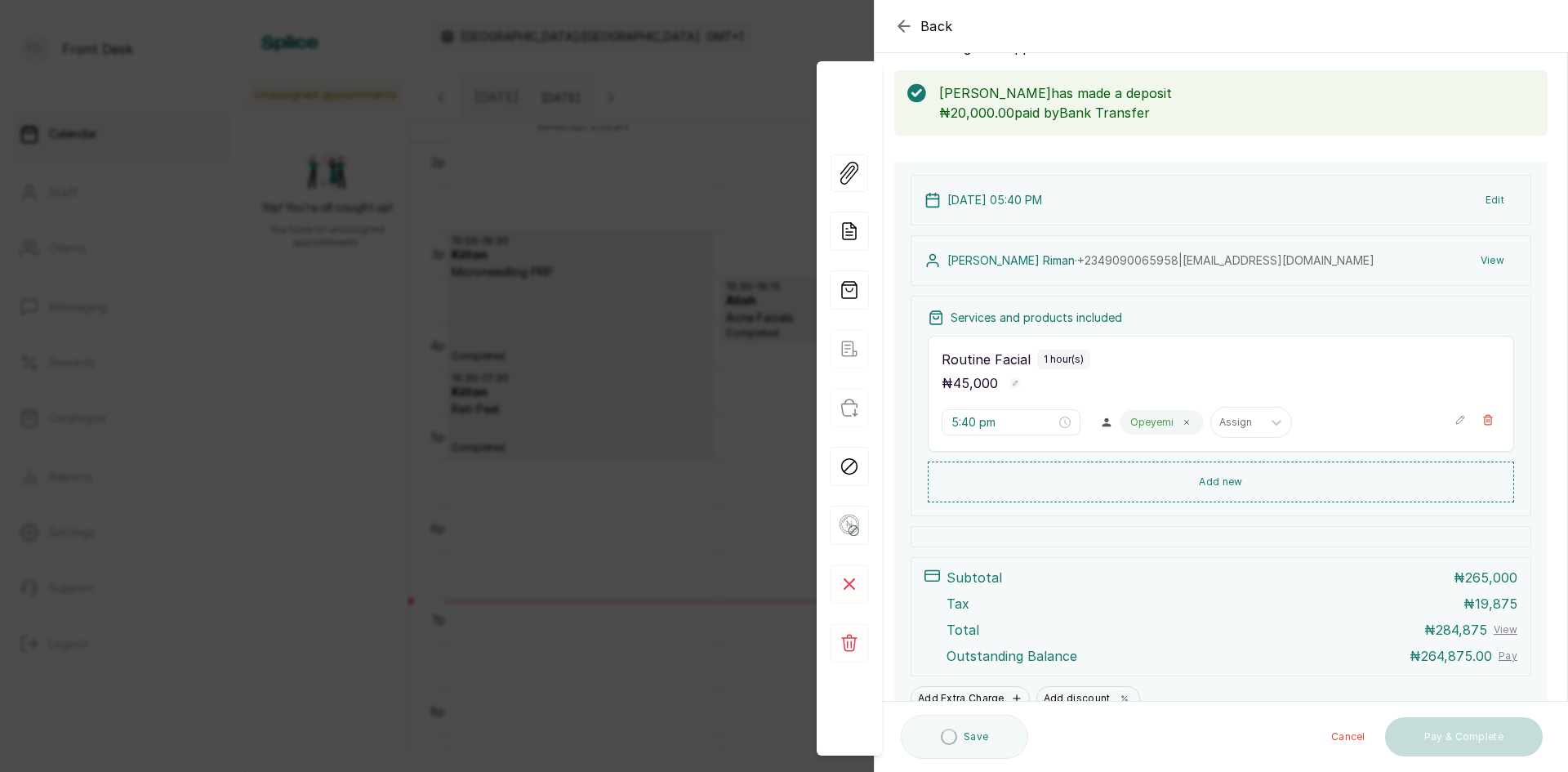
scroll to position [145, 0]
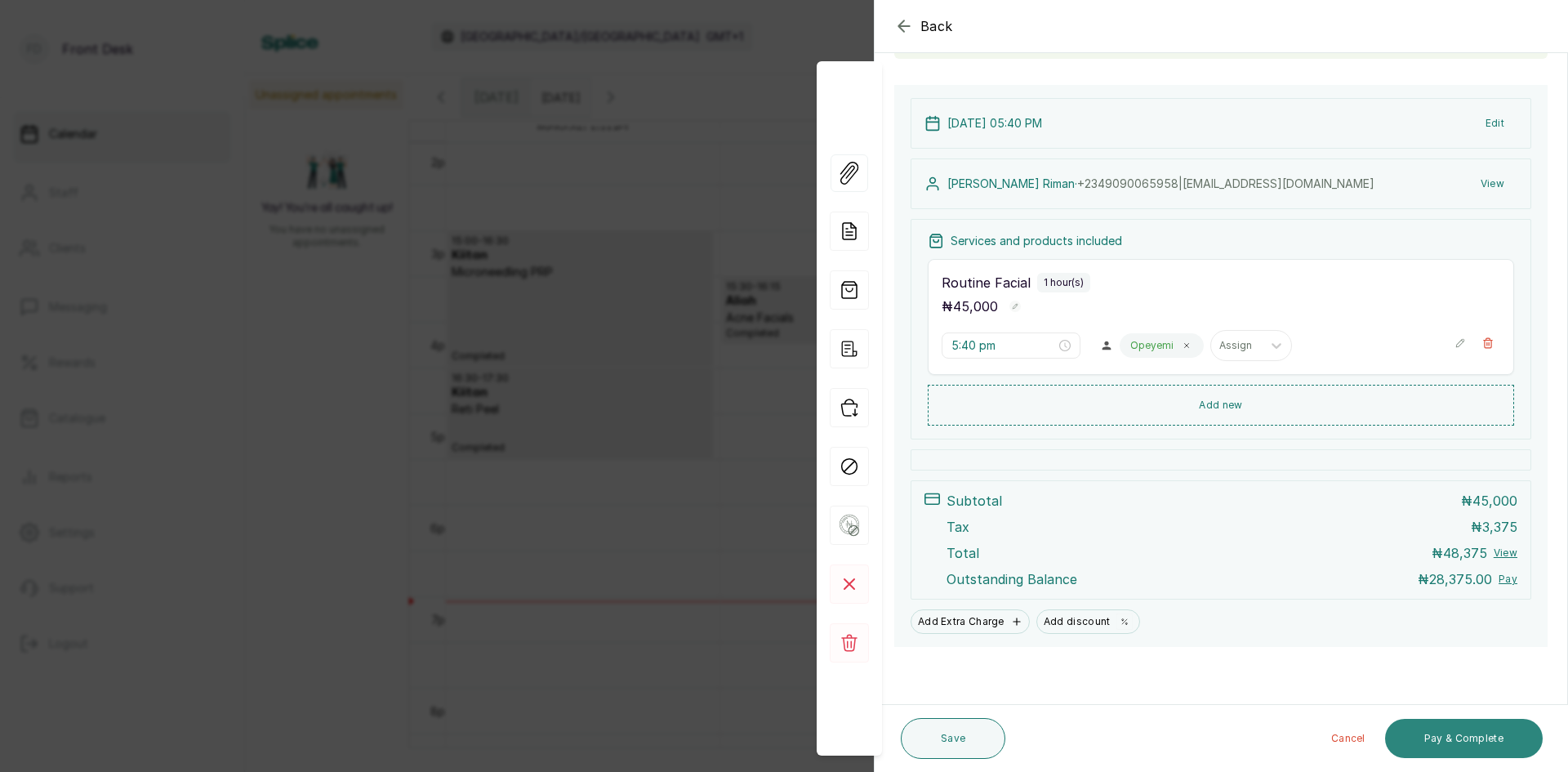
click at [1467, 731] on button "Pay & Complete" at bounding box center [1464, 738] width 157 height 39
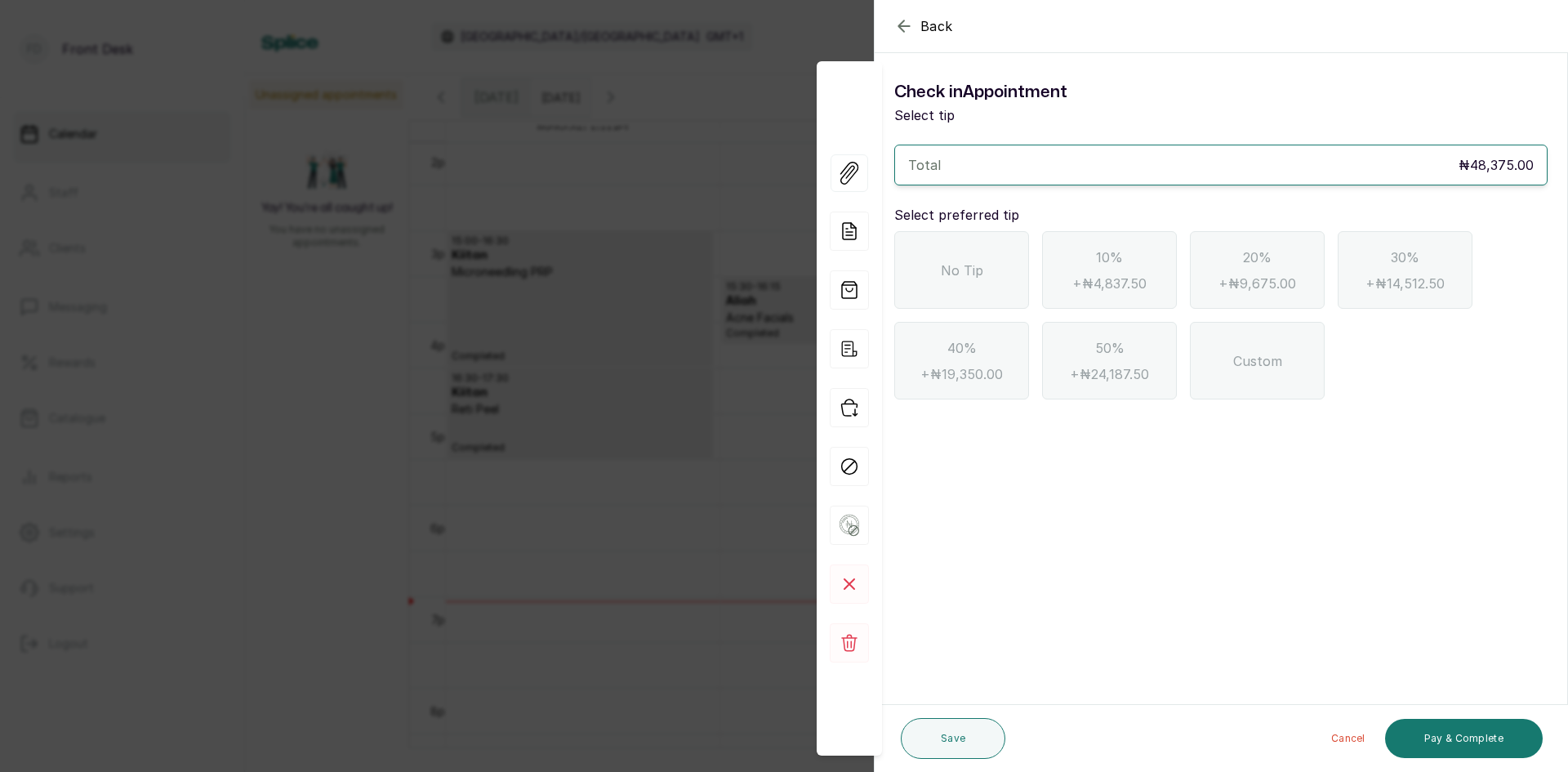
click at [1009, 271] on div "No Tip" at bounding box center [962, 270] width 135 height 78
click at [1471, 734] on button "Pay & Complete" at bounding box center [1464, 738] width 157 height 39
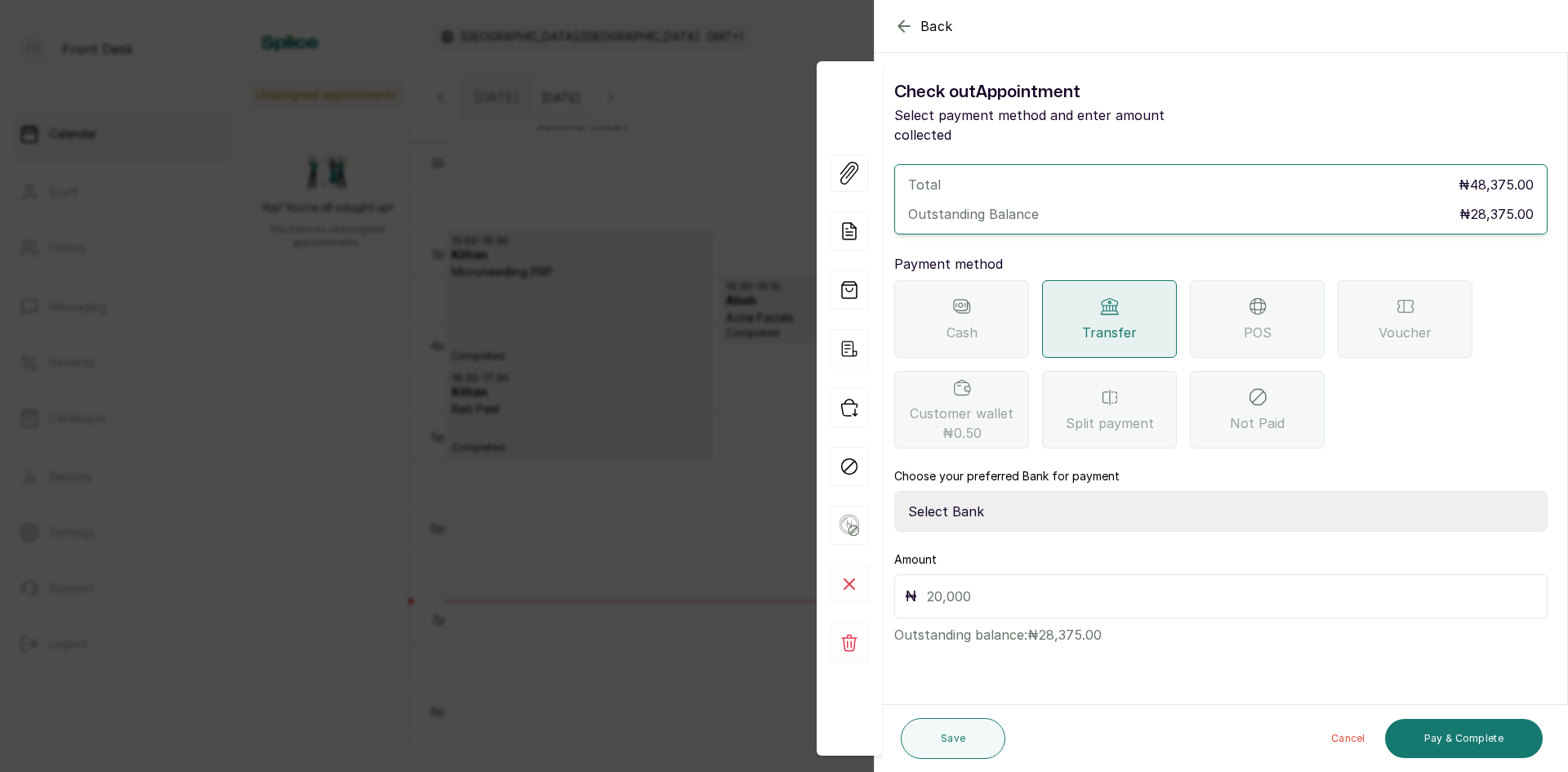
click at [1001, 491] on select "Select Bank [PERSON_NAME] Fairmoney Microfinance Bank SKN ANALYTICS MED AESTH. …" at bounding box center [1221, 511] width 653 height 41
select select "43272bc0-21c6-4b19-b9fb-c2093b8603c2"
click at [895, 491] on select "Select Bank [PERSON_NAME] Fairmoney Microfinance Bank SKN ANALYTICS MED AESTH. …" at bounding box center [1221, 511] width 653 height 41
click at [1038, 584] on input "text" at bounding box center [1232, 595] width 611 height 23
type input "28,375"
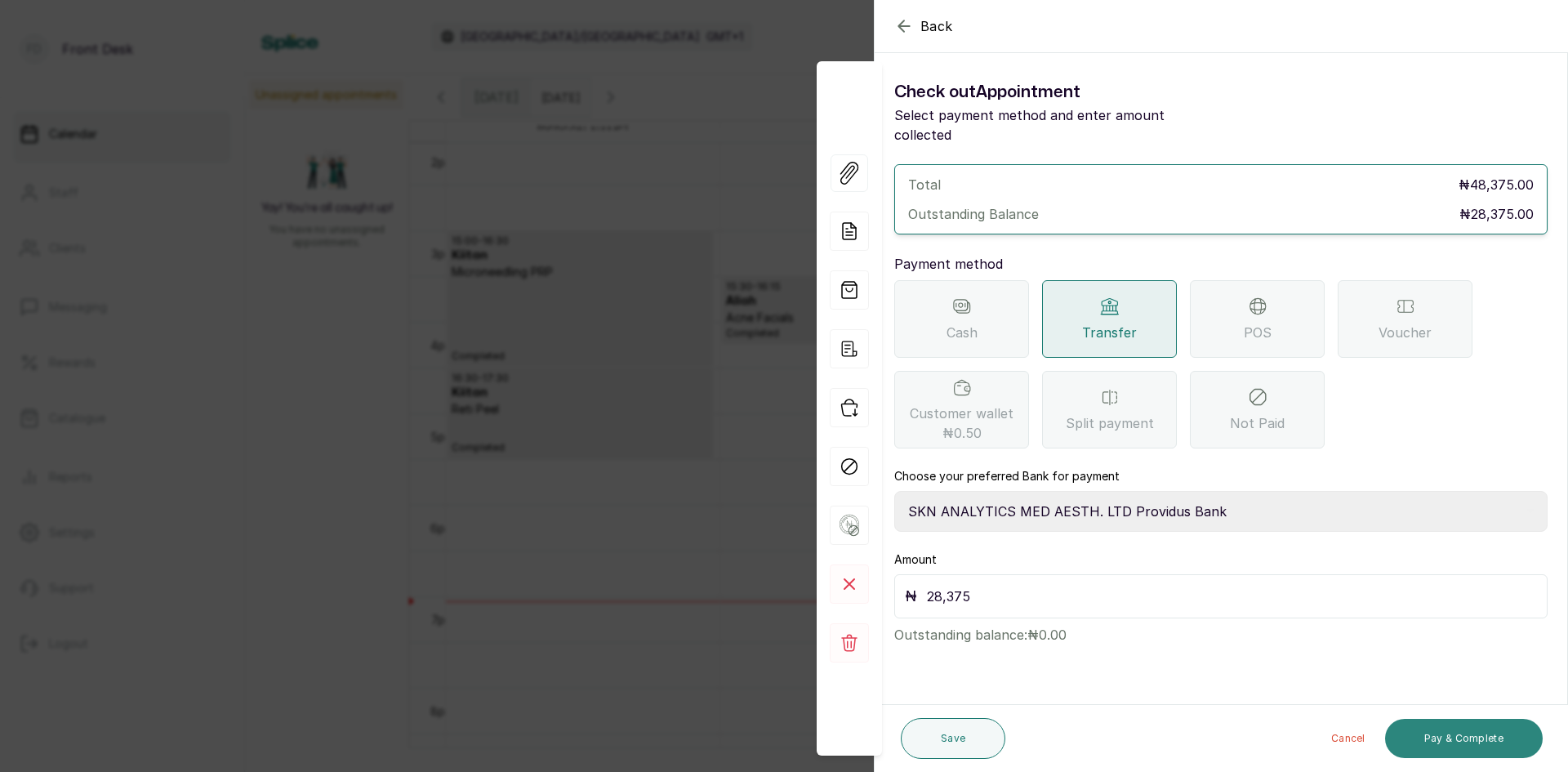
click at [1498, 730] on button "Pay & Complete" at bounding box center [1464, 738] width 157 height 39
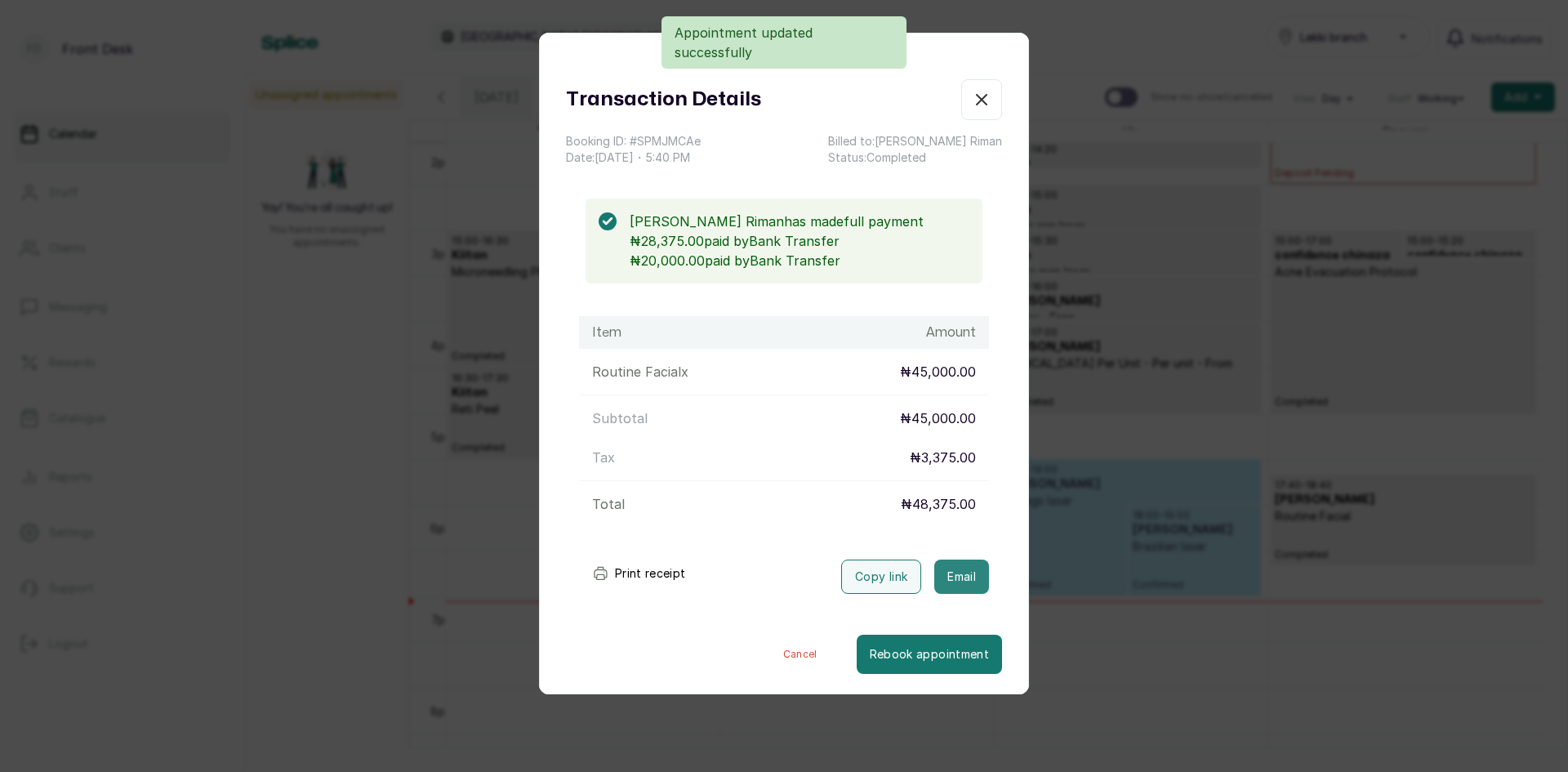
click at [945, 572] on button "Email" at bounding box center [962, 576] width 54 height 34
click at [1238, 224] on div "Transaction Details Booking ID: # SPMJMCAe Date: [DATE] ・ 5:40 PM Billed to: [P…" at bounding box center [784, 386] width 1568 height 772
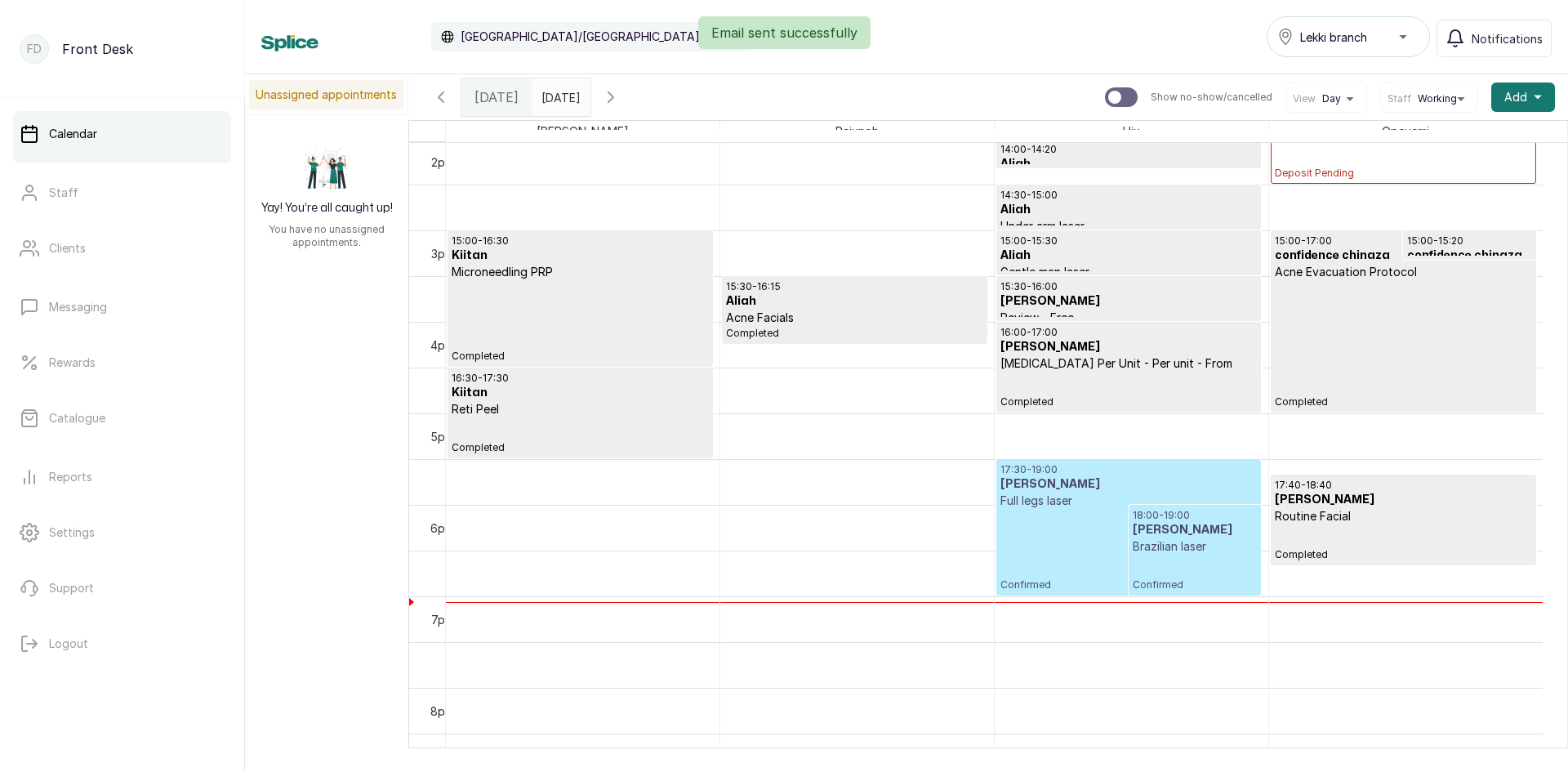
click at [1354, 509] on p "Routine Facial" at bounding box center [1403, 517] width 257 height 17
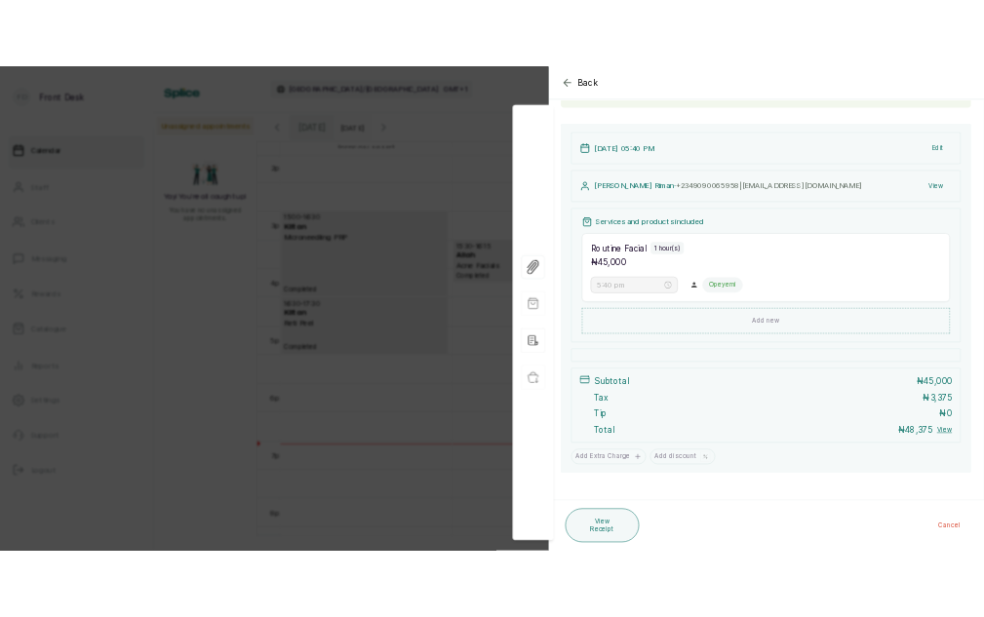
scroll to position [188, 0]
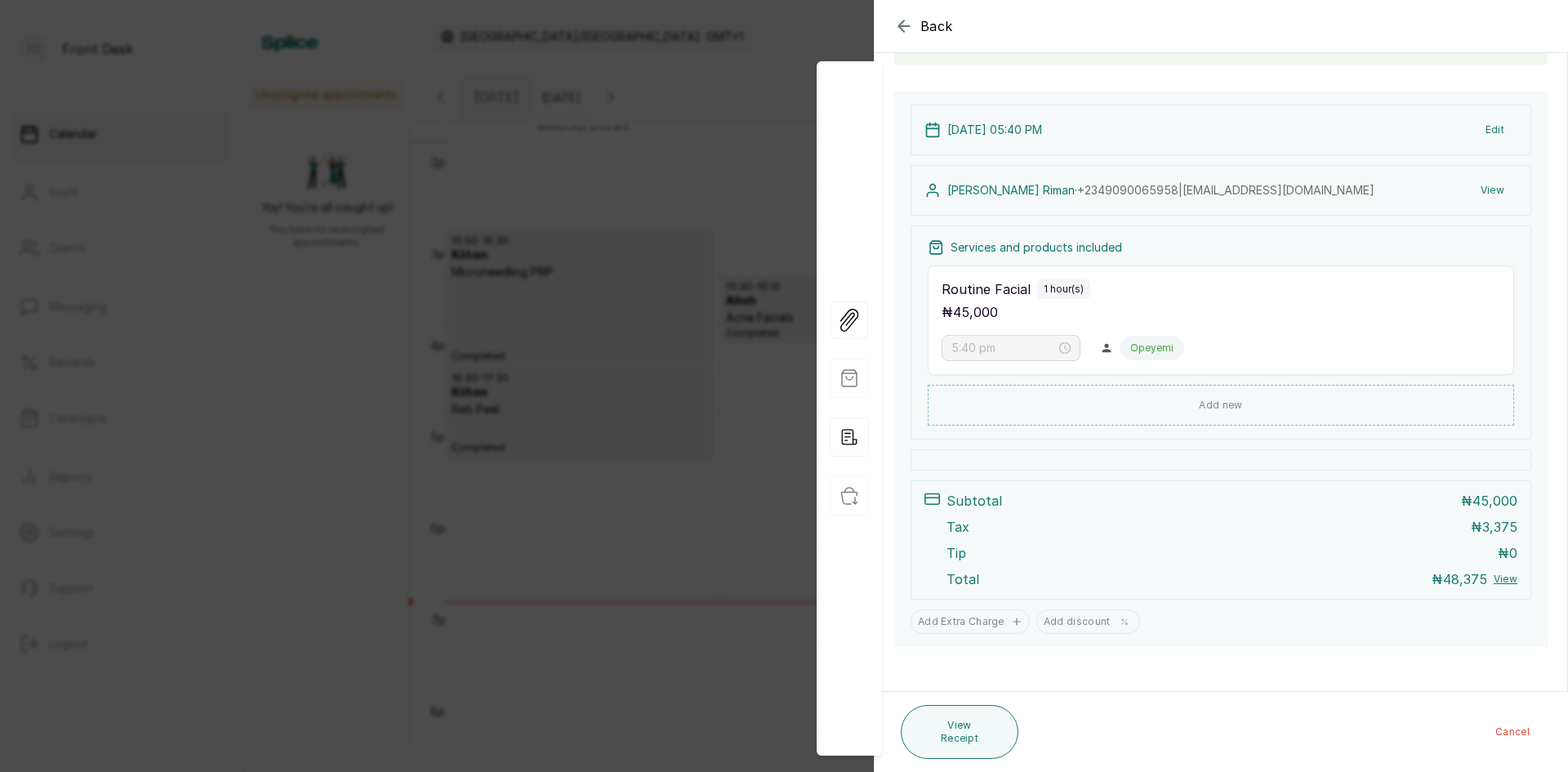
click at [663, 338] on div "Back Appointment Details Edit appointment 🚶 Walk-in (booked by Front Desk) Make…" at bounding box center [784, 386] width 1568 height 772
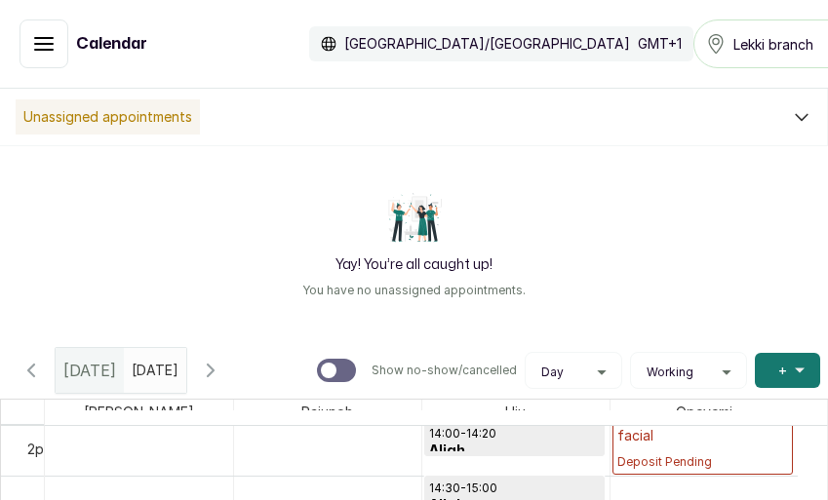
click at [662, 420] on div "Opeyemi" at bounding box center [704, 412] width 188 height 24
